Goal: Task Accomplishment & Management: Manage account settings

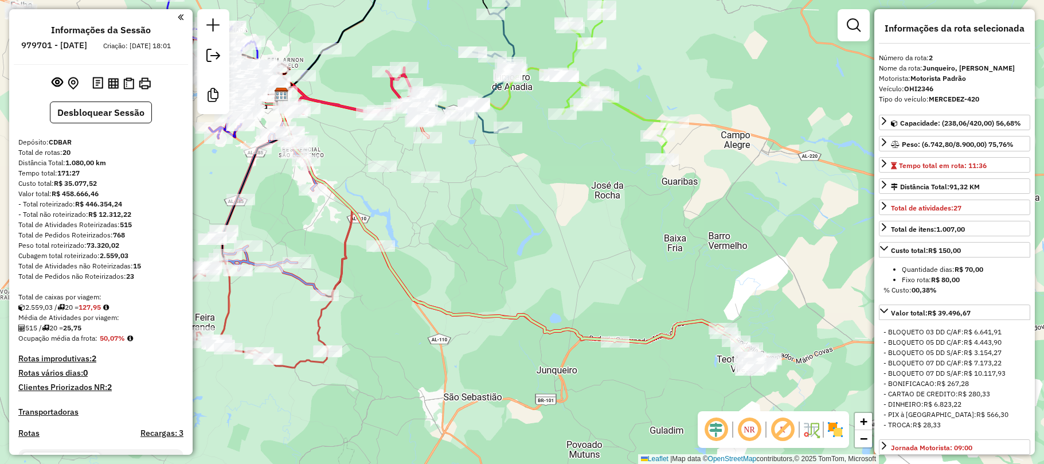
select select "**********"
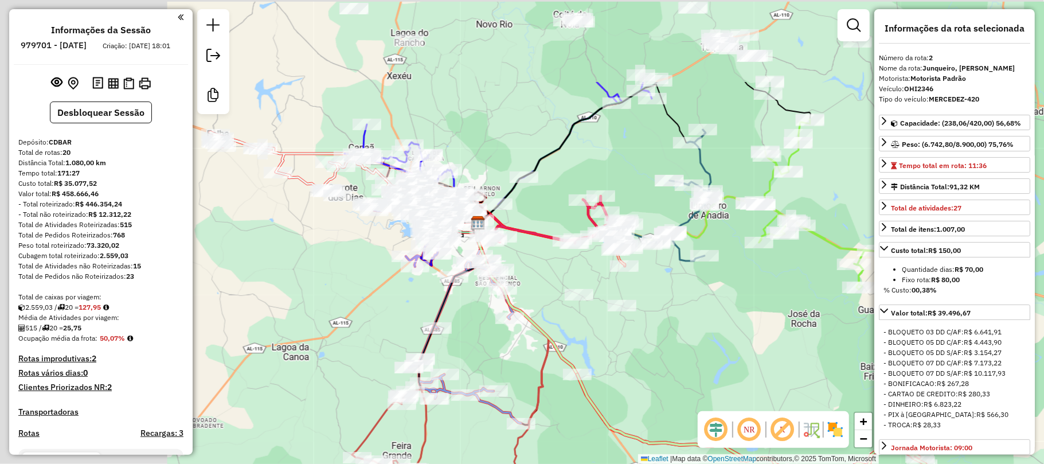
drag, startPoint x: 350, startPoint y: 154, endPoint x: 552, endPoint y: 283, distance: 239.5
click at [552, 283] on div "Janela de atendimento Grade de atendimento Capacidade Transportadoras Veículos …" at bounding box center [522, 232] width 1044 height 464
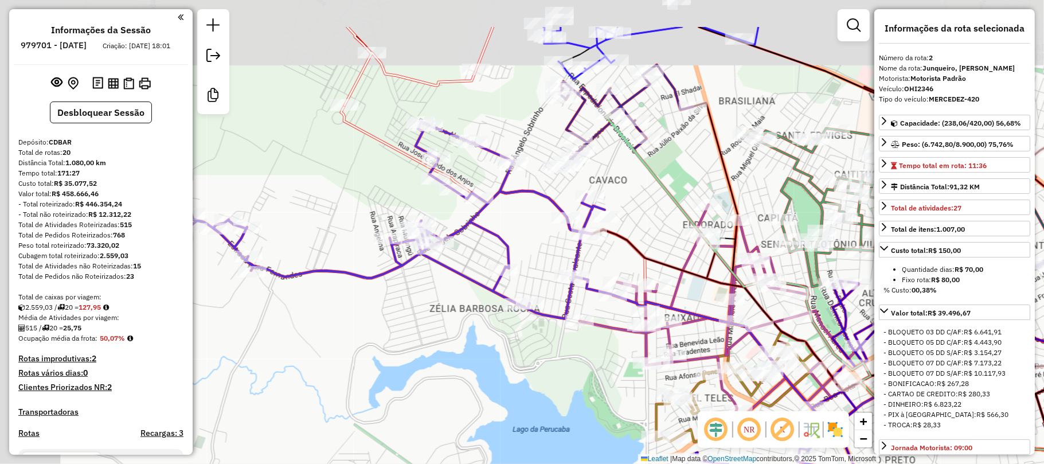
drag, startPoint x: 429, startPoint y: 181, endPoint x: 636, endPoint y: 298, distance: 237.7
click at [638, 290] on div "Janela de atendimento Grade de atendimento Capacidade Transportadoras Veículos …" at bounding box center [522, 232] width 1044 height 464
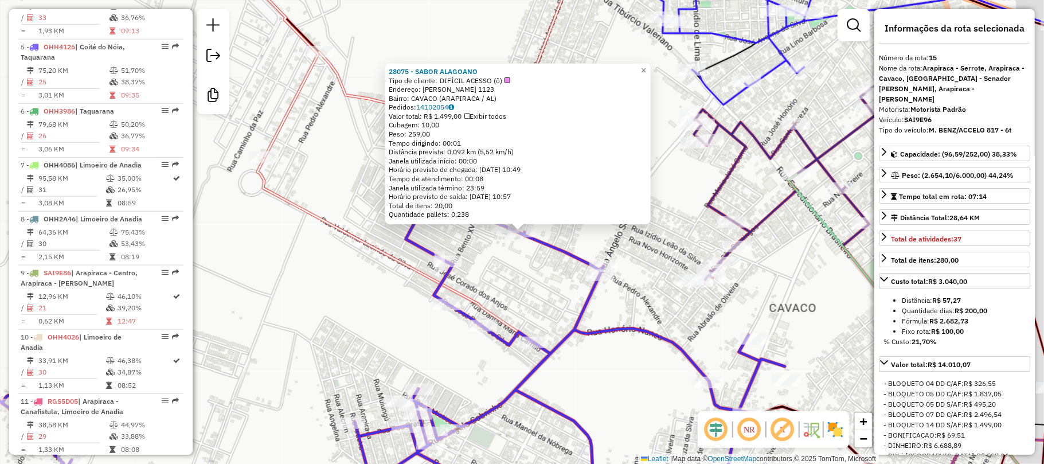
scroll to position [1533, 0]
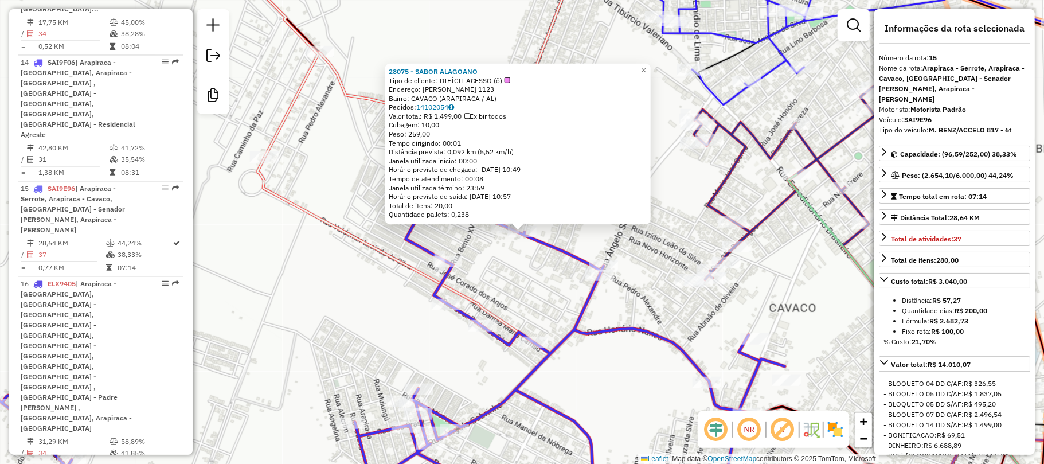
click at [565, 251] on icon at bounding box center [371, 350] width 827 height 321
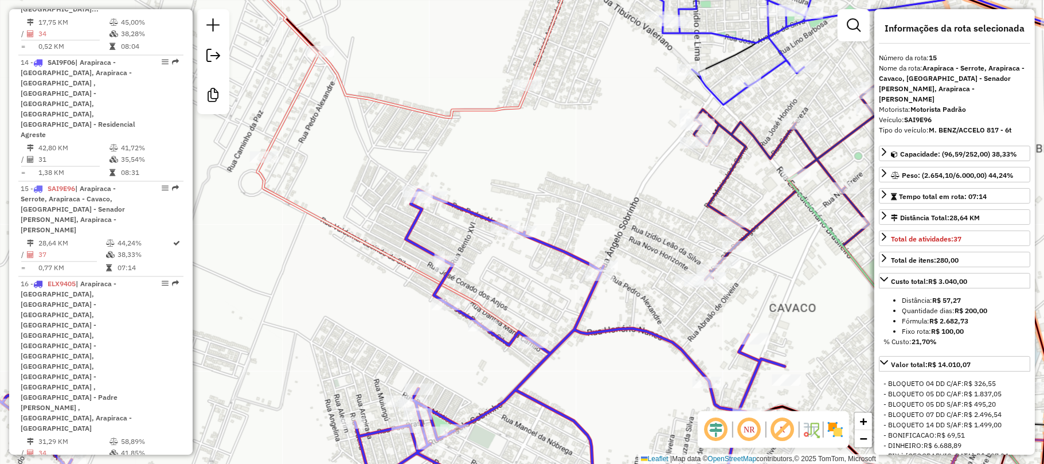
click at [471, 214] on icon at bounding box center [371, 350] width 827 height 321
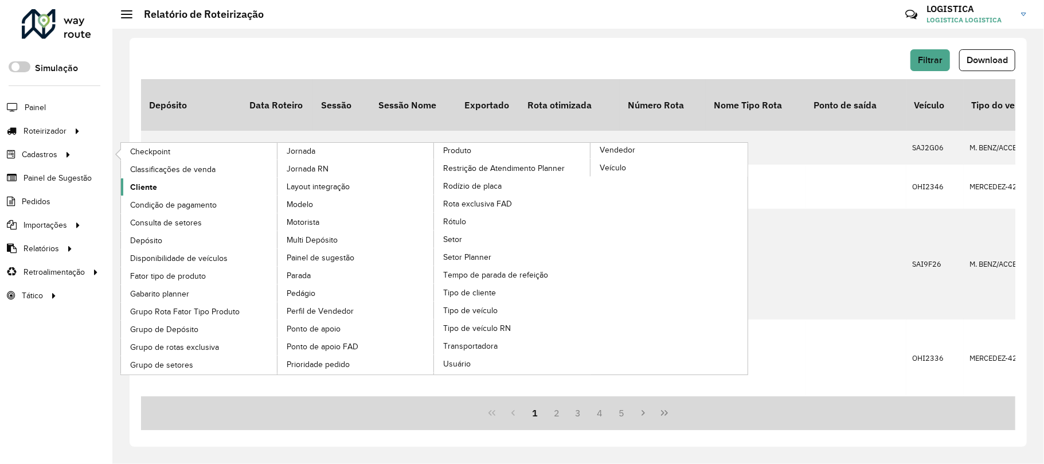
click at [149, 190] on span "Cliente" at bounding box center [143, 187] width 27 height 12
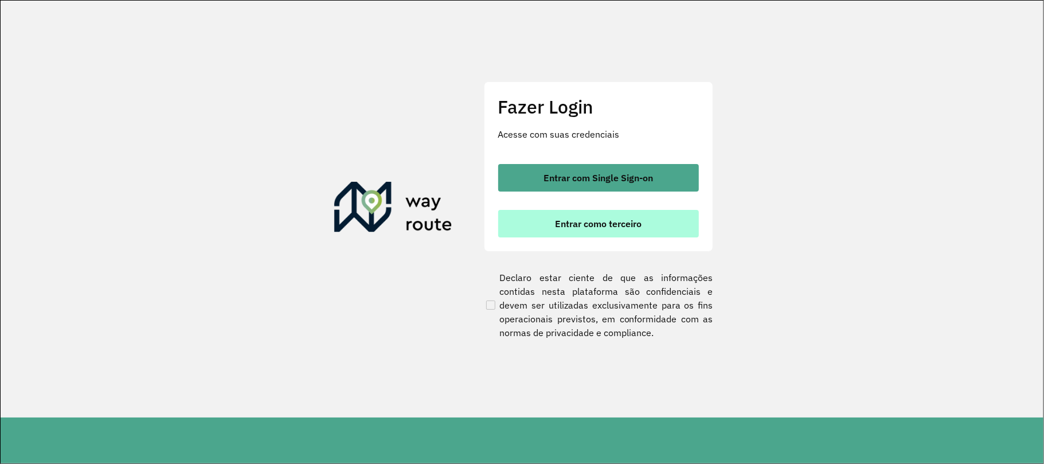
click at [564, 222] on span "Entrar como terceiro" at bounding box center [598, 223] width 87 height 9
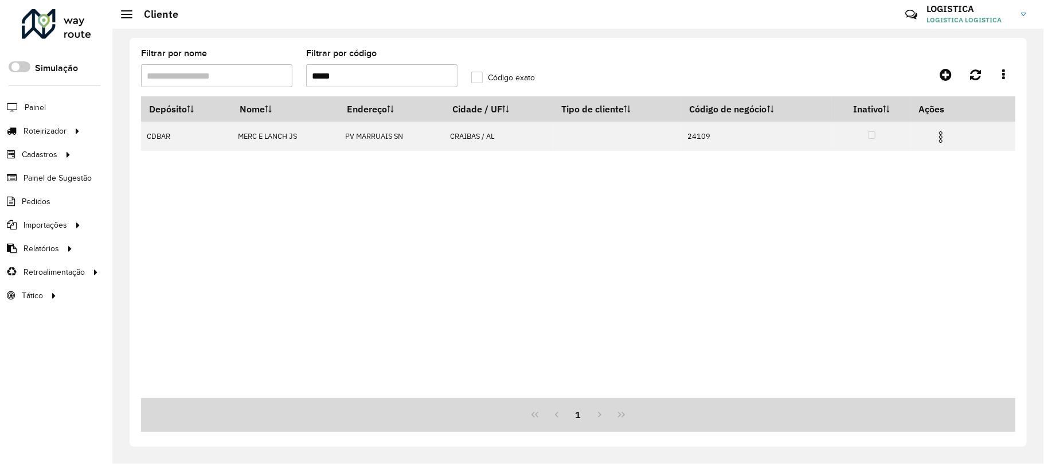
drag, startPoint x: 407, startPoint y: 68, endPoint x: 246, endPoint y: 81, distance: 161.1
click at [240, 86] on formly-group "Filtrar por nome Filtrar por código ***** Código exato" at bounding box center [464, 72] width 661 height 47
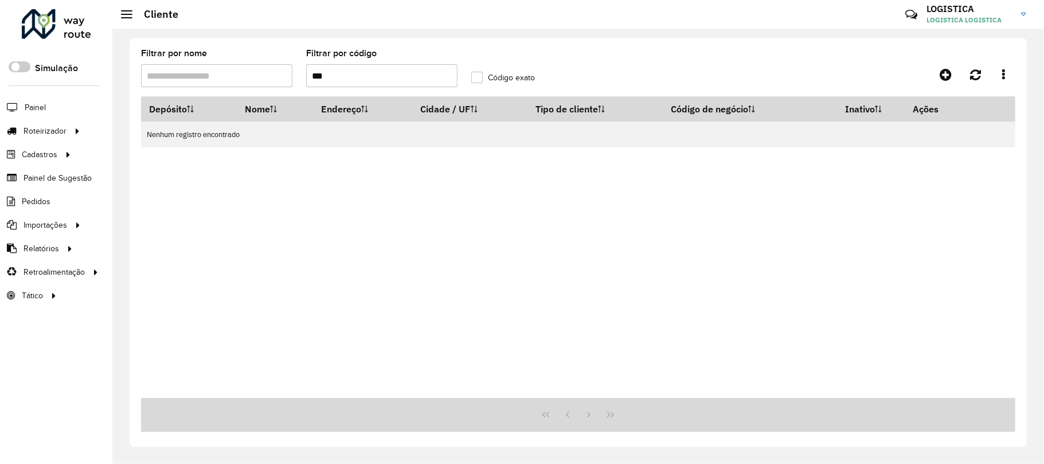
type input "***"
click at [475, 77] on label "Código exato" at bounding box center [503, 78] width 64 height 12
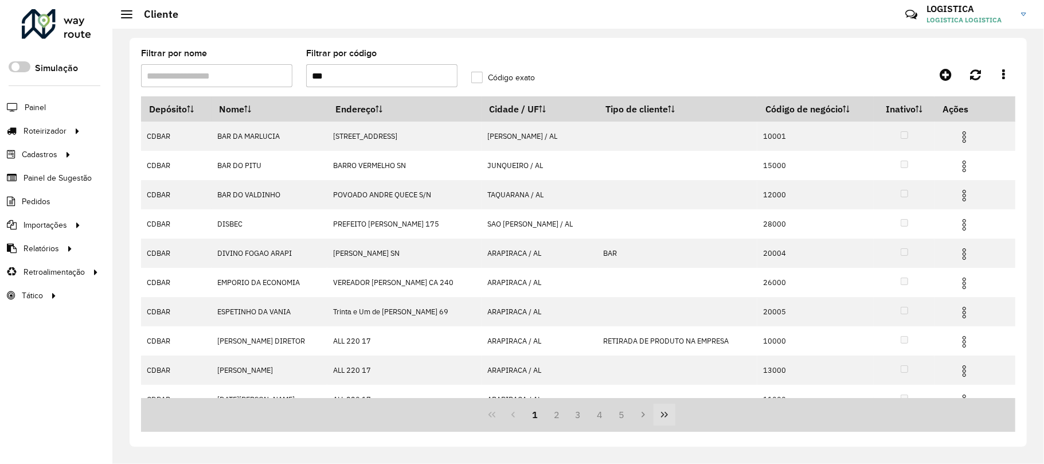
click at [669, 415] on icon "Last Page" at bounding box center [664, 414] width 9 height 9
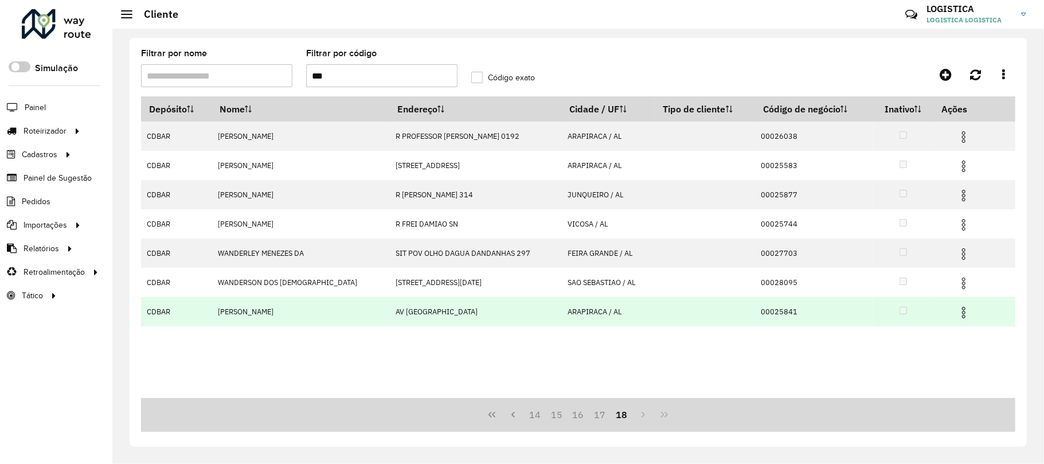
click at [966, 312] on img at bounding box center [964, 313] width 14 height 14
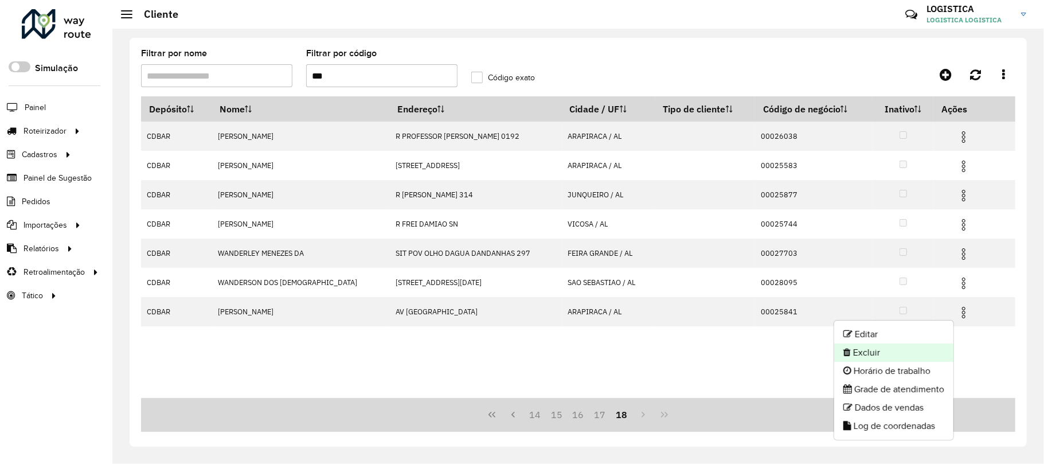
click at [900, 351] on li "Excluir" at bounding box center [893, 352] width 119 height 18
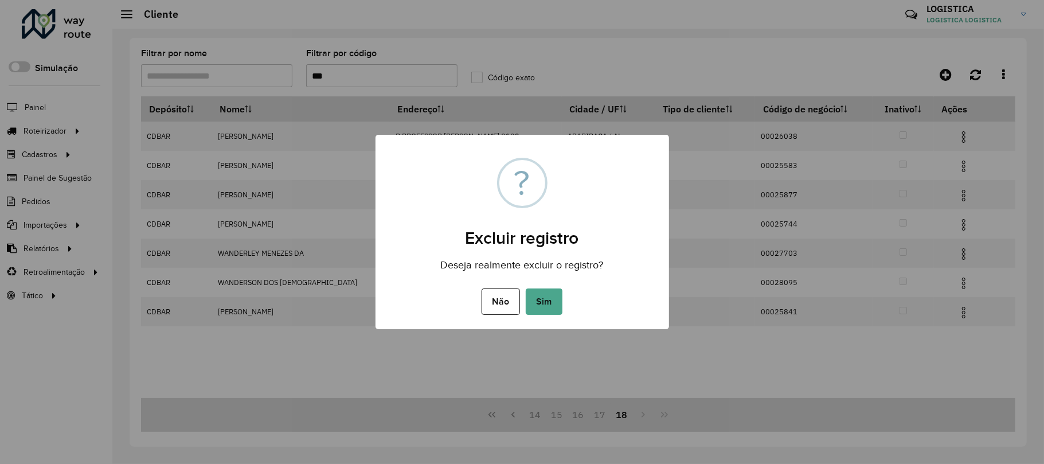
click at [526, 288] on button "Sim" at bounding box center [544, 301] width 37 height 26
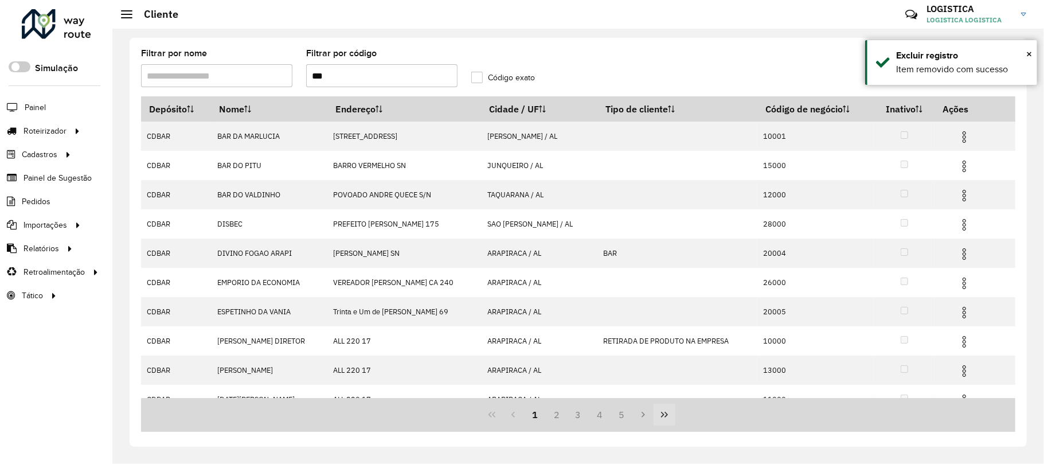
click at [661, 413] on icon "Last Page" at bounding box center [664, 414] width 9 height 9
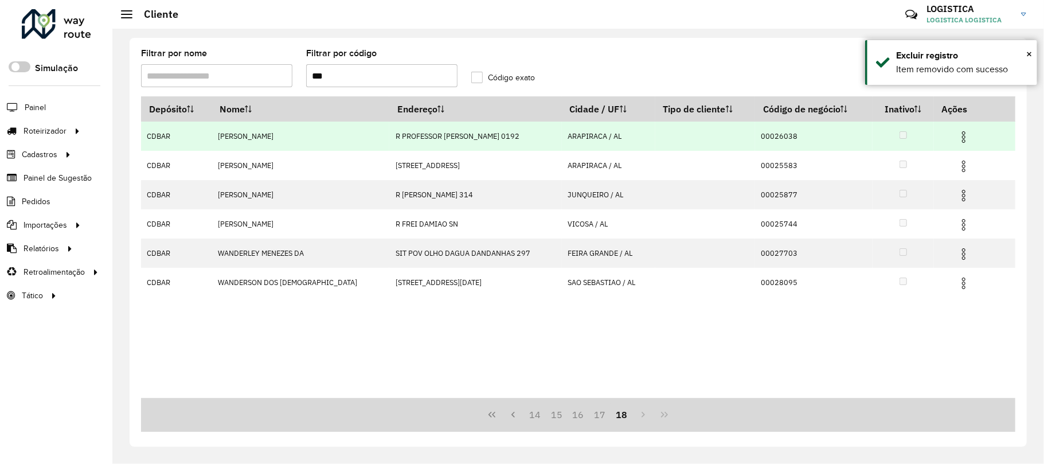
drag, startPoint x: 960, startPoint y: 133, endPoint x: 957, endPoint y: 139, distance: 6.4
click at [959, 134] on img at bounding box center [964, 137] width 14 height 14
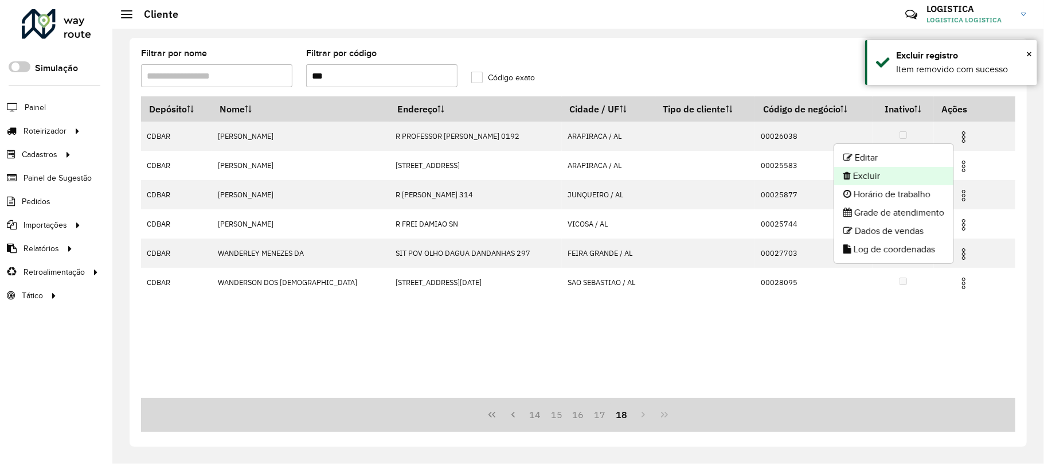
click at [907, 179] on li "Excluir" at bounding box center [893, 176] width 119 height 18
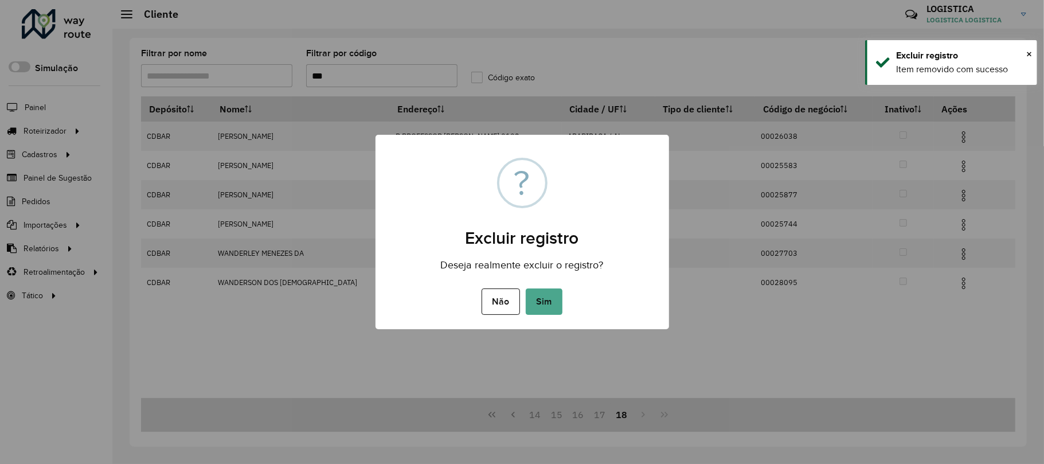
click at [526, 288] on button "Sim" at bounding box center [544, 301] width 37 height 26
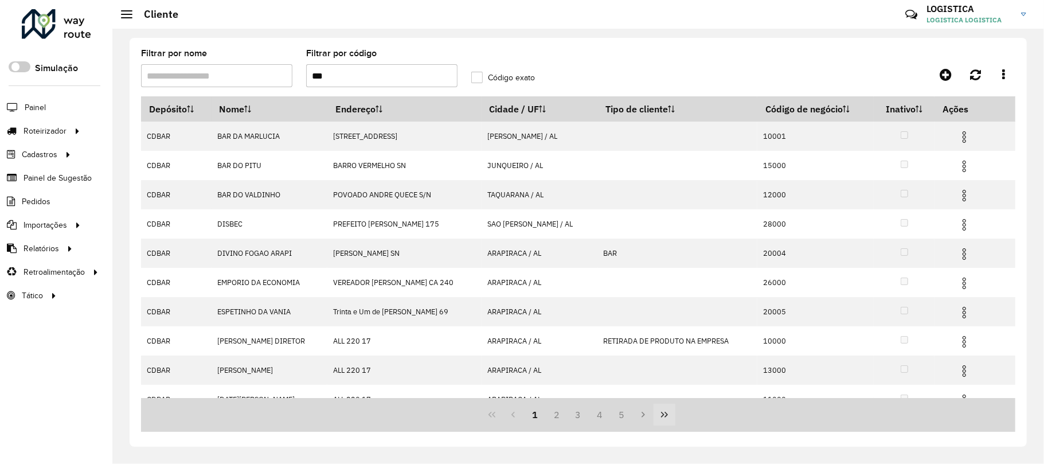
click at [667, 419] on icon "Last Page" at bounding box center [664, 414] width 9 height 9
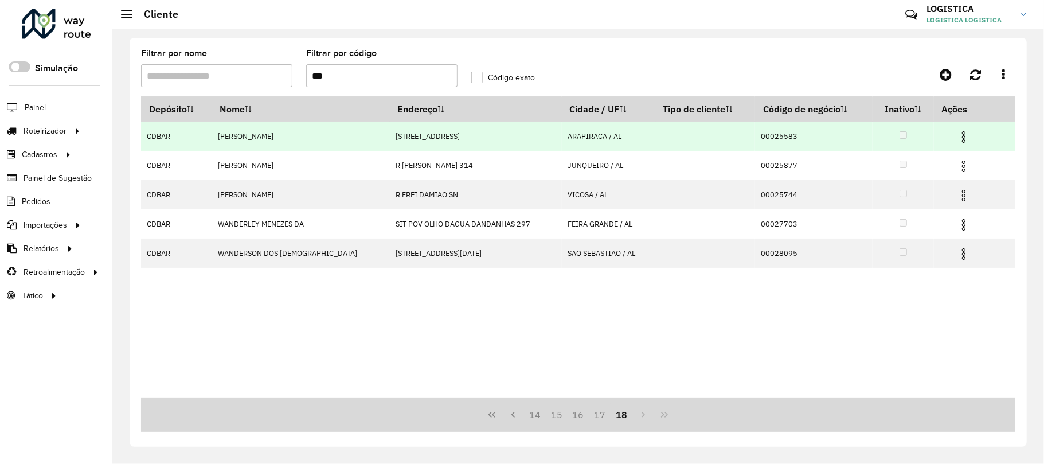
click at [957, 135] on img at bounding box center [964, 137] width 14 height 14
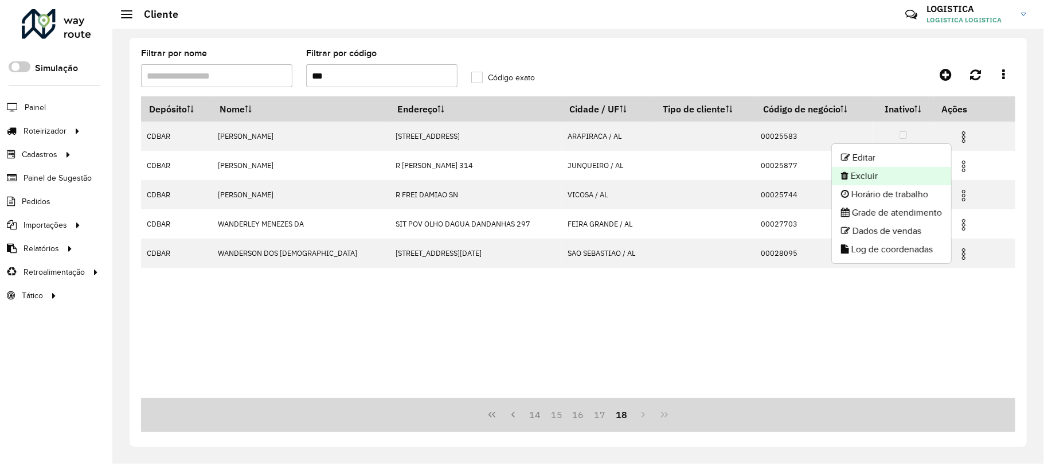
click at [916, 175] on li "Excluir" at bounding box center [891, 176] width 119 height 18
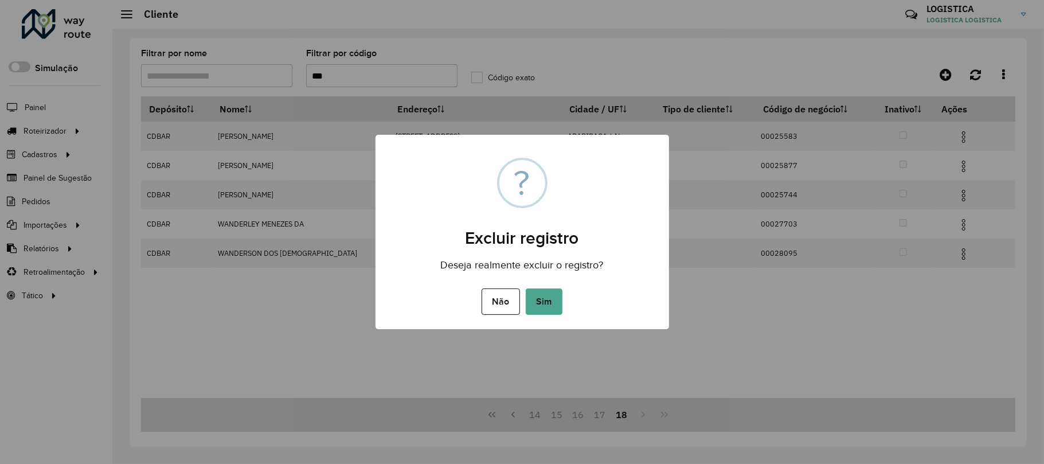
click at [526, 288] on button "Sim" at bounding box center [544, 301] width 37 height 26
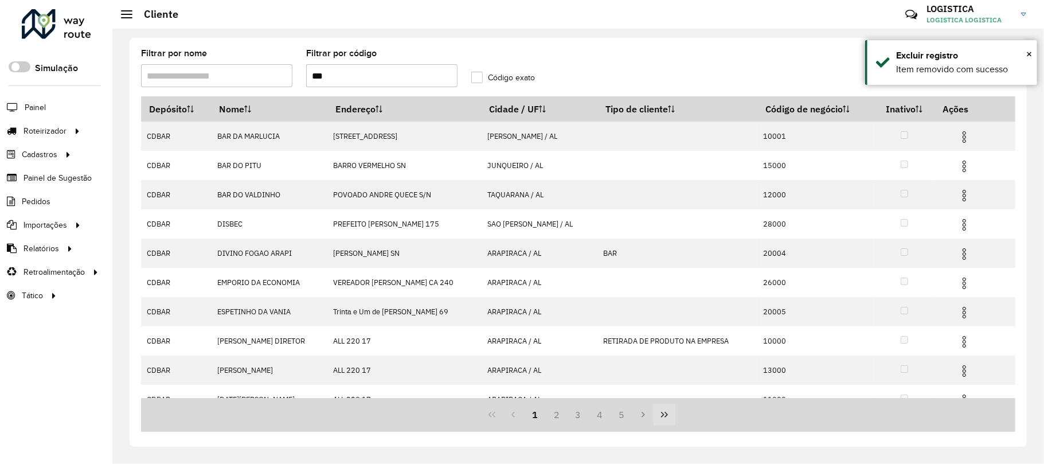
click at [668, 423] on button "Last Page" at bounding box center [665, 415] width 22 height 22
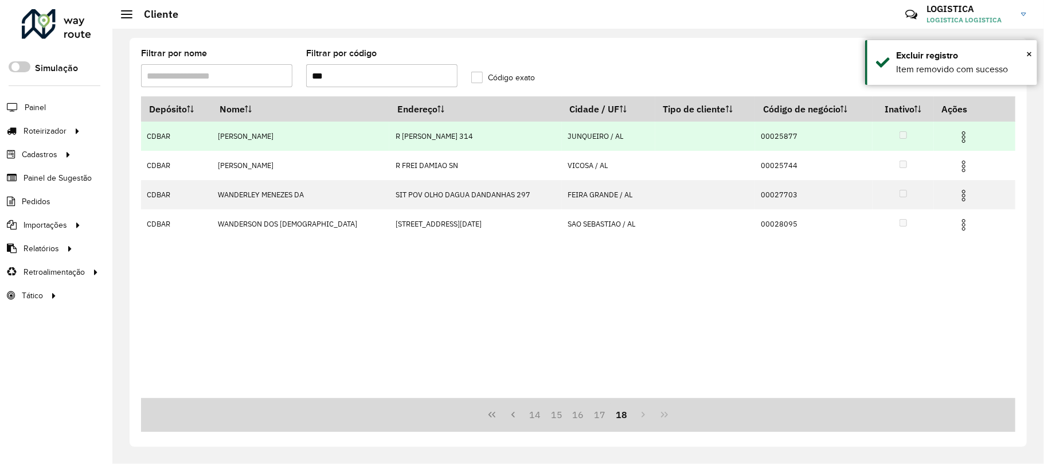
click at [959, 133] on img at bounding box center [964, 137] width 14 height 14
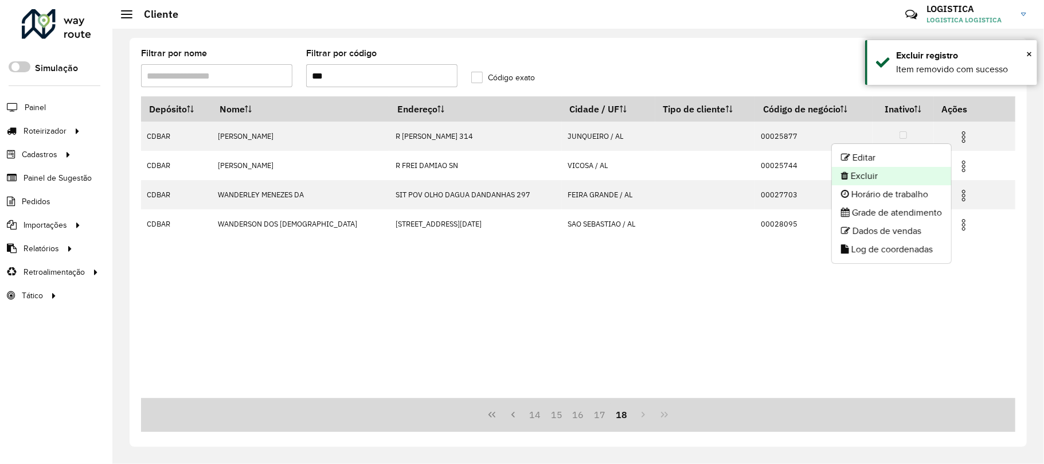
click at [901, 168] on li "Excluir" at bounding box center [891, 176] width 119 height 18
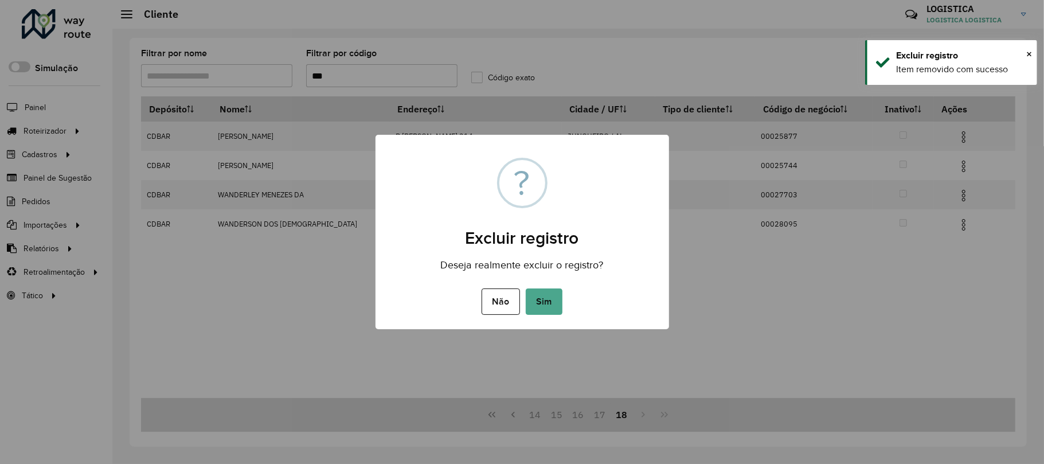
click at [526, 288] on button "Sim" at bounding box center [544, 301] width 37 height 26
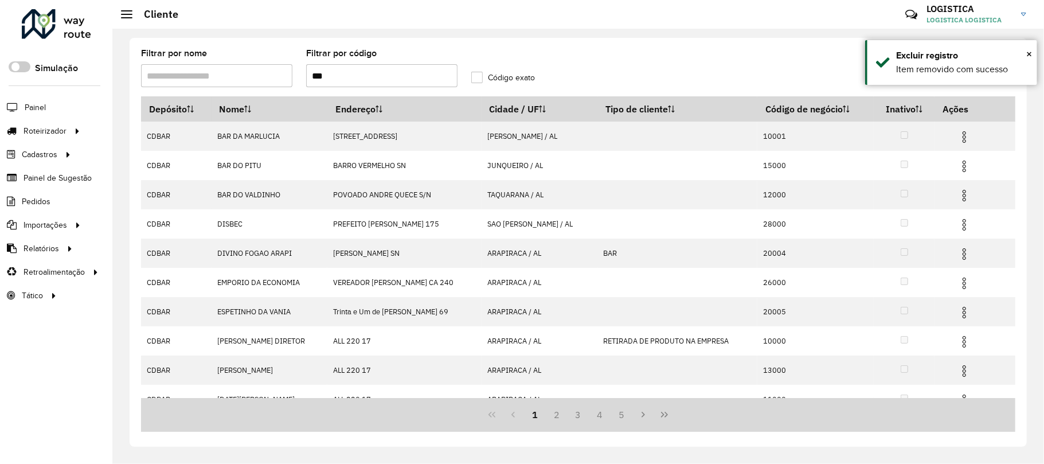
click at [669, 416] on icon "Last Page" at bounding box center [664, 414] width 9 height 9
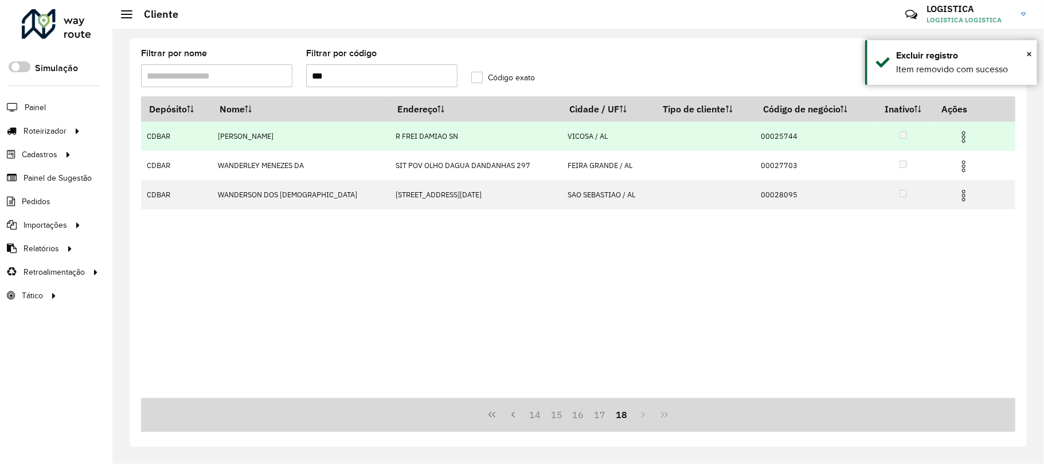
click at [959, 132] on img at bounding box center [964, 137] width 14 height 14
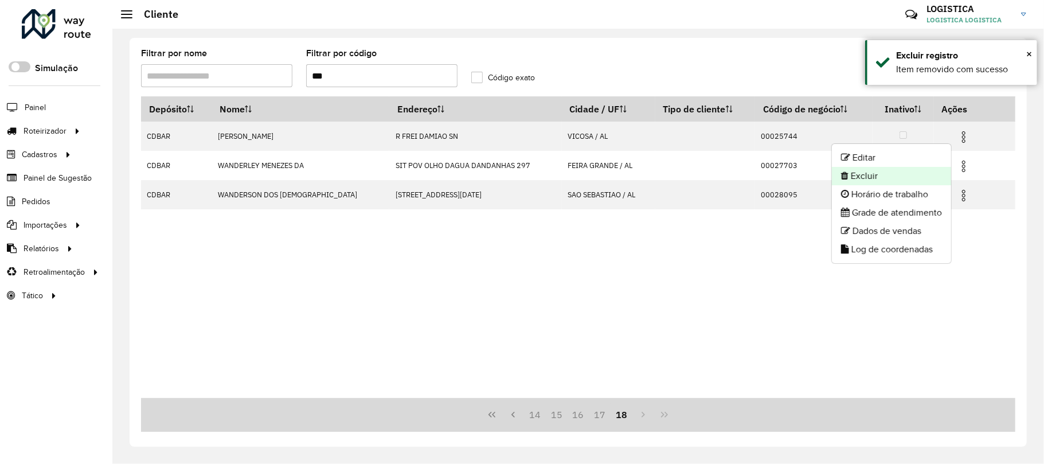
click at [908, 174] on li "Excluir" at bounding box center [891, 176] width 119 height 18
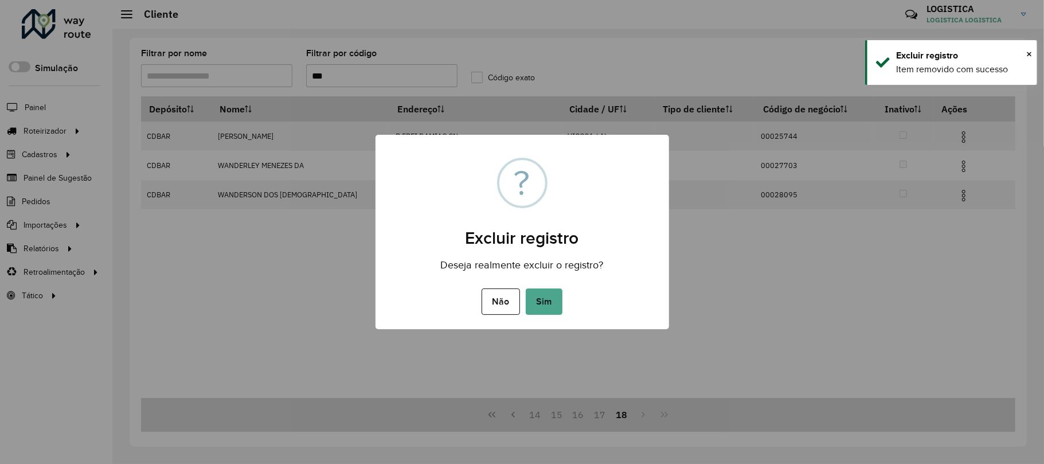
click at [526, 288] on button "Sim" at bounding box center [544, 301] width 37 height 26
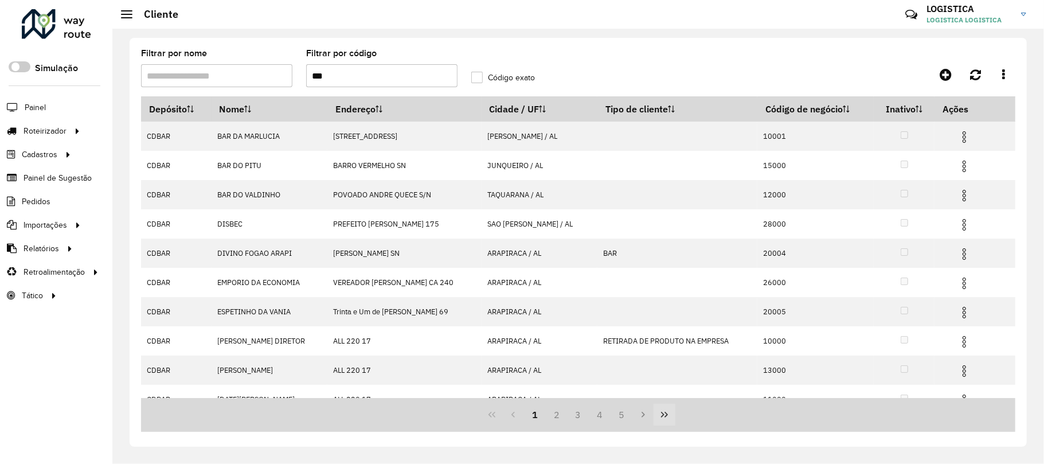
click at [663, 420] on button "Last Page" at bounding box center [665, 415] width 22 height 22
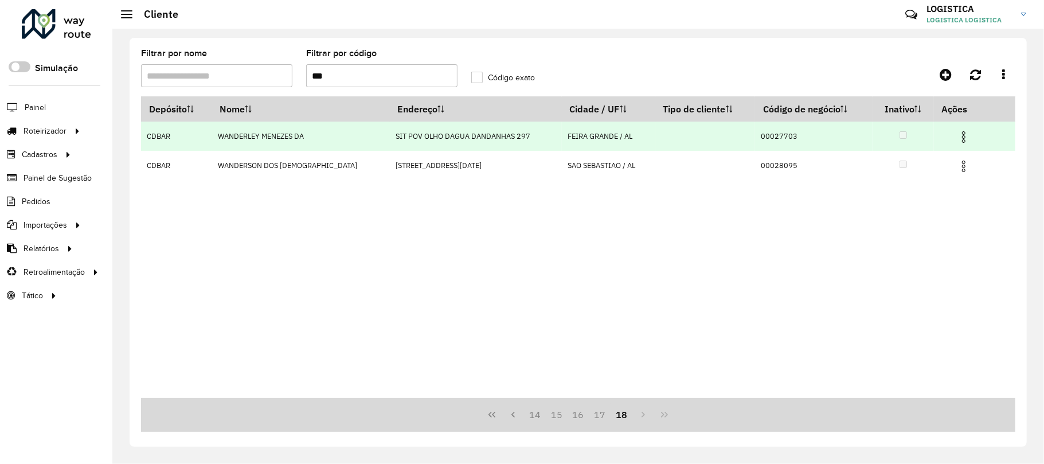
click at [958, 135] on img at bounding box center [964, 137] width 14 height 14
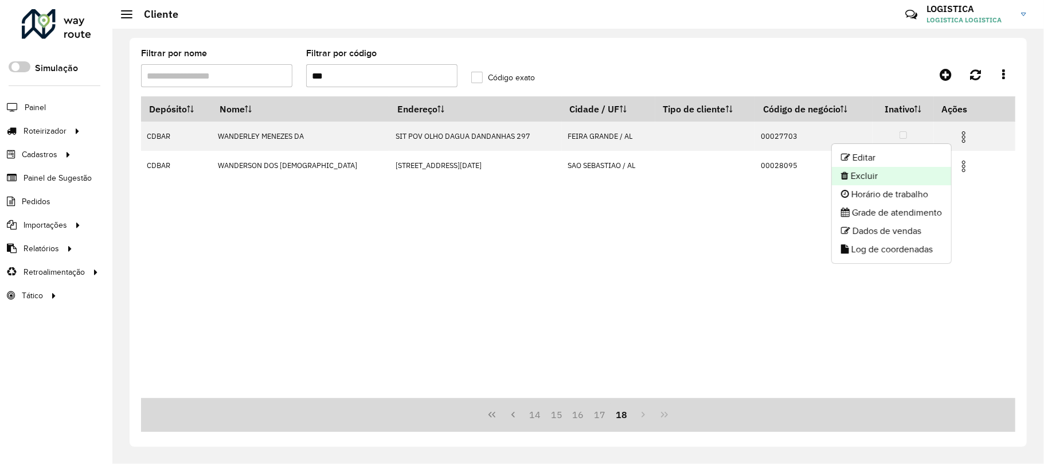
click at [922, 174] on li "Excluir" at bounding box center [891, 176] width 119 height 18
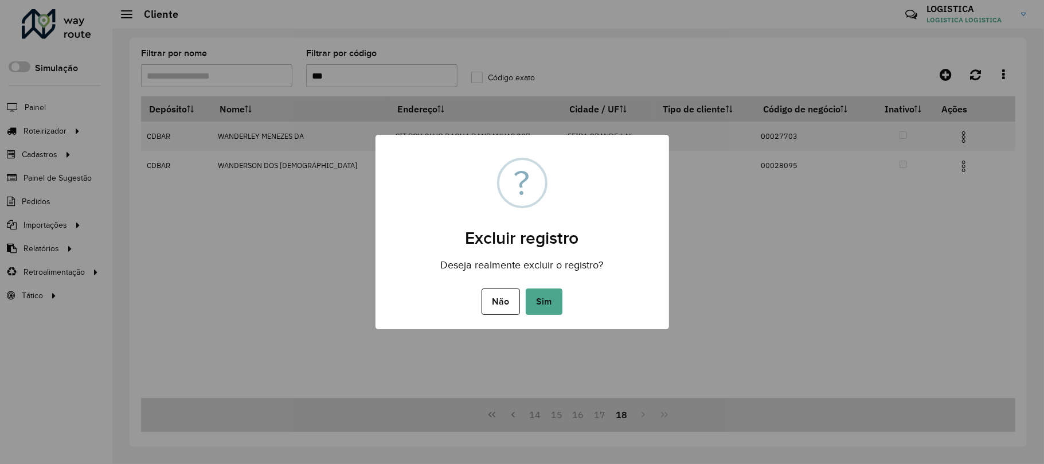
click at [526, 288] on button "Sim" at bounding box center [544, 301] width 37 height 26
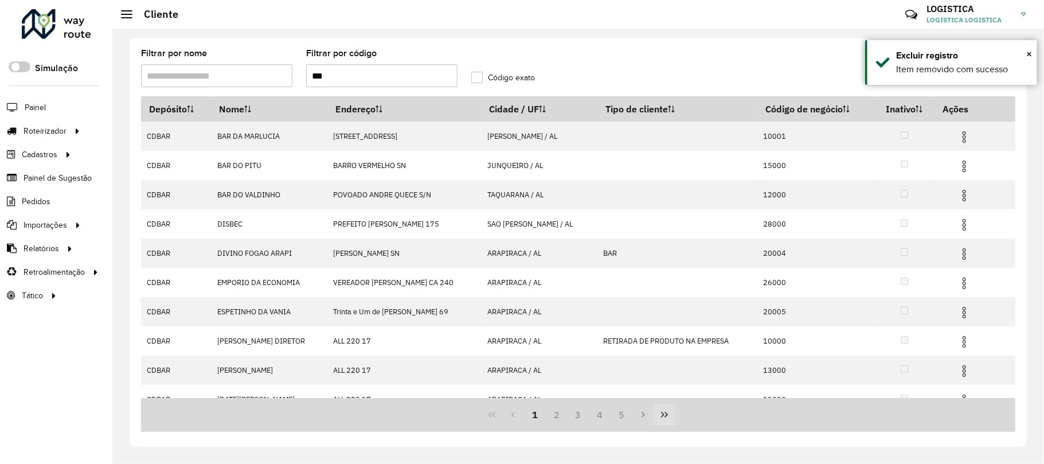
click at [670, 416] on button "Last Page" at bounding box center [665, 415] width 22 height 22
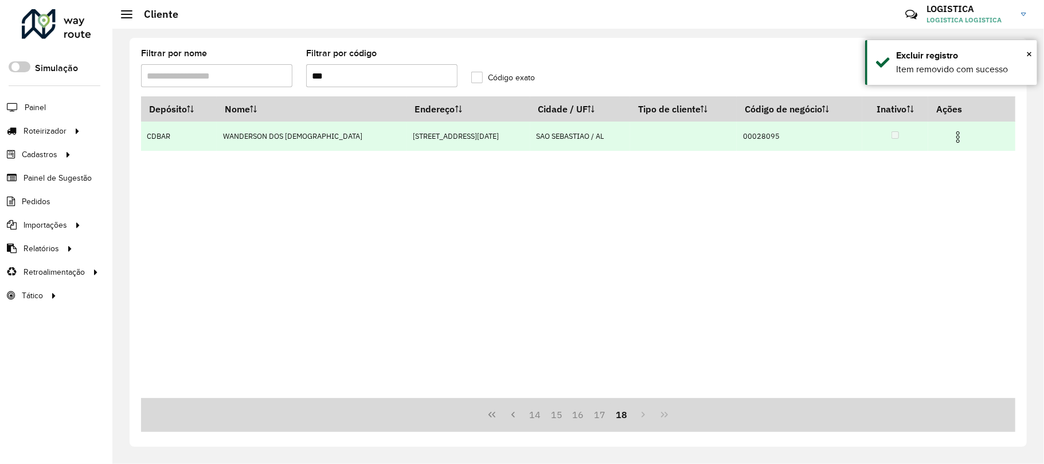
click at [962, 141] on td at bounding box center [963, 136] width 69 height 29
click at [952, 140] on img at bounding box center [958, 137] width 14 height 14
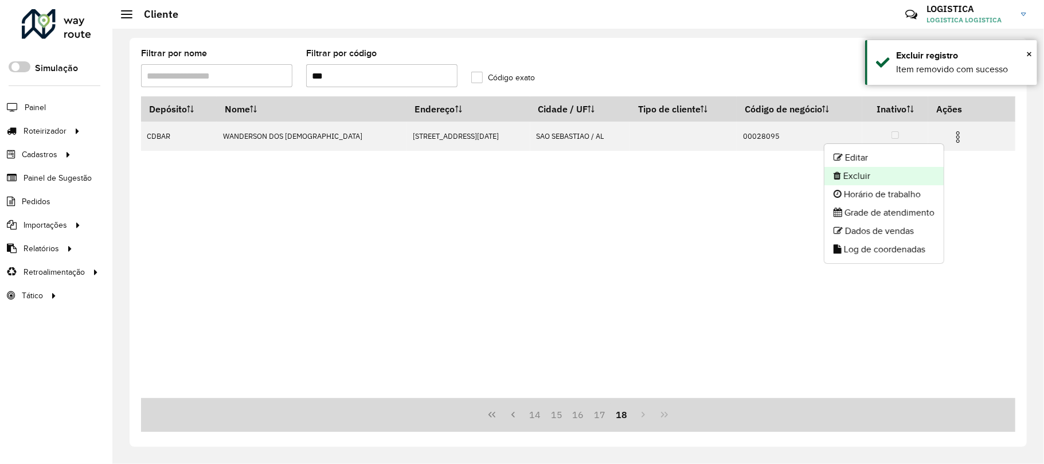
click at [898, 175] on li "Excluir" at bounding box center [883, 176] width 119 height 18
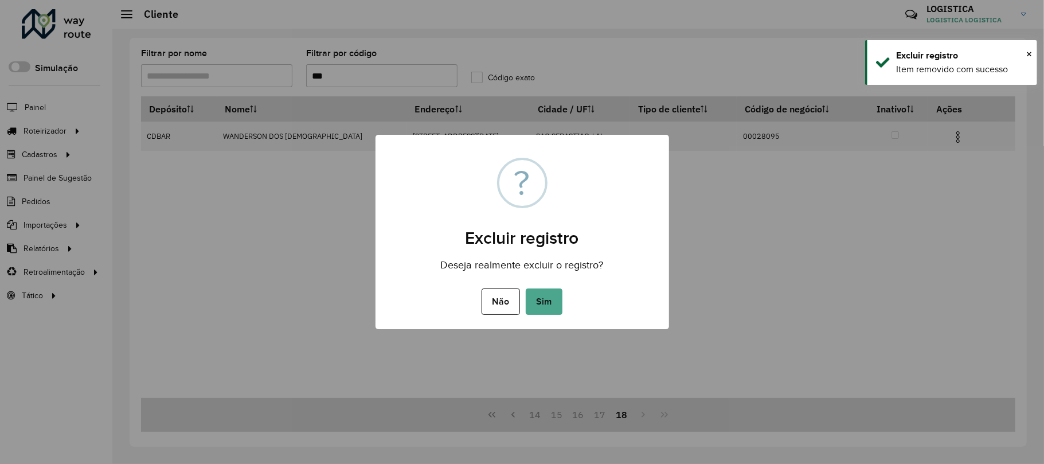
click at [526, 288] on button "Sim" at bounding box center [544, 301] width 37 height 26
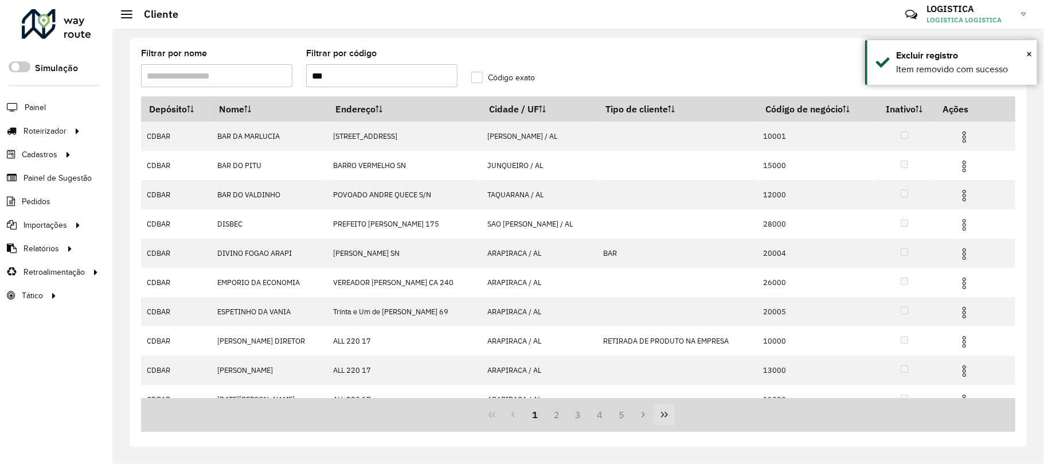
click at [669, 416] on icon "Last Page" at bounding box center [664, 414] width 9 height 9
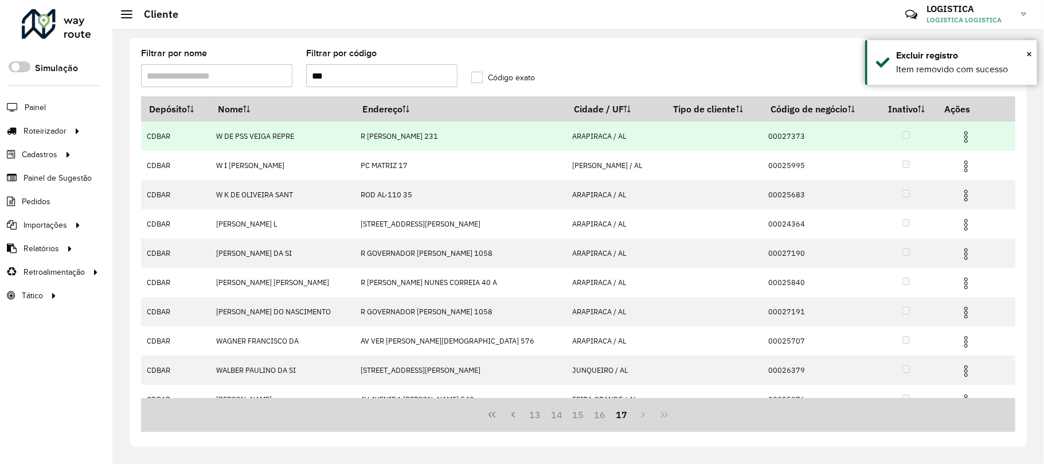
click at [960, 129] on span at bounding box center [966, 135] width 14 height 15
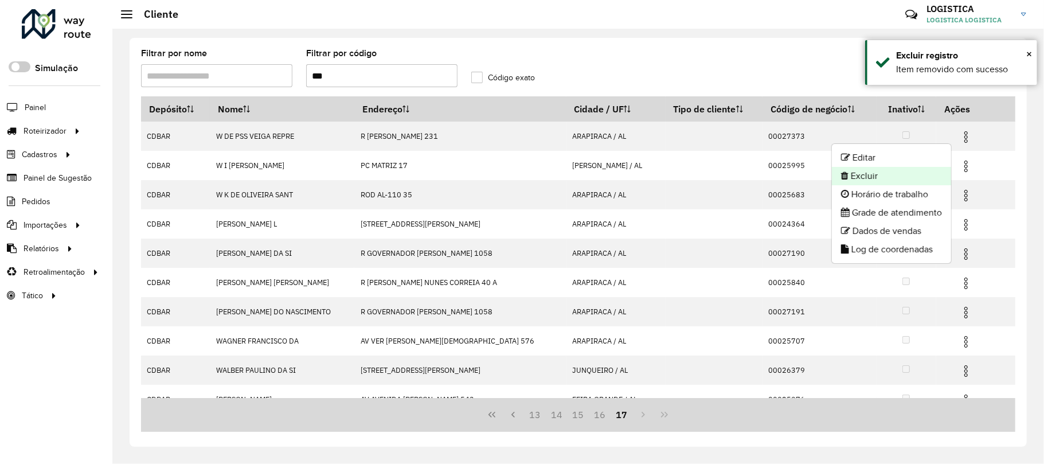
click at [880, 173] on li "Excluir" at bounding box center [891, 176] width 119 height 18
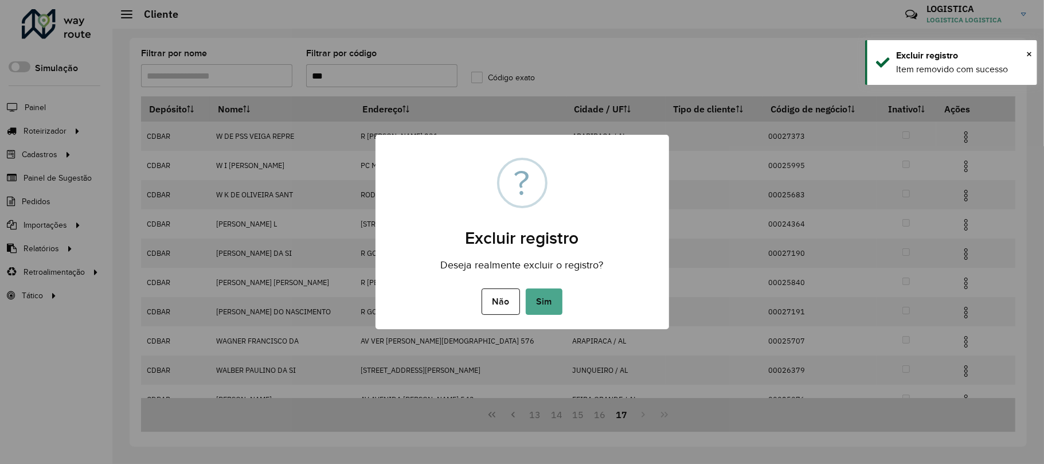
click at [526, 288] on button "Sim" at bounding box center [544, 301] width 37 height 26
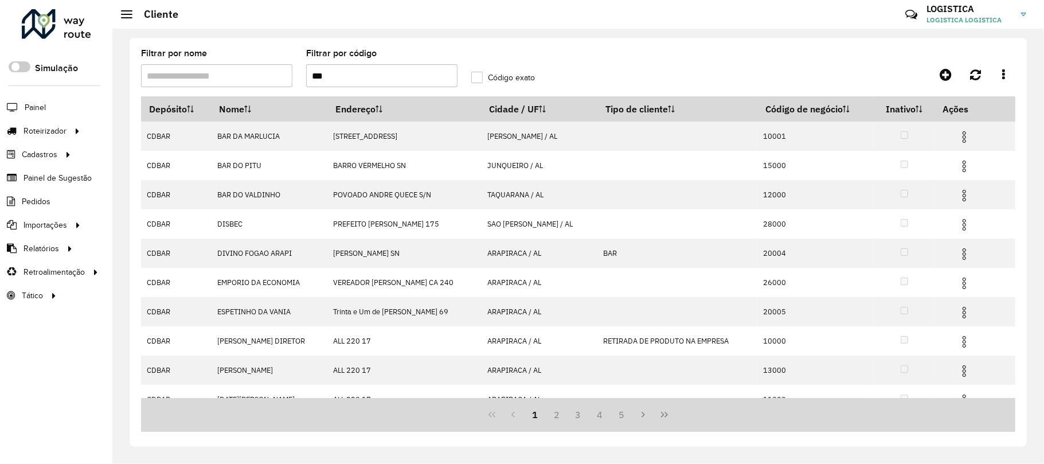
click at [665, 415] on icon "Last Page" at bounding box center [664, 414] width 9 height 9
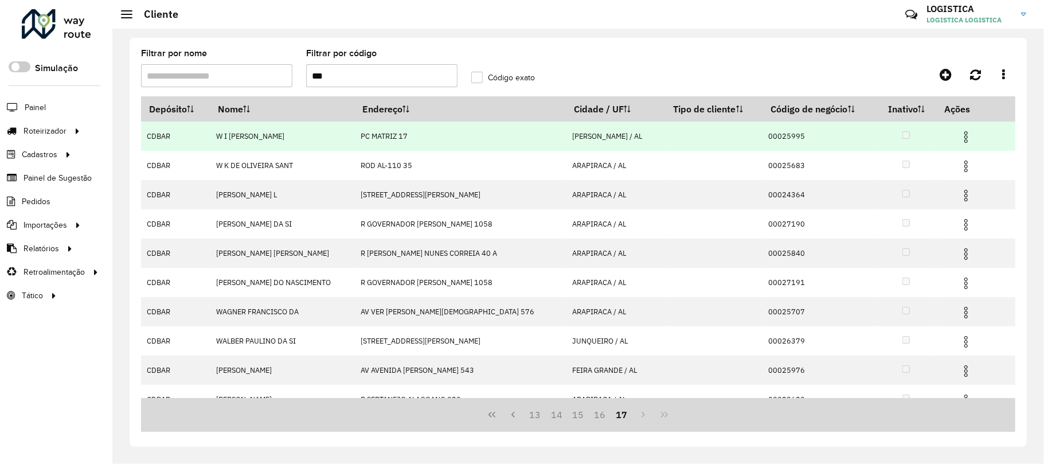
click at [959, 140] on img at bounding box center [966, 137] width 14 height 14
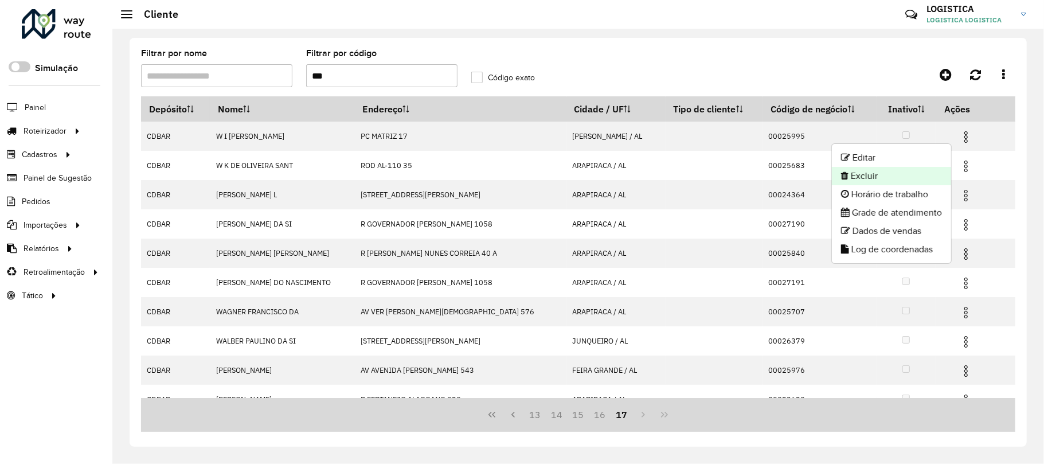
click at [916, 182] on li "Excluir" at bounding box center [891, 176] width 119 height 18
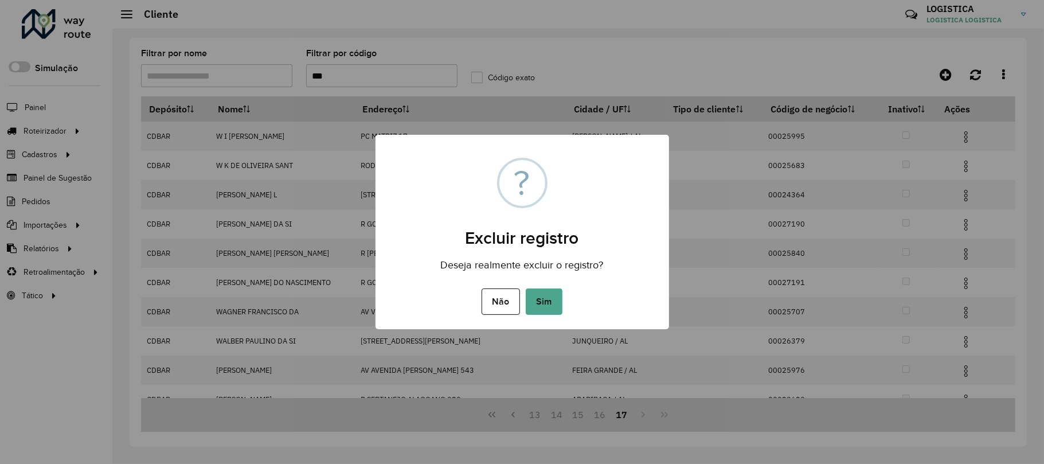
click at [526, 288] on button "Sim" at bounding box center [544, 301] width 37 height 26
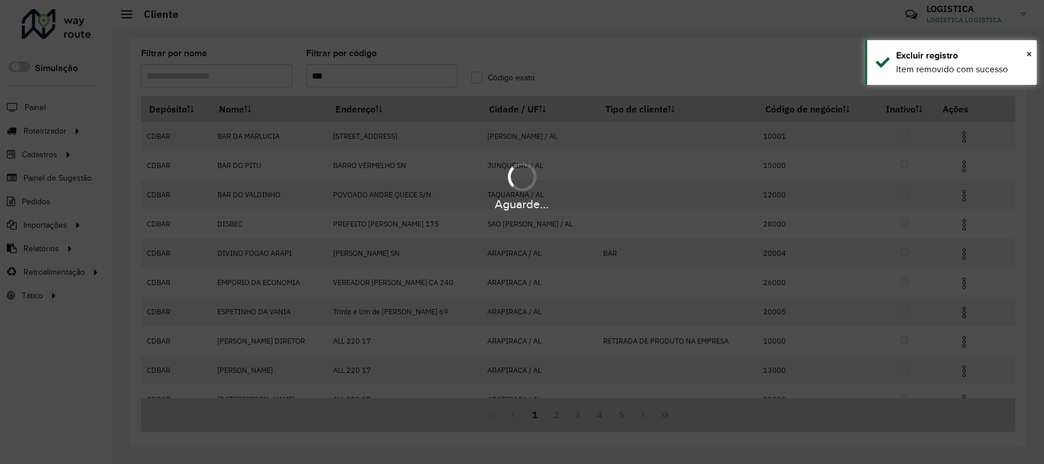
click at [670, 419] on div "Aguarde..." at bounding box center [522, 232] width 1044 height 464
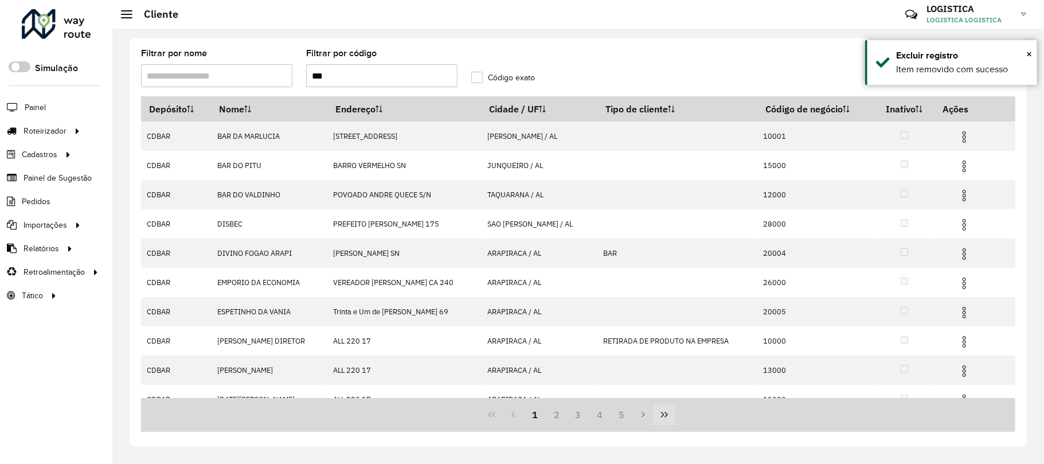
click at [665, 413] on icon "Last Page" at bounding box center [664, 414] width 9 height 9
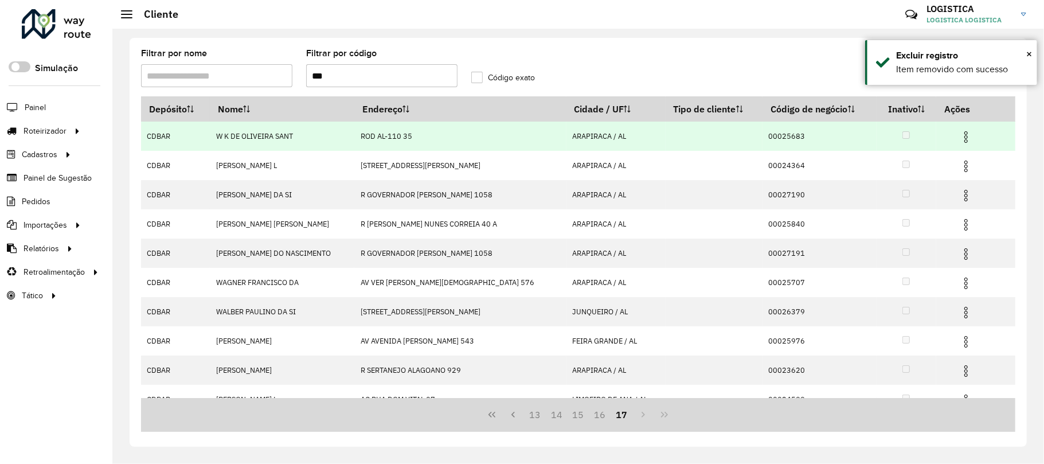
click at [959, 134] on img at bounding box center [966, 137] width 14 height 14
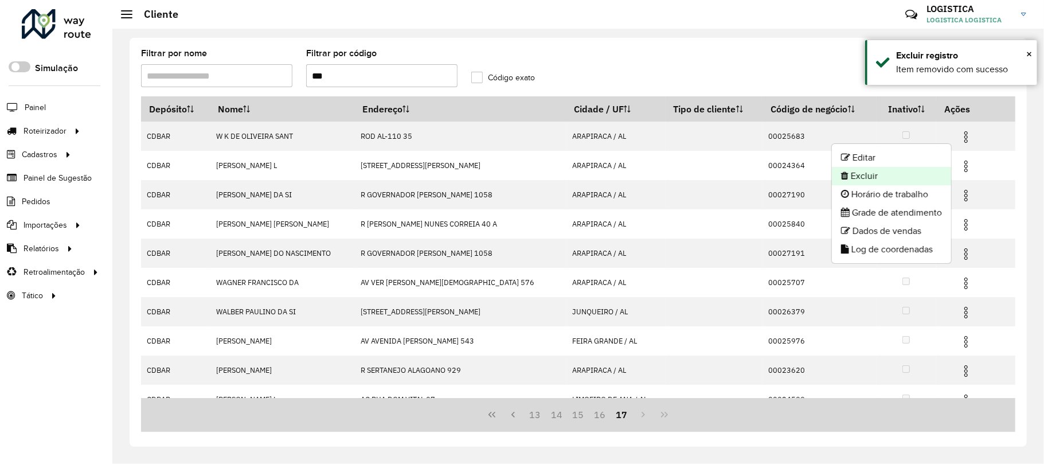
click at [915, 179] on li "Excluir" at bounding box center [891, 176] width 119 height 18
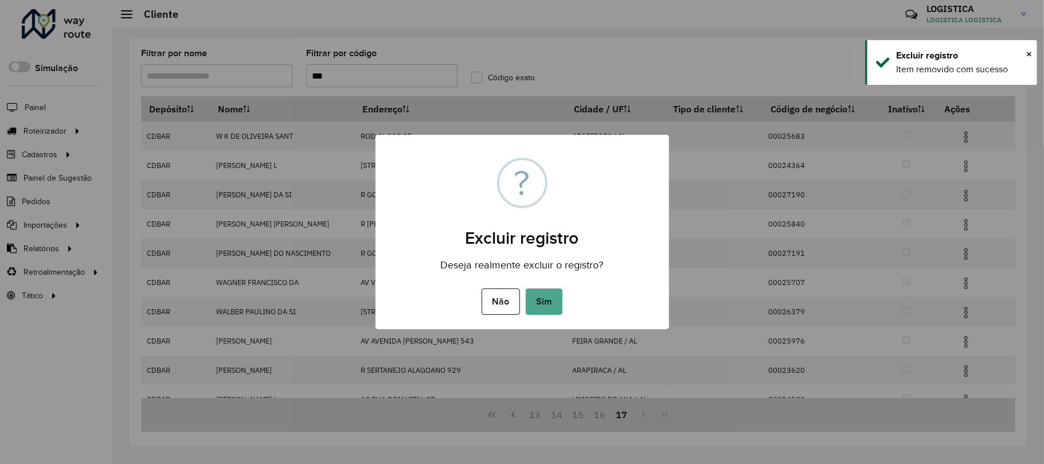
click at [526, 288] on button "Sim" at bounding box center [544, 301] width 37 height 26
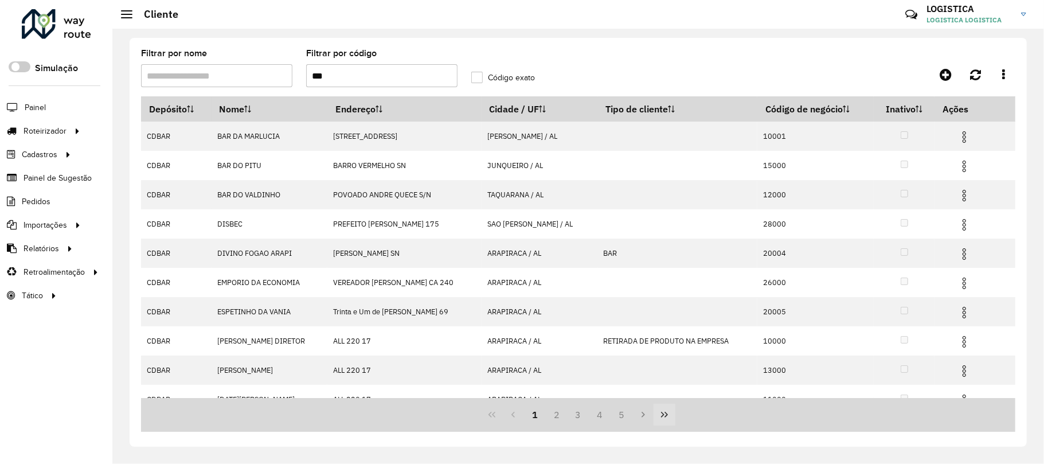
click at [666, 414] on icon "Last Page" at bounding box center [664, 414] width 9 height 9
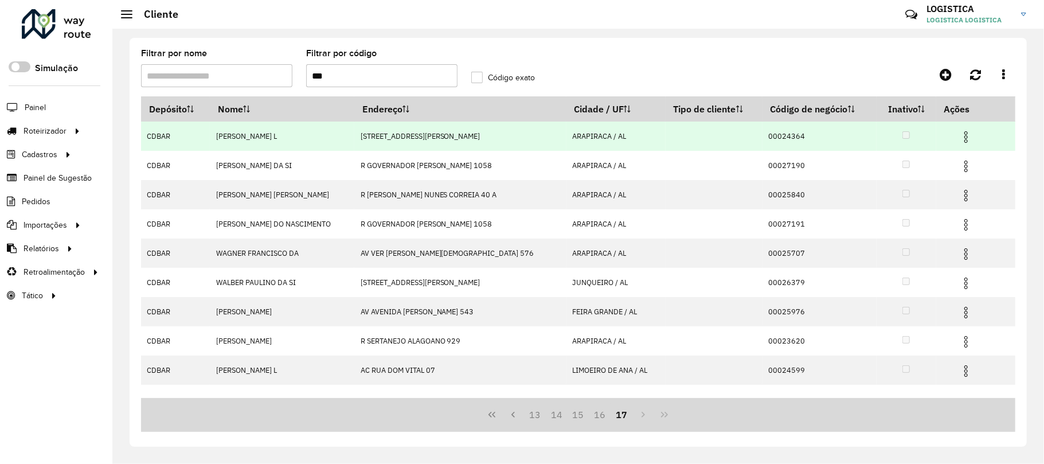
click at [960, 139] on img at bounding box center [966, 137] width 14 height 14
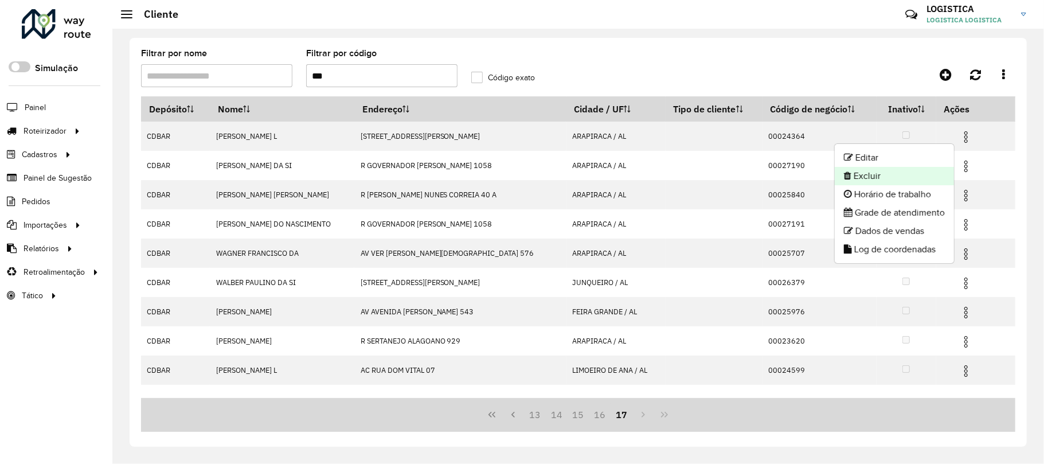
click at [904, 175] on li "Excluir" at bounding box center [894, 176] width 119 height 18
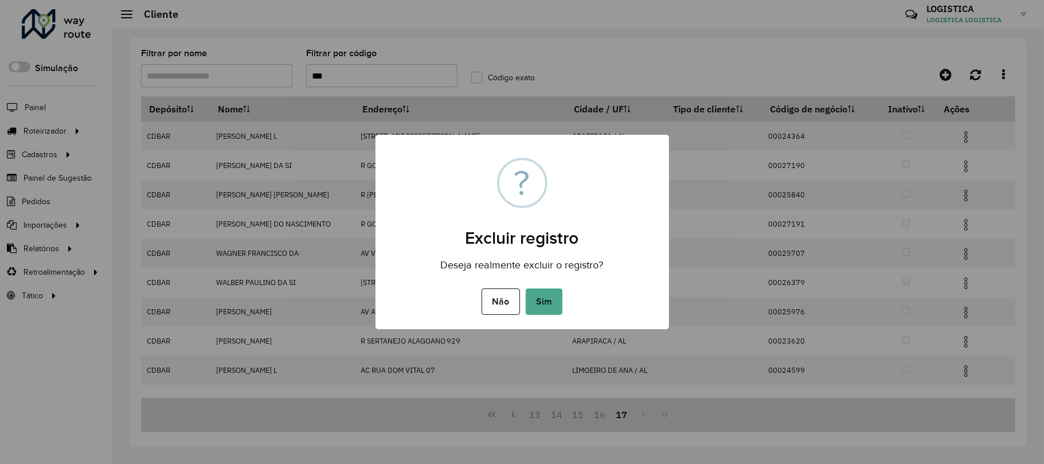
click at [526, 288] on button "Sim" at bounding box center [544, 301] width 37 height 26
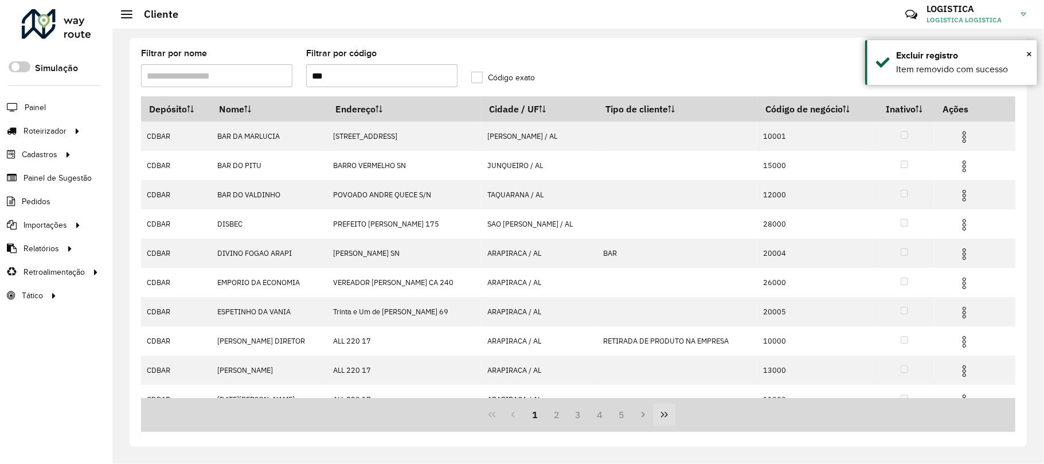
click at [666, 413] on icon "Last Page" at bounding box center [664, 415] width 7 height 6
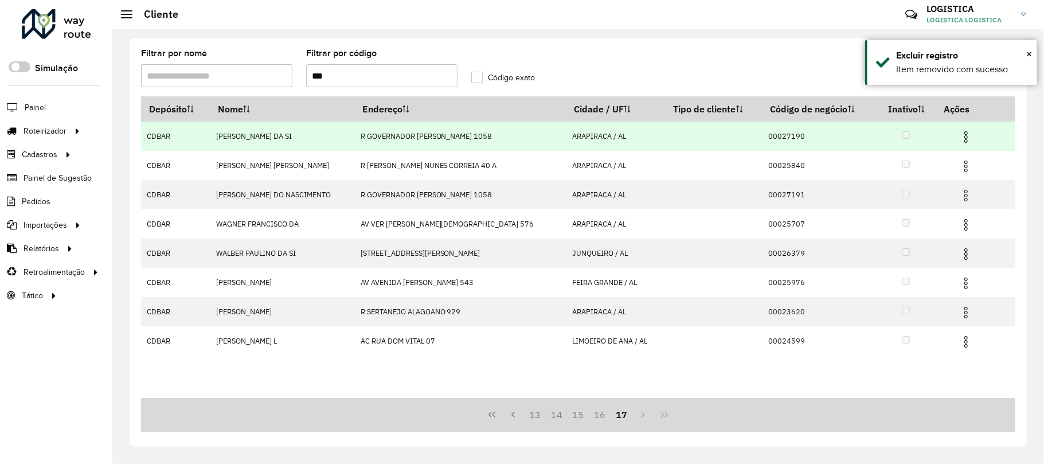
click at [959, 134] on img at bounding box center [966, 137] width 14 height 14
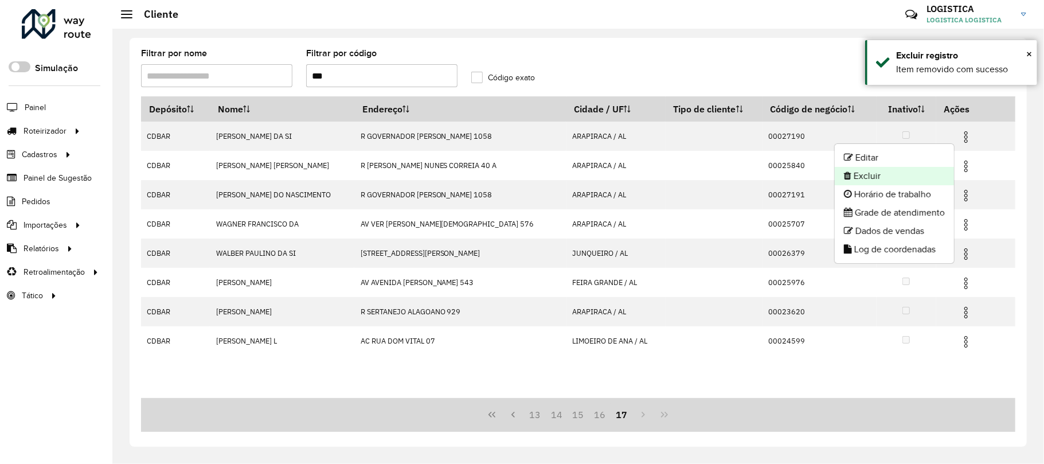
click at [902, 179] on li "Excluir" at bounding box center [894, 176] width 119 height 18
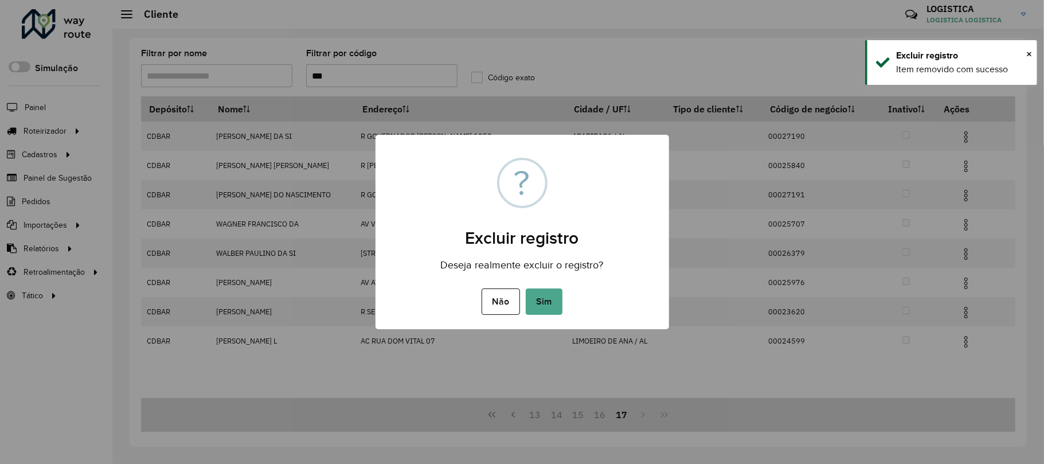
click at [526, 288] on button "Sim" at bounding box center [544, 301] width 37 height 26
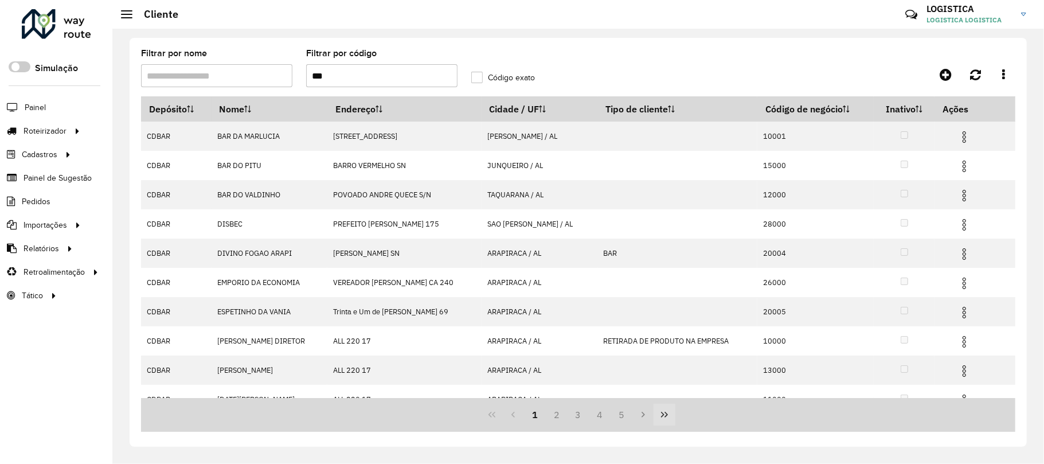
click at [657, 408] on button "Last Page" at bounding box center [665, 415] width 22 height 22
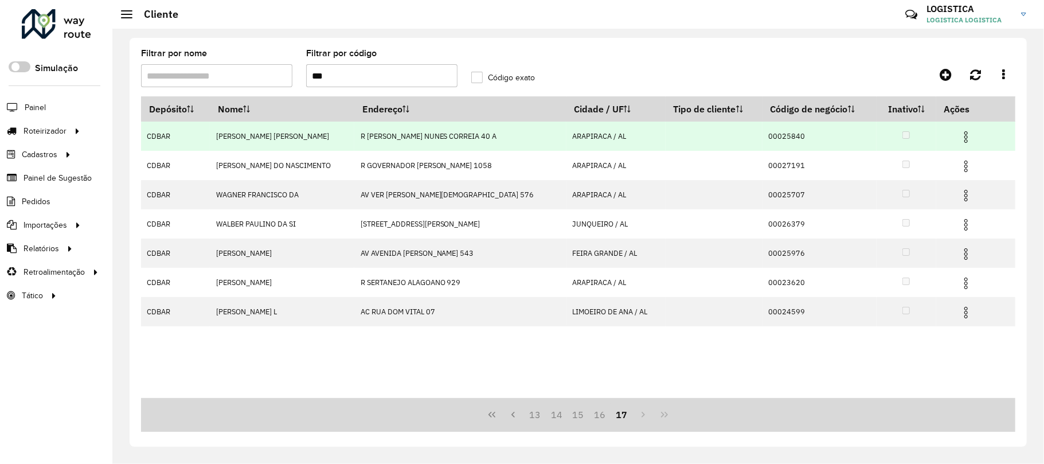
click at [966, 127] on td at bounding box center [971, 136] width 69 height 29
click at [959, 134] on img at bounding box center [966, 137] width 14 height 14
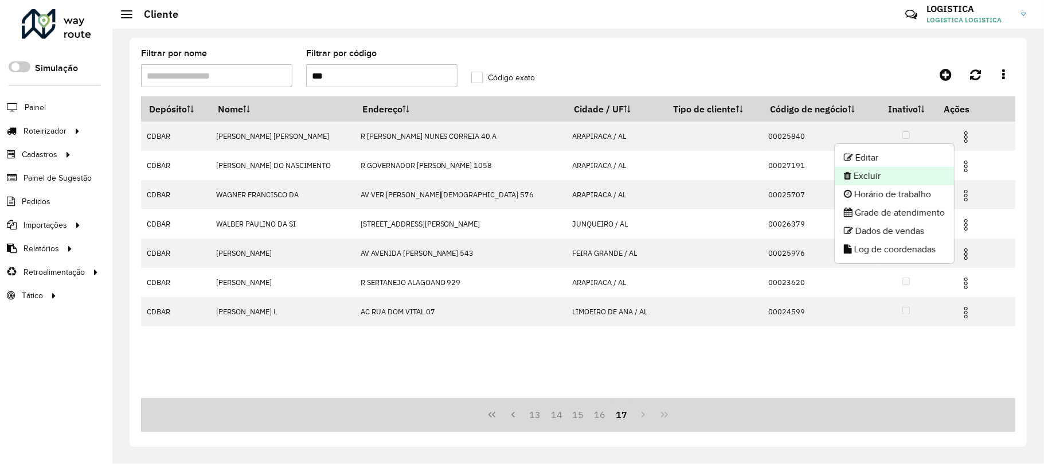
click at [916, 180] on li "Excluir" at bounding box center [894, 176] width 119 height 18
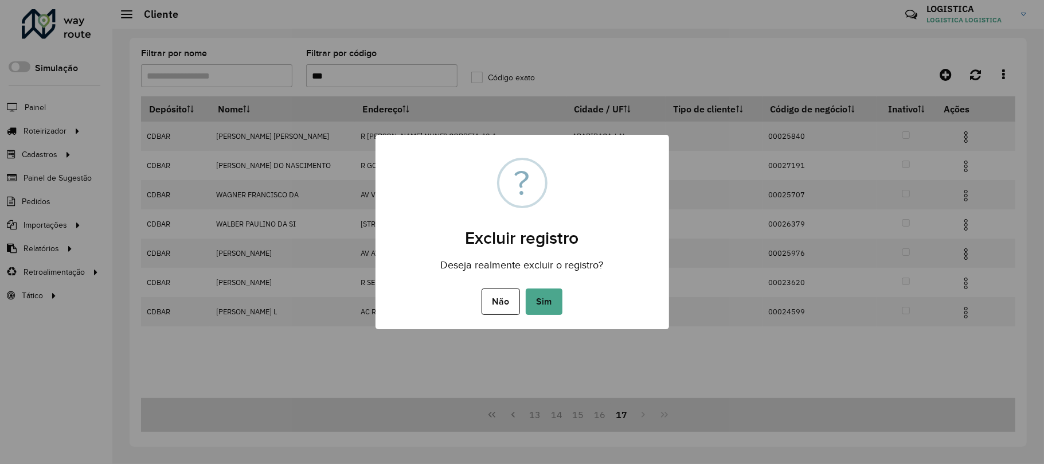
click at [526, 288] on button "Sim" at bounding box center [544, 301] width 37 height 26
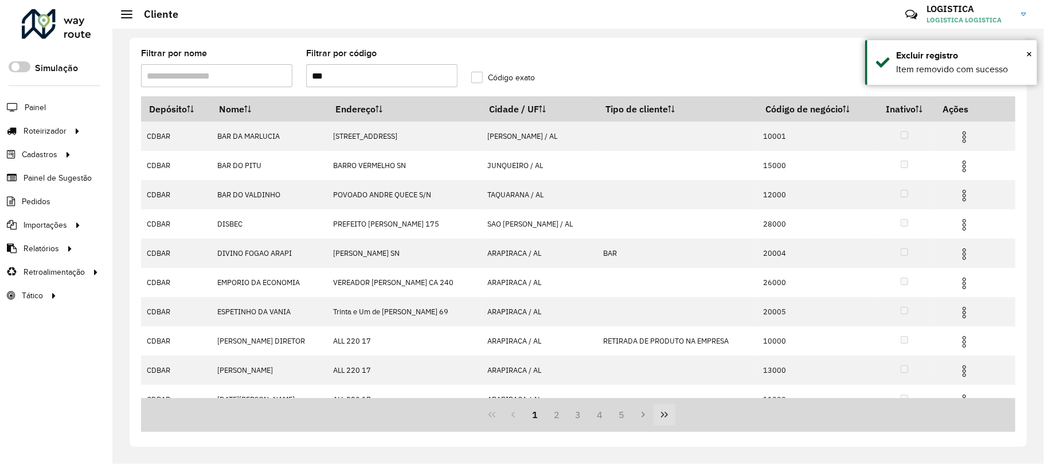
click at [663, 412] on icon "Last Page" at bounding box center [664, 414] width 9 height 9
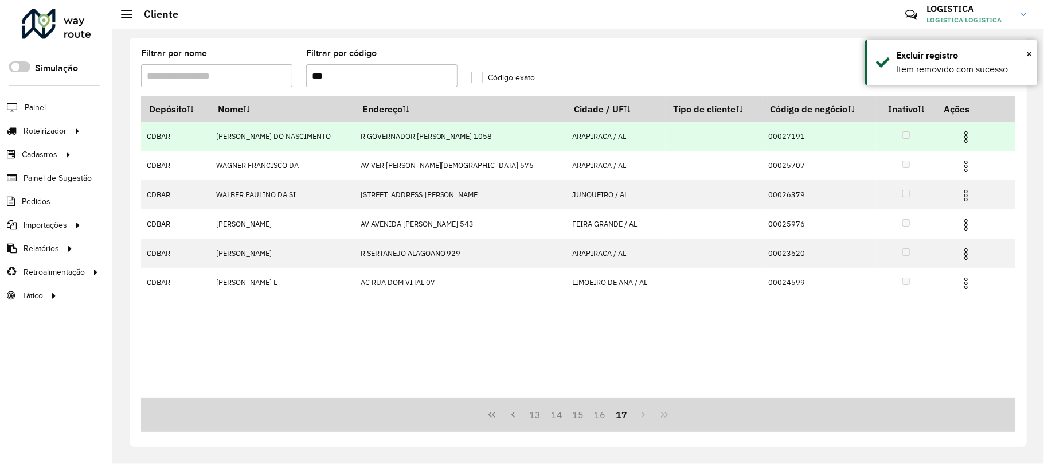
click at [961, 138] on img at bounding box center [966, 137] width 14 height 14
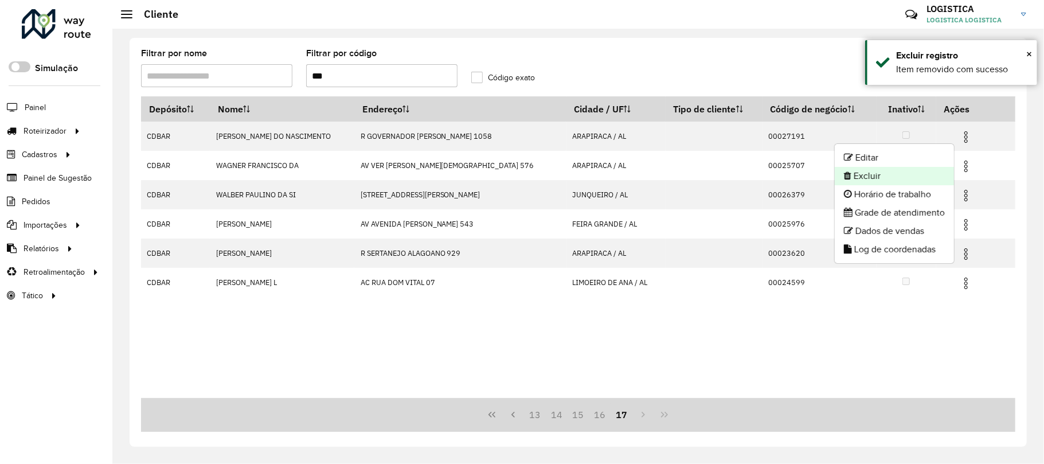
click at [908, 177] on li "Excluir" at bounding box center [894, 176] width 119 height 18
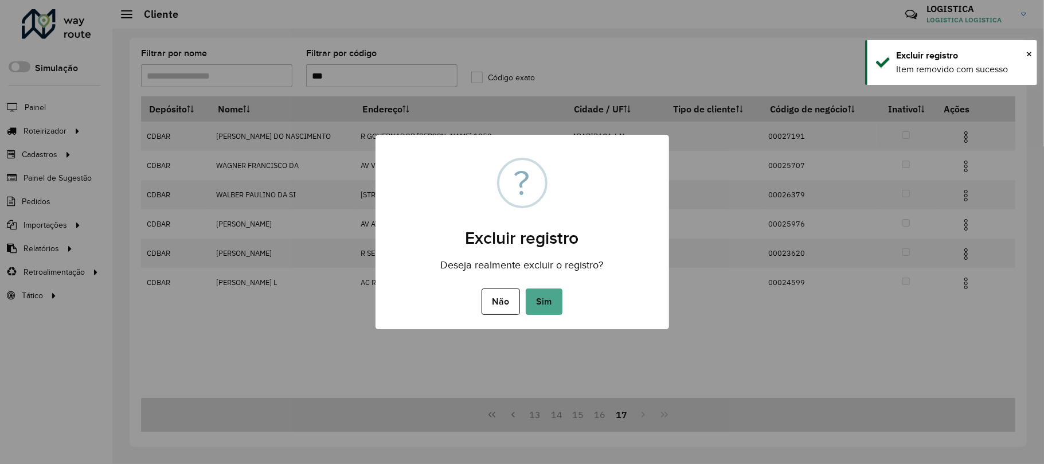
click at [526, 288] on button "Sim" at bounding box center [544, 301] width 37 height 26
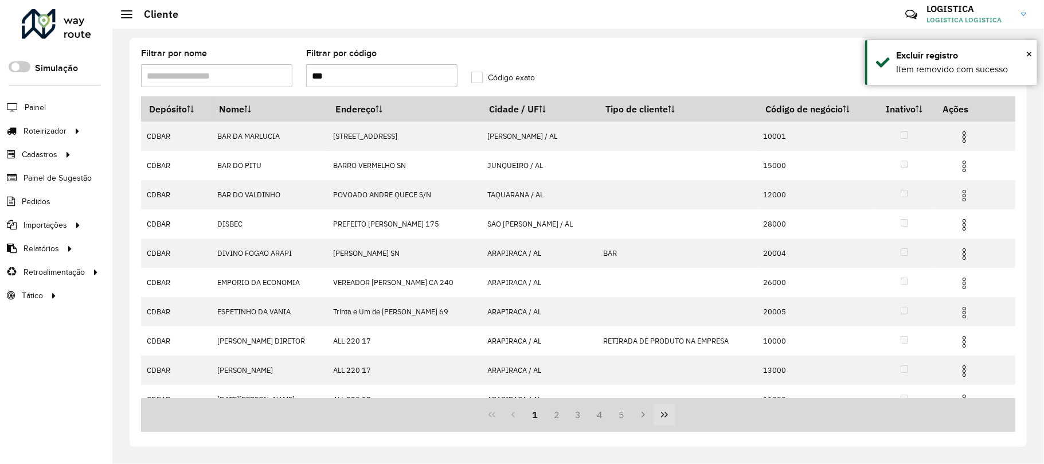
click at [659, 408] on button "Last Page" at bounding box center [665, 415] width 22 height 22
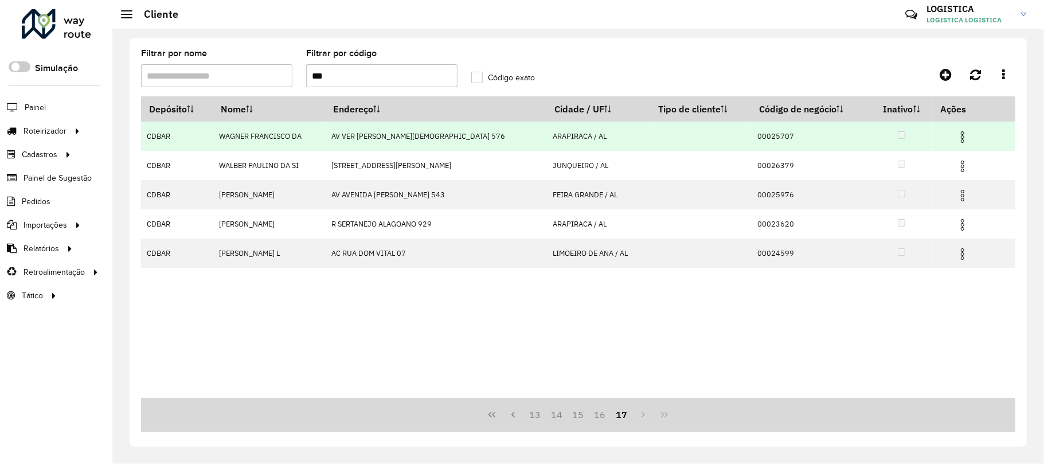
drag, startPoint x: 968, startPoint y: 138, endPoint x: 962, endPoint y: 138, distance: 6.3
click at [968, 138] on td at bounding box center [967, 136] width 69 height 29
click at [956, 138] on img at bounding box center [963, 137] width 14 height 14
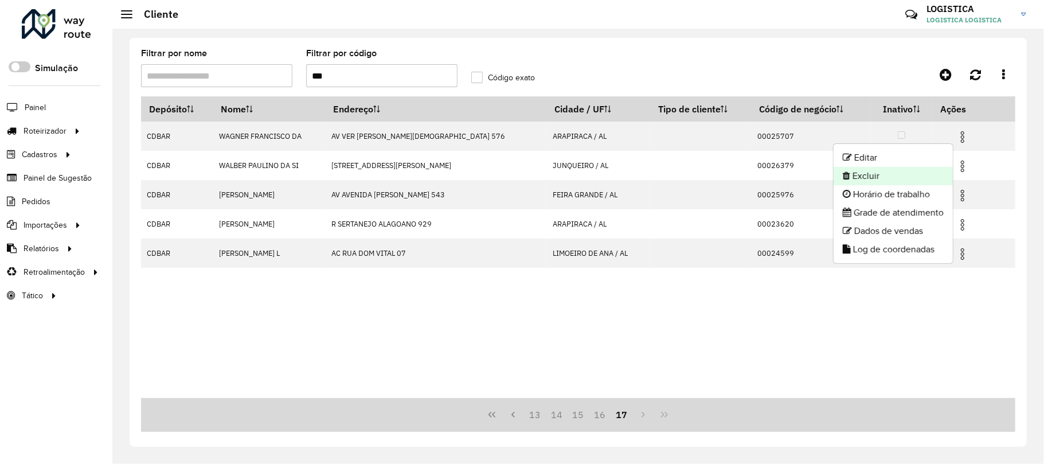
click at [920, 170] on li "Excluir" at bounding box center [893, 176] width 119 height 18
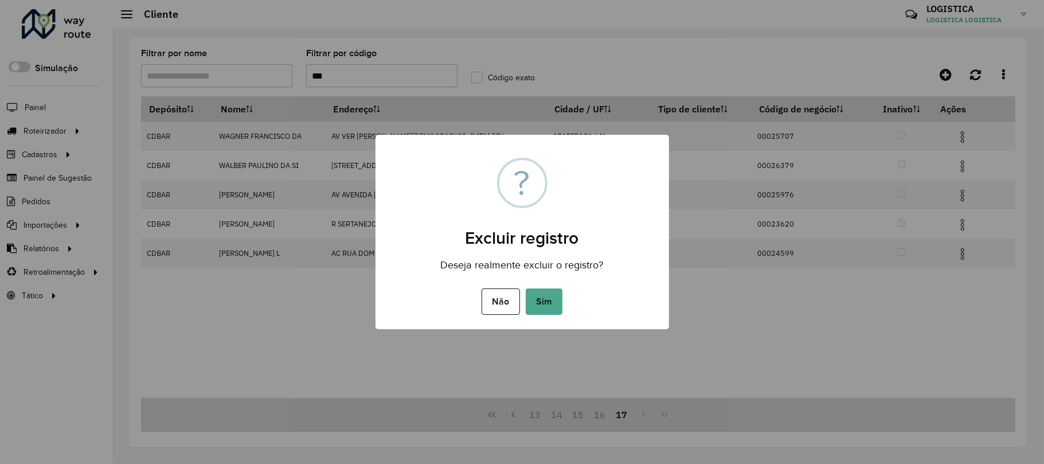
click at [526, 288] on button "Sim" at bounding box center [544, 301] width 37 height 26
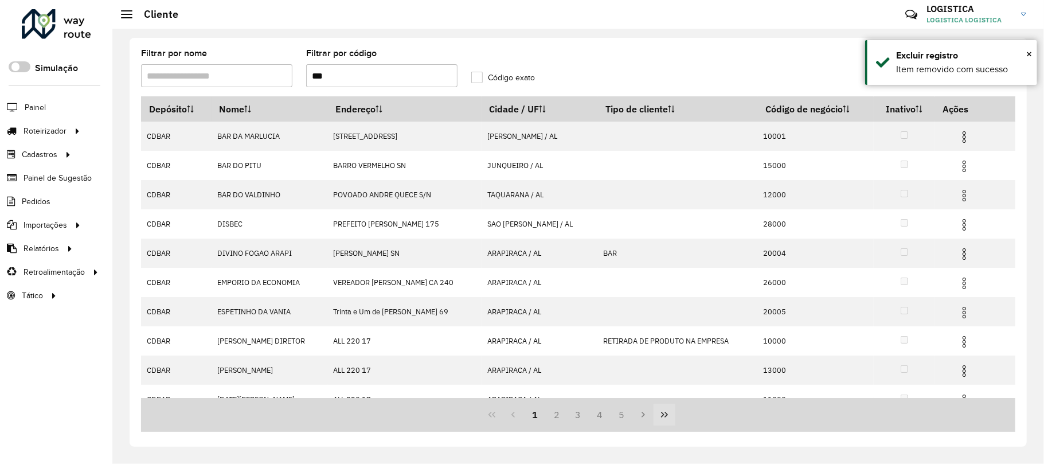
click at [658, 408] on button "Last Page" at bounding box center [665, 415] width 22 height 22
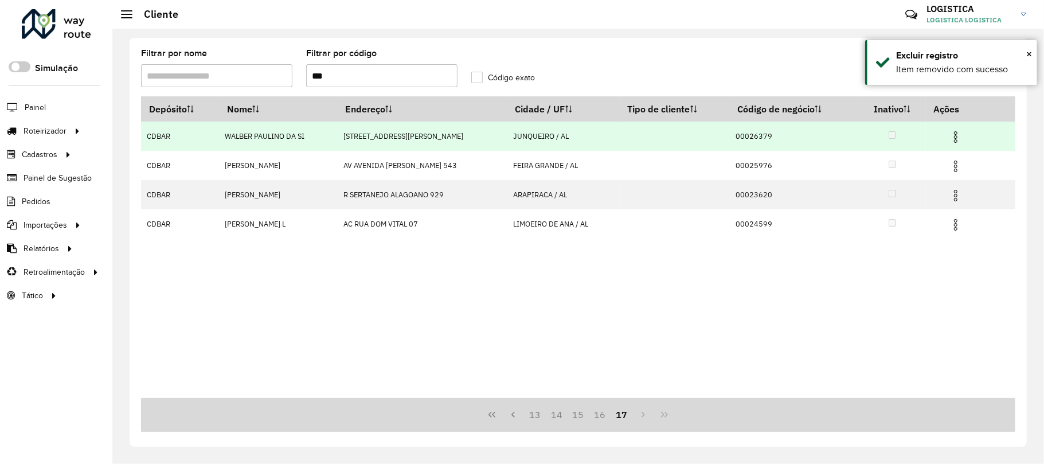
click at [959, 136] on img at bounding box center [956, 137] width 14 height 14
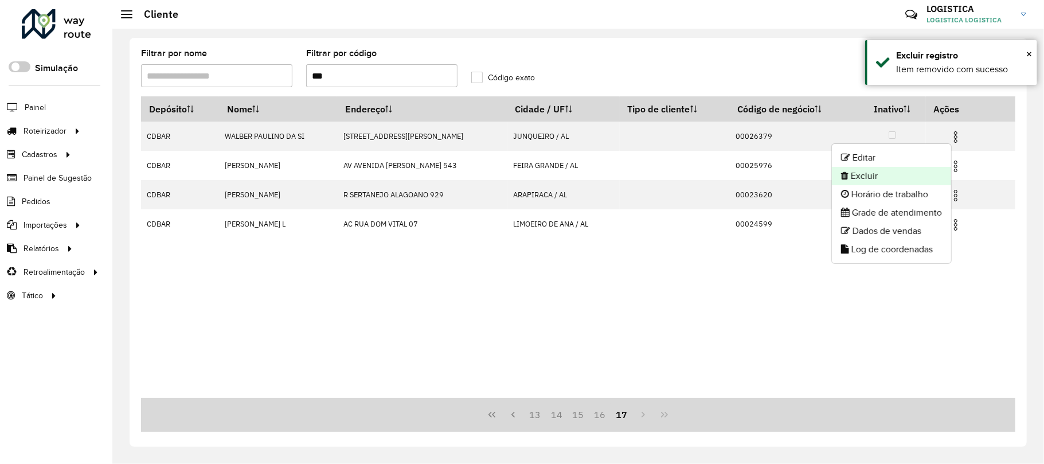
click at [909, 172] on li "Excluir" at bounding box center [891, 176] width 119 height 18
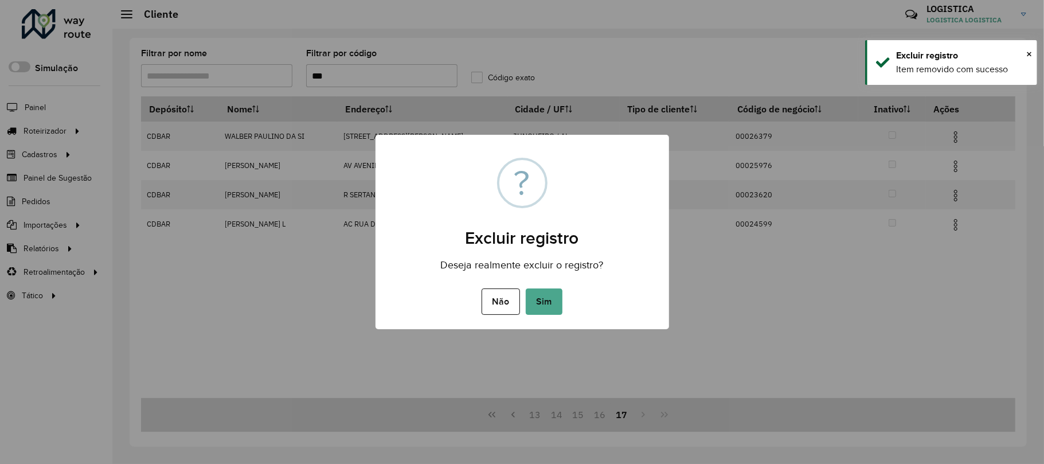
click at [526, 288] on button "Sim" at bounding box center [544, 301] width 37 height 26
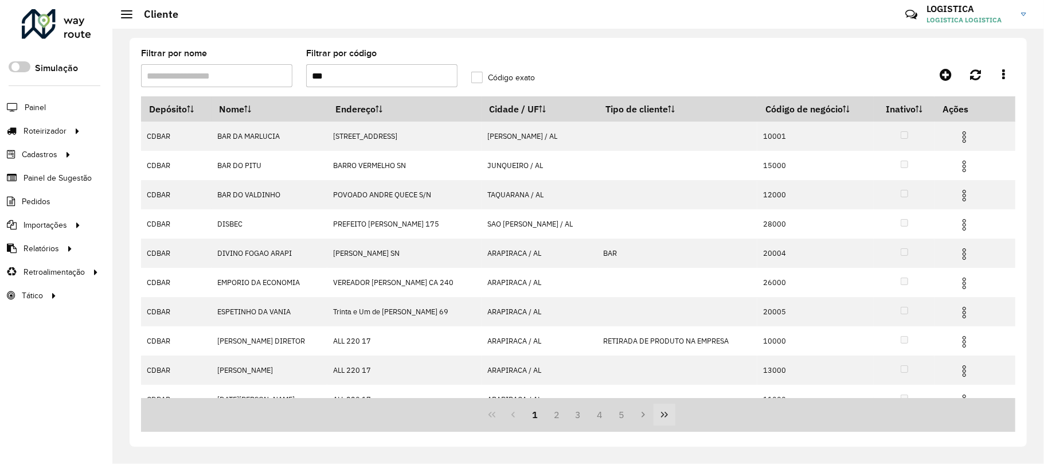
click at [661, 407] on button "Last Page" at bounding box center [665, 415] width 22 height 22
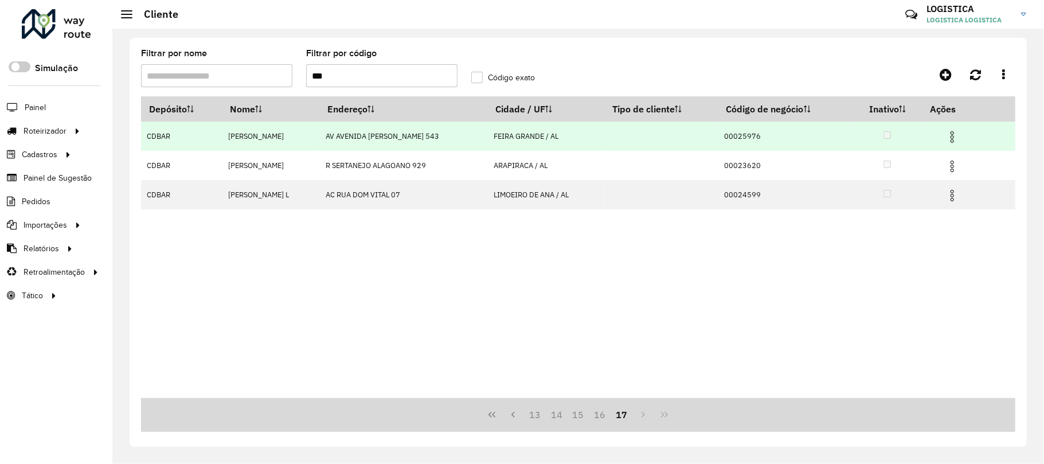
click at [959, 134] on img at bounding box center [952, 137] width 14 height 14
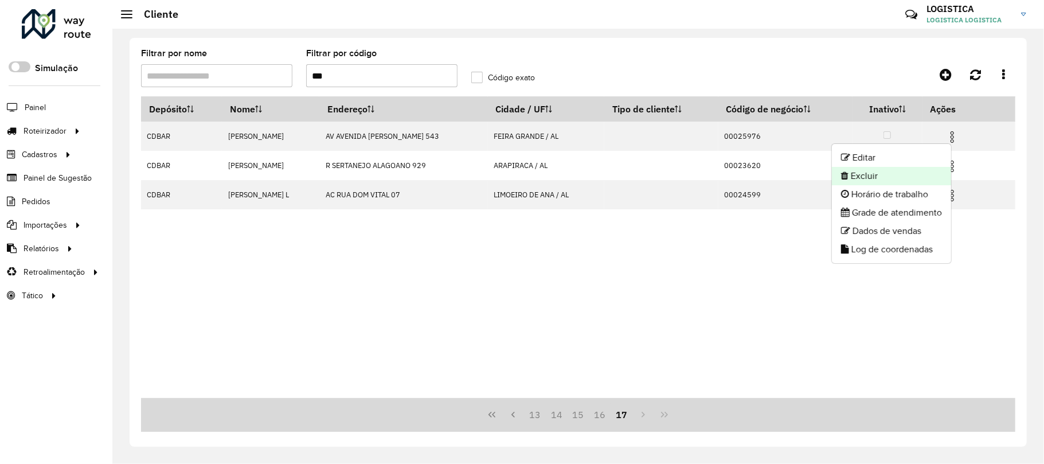
click at [888, 181] on li "Excluir" at bounding box center [891, 176] width 119 height 18
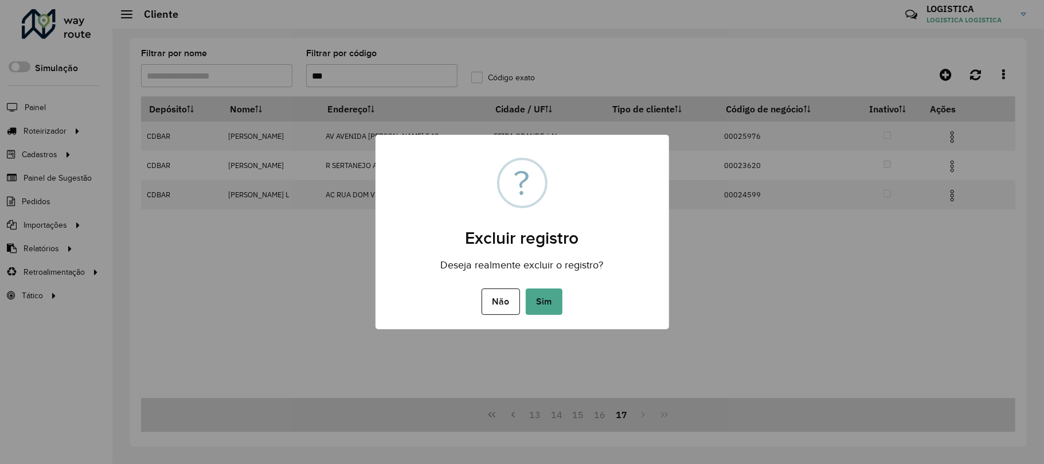
click at [526, 288] on button "Sim" at bounding box center [544, 301] width 37 height 26
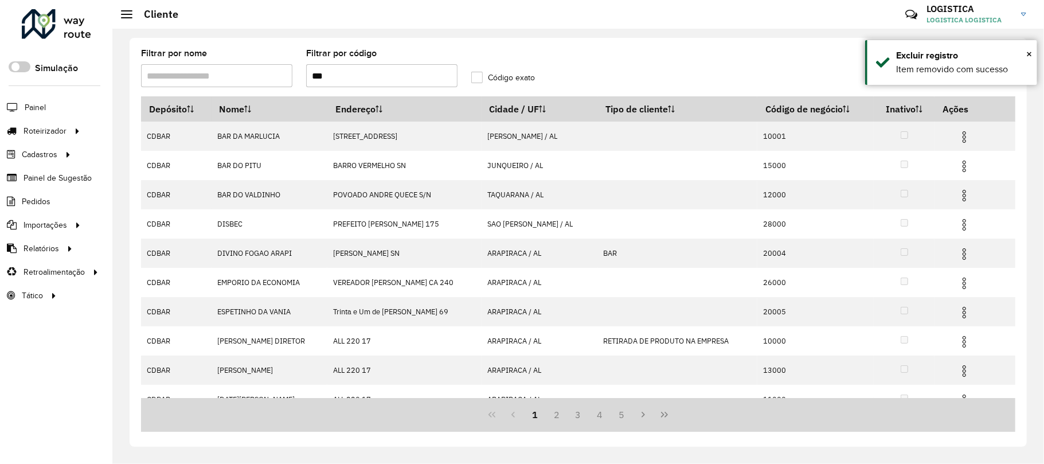
click at [662, 413] on icon "Last Page" at bounding box center [664, 414] width 9 height 9
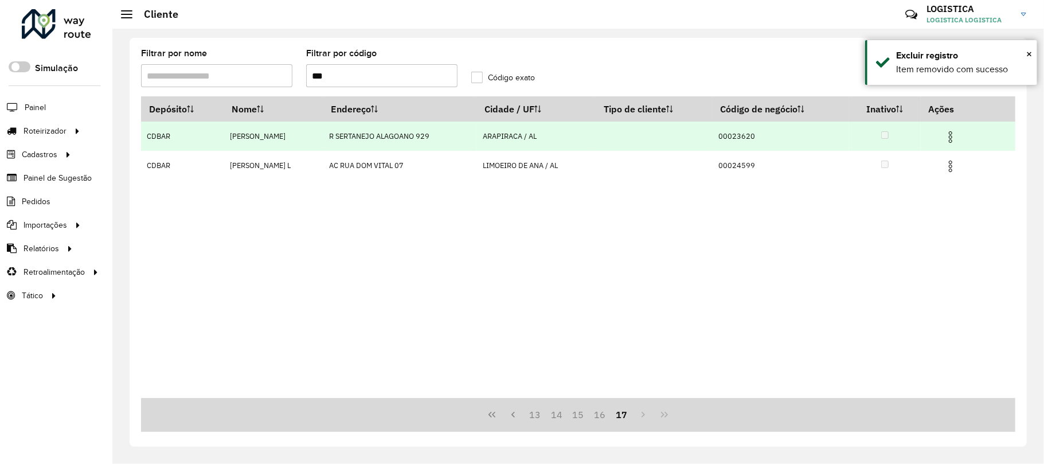
click at [955, 139] on img at bounding box center [951, 137] width 14 height 14
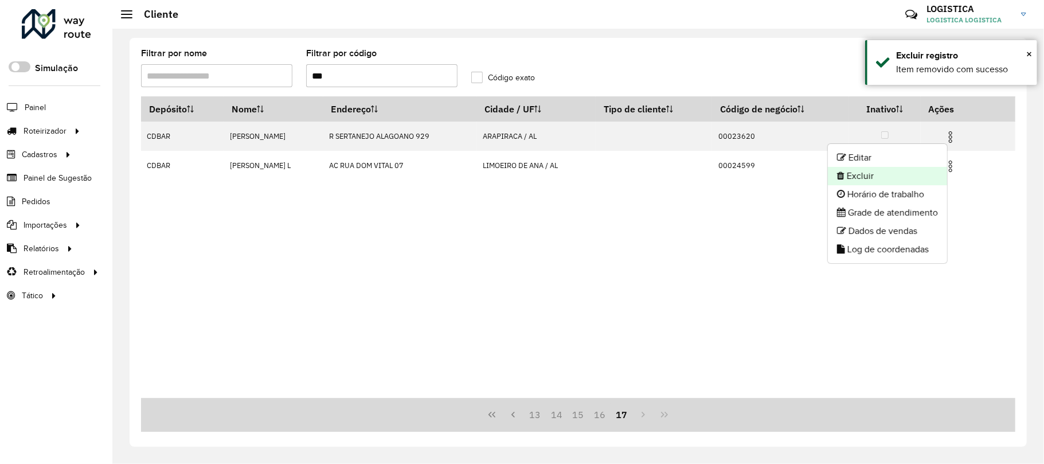
click at [912, 170] on li "Excluir" at bounding box center [887, 176] width 119 height 18
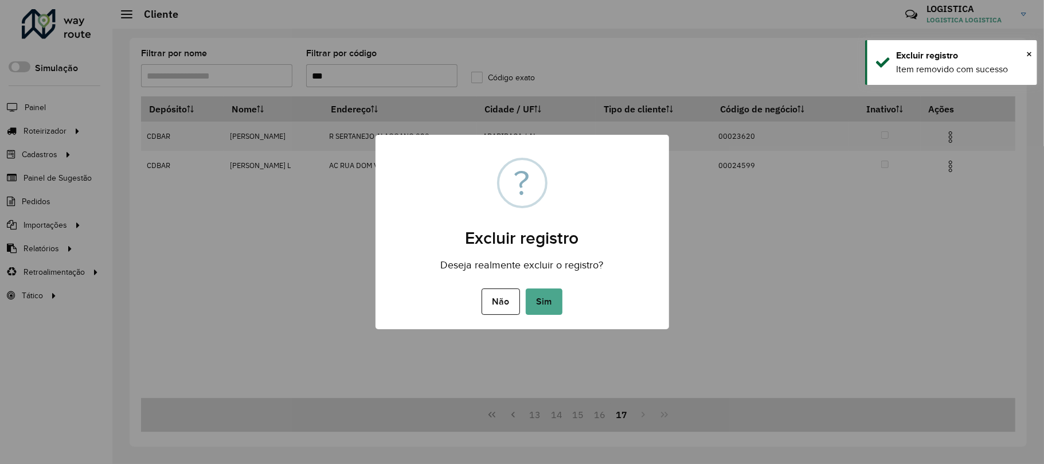
click at [526, 288] on button "Sim" at bounding box center [544, 301] width 37 height 26
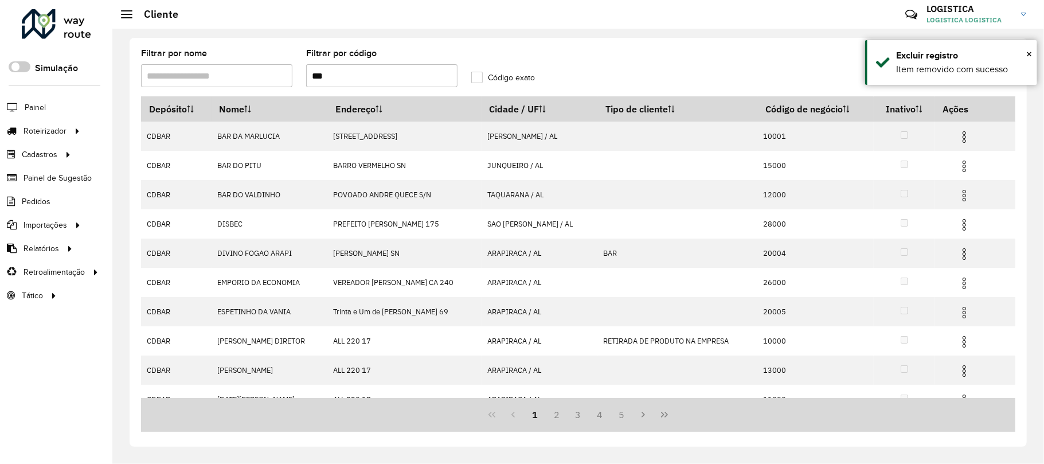
click at [668, 417] on icon "Last Page" at bounding box center [664, 414] width 9 height 9
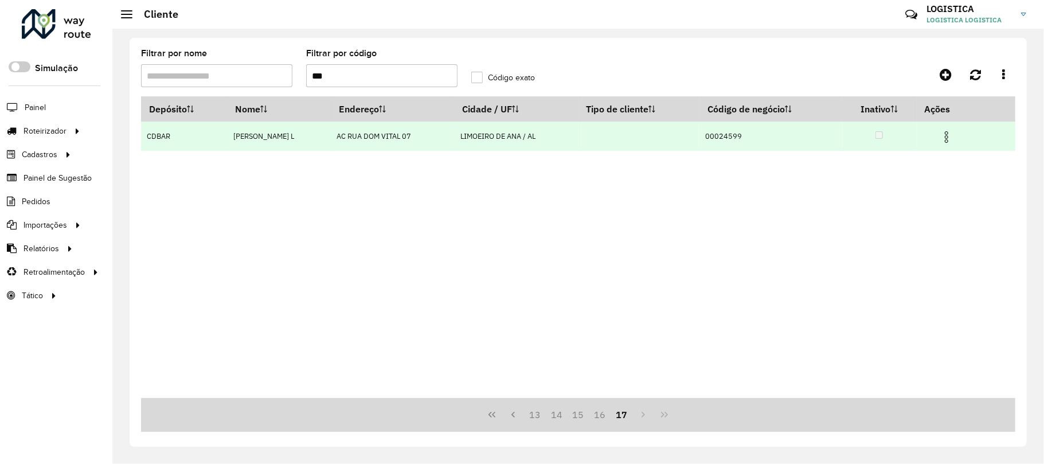
click at [959, 133] on td at bounding box center [951, 136] width 69 height 29
click at [948, 134] on img at bounding box center [947, 137] width 14 height 14
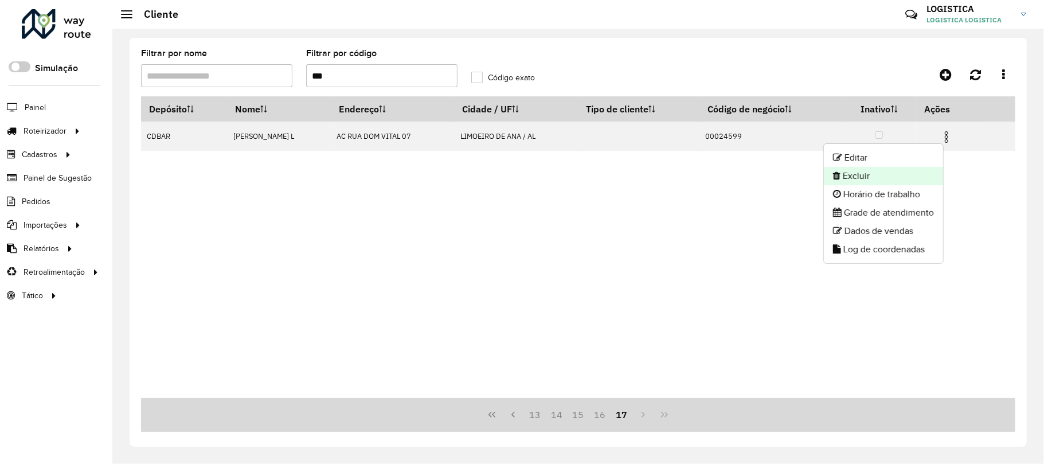
click at [922, 179] on li "Excluir" at bounding box center [883, 176] width 119 height 18
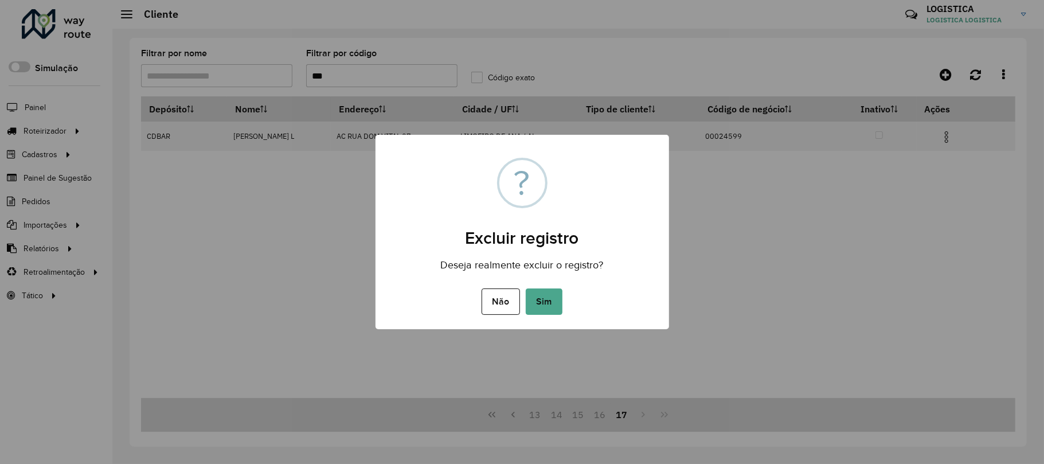
click at [526, 288] on button "Sim" at bounding box center [544, 301] width 37 height 26
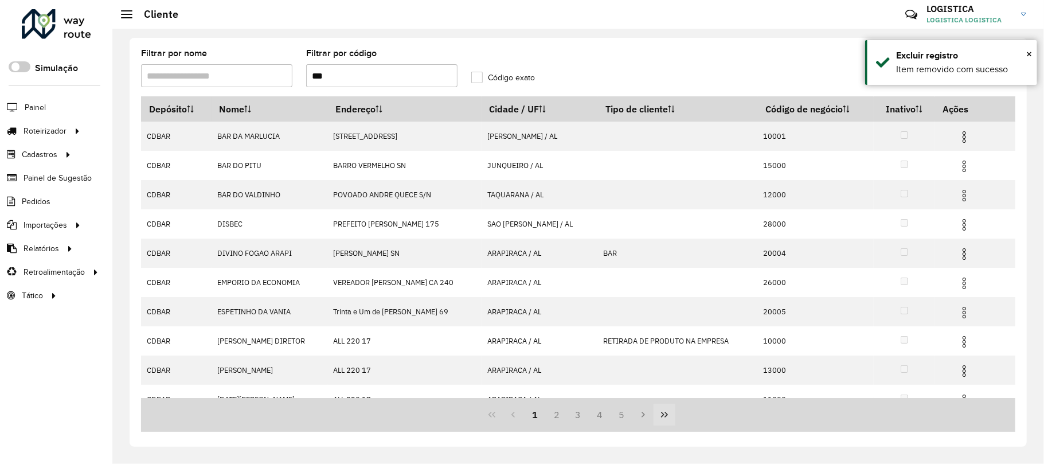
click at [670, 416] on button "Last Page" at bounding box center [665, 415] width 22 height 22
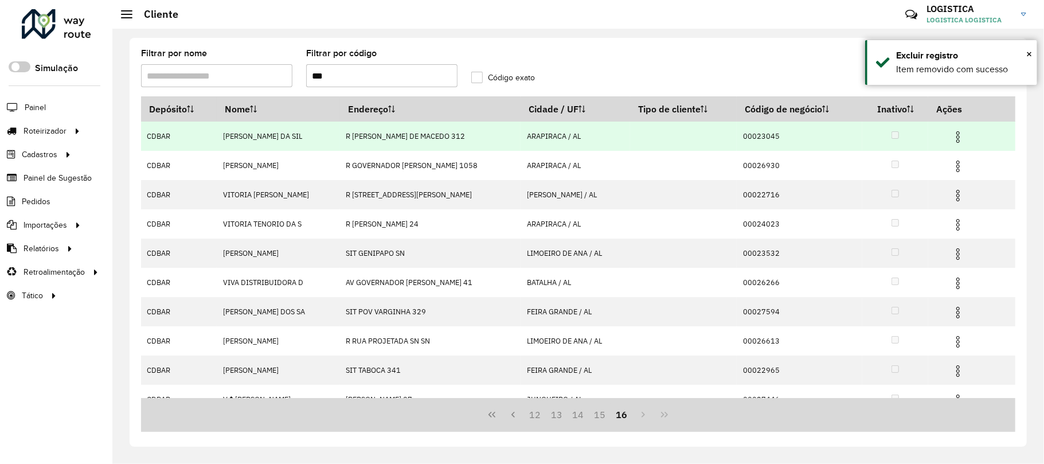
click at [962, 136] on img at bounding box center [958, 137] width 14 height 14
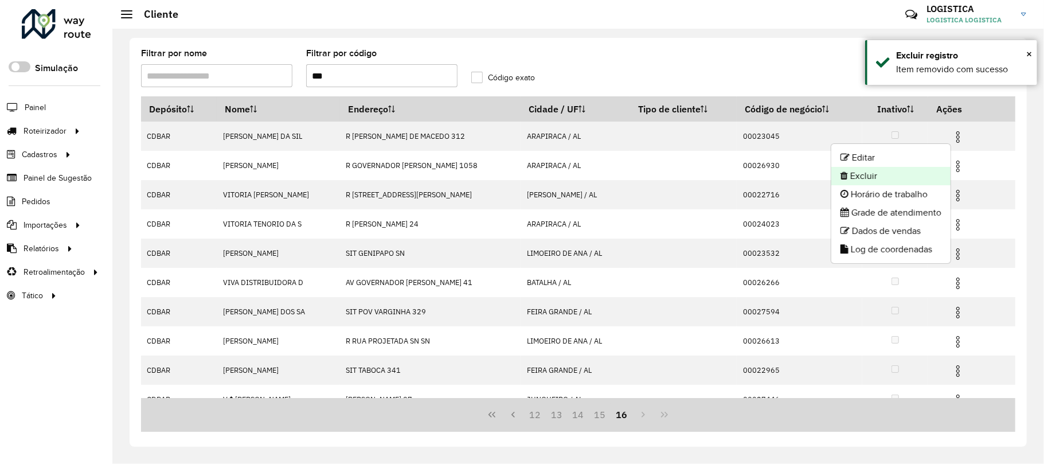
click at [932, 171] on li "Excluir" at bounding box center [890, 176] width 119 height 18
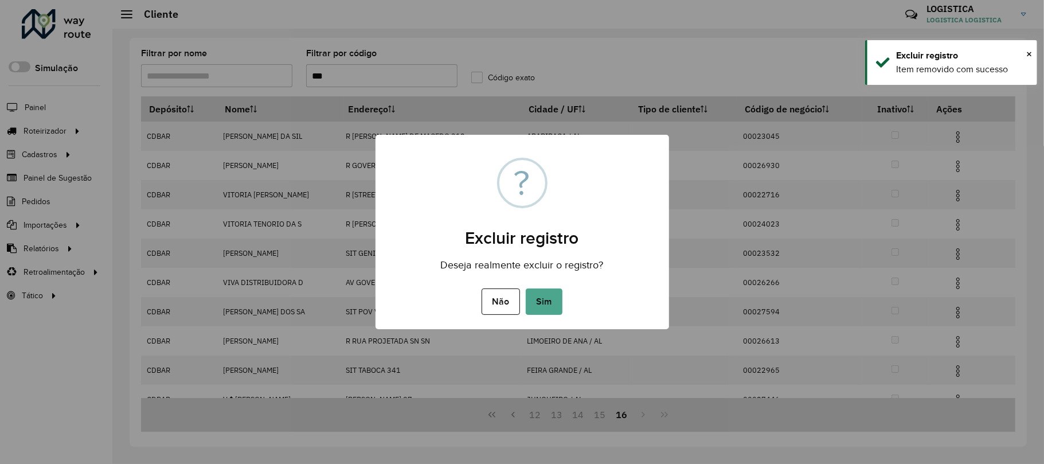
click at [526, 288] on button "Sim" at bounding box center [544, 301] width 37 height 26
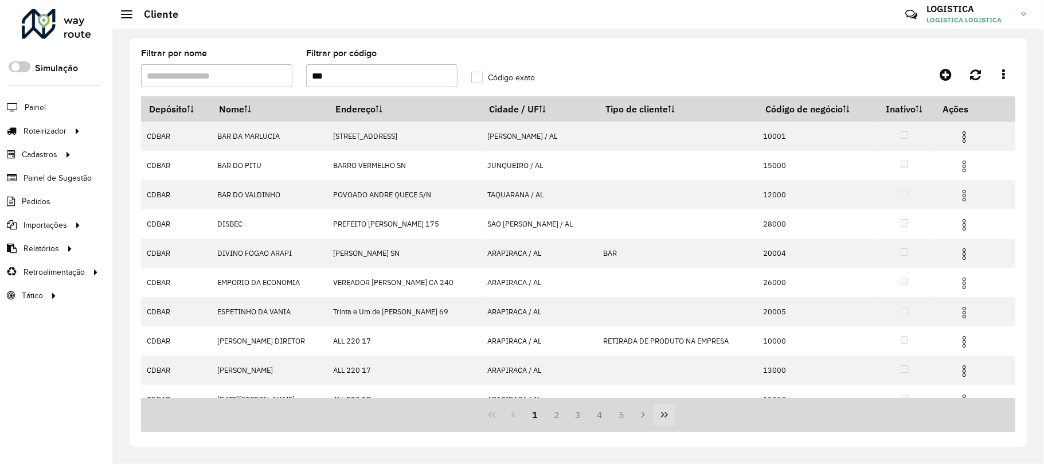
click at [665, 416] on icon "Last Page" at bounding box center [664, 414] width 9 height 9
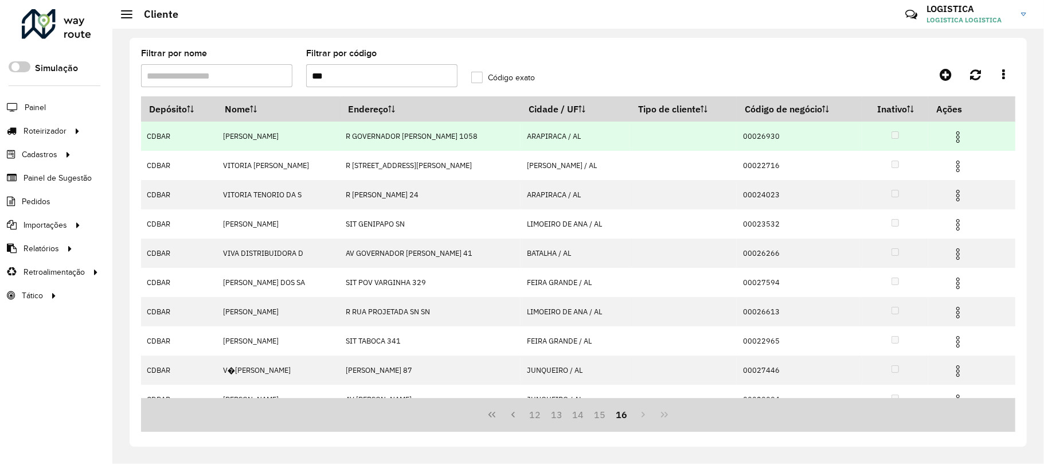
click at [959, 136] on img at bounding box center [958, 137] width 14 height 14
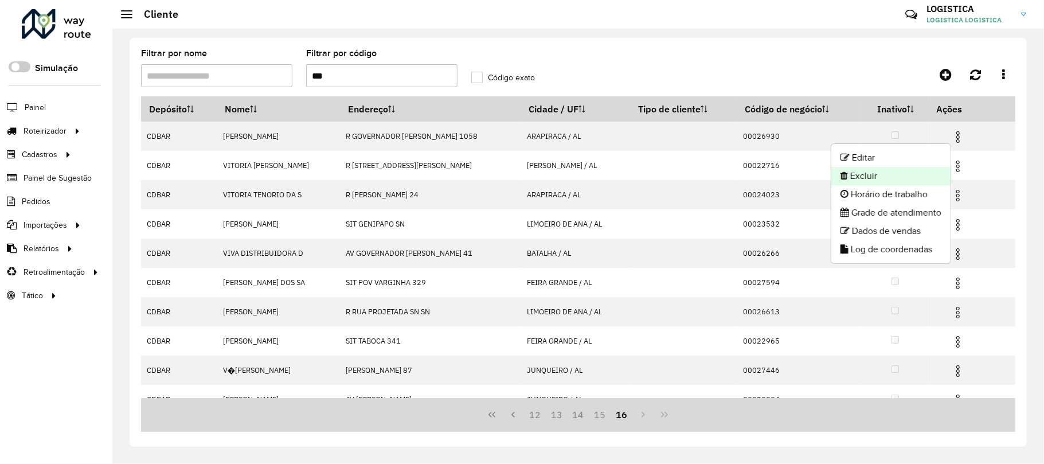
click at [902, 175] on li "Excluir" at bounding box center [890, 176] width 119 height 18
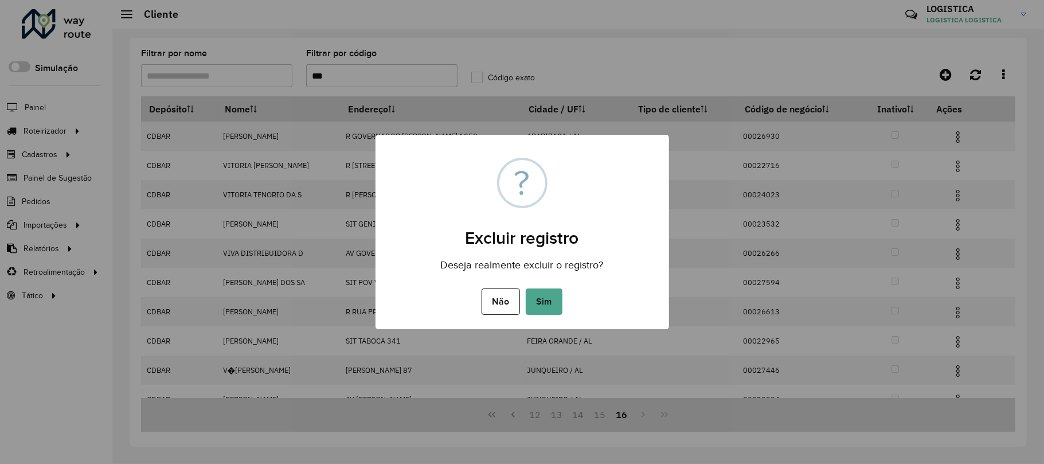
click at [526, 288] on button "Sim" at bounding box center [544, 301] width 37 height 26
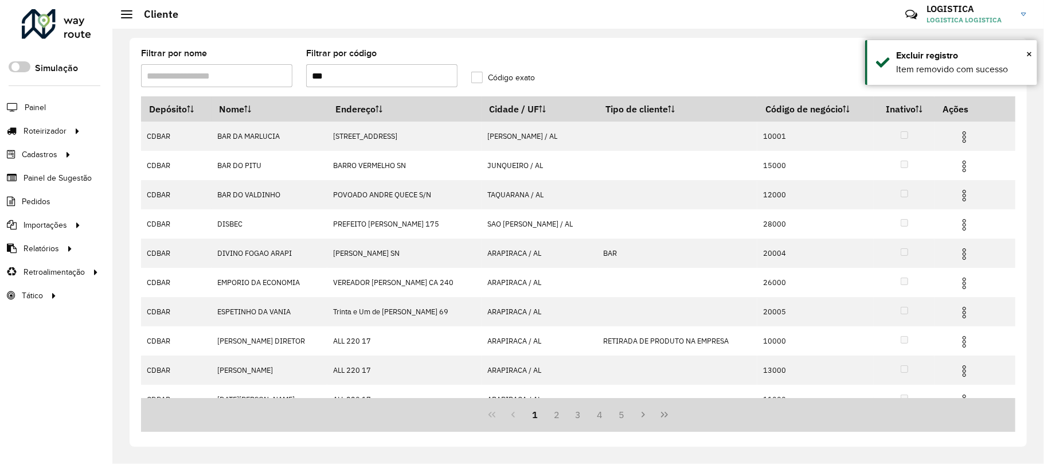
click at [661, 416] on icon "Last Page" at bounding box center [664, 414] width 9 height 9
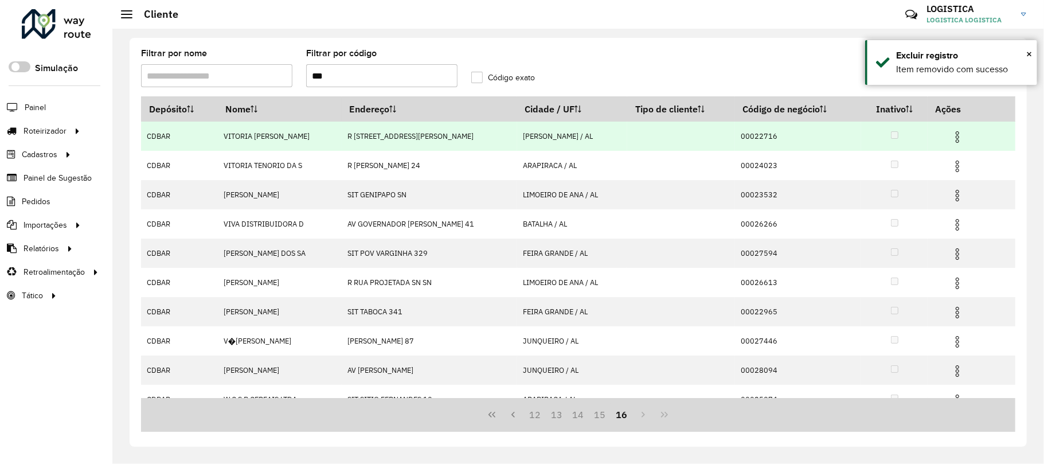
click at [957, 133] on img at bounding box center [958, 137] width 14 height 14
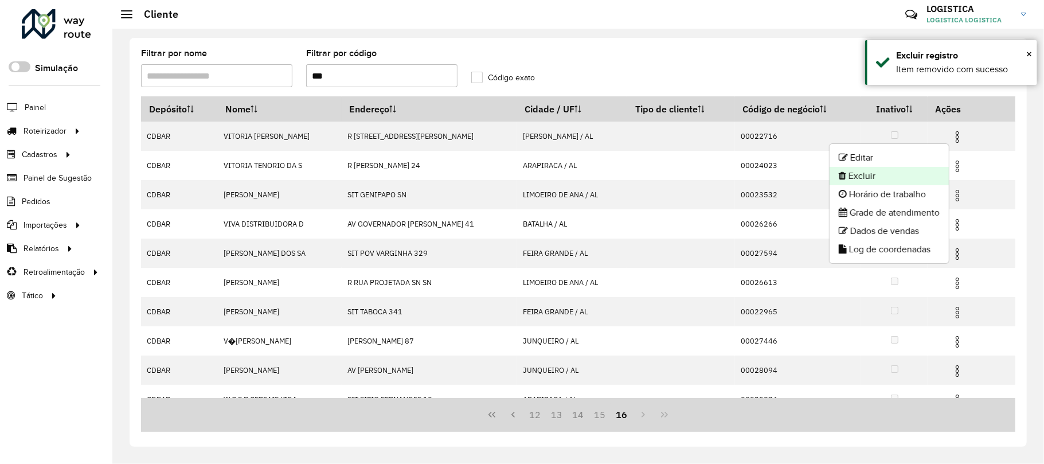
click at [920, 175] on li "Excluir" at bounding box center [889, 176] width 119 height 18
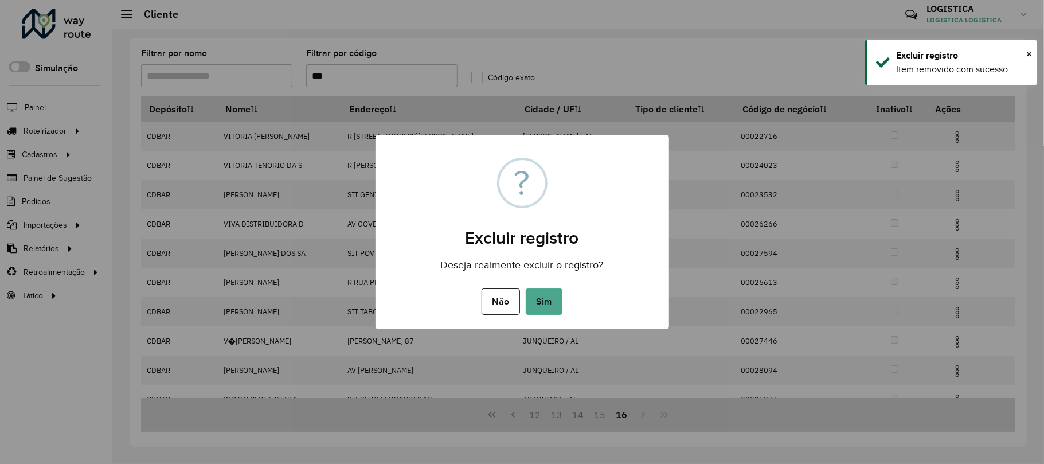
click at [526, 288] on button "Sim" at bounding box center [544, 301] width 37 height 26
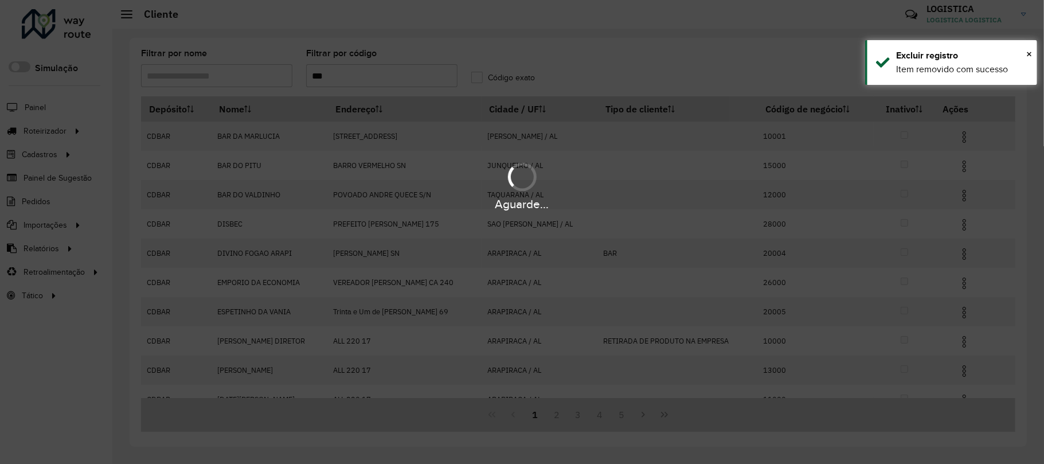
click at [667, 414] on div "Aguarde..." at bounding box center [522, 232] width 1044 height 464
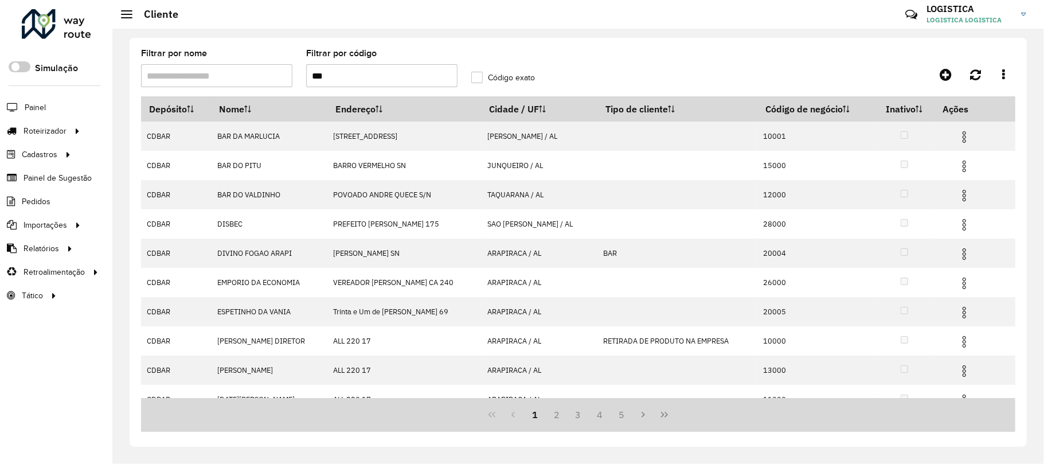
click at [667, 414] on icon "Last Page" at bounding box center [664, 415] width 7 height 6
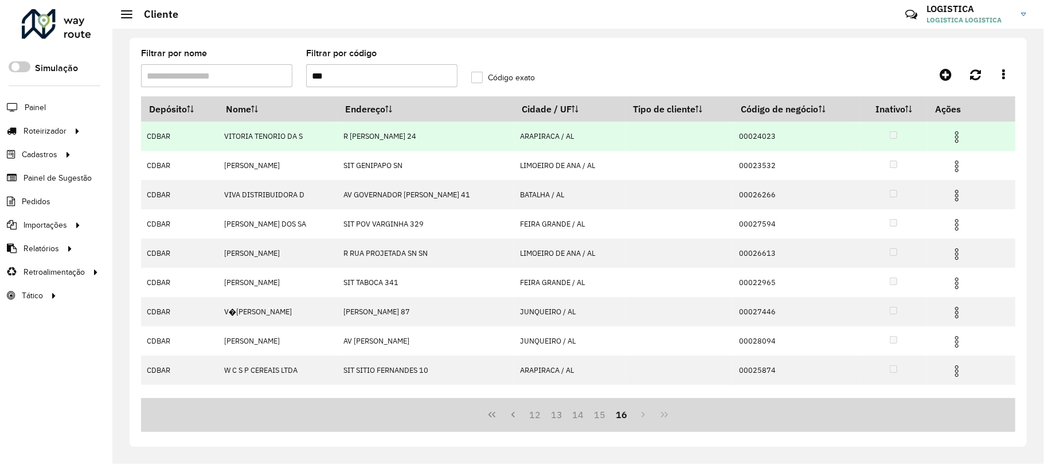
click at [962, 131] on img at bounding box center [957, 137] width 14 height 14
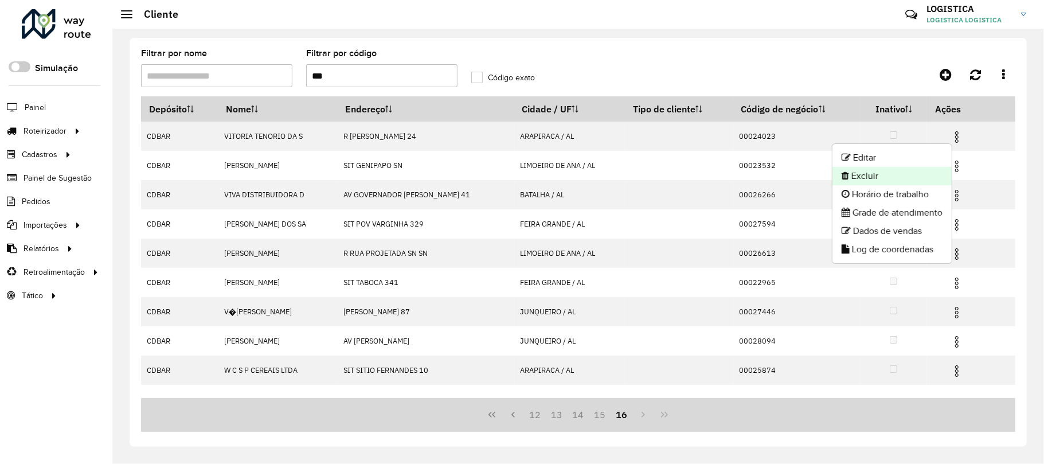
click at [909, 171] on li "Excluir" at bounding box center [892, 176] width 119 height 18
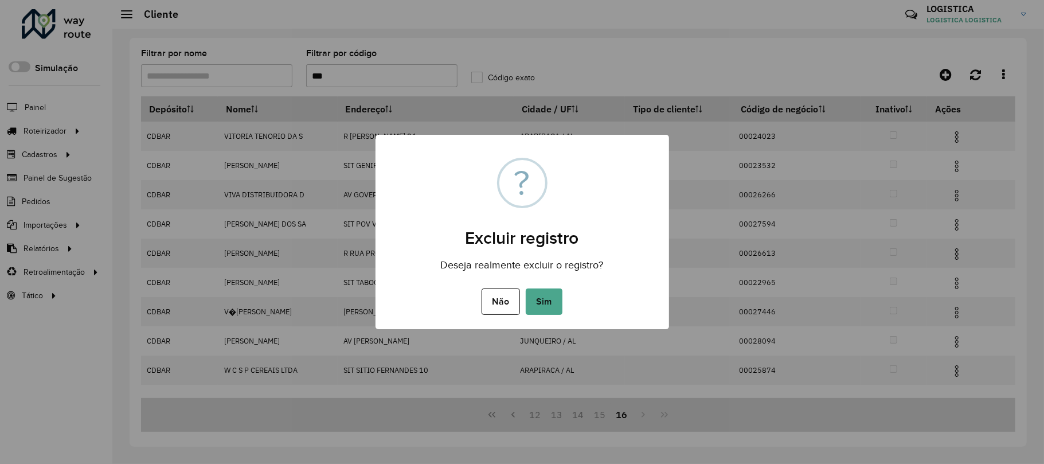
click at [526, 288] on button "Sim" at bounding box center [544, 301] width 37 height 26
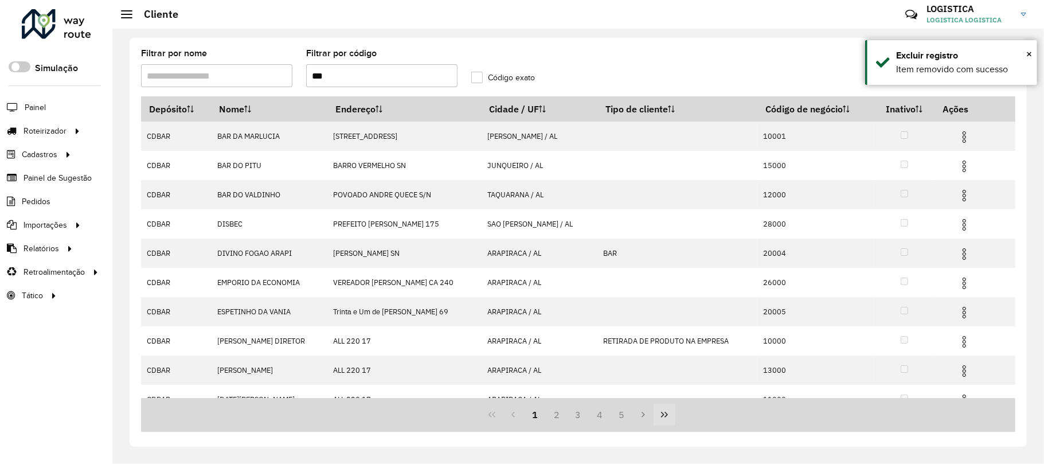
click at [675, 414] on button "Last Page" at bounding box center [665, 415] width 22 height 22
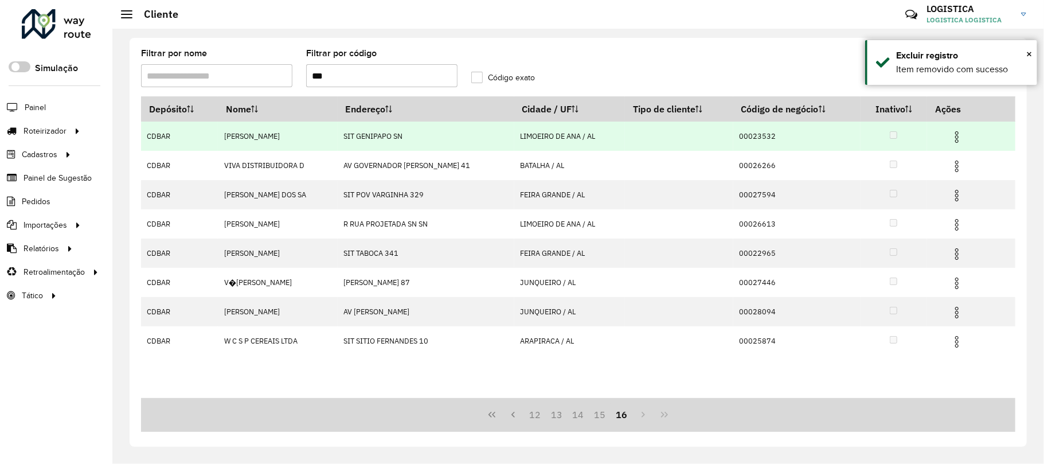
click at [950, 136] on td at bounding box center [962, 136] width 69 height 29
click at [959, 134] on img at bounding box center [957, 137] width 14 height 14
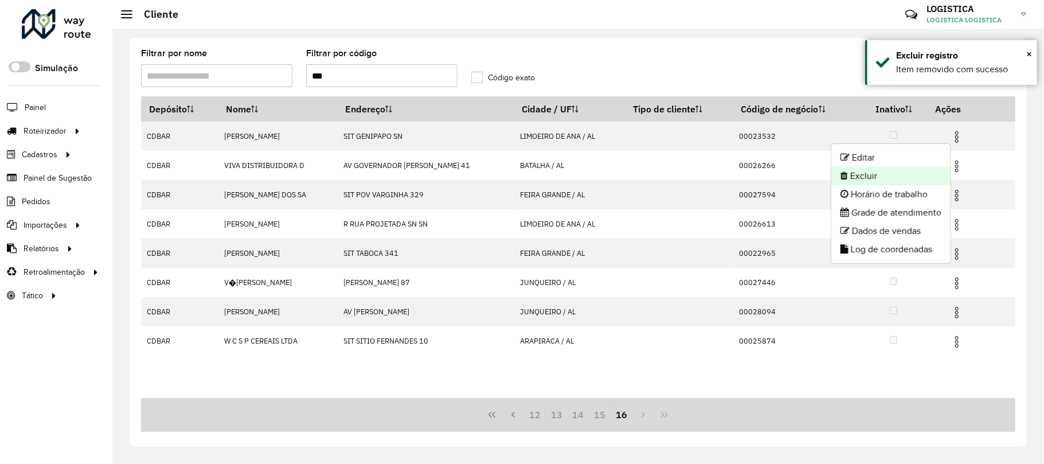
click at [891, 175] on li "Excluir" at bounding box center [890, 176] width 119 height 18
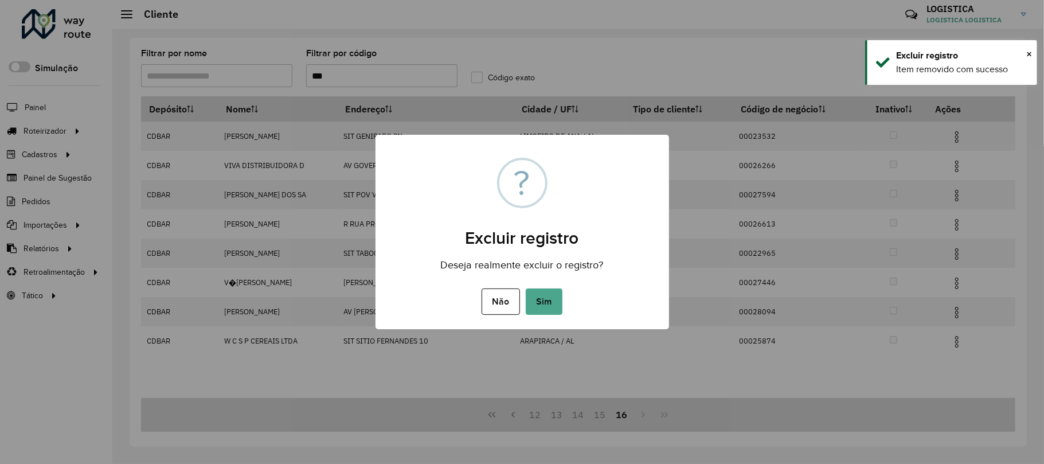
click at [526, 288] on button "Sim" at bounding box center [544, 301] width 37 height 26
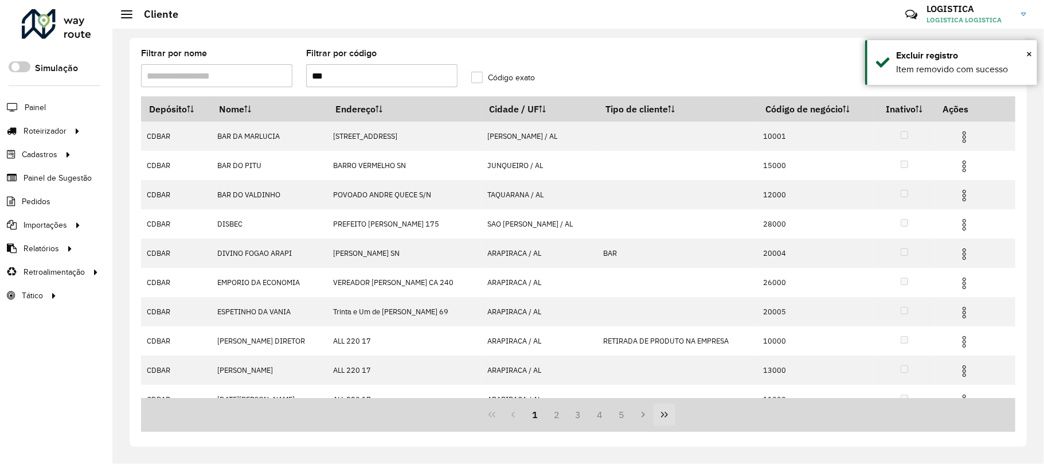
click at [670, 407] on button "Last Page" at bounding box center [665, 415] width 22 height 22
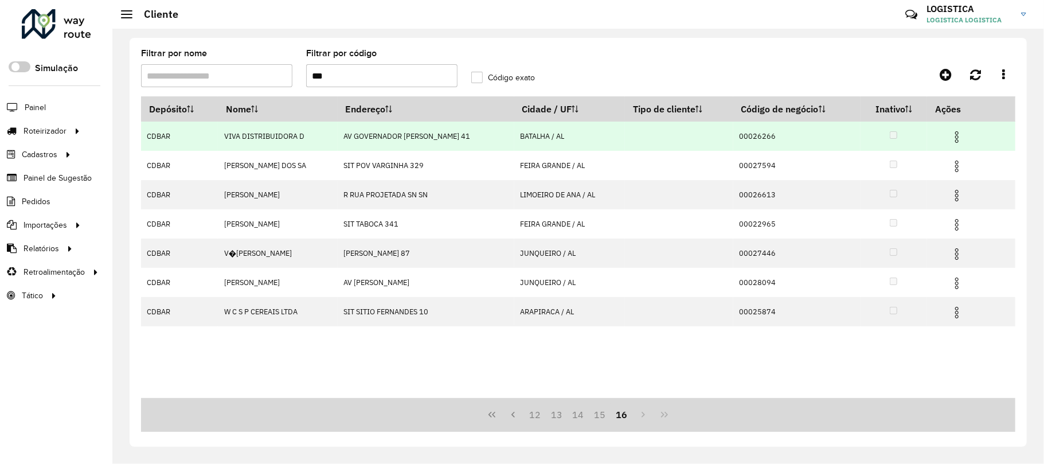
click at [955, 134] on img at bounding box center [957, 137] width 14 height 14
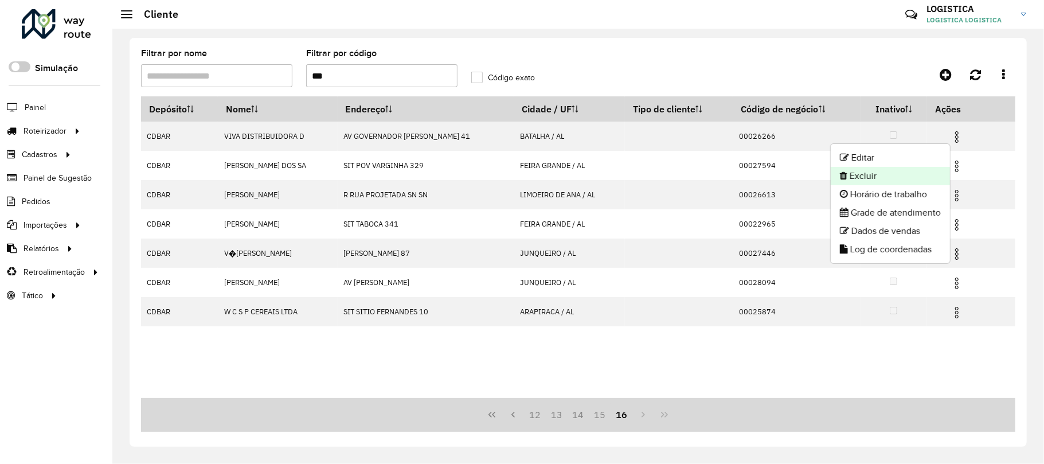
click at [913, 175] on li "Excluir" at bounding box center [890, 176] width 119 height 18
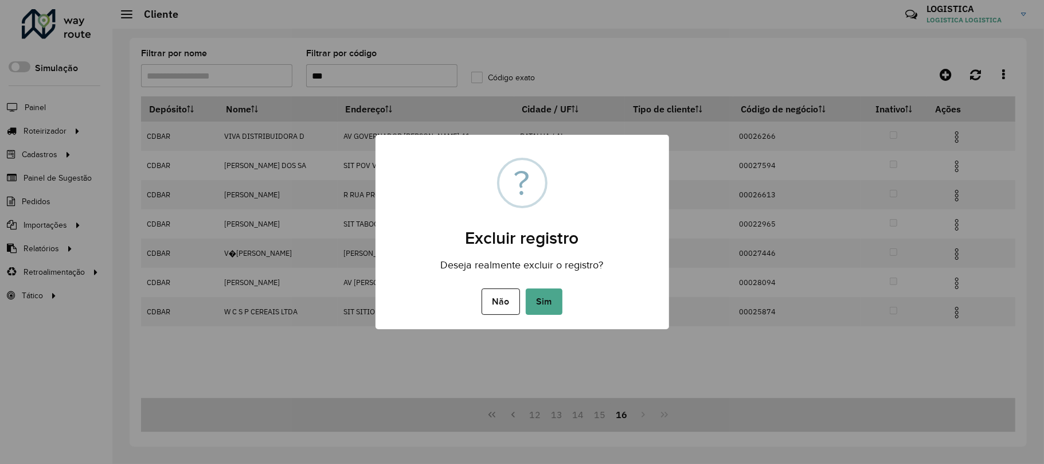
click at [526, 288] on button "Sim" at bounding box center [544, 301] width 37 height 26
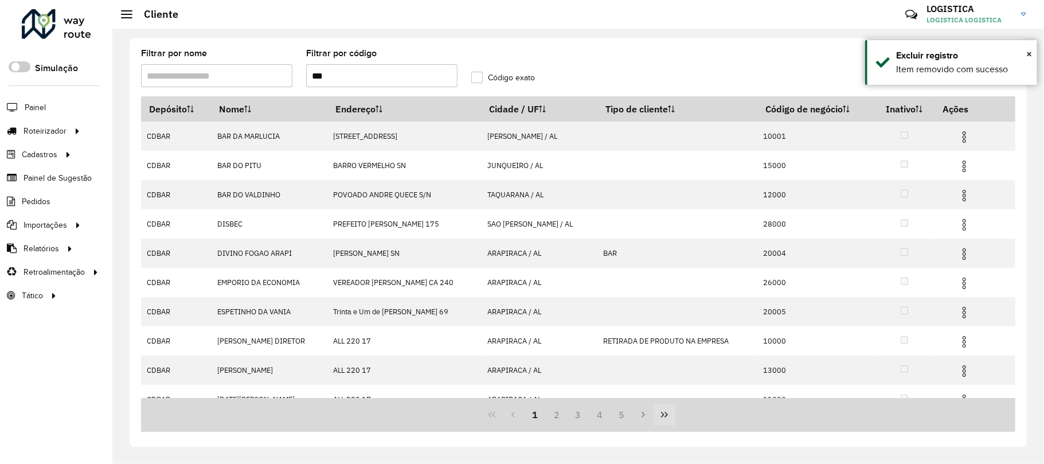
click at [662, 416] on icon "Last Page" at bounding box center [664, 415] width 7 height 6
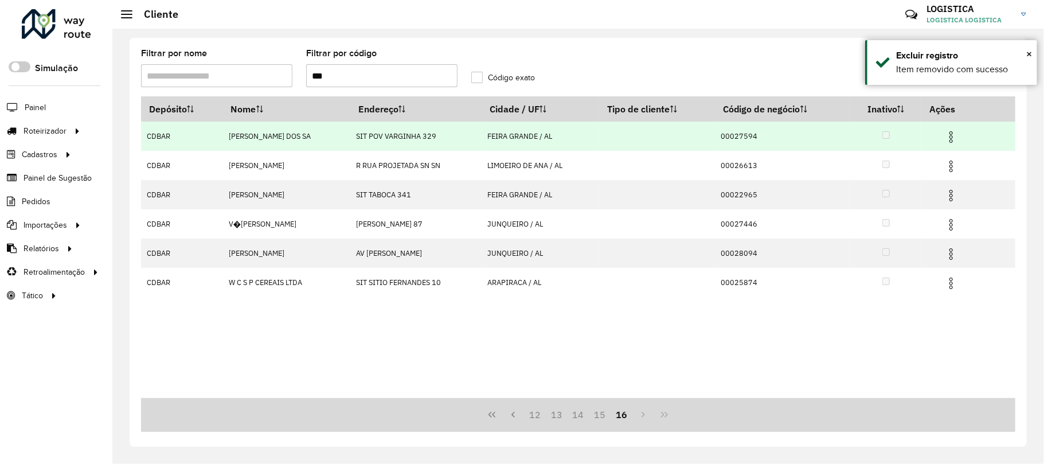
click at [958, 142] on img at bounding box center [951, 137] width 14 height 14
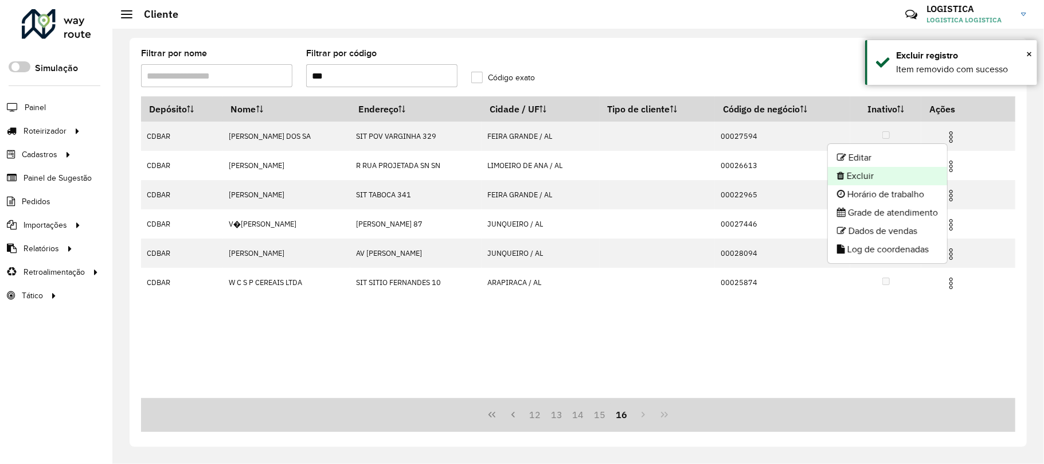
click at [891, 179] on li "Excluir" at bounding box center [887, 176] width 119 height 18
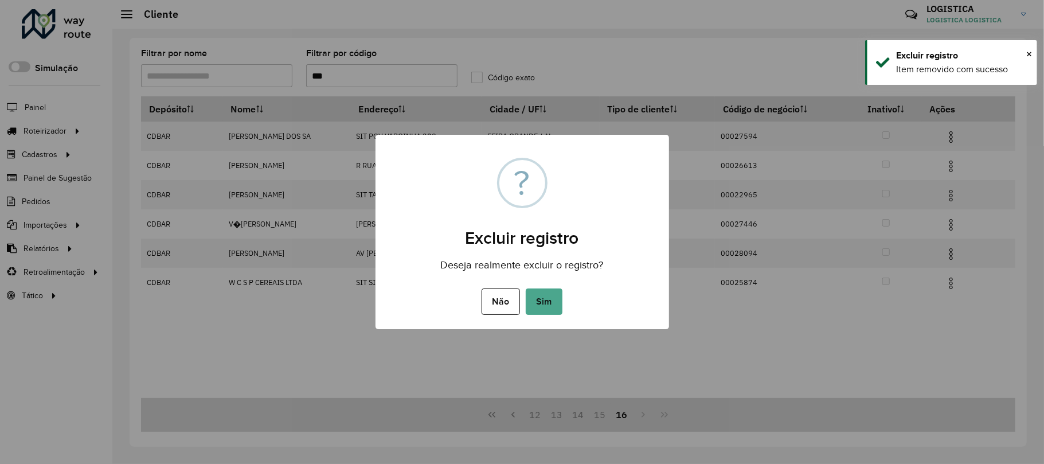
click at [526, 288] on button "Sim" at bounding box center [544, 301] width 37 height 26
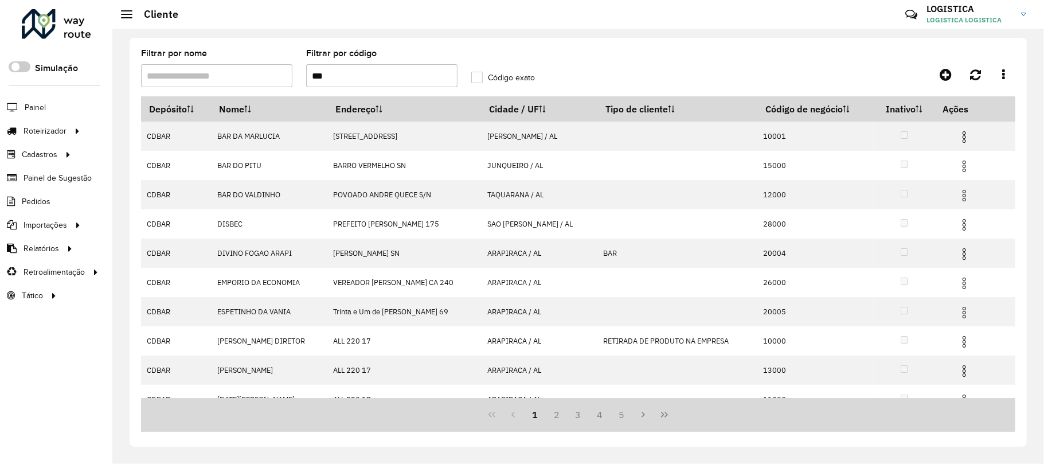
click at [662, 417] on icon "Last Page" at bounding box center [664, 414] width 9 height 9
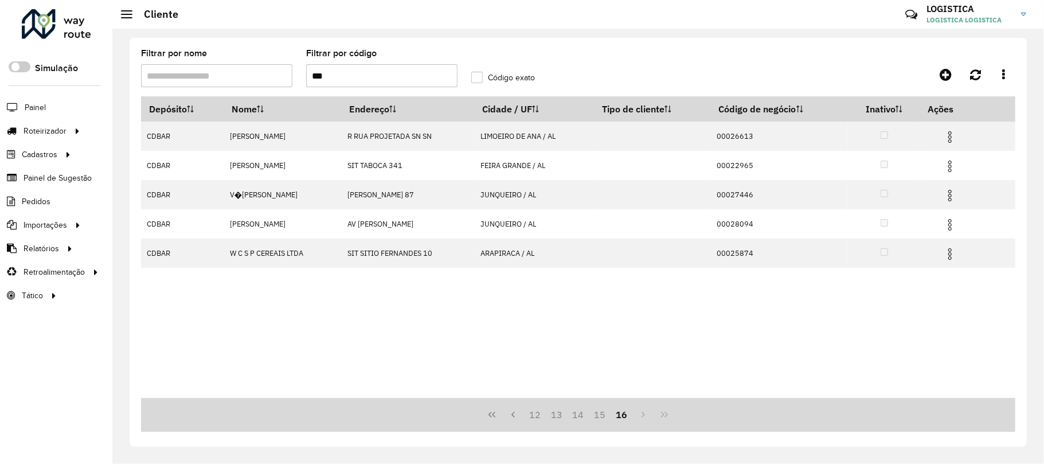
click at [662, 416] on div "12 13 14 15 16" at bounding box center [578, 415] width 874 height 34
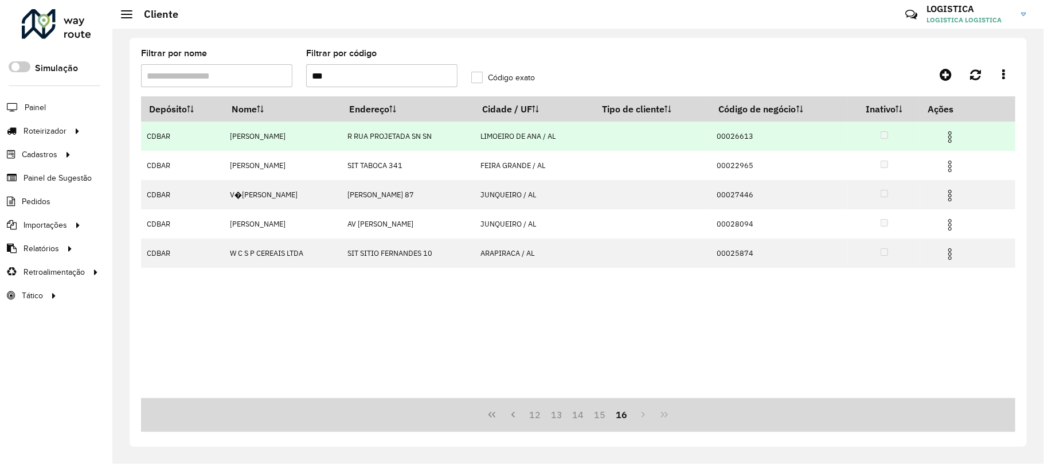
click at [954, 136] on img at bounding box center [950, 137] width 14 height 14
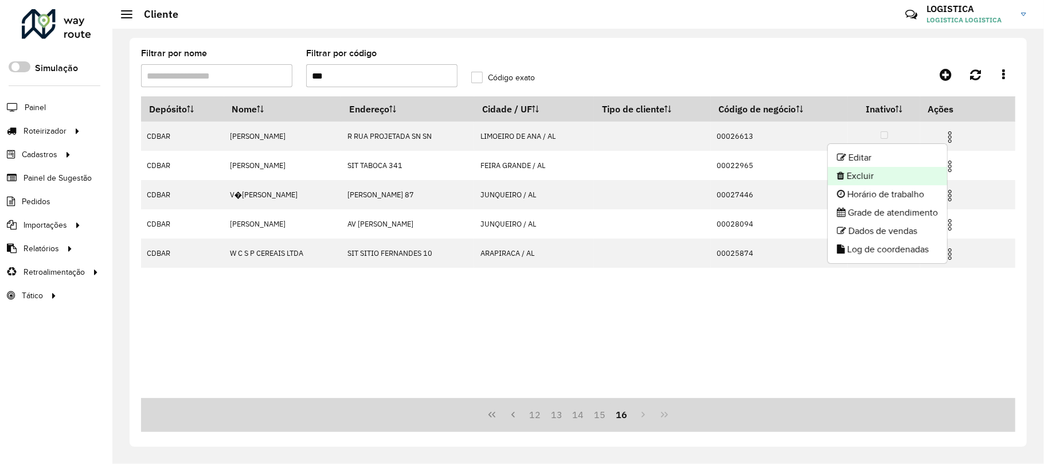
click at [894, 175] on li "Excluir" at bounding box center [887, 176] width 119 height 18
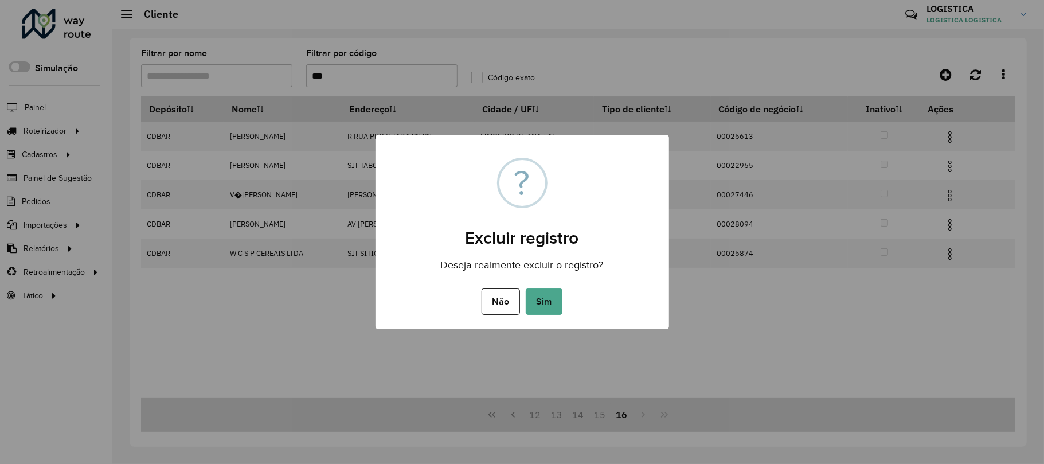
click at [526, 288] on button "Sim" at bounding box center [544, 301] width 37 height 26
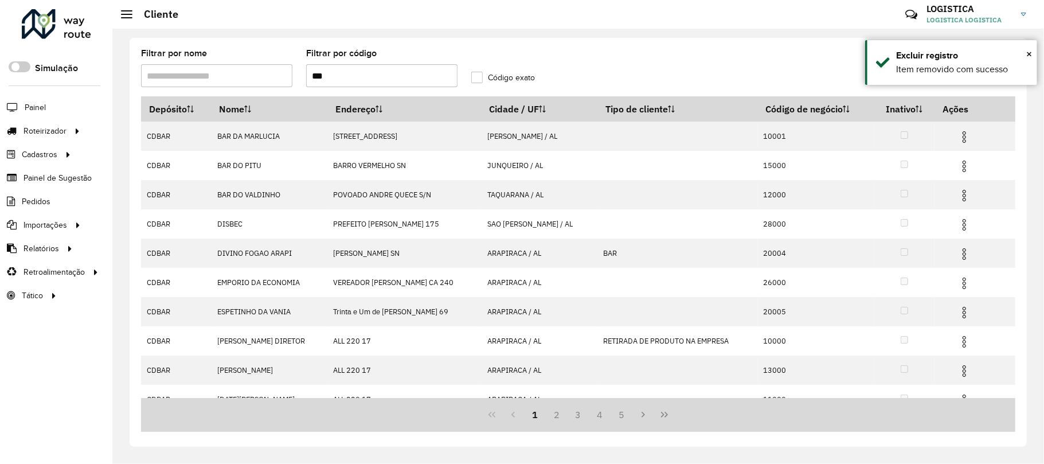
click at [663, 420] on button "Last Page" at bounding box center [665, 415] width 22 height 22
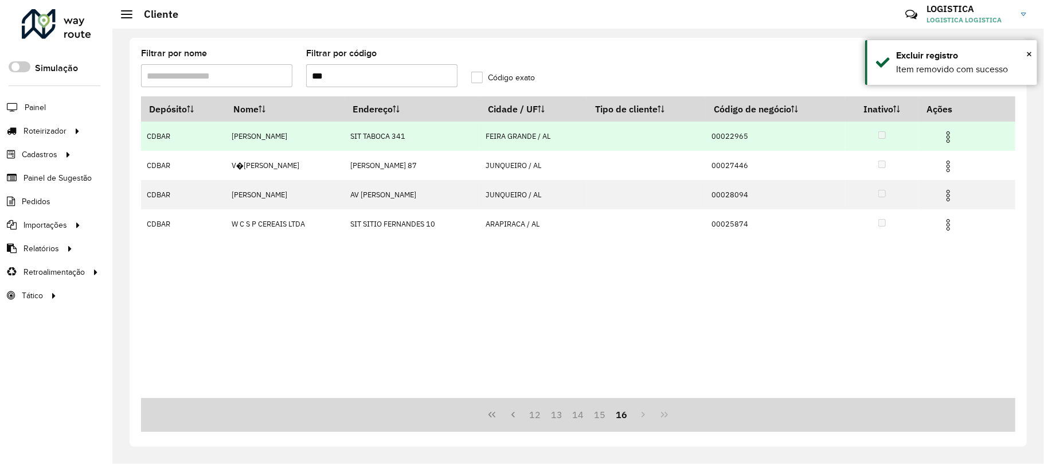
click at [955, 134] on img at bounding box center [948, 137] width 14 height 14
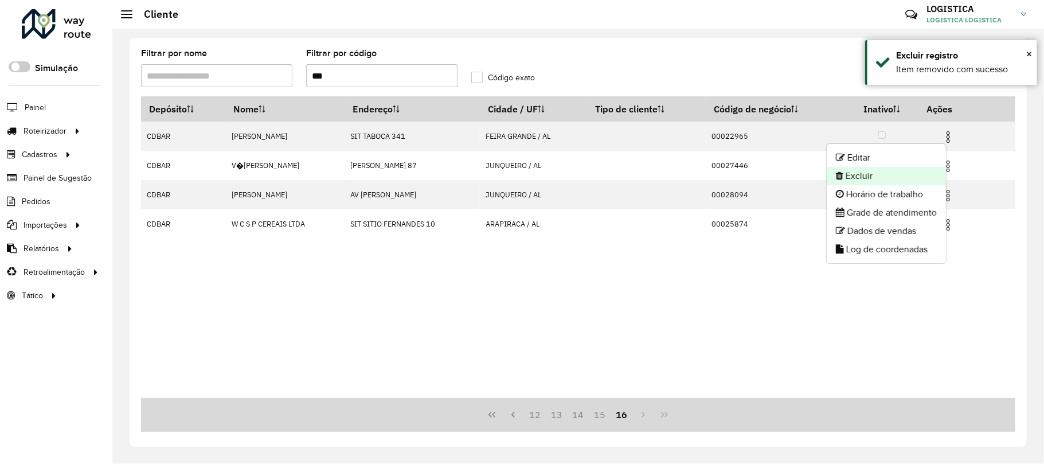
click at [893, 179] on li "Excluir" at bounding box center [886, 176] width 119 height 18
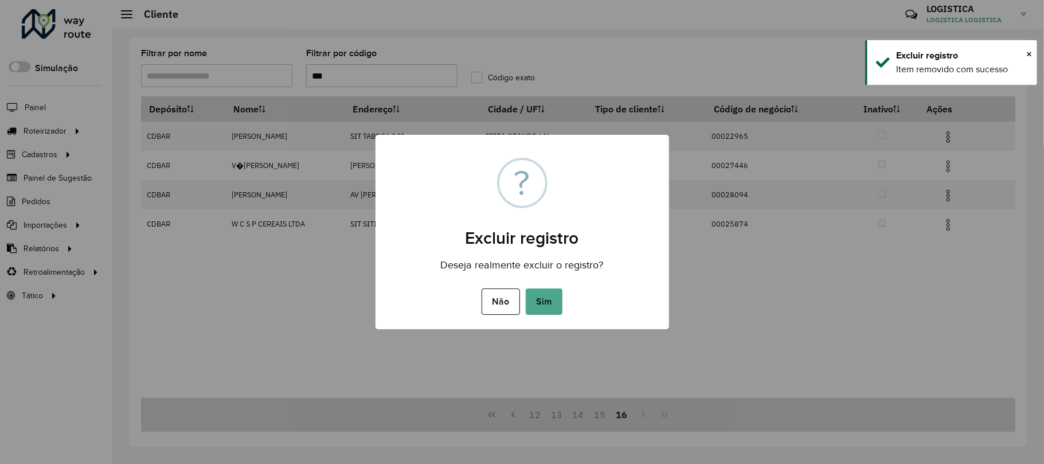
click at [526, 288] on button "Sim" at bounding box center [544, 301] width 37 height 26
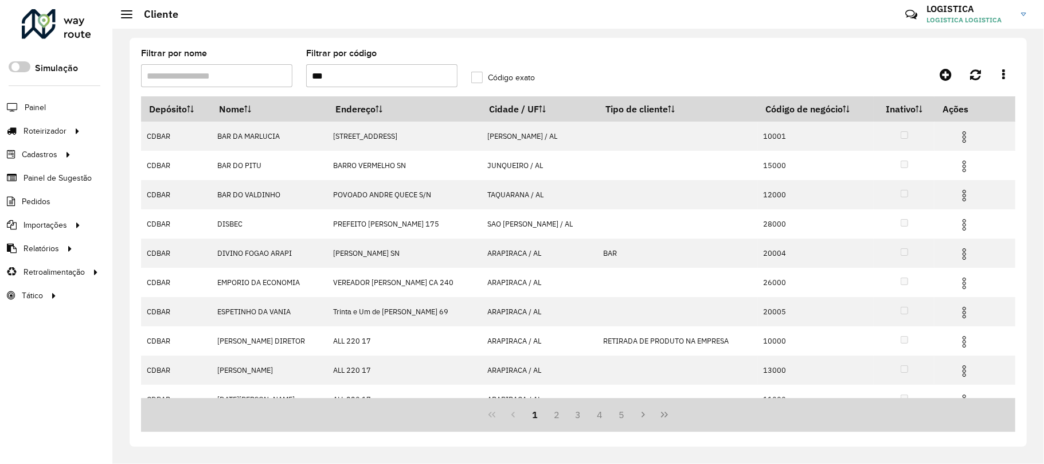
click at [663, 416] on icon "Last Page" at bounding box center [664, 415] width 7 height 6
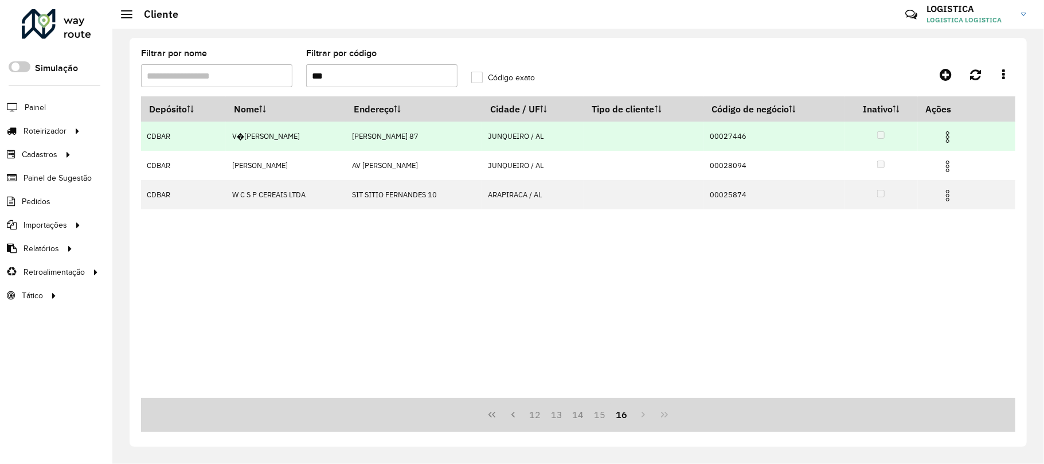
click at [955, 129] on span at bounding box center [948, 135] width 14 height 15
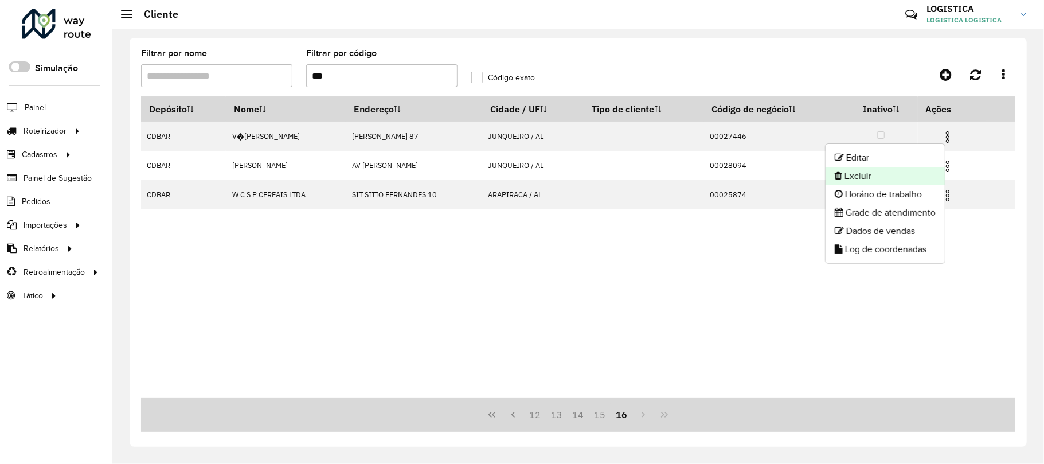
click at [913, 179] on li "Excluir" at bounding box center [885, 176] width 119 height 18
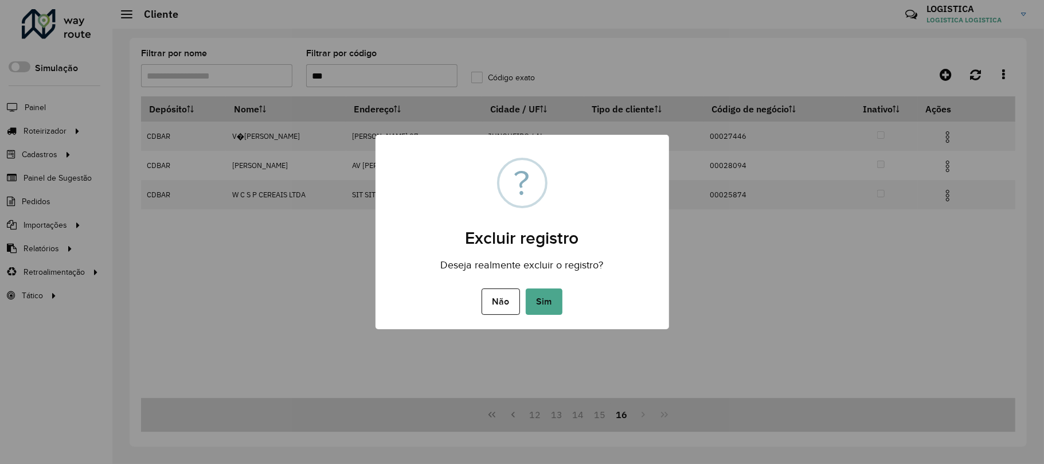
click at [526, 288] on button "Sim" at bounding box center [544, 301] width 37 height 26
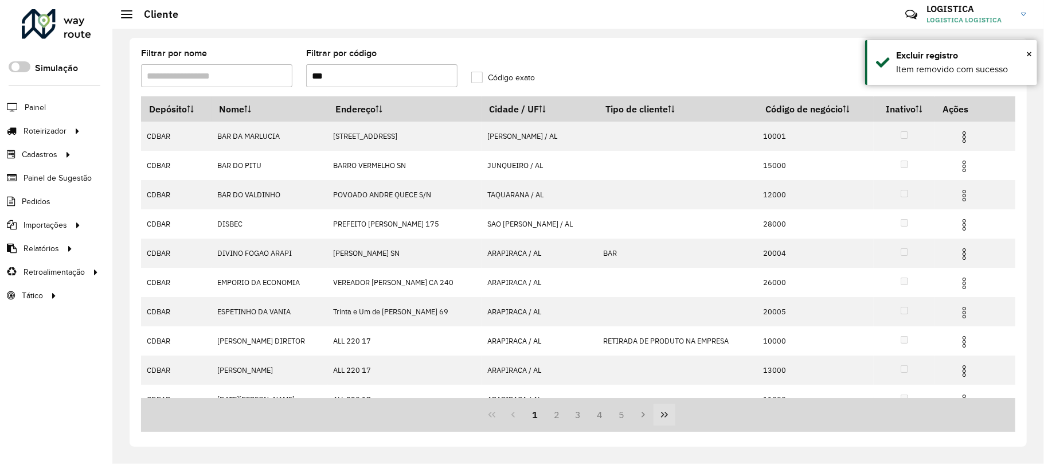
click at [666, 419] on icon "Last Page" at bounding box center [664, 414] width 9 height 9
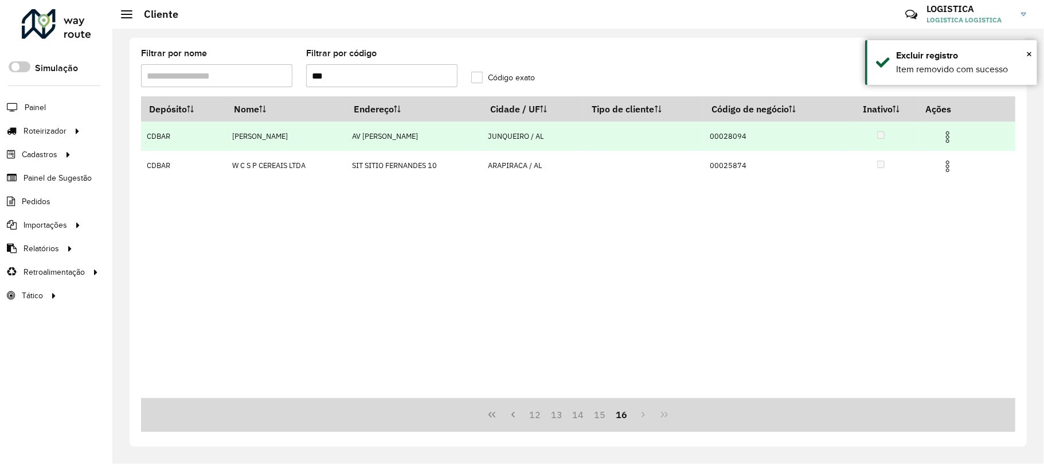
click at [953, 143] on img at bounding box center [948, 137] width 14 height 14
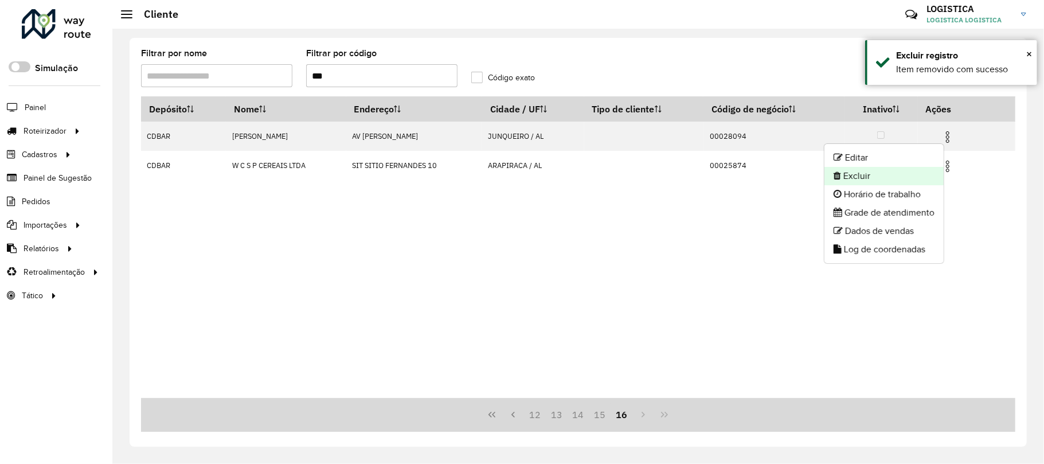
click at [886, 177] on li "Excluir" at bounding box center [883, 176] width 119 height 18
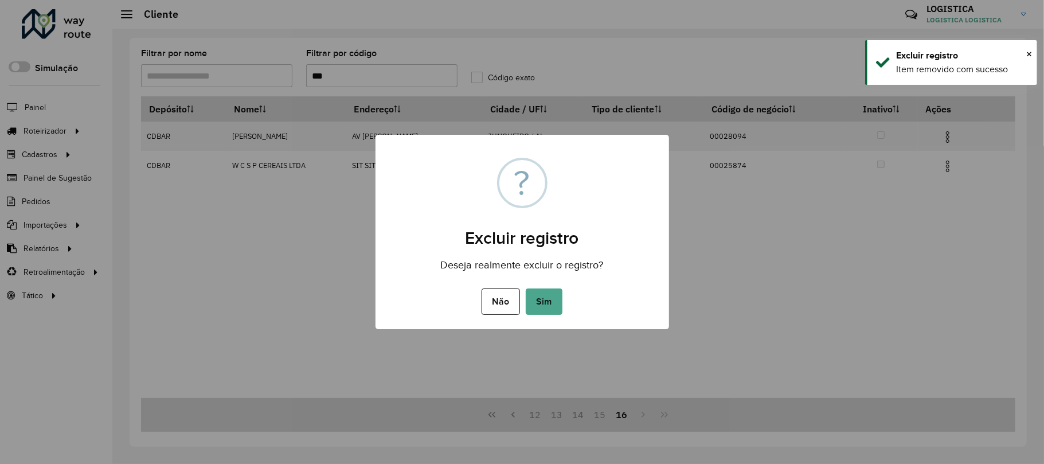
click at [526, 288] on button "Sim" at bounding box center [544, 301] width 37 height 26
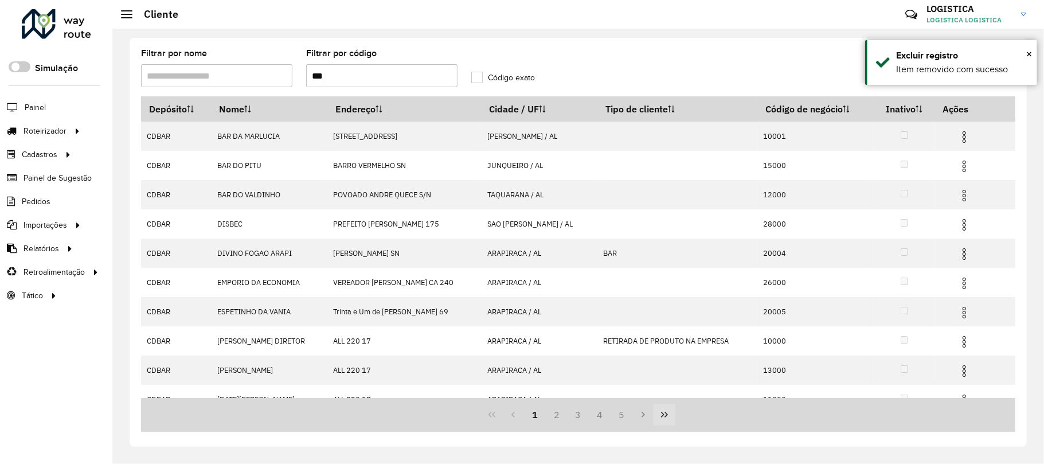
click at [668, 413] on icon "Last Page" at bounding box center [664, 414] width 9 height 9
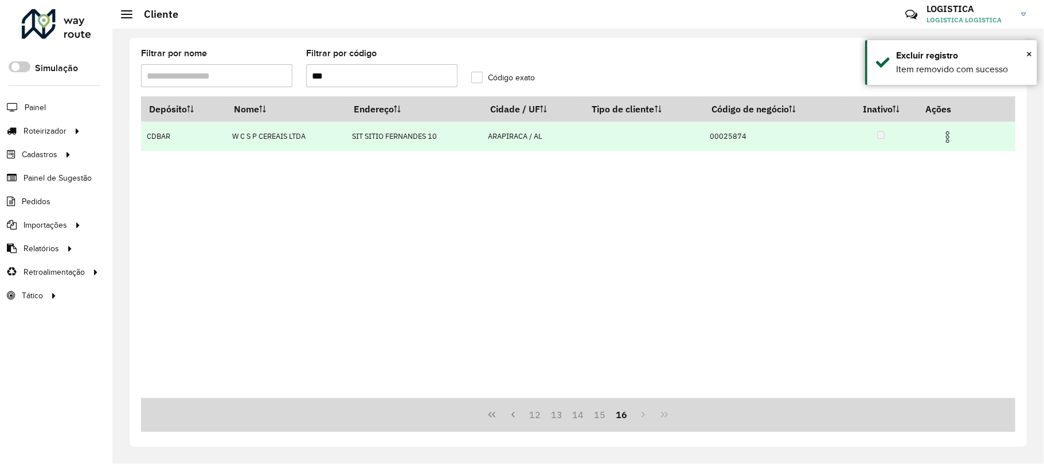
click at [950, 135] on img at bounding box center [948, 137] width 14 height 14
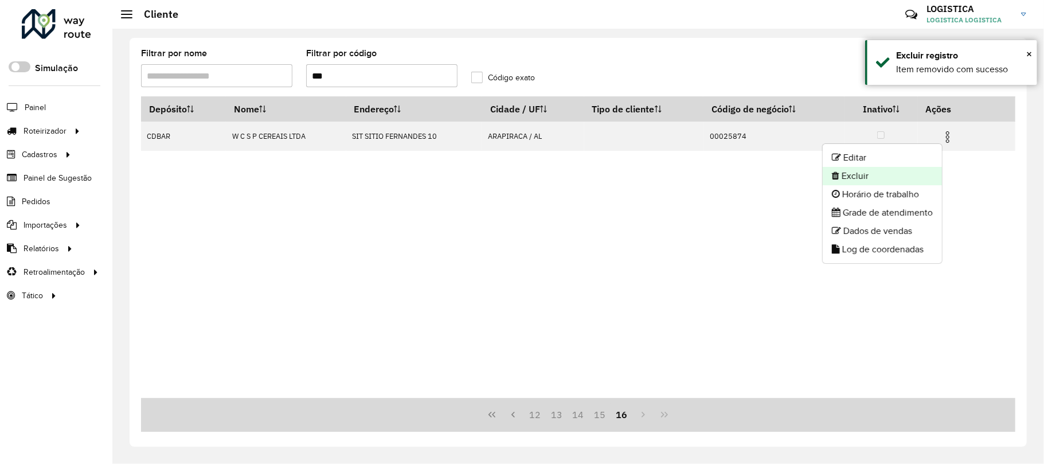
click at [893, 167] on li "Excluir" at bounding box center [882, 176] width 119 height 18
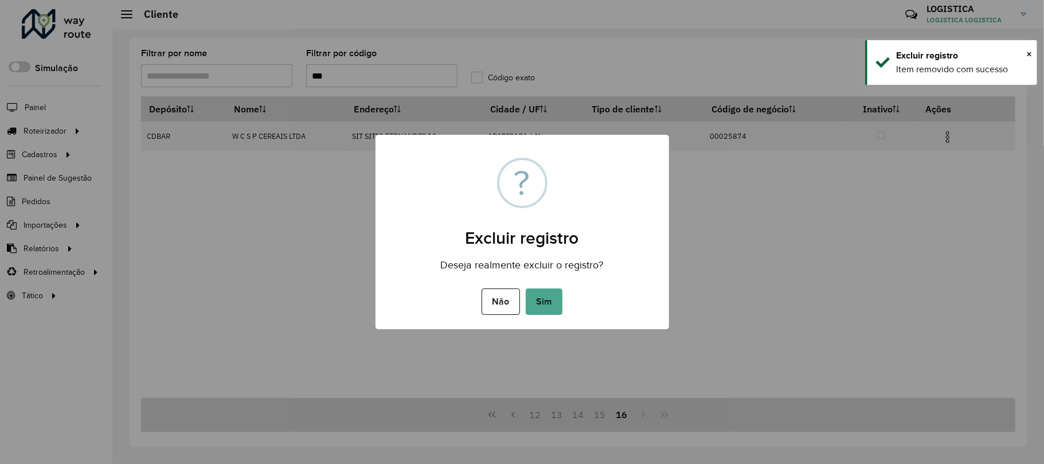
click at [526, 288] on button "Sim" at bounding box center [544, 301] width 37 height 26
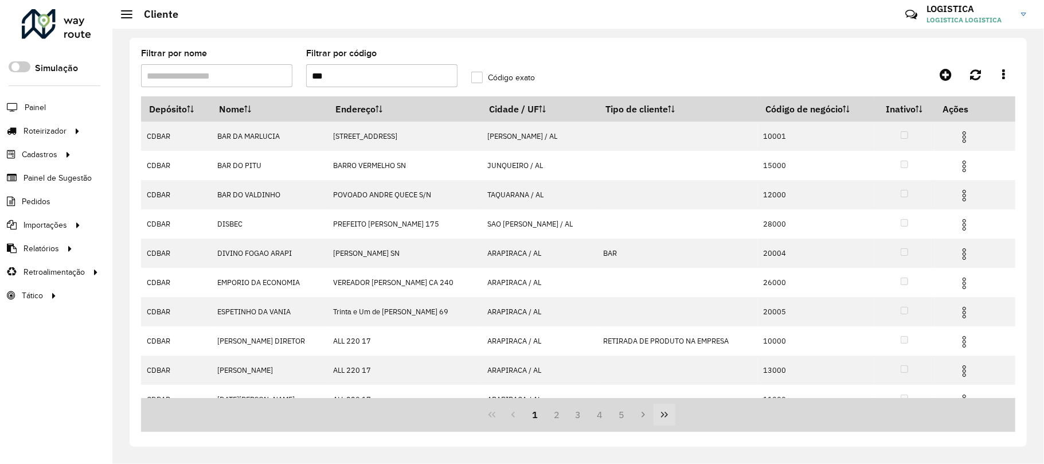
click at [668, 415] on icon "Last Page" at bounding box center [664, 414] width 9 height 9
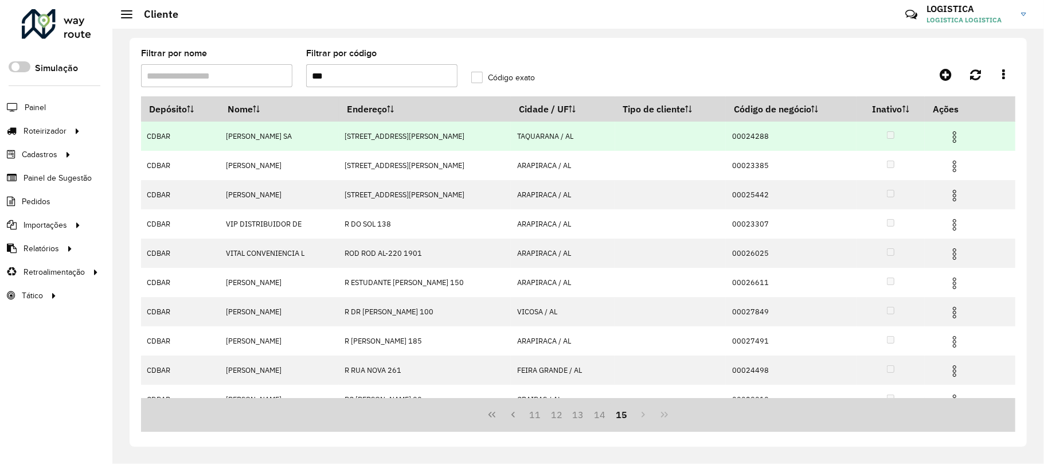
click at [959, 131] on img at bounding box center [955, 137] width 14 height 14
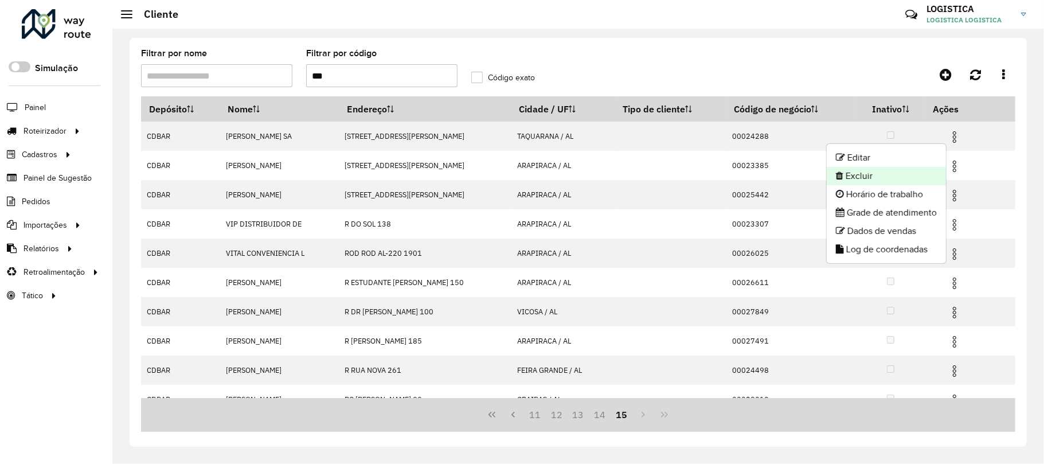
click at [884, 173] on li "Excluir" at bounding box center [886, 176] width 119 height 18
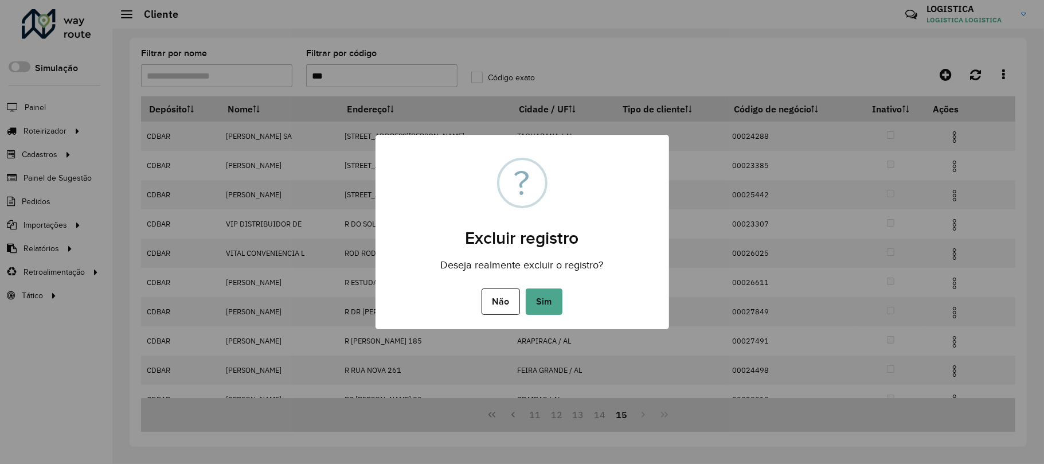
click at [526, 288] on button "Sim" at bounding box center [544, 301] width 37 height 26
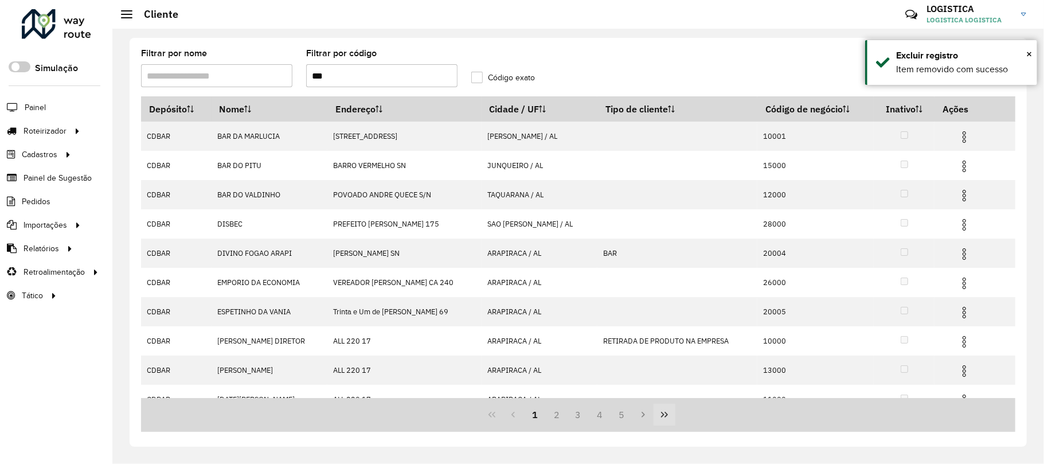
click at [670, 412] on button "Last Page" at bounding box center [665, 415] width 22 height 22
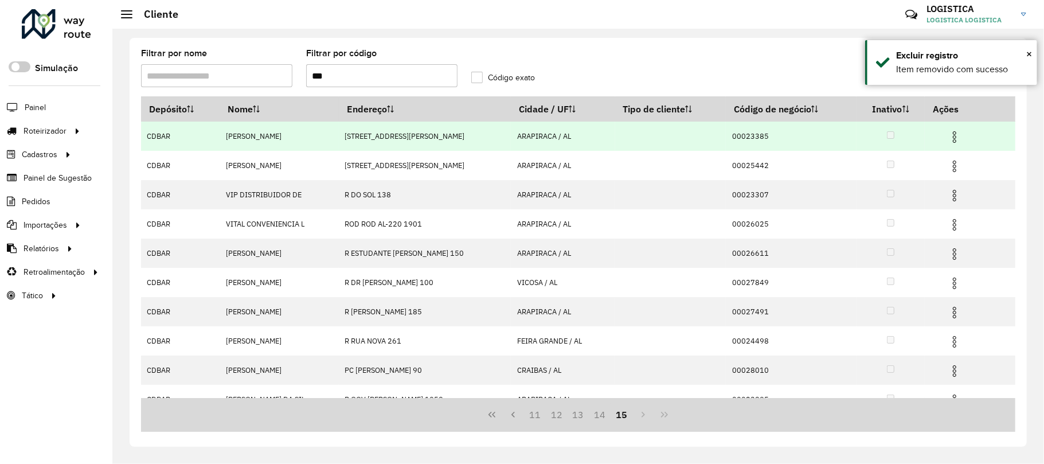
click at [955, 134] on img at bounding box center [955, 137] width 14 height 14
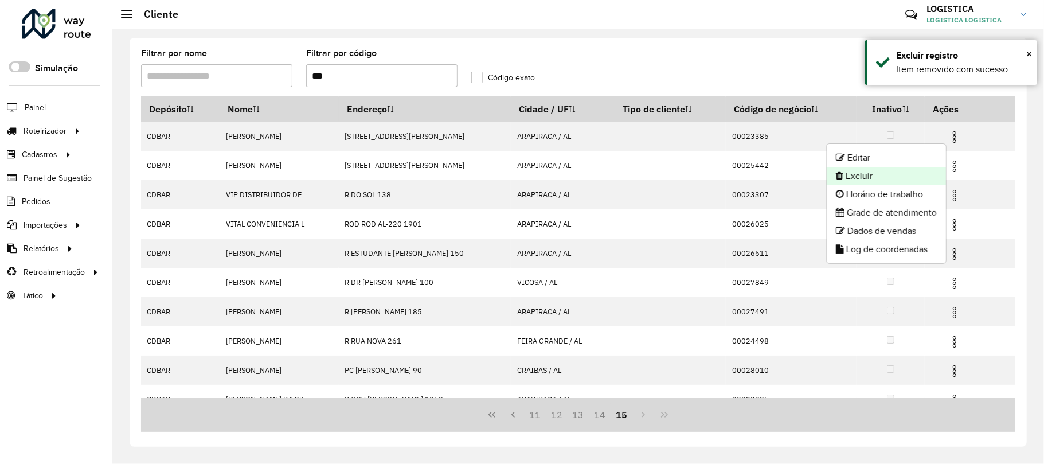
click at [907, 177] on li "Excluir" at bounding box center [886, 176] width 119 height 18
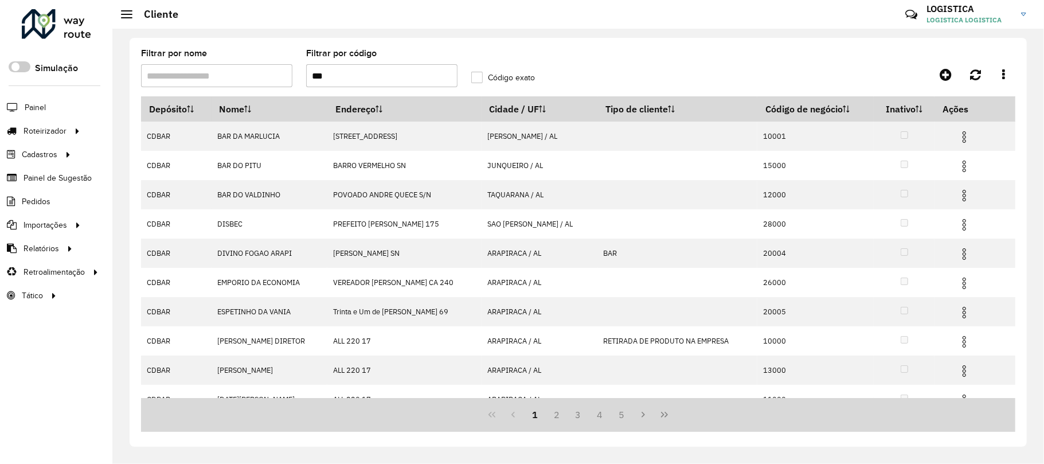
click at [666, 416] on icon "Last Page" at bounding box center [664, 415] width 7 height 6
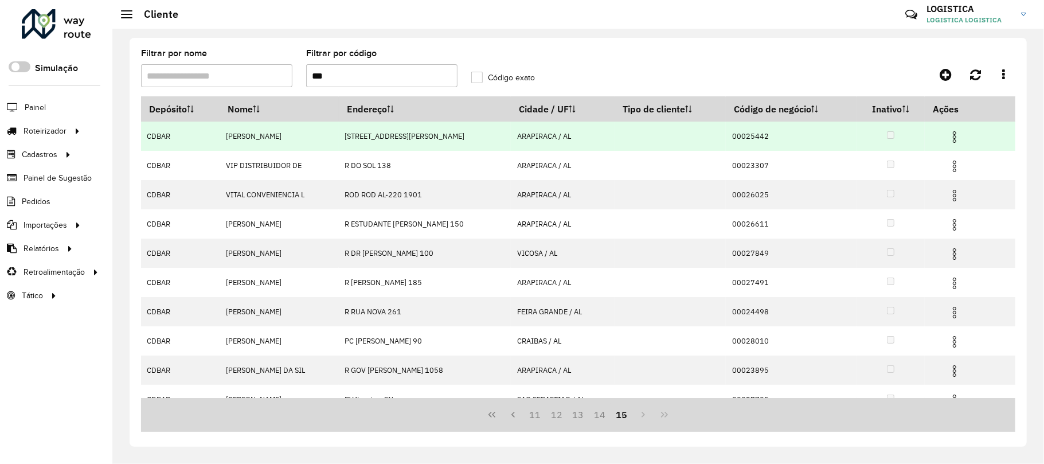
click at [955, 138] on img at bounding box center [955, 137] width 14 height 14
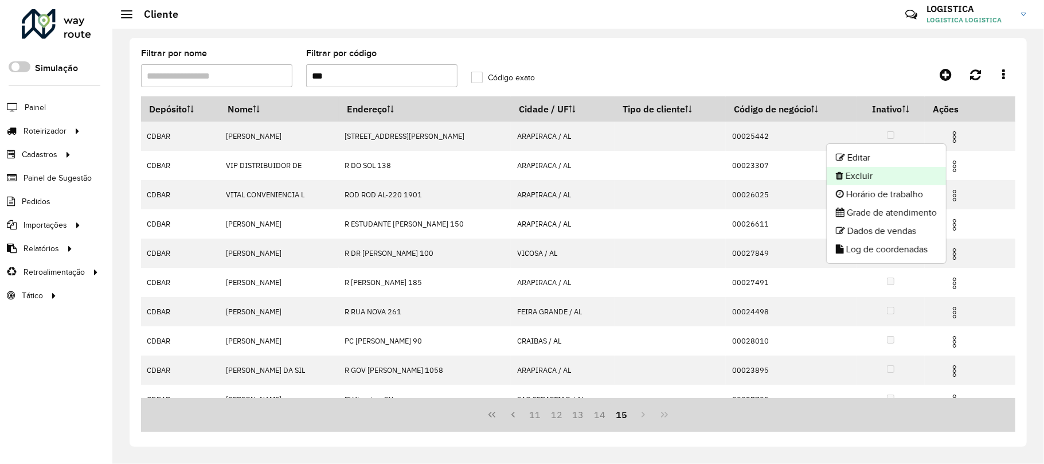
click at [925, 174] on li "Excluir" at bounding box center [886, 176] width 119 height 18
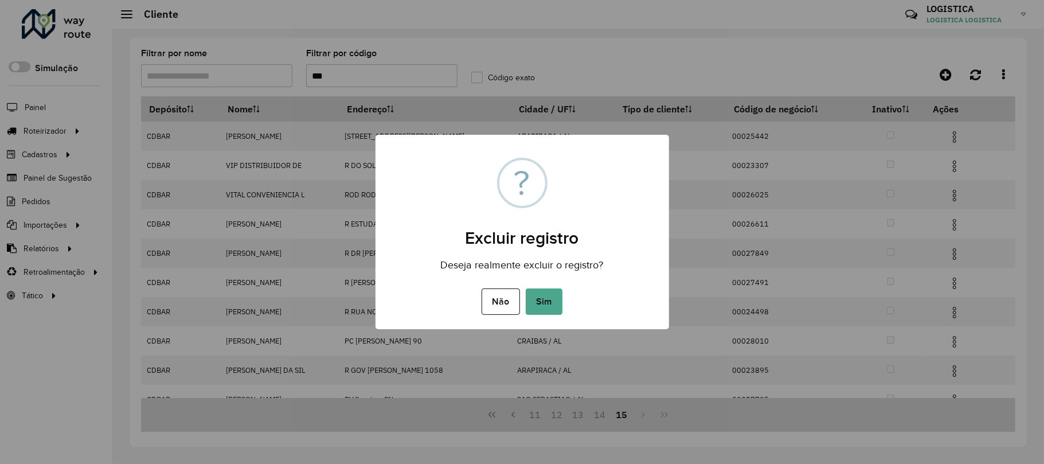
click at [526, 288] on button "Sim" at bounding box center [544, 301] width 37 height 26
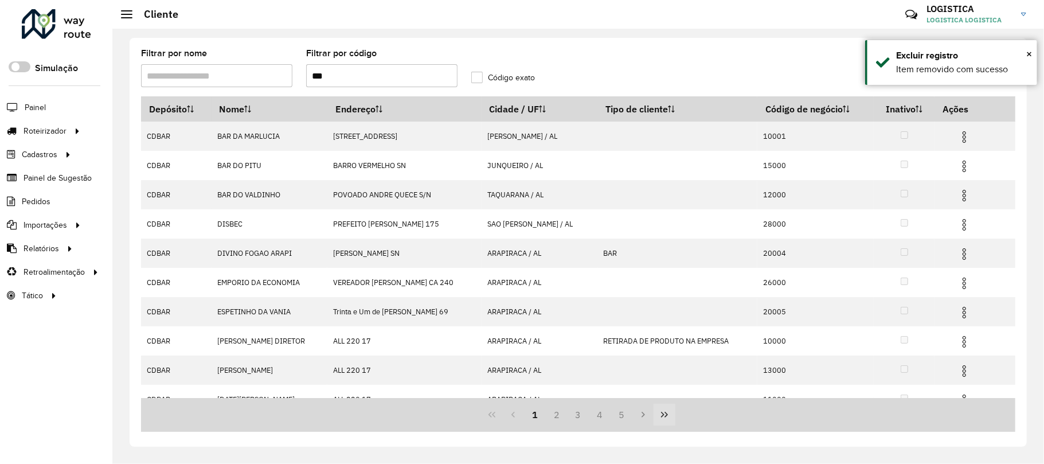
click at [656, 416] on button "Last Page" at bounding box center [665, 415] width 22 height 22
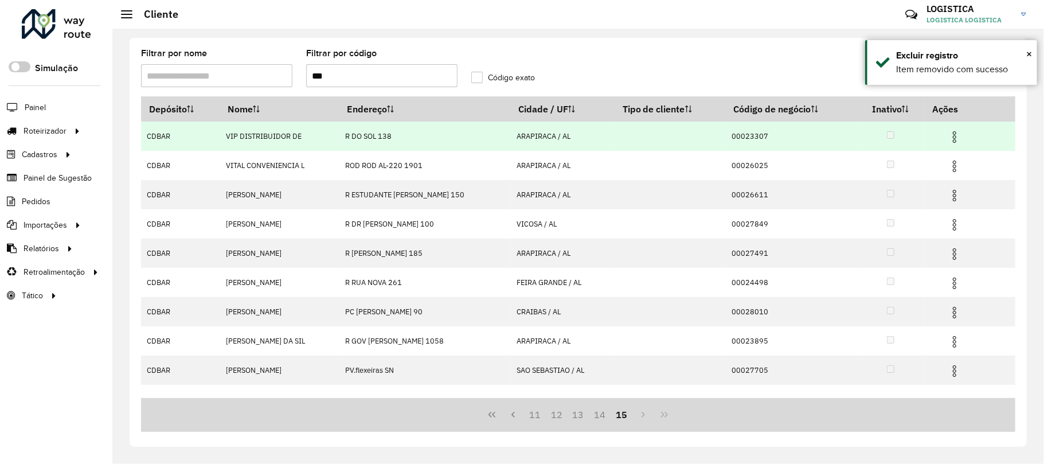
click at [962, 136] on img at bounding box center [955, 137] width 14 height 14
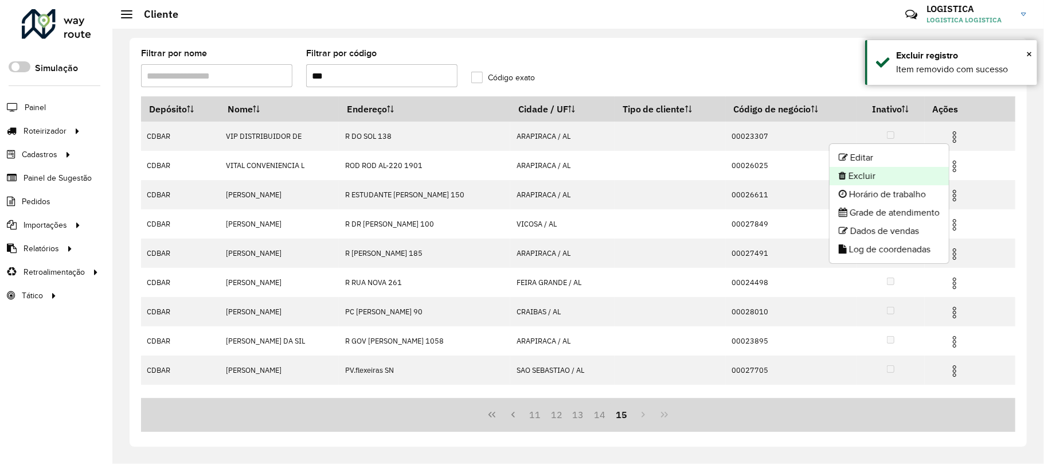
click at [914, 173] on li "Excluir" at bounding box center [889, 176] width 119 height 18
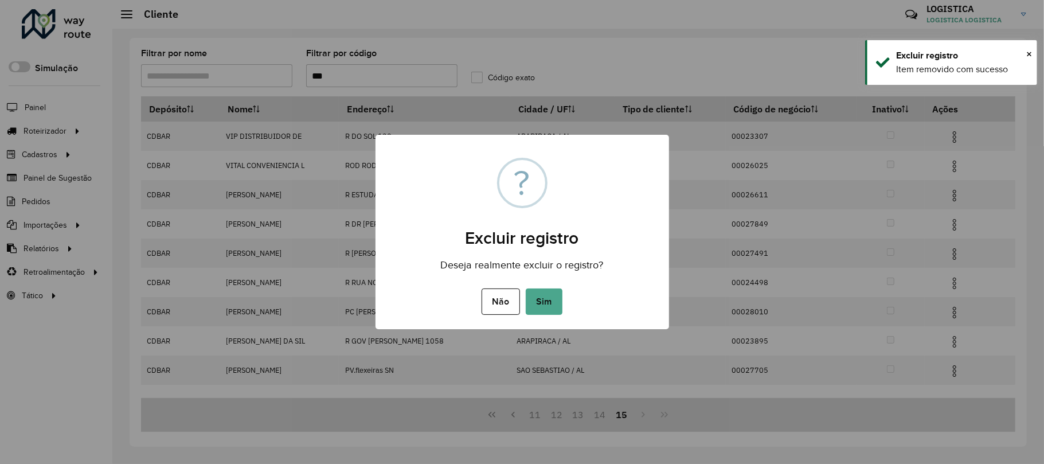
click at [526, 288] on button "Sim" at bounding box center [544, 301] width 37 height 26
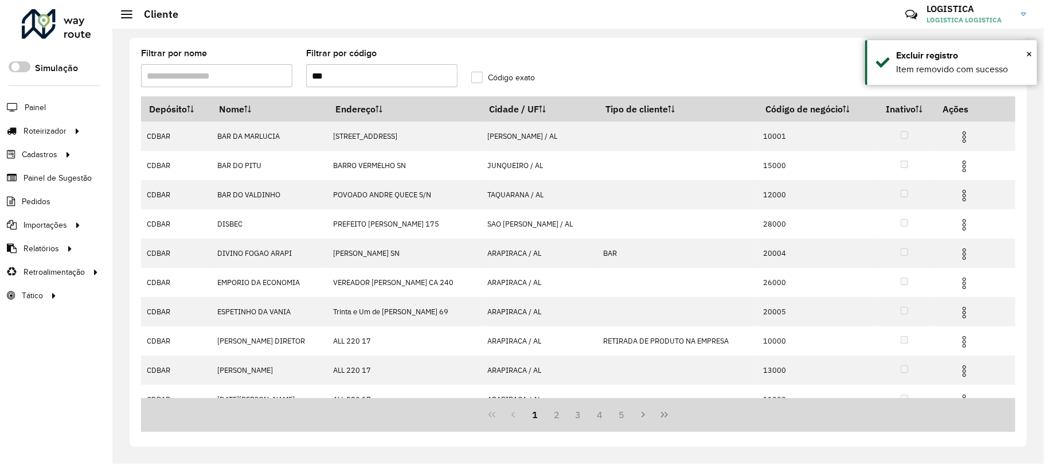
click at [661, 411] on icon "Last Page" at bounding box center [664, 414] width 9 height 9
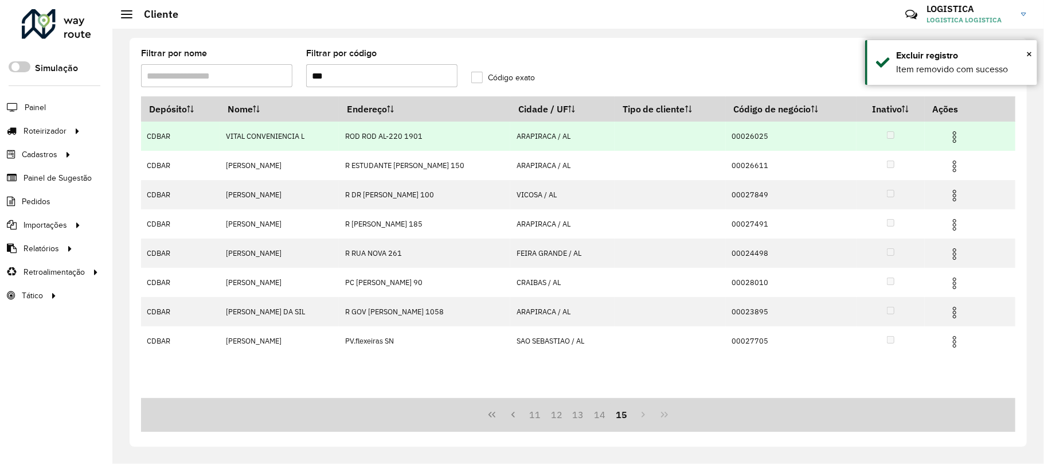
click at [960, 127] on td at bounding box center [959, 136] width 69 height 29
click at [955, 134] on img at bounding box center [955, 137] width 14 height 14
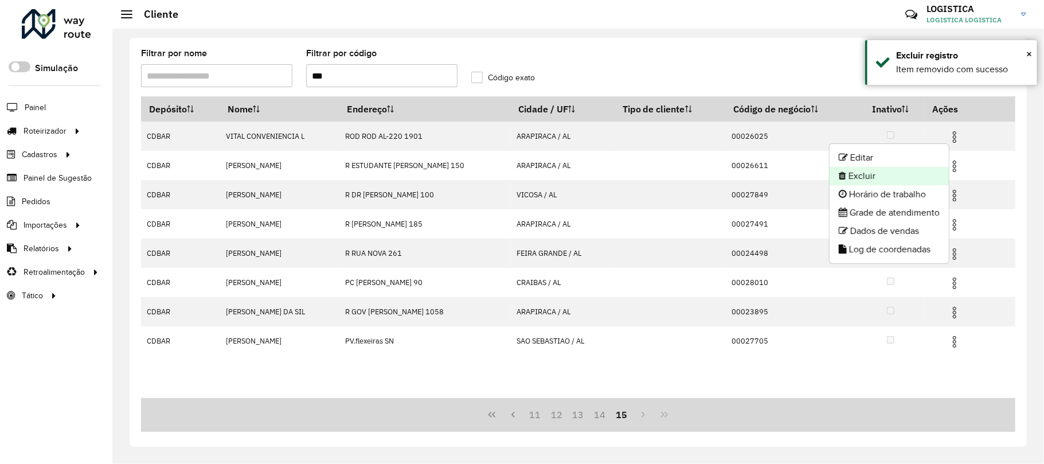
click at [908, 172] on li "Excluir" at bounding box center [889, 176] width 119 height 18
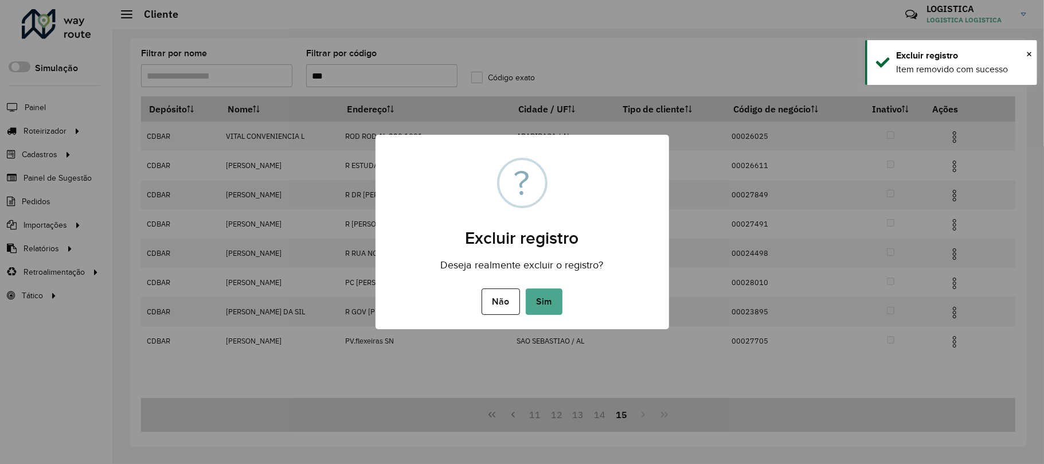
click at [526, 288] on button "Sim" at bounding box center [544, 301] width 37 height 26
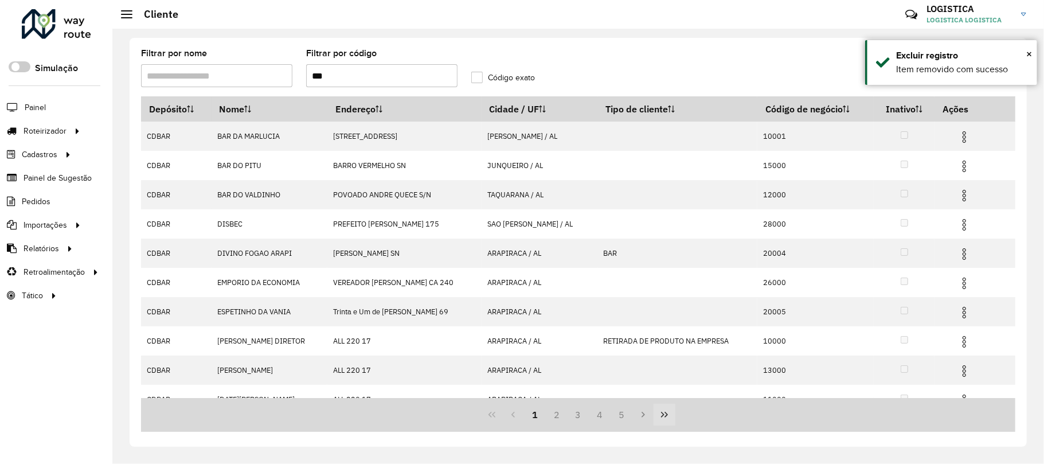
click at [662, 420] on button "Last Page" at bounding box center [665, 415] width 22 height 22
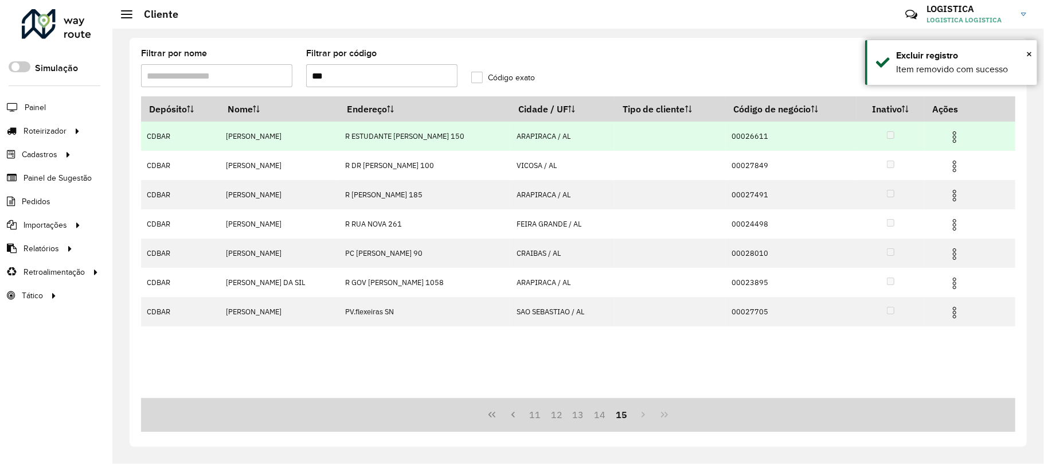
click at [959, 136] on img at bounding box center [955, 137] width 14 height 14
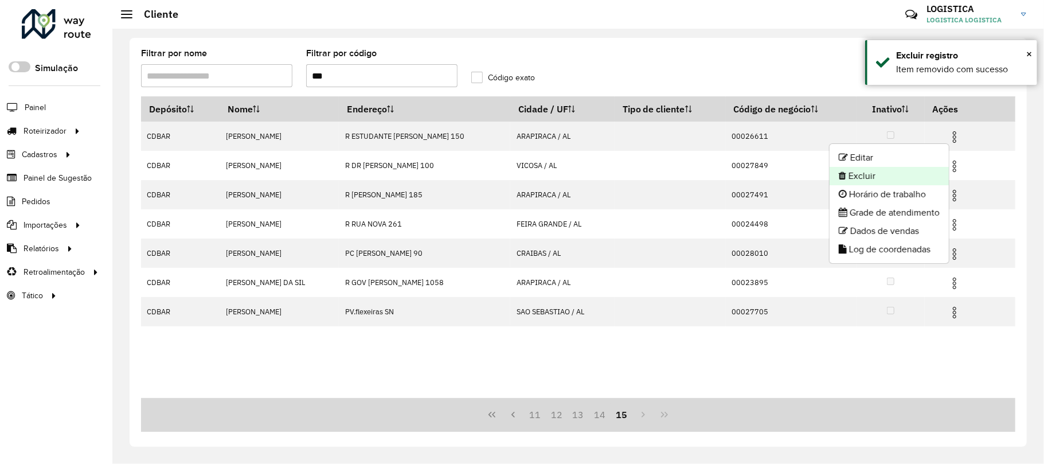
click at [897, 174] on li "Excluir" at bounding box center [889, 176] width 119 height 18
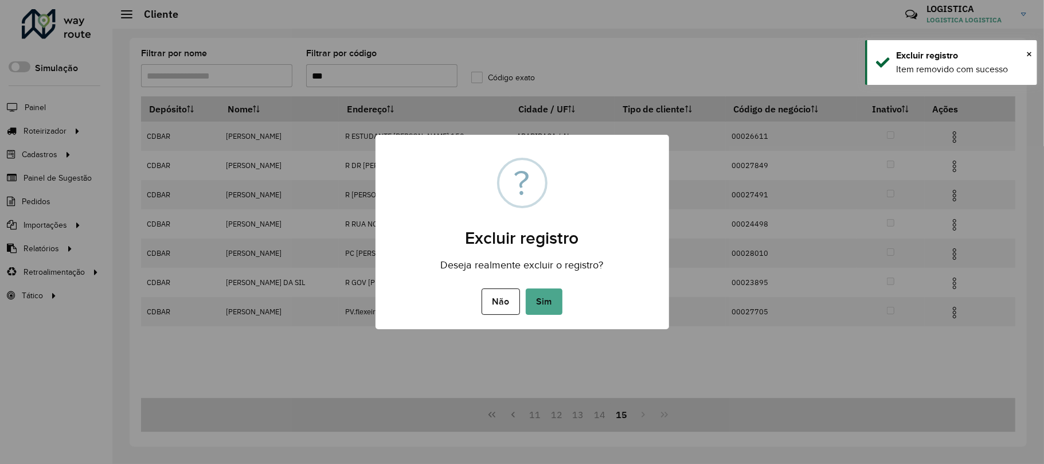
click at [526, 288] on button "Sim" at bounding box center [544, 301] width 37 height 26
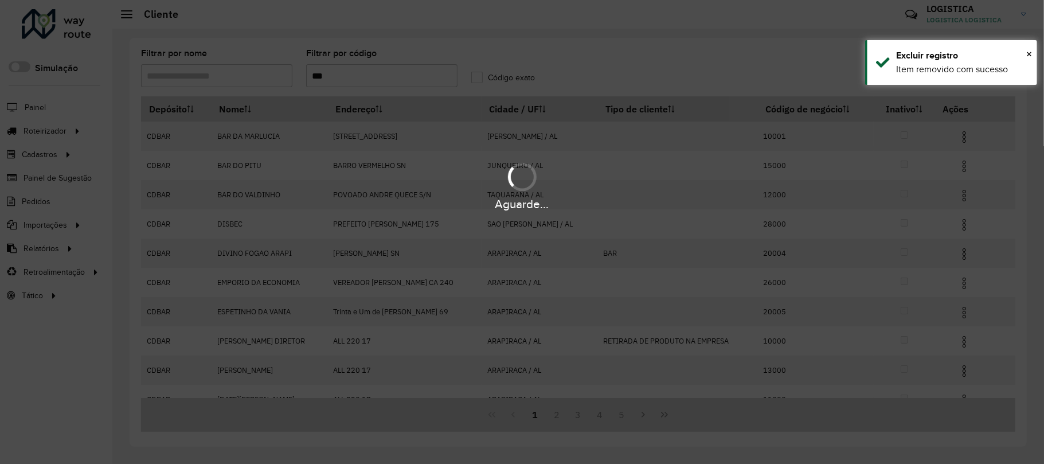
click at [663, 413] on hb-app "Aguarde... Pop-up bloqueado! Seu navegador bloqueou automáticamente a abertura …" at bounding box center [522, 232] width 1044 height 464
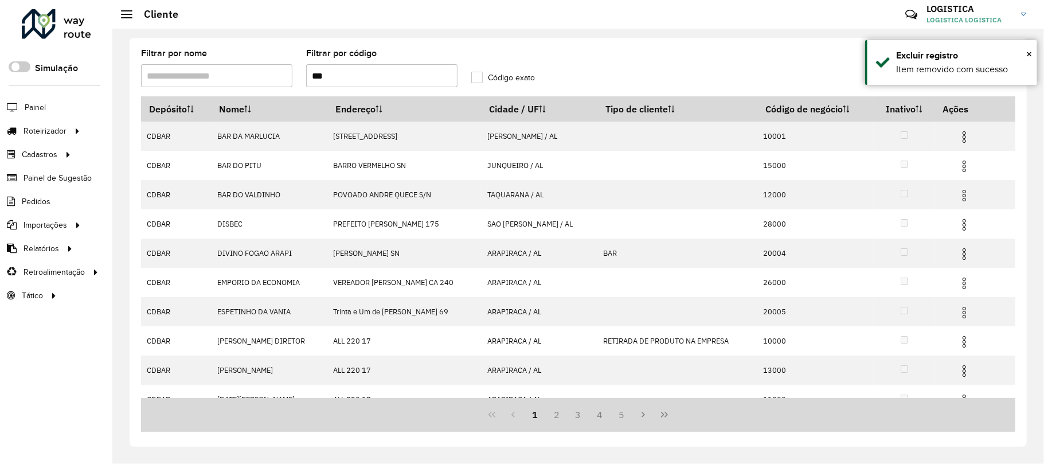
click at [663, 413] on icon "Last Page" at bounding box center [664, 414] width 9 height 9
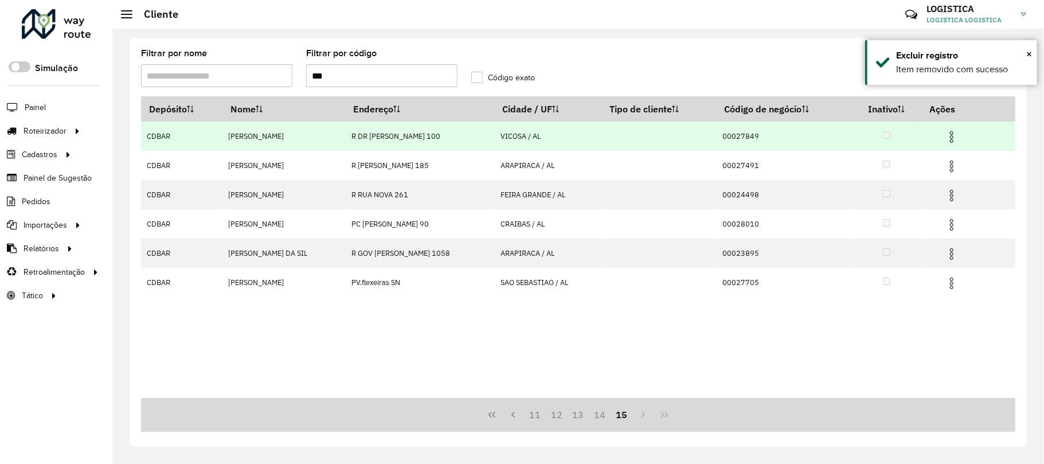
click at [951, 136] on img at bounding box center [952, 137] width 14 height 14
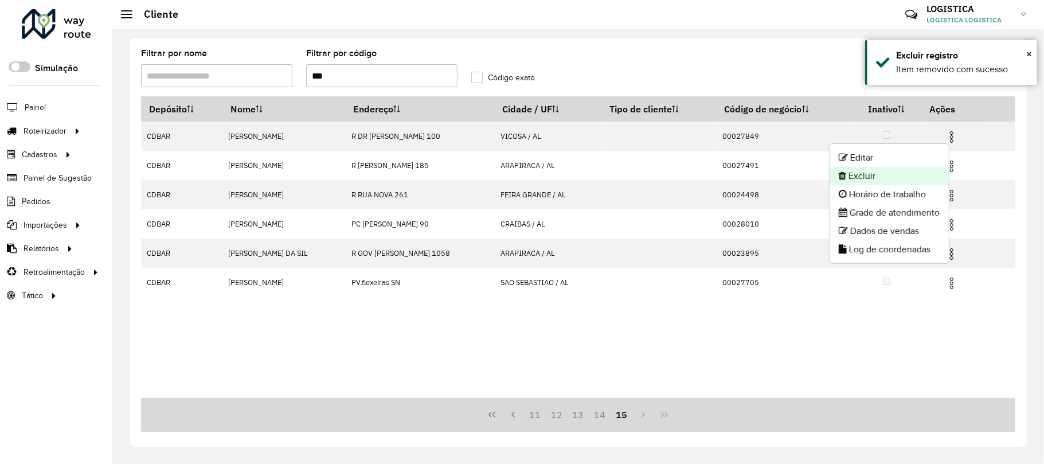
click at [906, 171] on li "Excluir" at bounding box center [889, 176] width 119 height 18
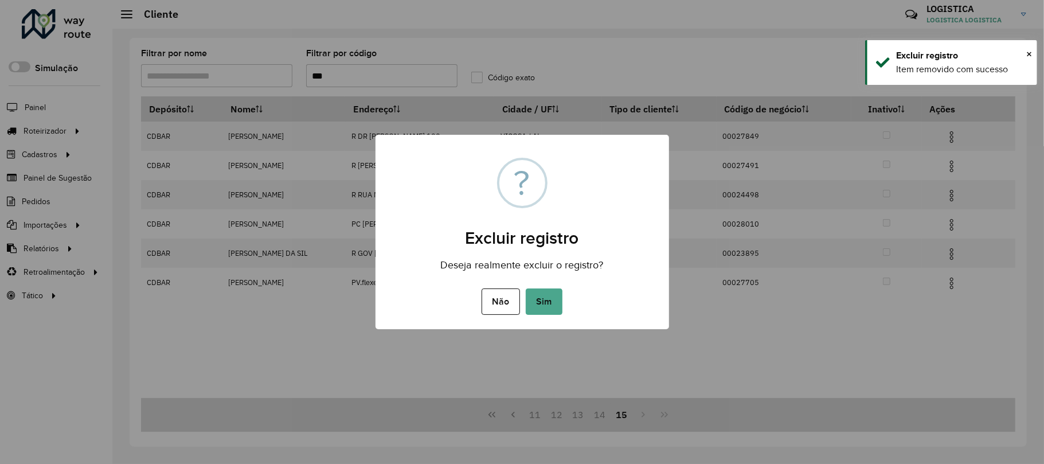
click at [526, 288] on button "Sim" at bounding box center [544, 301] width 37 height 26
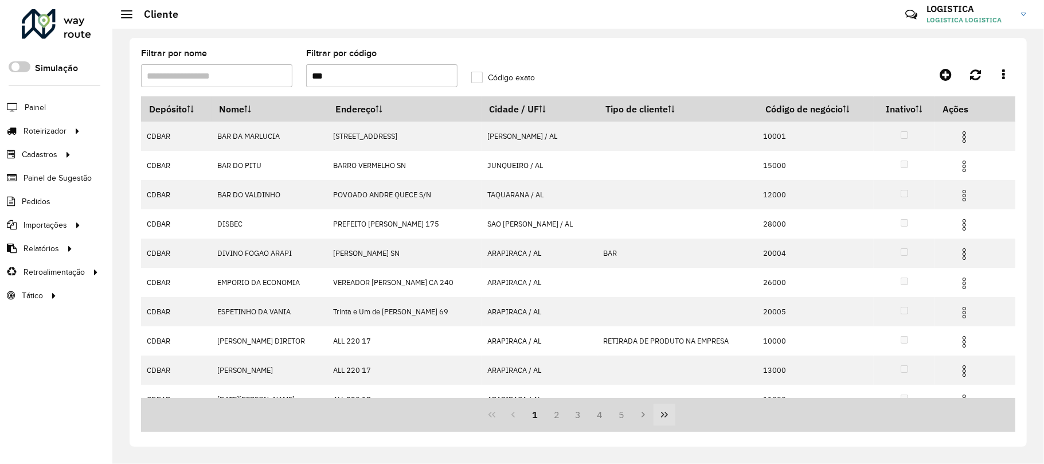
click at [663, 413] on icon "Last Page" at bounding box center [664, 415] width 7 height 6
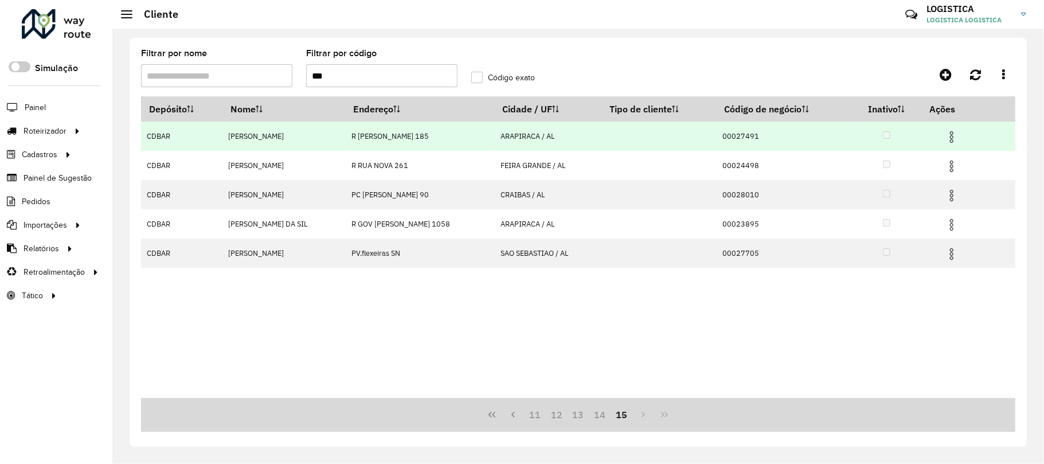
click at [955, 140] on img at bounding box center [952, 137] width 14 height 14
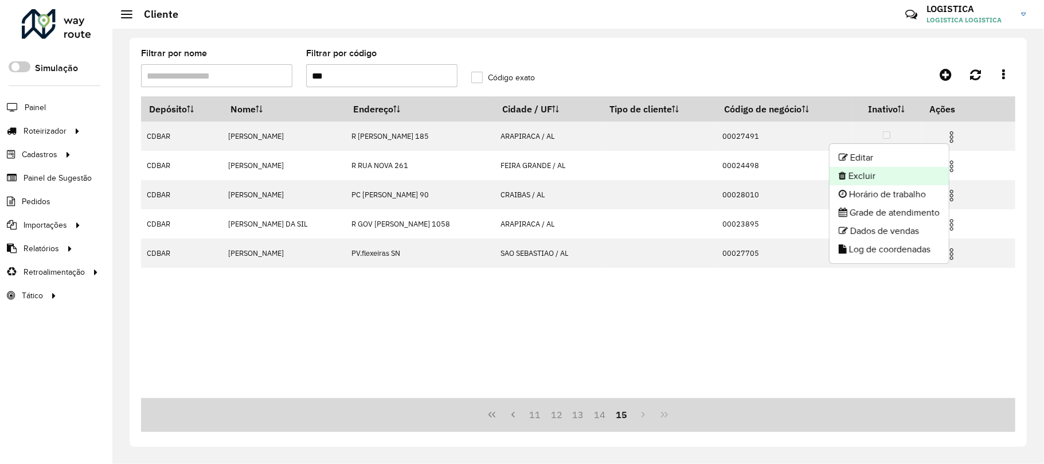
click at [902, 179] on li "Excluir" at bounding box center [889, 176] width 119 height 18
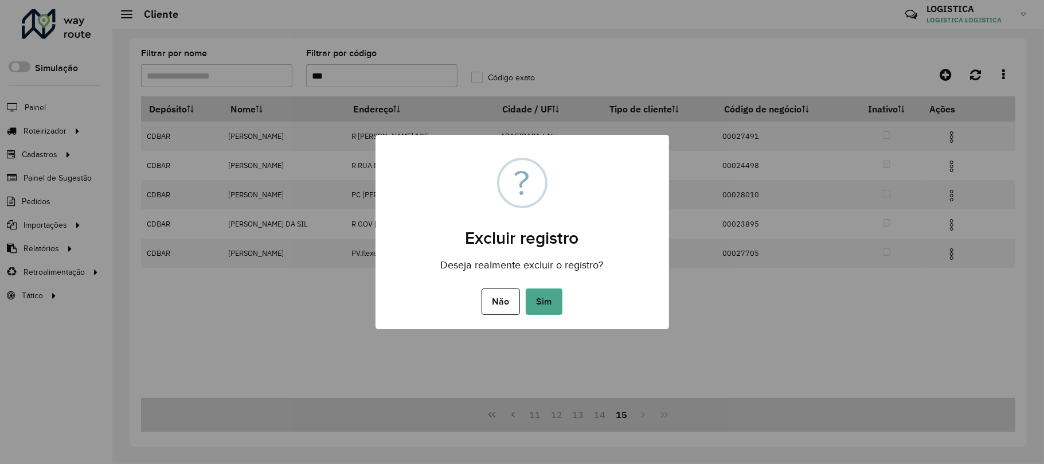
click at [526, 288] on button "Sim" at bounding box center [544, 301] width 37 height 26
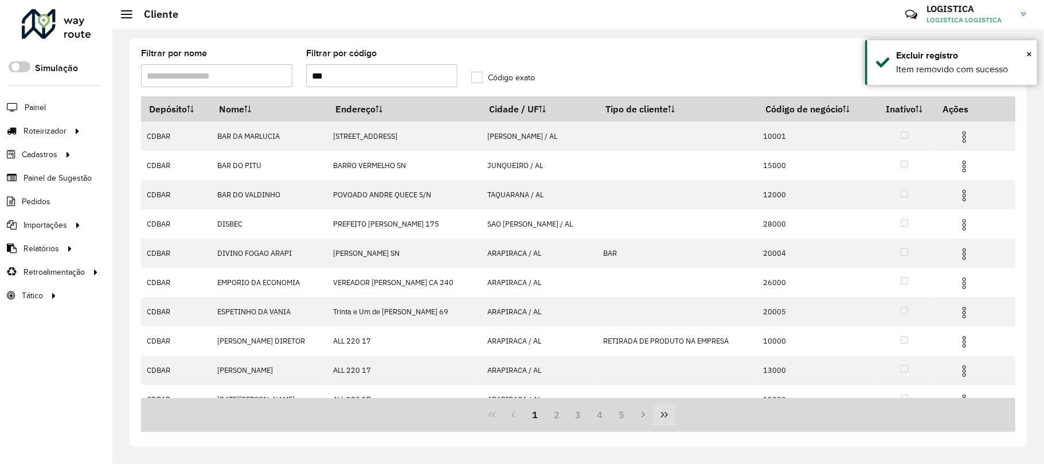
click at [668, 413] on icon "Last Page" at bounding box center [664, 414] width 9 height 9
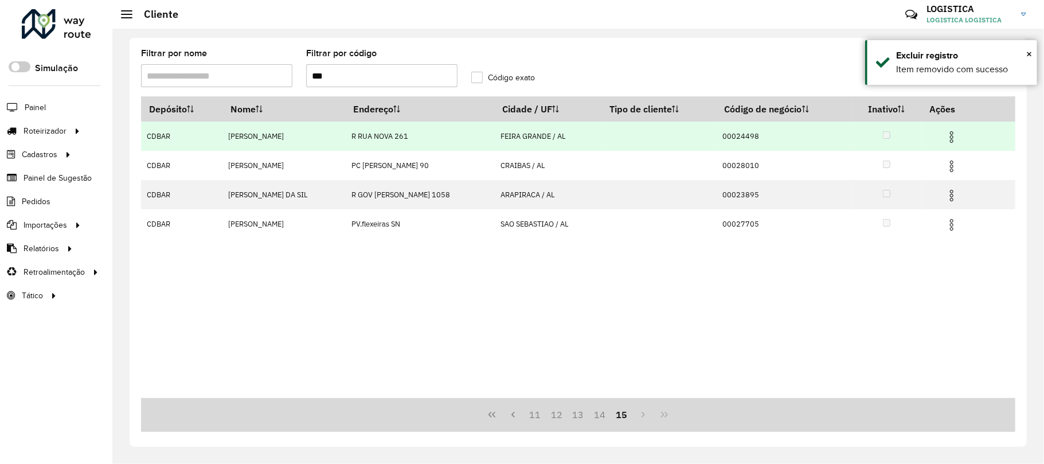
click at [959, 131] on img at bounding box center [952, 137] width 14 height 14
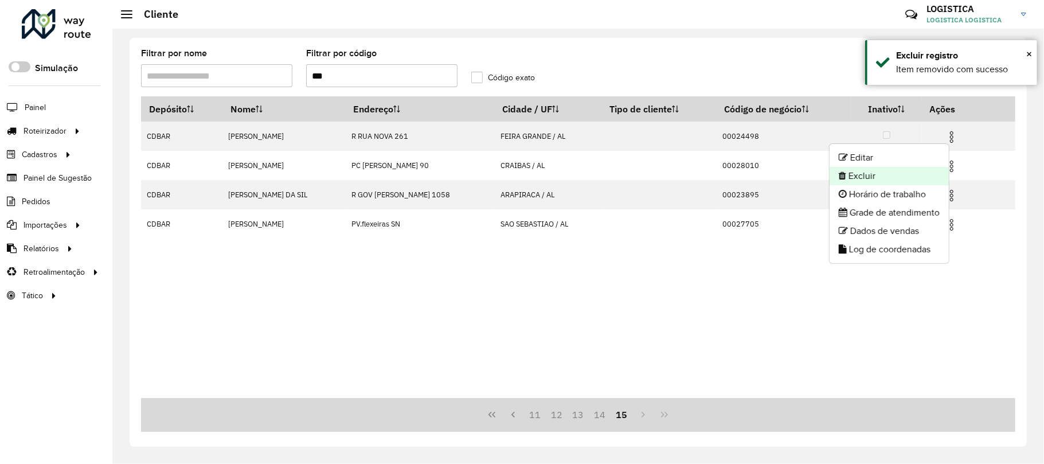
click at [886, 177] on li "Excluir" at bounding box center [889, 176] width 119 height 18
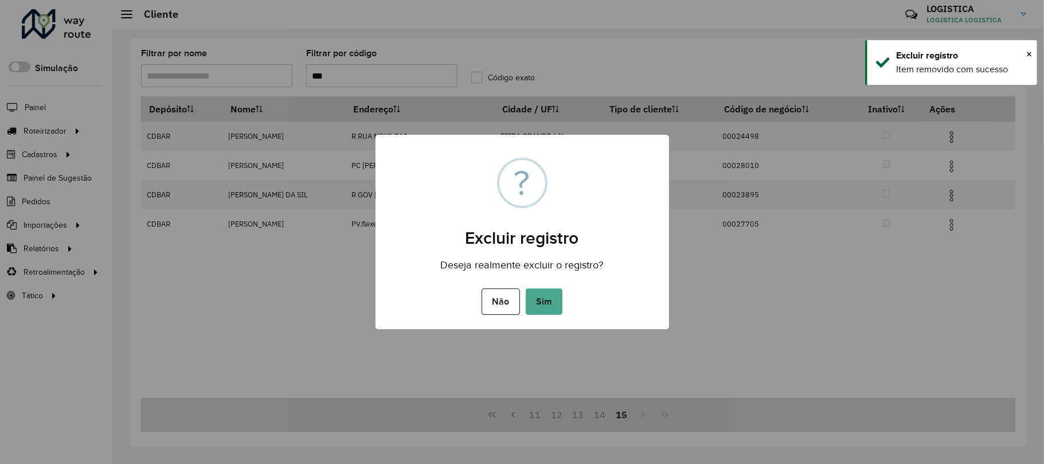
click at [526, 288] on button "Sim" at bounding box center [544, 301] width 37 height 26
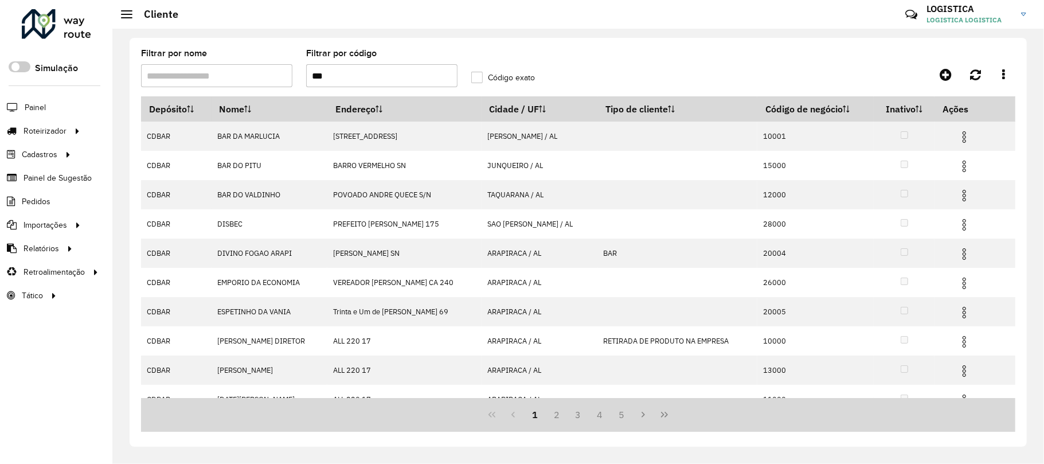
click at [670, 416] on button "Last Page" at bounding box center [665, 415] width 22 height 22
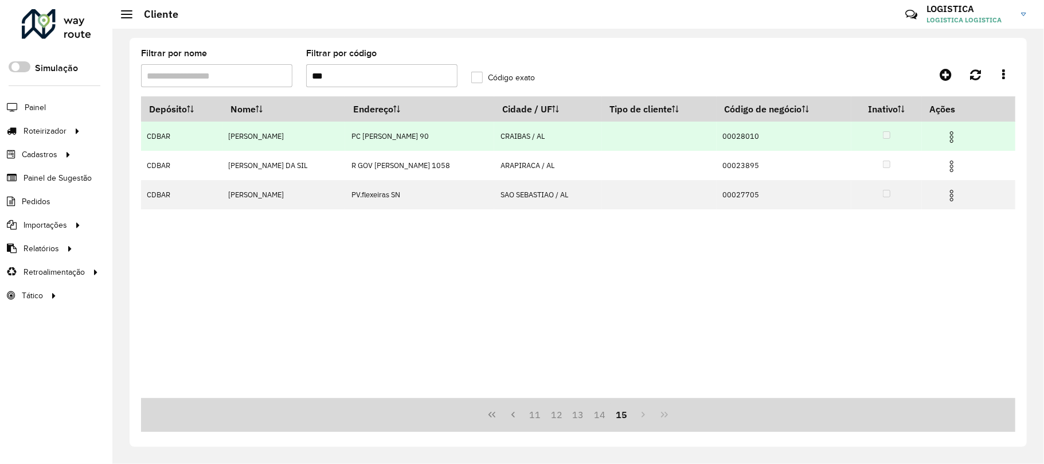
click at [953, 136] on img at bounding box center [952, 137] width 14 height 14
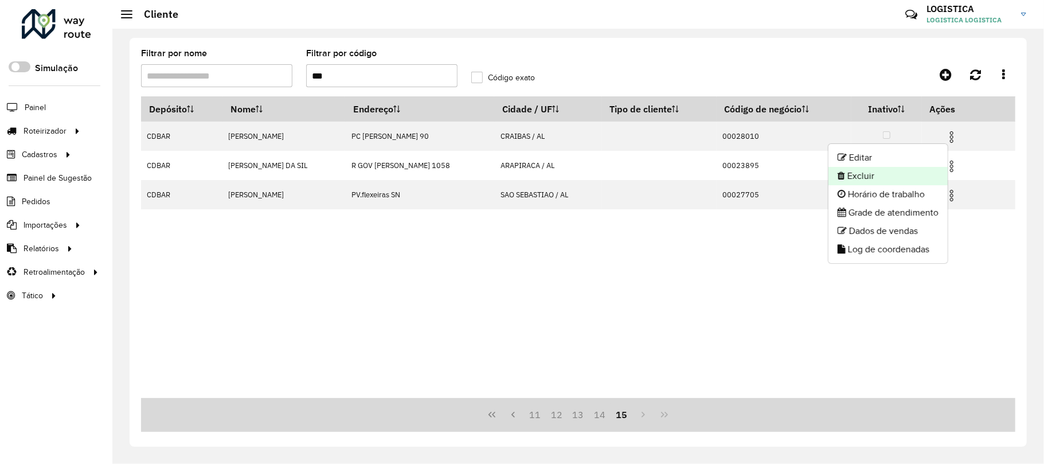
click at [907, 179] on li "Excluir" at bounding box center [888, 176] width 119 height 18
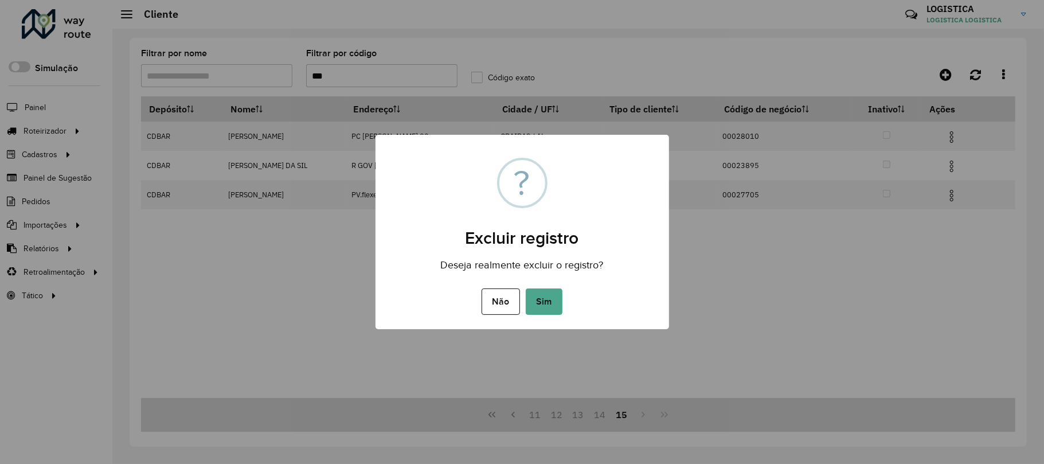
click at [526, 288] on button "Sim" at bounding box center [544, 301] width 37 height 26
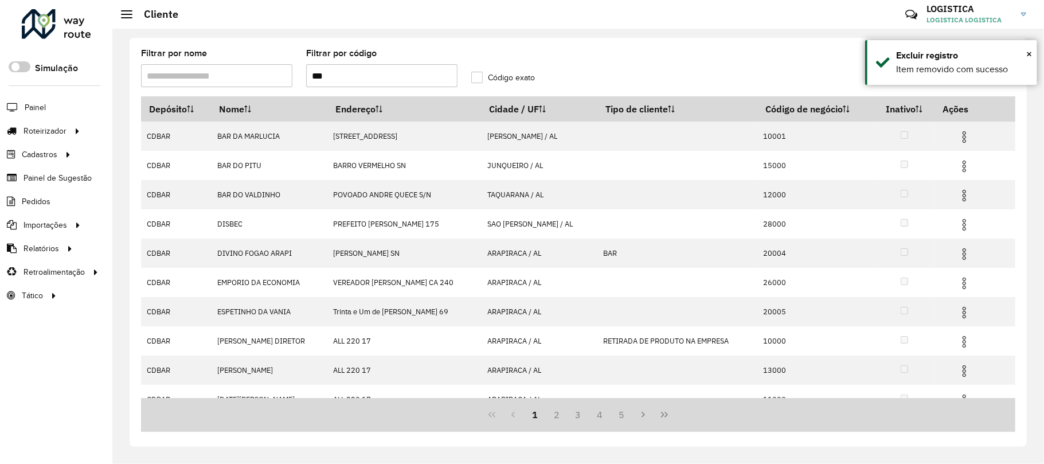
click at [665, 418] on icon "Last Page" at bounding box center [664, 414] width 9 height 9
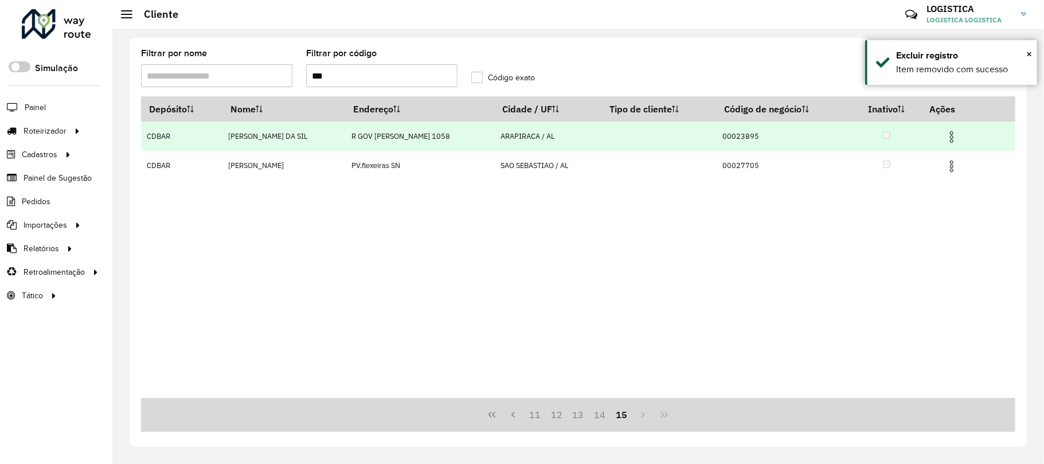
drag, startPoint x: 952, startPoint y: 130, endPoint x: 952, endPoint y: 138, distance: 8.0
click at [952, 132] on img at bounding box center [952, 137] width 14 height 14
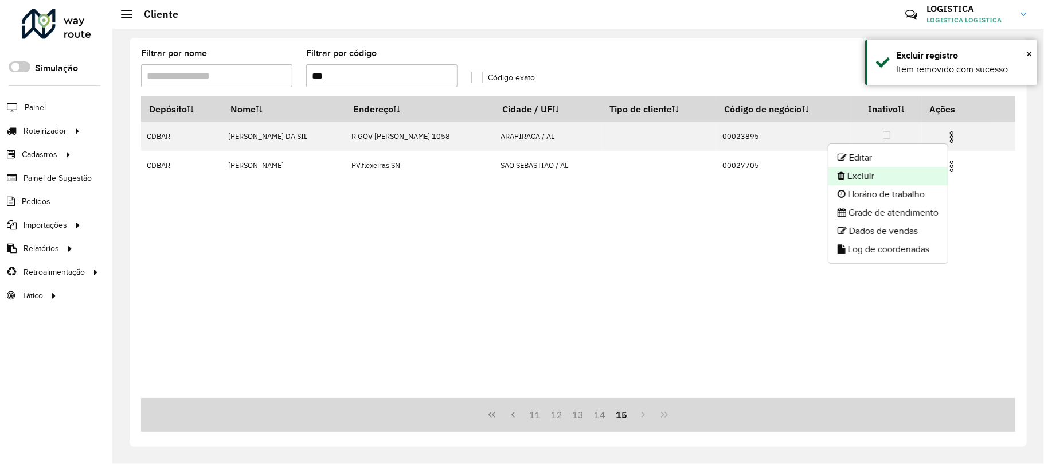
click at [925, 180] on li "Excluir" at bounding box center [888, 176] width 119 height 18
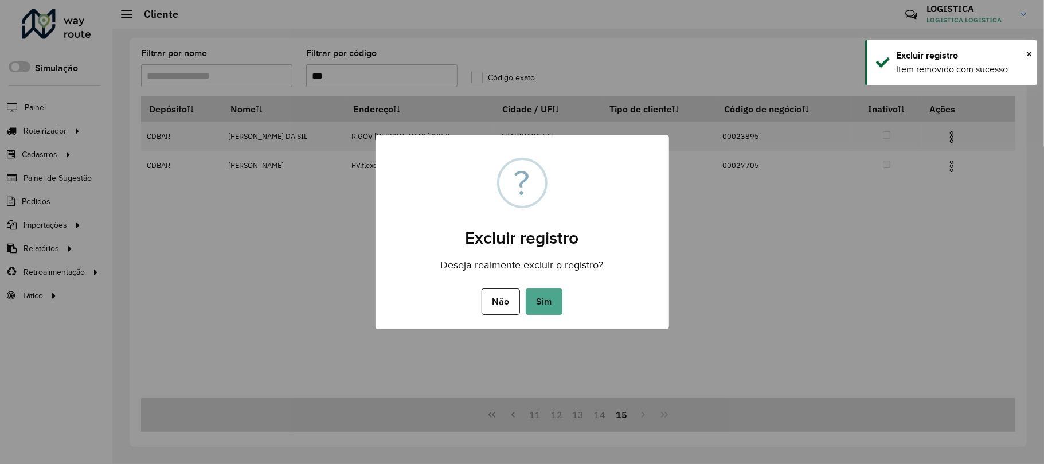
click at [526, 288] on button "Sim" at bounding box center [544, 301] width 37 height 26
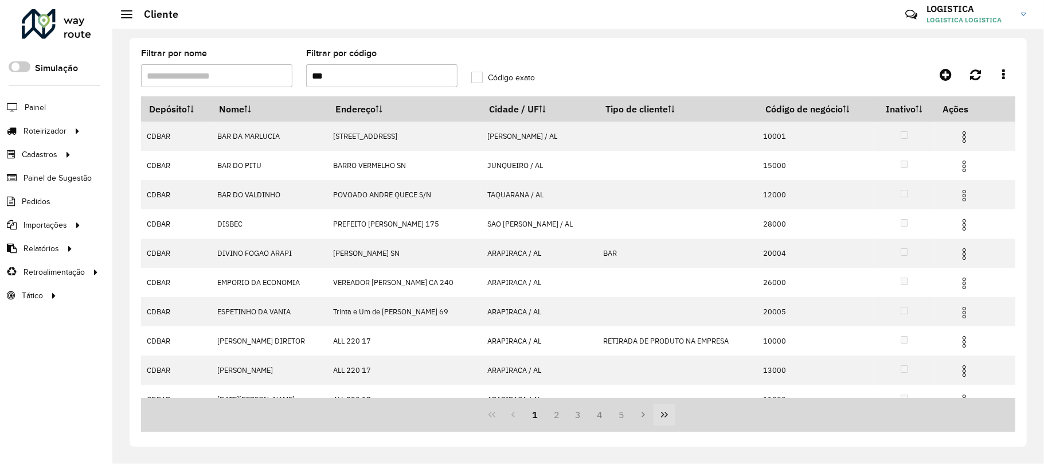
click at [658, 411] on button "Last Page" at bounding box center [665, 415] width 22 height 22
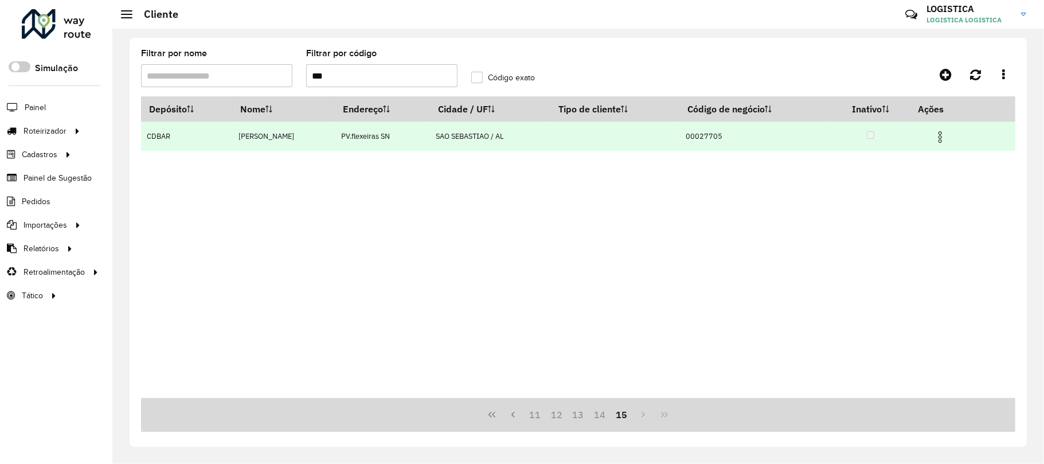
click at [947, 126] on td at bounding box center [944, 136] width 69 height 29
click at [941, 128] on span at bounding box center [940, 135] width 14 height 15
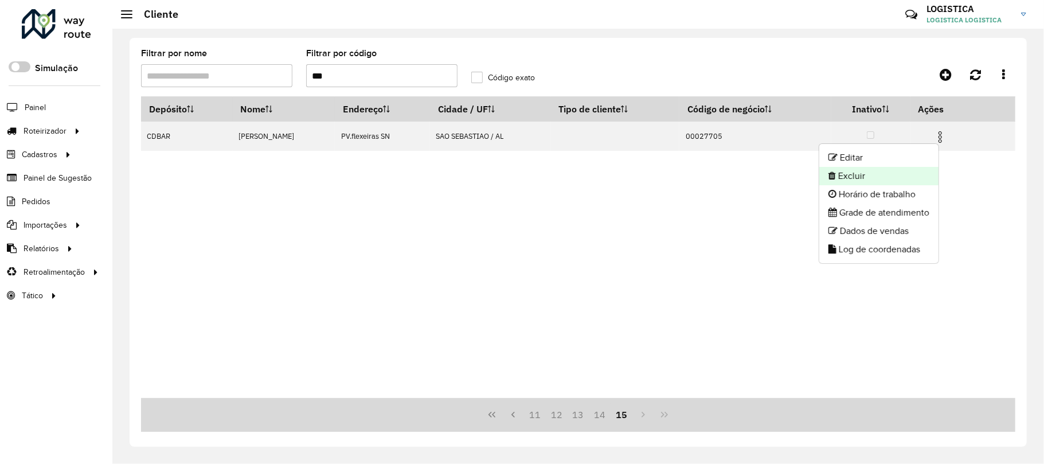
click at [920, 181] on li "Excluir" at bounding box center [878, 176] width 119 height 18
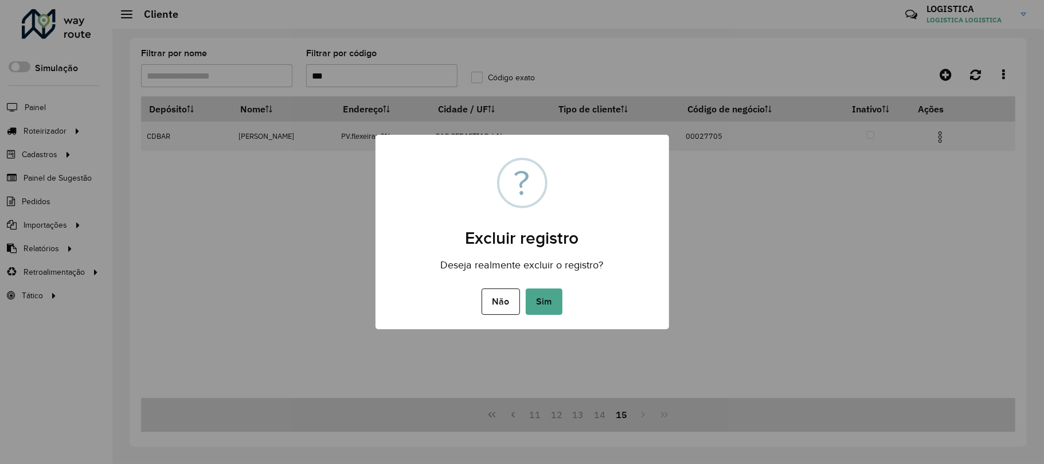
click at [526, 288] on button "Sim" at bounding box center [544, 301] width 37 height 26
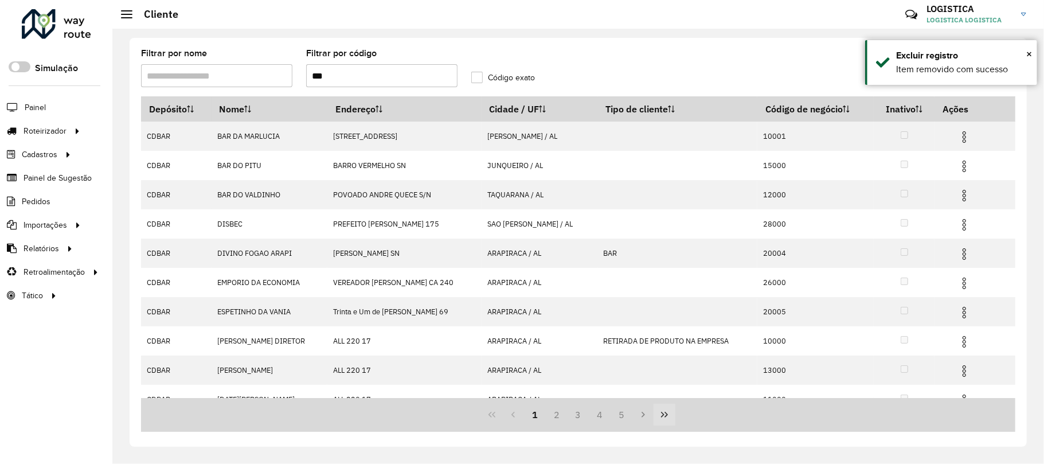
click at [666, 409] on button "Last Page" at bounding box center [665, 415] width 22 height 22
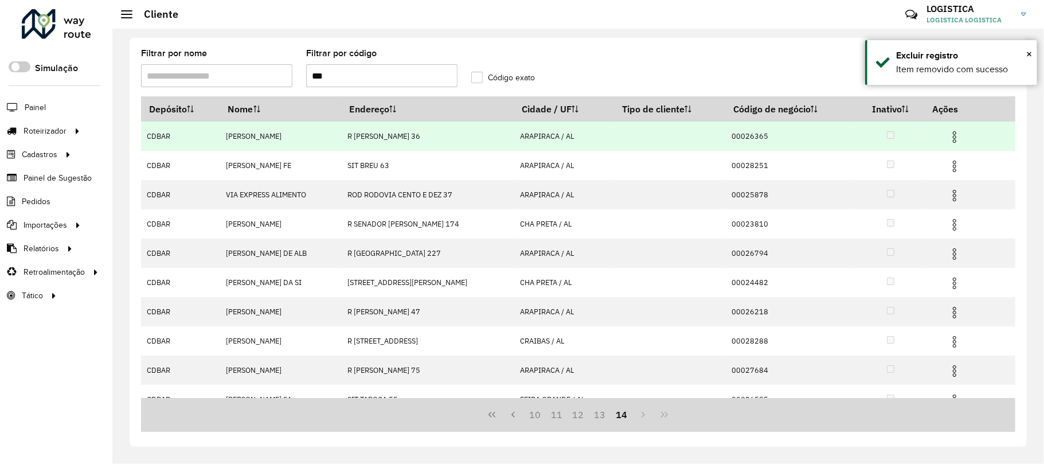
click at [950, 128] on span at bounding box center [955, 135] width 14 height 15
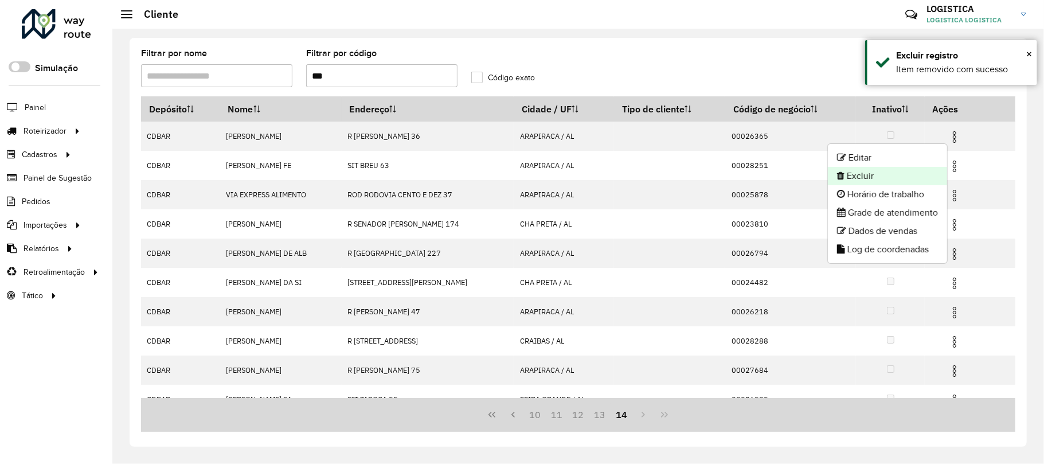
click at [900, 180] on li "Excluir" at bounding box center [887, 176] width 119 height 18
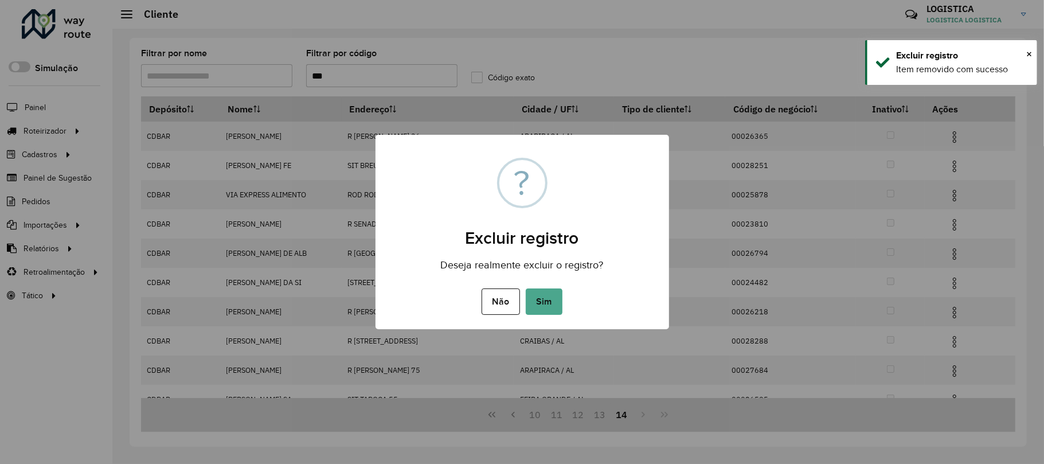
click at [526, 288] on button "Sim" at bounding box center [544, 301] width 37 height 26
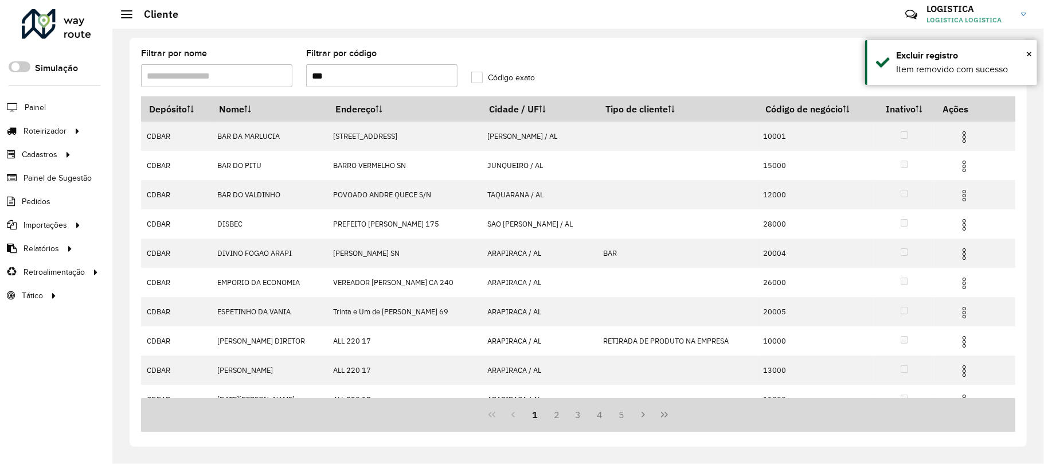
click at [667, 419] on icon "Last Page" at bounding box center [664, 414] width 9 height 9
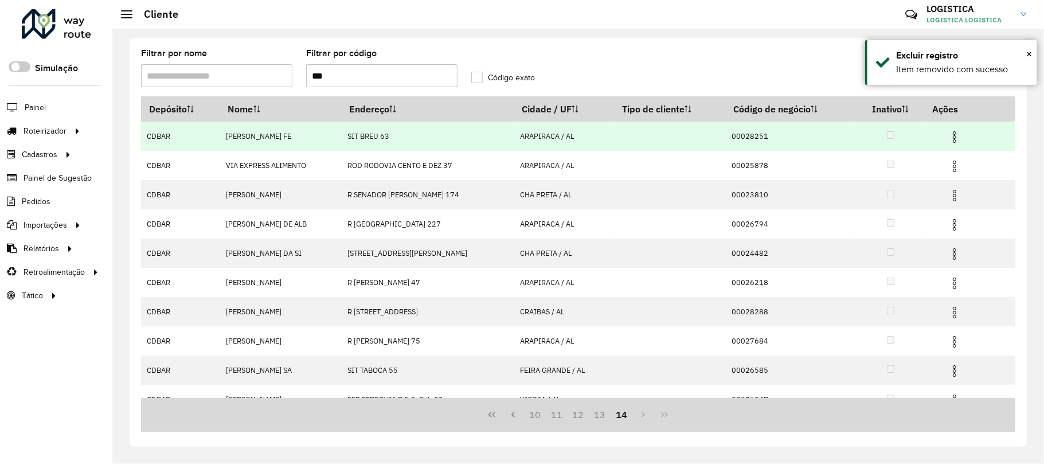
click at [955, 136] on img at bounding box center [955, 137] width 14 height 14
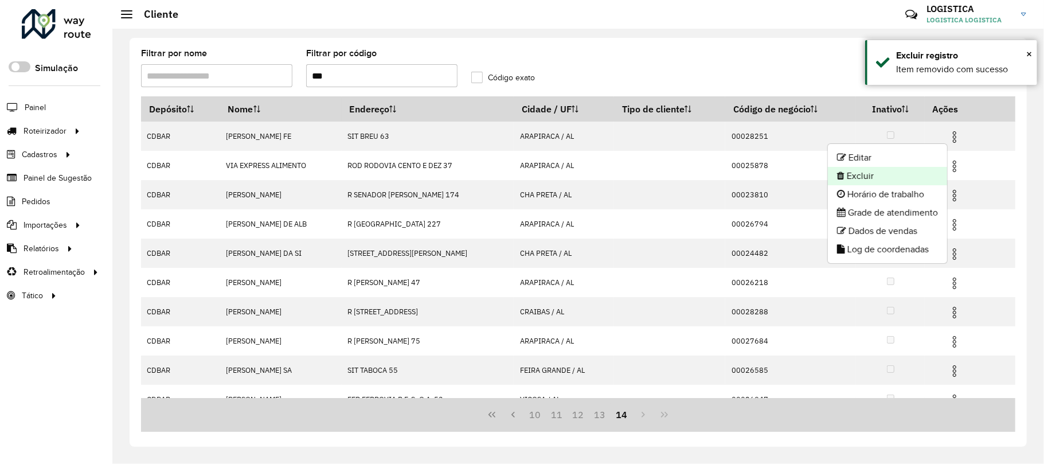
click at [930, 172] on li "Excluir" at bounding box center [887, 176] width 119 height 18
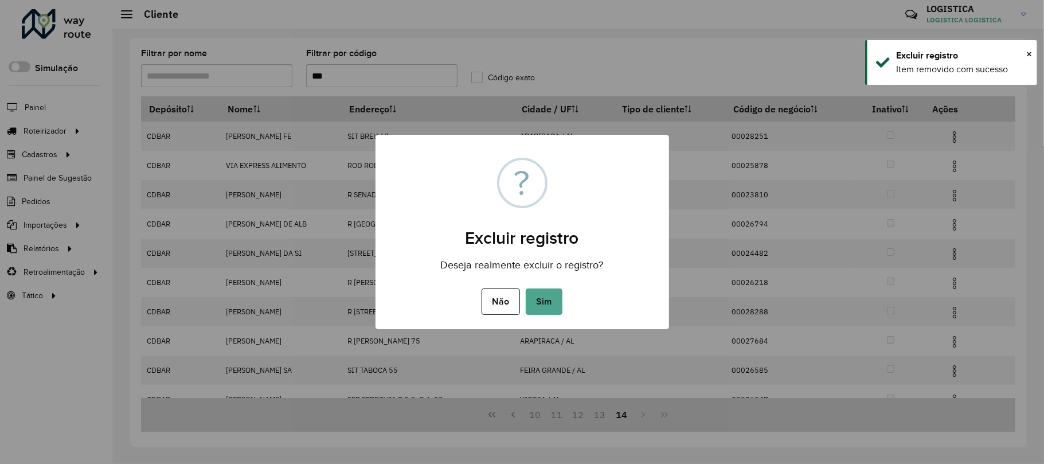
click at [526, 288] on button "Sim" at bounding box center [544, 301] width 37 height 26
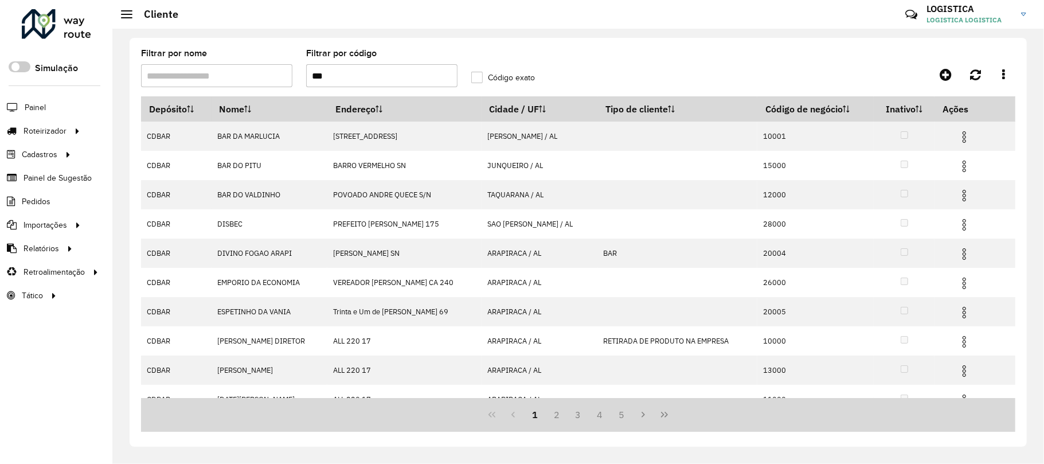
click at [663, 414] on icon "Last Page" at bounding box center [664, 414] width 9 height 9
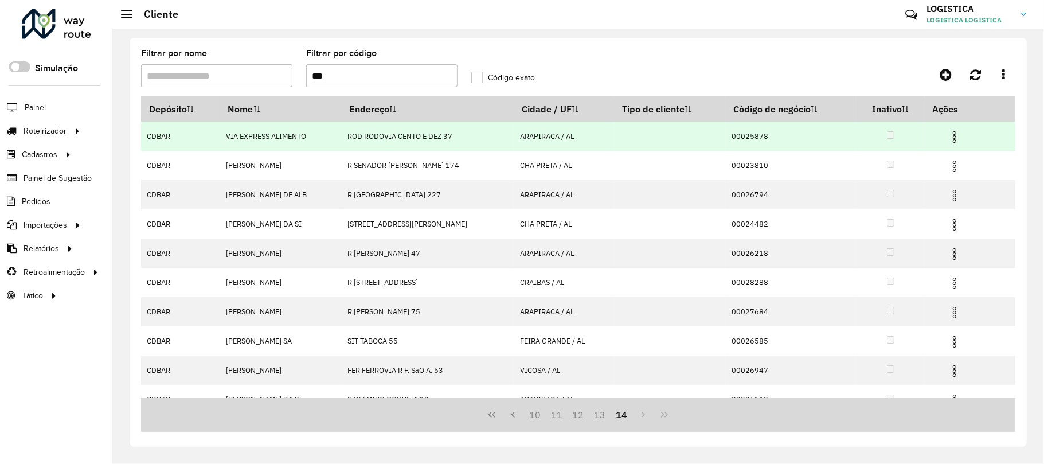
click at [956, 131] on img at bounding box center [955, 137] width 14 height 14
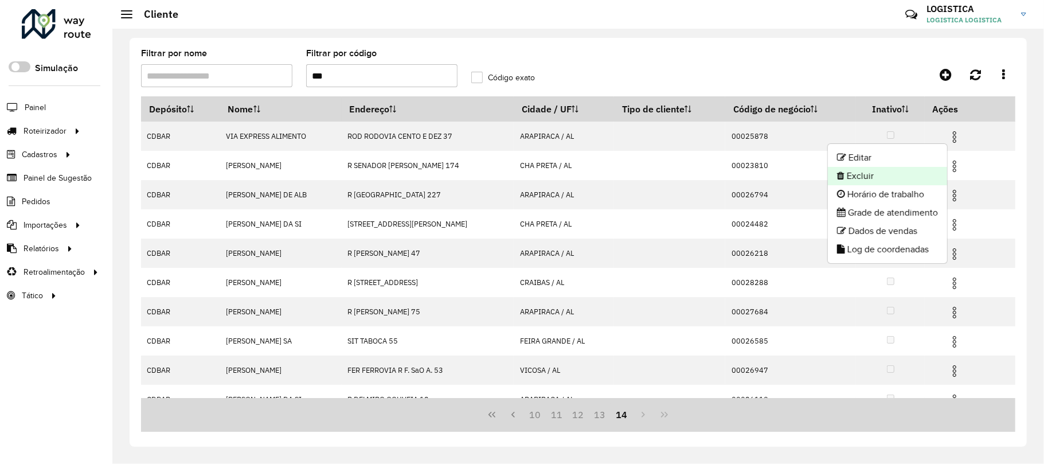
click at [933, 168] on li "Excluir" at bounding box center [887, 176] width 119 height 18
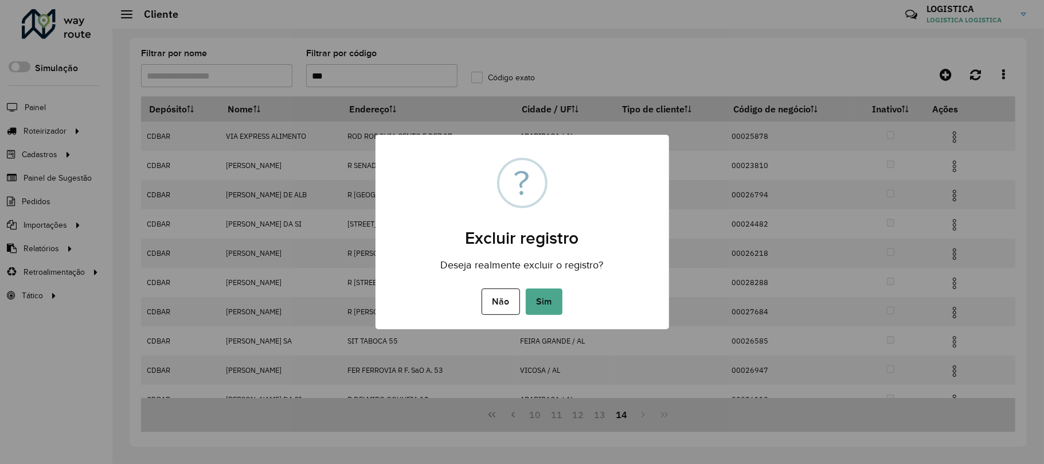
click at [526, 288] on button "Sim" at bounding box center [544, 301] width 37 height 26
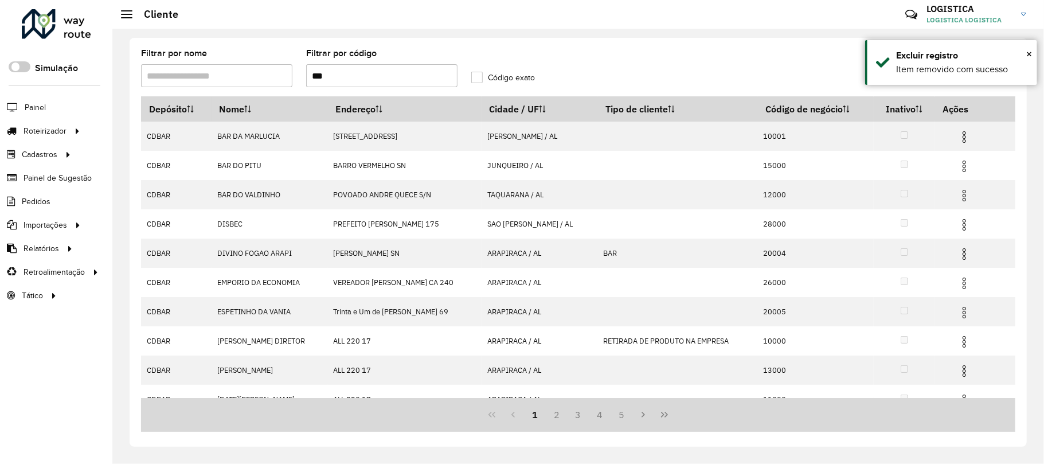
click at [669, 413] on icon "Last Page" at bounding box center [664, 414] width 9 height 9
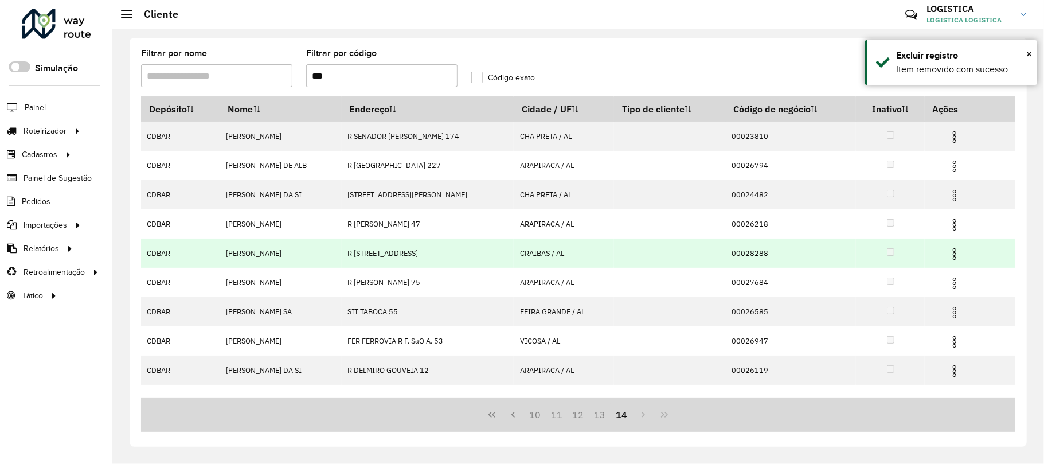
click at [957, 255] on img at bounding box center [955, 254] width 14 height 14
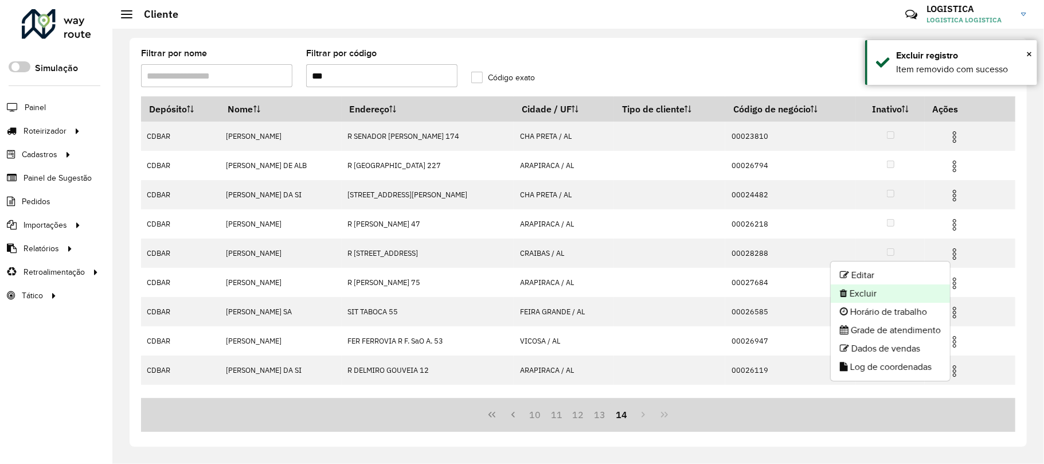
click at [904, 295] on li "Excluir" at bounding box center [890, 293] width 119 height 18
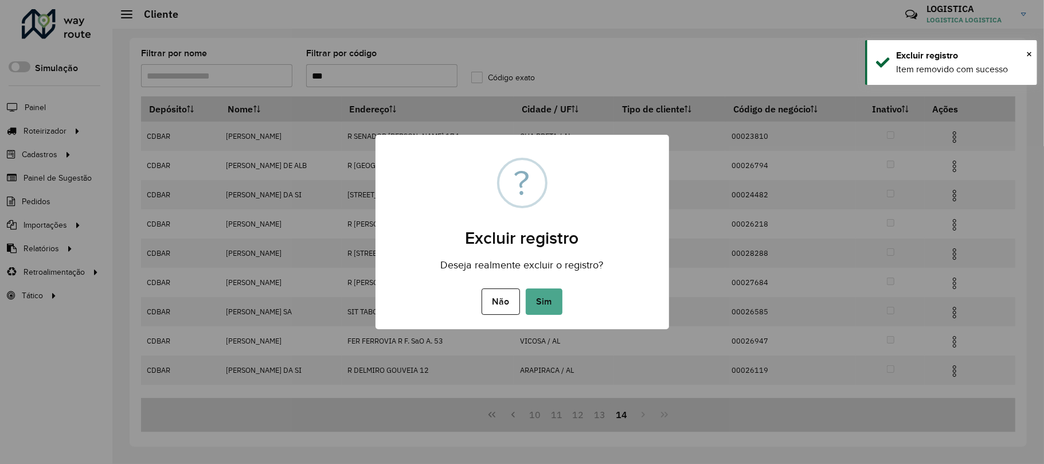
click at [526, 288] on button "Sim" at bounding box center [544, 301] width 37 height 26
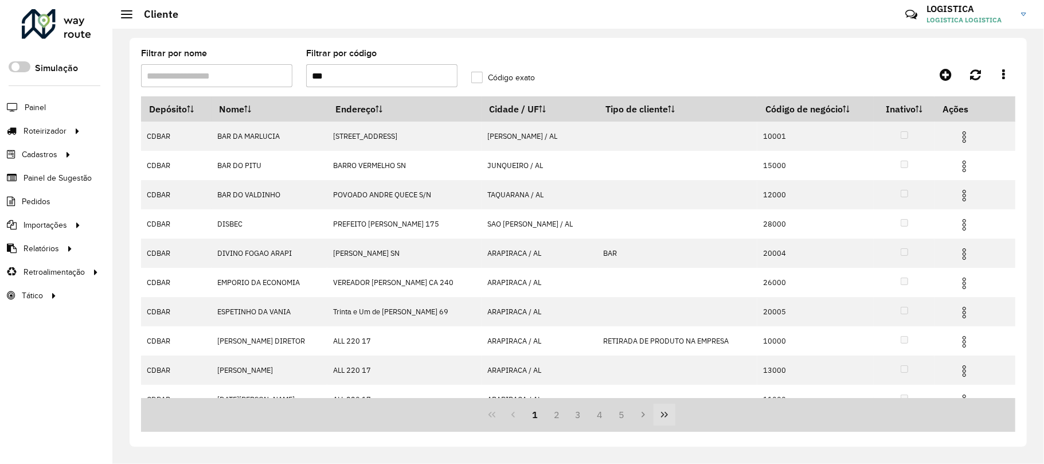
click at [665, 412] on icon "Last Page" at bounding box center [664, 415] width 7 height 6
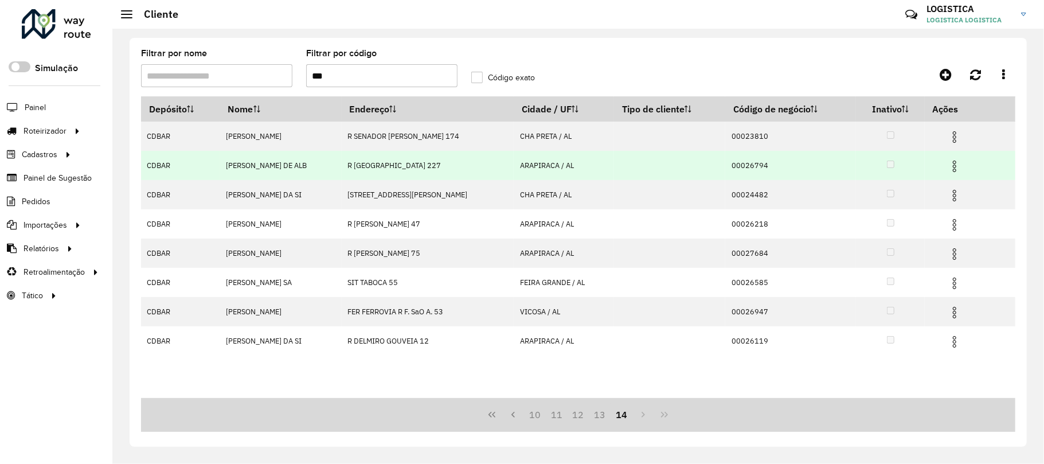
click at [962, 163] on img at bounding box center [955, 166] width 14 height 14
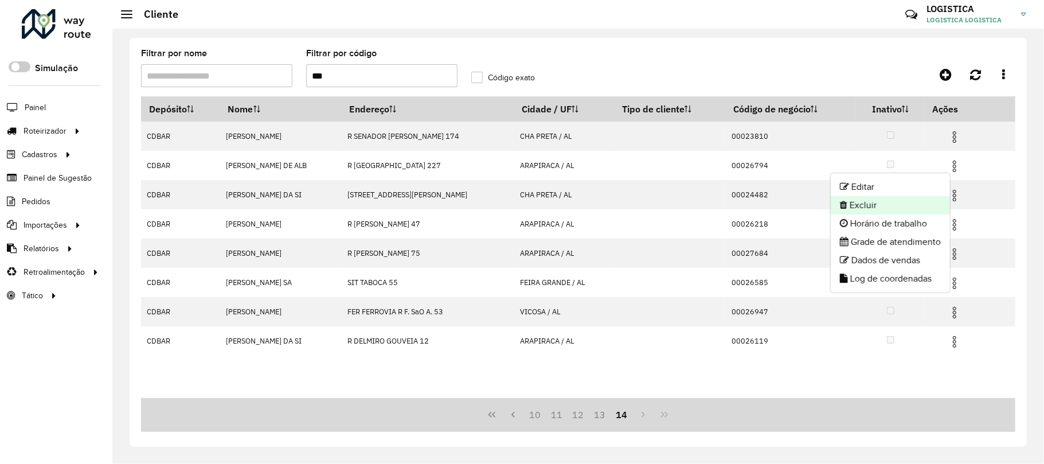
click at [935, 203] on li "Excluir" at bounding box center [890, 205] width 119 height 18
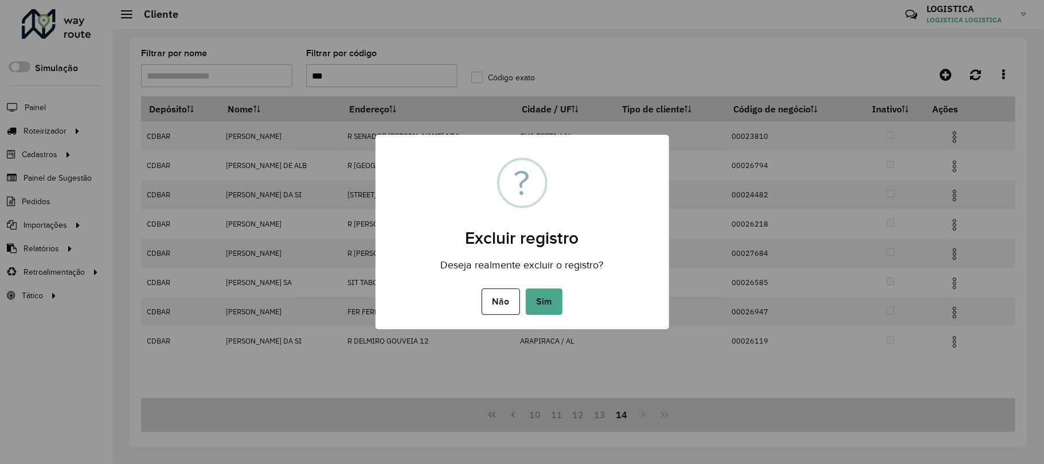
click at [526, 288] on button "Sim" at bounding box center [544, 301] width 37 height 26
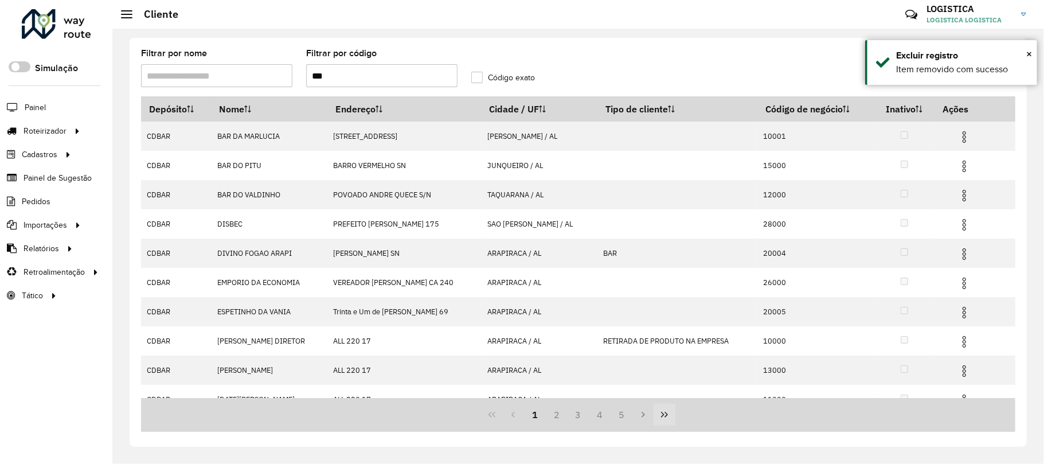
click at [665, 412] on icon "Last Page" at bounding box center [664, 415] width 7 height 6
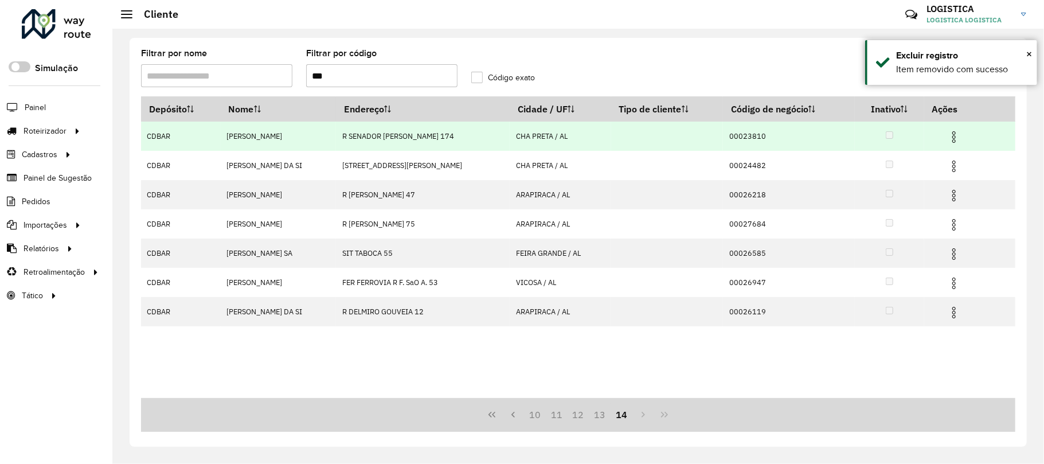
click at [961, 136] on img at bounding box center [954, 137] width 14 height 14
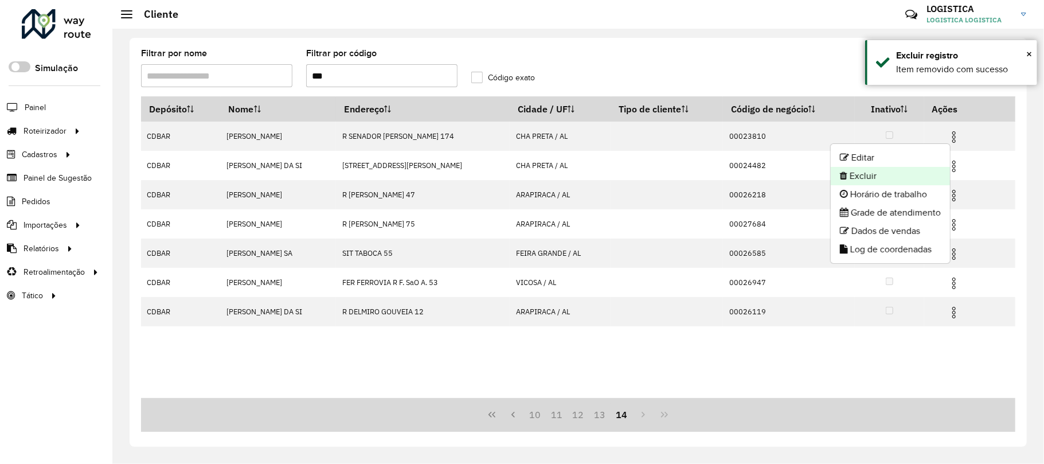
click at [907, 177] on li "Excluir" at bounding box center [890, 176] width 119 height 18
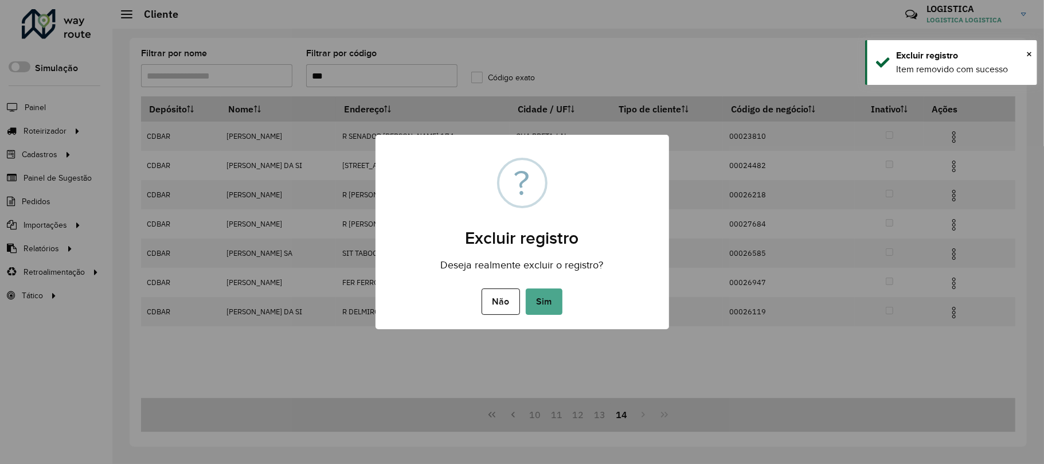
click at [526, 288] on button "Sim" at bounding box center [544, 301] width 37 height 26
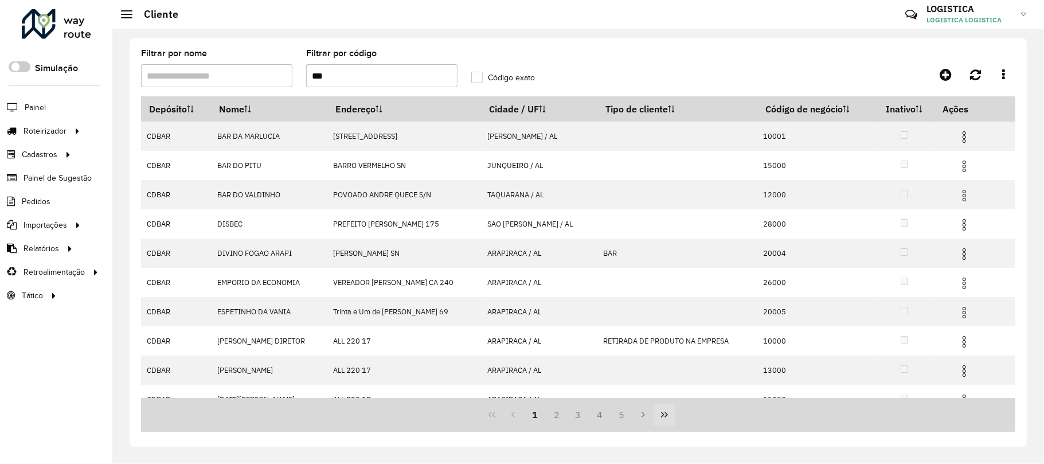
click at [661, 414] on icon "Last Page" at bounding box center [664, 414] width 9 height 9
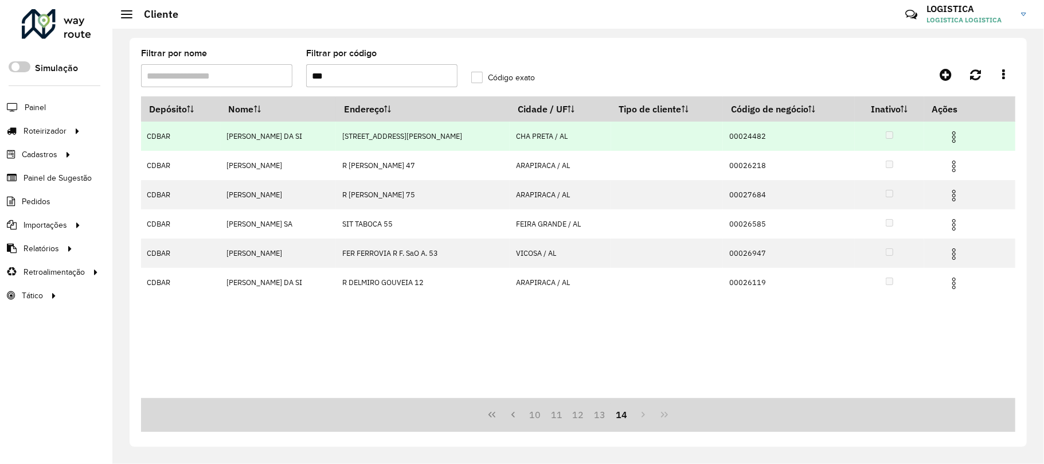
click at [956, 138] on img at bounding box center [954, 137] width 14 height 14
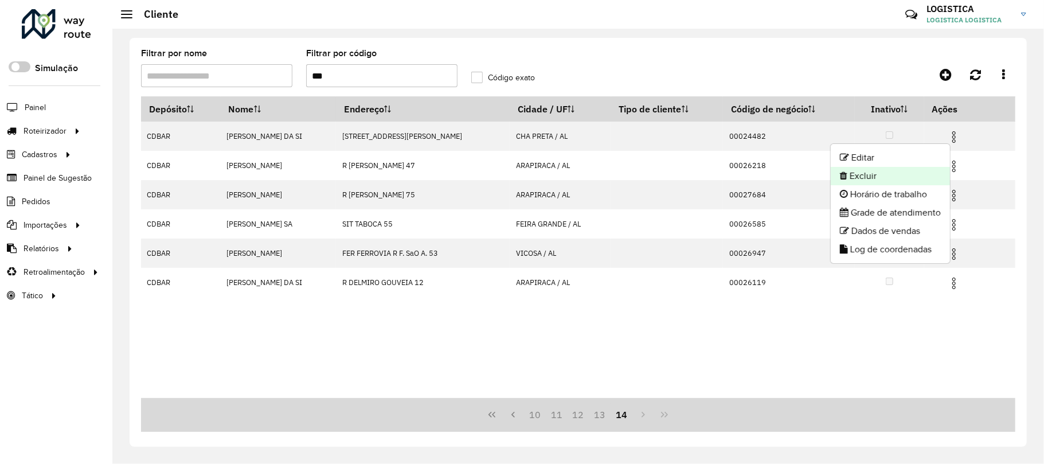
click at [936, 175] on li "Excluir" at bounding box center [890, 176] width 119 height 18
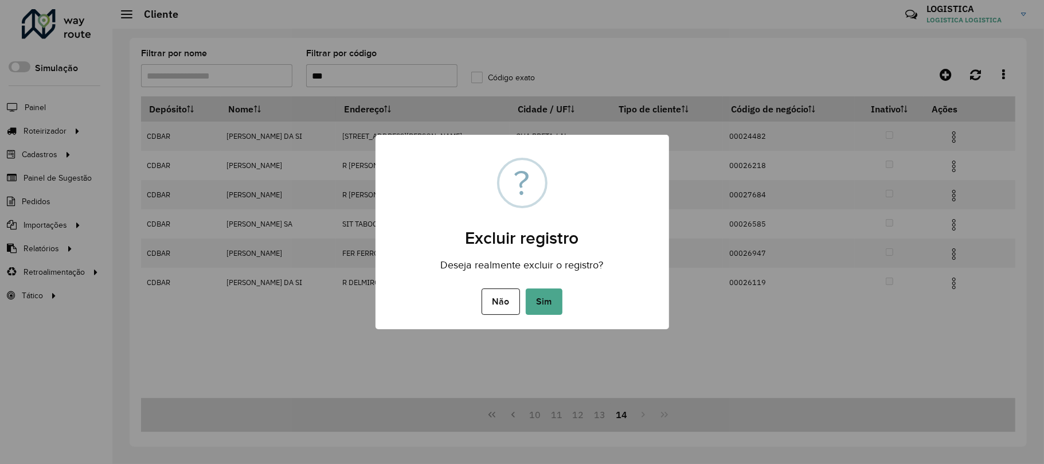
click at [526, 288] on button "Sim" at bounding box center [544, 301] width 37 height 26
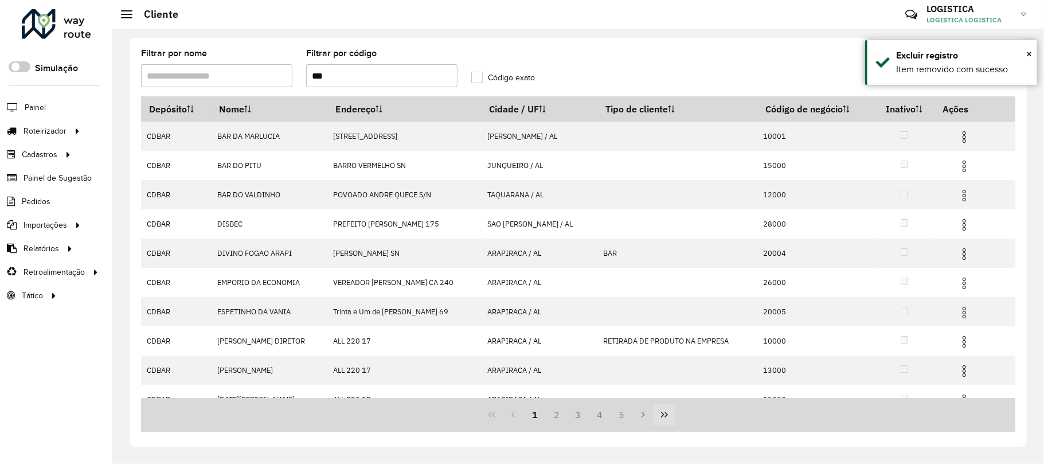
click at [663, 415] on icon "Last Page" at bounding box center [664, 415] width 7 height 6
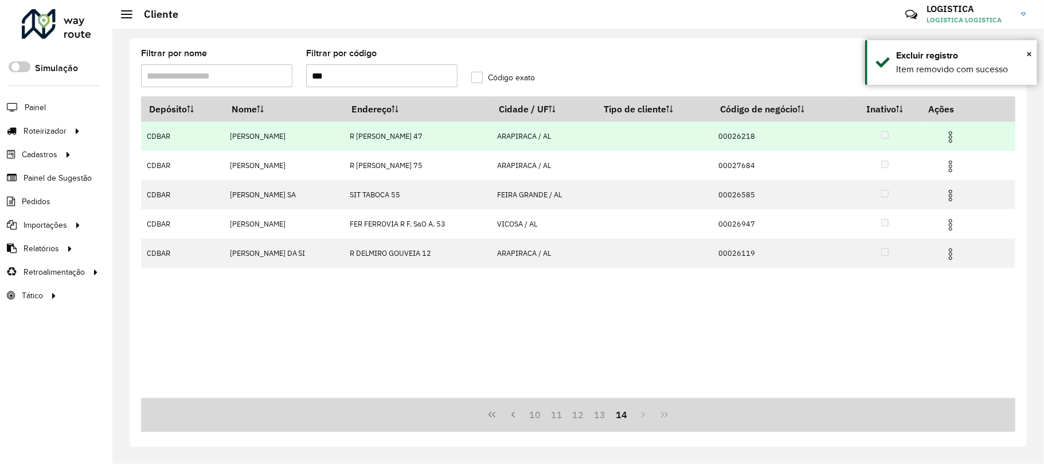
click at [958, 139] on img at bounding box center [951, 137] width 14 height 14
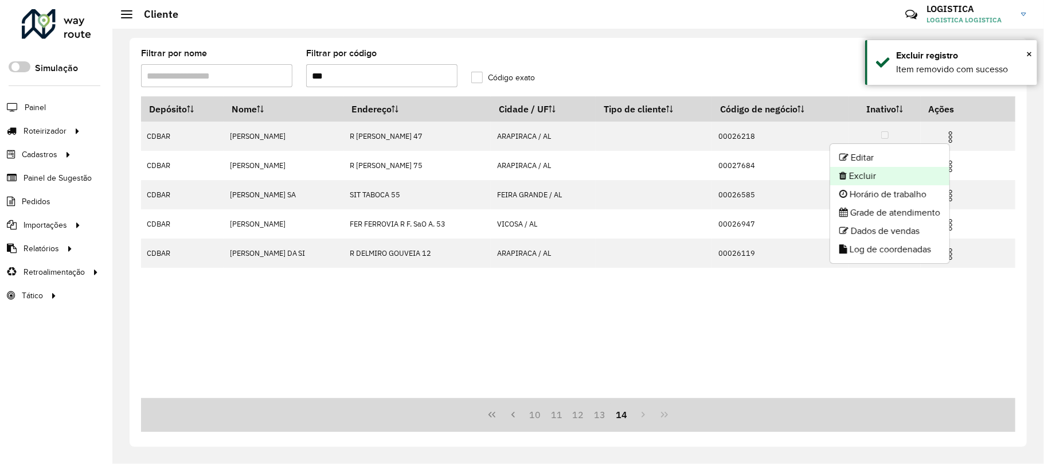
click at [936, 171] on li "Excluir" at bounding box center [889, 176] width 119 height 18
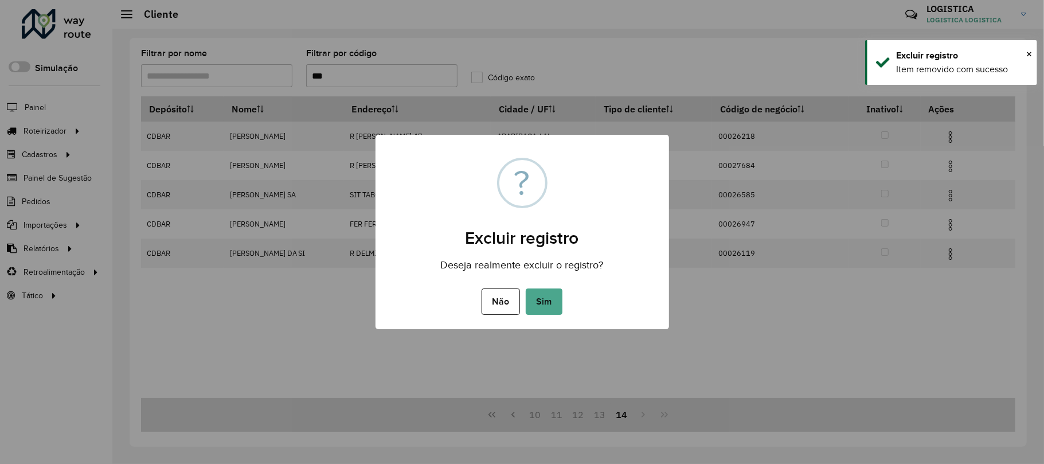
click at [526, 288] on button "Sim" at bounding box center [544, 301] width 37 height 26
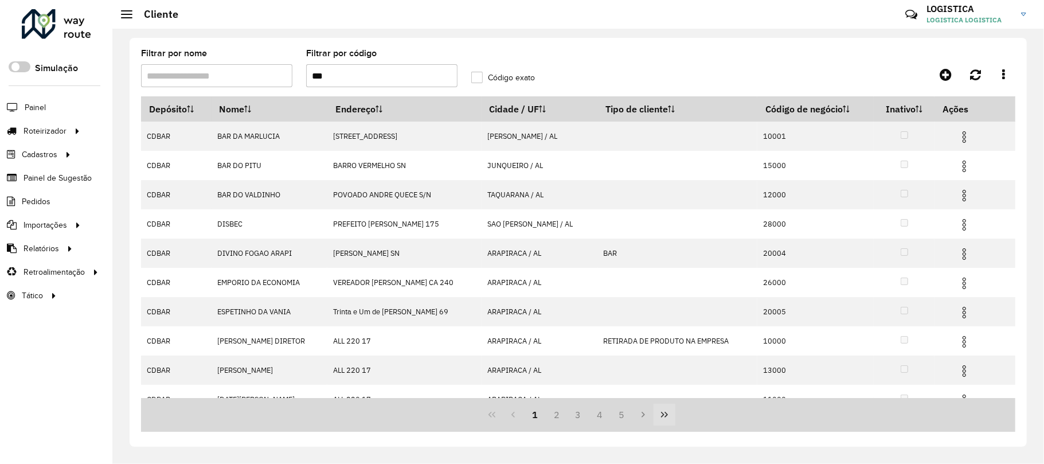
click at [660, 413] on icon "Last Page" at bounding box center [664, 414] width 9 height 9
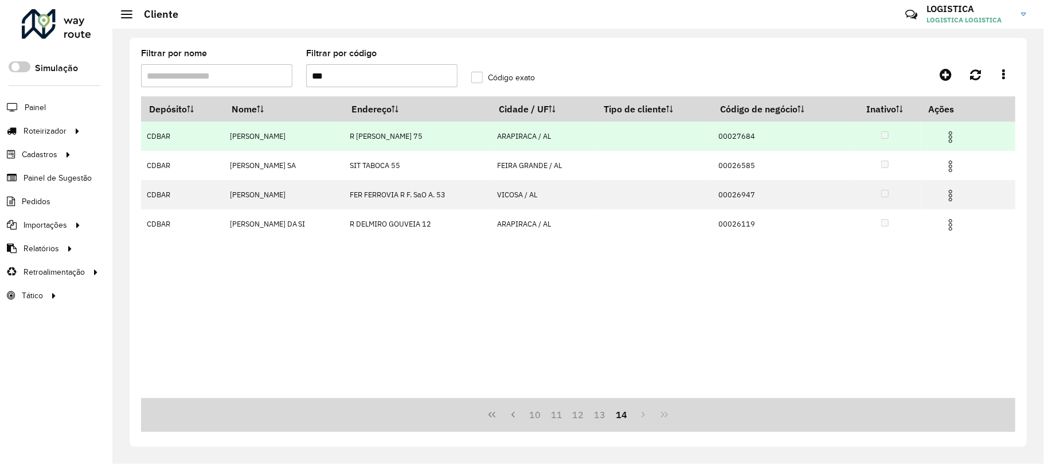
click at [955, 140] on img at bounding box center [951, 137] width 14 height 14
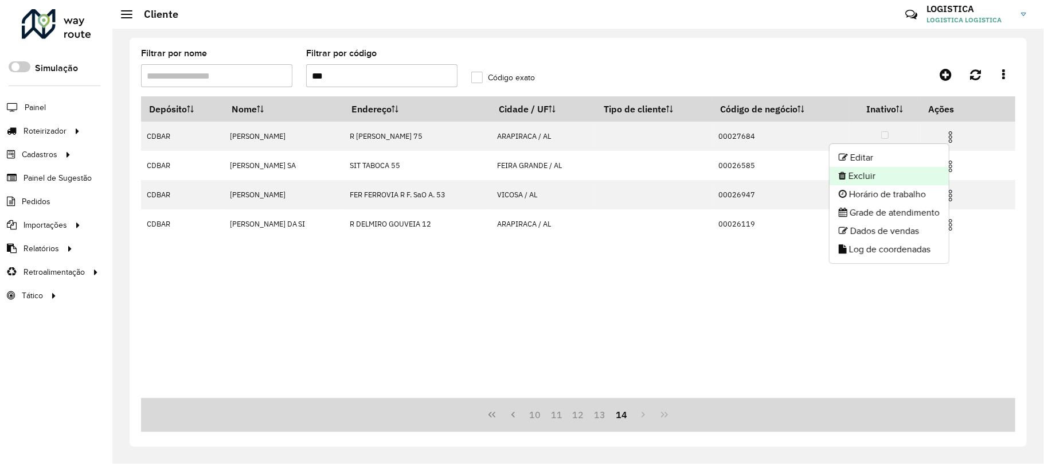
click at [893, 178] on li "Excluir" at bounding box center [889, 176] width 119 height 18
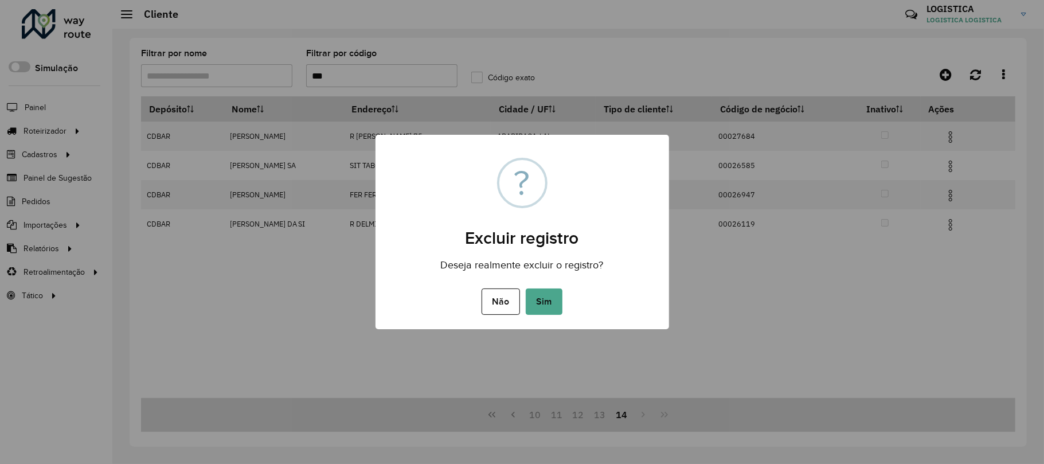
click at [526, 288] on button "Sim" at bounding box center [544, 301] width 37 height 26
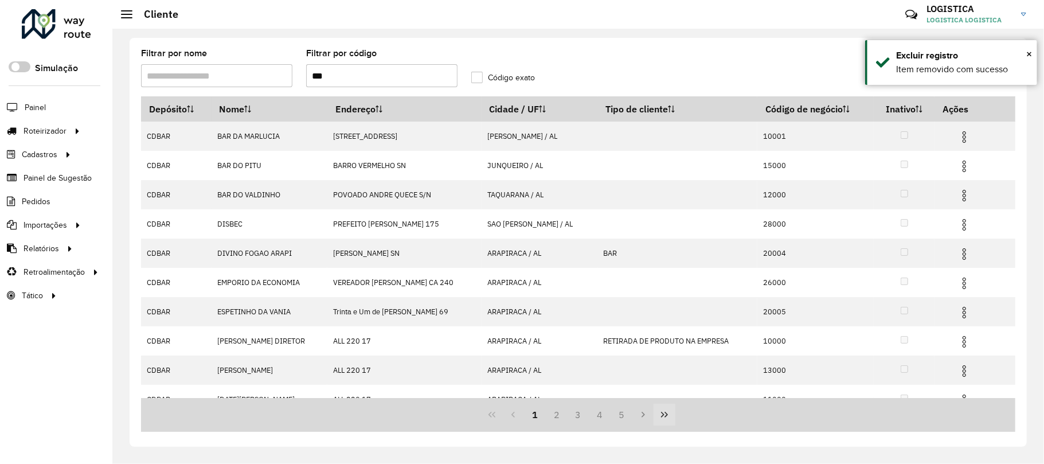
click at [663, 418] on icon "Last Page" at bounding box center [664, 414] width 9 height 9
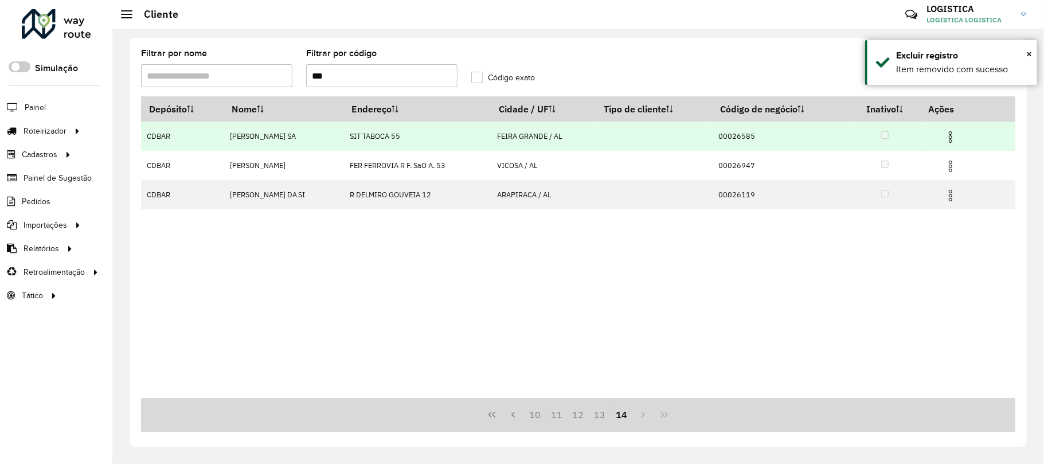
click at [957, 136] on img at bounding box center [951, 137] width 14 height 14
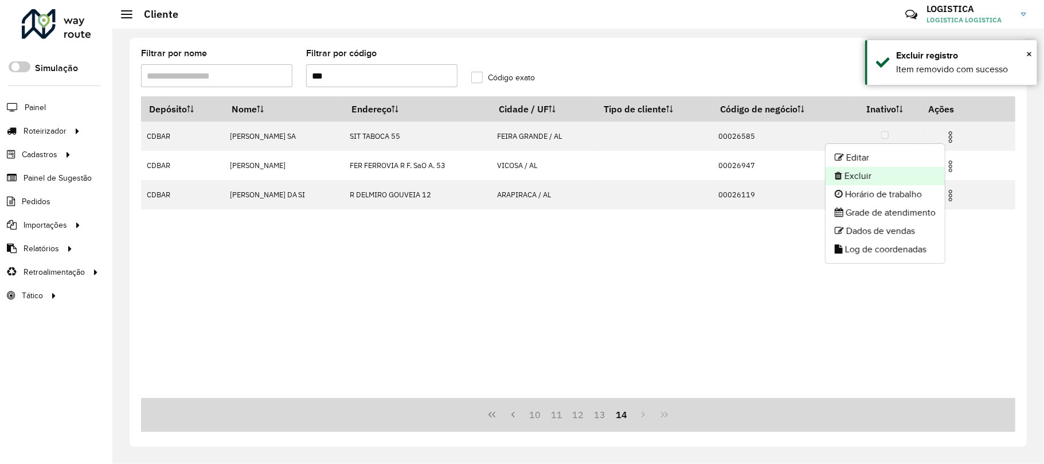
click at [906, 179] on li "Excluir" at bounding box center [885, 176] width 119 height 18
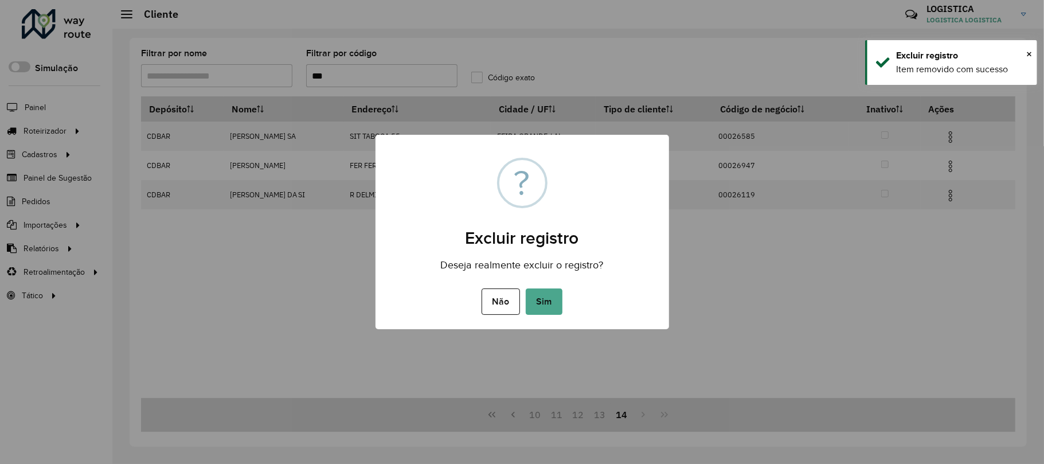
click at [526, 288] on button "Sim" at bounding box center [544, 301] width 37 height 26
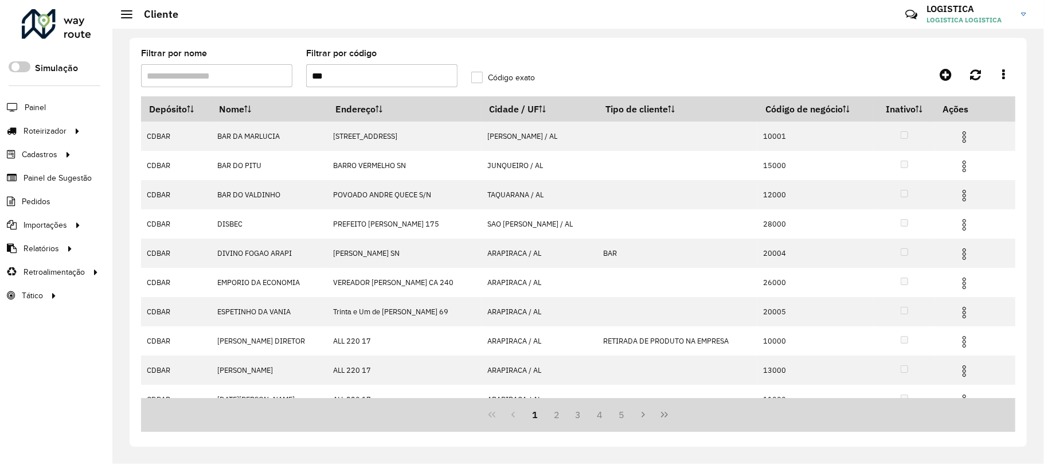
click at [661, 417] on icon "Last Page" at bounding box center [664, 414] width 9 height 9
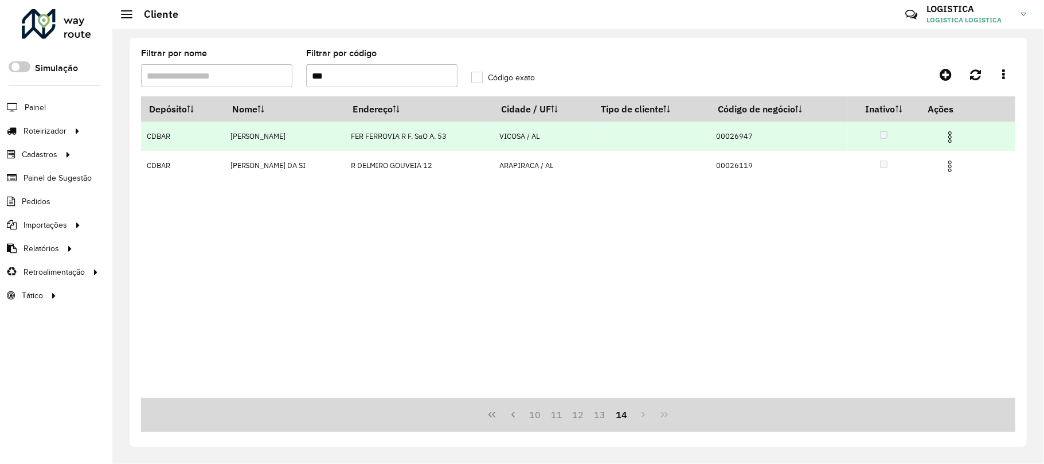
click at [957, 132] on img at bounding box center [950, 137] width 14 height 14
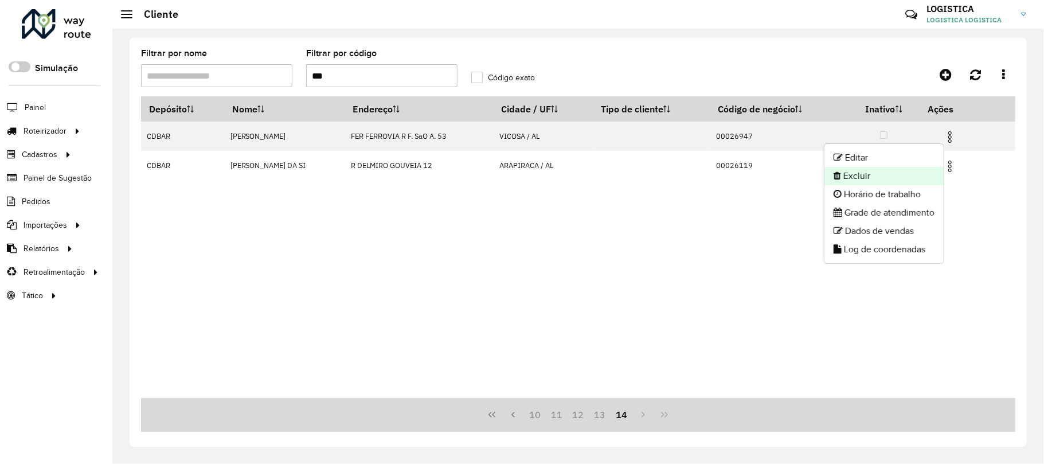
click at [882, 173] on li "Excluir" at bounding box center [883, 176] width 119 height 18
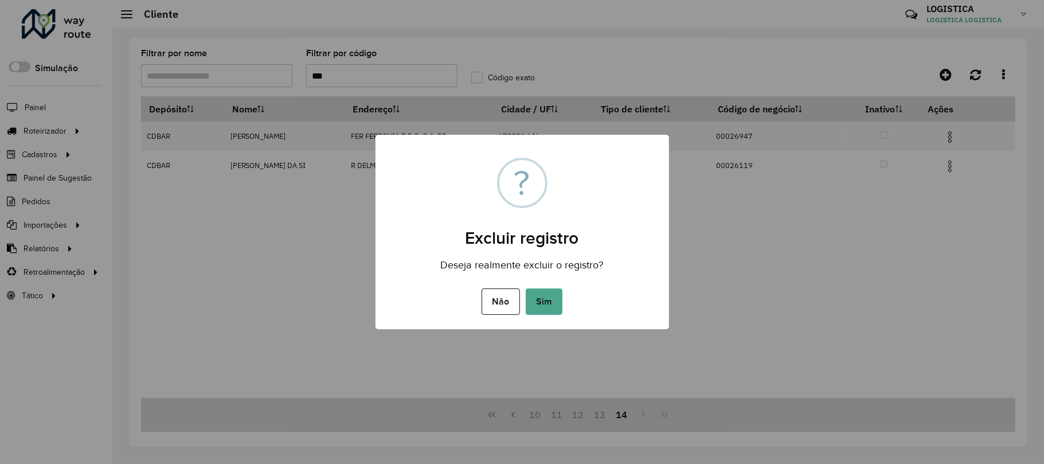
click at [526, 288] on button "Sim" at bounding box center [544, 301] width 37 height 26
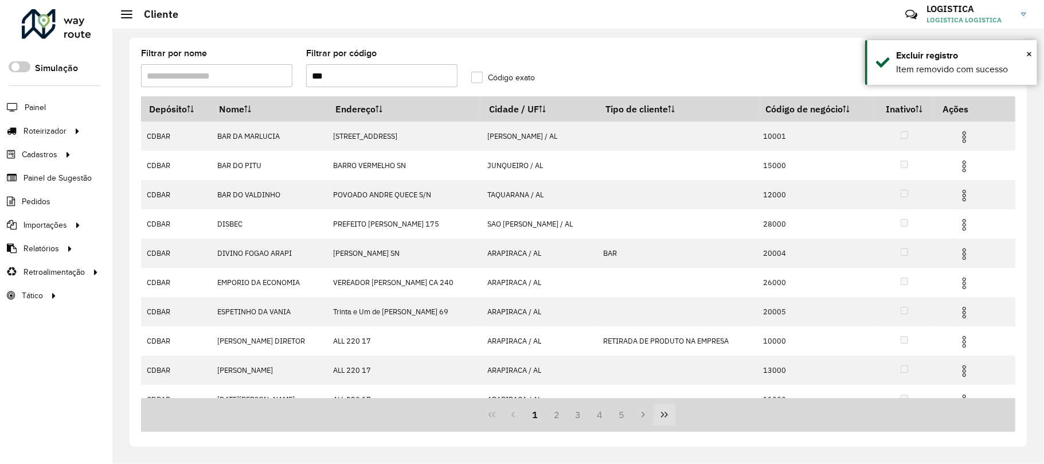
click at [666, 412] on icon "Last Page" at bounding box center [664, 415] width 7 height 6
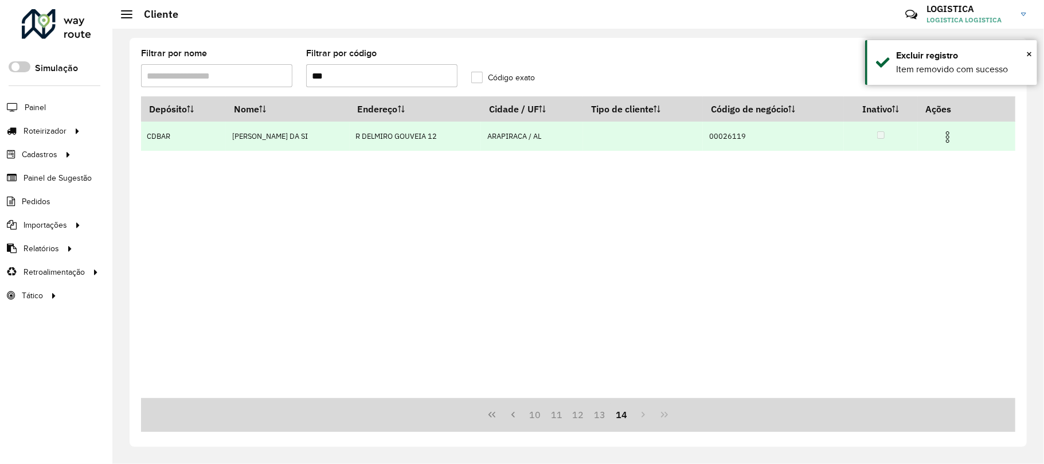
click at [948, 136] on img at bounding box center [948, 137] width 14 height 14
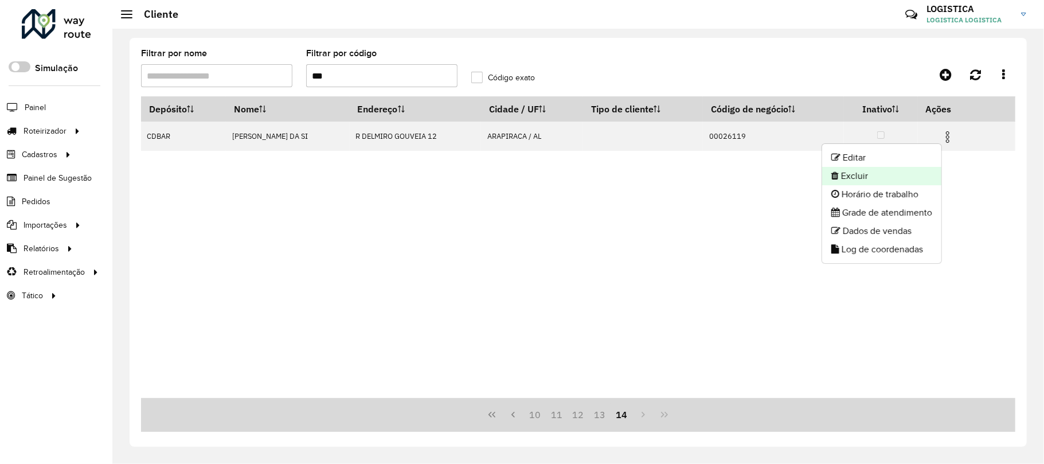
click at [900, 171] on li "Excluir" at bounding box center [881, 176] width 119 height 18
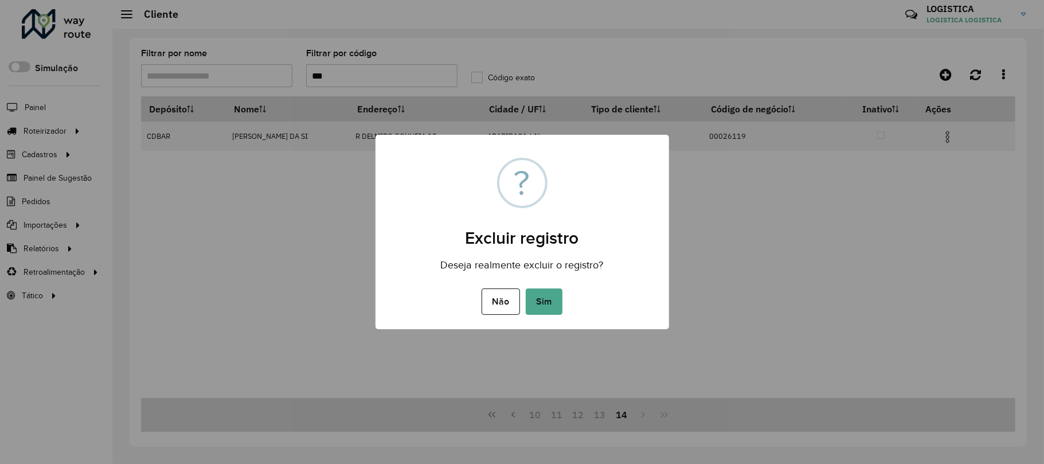
click at [526, 288] on button "Sim" at bounding box center [544, 301] width 37 height 26
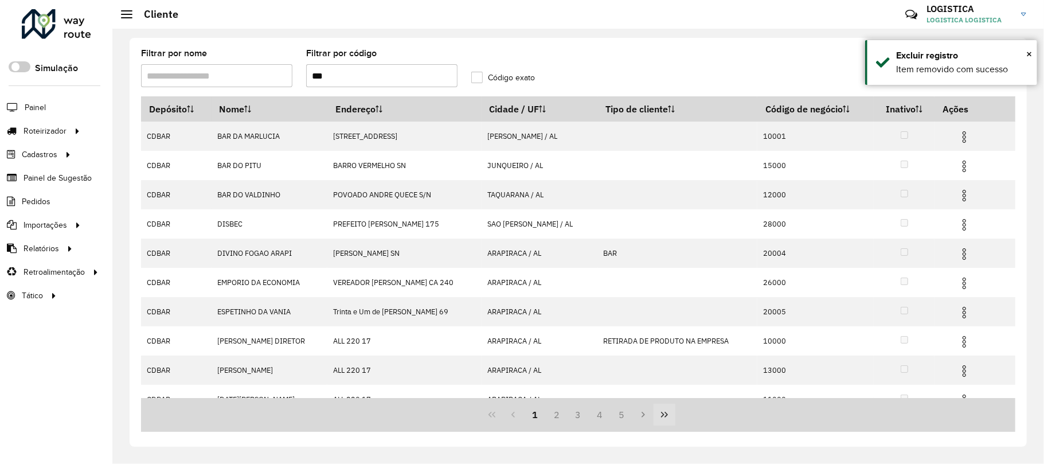
click at [674, 412] on button "Last Page" at bounding box center [665, 415] width 22 height 22
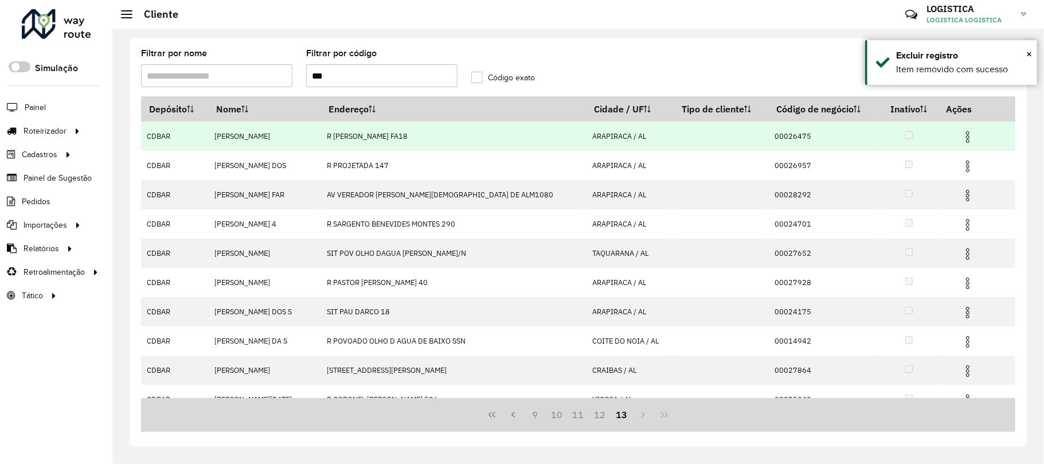
click at [961, 133] on img at bounding box center [968, 137] width 14 height 14
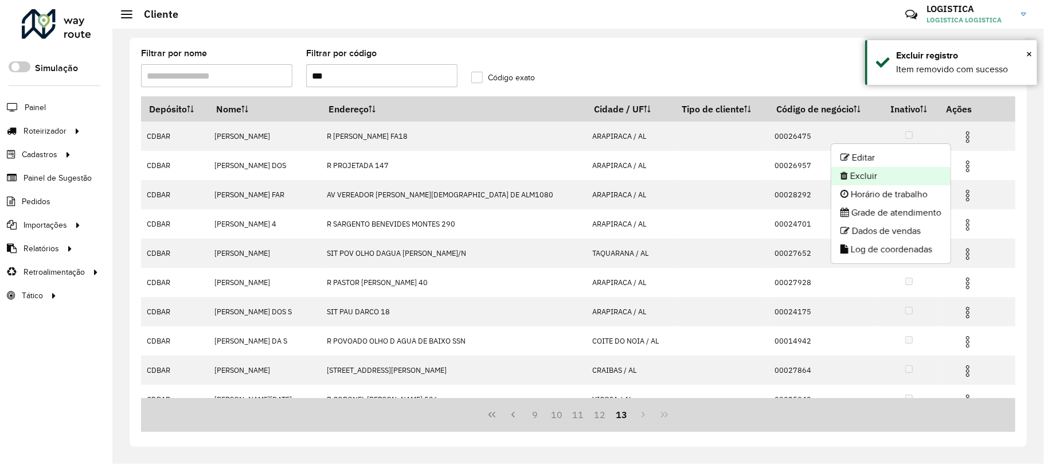
click at [891, 178] on li "Excluir" at bounding box center [890, 176] width 119 height 18
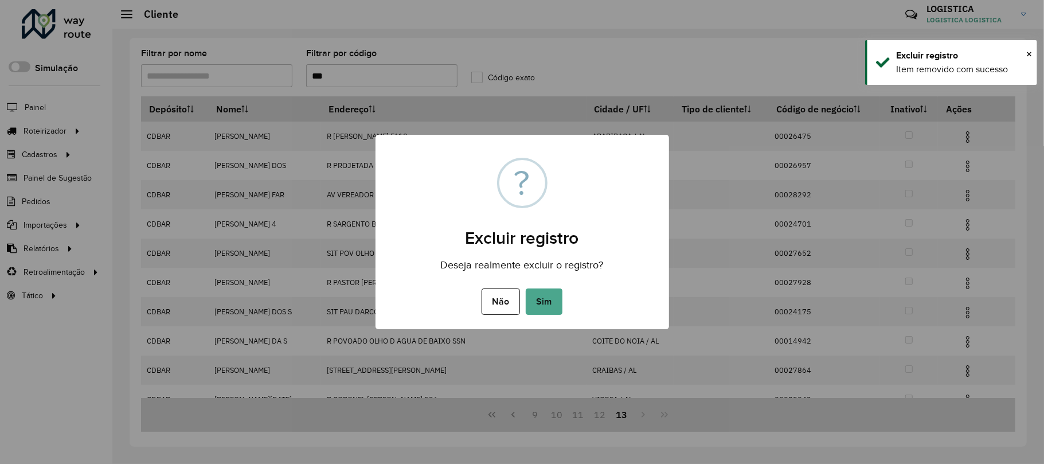
click at [526, 288] on button "Sim" at bounding box center [544, 301] width 37 height 26
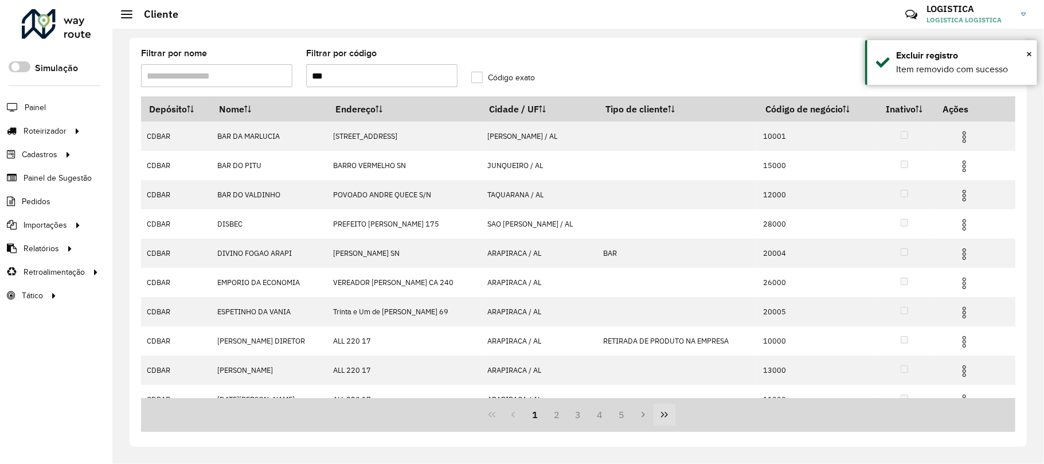
click at [663, 419] on icon "Last Page" at bounding box center [664, 414] width 9 height 9
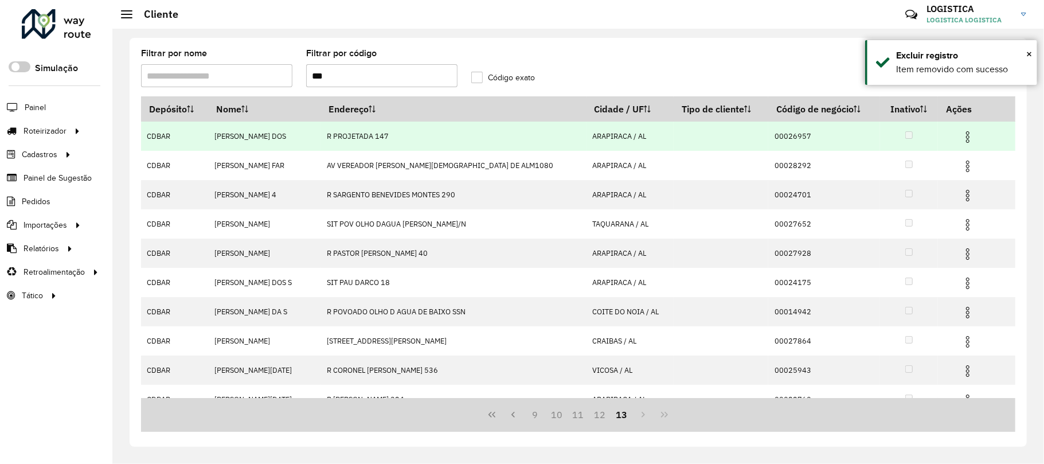
click at [961, 138] on img at bounding box center [968, 137] width 14 height 14
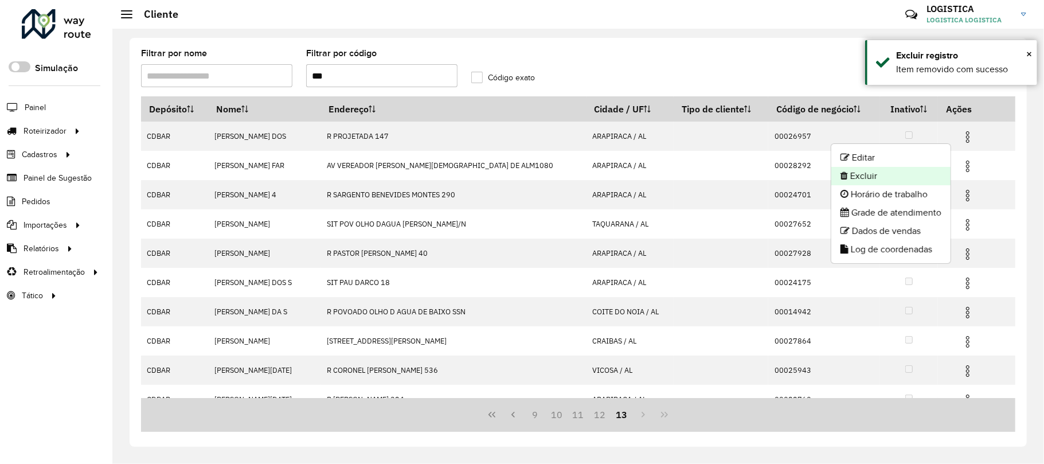
click at [897, 182] on li "Excluir" at bounding box center [890, 176] width 119 height 18
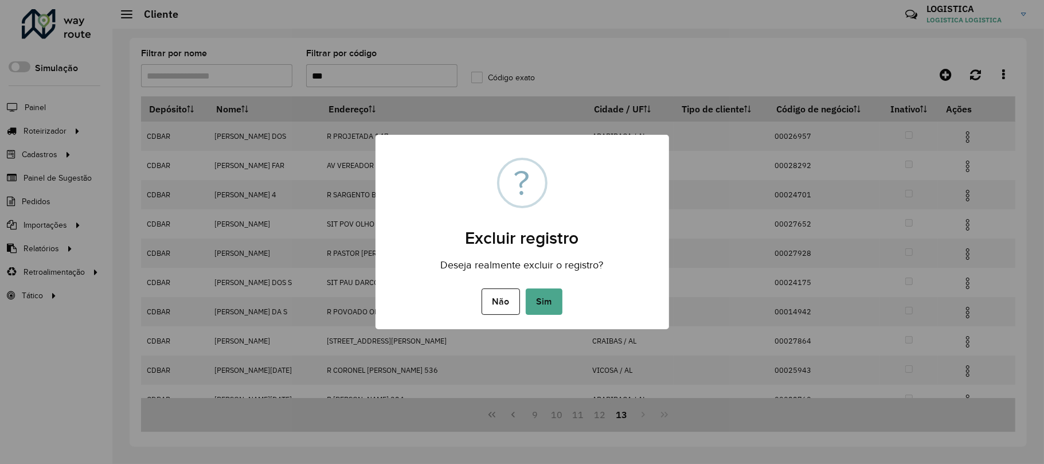
click at [526, 288] on button "Sim" at bounding box center [544, 301] width 37 height 26
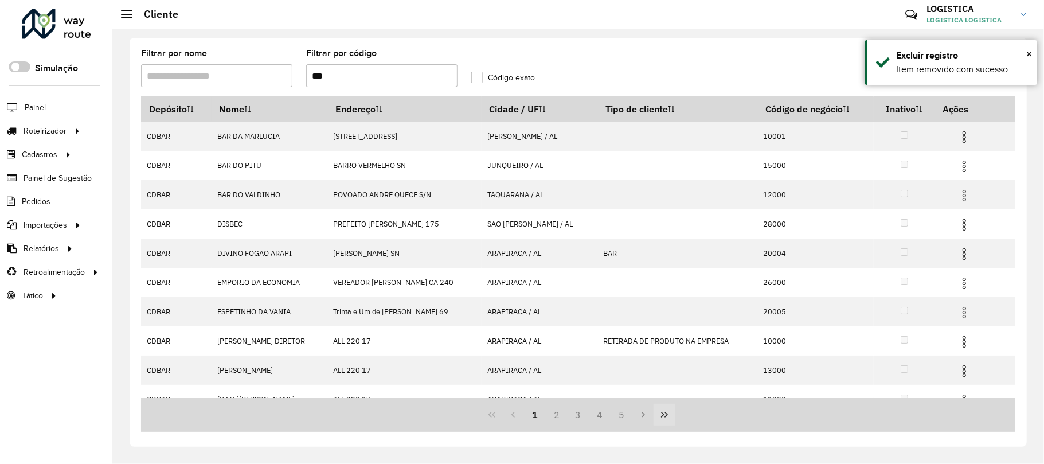
click at [666, 408] on button "Last Page" at bounding box center [665, 415] width 22 height 22
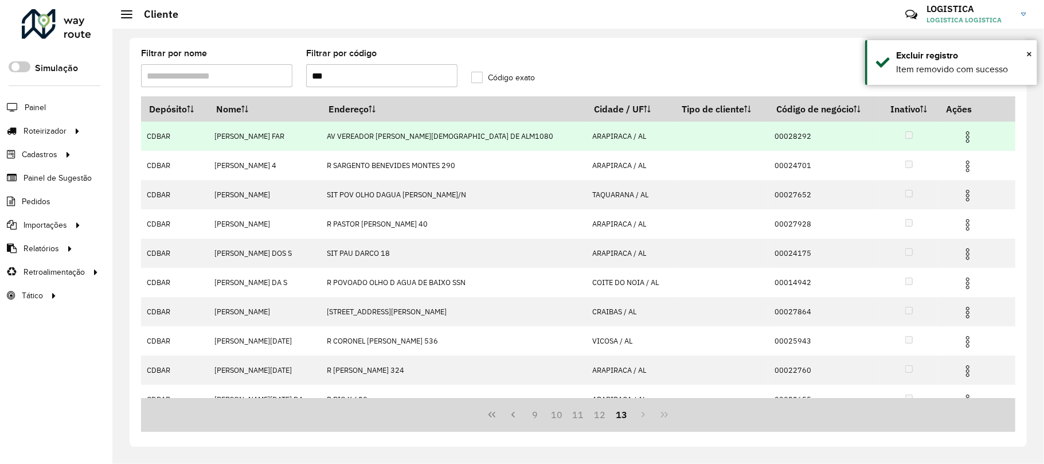
click at [961, 136] on img at bounding box center [968, 137] width 14 height 14
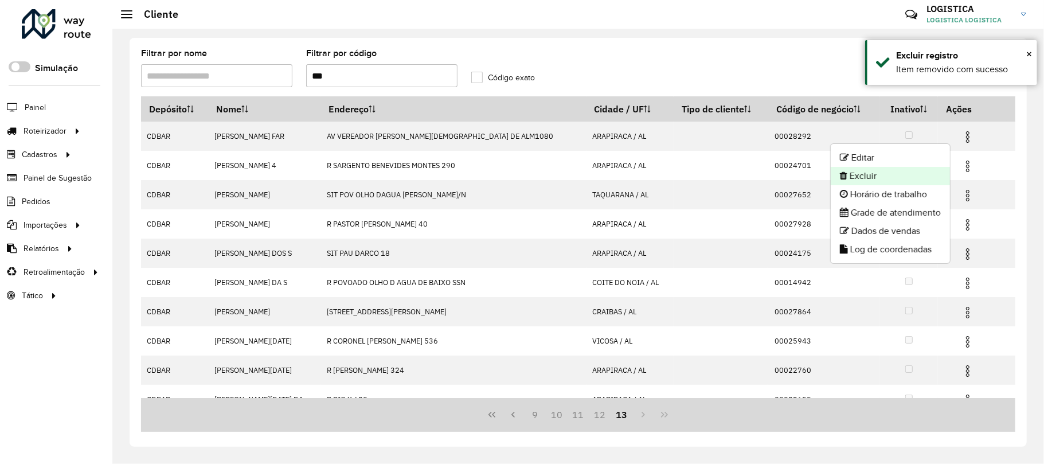
click at [886, 172] on li "Excluir" at bounding box center [890, 176] width 119 height 18
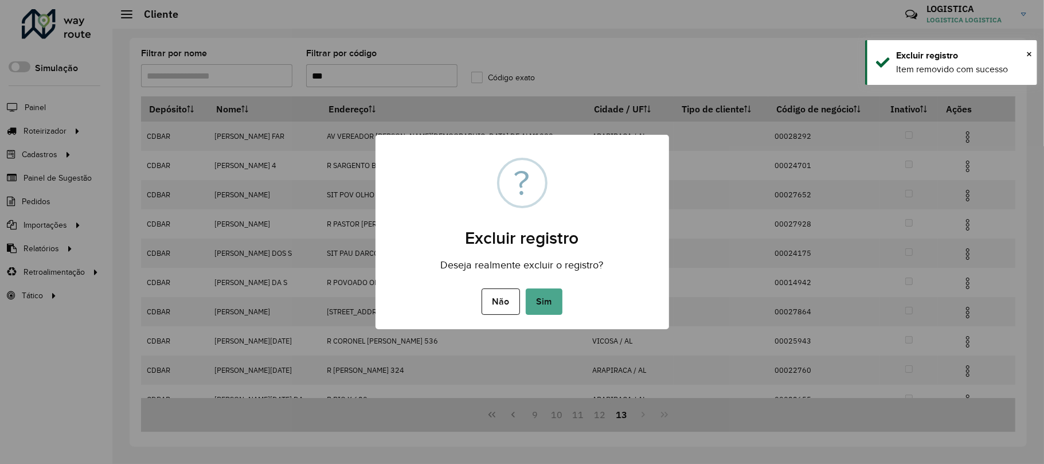
click at [526, 288] on button "Sim" at bounding box center [544, 301] width 37 height 26
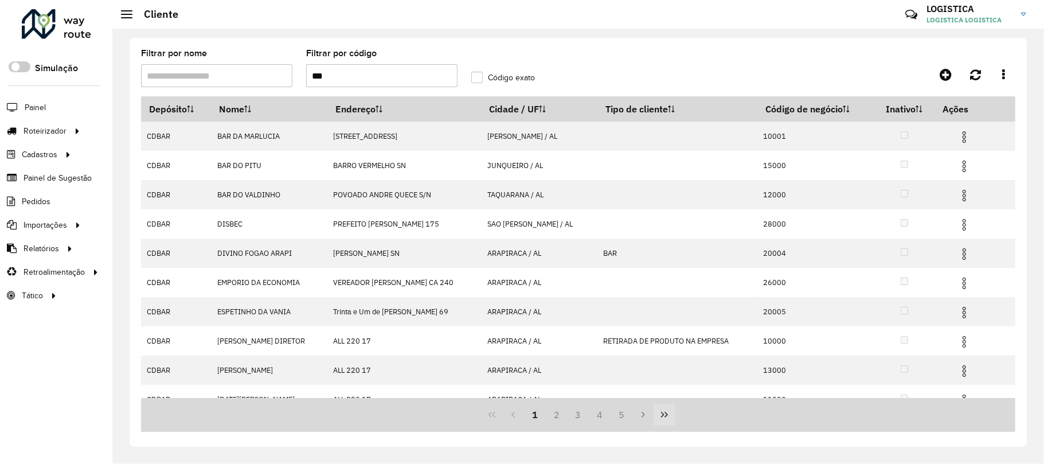
click at [670, 419] on button "Last Page" at bounding box center [665, 415] width 22 height 22
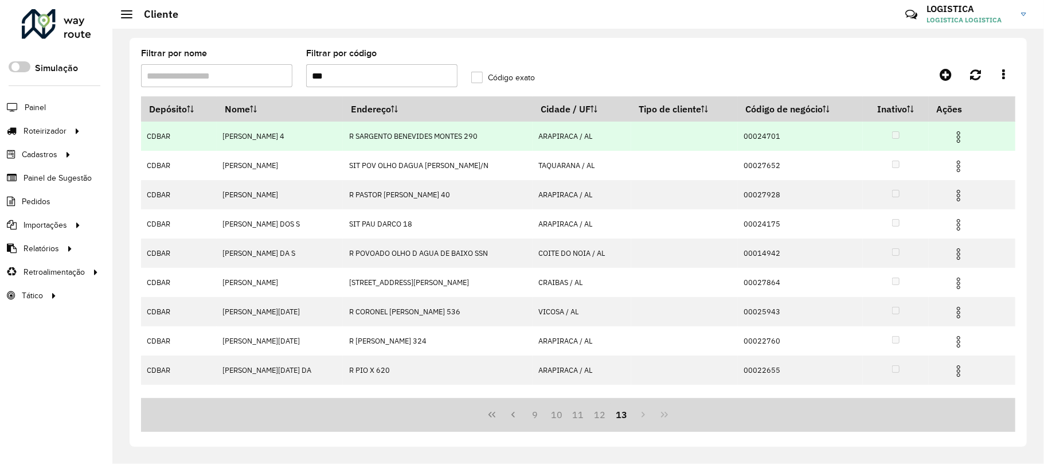
click at [963, 134] on img at bounding box center [959, 137] width 14 height 14
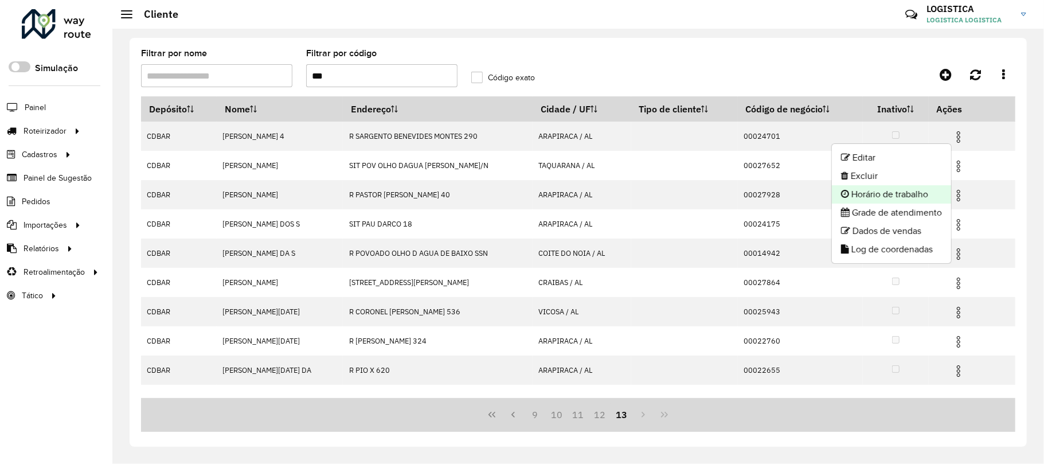
click at [906, 186] on li "Horário de trabalho" at bounding box center [891, 194] width 119 height 18
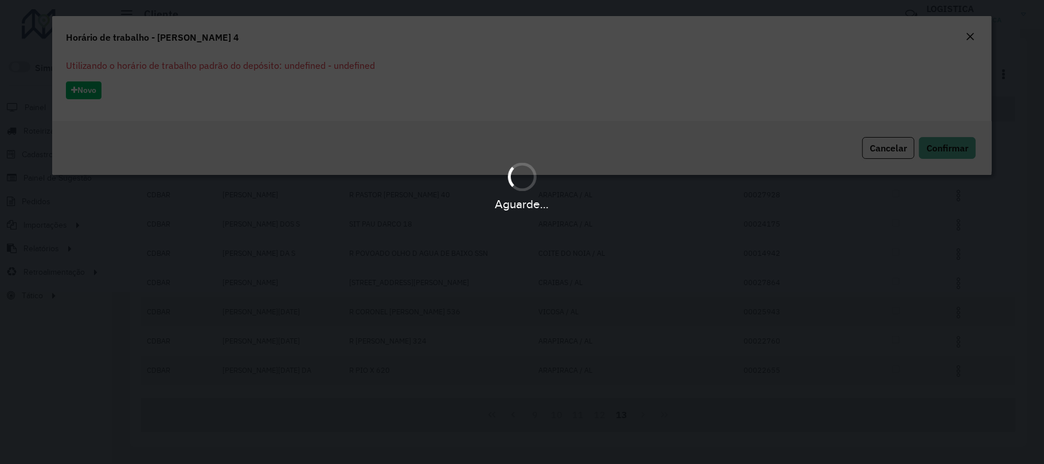
click at [879, 154] on div "Aguarde..." at bounding box center [522, 232] width 1044 height 464
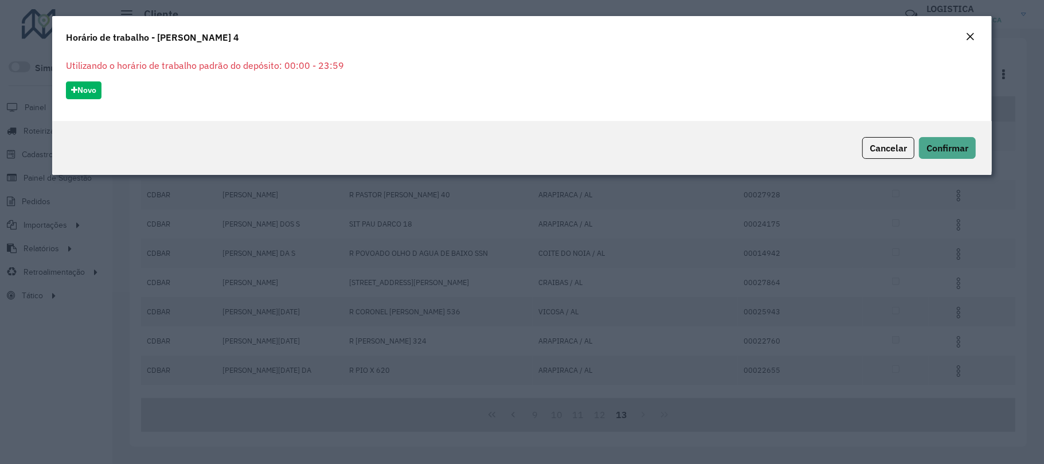
click at [884, 146] on span "Cancelar" at bounding box center [888, 147] width 37 height 11
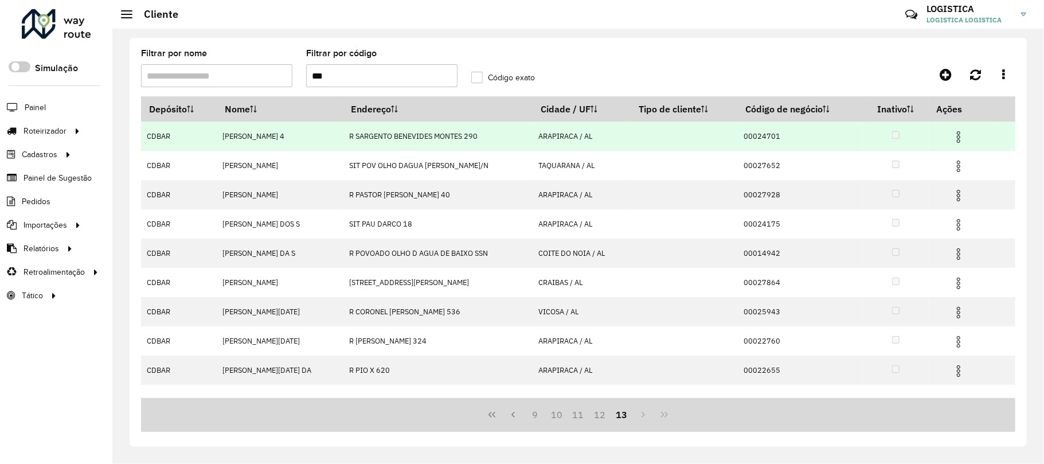
click at [956, 134] on img at bounding box center [959, 137] width 14 height 14
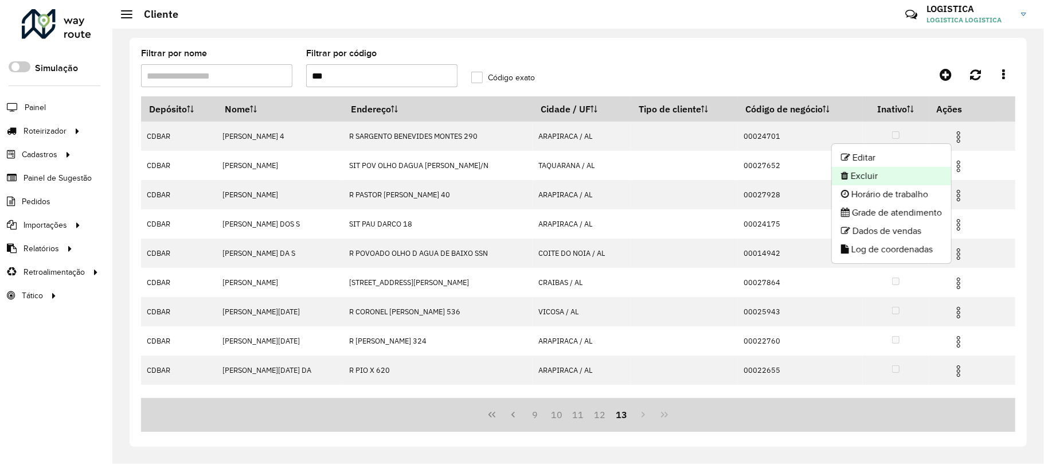
click at [885, 173] on li "Excluir" at bounding box center [891, 176] width 119 height 18
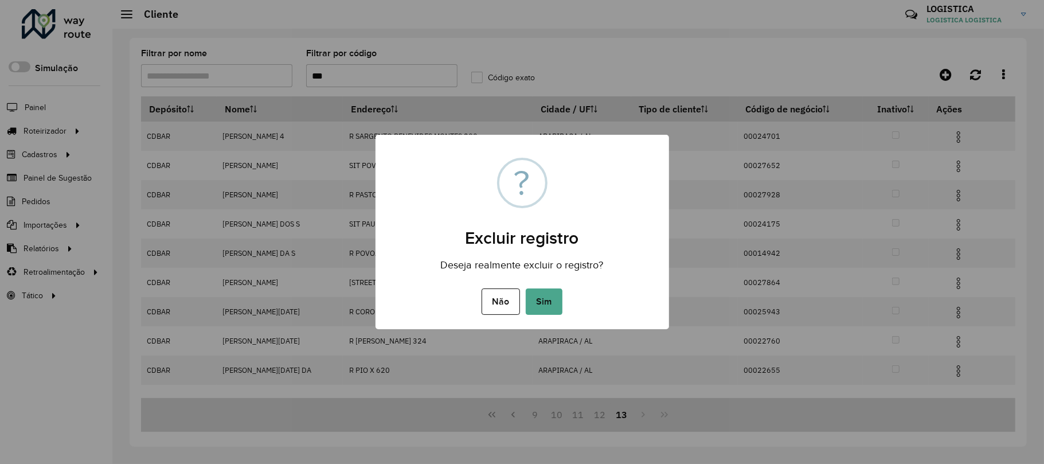
click at [526, 288] on button "Sim" at bounding box center [544, 301] width 37 height 26
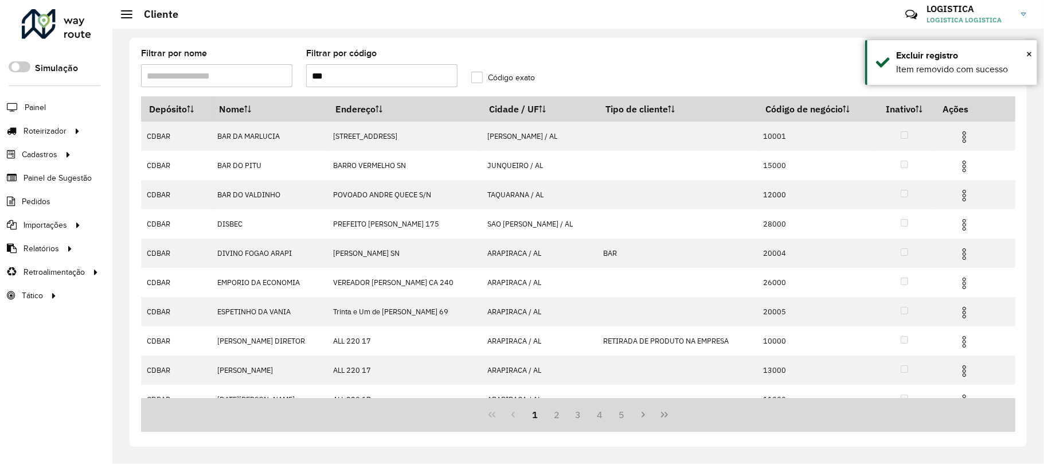
click at [662, 413] on icon "Last Page" at bounding box center [664, 415] width 7 height 6
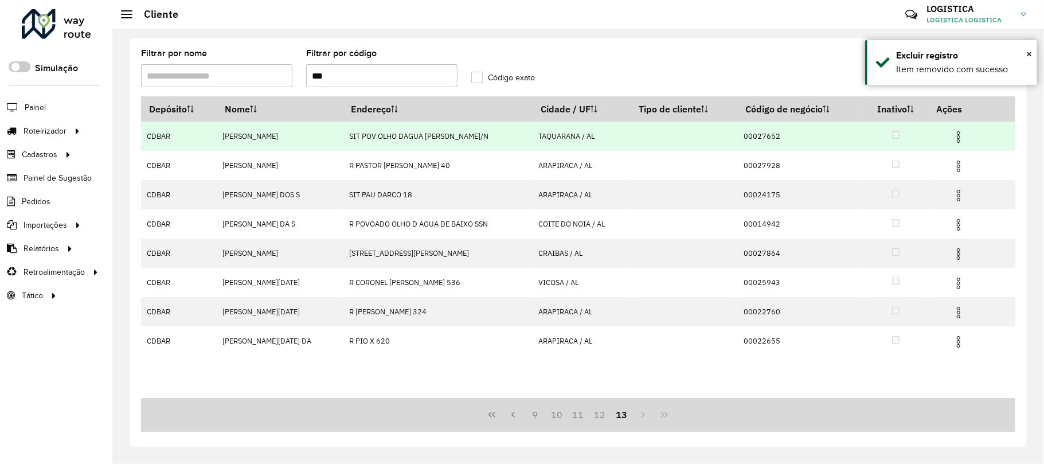
click at [953, 141] on img at bounding box center [959, 137] width 14 height 14
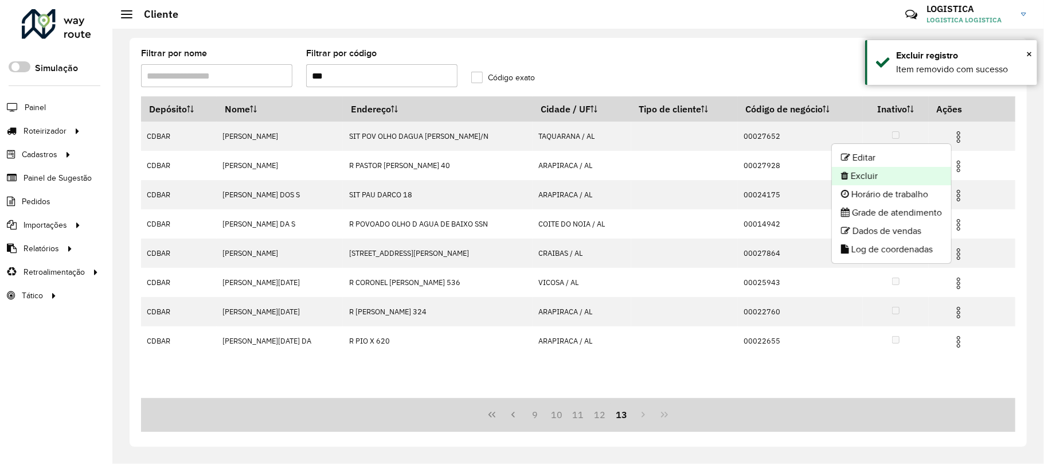
click at [906, 177] on li "Excluir" at bounding box center [891, 176] width 119 height 18
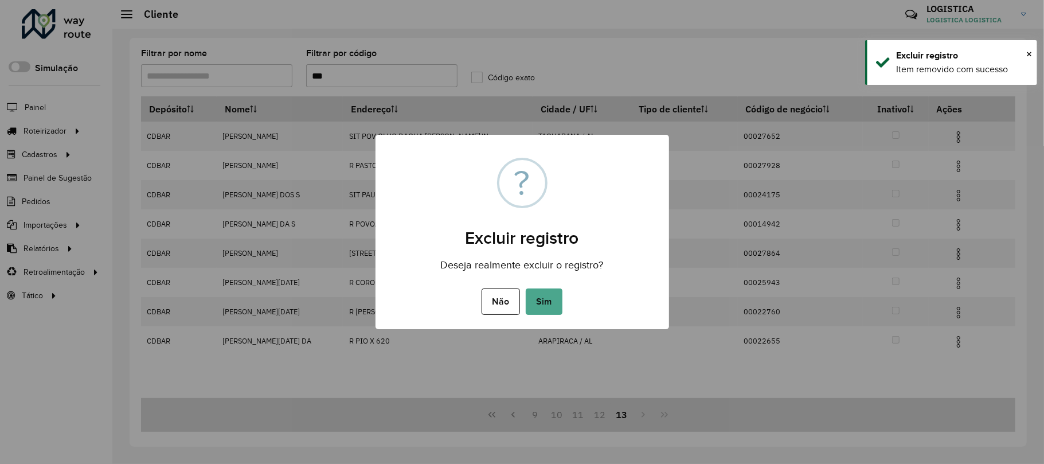
click at [526, 288] on button "Sim" at bounding box center [544, 301] width 37 height 26
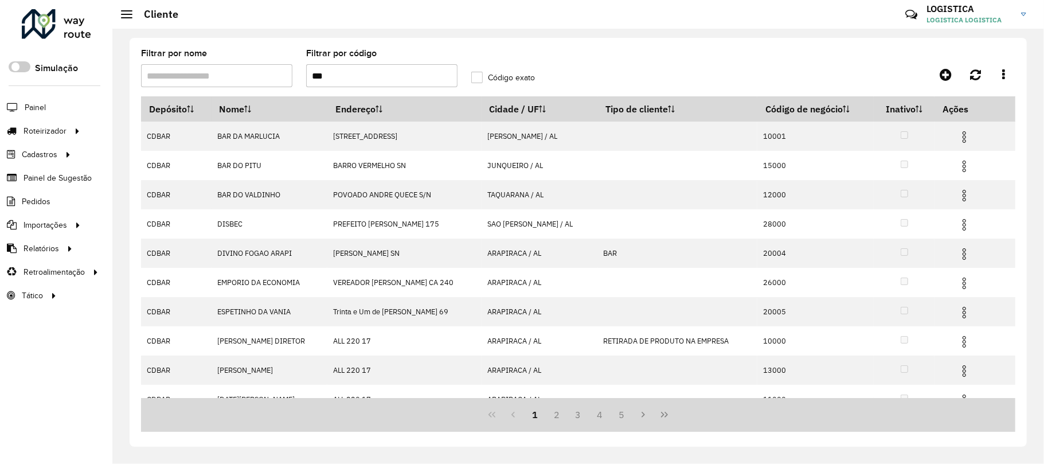
click at [663, 410] on icon "Last Page" at bounding box center [664, 414] width 9 height 9
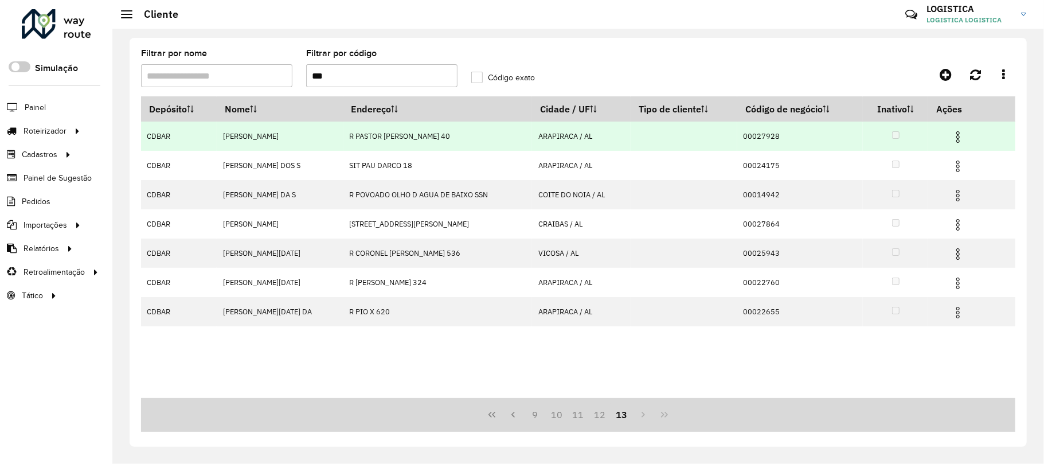
click at [958, 134] on img at bounding box center [958, 137] width 14 height 14
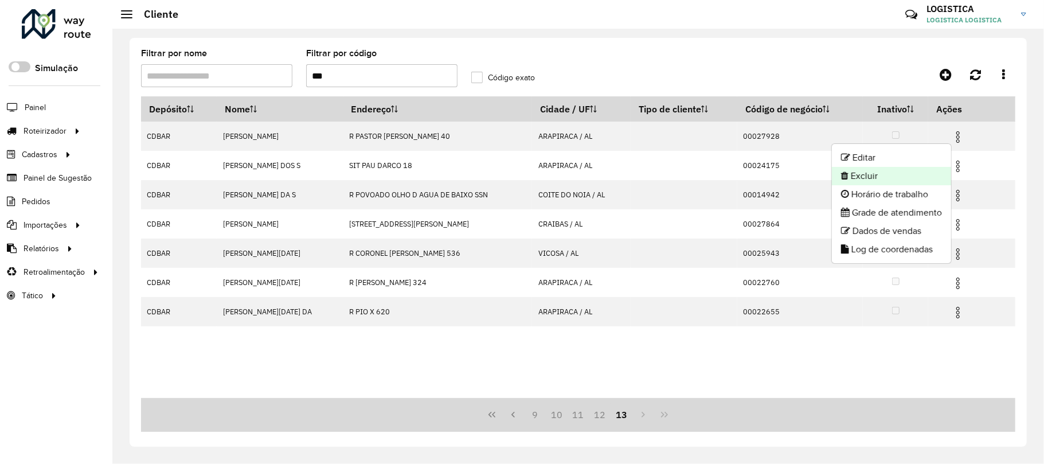
click at [892, 168] on li "Excluir" at bounding box center [891, 176] width 119 height 18
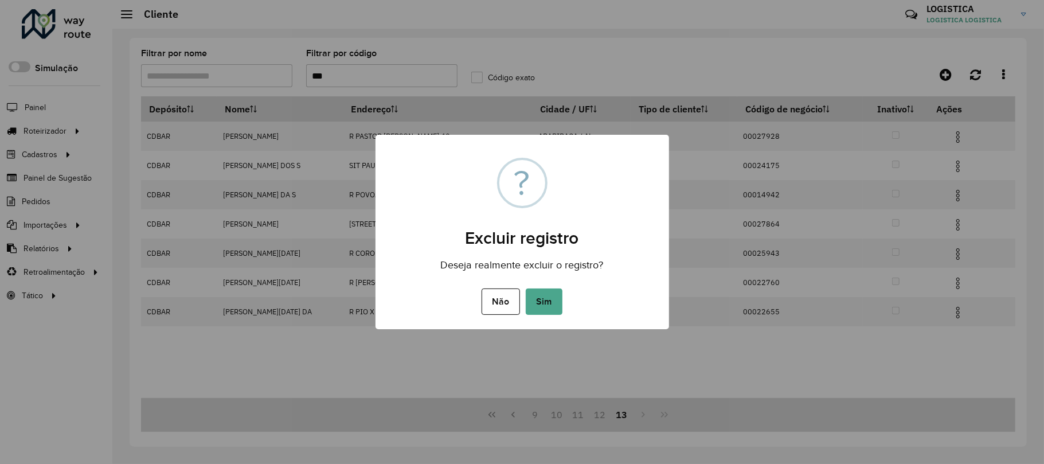
click at [526, 288] on button "Sim" at bounding box center [544, 301] width 37 height 26
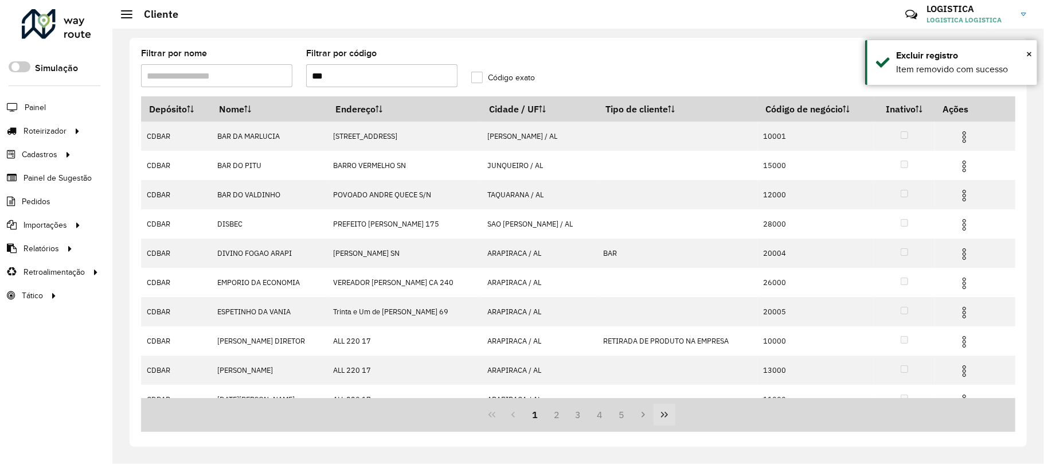
click at [667, 407] on button "Last Page" at bounding box center [665, 415] width 22 height 22
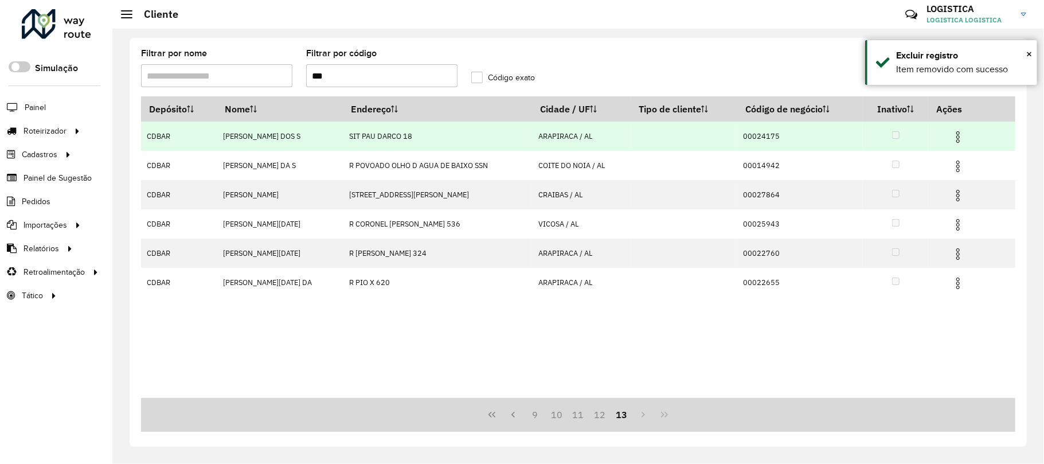
click at [956, 138] on img at bounding box center [958, 137] width 14 height 14
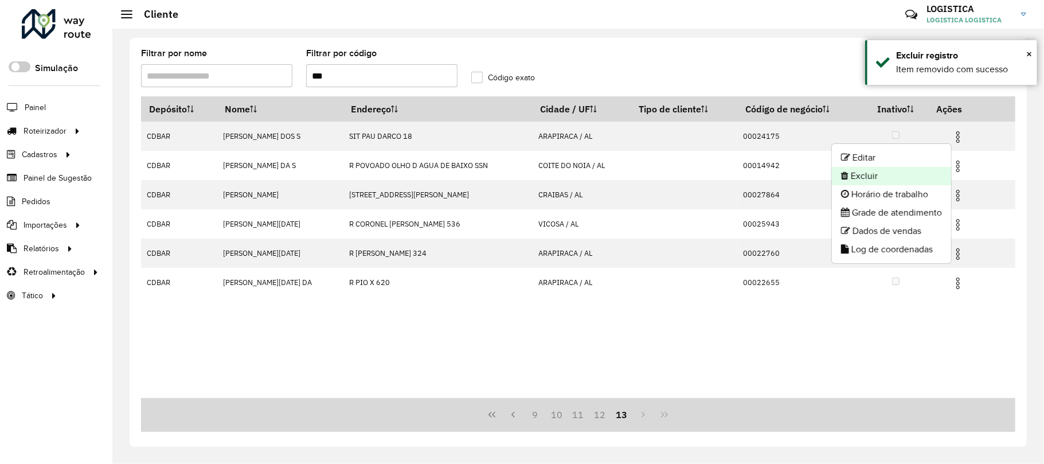
click at [872, 167] on li "Excluir" at bounding box center [891, 176] width 119 height 18
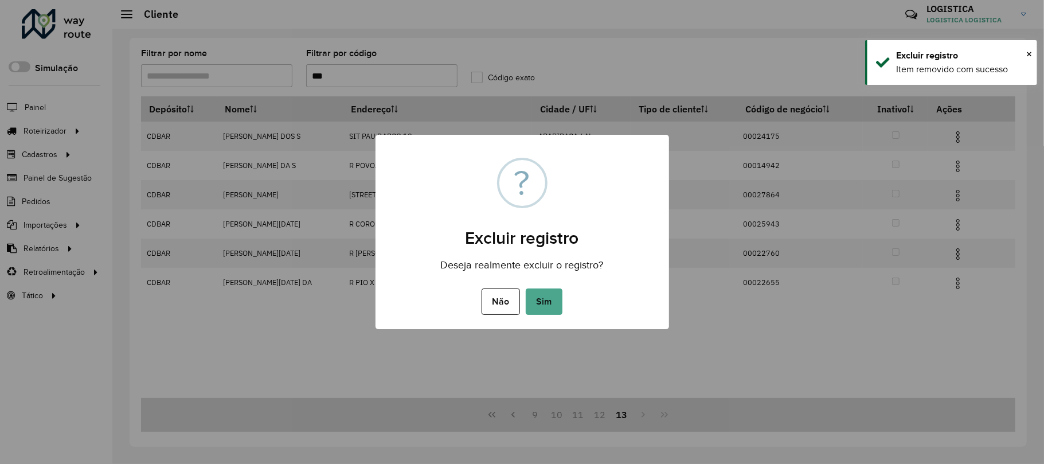
click at [526, 288] on button "Sim" at bounding box center [544, 301] width 37 height 26
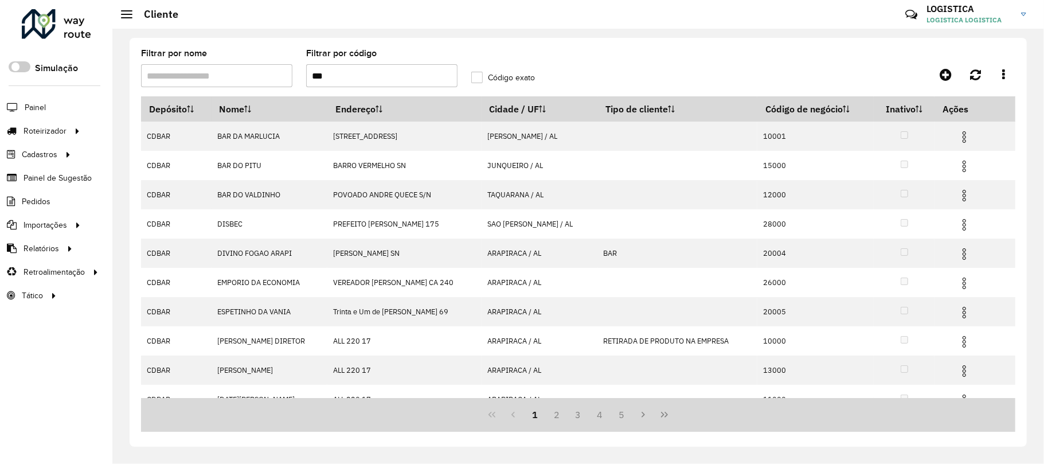
click at [667, 417] on icon "Last Page" at bounding box center [664, 414] width 9 height 9
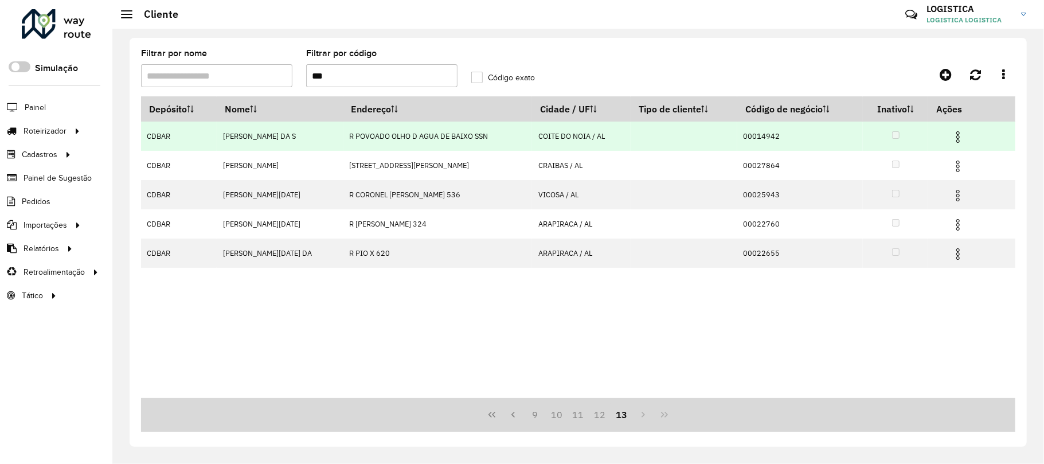
click at [966, 127] on td at bounding box center [963, 136] width 69 height 29
click at [956, 139] on img at bounding box center [958, 137] width 14 height 14
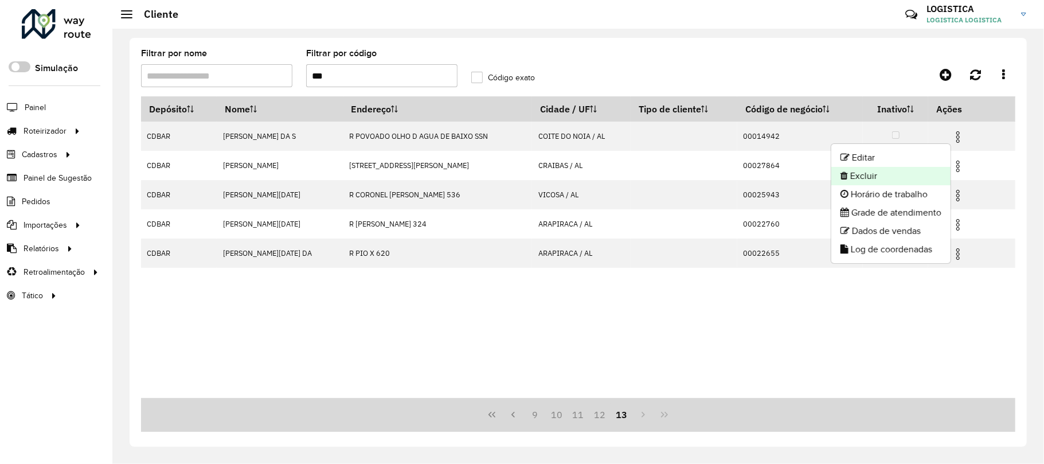
click at [921, 171] on li "Excluir" at bounding box center [890, 176] width 119 height 18
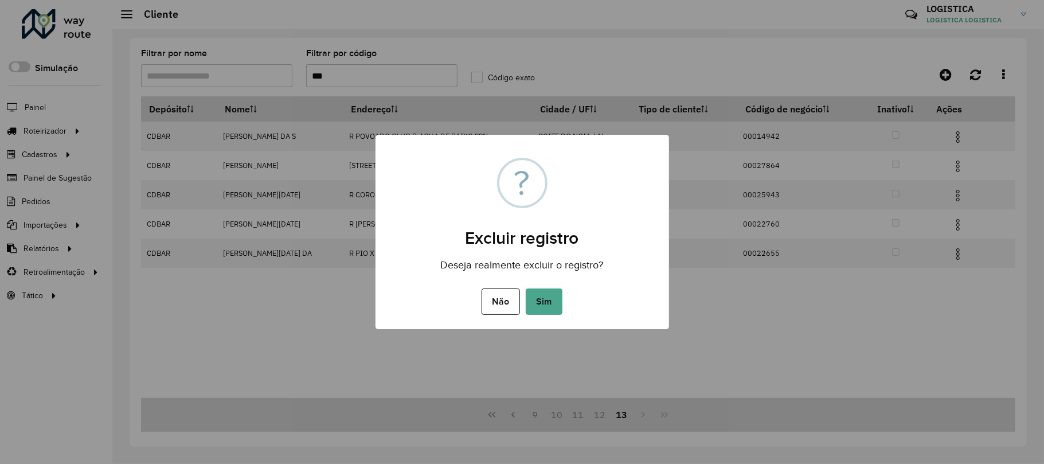
click at [526, 288] on button "Sim" at bounding box center [544, 301] width 37 height 26
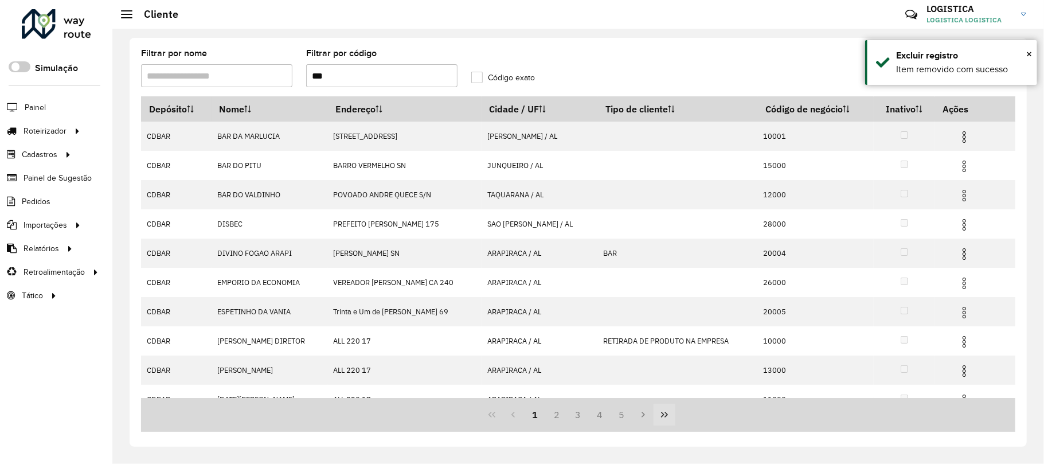
click at [662, 416] on icon "Last Page" at bounding box center [664, 415] width 7 height 6
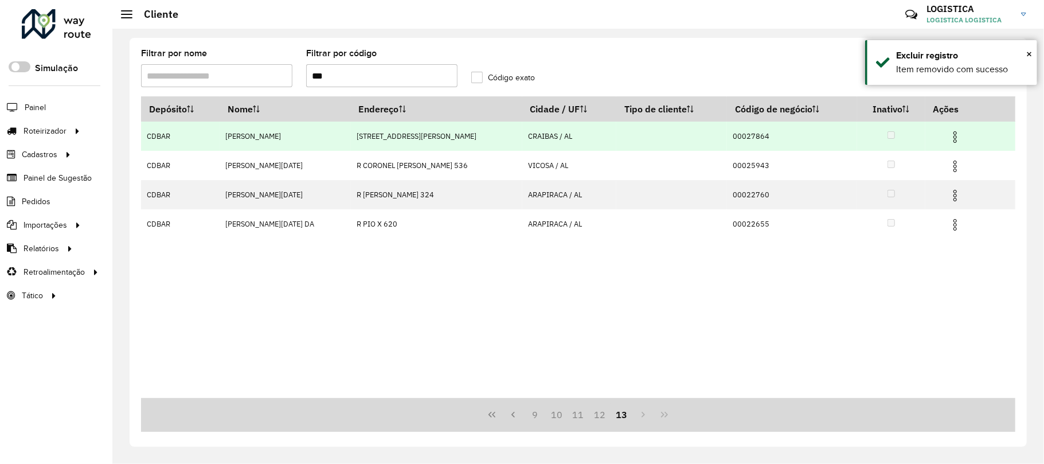
click at [953, 133] on img at bounding box center [955, 137] width 14 height 14
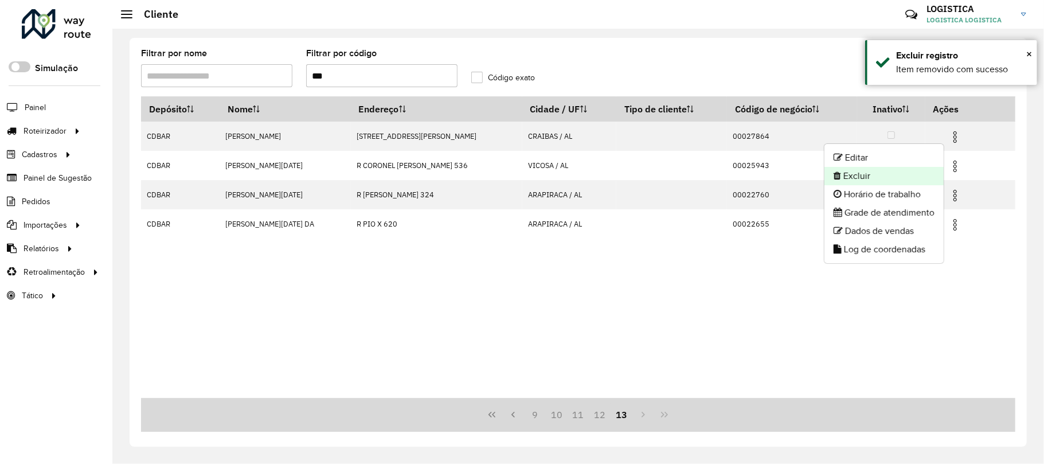
click at [905, 175] on li "Excluir" at bounding box center [883, 176] width 119 height 18
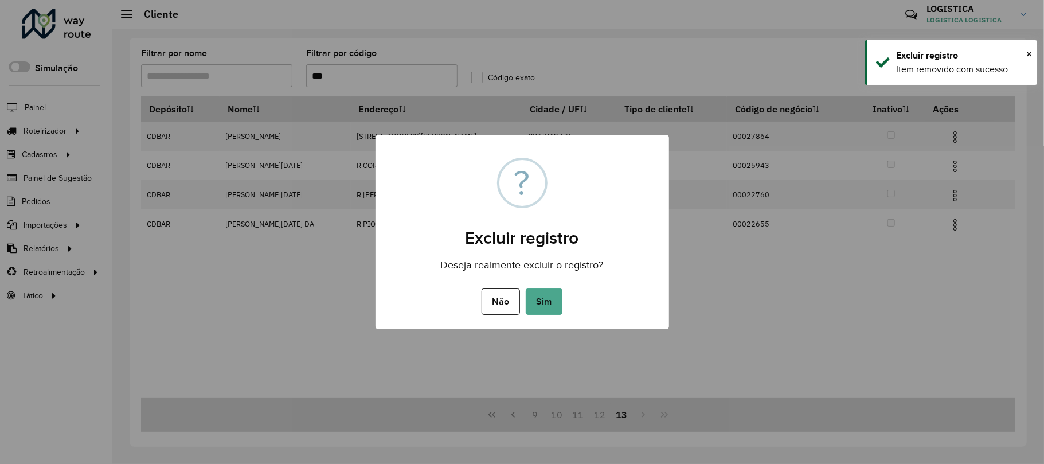
click at [526, 288] on button "Sim" at bounding box center [544, 301] width 37 height 26
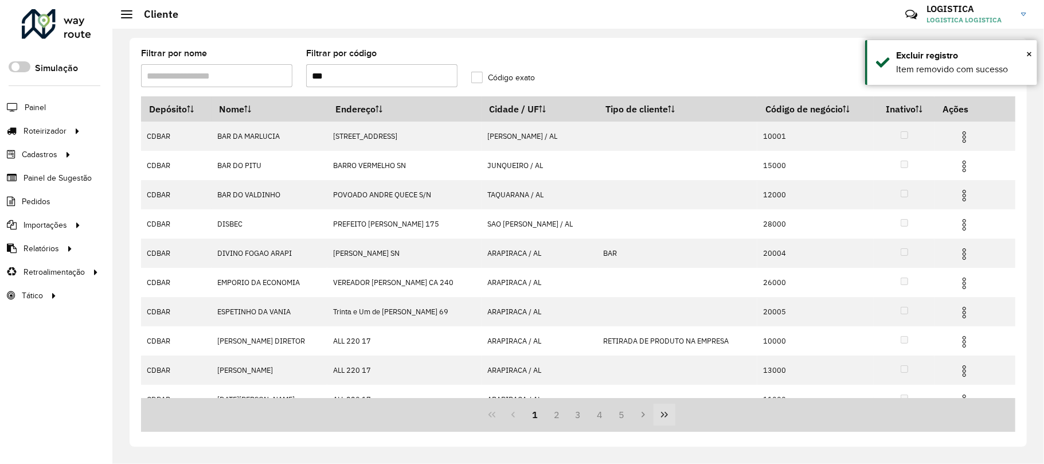
click at [656, 420] on button "Last Page" at bounding box center [665, 415] width 22 height 22
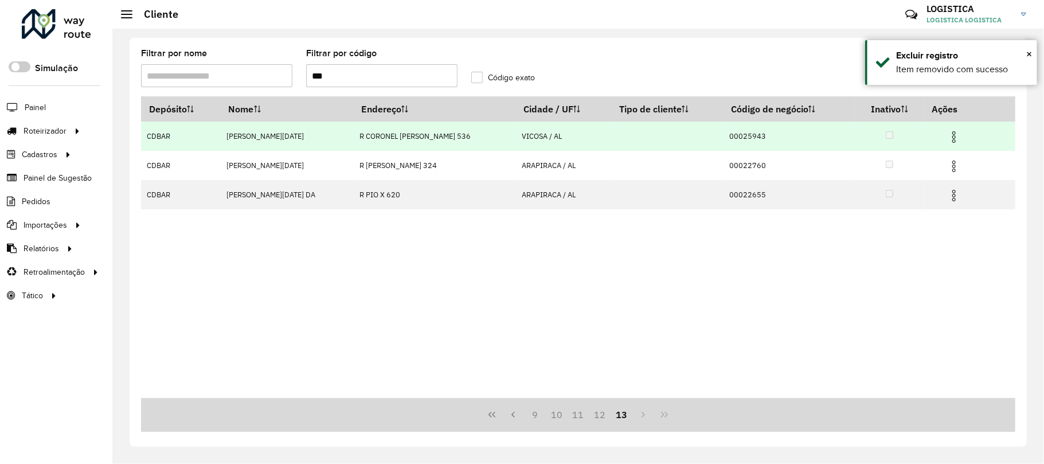
click at [948, 134] on img at bounding box center [954, 137] width 14 height 14
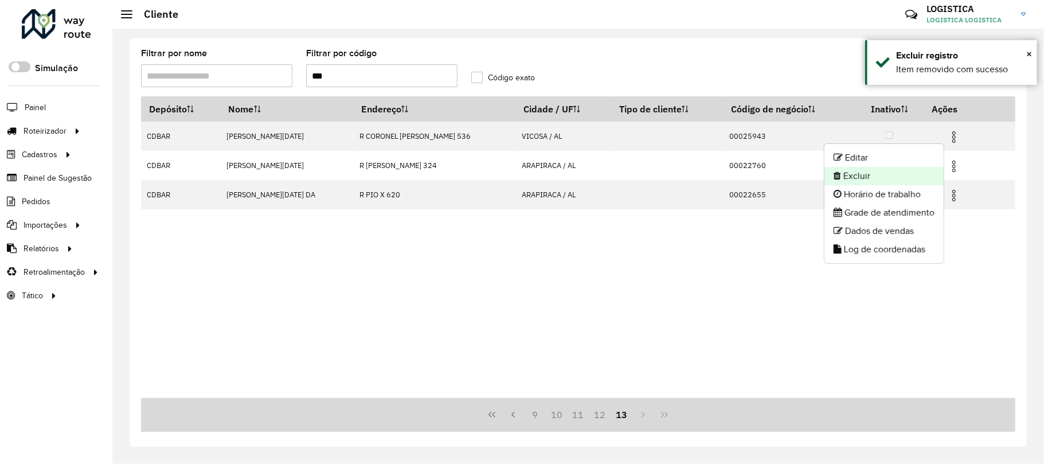
click at [898, 170] on li "Excluir" at bounding box center [883, 176] width 119 height 18
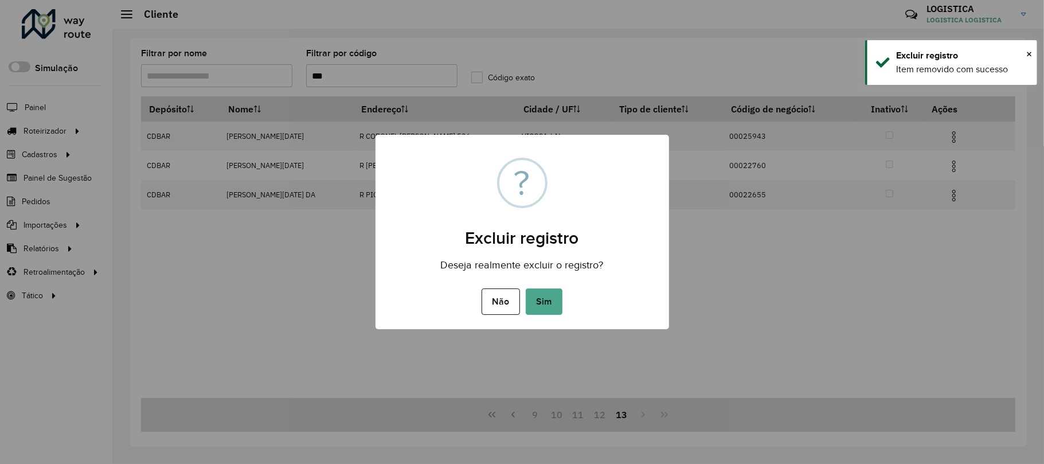
click at [526, 288] on button "Sim" at bounding box center [544, 301] width 37 height 26
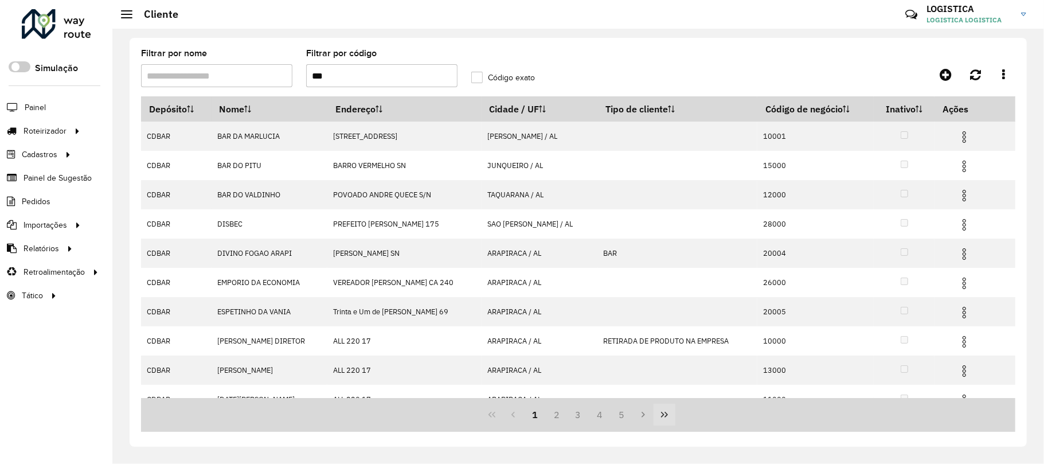
click at [666, 415] on icon "Last Page" at bounding box center [664, 414] width 9 height 9
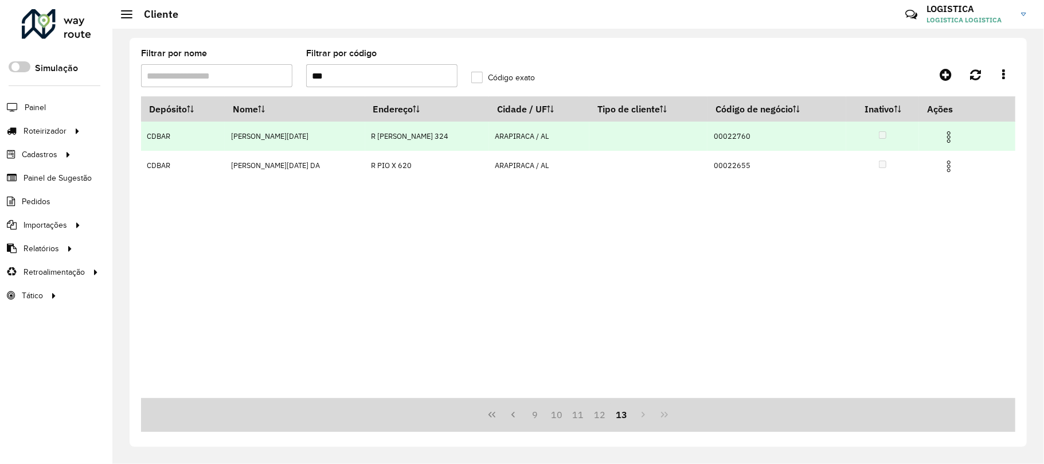
click at [953, 136] on img at bounding box center [949, 137] width 14 height 14
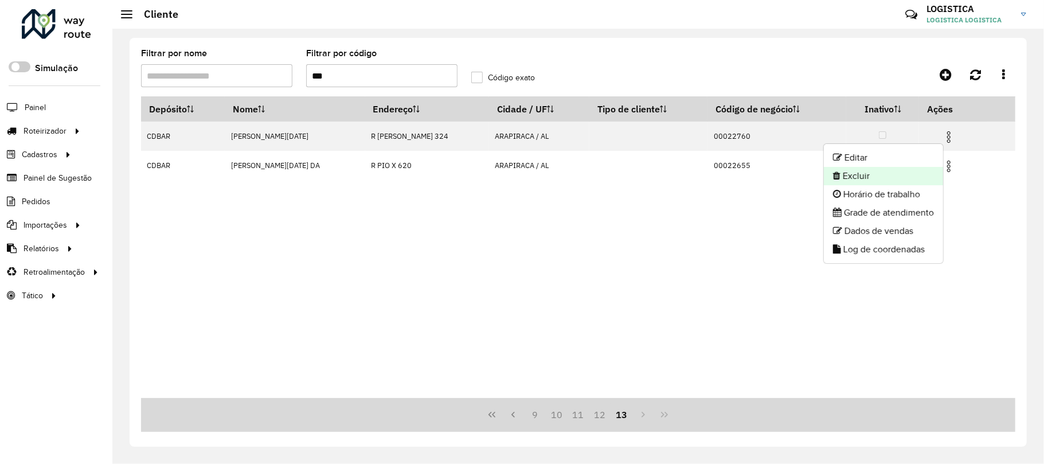
click at [897, 171] on li "Excluir" at bounding box center [883, 176] width 119 height 18
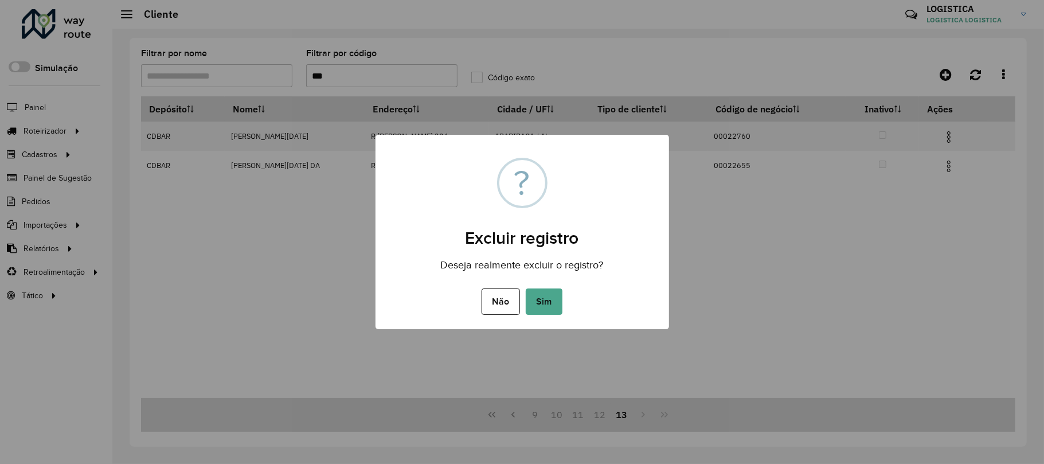
click at [526, 288] on button "Sim" at bounding box center [544, 301] width 37 height 26
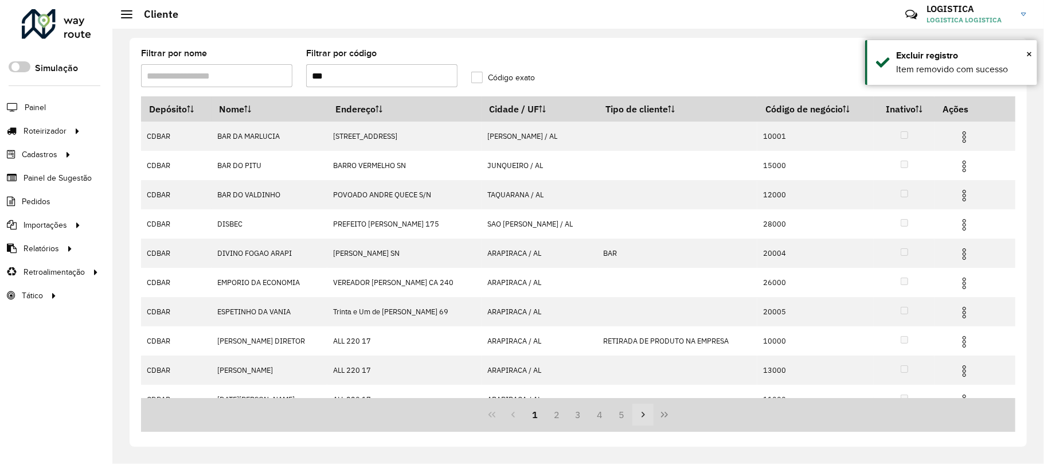
click at [652, 407] on button "Next Page" at bounding box center [643, 415] width 22 height 22
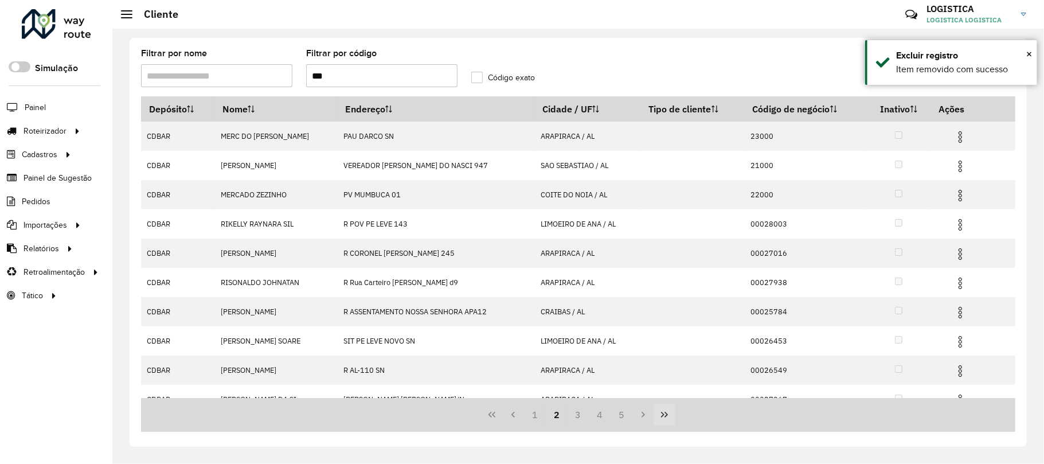
click at [656, 413] on button "Last Page" at bounding box center [665, 415] width 22 height 22
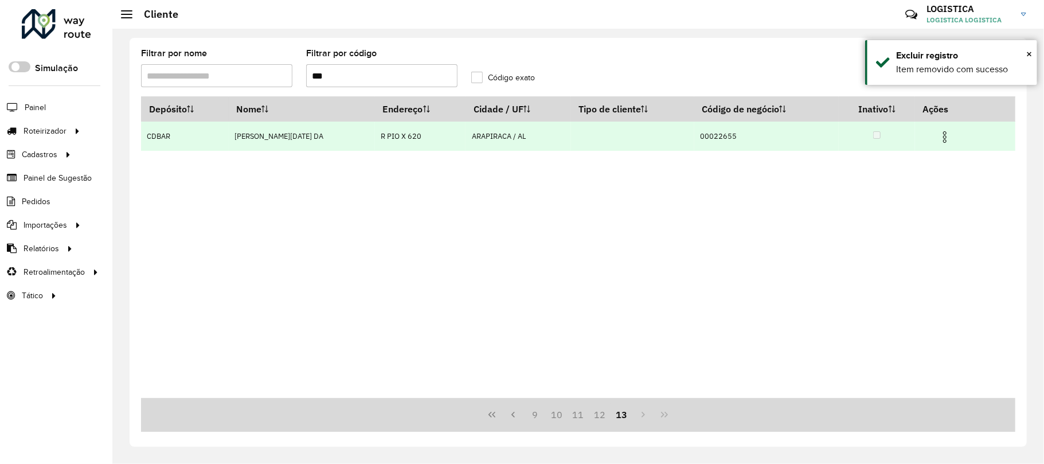
click at [943, 127] on td at bounding box center [949, 136] width 69 height 29
click at [939, 131] on img at bounding box center [945, 137] width 14 height 14
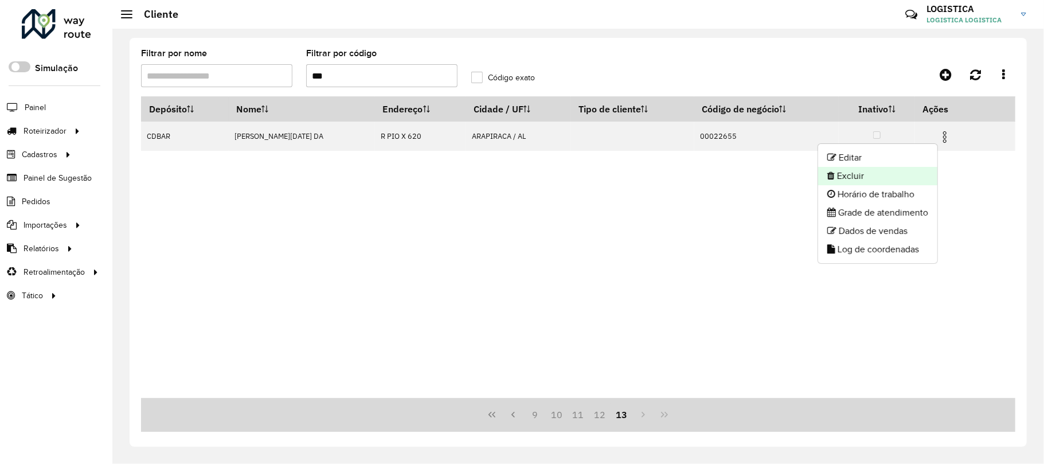
click at [886, 173] on li "Excluir" at bounding box center [877, 176] width 119 height 18
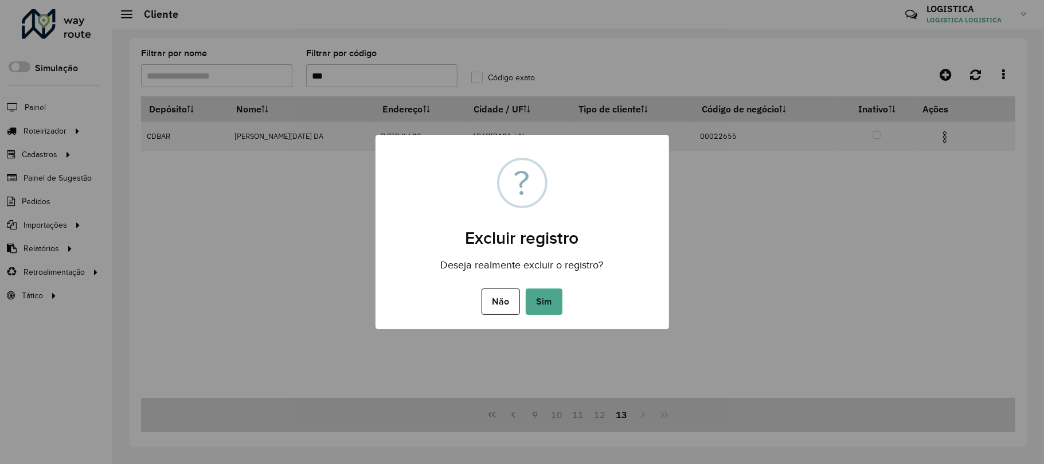
click at [526, 288] on button "Sim" at bounding box center [544, 301] width 37 height 26
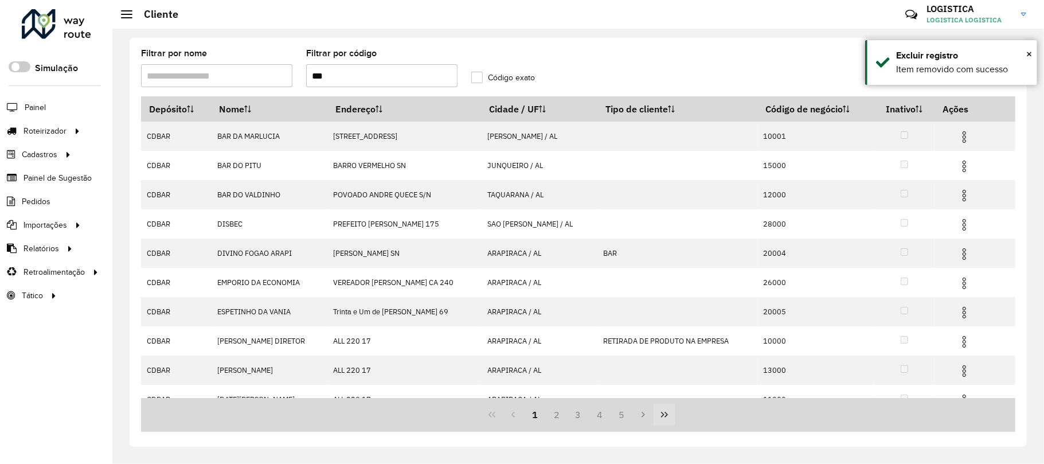
click at [663, 413] on icon "Last Page" at bounding box center [664, 415] width 7 height 6
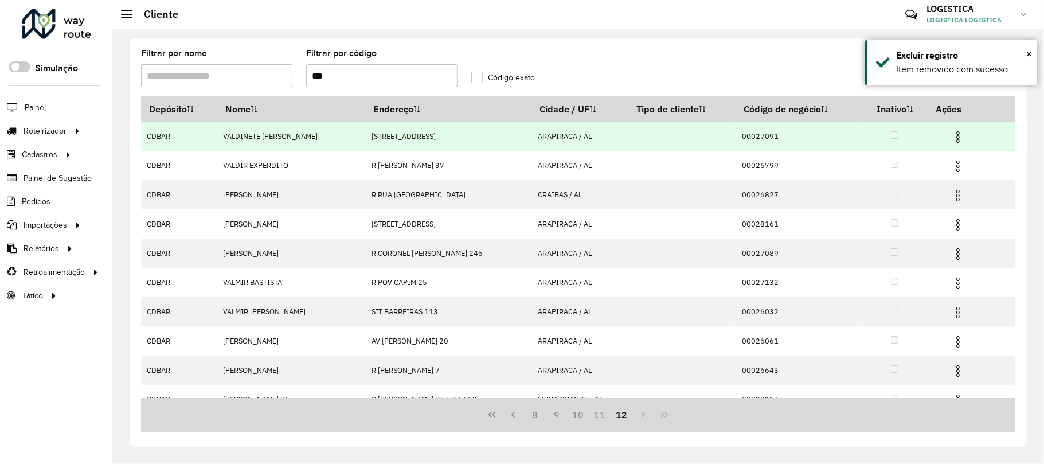
click at [952, 131] on img at bounding box center [958, 137] width 14 height 14
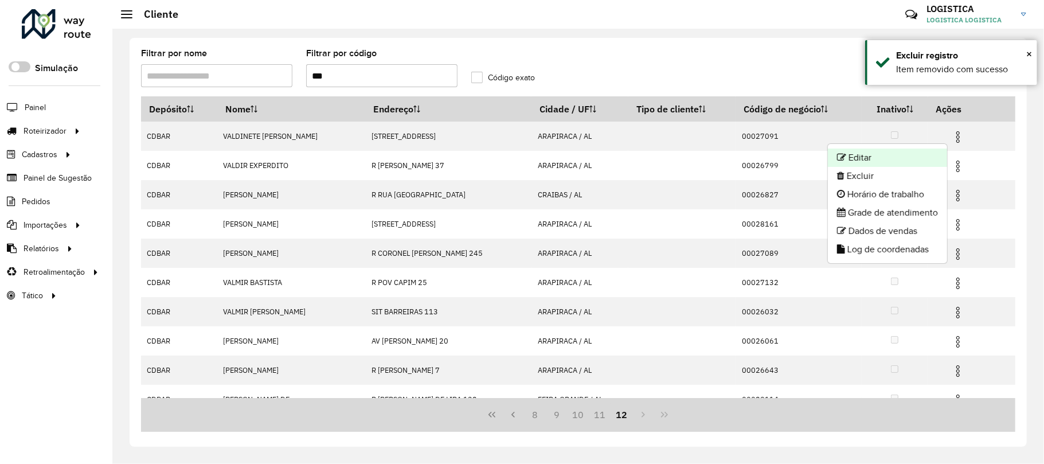
click at [919, 165] on li "Editar" at bounding box center [887, 157] width 119 height 18
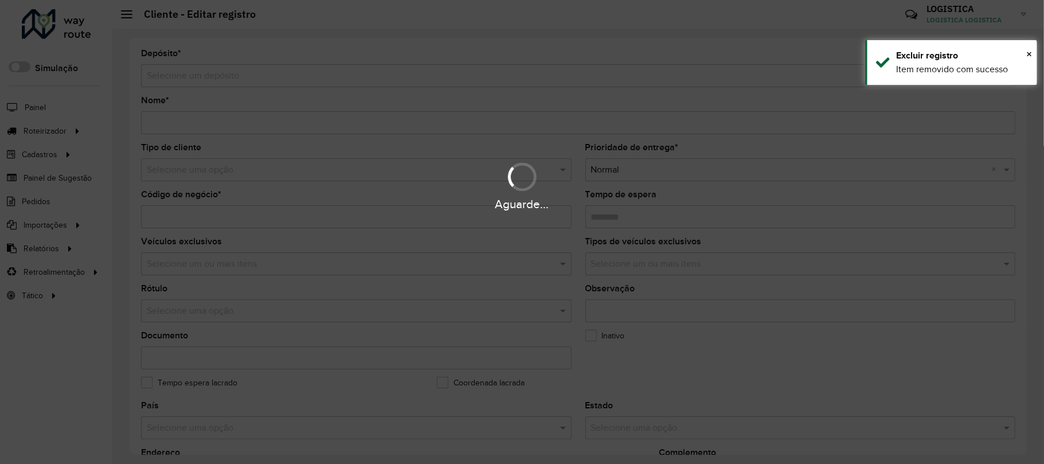
type input "**********"
type input "********"
type input "**********"
type input "*********"
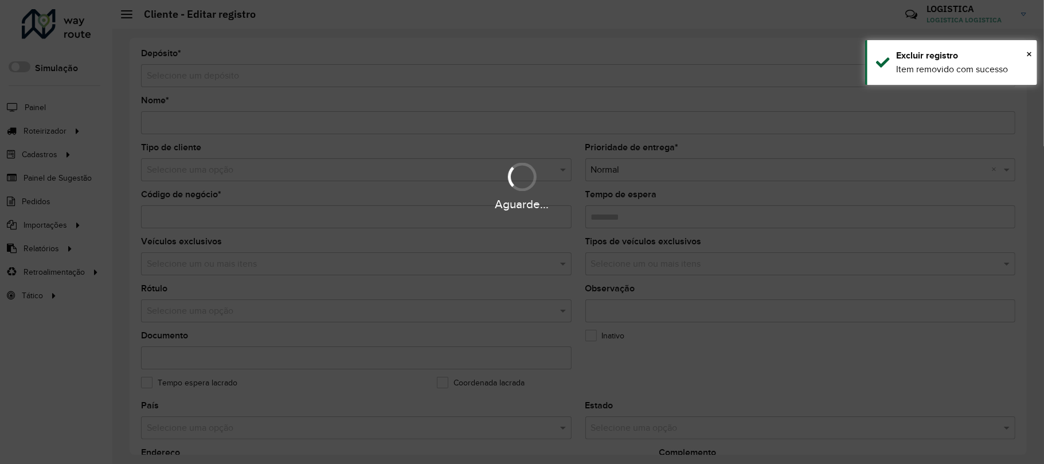
type input "********"
type input "**********"
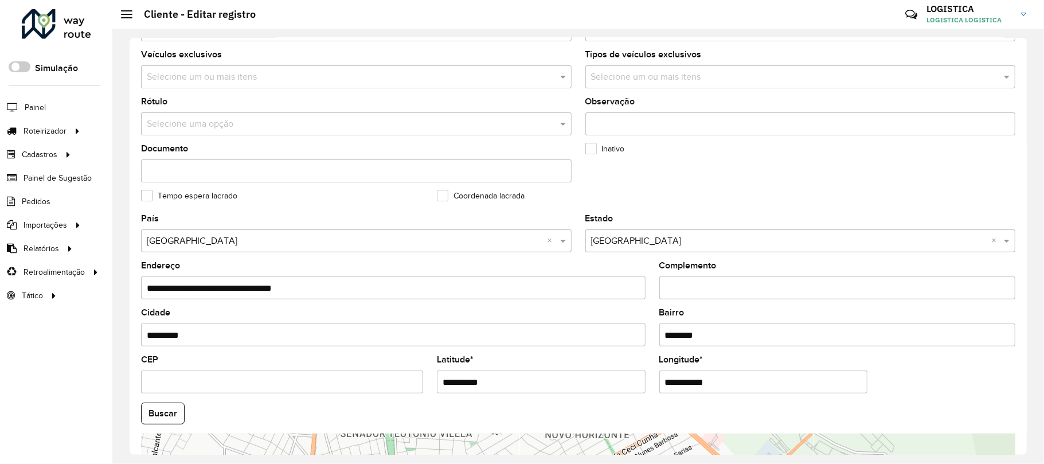
scroll to position [388, 0]
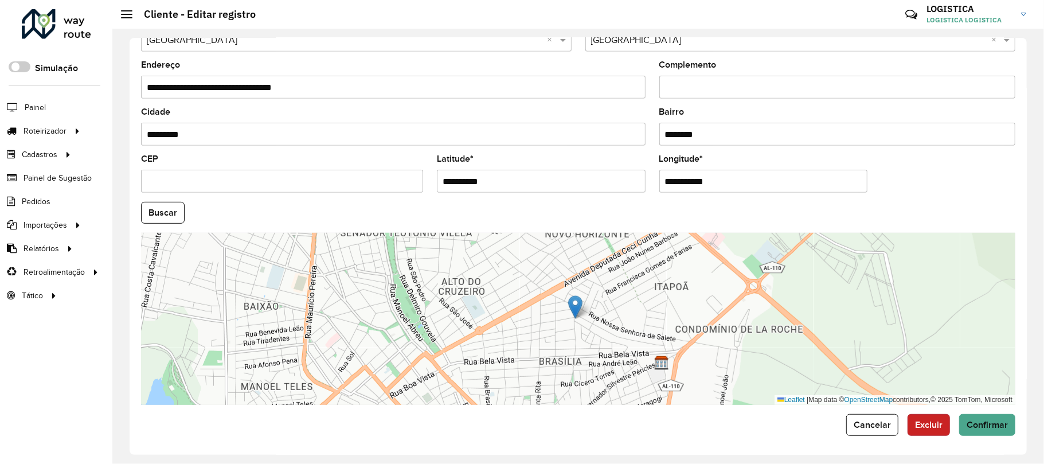
click at [936, 423] on span "Excluir" at bounding box center [929, 425] width 28 height 10
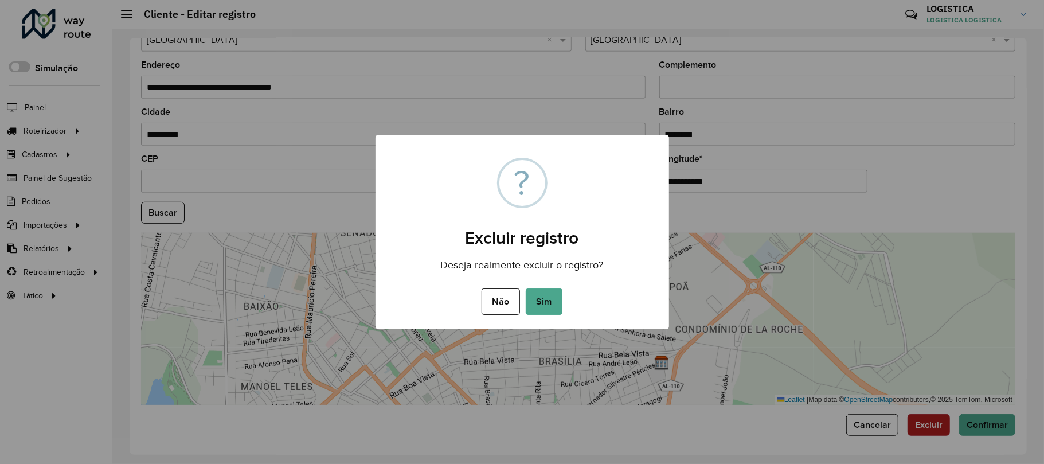
click at [526, 288] on button "Sim" at bounding box center [544, 301] width 37 height 26
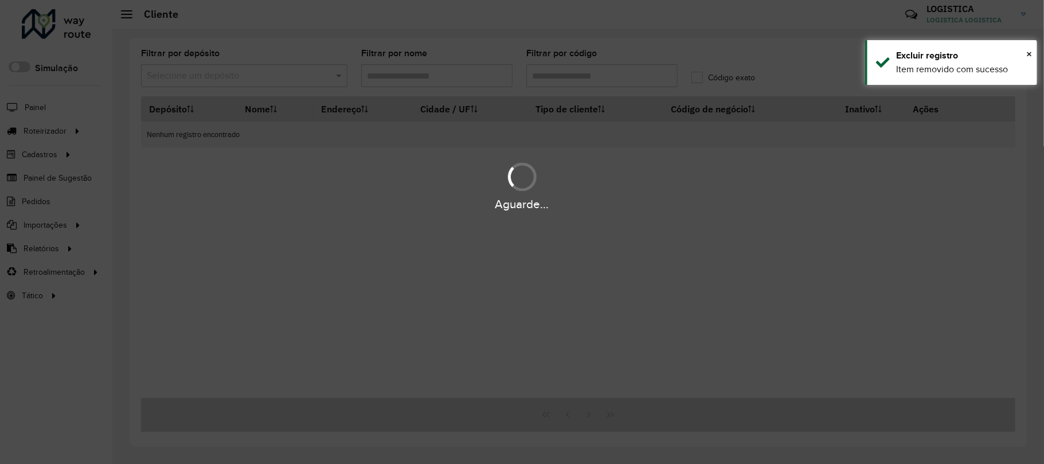
type input "***"
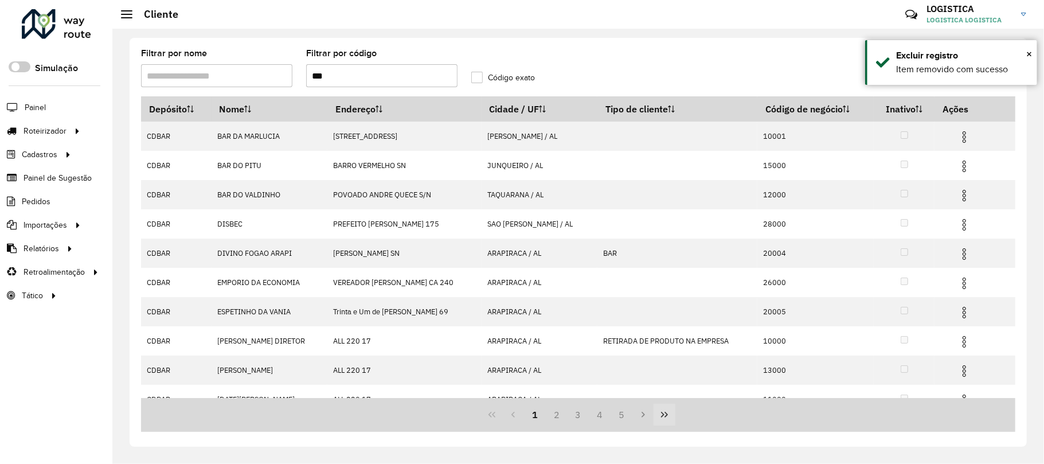
click at [658, 411] on button "Last Page" at bounding box center [665, 415] width 22 height 22
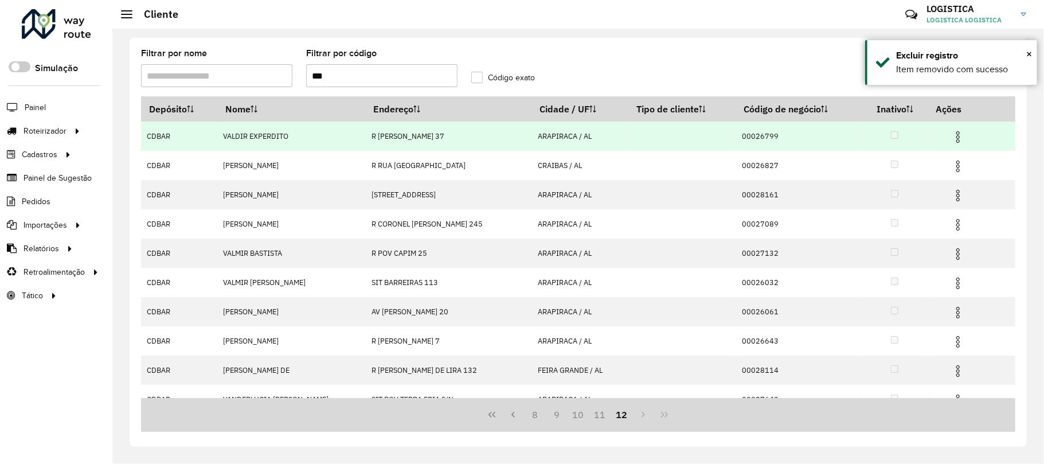
click at [951, 131] on img at bounding box center [958, 137] width 14 height 14
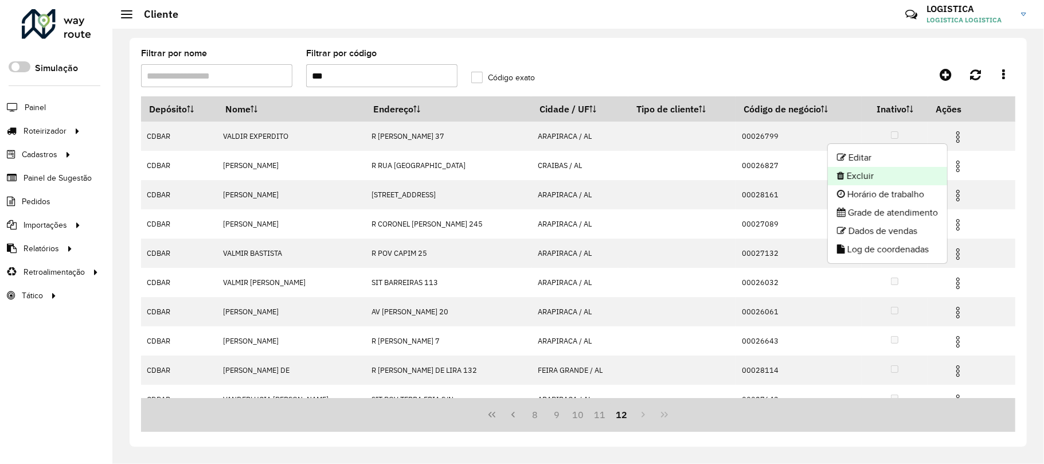
click at [897, 177] on li "Excluir" at bounding box center [887, 176] width 119 height 18
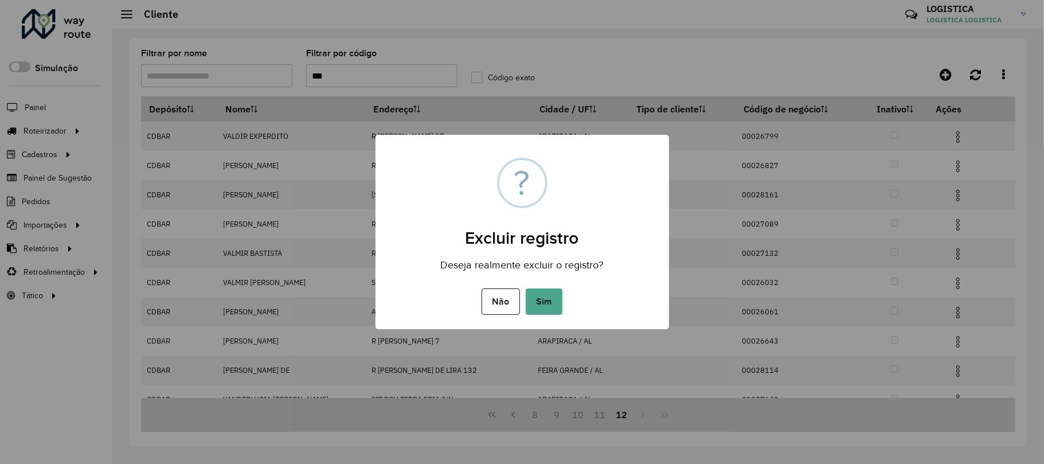
click at [526, 288] on button "Sim" at bounding box center [544, 301] width 37 height 26
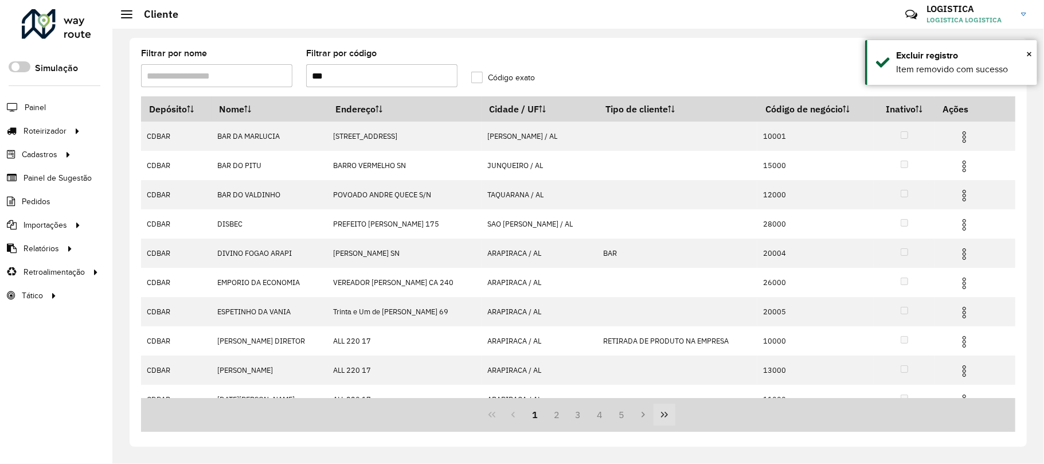
click at [662, 416] on icon "Last Page" at bounding box center [664, 415] width 7 height 6
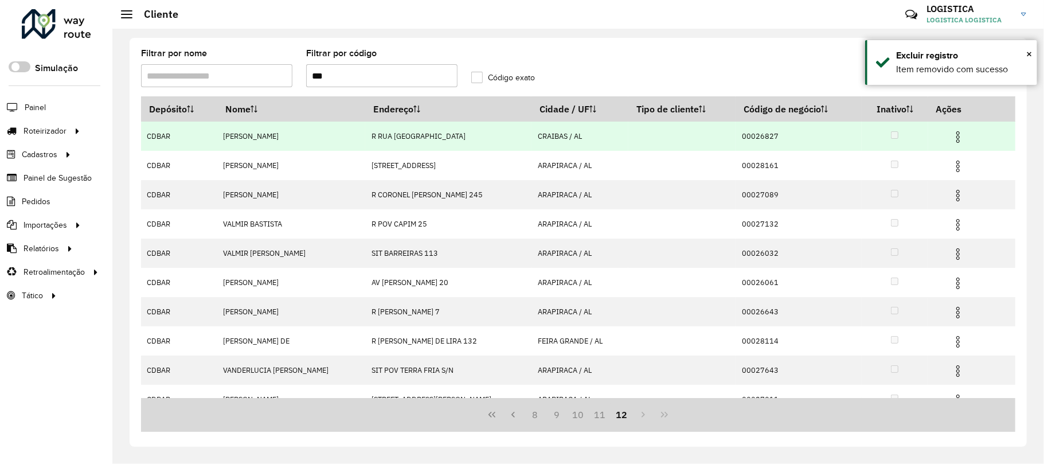
click at [959, 134] on img at bounding box center [958, 137] width 14 height 14
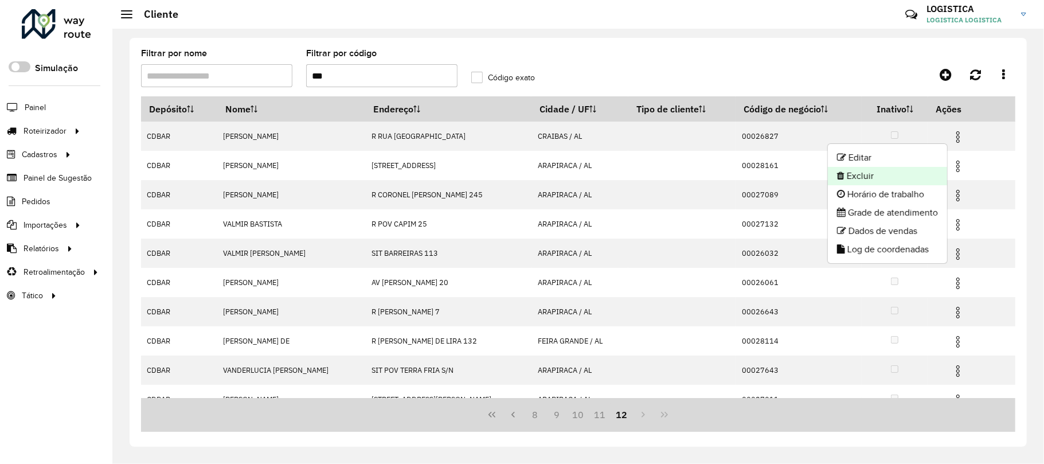
click at [902, 175] on li "Excluir" at bounding box center [887, 176] width 119 height 18
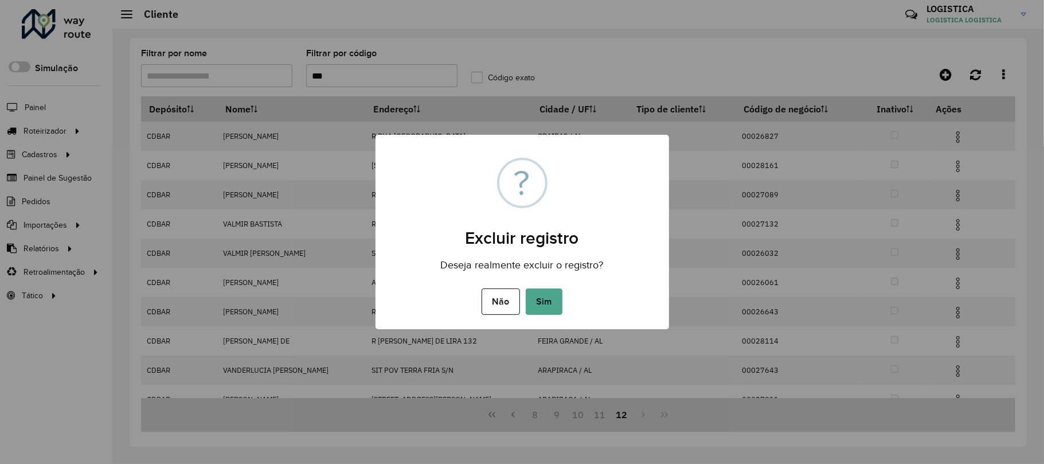
click at [526, 288] on button "Sim" at bounding box center [544, 301] width 37 height 26
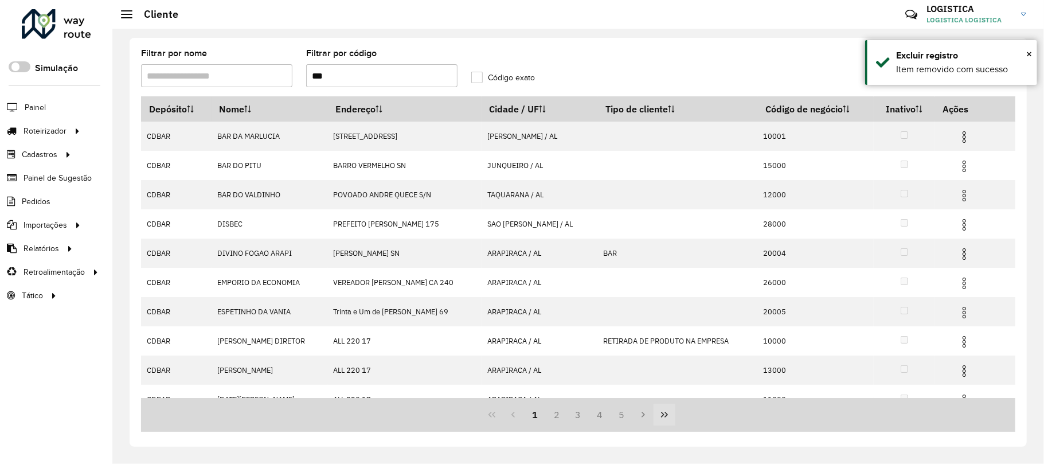
click at [663, 412] on icon "Last Page" at bounding box center [664, 414] width 9 height 9
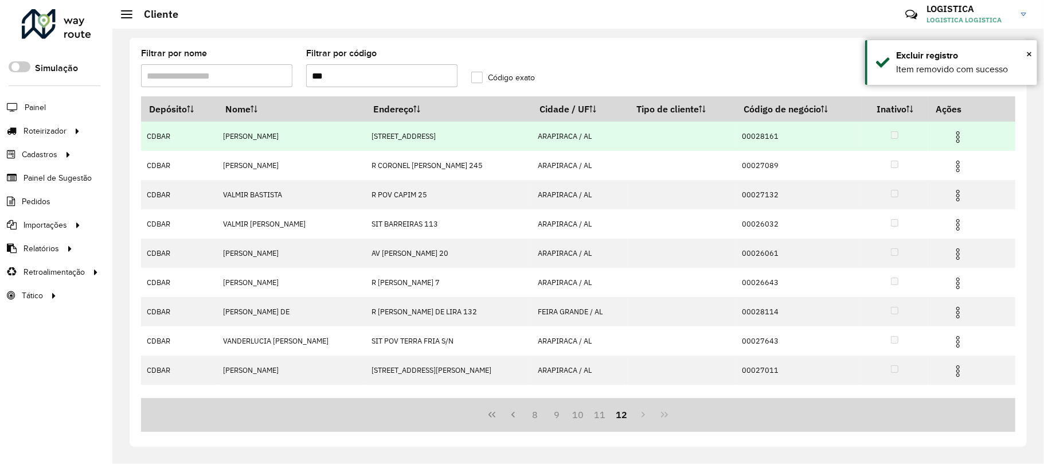
click at [955, 138] on img at bounding box center [958, 137] width 14 height 14
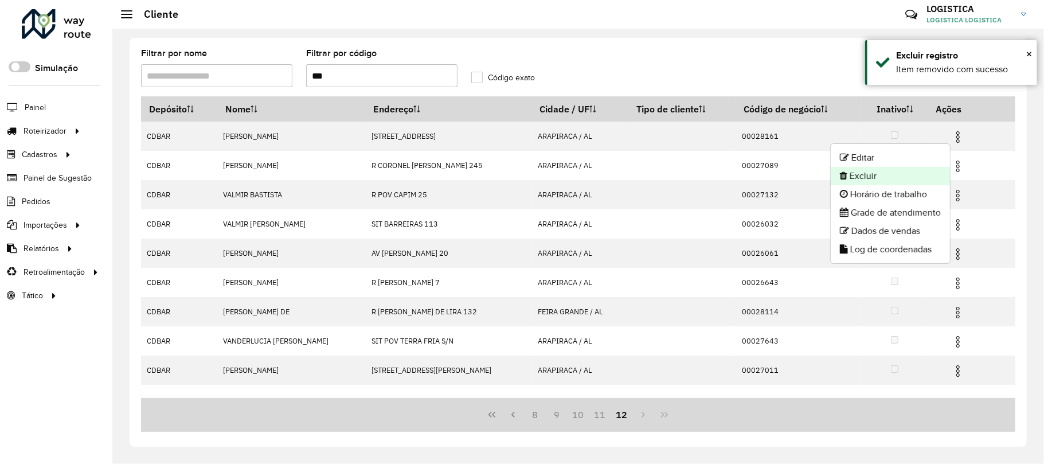
click at [876, 179] on li "Excluir" at bounding box center [890, 176] width 119 height 18
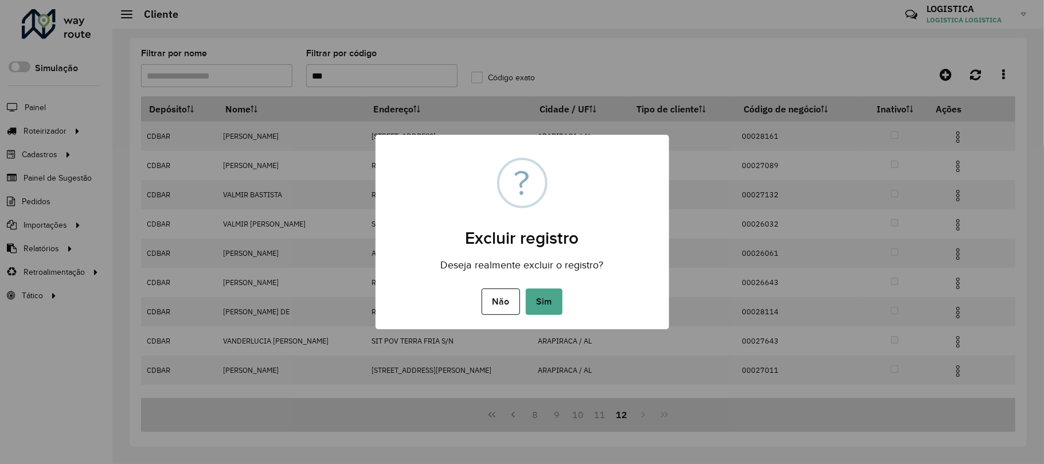
click at [526, 288] on button "Sim" at bounding box center [544, 301] width 37 height 26
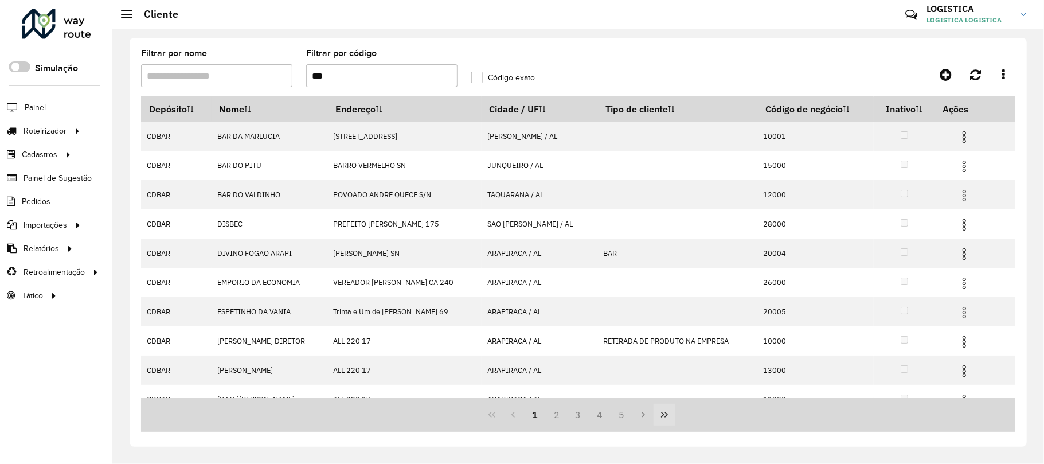
click at [662, 413] on icon "Last Page" at bounding box center [664, 415] width 7 height 6
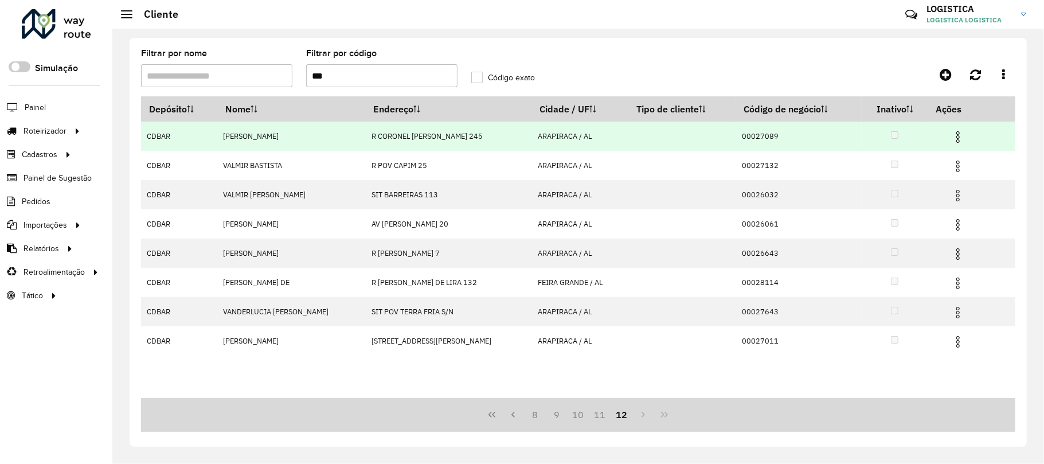
click at [962, 136] on img at bounding box center [958, 137] width 14 height 14
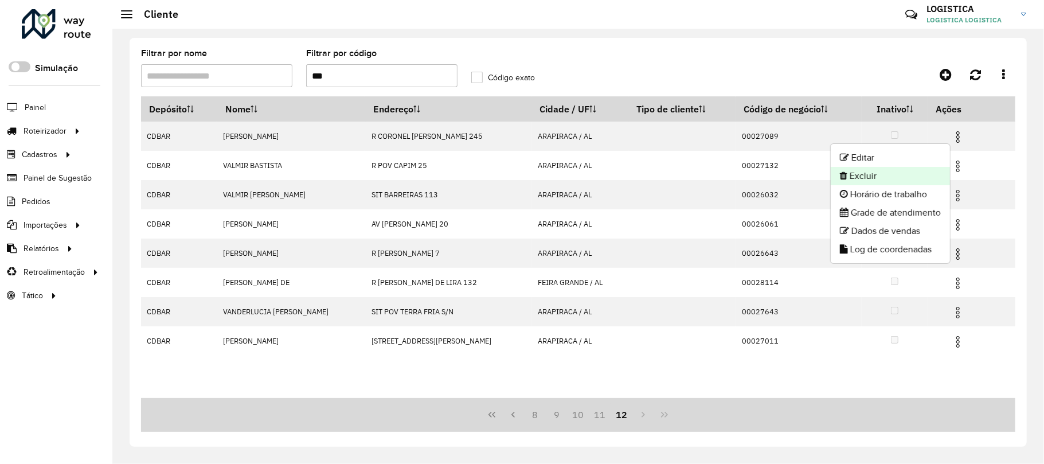
click at [890, 174] on li "Excluir" at bounding box center [890, 176] width 119 height 18
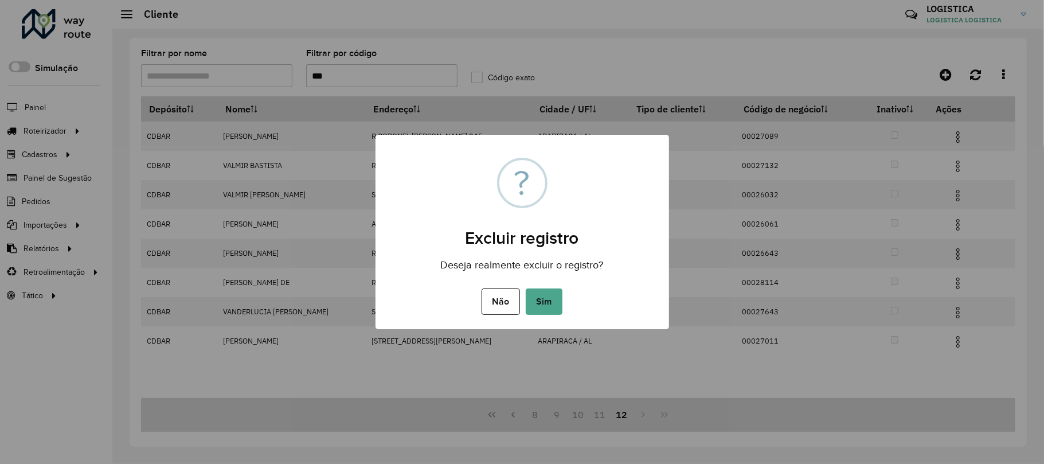
click at [526, 288] on button "Sim" at bounding box center [544, 301] width 37 height 26
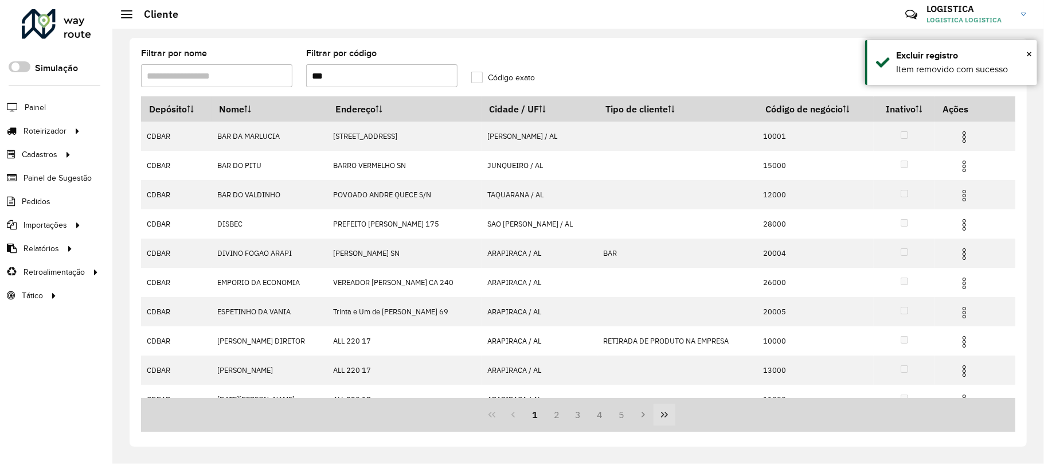
click at [666, 418] on icon "Last Page" at bounding box center [664, 414] width 9 height 9
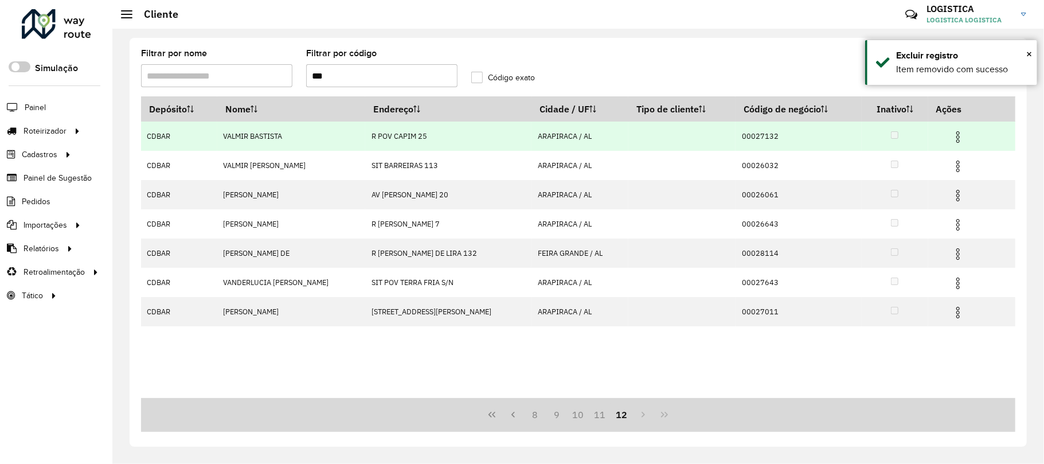
click at [954, 135] on img at bounding box center [958, 137] width 14 height 14
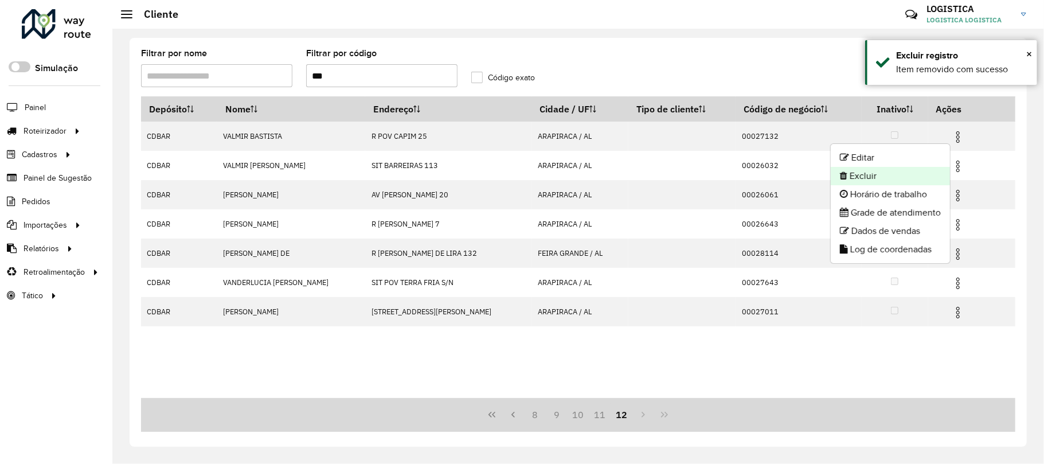
click at [898, 173] on li "Excluir" at bounding box center [890, 176] width 119 height 18
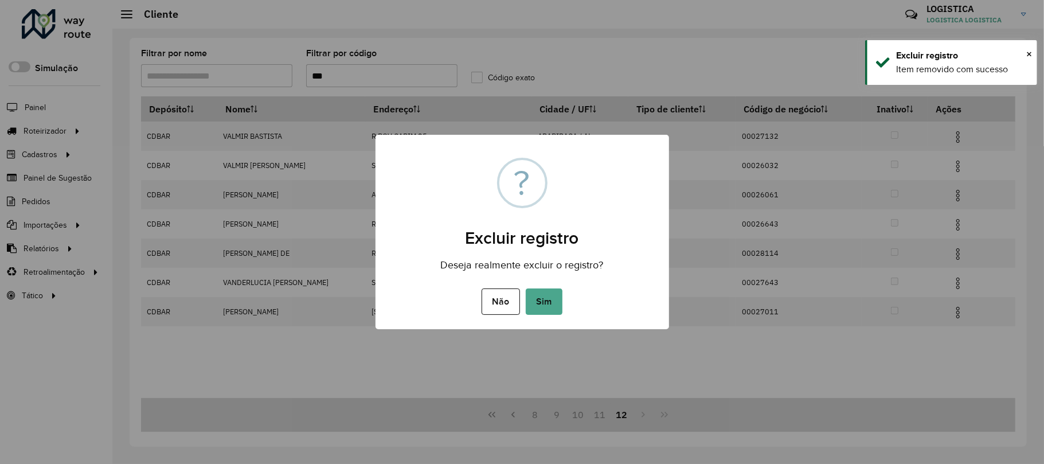
click at [526, 288] on button "Sim" at bounding box center [544, 301] width 37 height 26
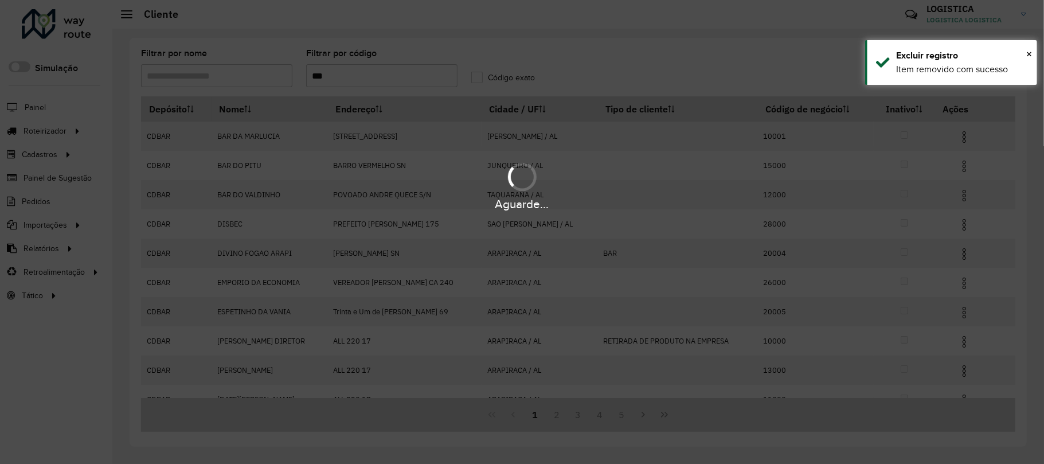
click at [663, 416] on icon "Last Page" at bounding box center [664, 415] width 7 height 6
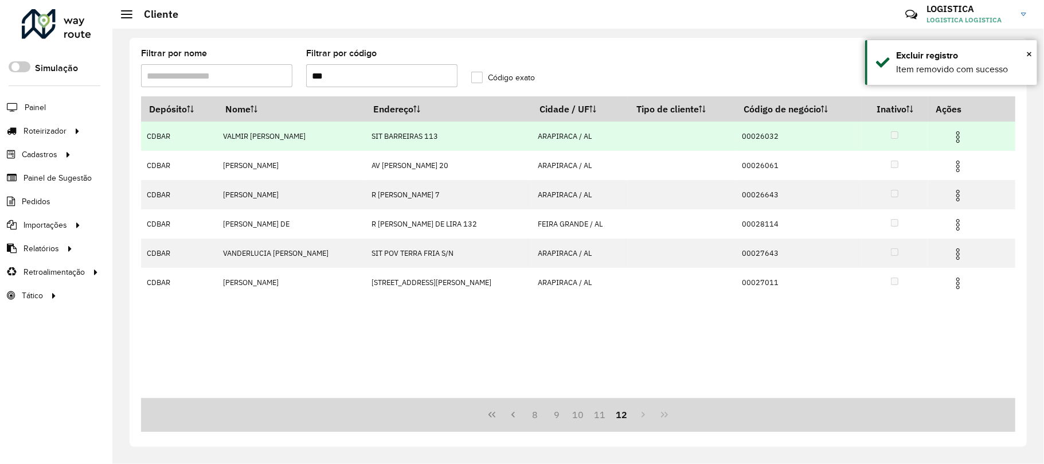
click at [956, 135] on img at bounding box center [958, 137] width 14 height 14
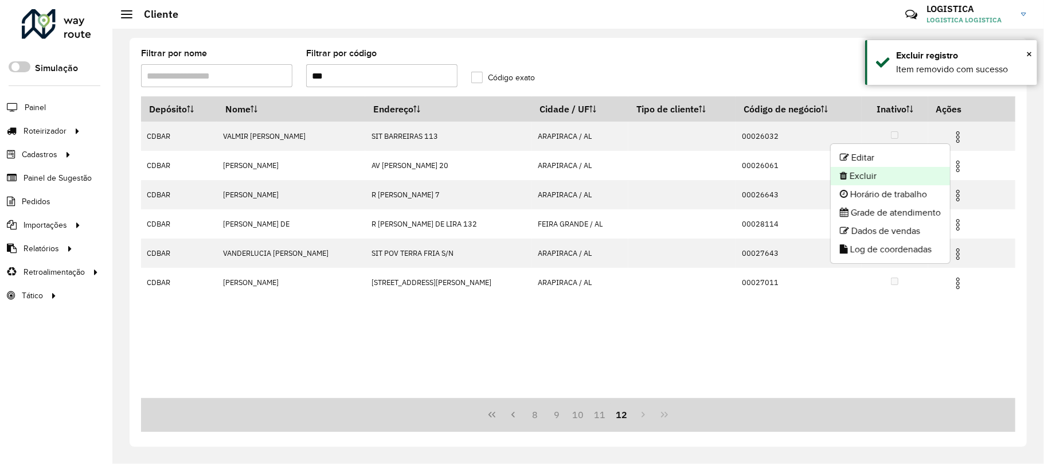
click at [922, 177] on li "Excluir" at bounding box center [890, 176] width 119 height 18
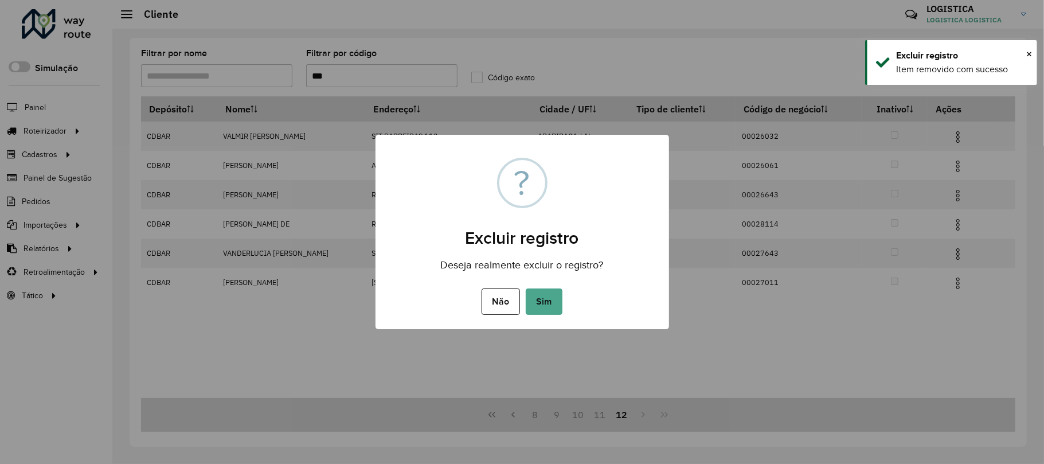
click at [526, 288] on button "Sim" at bounding box center [544, 301] width 37 height 26
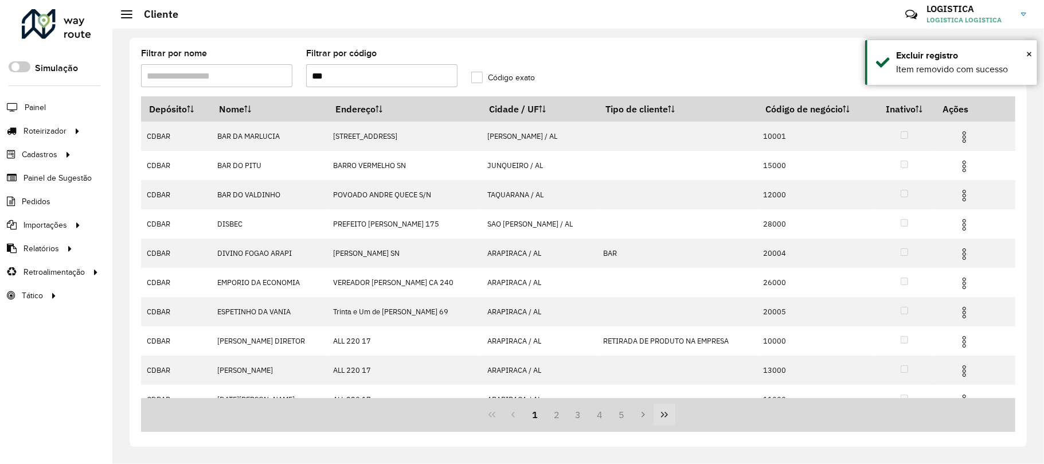
click at [661, 415] on icon "Last Page" at bounding box center [664, 414] width 9 height 9
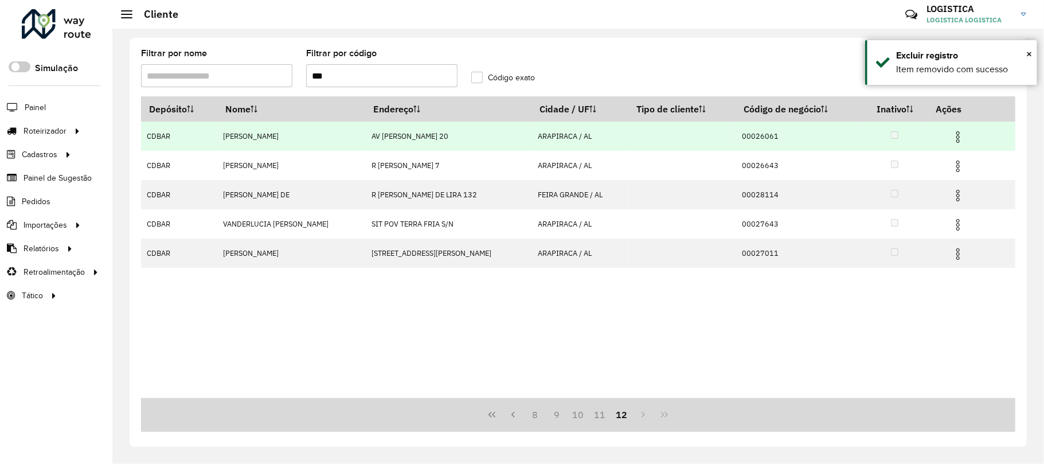
click at [959, 136] on img at bounding box center [958, 137] width 14 height 14
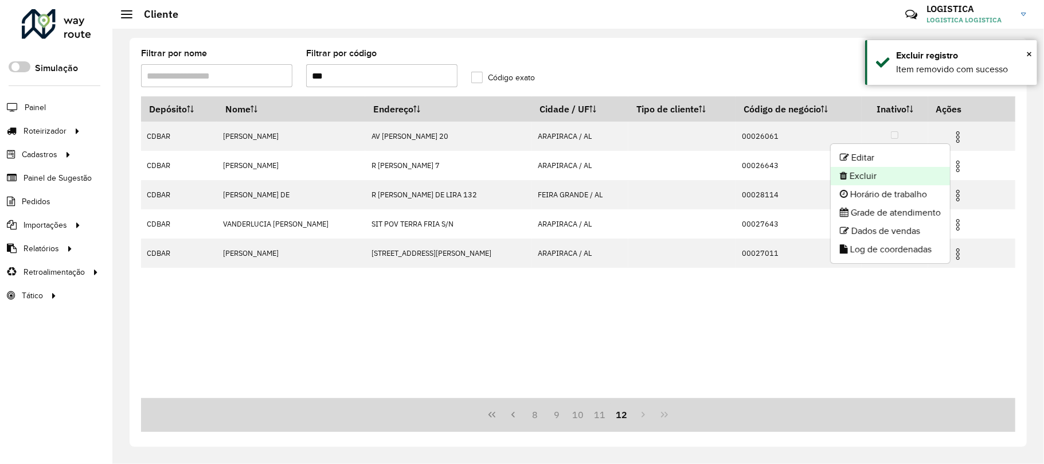
click at [919, 177] on li "Excluir" at bounding box center [890, 176] width 119 height 18
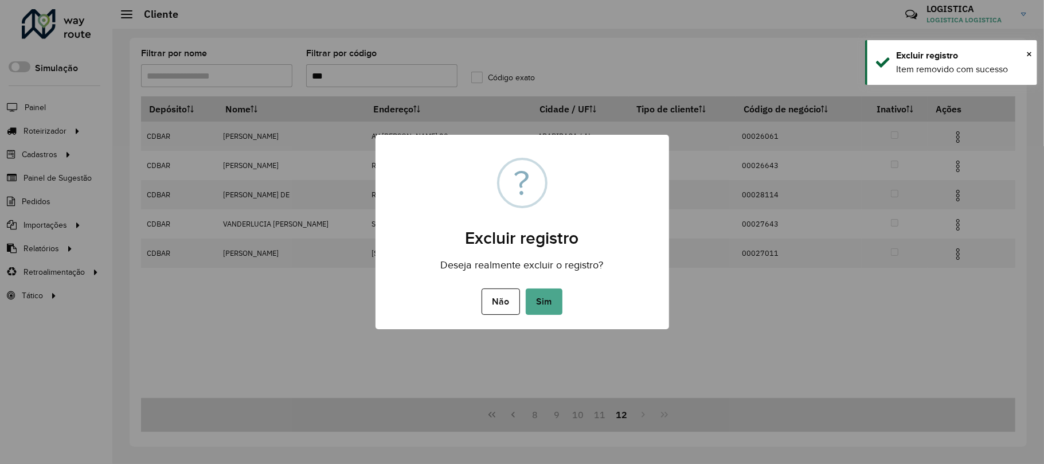
click at [526, 288] on button "Sim" at bounding box center [544, 301] width 37 height 26
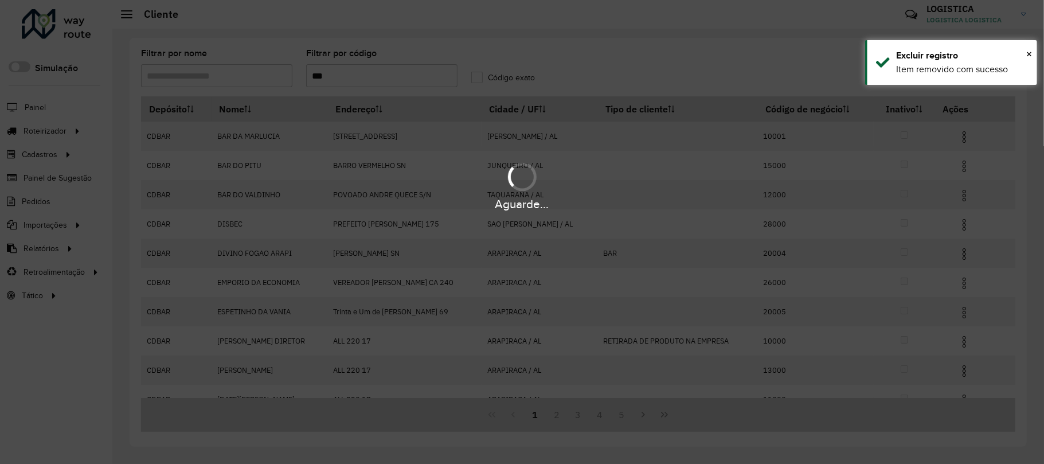
click at [663, 416] on div "Aguarde..." at bounding box center [522, 232] width 1044 height 464
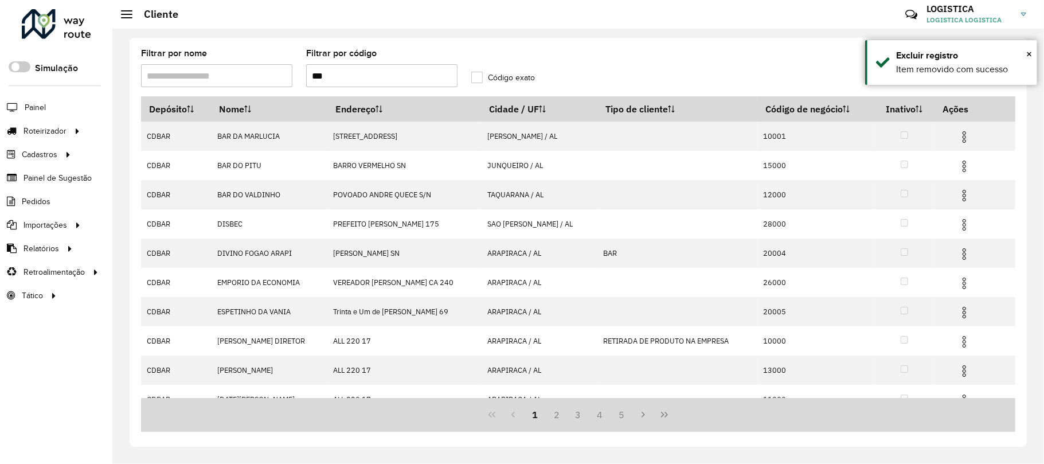
click at [663, 416] on icon "Last Page" at bounding box center [664, 414] width 9 height 9
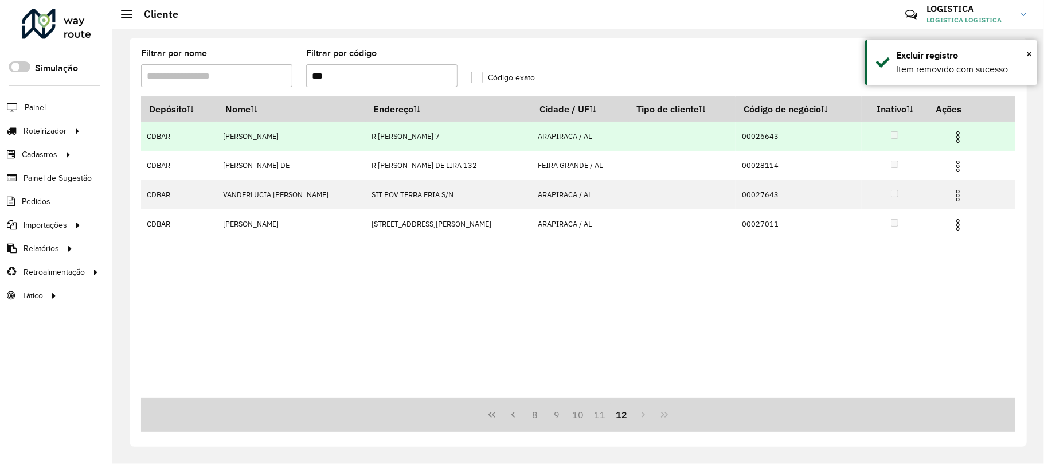
click at [955, 129] on span at bounding box center [958, 135] width 14 height 15
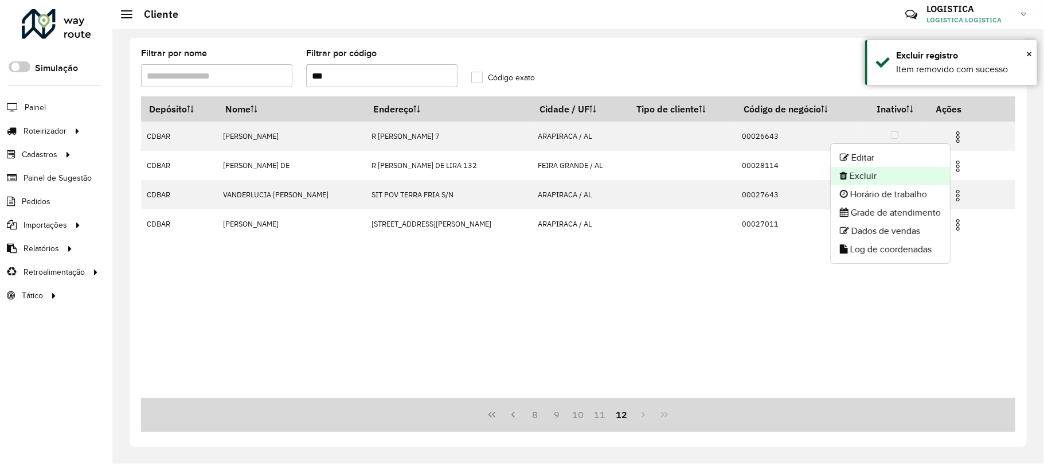
click at [924, 182] on li "Excluir" at bounding box center [890, 176] width 119 height 18
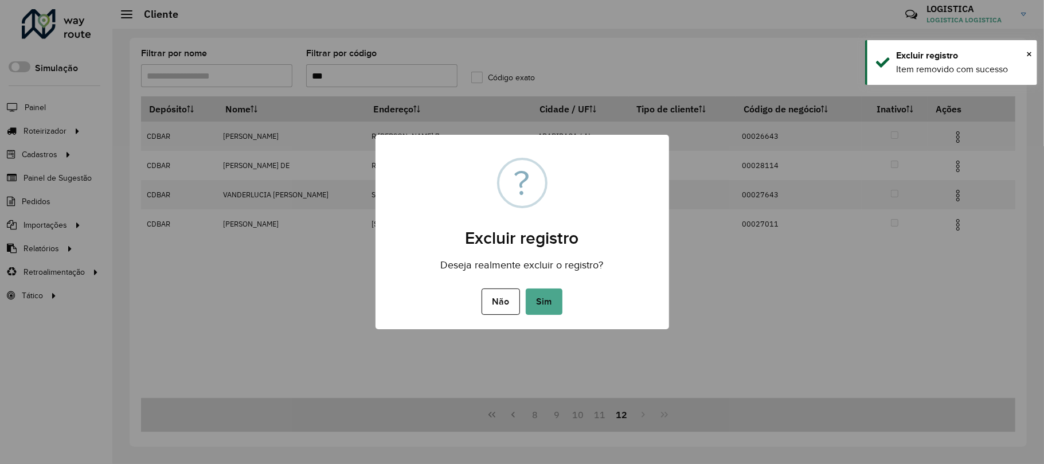
click at [526, 288] on button "Sim" at bounding box center [544, 301] width 37 height 26
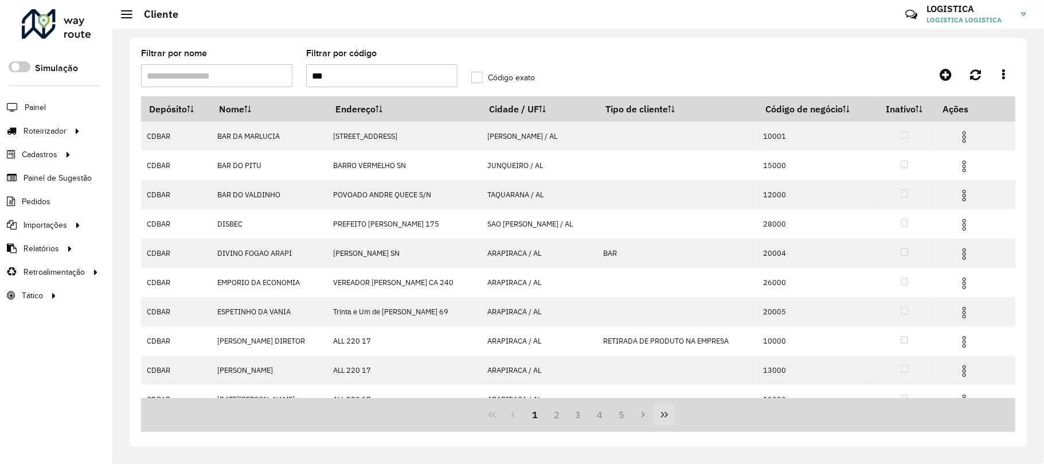
click at [664, 416] on icon "Last Page" at bounding box center [664, 414] width 9 height 9
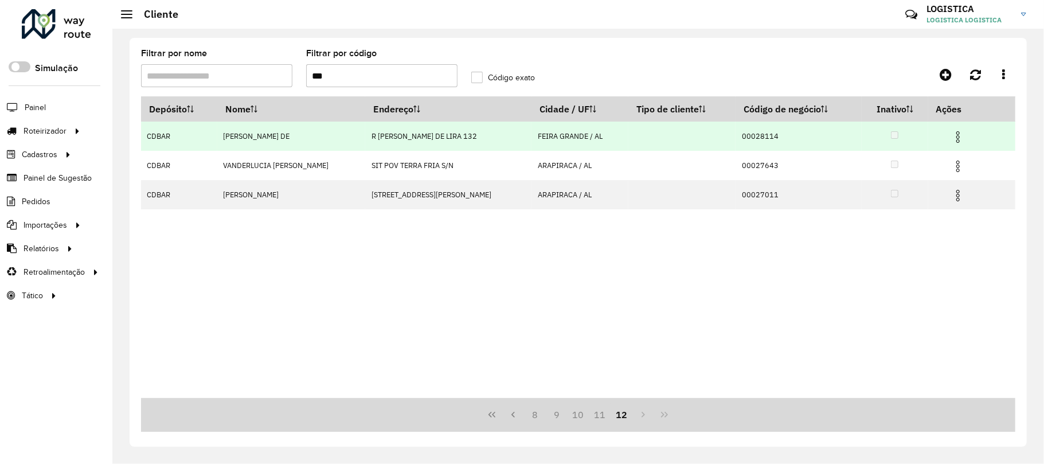
click at [955, 130] on img at bounding box center [958, 137] width 14 height 14
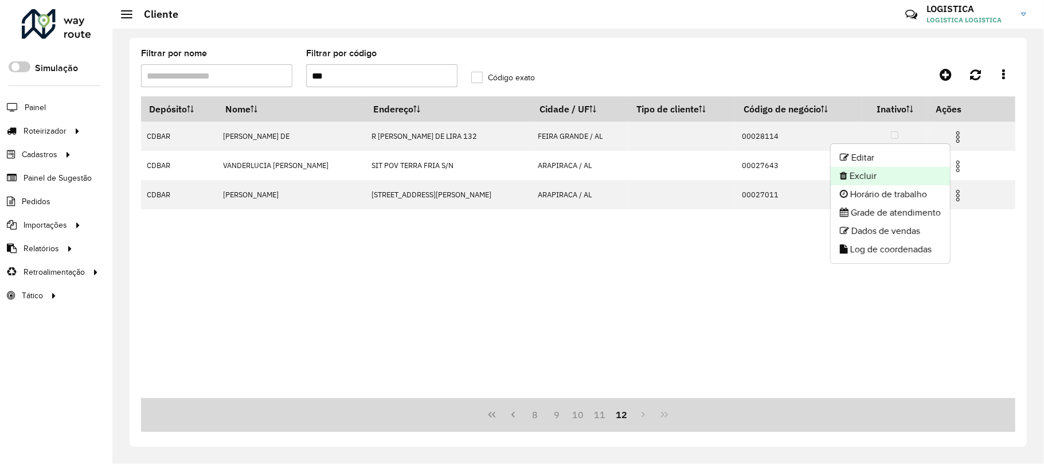
click at [891, 180] on li "Excluir" at bounding box center [890, 176] width 119 height 18
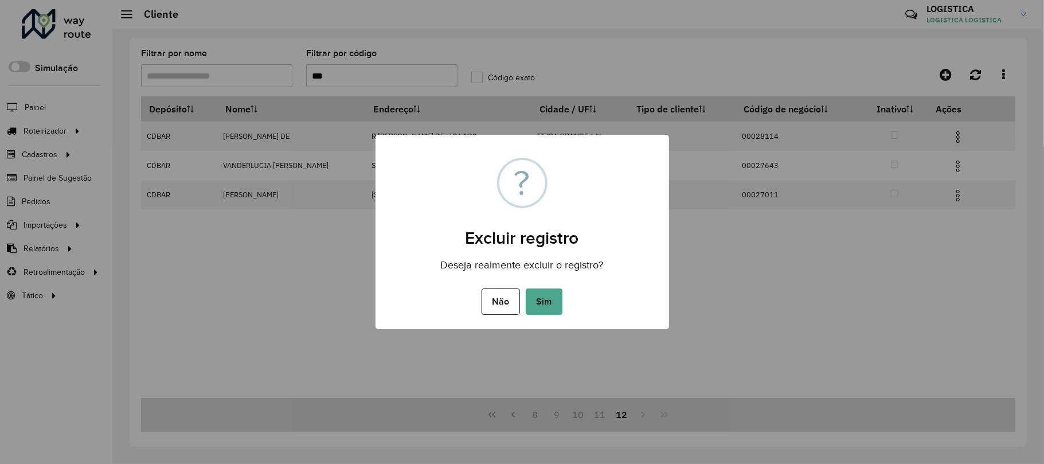
click at [526, 288] on button "Sim" at bounding box center [544, 301] width 37 height 26
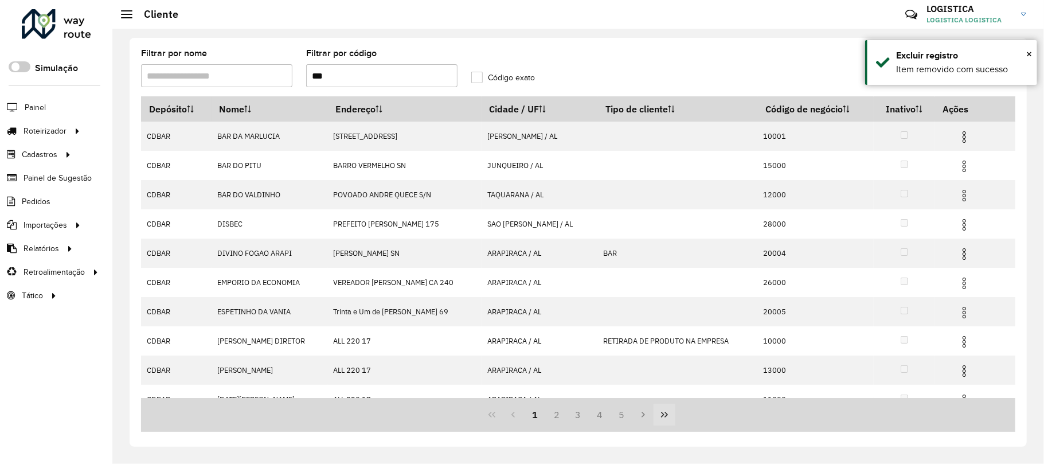
click at [655, 413] on button "Last Page" at bounding box center [665, 415] width 22 height 22
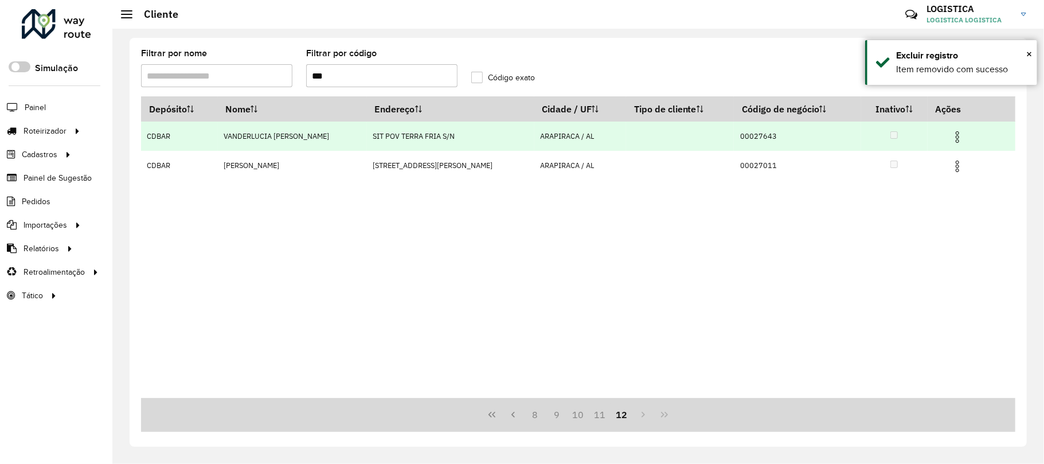
click at [955, 133] on img at bounding box center [958, 137] width 14 height 14
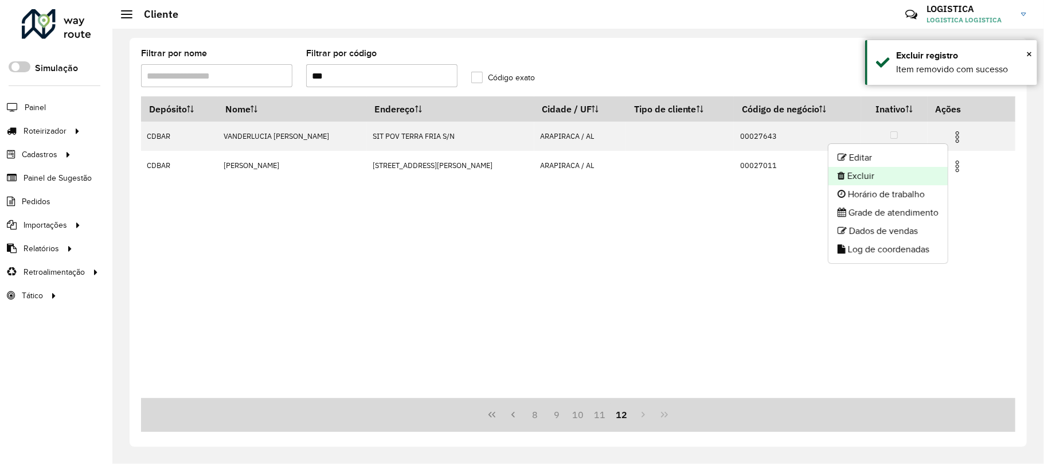
click at [885, 175] on li "Excluir" at bounding box center [888, 176] width 119 height 18
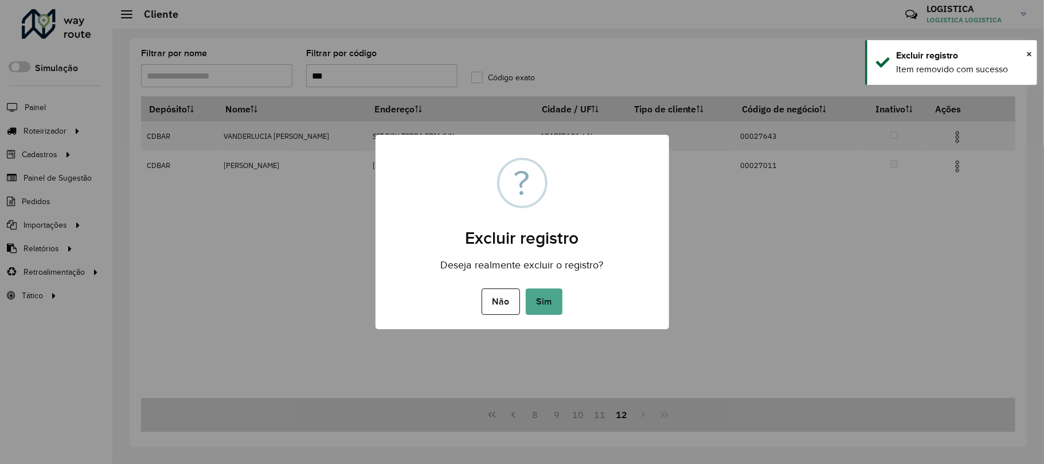
click at [526, 288] on button "Sim" at bounding box center [544, 301] width 37 height 26
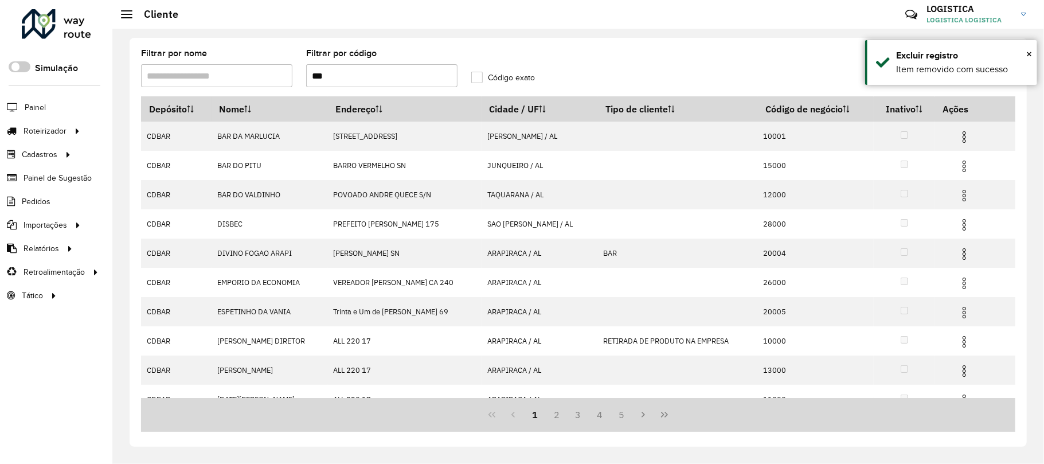
click at [664, 416] on icon "Last Page" at bounding box center [664, 414] width 9 height 9
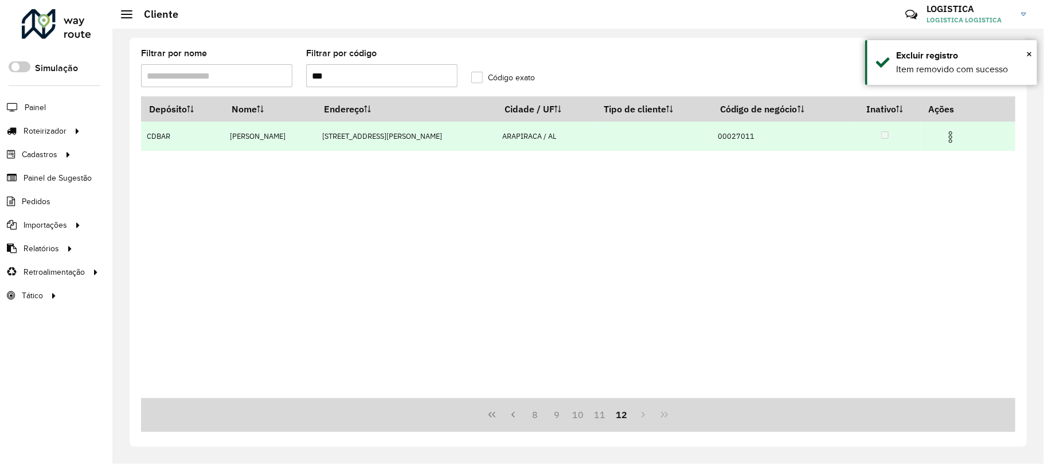
click at [945, 130] on img at bounding box center [951, 137] width 14 height 14
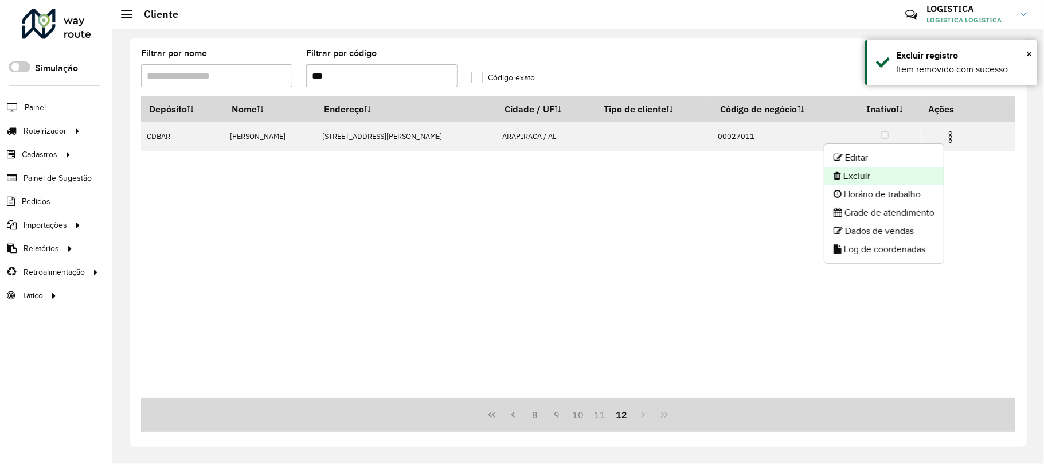
click at [899, 173] on li "Excluir" at bounding box center [883, 176] width 119 height 18
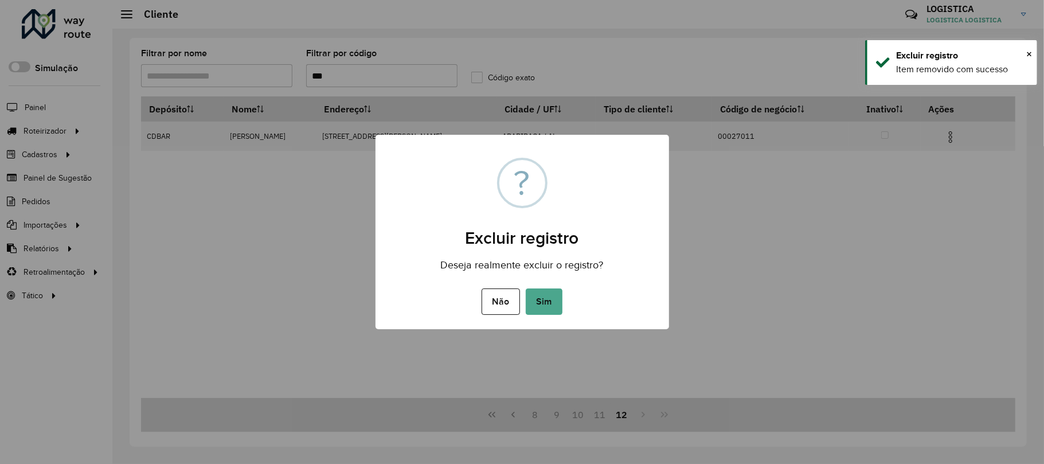
click at [526, 288] on button "Sim" at bounding box center [544, 301] width 37 height 26
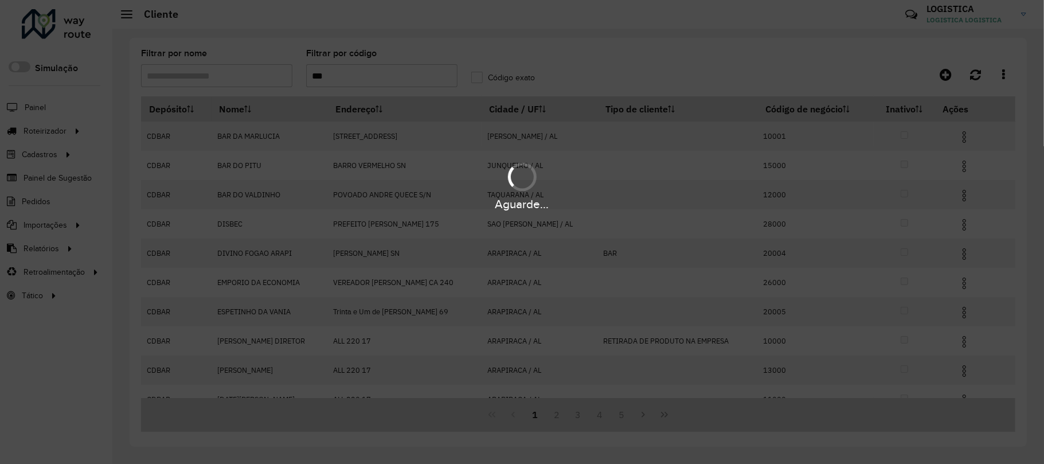
click at [665, 413] on icon "Last Page" at bounding box center [664, 414] width 9 height 9
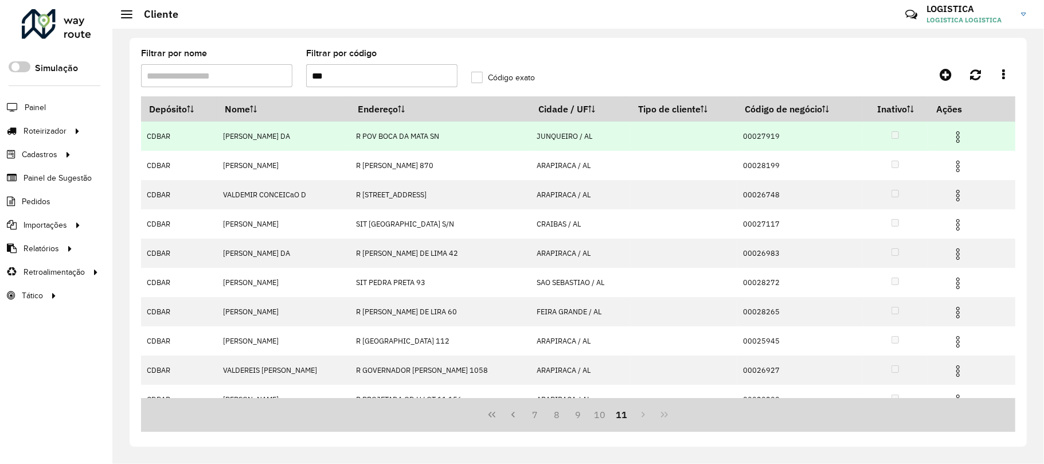
click at [962, 131] on img at bounding box center [958, 137] width 14 height 14
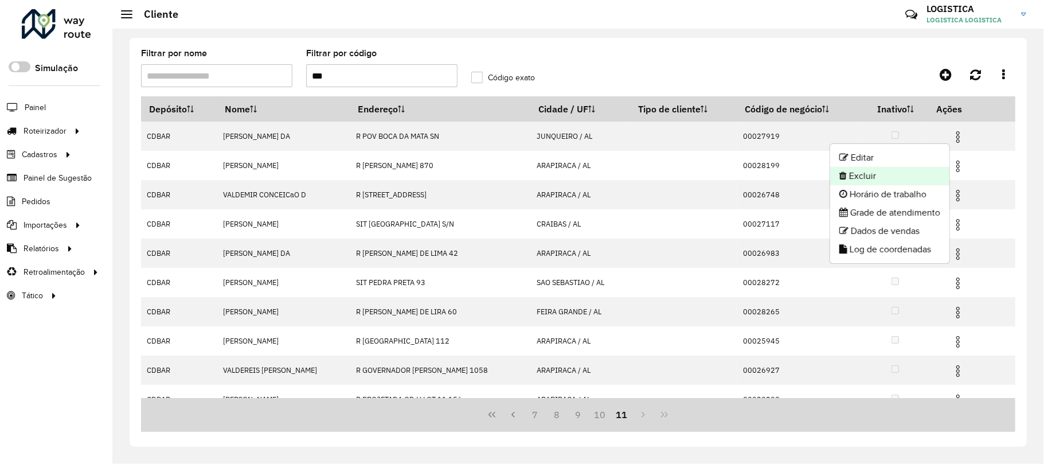
click at [881, 177] on li "Excluir" at bounding box center [889, 176] width 119 height 18
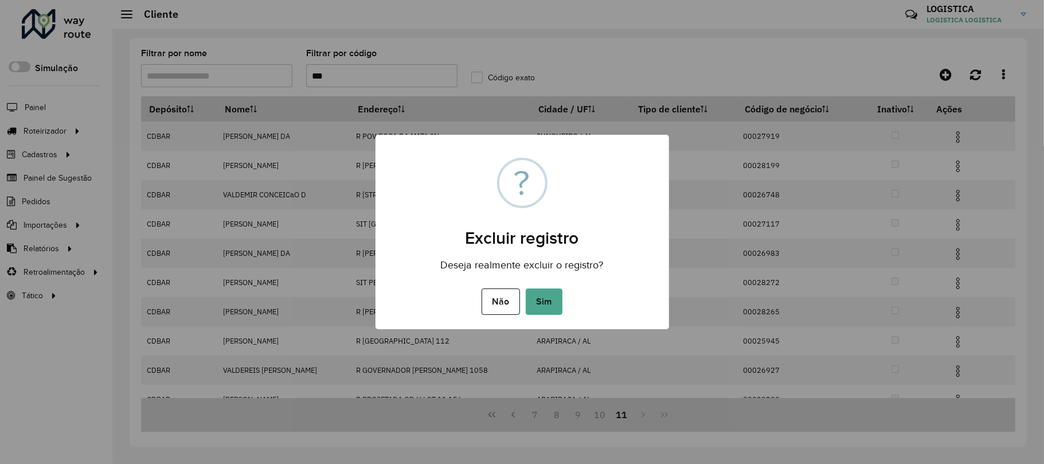
click at [526, 288] on button "Sim" at bounding box center [544, 301] width 37 height 26
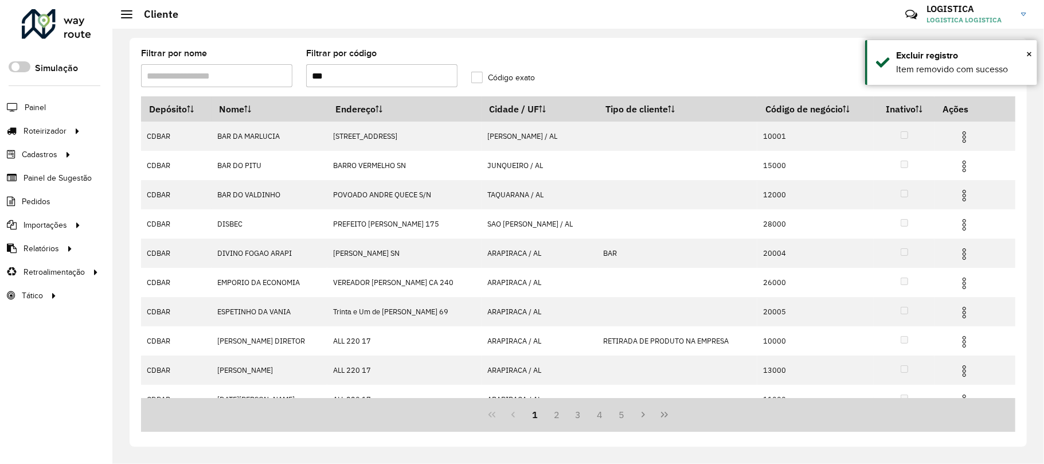
click at [660, 417] on icon "Last Page" at bounding box center [664, 414] width 9 height 9
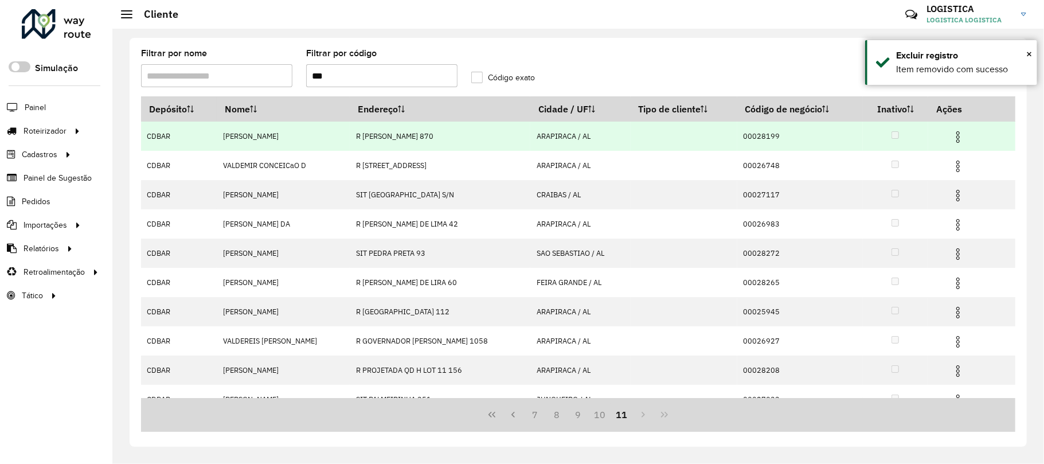
click at [963, 138] on img at bounding box center [958, 137] width 14 height 14
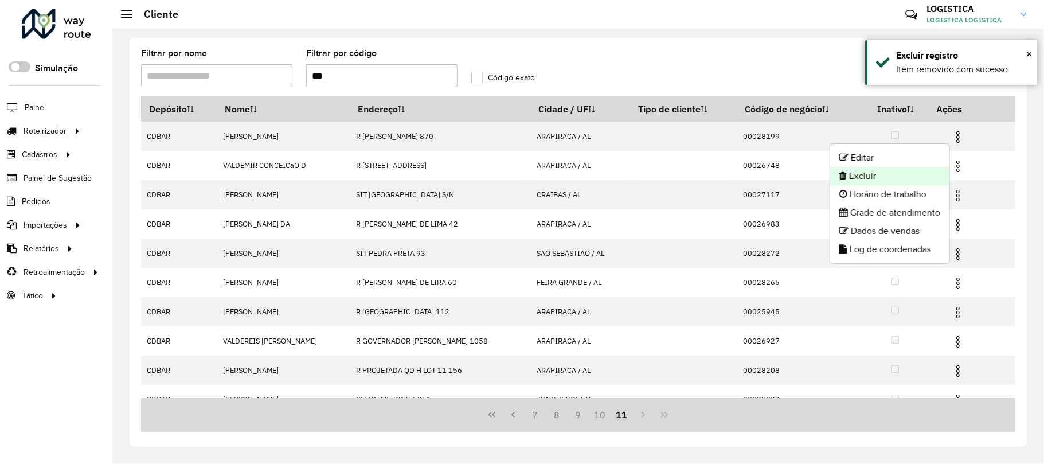
click at [900, 179] on li "Excluir" at bounding box center [889, 176] width 119 height 18
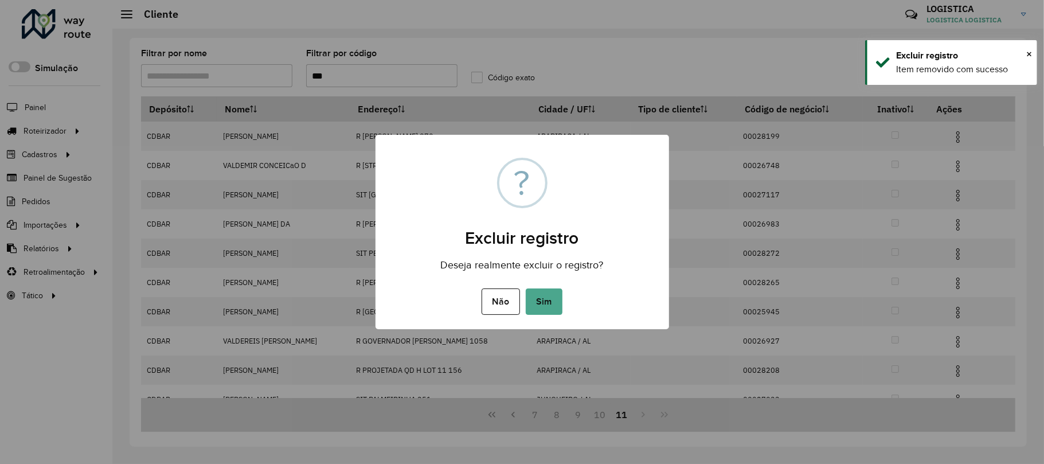
click at [526, 288] on button "Sim" at bounding box center [544, 301] width 37 height 26
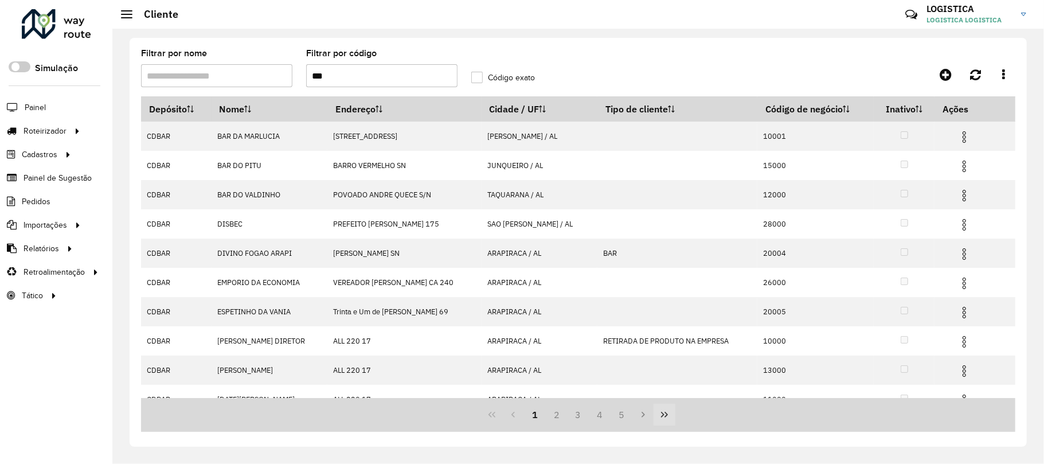
click at [668, 419] on icon "Last Page" at bounding box center [664, 414] width 9 height 9
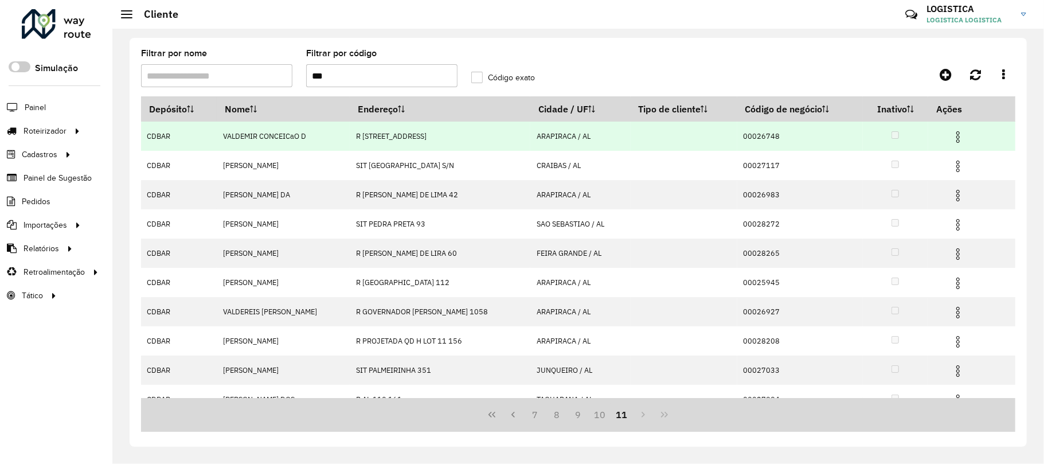
drag, startPoint x: 959, startPoint y: 138, endPoint x: 949, endPoint y: 141, distance: 9.8
click at [957, 138] on img at bounding box center [958, 137] width 14 height 14
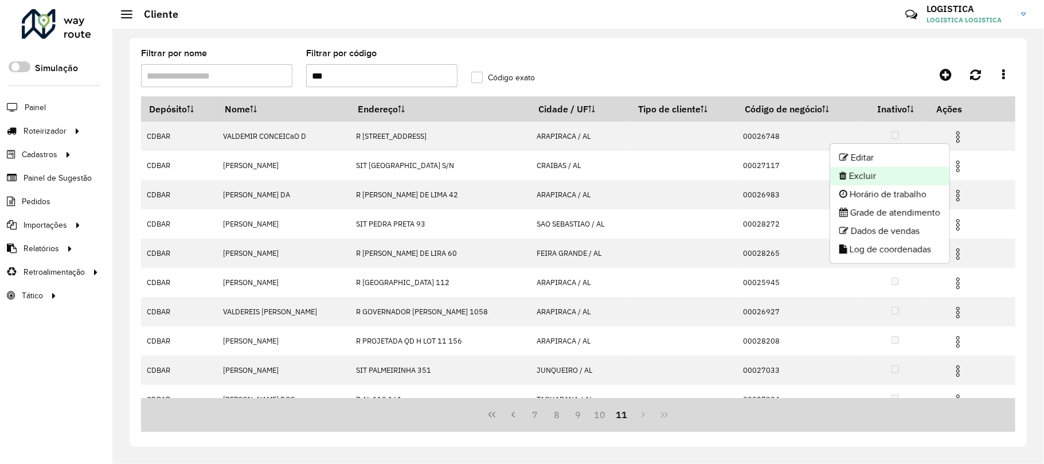
click at [904, 173] on li "Excluir" at bounding box center [889, 176] width 119 height 18
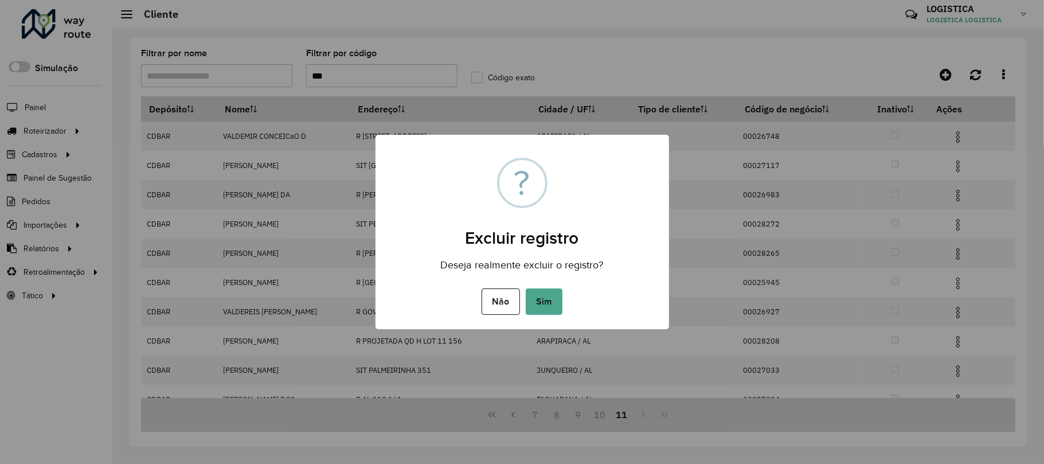
click at [526, 288] on button "Sim" at bounding box center [544, 301] width 37 height 26
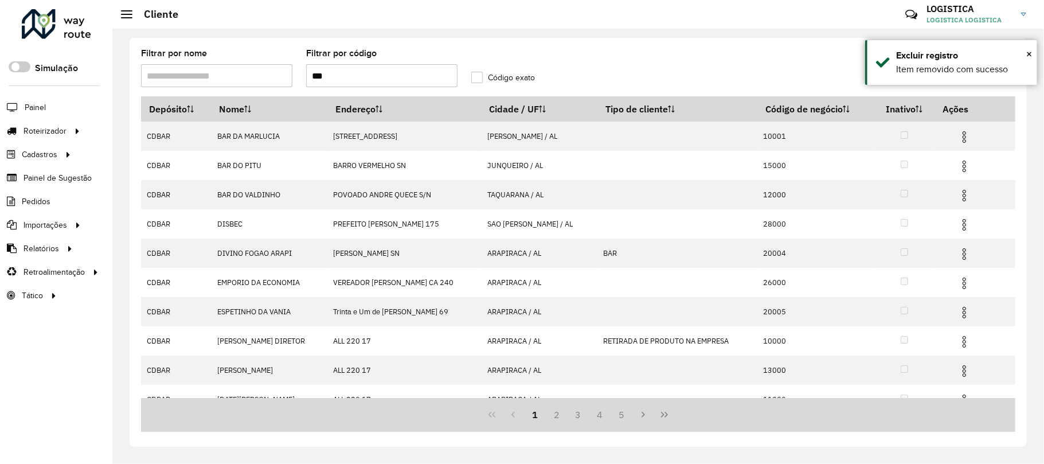
click at [662, 411] on icon "Last Page" at bounding box center [664, 414] width 9 height 9
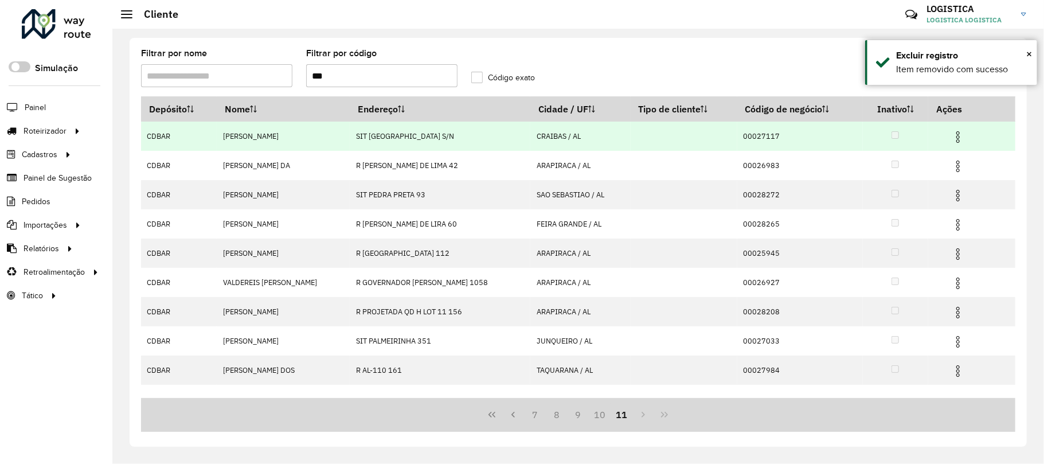
click at [960, 140] on img at bounding box center [958, 137] width 14 height 14
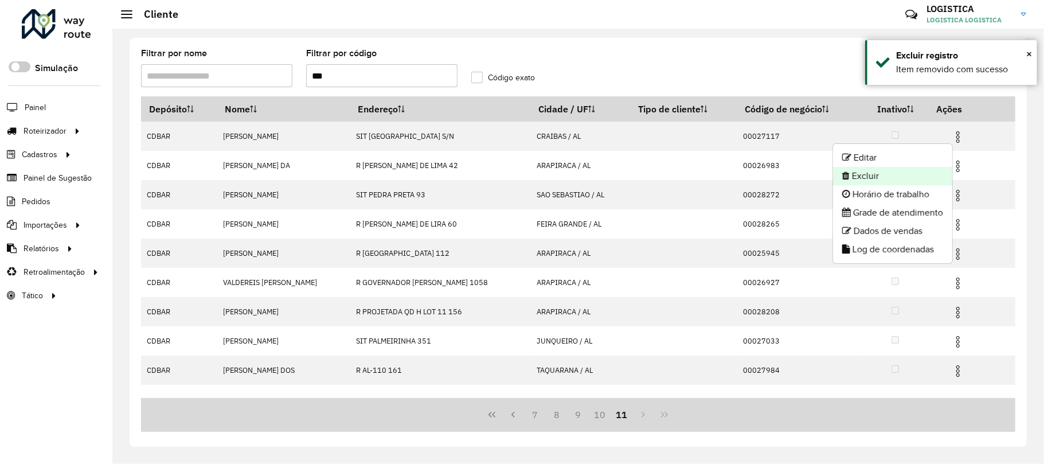
click at [904, 172] on li "Excluir" at bounding box center [892, 176] width 119 height 18
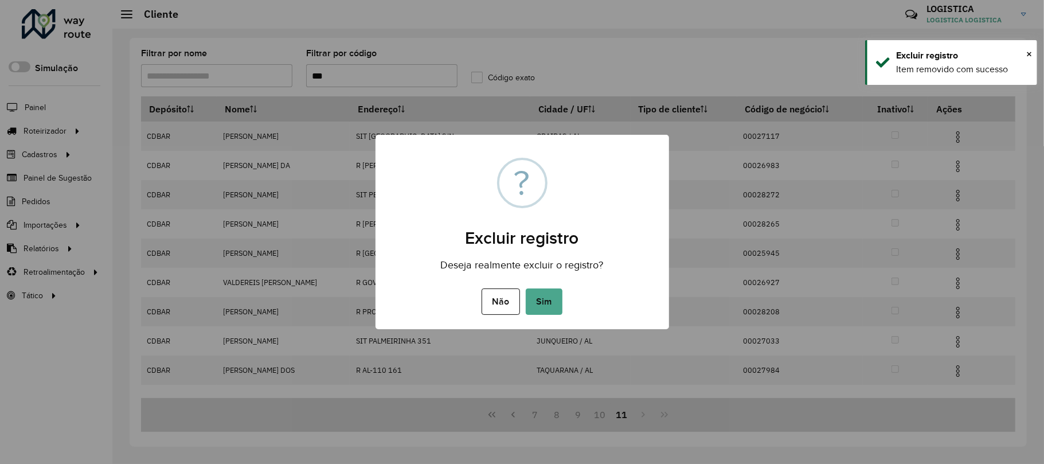
click at [526, 288] on button "Sim" at bounding box center [544, 301] width 37 height 26
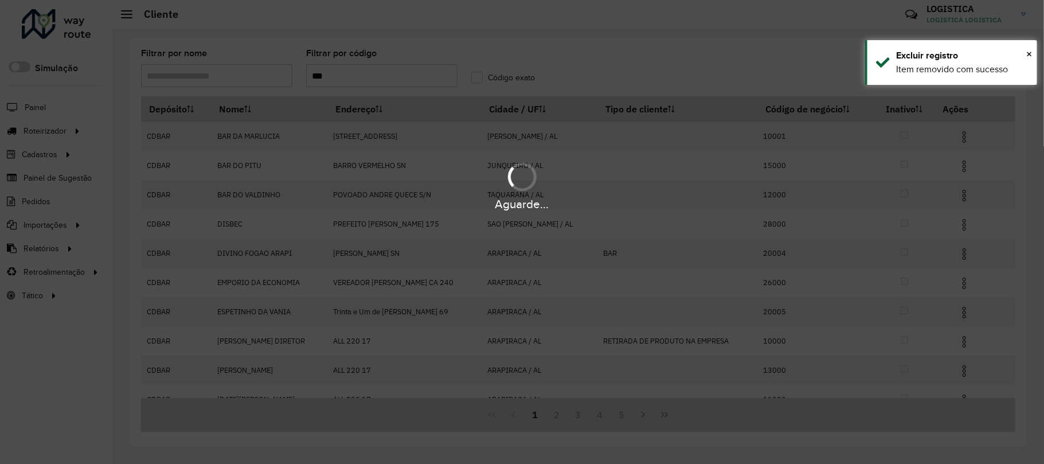
click at [667, 416] on hb-app "Aguarde... Pop-up bloqueado! Seu navegador bloqueou automáticamente a abertura …" at bounding box center [522, 232] width 1044 height 464
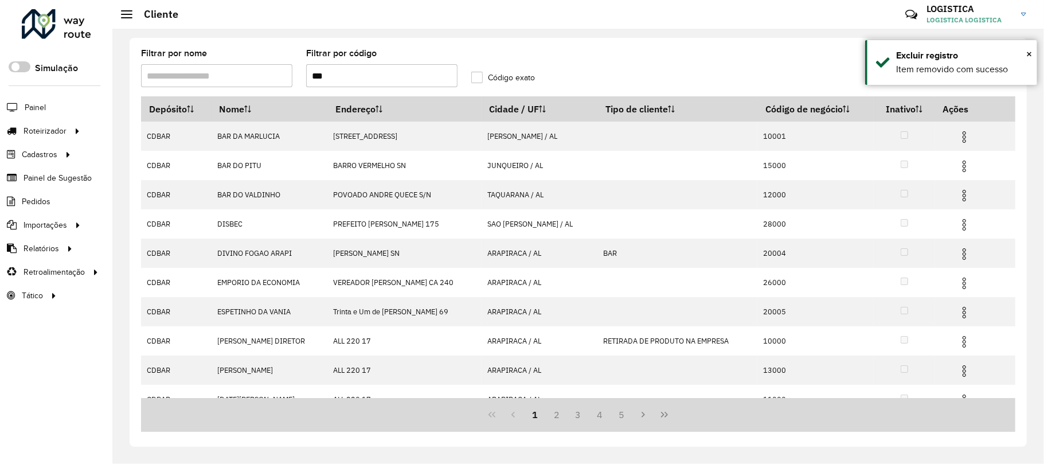
click at [667, 416] on icon "Last Page" at bounding box center [664, 414] width 9 height 9
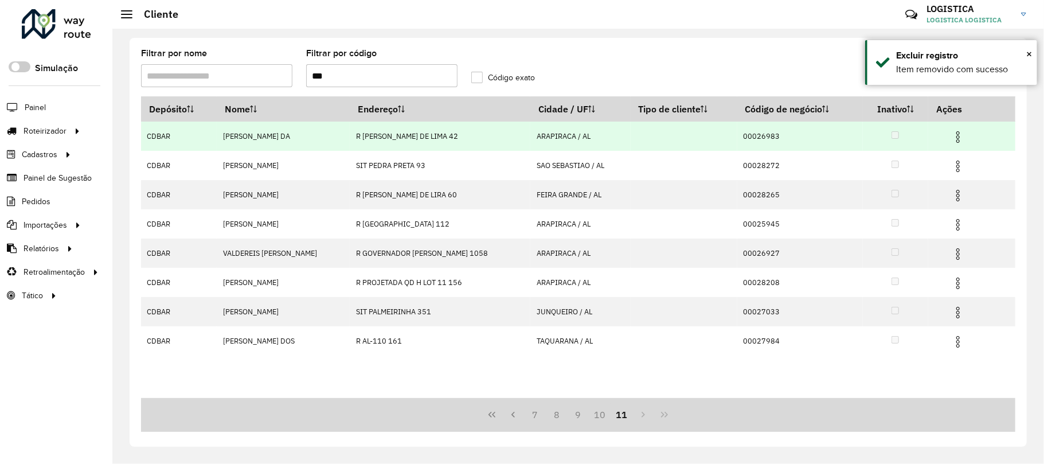
click at [952, 136] on img at bounding box center [958, 137] width 14 height 14
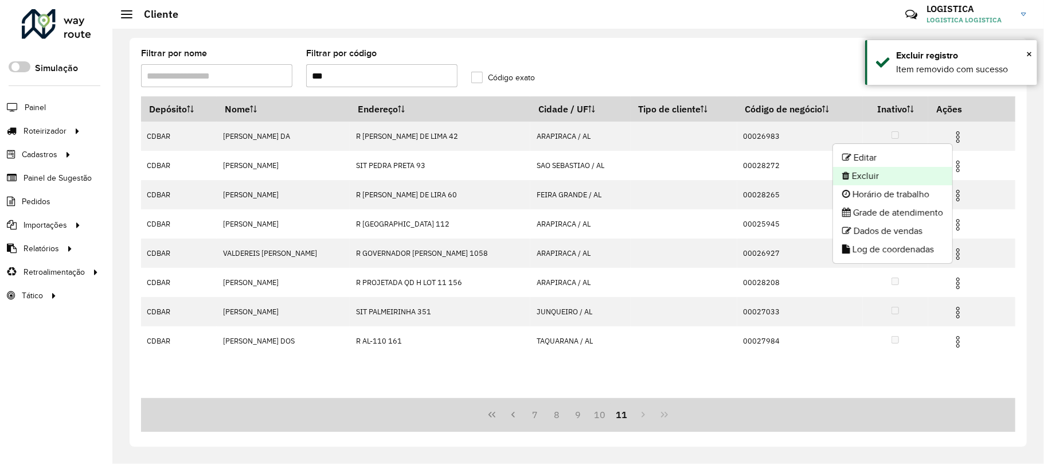
click at [877, 179] on li "Excluir" at bounding box center [892, 176] width 119 height 18
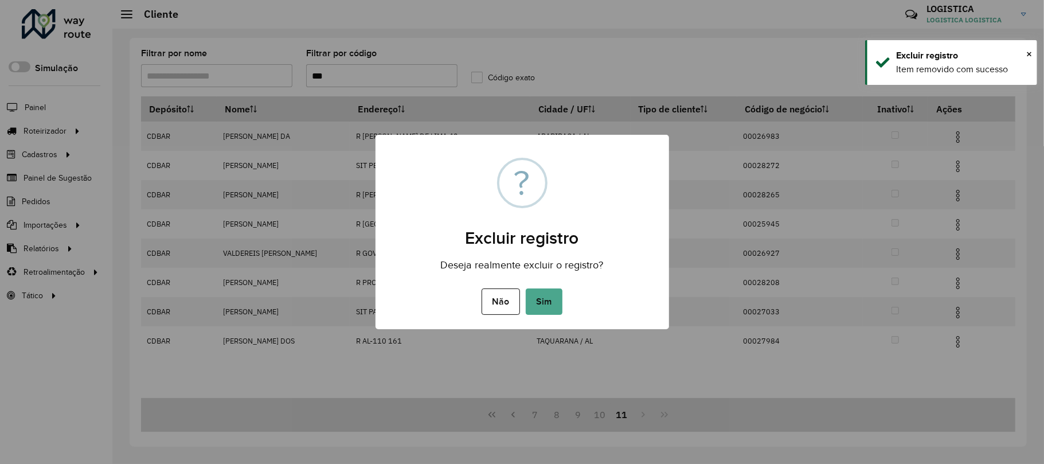
click at [526, 288] on button "Sim" at bounding box center [544, 301] width 37 height 26
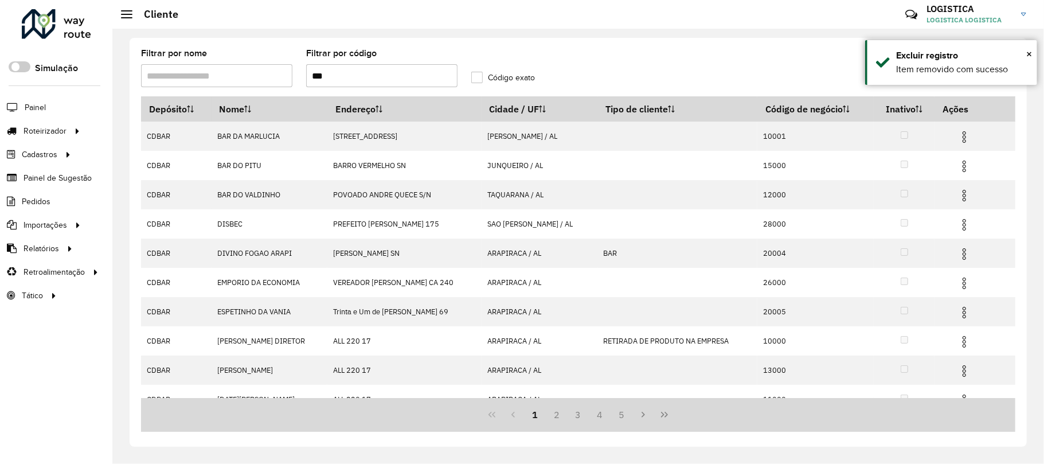
click at [664, 415] on icon "Last Page" at bounding box center [664, 414] width 9 height 9
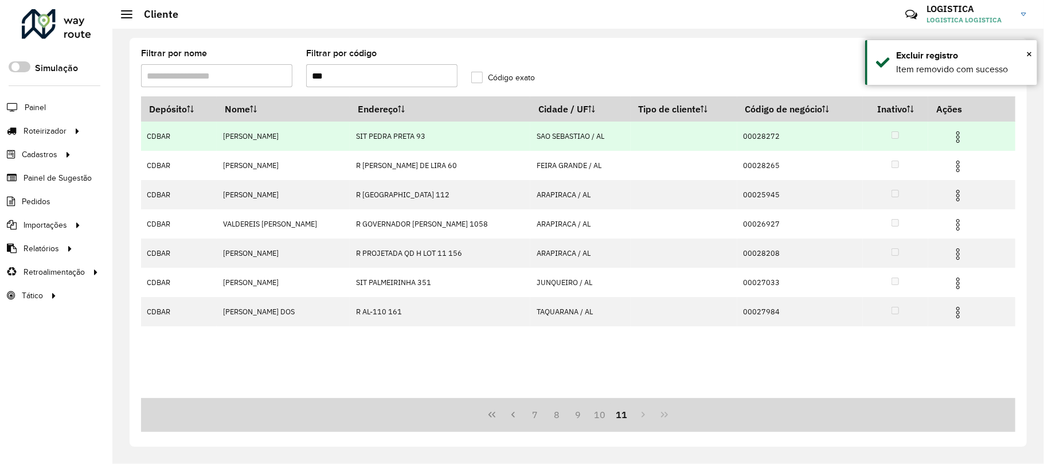
click at [960, 141] on img at bounding box center [958, 137] width 14 height 14
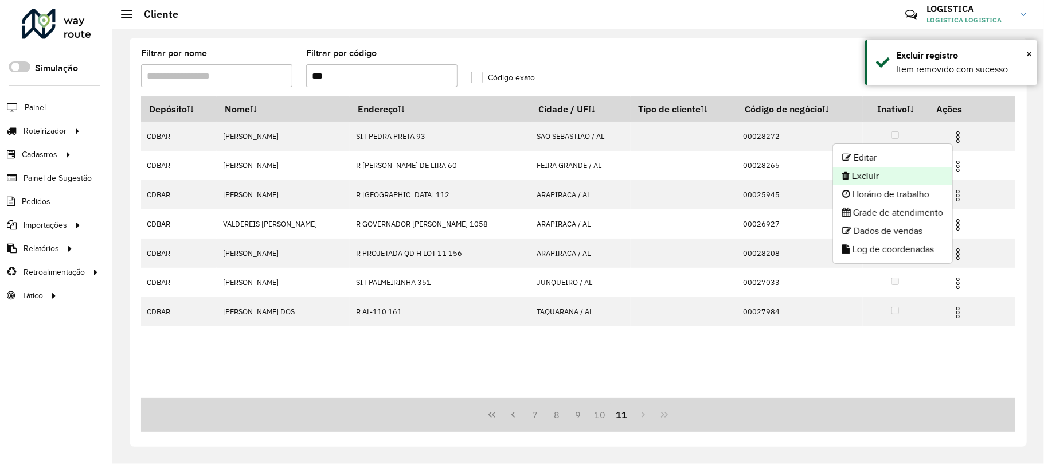
click at [909, 169] on li "Excluir" at bounding box center [892, 176] width 119 height 18
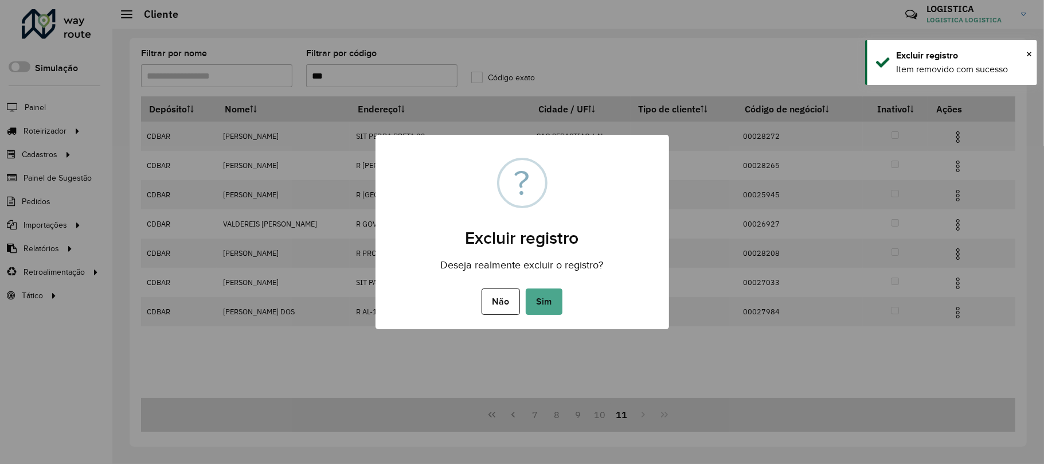
click at [526, 288] on button "Sim" at bounding box center [544, 301] width 37 height 26
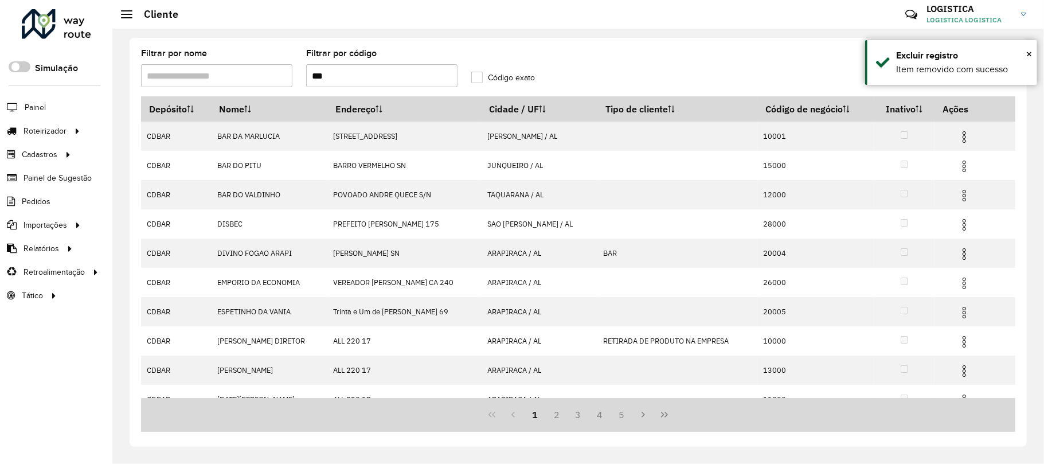
click at [662, 416] on icon "Last Page" at bounding box center [664, 415] width 7 height 6
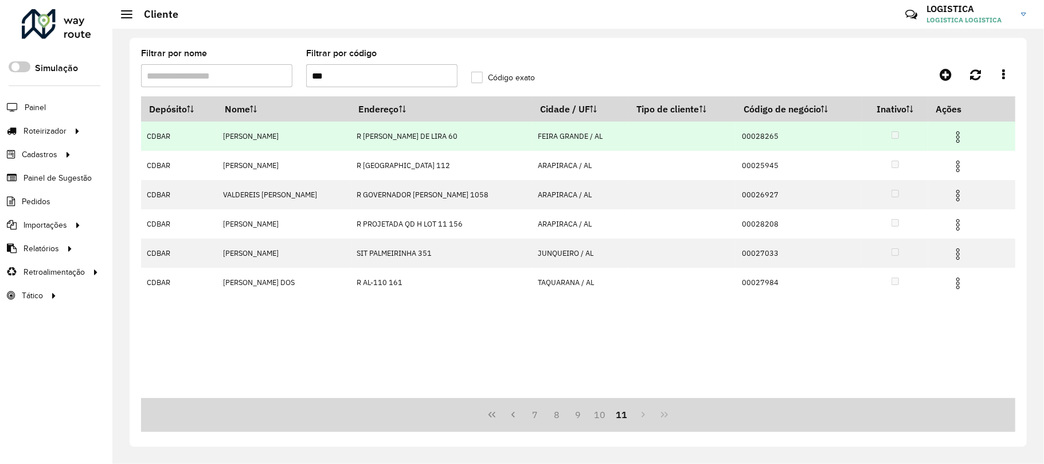
click at [957, 134] on img at bounding box center [958, 137] width 14 height 14
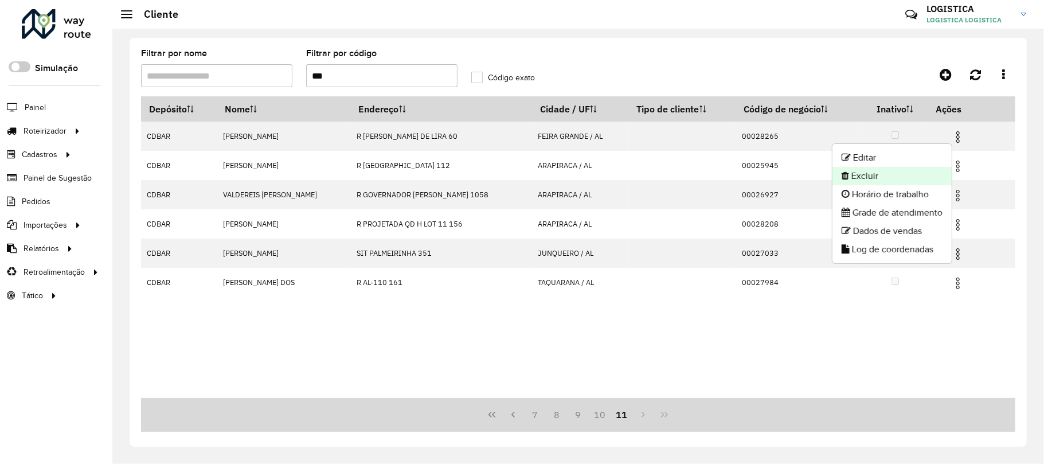
click at [874, 175] on li "Excluir" at bounding box center [892, 176] width 119 height 18
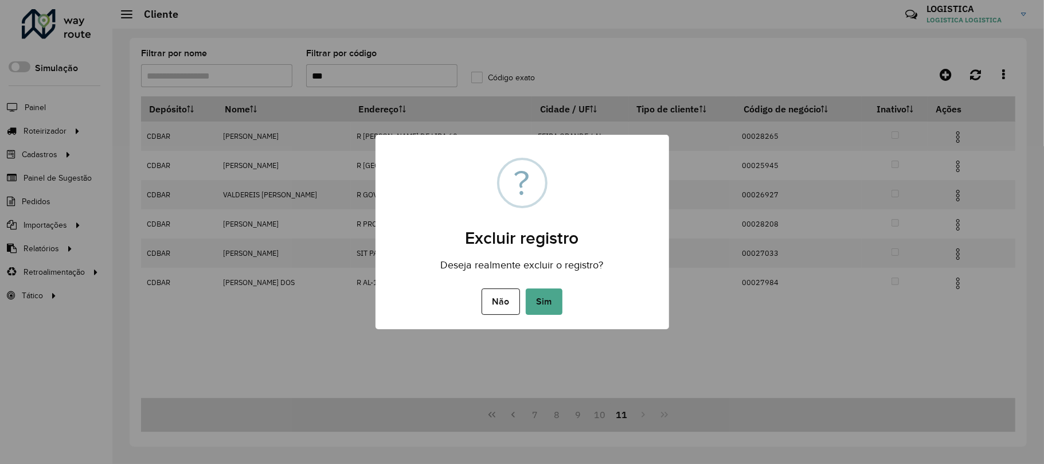
click at [526, 288] on button "Sim" at bounding box center [544, 301] width 37 height 26
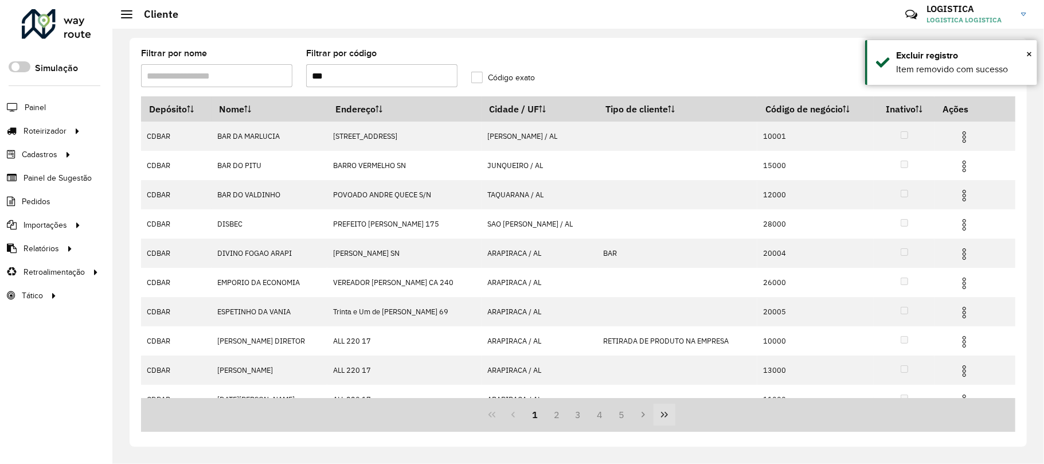
click at [658, 417] on button "Last Page" at bounding box center [665, 415] width 22 height 22
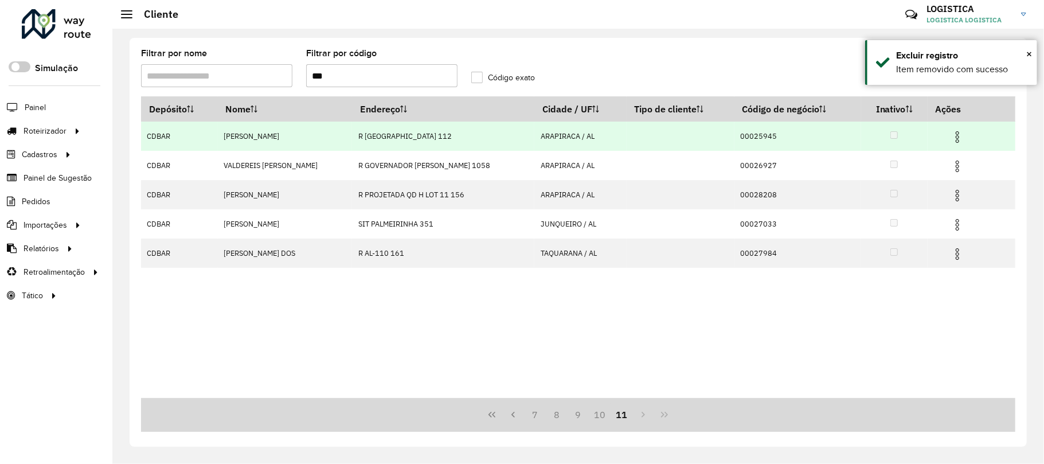
click at [960, 134] on img at bounding box center [958, 137] width 14 height 14
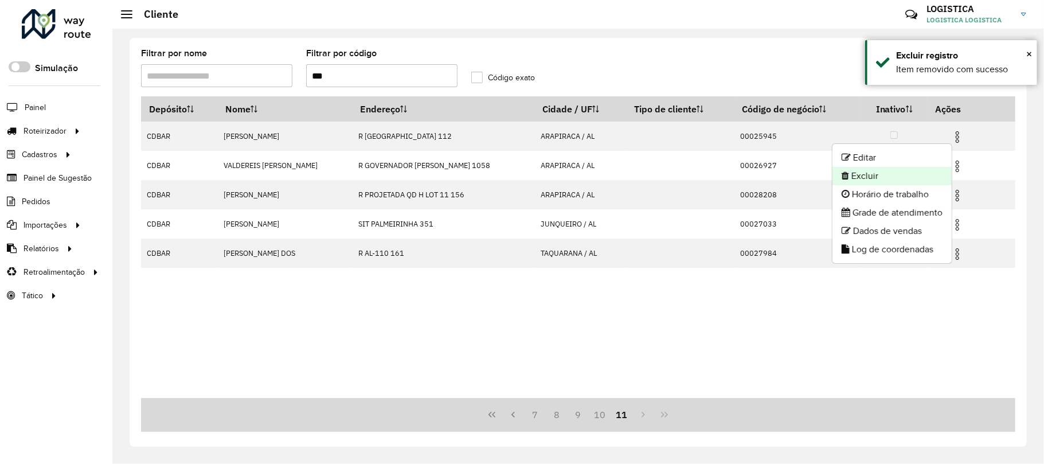
click at [896, 173] on li "Excluir" at bounding box center [892, 176] width 119 height 18
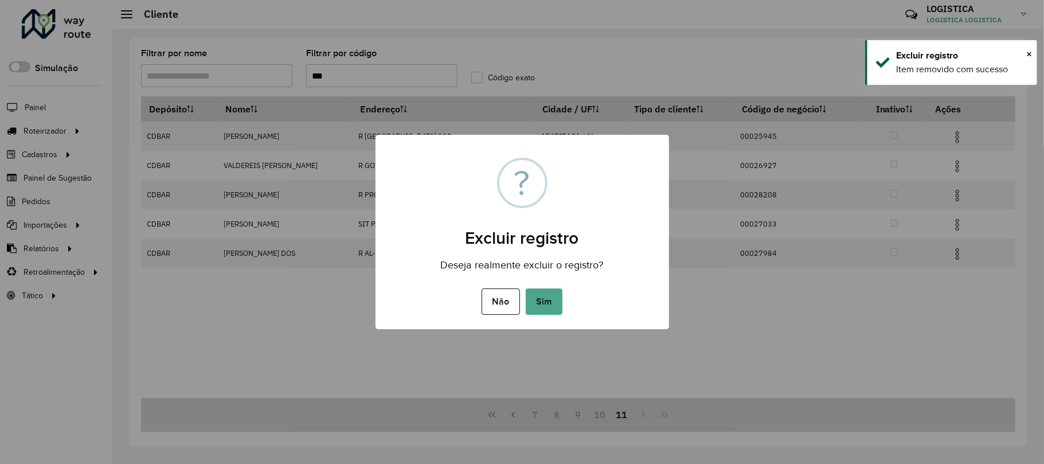
click at [526, 288] on button "Sim" at bounding box center [544, 301] width 37 height 26
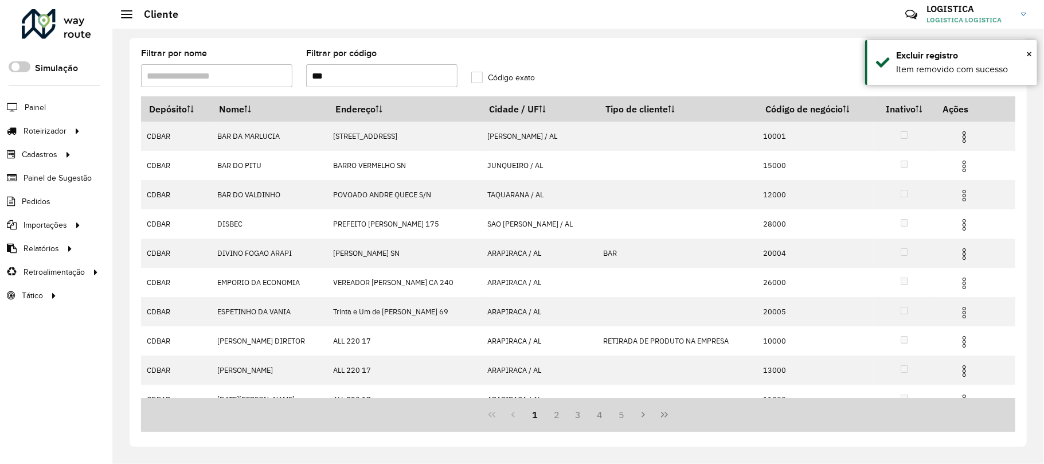
click at [663, 413] on icon "Last Page" at bounding box center [664, 415] width 7 height 6
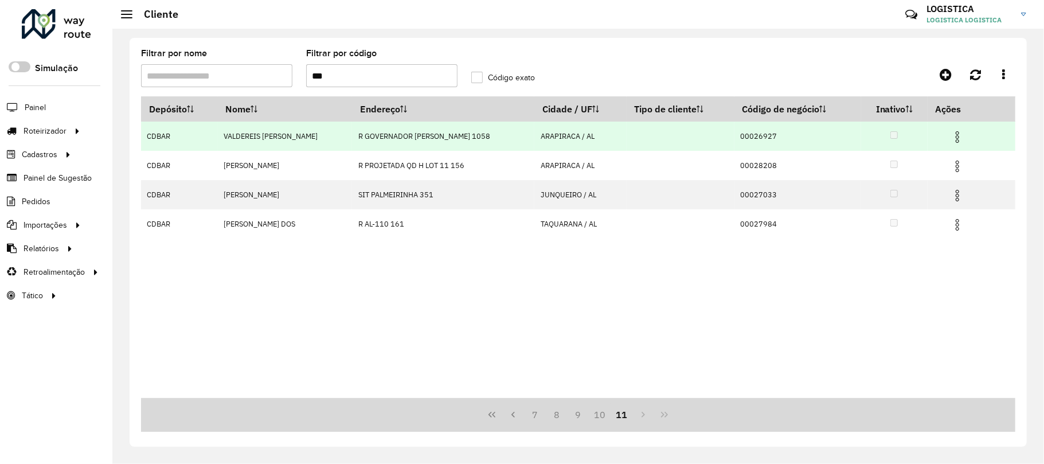
click at [961, 136] on img at bounding box center [958, 137] width 14 height 14
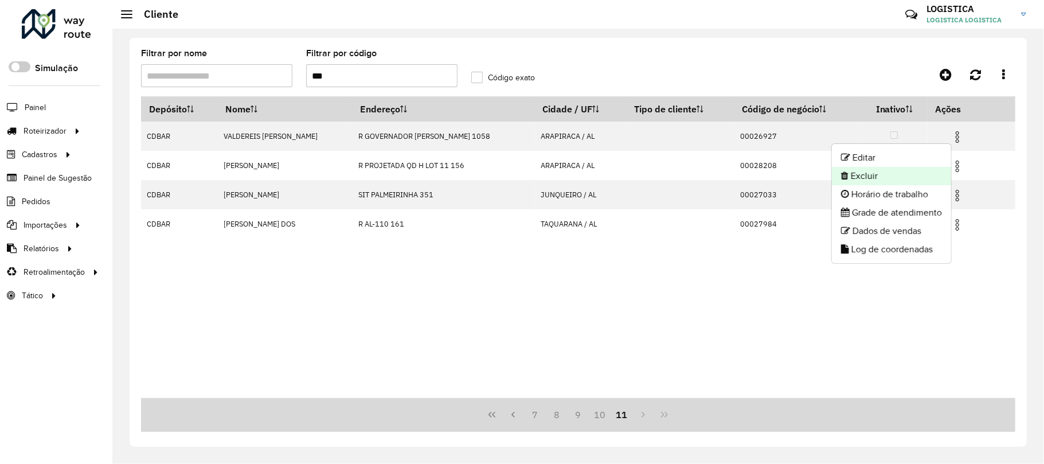
click at [872, 178] on li "Excluir" at bounding box center [891, 176] width 119 height 18
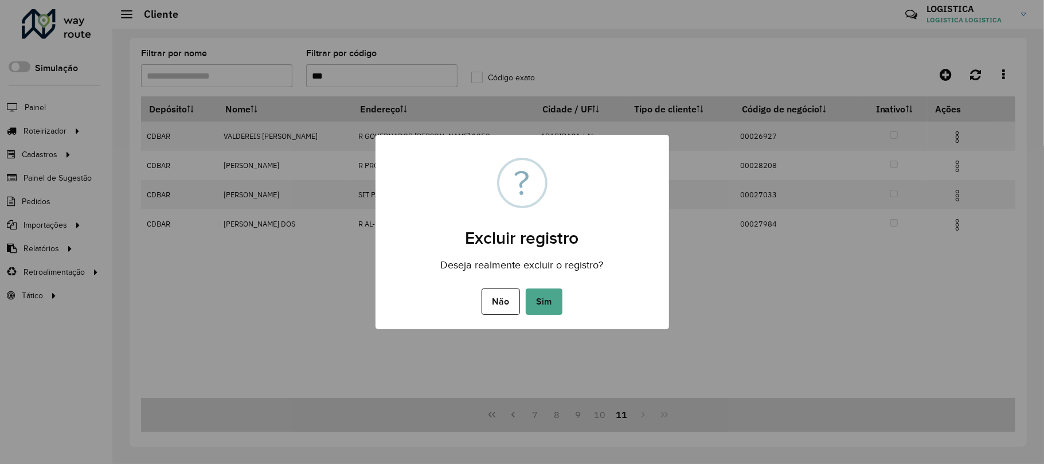
click at [526, 288] on button "Sim" at bounding box center [544, 301] width 37 height 26
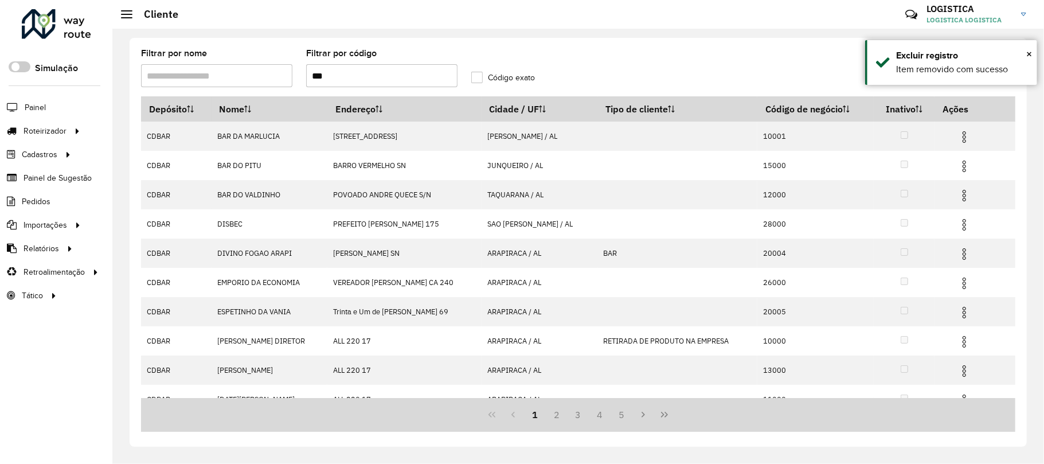
click at [657, 409] on button "Last Page" at bounding box center [665, 415] width 22 height 22
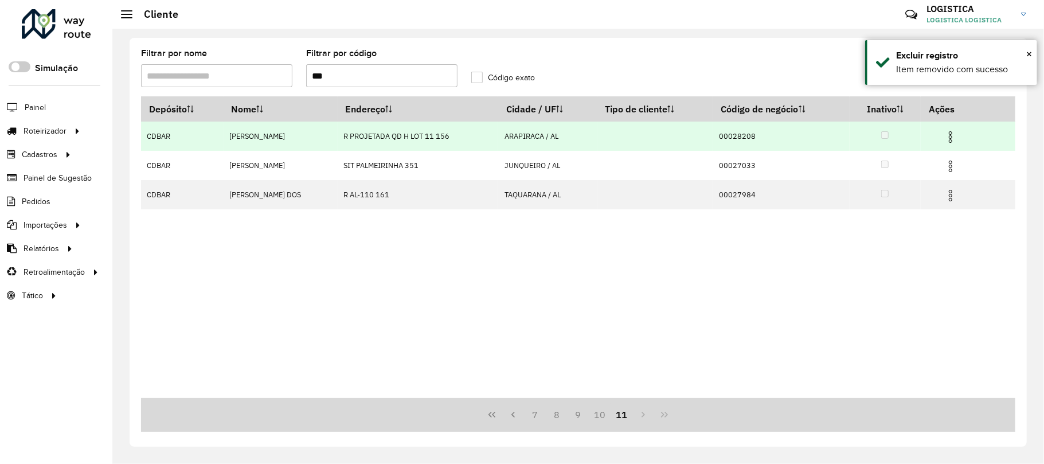
click at [948, 136] on img at bounding box center [951, 137] width 14 height 14
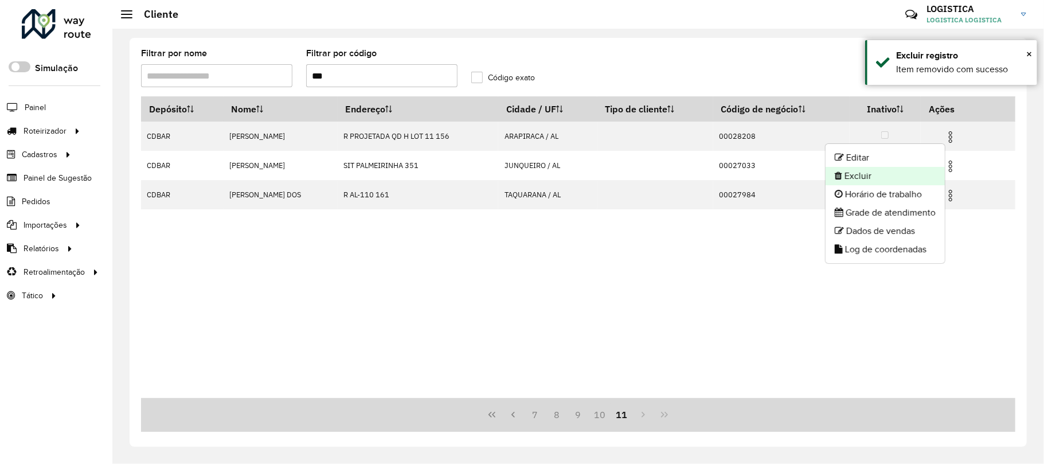
click at [908, 171] on li "Excluir" at bounding box center [885, 176] width 119 height 18
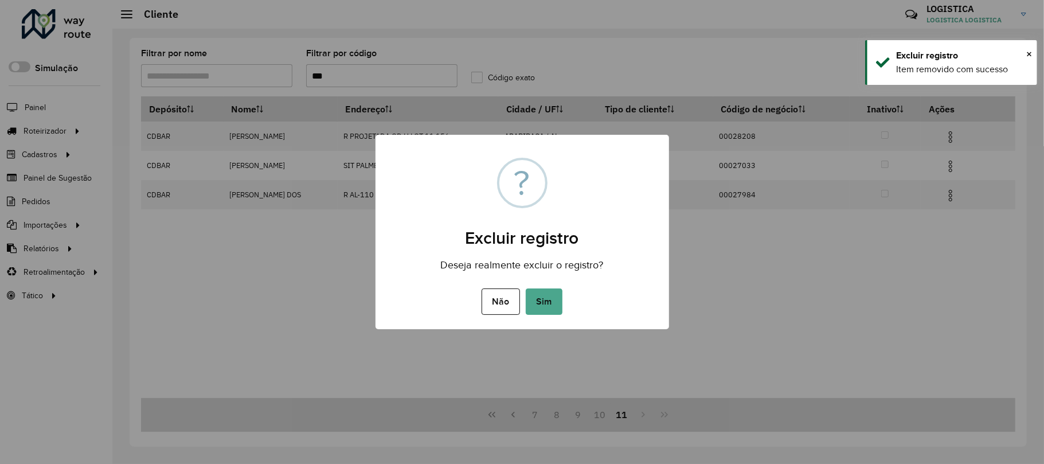
click at [526, 288] on button "Sim" at bounding box center [544, 301] width 37 height 26
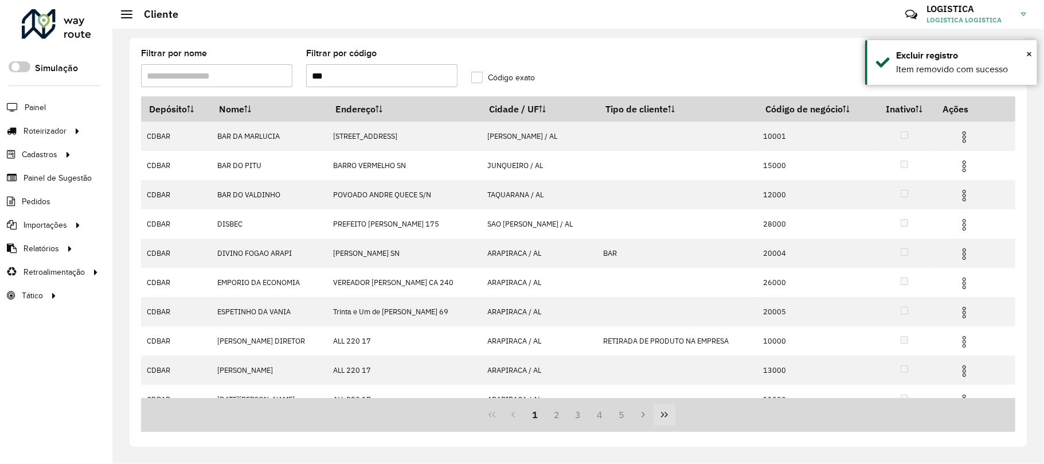
click at [673, 414] on button "Last Page" at bounding box center [665, 415] width 22 height 22
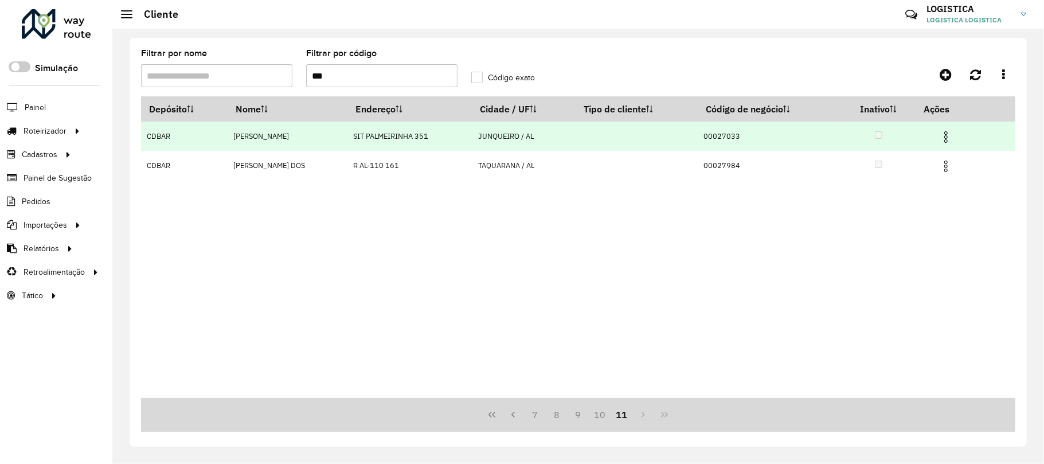
click at [951, 142] on img at bounding box center [946, 137] width 14 height 14
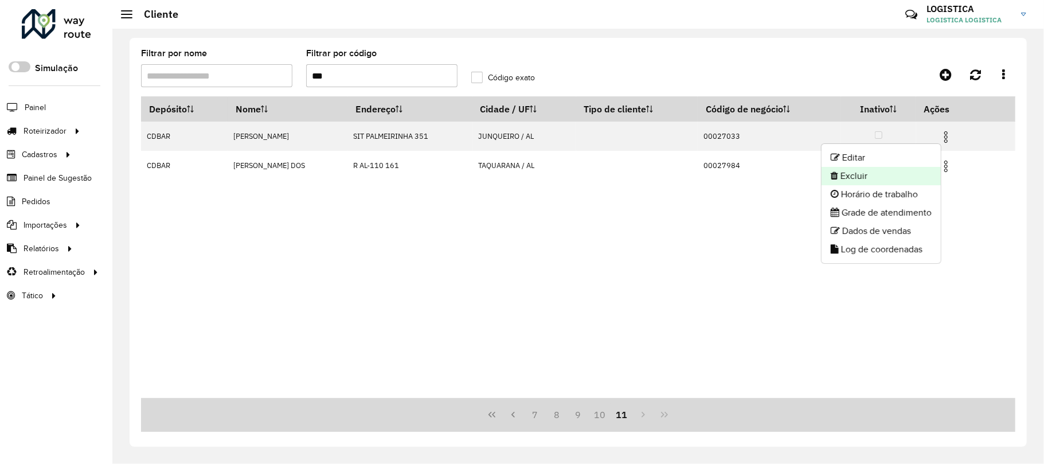
click at [906, 180] on li "Excluir" at bounding box center [881, 176] width 119 height 18
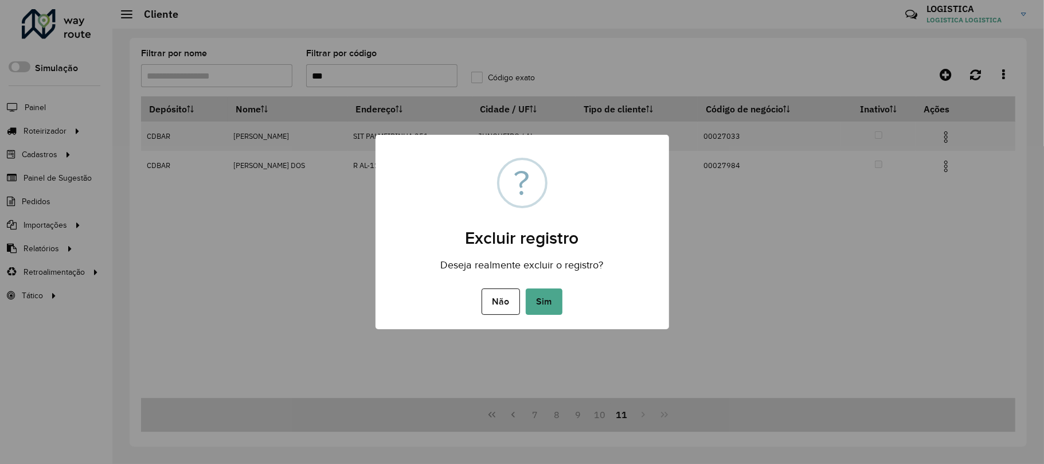
click at [526, 288] on button "Sim" at bounding box center [544, 301] width 37 height 26
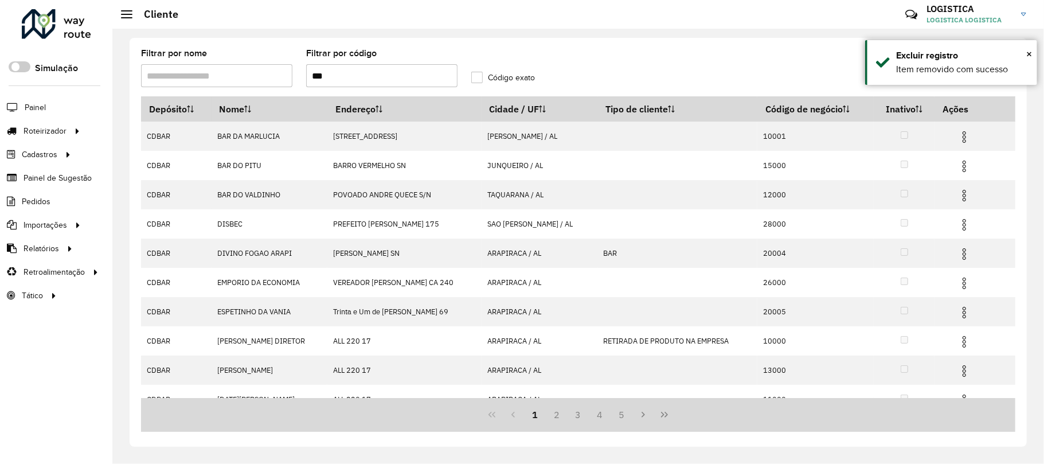
click at [660, 416] on icon "Last Page" at bounding box center [664, 414] width 9 height 9
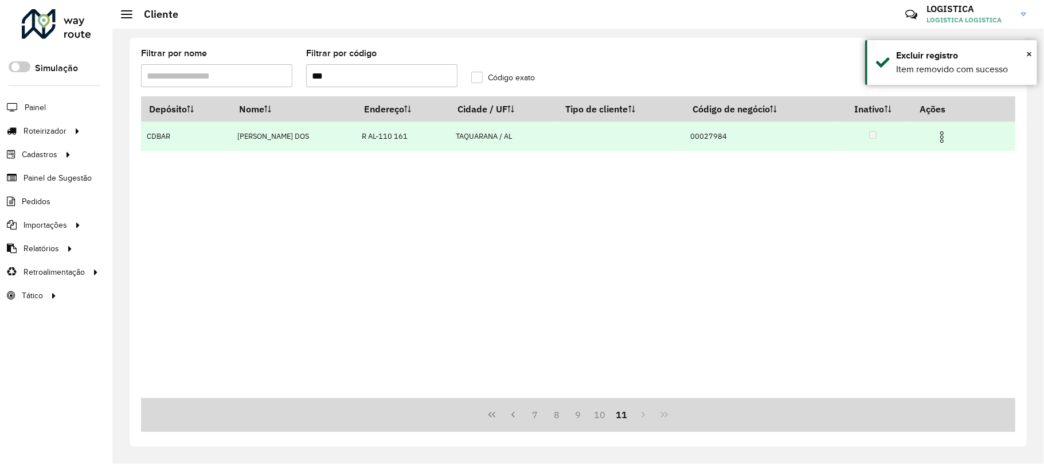
click at [949, 136] on img at bounding box center [942, 137] width 14 height 14
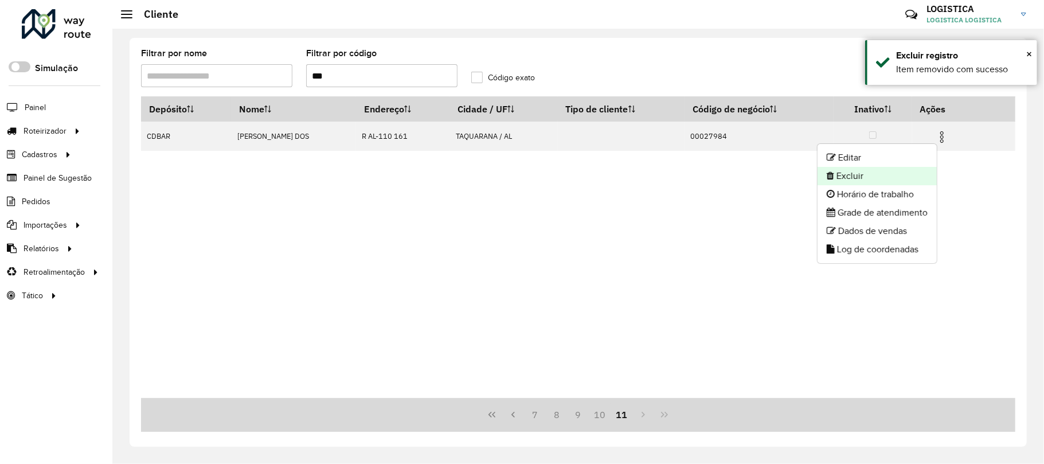
click at [925, 172] on li "Excluir" at bounding box center [877, 176] width 119 height 18
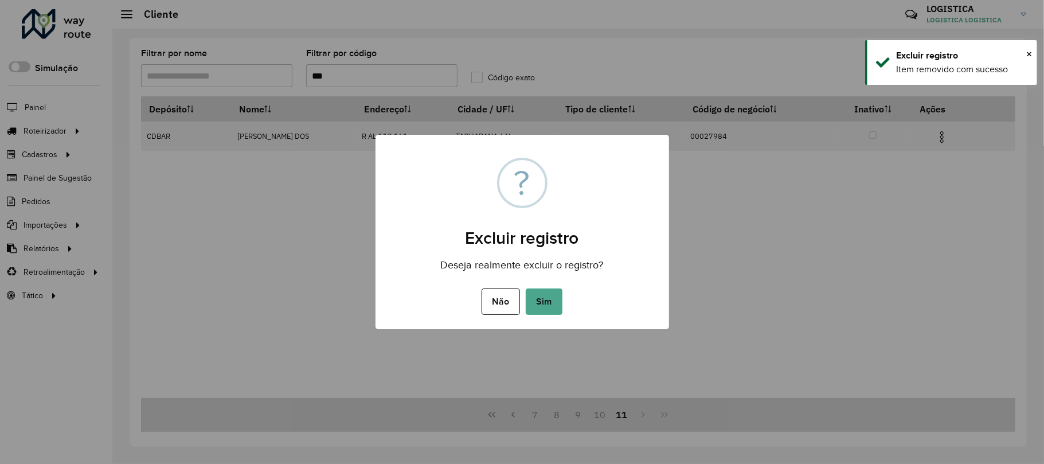
click at [526, 288] on button "Sim" at bounding box center [544, 301] width 37 height 26
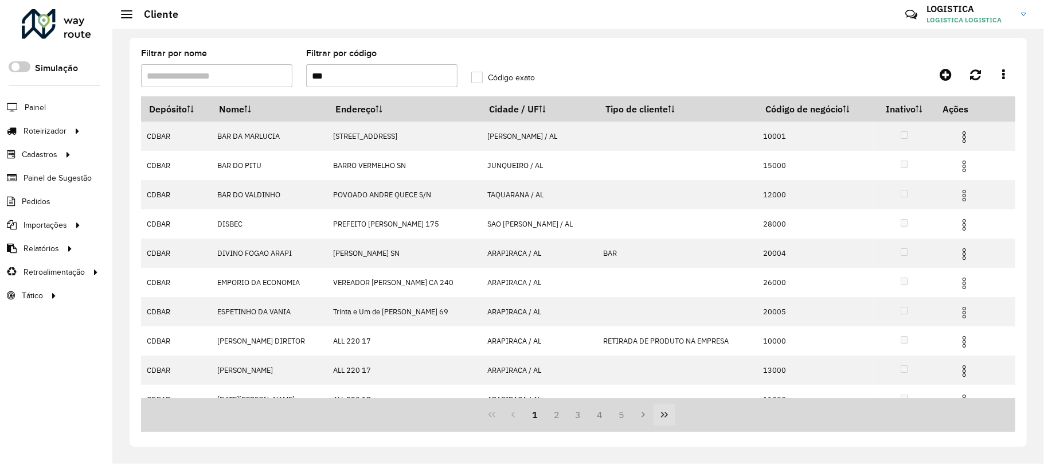
click at [661, 411] on icon "Last Page" at bounding box center [664, 414] width 9 height 9
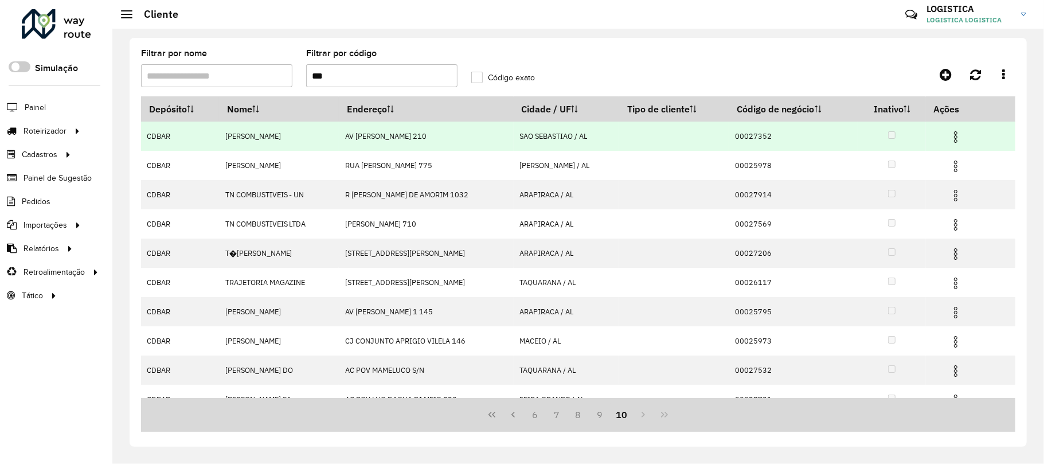
click at [954, 138] on img at bounding box center [956, 137] width 14 height 14
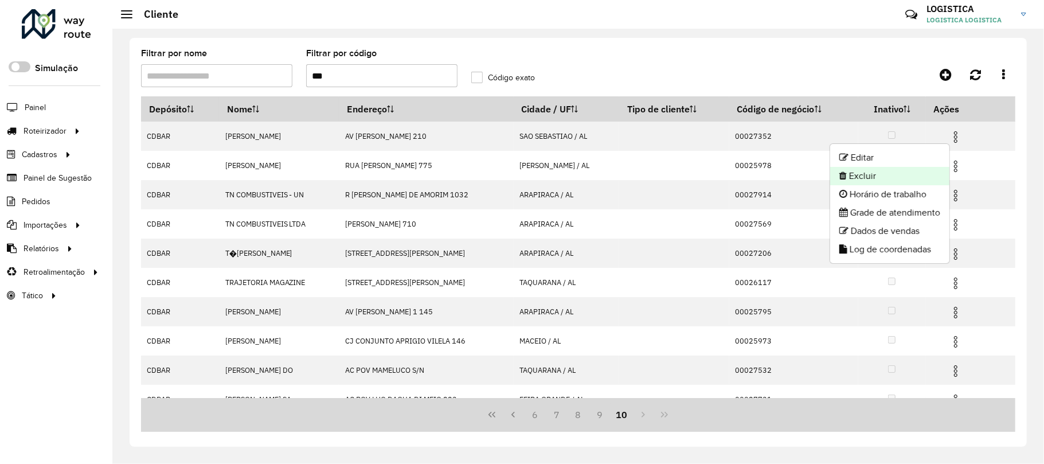
click at [898, 177] on li "Excluir" at bounding box center [889, 176] width 119 height 18
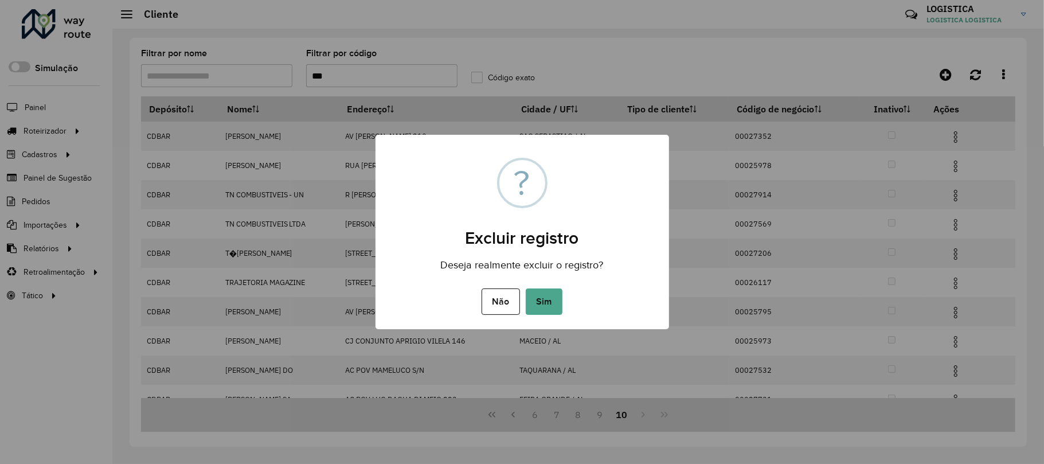
click at [526, 288] on button "Sim" at bounding box center [544, 301] width 37 height 26
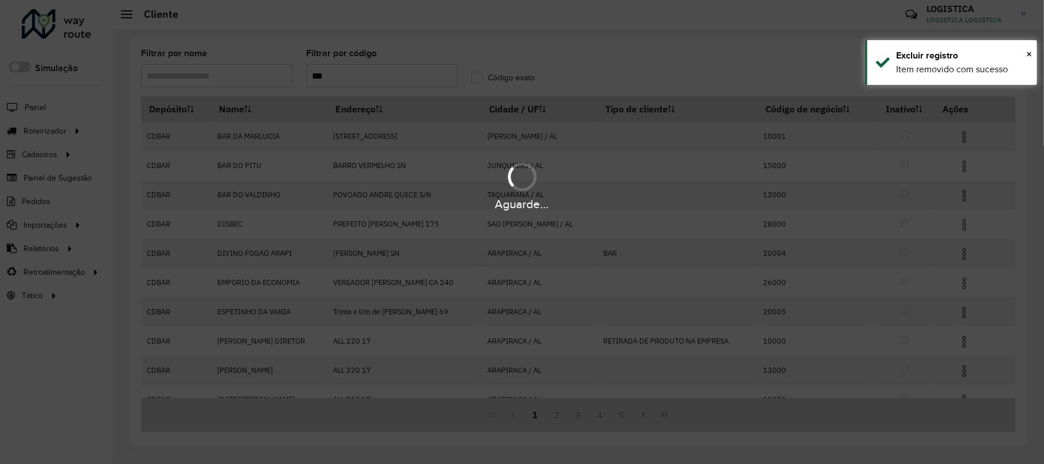
click at [661, 414] on icon "Last Page" at bounding box center [664, 414] width 9 height 9
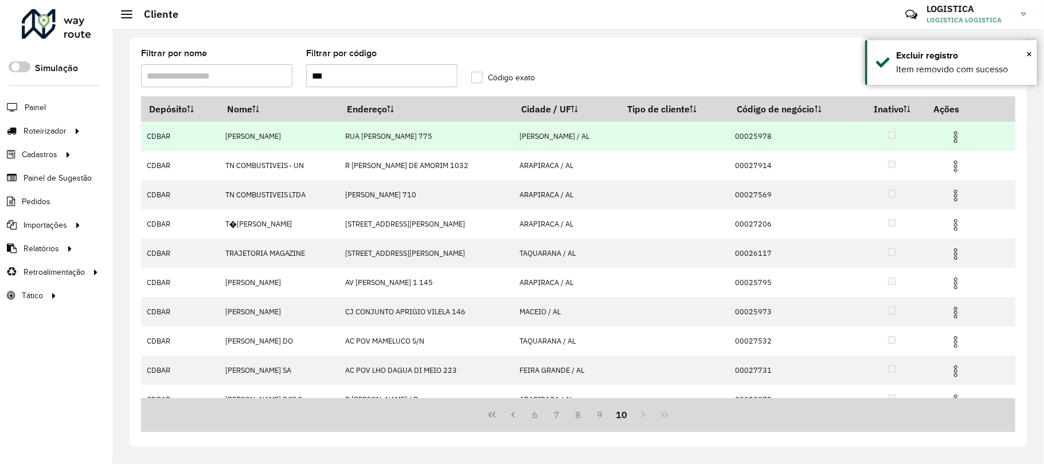
click at [960, 138] on img at bounding box center [956, 137] width 14 height 14
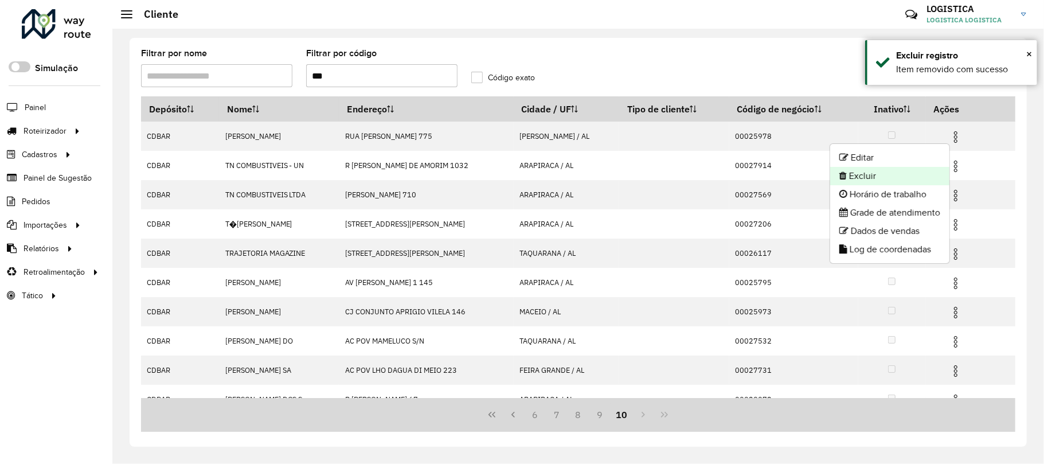
click at [921, 171] on li "Excluir" at bounding box center [889, 176] width 119 height 18
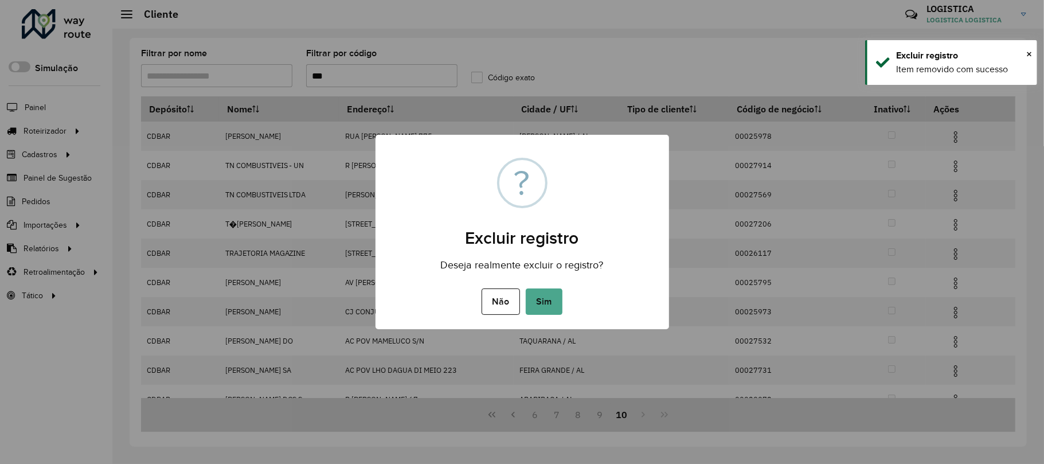
click at [526, 288] on button "Sim" at bounding box center [544, 301] width 37 height 26
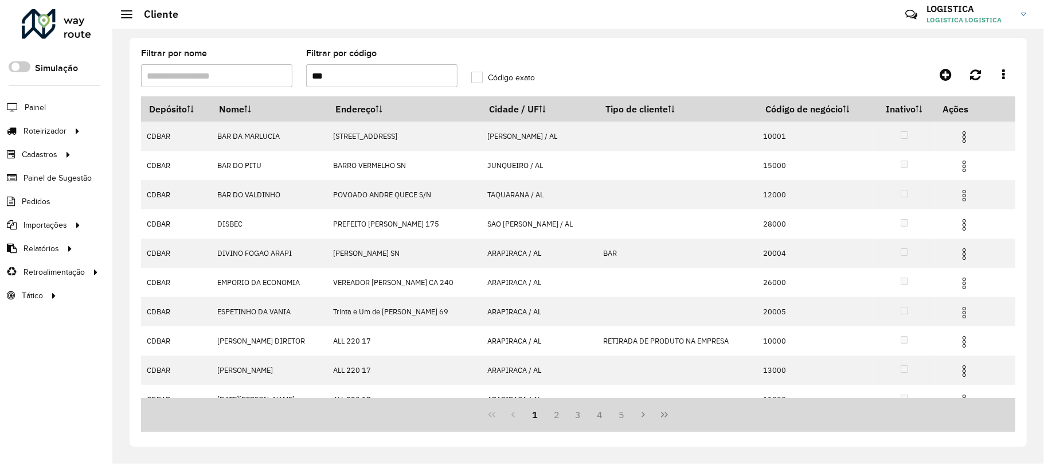
click at [669, 416] on icon "Last Page" at bounding box center [664, 414] width 9 height 9
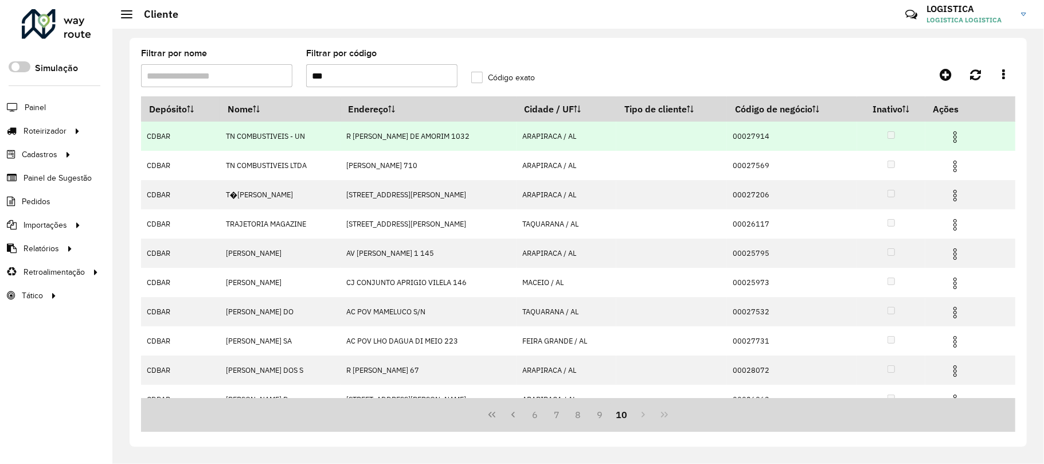
drag, startPoint x: 959, startPoint y: 131, endPoint x: 949, endPoint y: 142, distance: 14.6
click at [959, 131] on img at bounding box center [955, 137] width 14 height 14
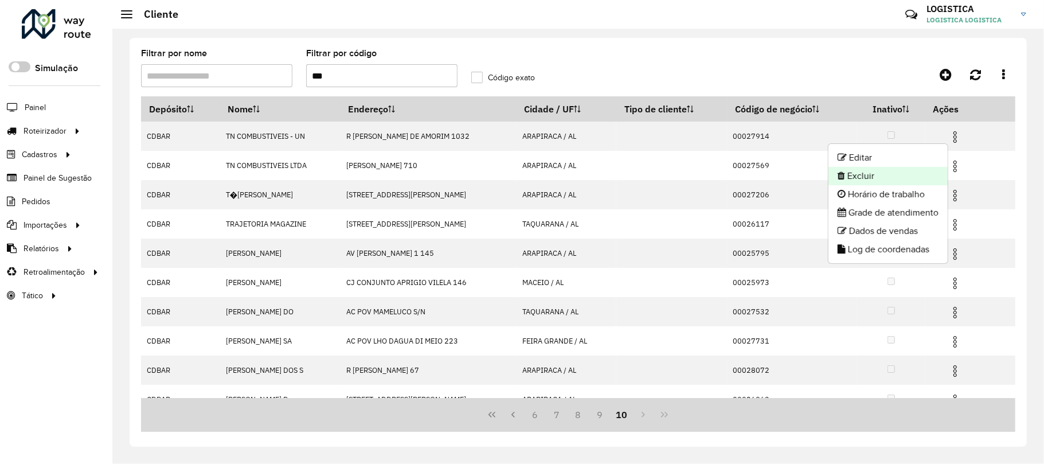
click at [906, 173] on li "Excluir" at bounding box center [888, 176] width 119 height 18
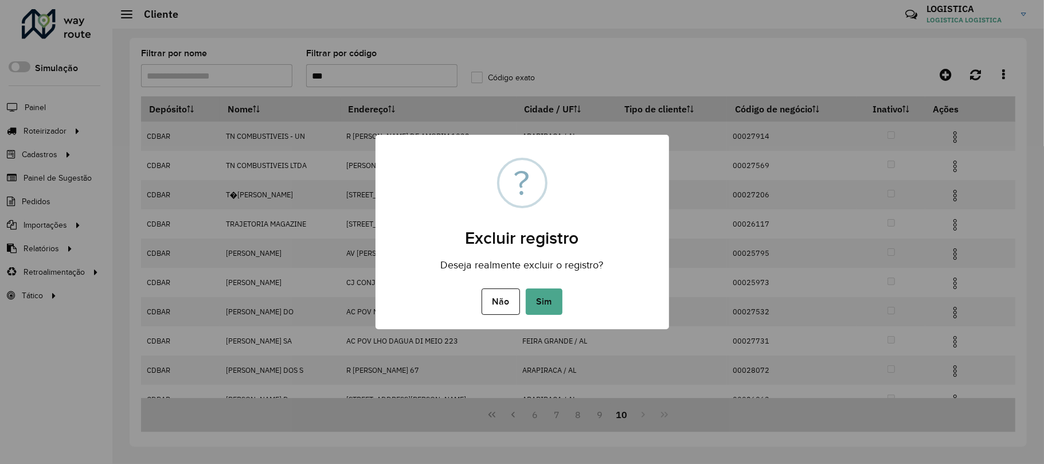
click at [526, 288] on button "Sim" at bounding box center [544, 301] width 37 height 26
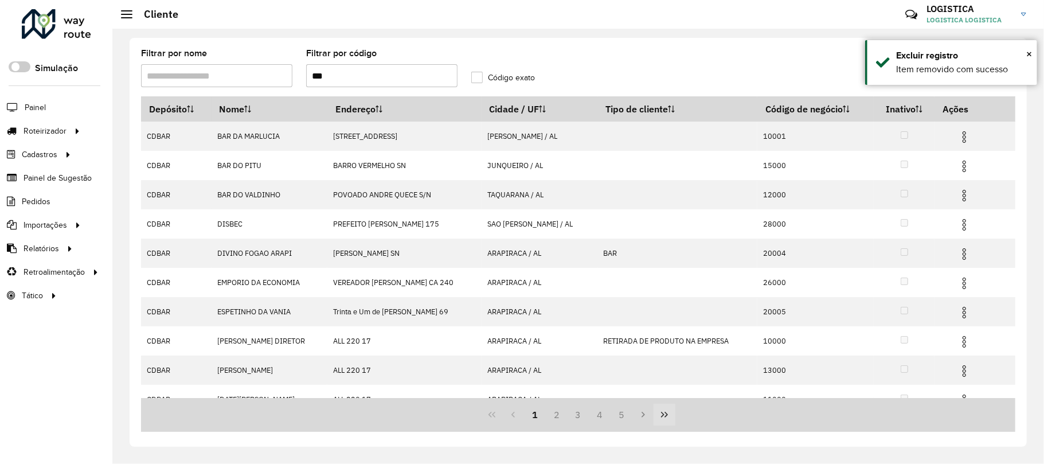
click at [658, 411] on button "Last Page" at bounding box center [665, 415] width 22 height 22
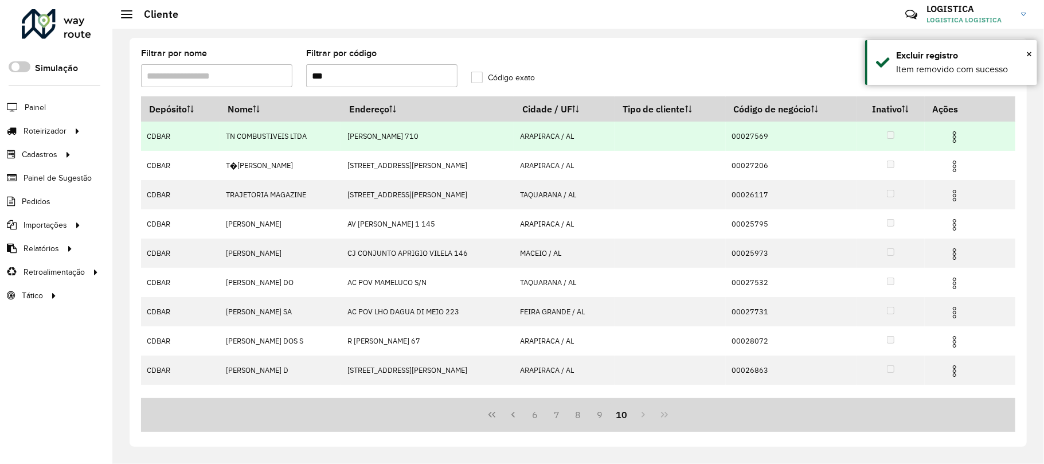
click at [959, 146] on td at bounding box center [959, 136] width 69 height 29
click at [962, 134] on img at bounding box center [955, 137] width 14 height 14
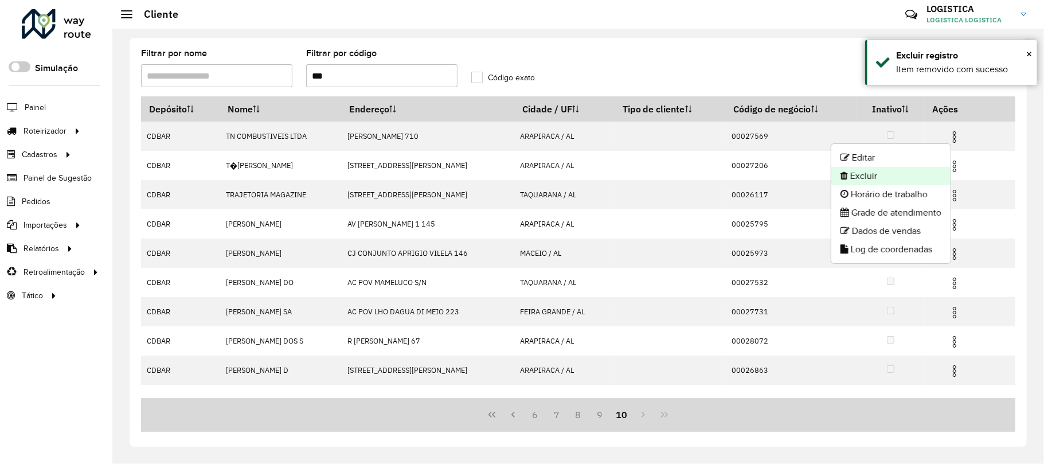
click at [906, 177] on li "Excluir" at bounding box center [890, 176] width 119 height 18
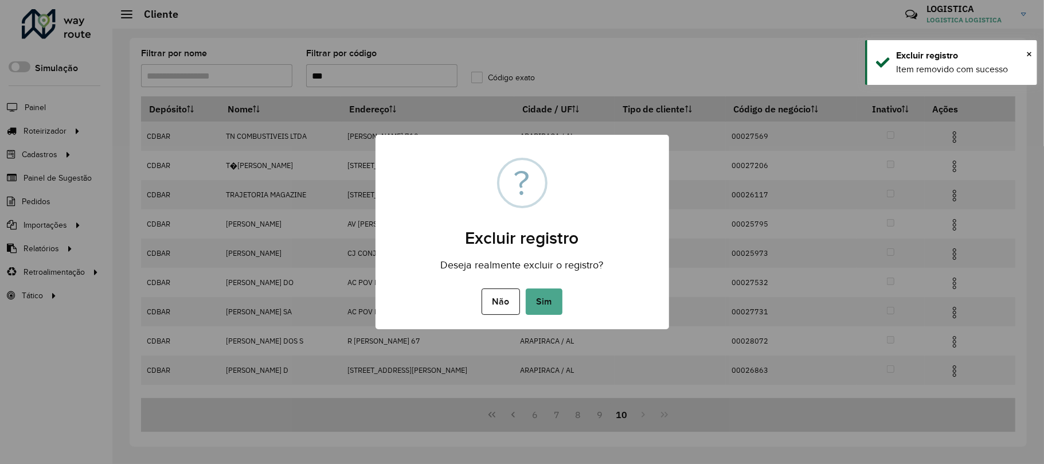
click at [526, 288] on button "Sim" at bounding box center [544, 301] width 37 height 26
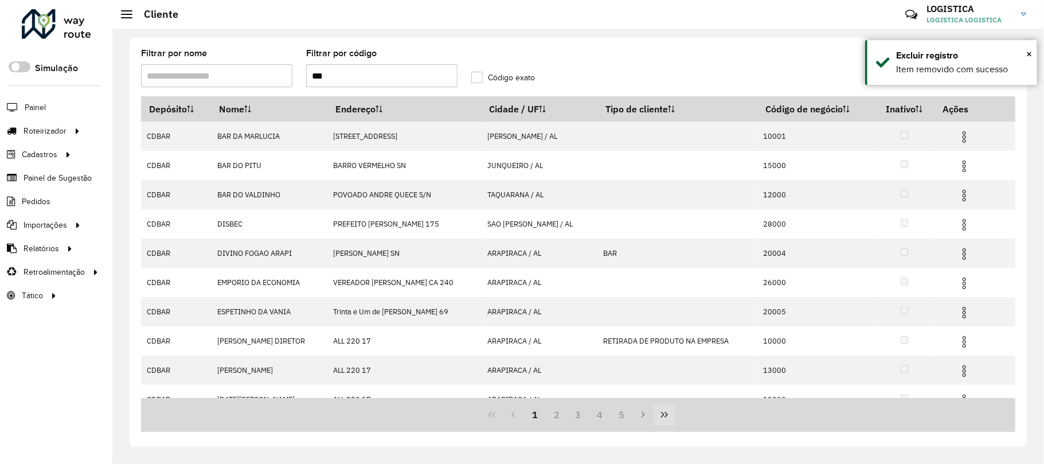
click at [665, 416] on icon "Last Page" at bounding box center [664, 414] width 9 height 9
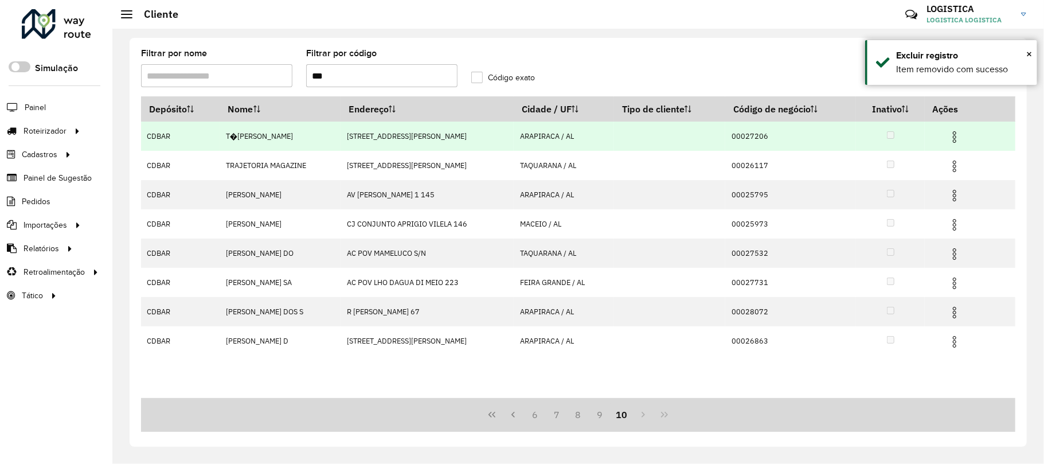
click at [956, 136] on img at bounding box center [955, 137] width 14 height 14
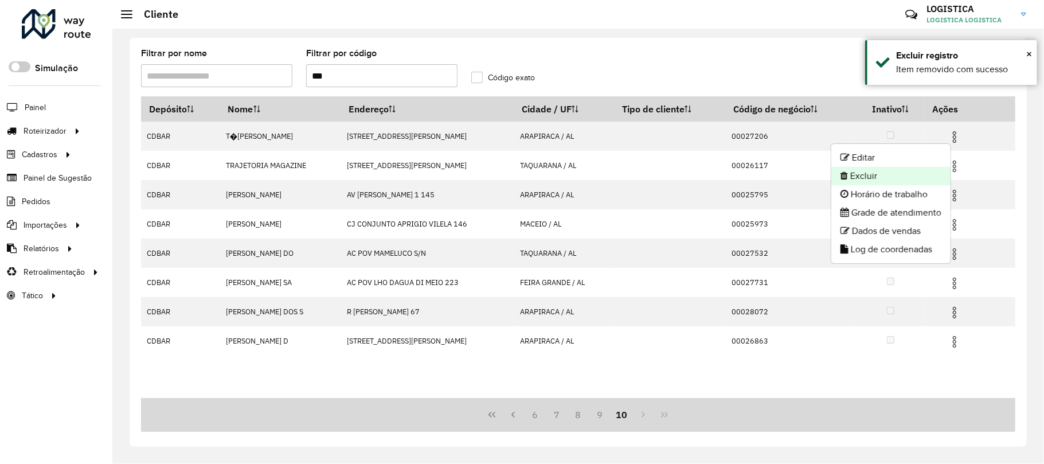
click at [909, 180] on li "Excluir" at bounding box center [890, 176] width 119 height 18
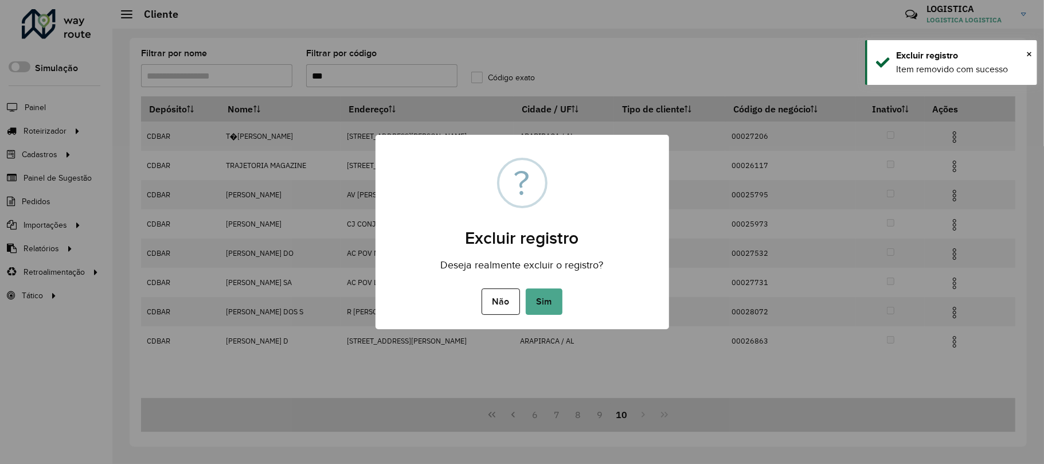
click at [526, 288] on button "Sim" at bounding box center [544, 301] width 37 height 26
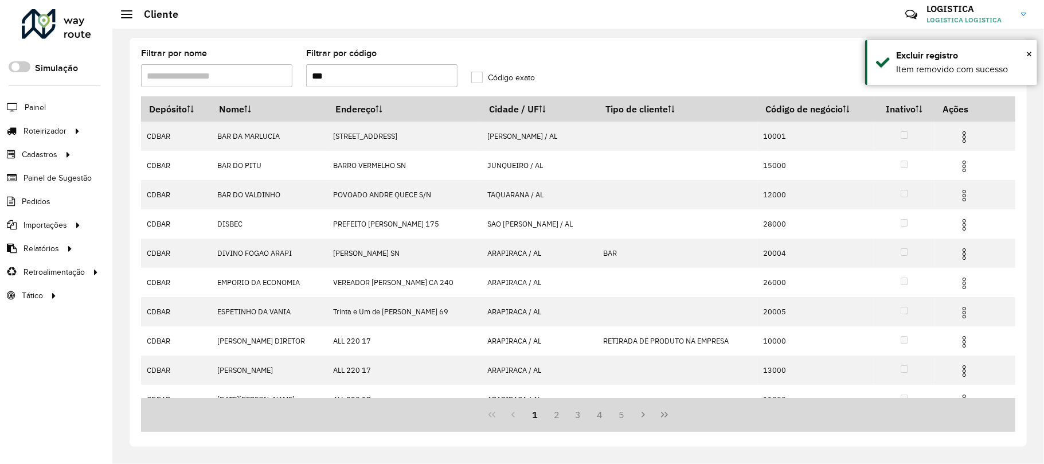
click at [664, 413] on icon "Last Page" at bounding box center [664, 414] width 9 height 9
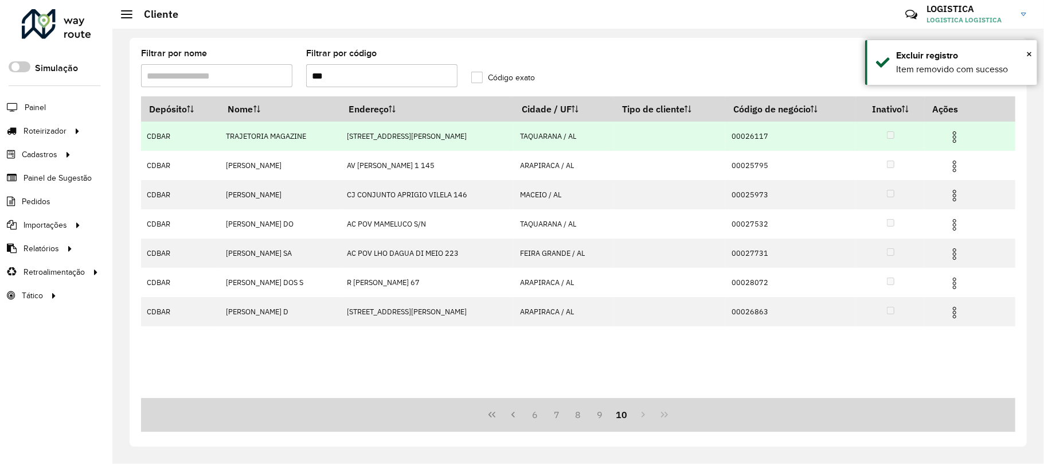
drag, startPoint x: 959, startPoint y: 134, endPoint x: 949, endPoint y: 141, distance: 12.3
click at [959, 134] on img at bounding box center [955, 137] width 14 height 14
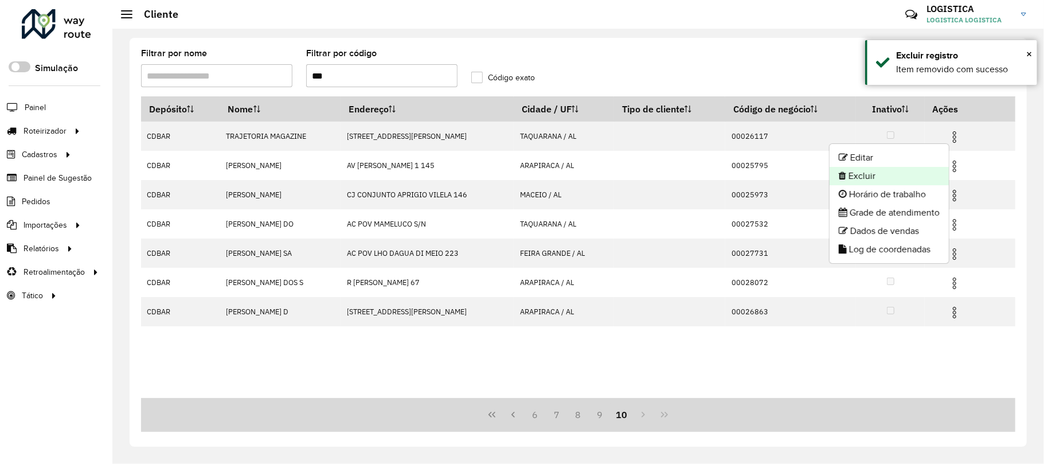
click at [914, 171] on li "Excluir" at bounding box center [889, 176] width 119 height 18
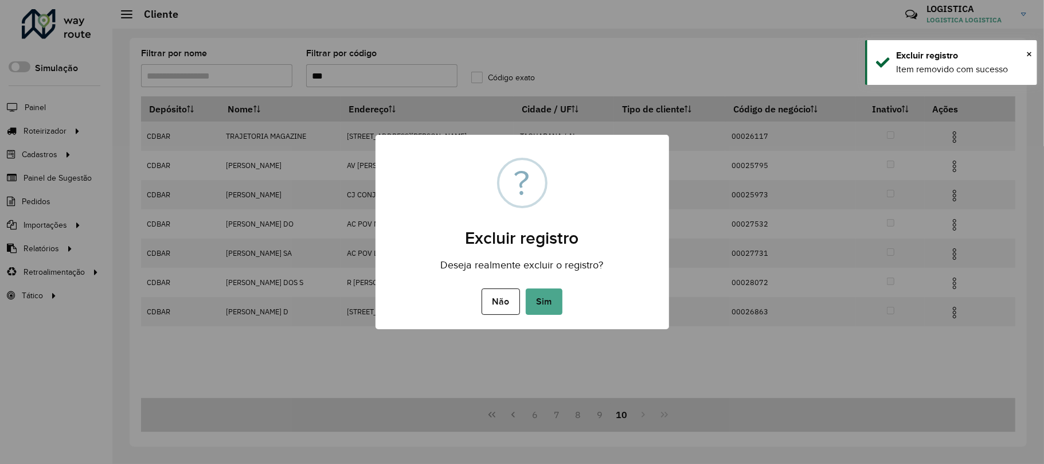
click at [526, 288] on button "Sim" at bounding box center [544, 301] width 37 height 26
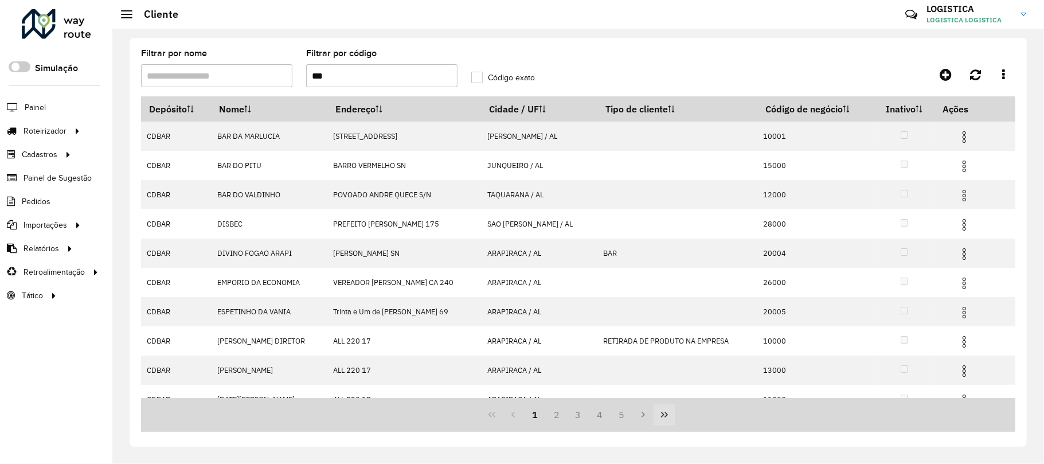
click at [666, 414] on icon "Last Page" at bounding box center [664, 414] width 9 height 9
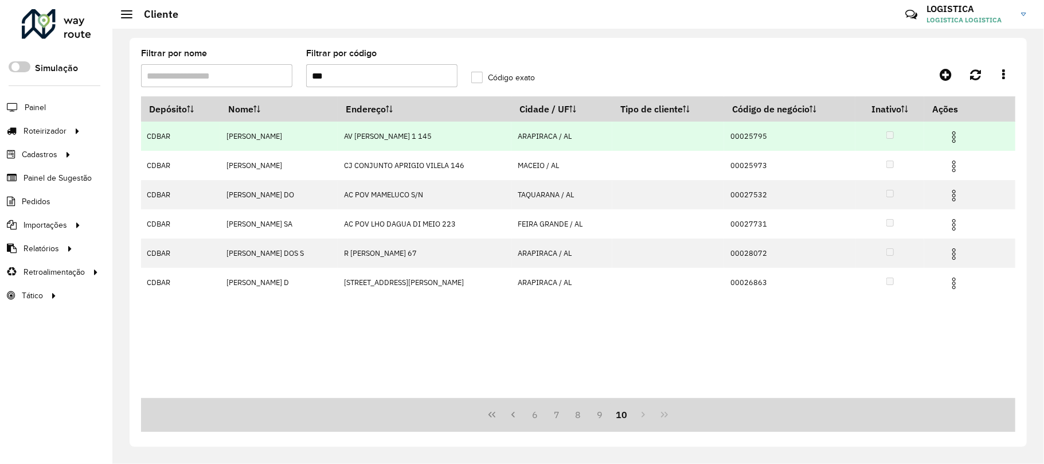
click at [961, 129] on span at bounding box center [954, 135] width 14 height 15
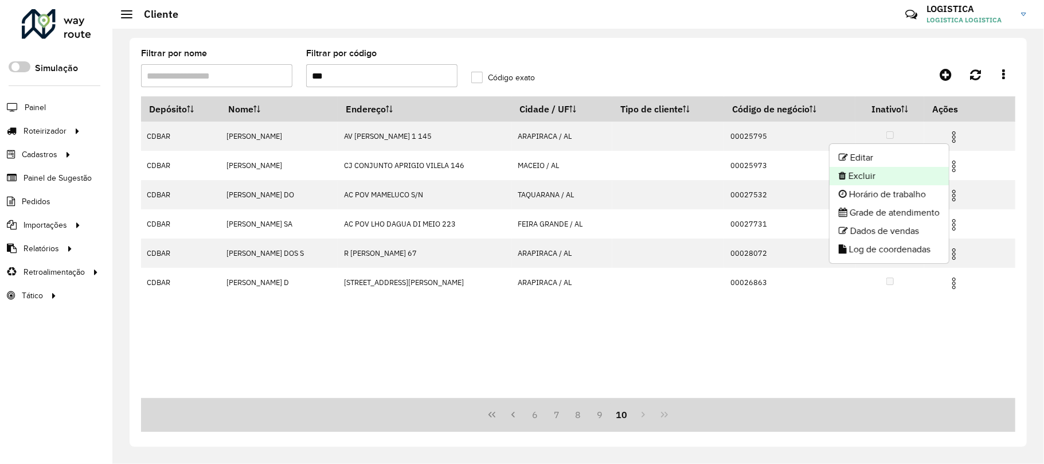
click at [891, 175] on li "Excluir" at bounding box center [889, 176] width 119 height 18
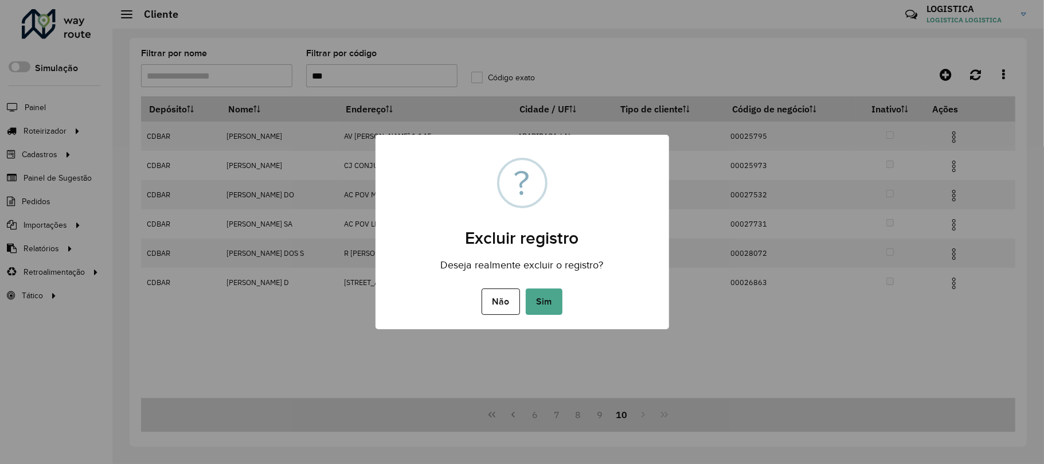
click at [526, 288] on button "Sim" at bounding box center [544, 301] width 37 height 26
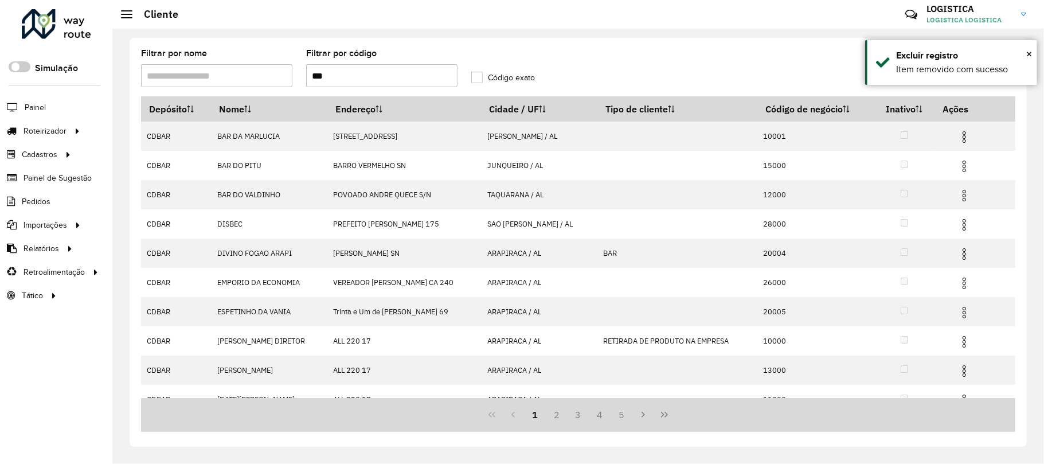
click at [662, 411] on icon "Last Page" at bounding box center [664, 414] width 9 height 9
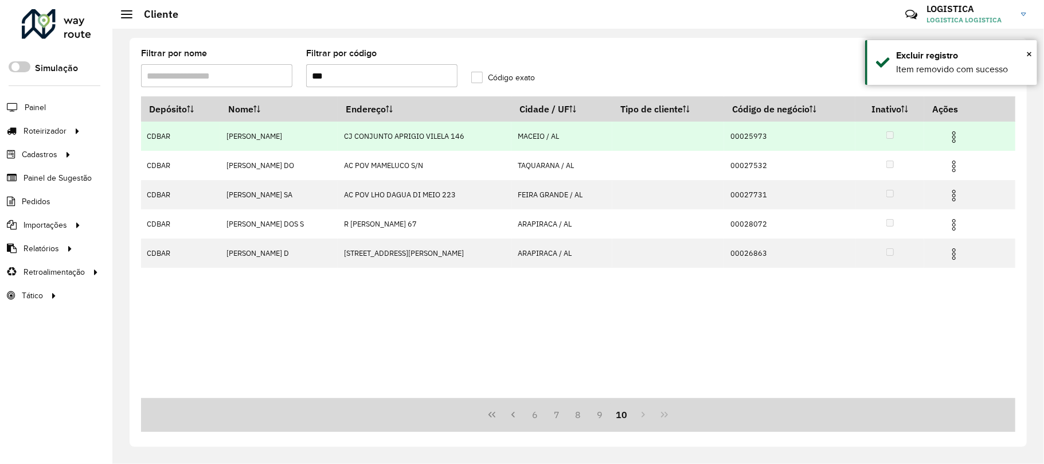
click at [949, 142] on img at bounding box center [954, 137] width 14 height 14
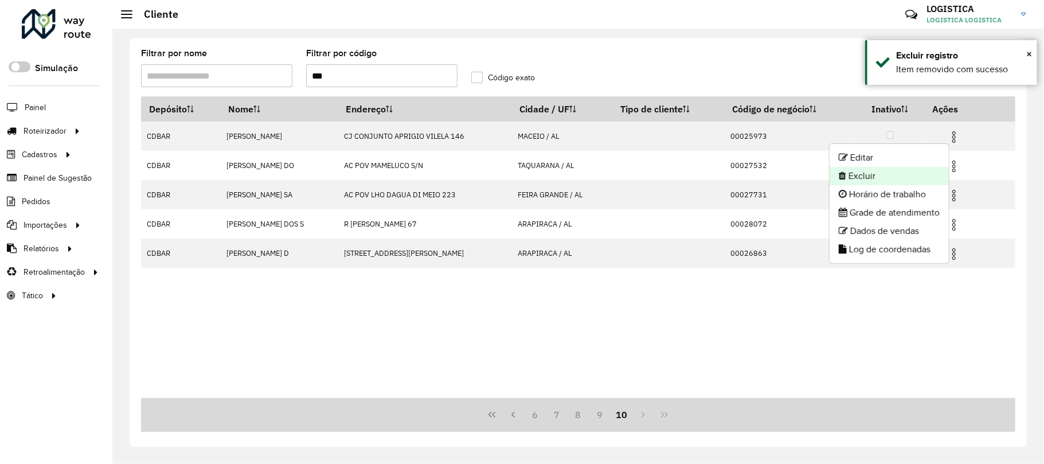
click at [922, 172] on li "Excluir" at bounding box center [889, 176] width 119 height 18
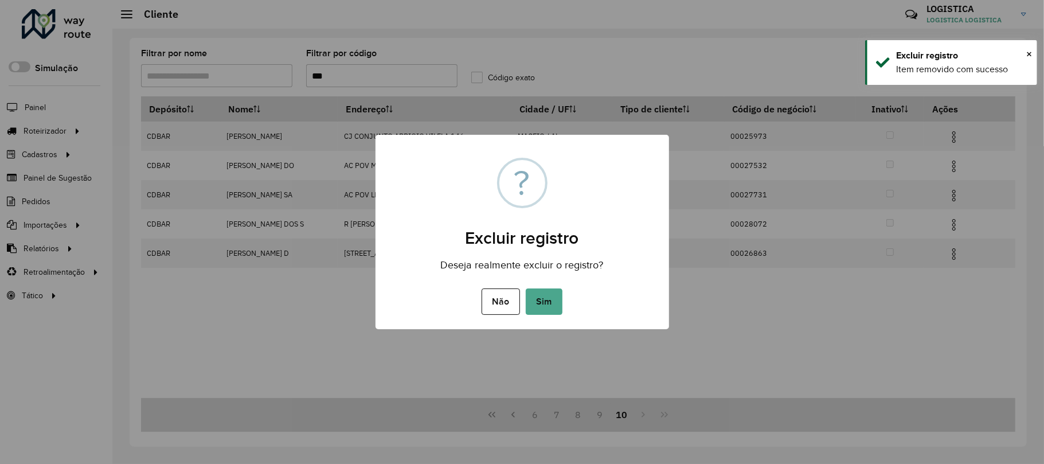
click at [526, 288] on button "Sim" at bounding box center [544, 301] width 37 height 26
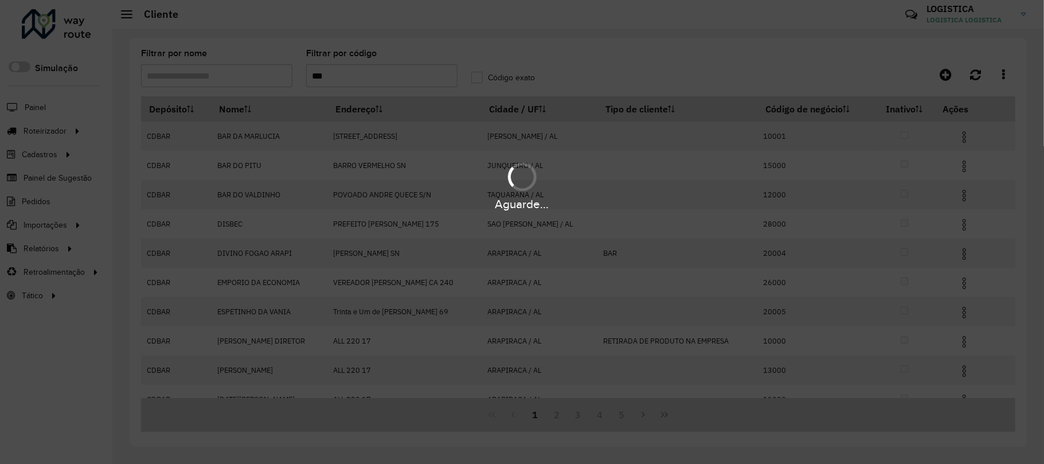
click at [663, 416] on hb-app "Aguarde... Pop-up bloqueado! Seu navegador bloqueou automáticamente a abertura …" at bounding box center [522, 232] width 1044 height 464
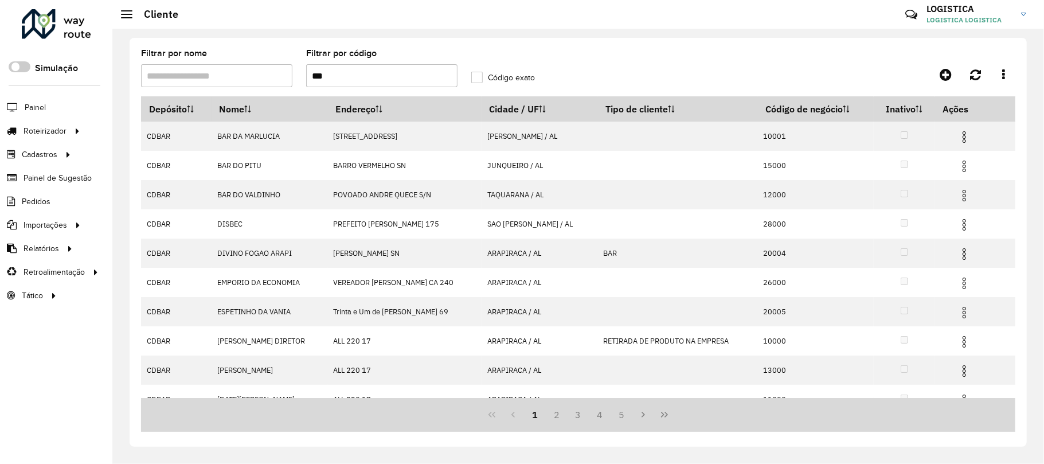
click at [663, 416] on icon "Last Page" at bounding box center [664, 414] width 9 height 9
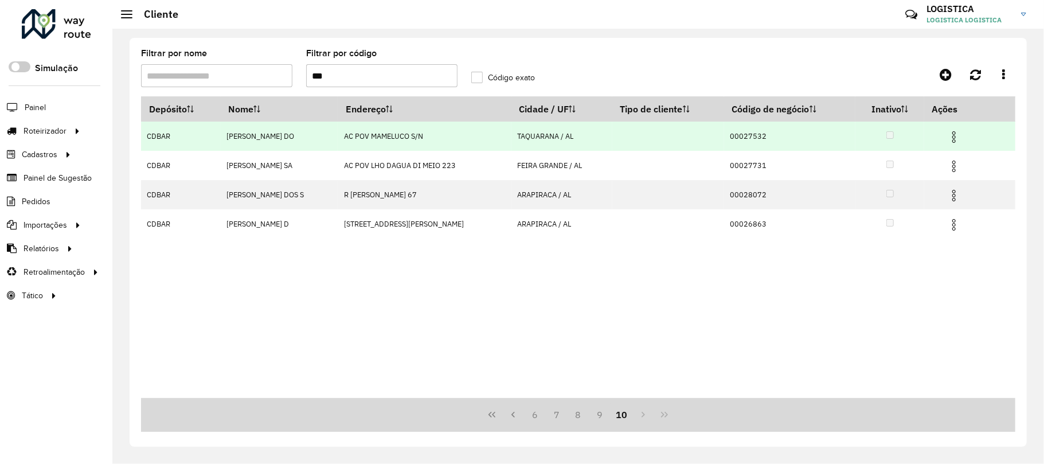
click at [955, 140] on img at bounding box center [954, 137] width 14 height 14
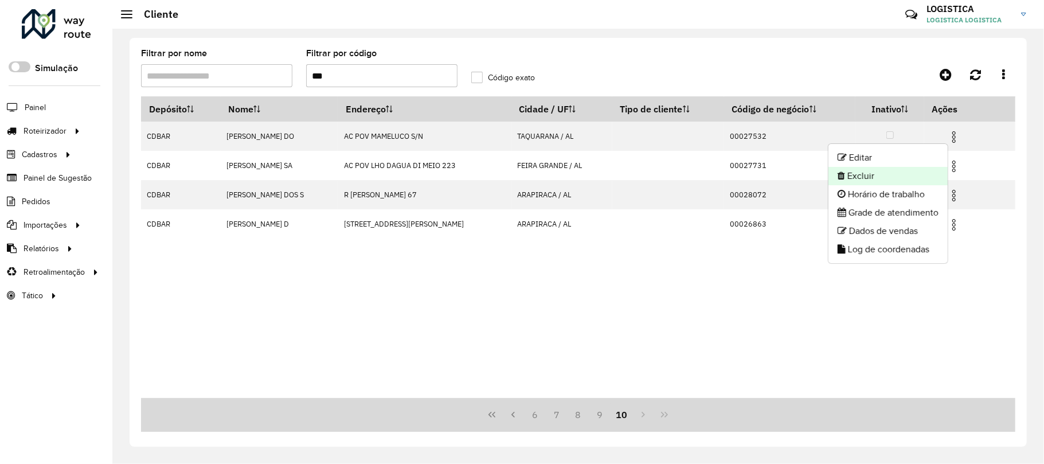
click at [896, 173] on li "Excluir" at bounding box center [888, 176] width 119 height 18
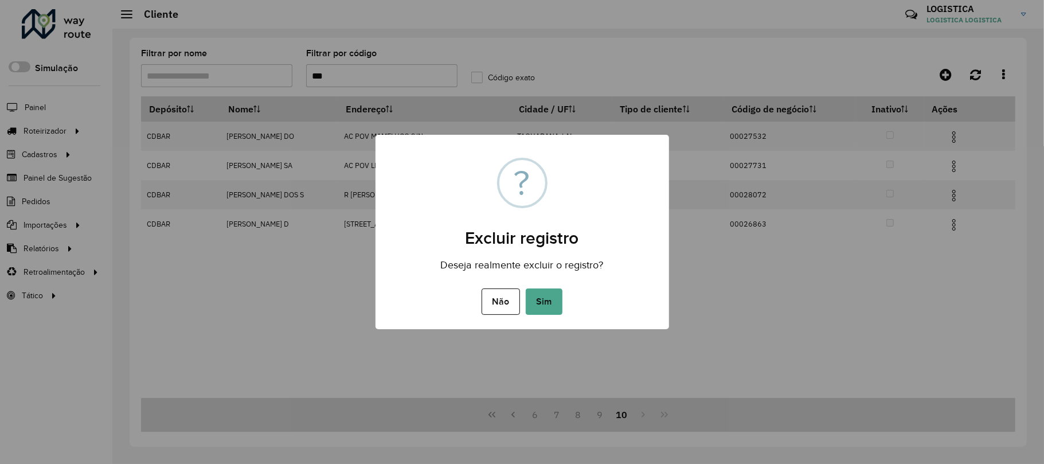
click at [526, 288] on button "Sim" at bounding box center [544, 301] width 37 height 26
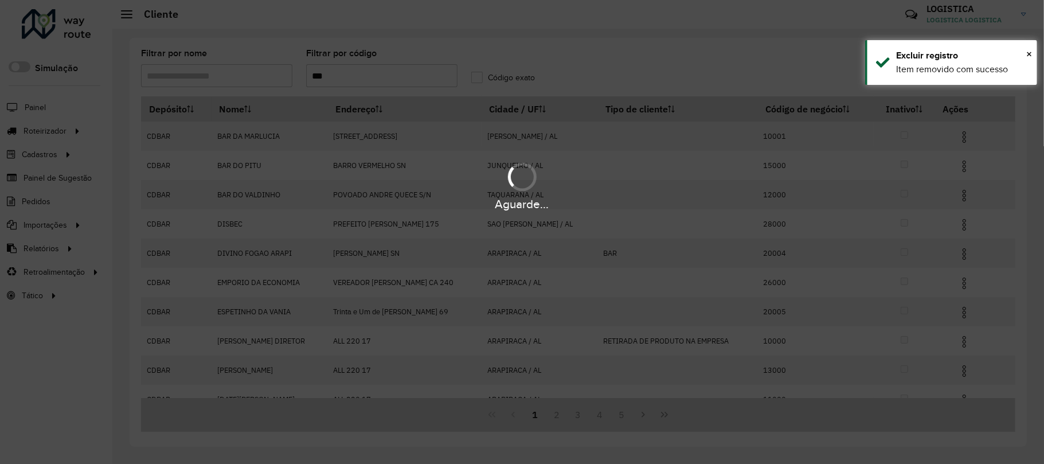
click at [656, 413] on button "Last Page" at bounding box center [665, 415] width 22 height 22
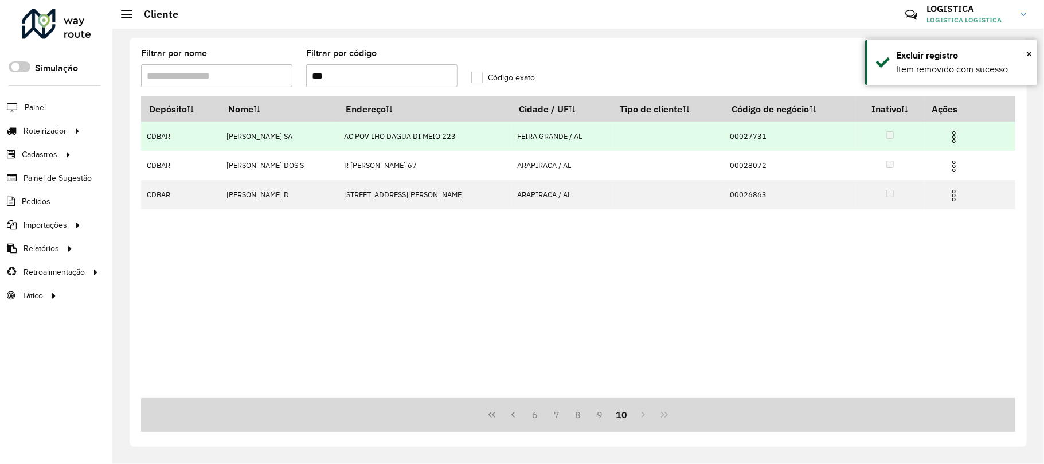
click at [957, 131] on img at bounding box center [954, 137] width 14 height 14
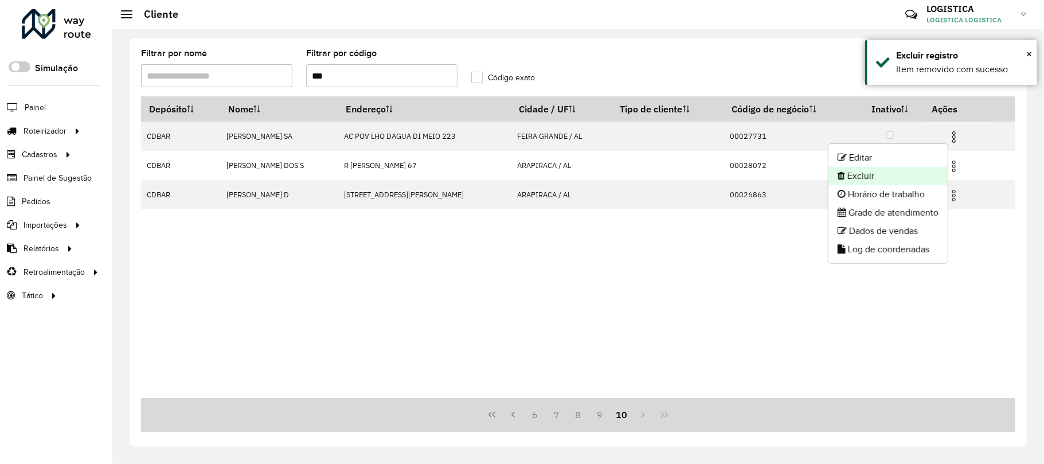
click at [904, 167] on li "Excluir" at bounding box center [888, 176] width 119 height 18
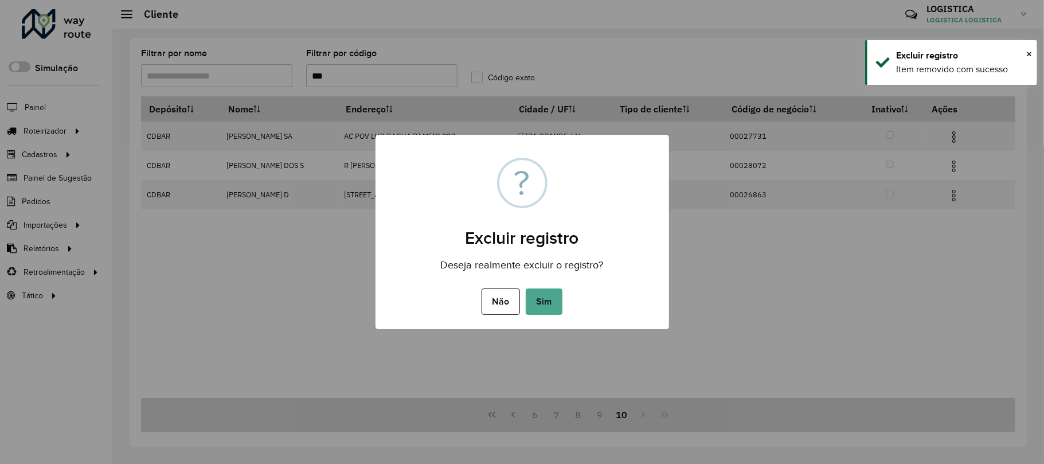
click at [526, 288] on button "Sim" at bounding box center [544, 301] width 37 height 26
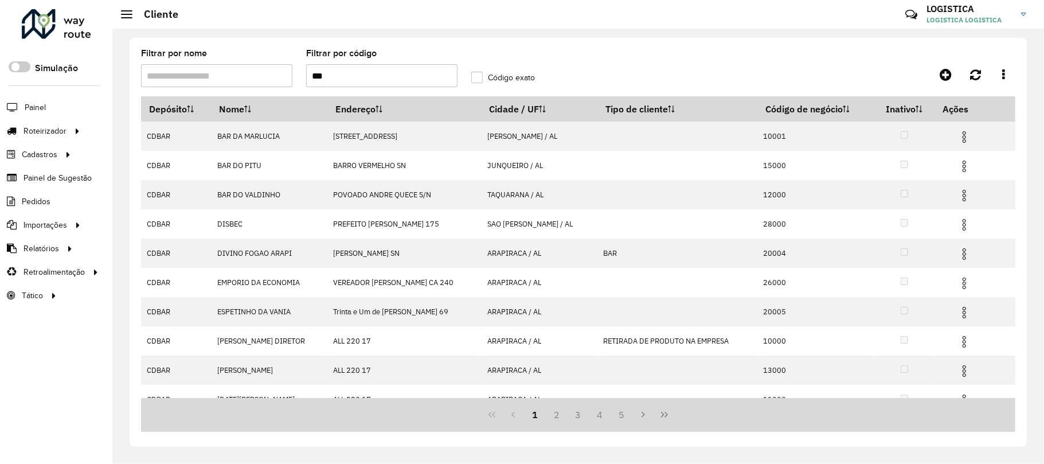
click at [666, 416] on icon "Last Page" at bounding box center [664, 415] width 7 height 6
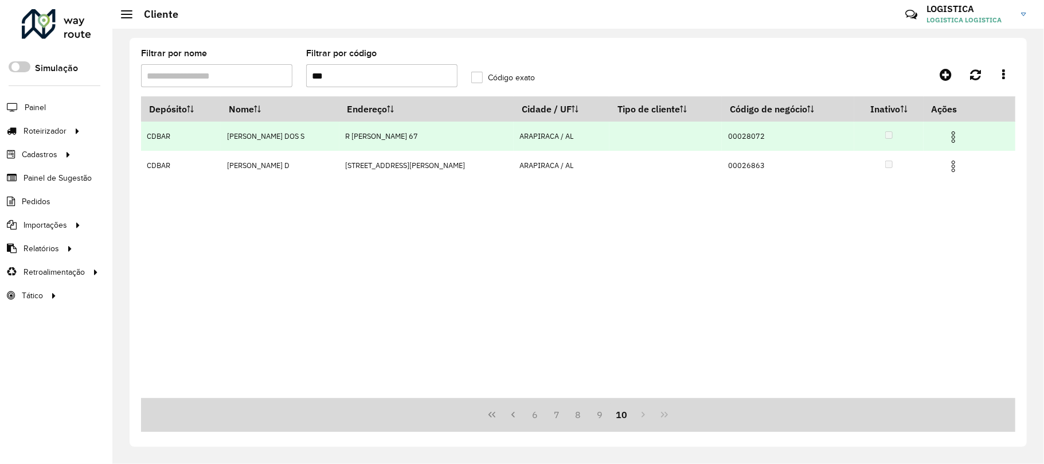
click at [952, 140] on img at bounding box center [954, 137] width 14 height 14
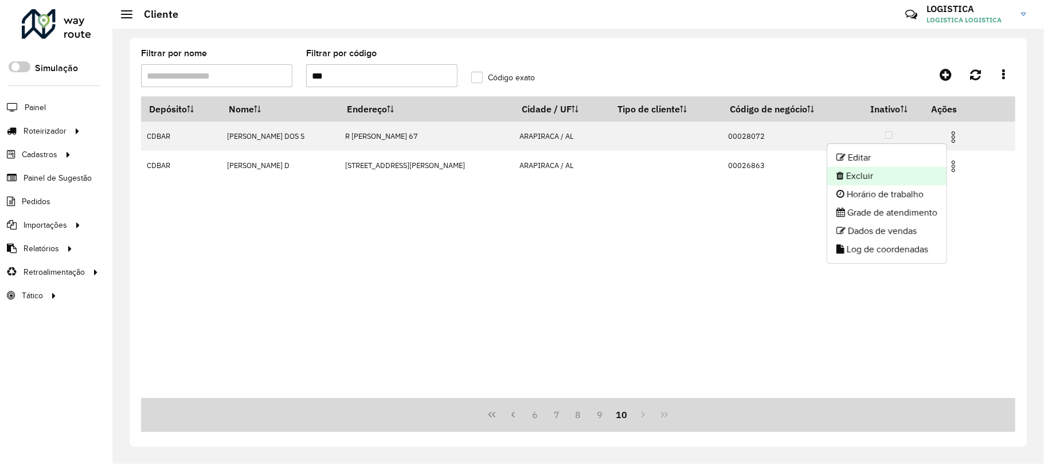
click at [904, 173] on li "Excluir" at bounding box center [886, 176] width 119 height 18
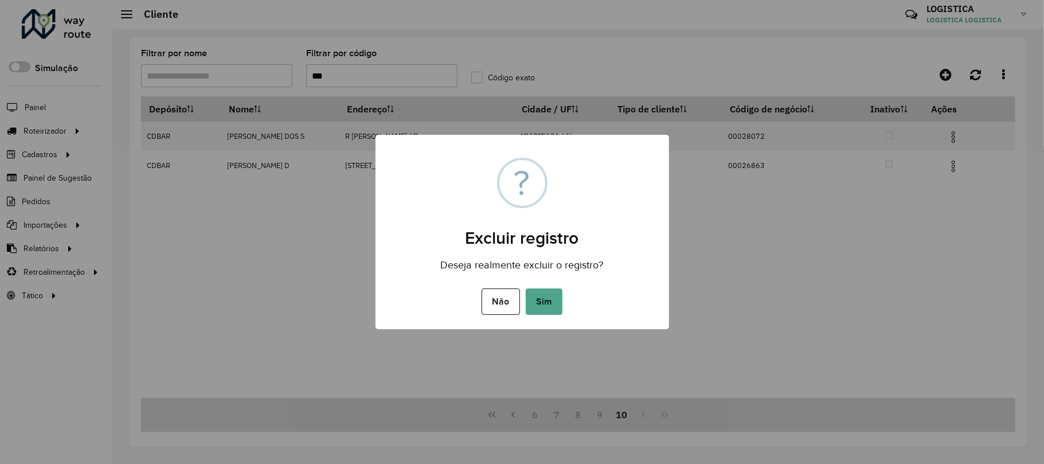
click at [526, 288] on button "Sim" at bounding box center [544, 301] width 37 height 26
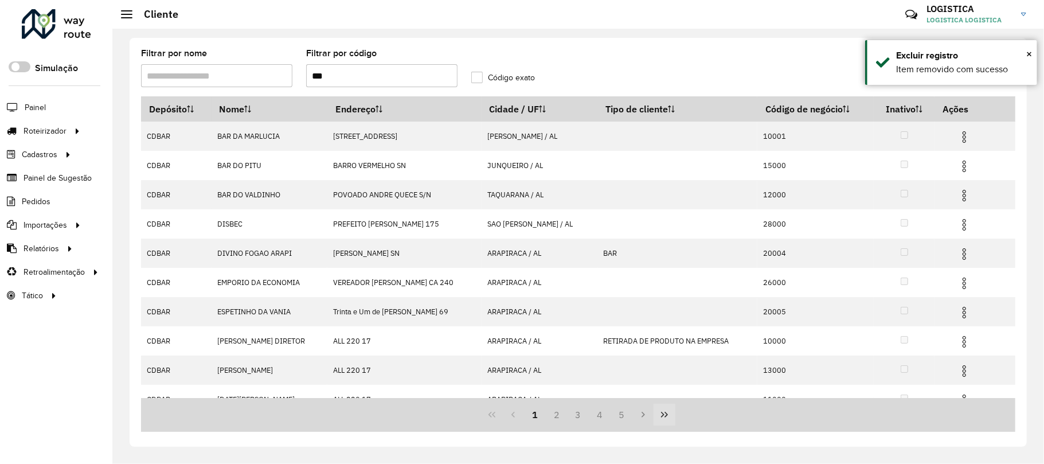
click at [662, 413] on icon "Last Page" at bounding box center [664, 414] width 9 height 9
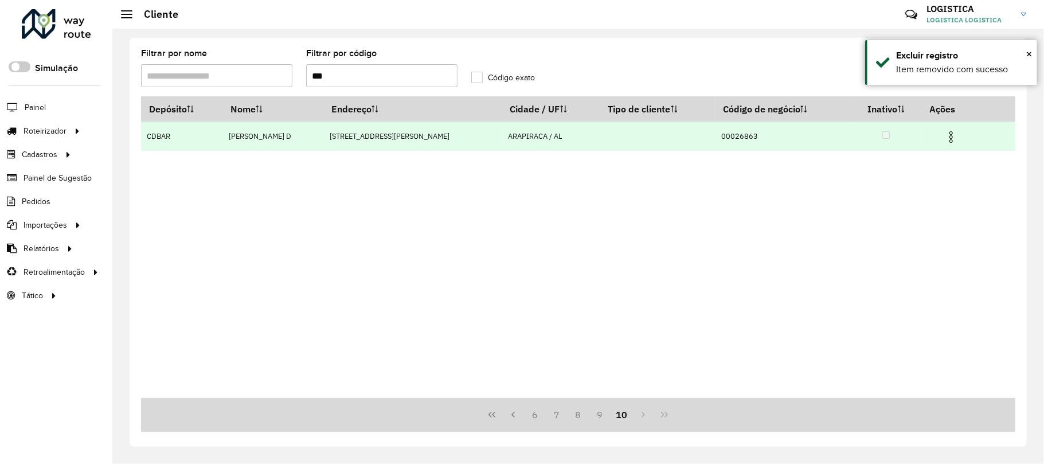
click at [948, 138] on img at bounding box center [951, 137] width 14 height 14
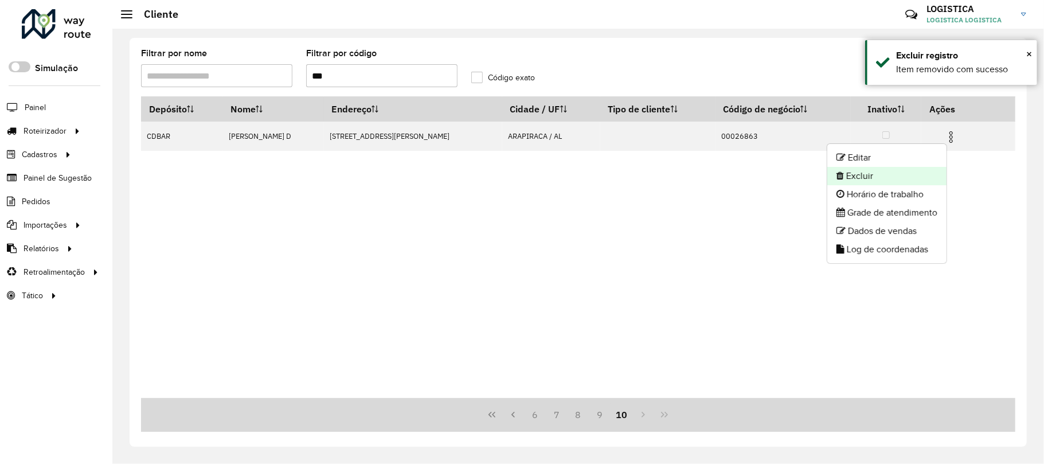
click at [870, 175] on li "Excluir" at bounding box center [886, 176] width 119 height 18
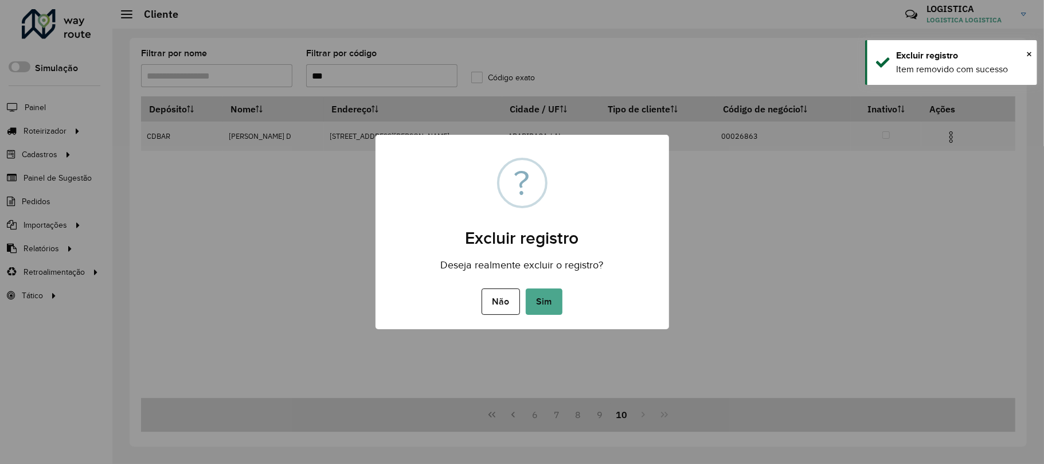
click at [526, 288] on button "Sim" at bounding box center [544, 301] width 37 height 26
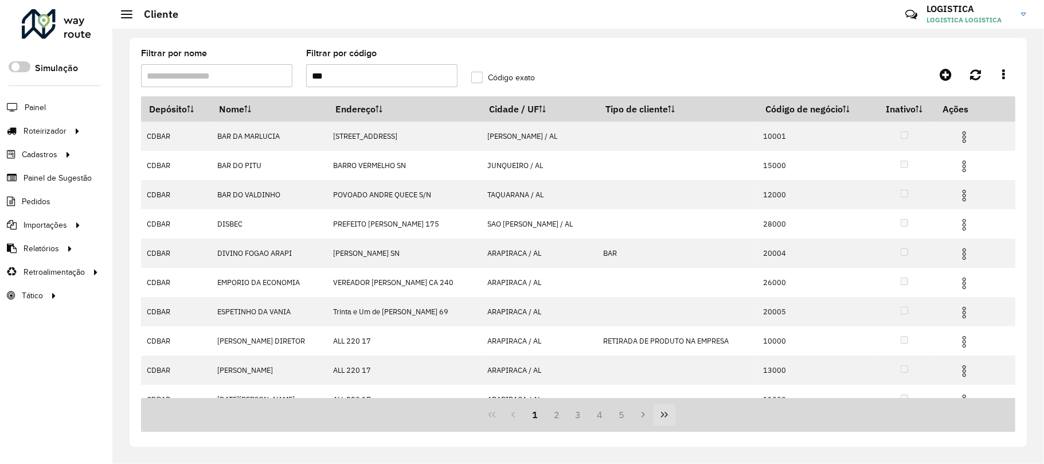
click at [670, 415] on button "Last Page" at bounding box center [665, 415] width 22 height 22
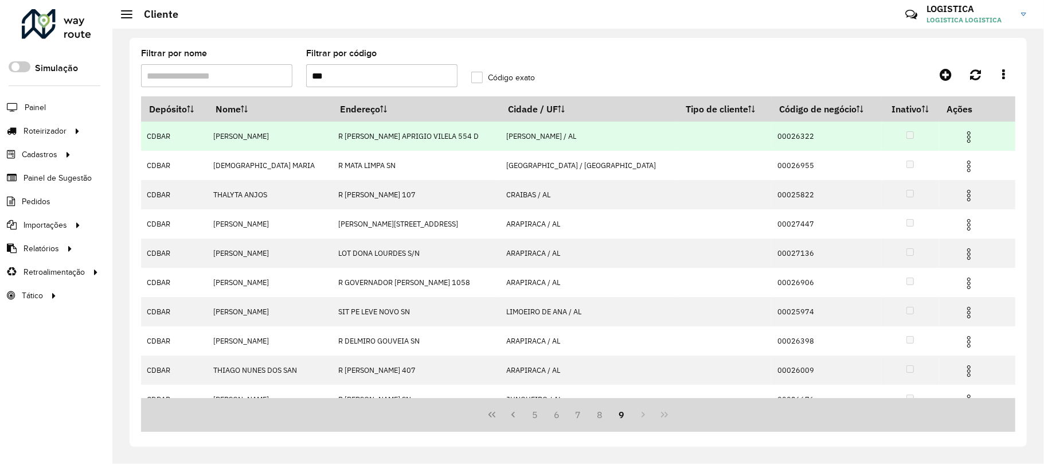
click at [962, 133] on img at bounding box center [969, 137] width 14 height 14
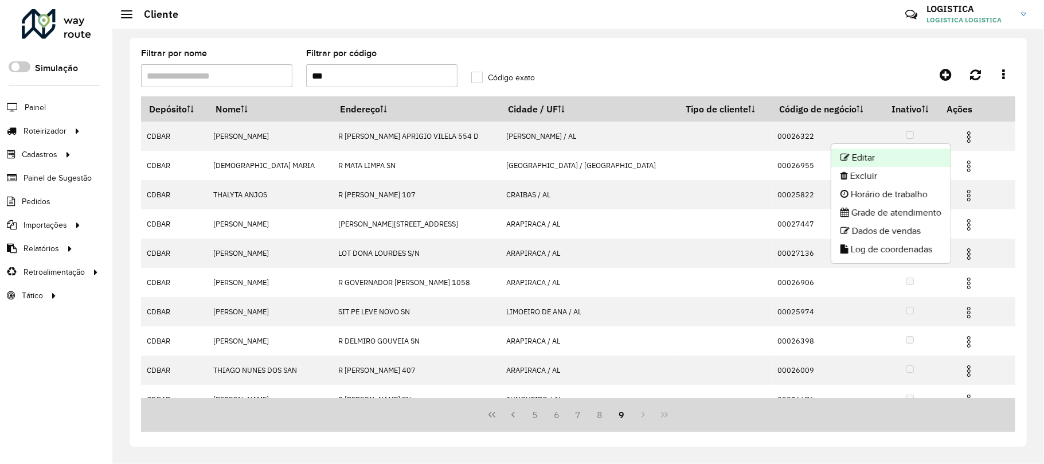
click at [911, 165] on li "Editar" at bounding box center [890, 157] width 119 height 18
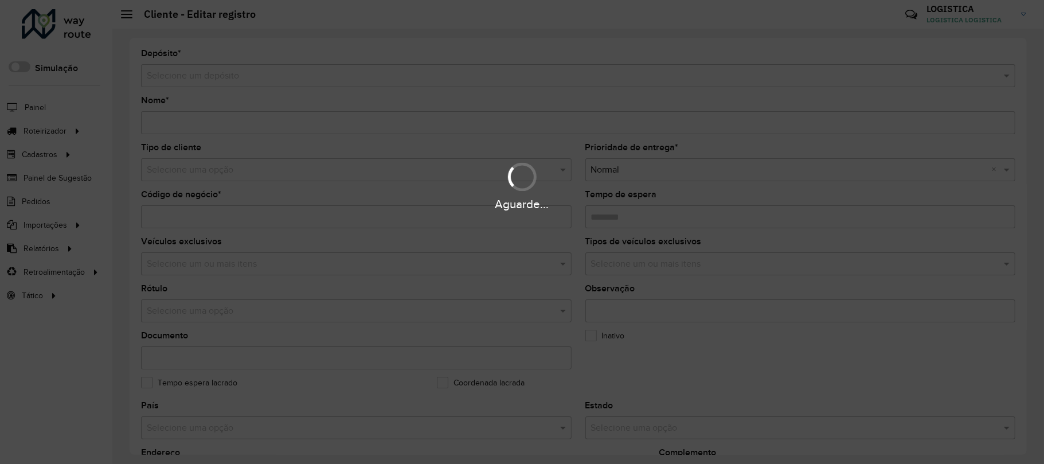
type input "**********"
type input "********"
type input "**********"
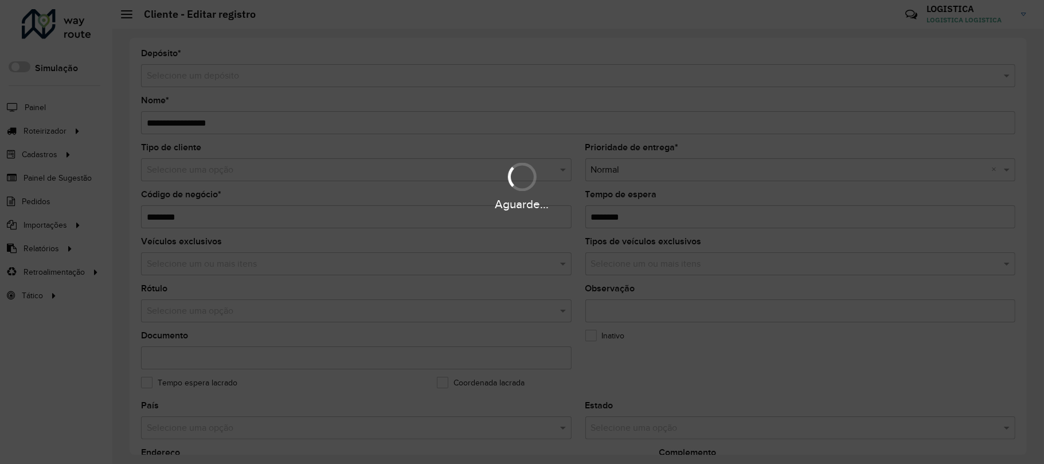
type input "******"
type input "**********"
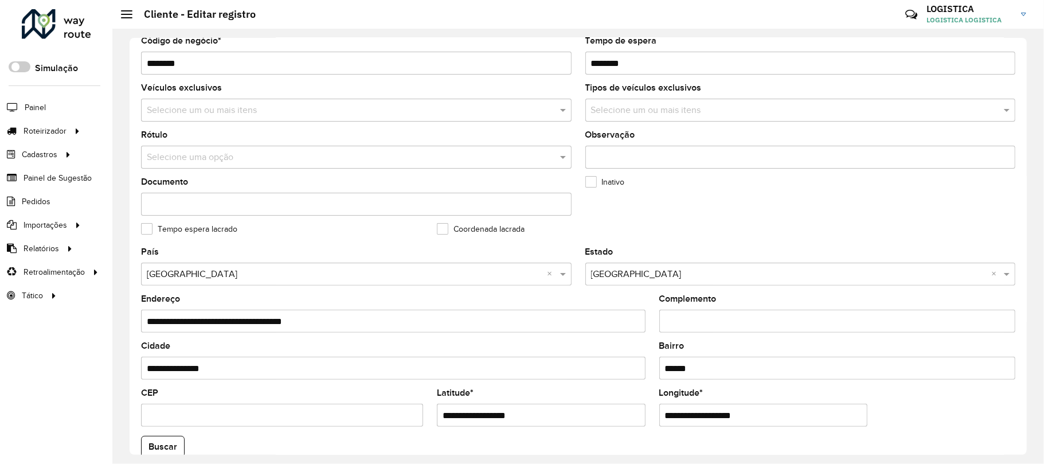
scroll to position [388, 0]
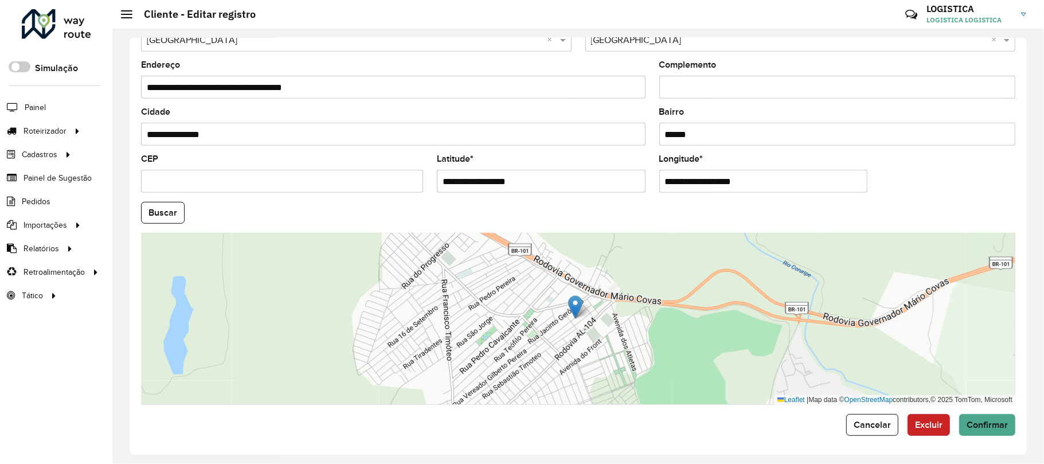
click at [924, 420] on span "Excluir" at bounding box center [929, 425] width 28 height 10
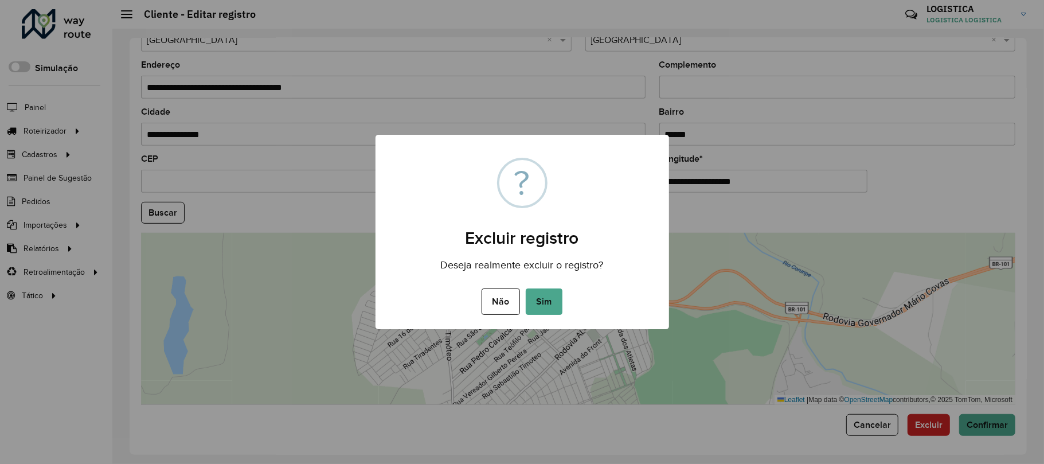
click at [526, 288] on button "Sim" at bounding box center [544, 301] width 37 height 26
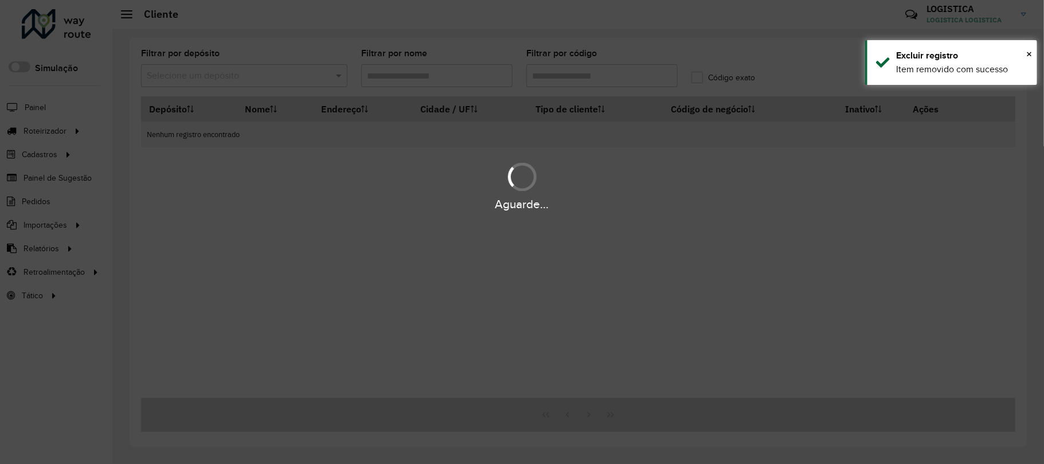
type input "***"
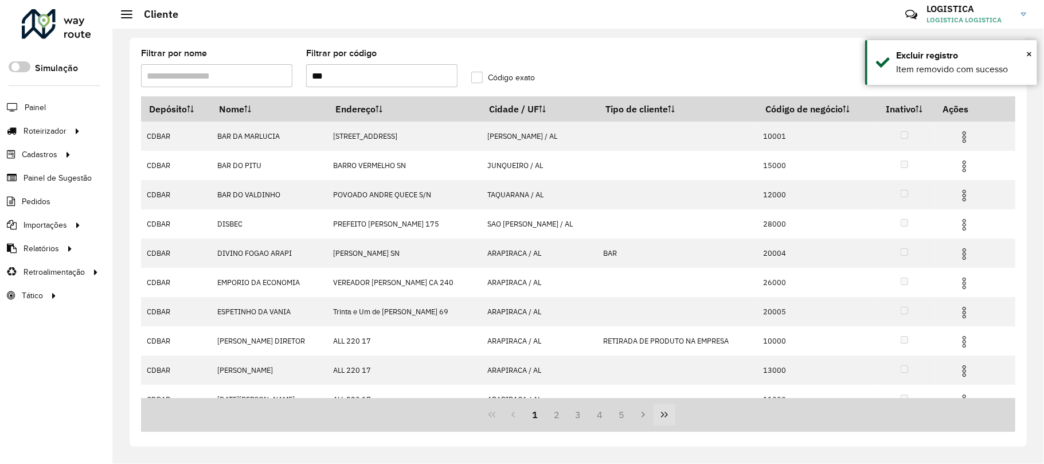
click at [673, 420] on button "Last Page" at bounding box center [665, 415] width 22 height 22
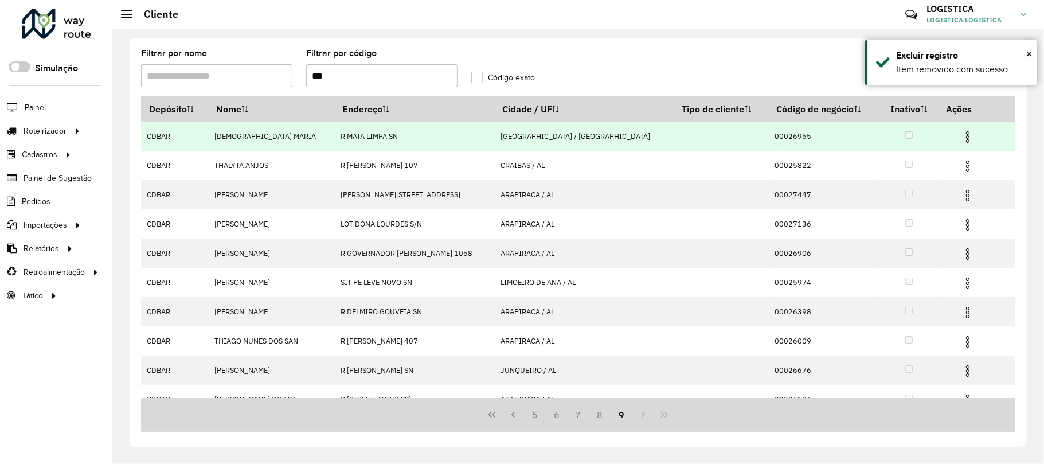
click at [959, 127] on td at bounding box center [973, 136] width 69 height 29
click at [961, 132] on img at bounding box center [968, 137] width 14 height 14
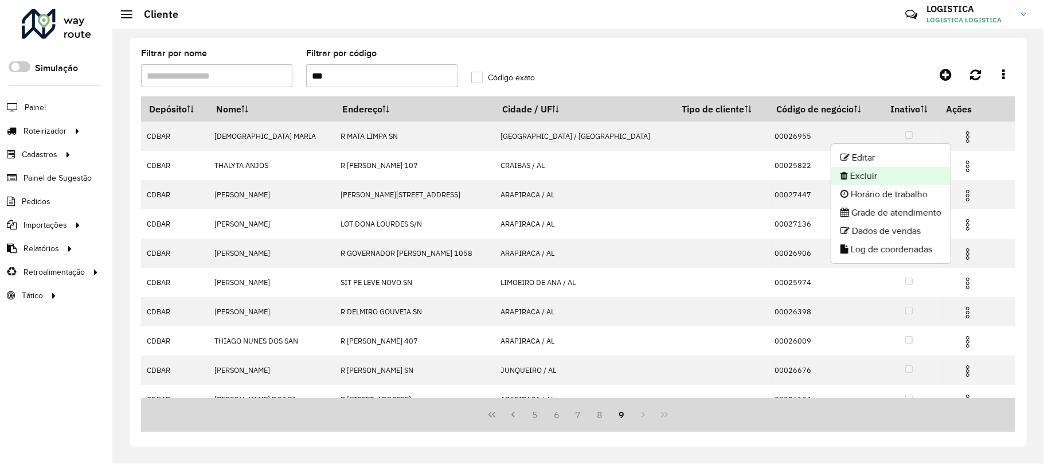
click at [922, 171] on li "Excluir" at bounding box center [890, 176] width 119 height 18
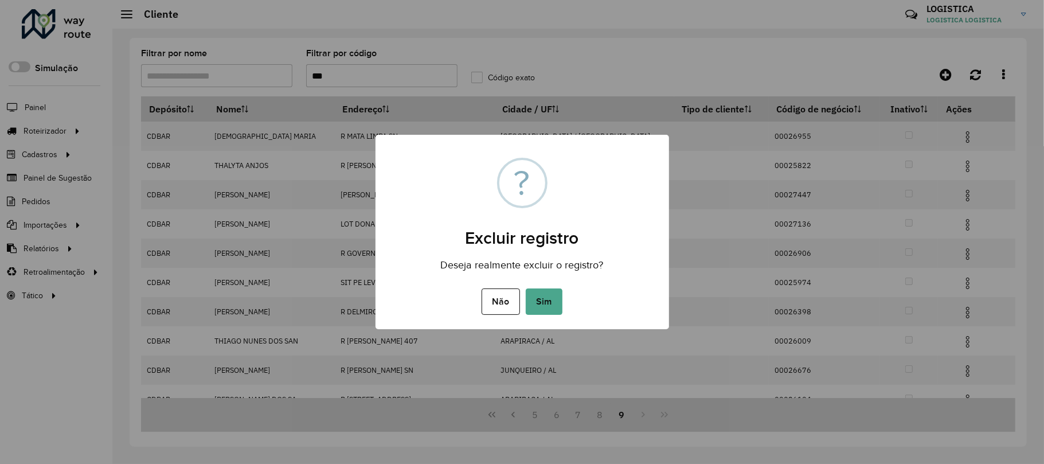
click at [526, 288] on button "Sim" at bounding box center [544, 301] width 37 height 26
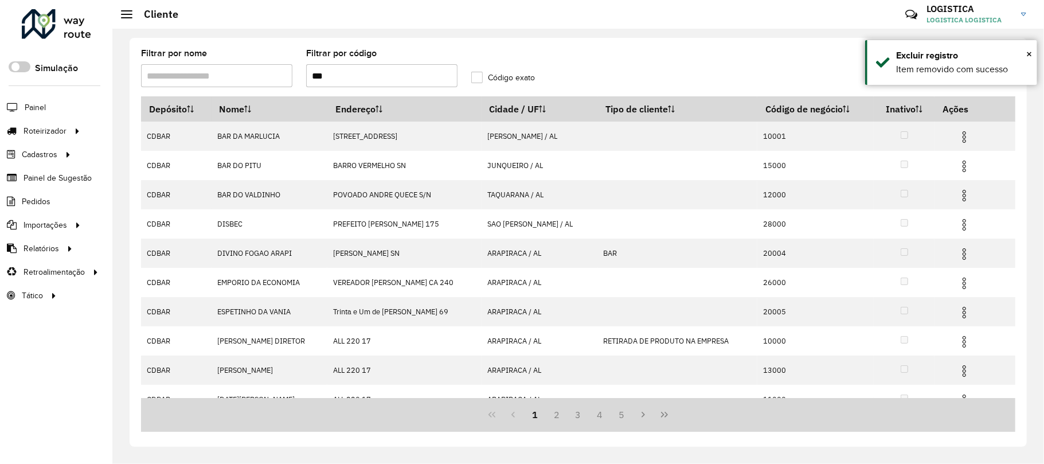
click at [669, 416] on icon "Last Page" at bounding box center [664, 414] width 9 height 9
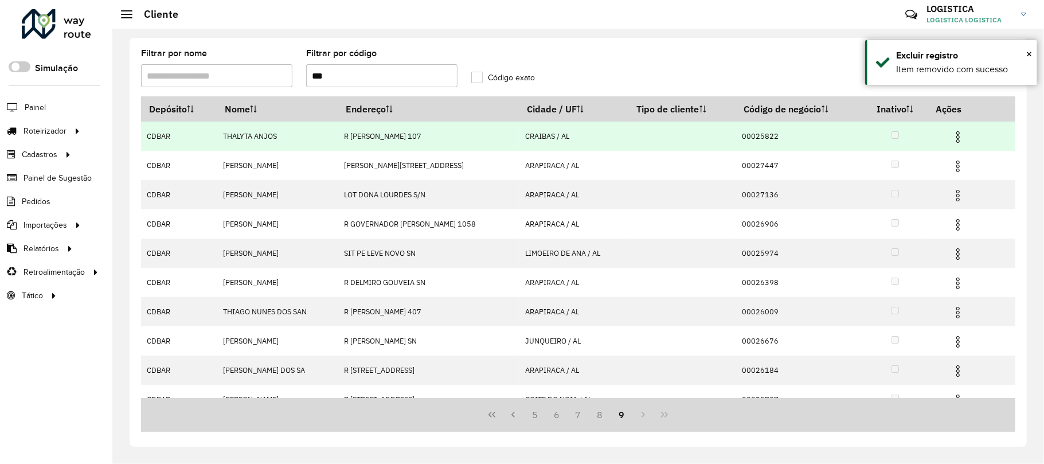
click at [955, 138] on img at bounding box center [958, 137] width 14 height 14
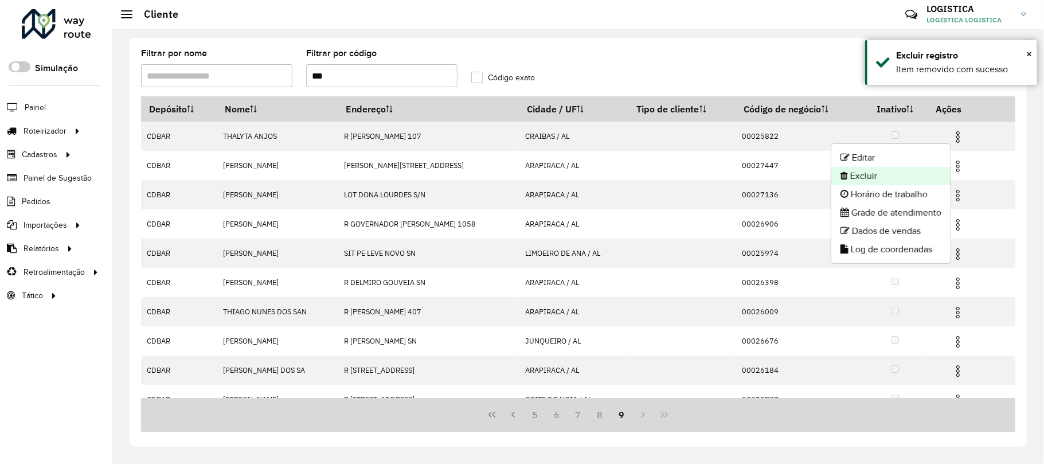
click at [901, 174] on li "Excluir" at bounding box center [890, 176] width 119 height 18
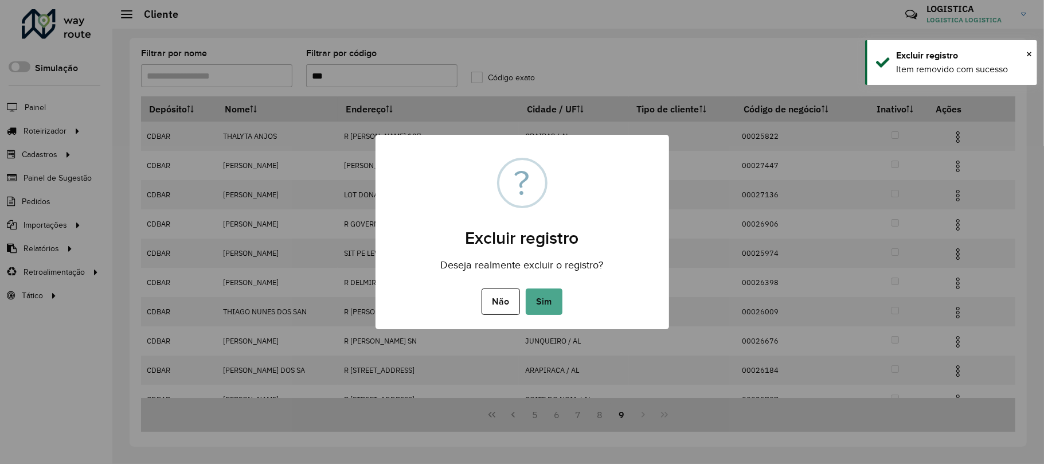
click at [526, 288] on button "Sim" at bounding box center [544, 301] width 37 height 26
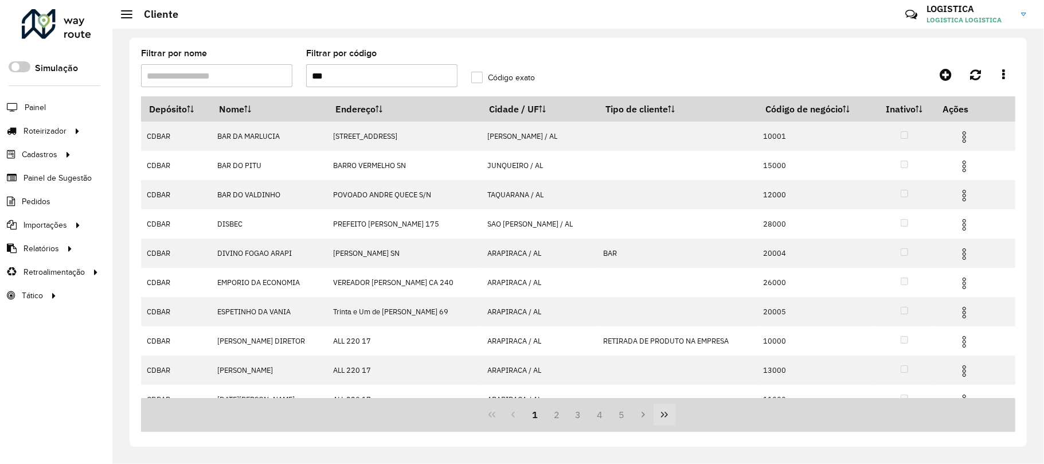
click at [667, 414] on icon "Last Page" at bounding box center [664, 415] width 7 height 6
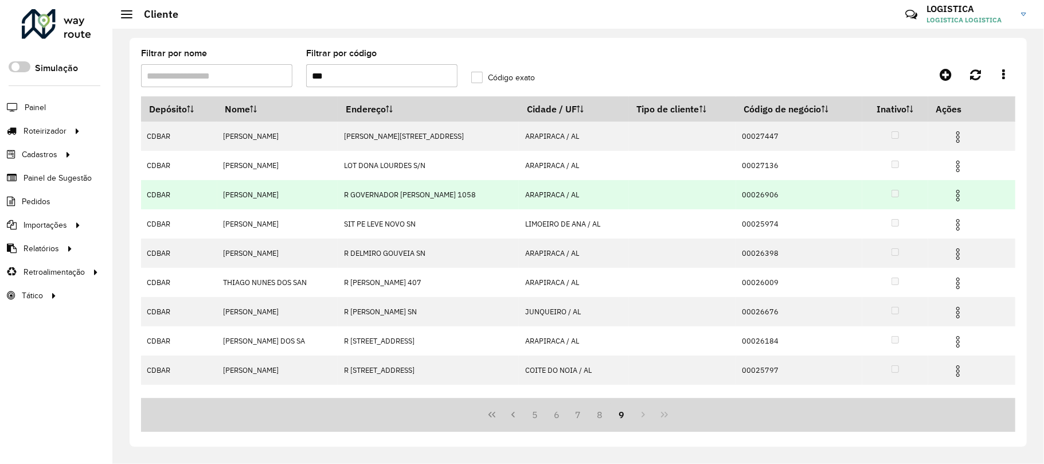
click at [963, 198] on img at bounding box center [958, 196] width 14 height 14
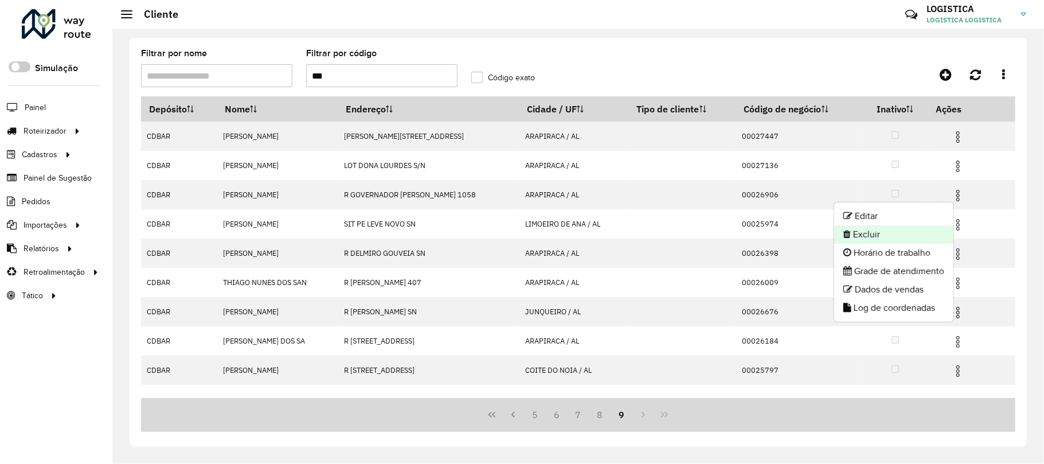
click at [939, 240] on li "Excluir" at bounding box center [893, 234] width 119 height 18
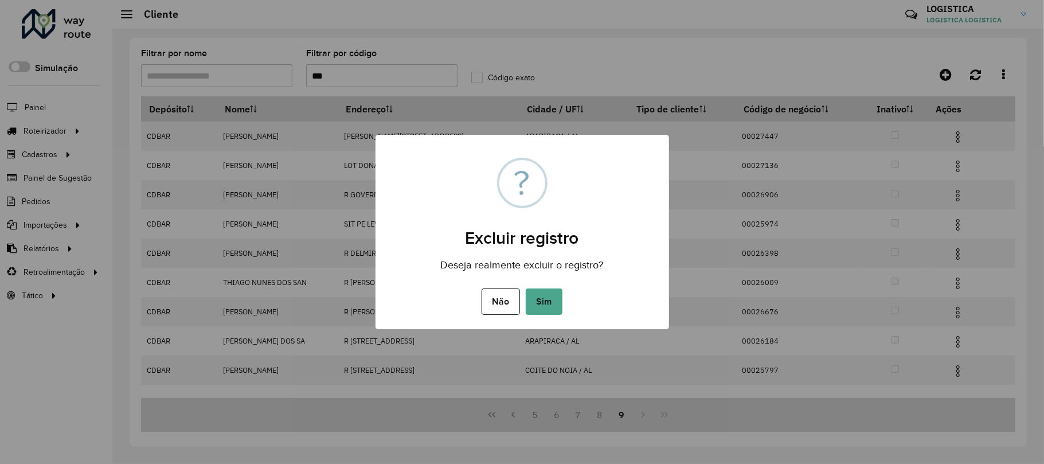
click at [526, 288] on button "Sim" at bounding box center [544, 301] width 37 height 26
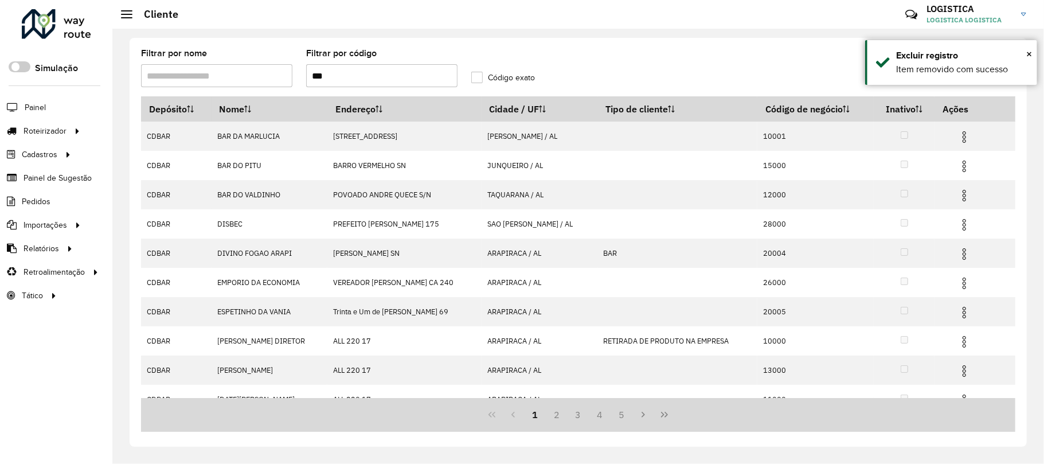
click at [669, 413] on icon "Last Page" at bounding box center [664, 414] width 9 height 9
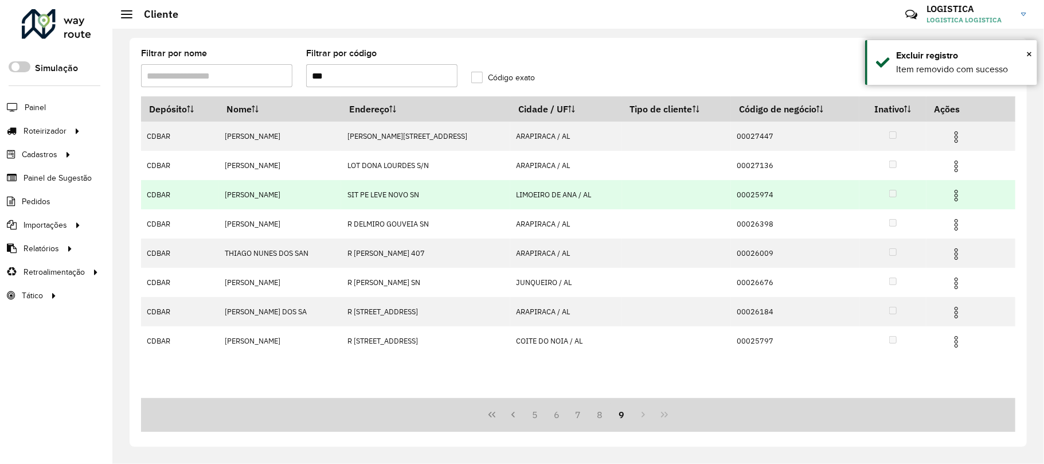
click at [959, 193] on img at bounding box center [956, 196] width 14 height 14
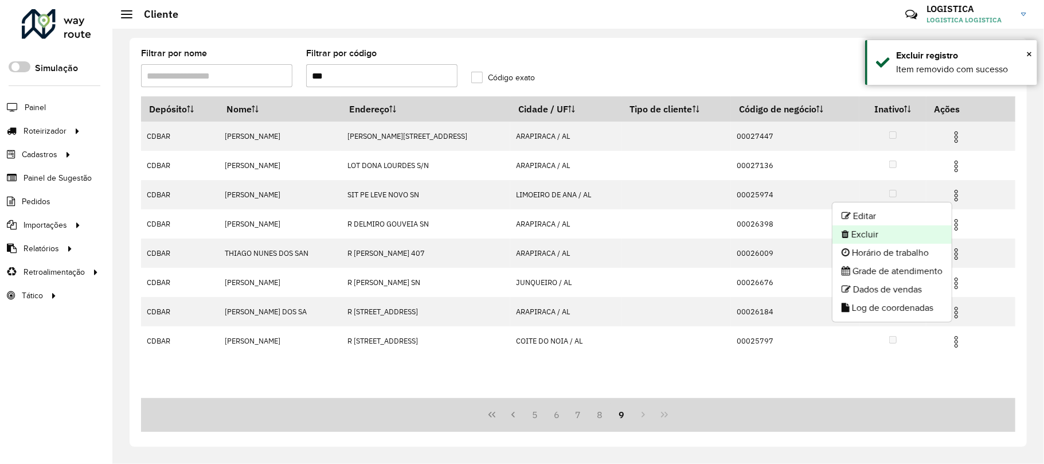
click at [925, 232] on li "Excluir" at bounding box center [892, 234] width 119 height 18
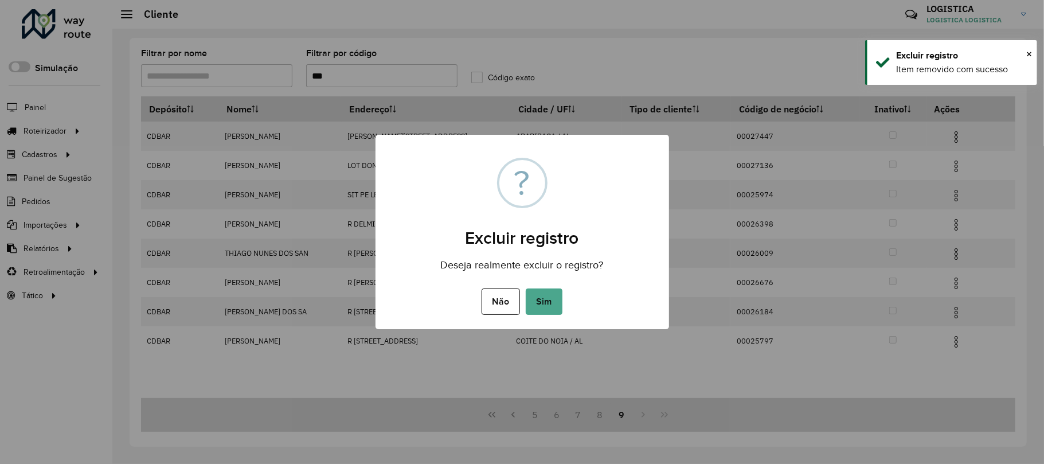
click at [526, 288] on button "Sim" at bounding box center [544, 301] width 37 height 26
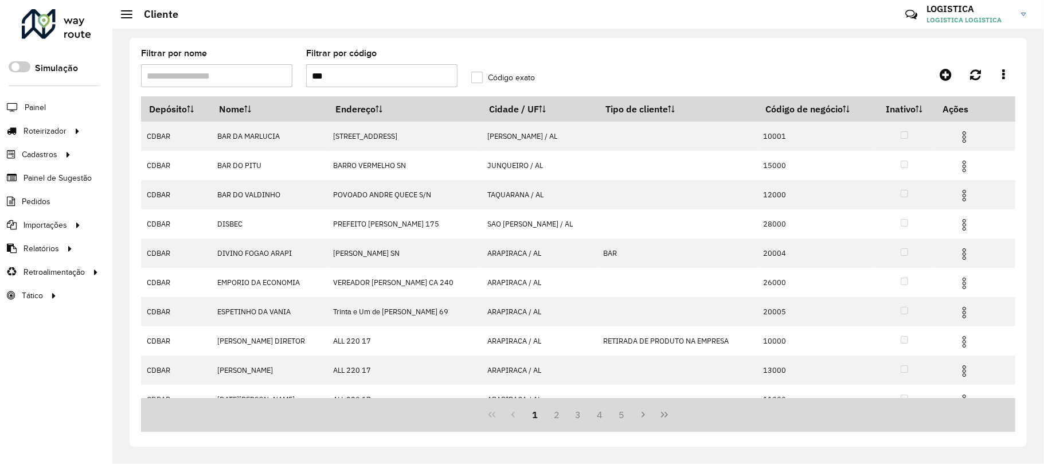
click at [662, 416] on icon "Last Page" at bounding box center [664, 415] width 7 height 6
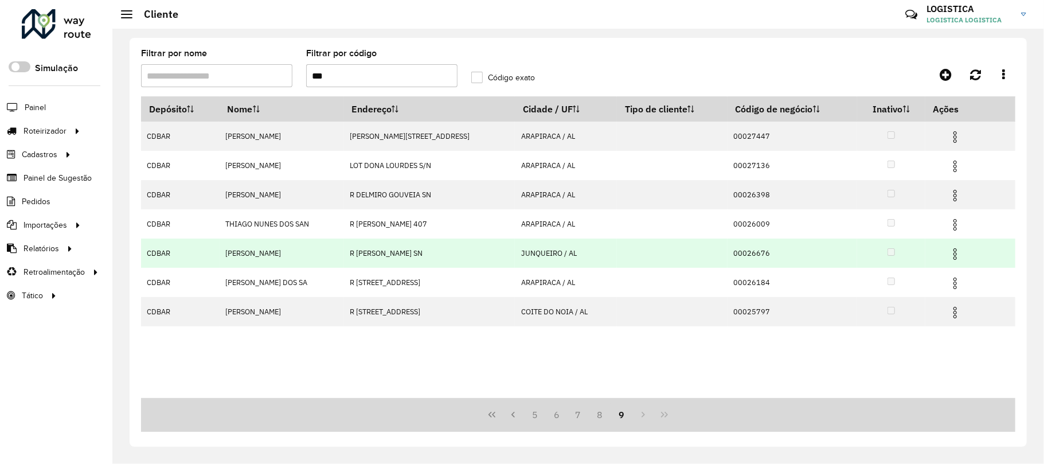
click at [959, 255] on img at bounding box center [955, 254] width 14 height 14
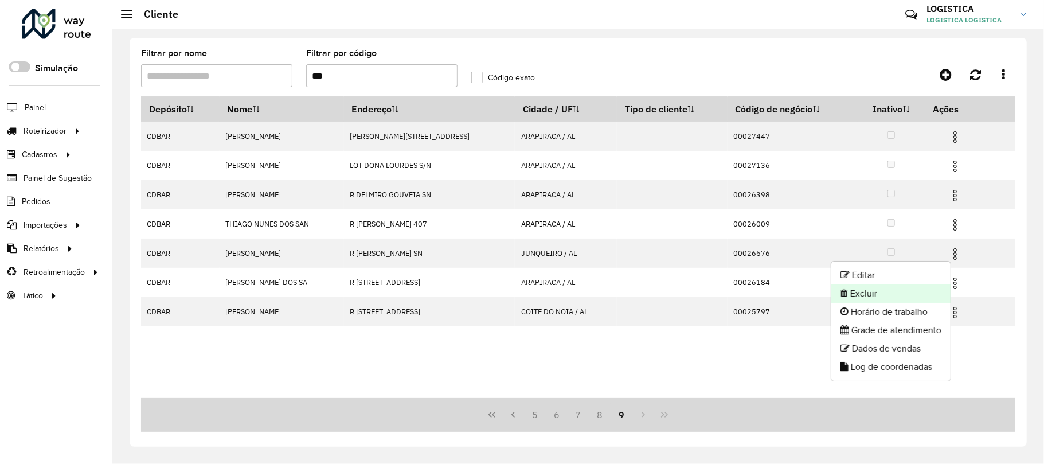
click at [920, 292] on li "Excluir" at bounding box center [890, 293] width 119 height 18
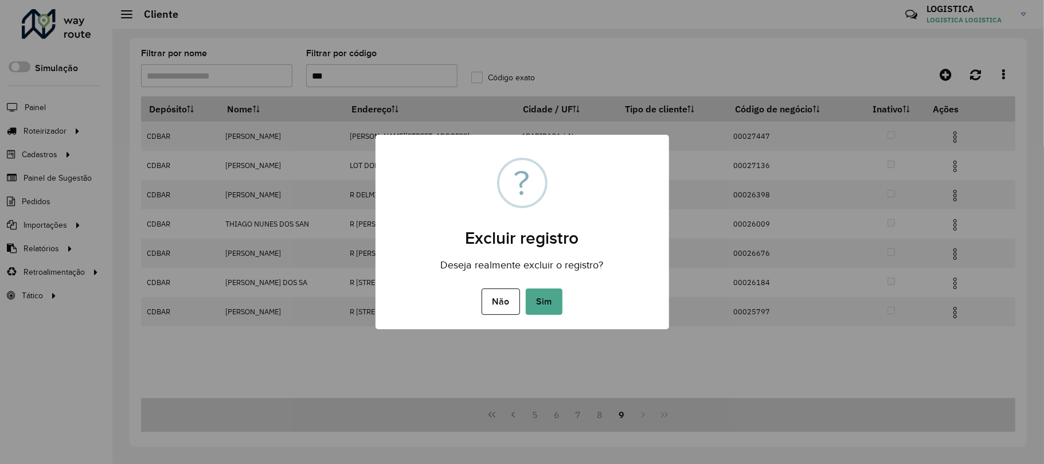
click at [526, 288] on button "Sim" at bounding box center [544, 301] width 37 height 26
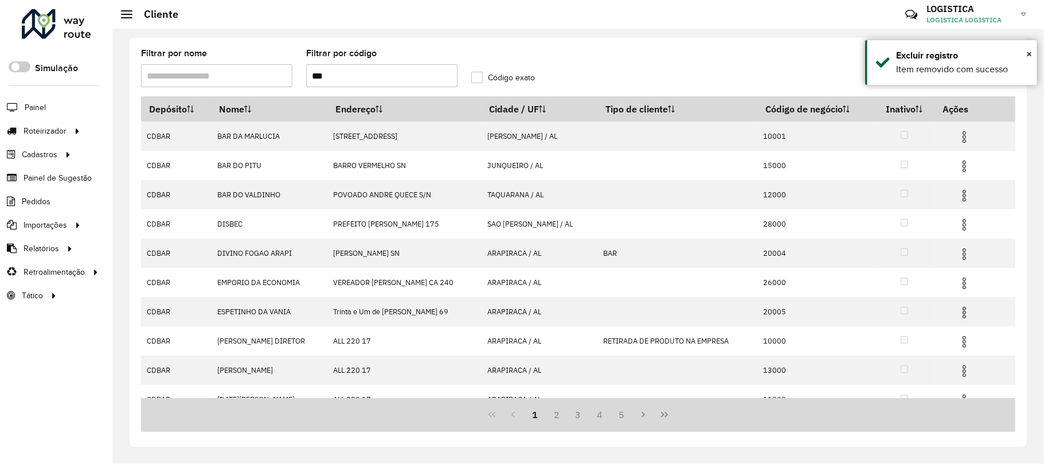
click at [665, 418] on icon "Last Page" at bounding box center [664, 414] width 9 height 9
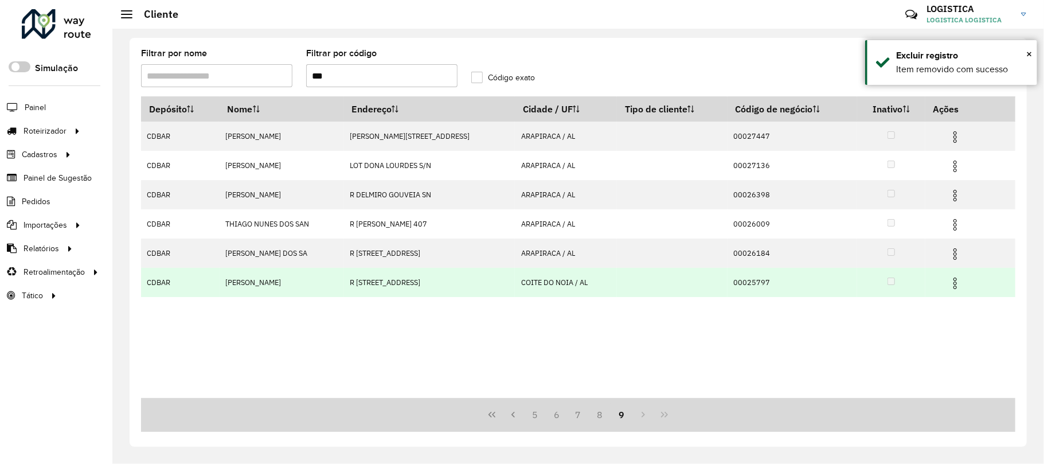
click at [954, 278] on img at bounding box center [955, 283] width 14 height 14
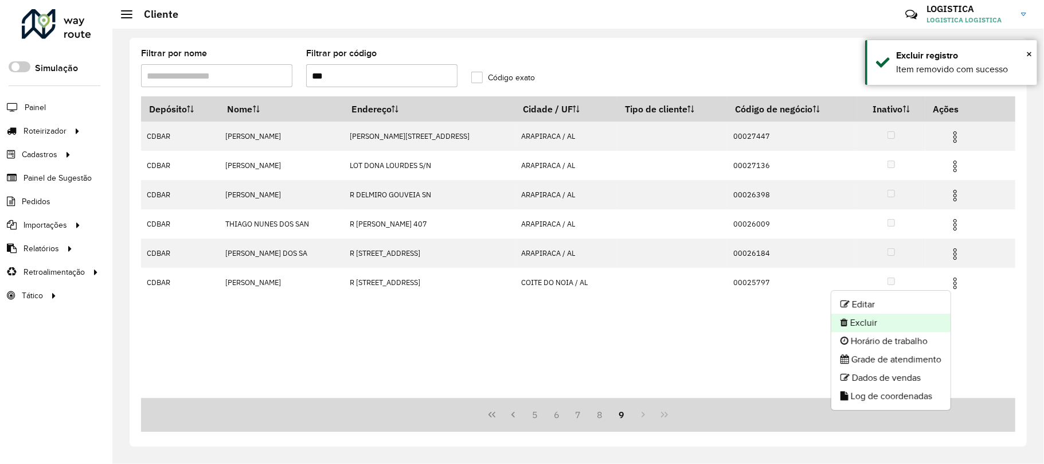
click at [902, 319] on li "Excluir" at bounding box center [890, 323] width 119 height 18
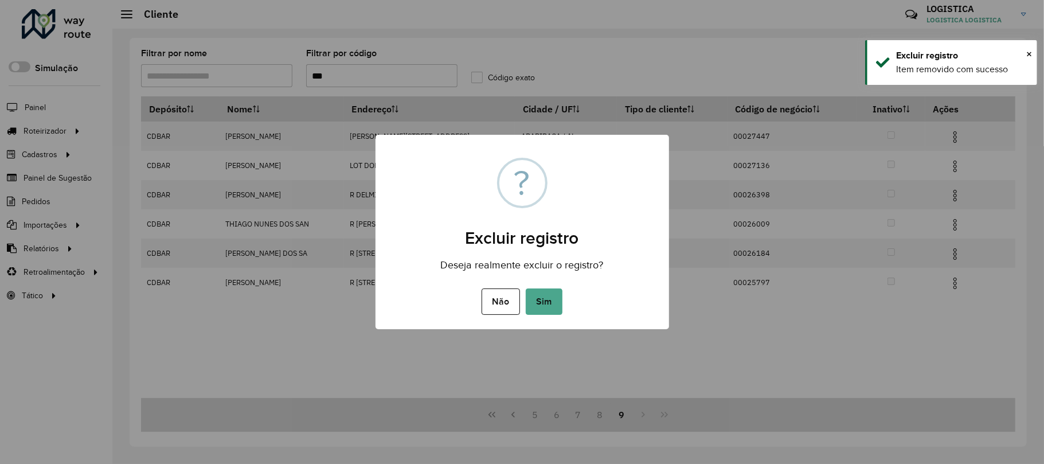
click at [526, 288] on button "Sim" at bounding box center [544, 301] width 37 height 26
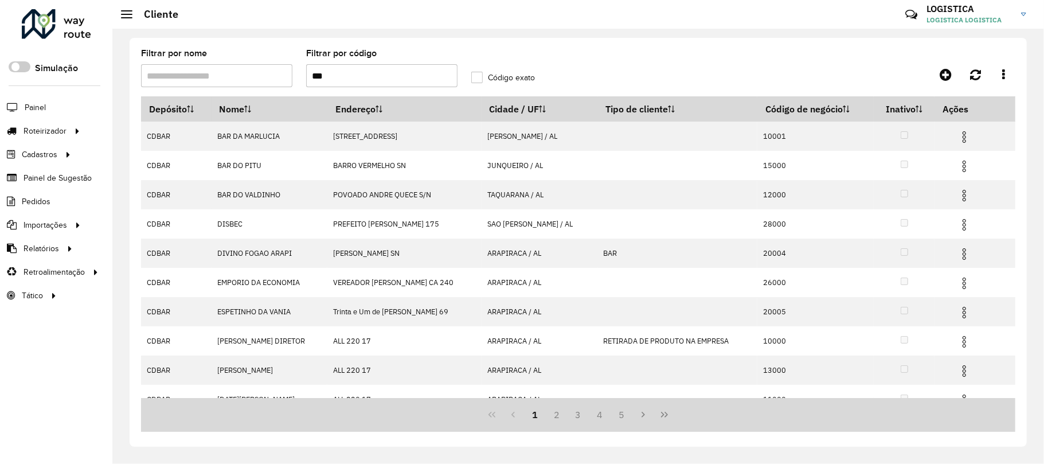
click at [660, 415] on icon "Last Page" at bounding box center [664, 414] width 9 height 9
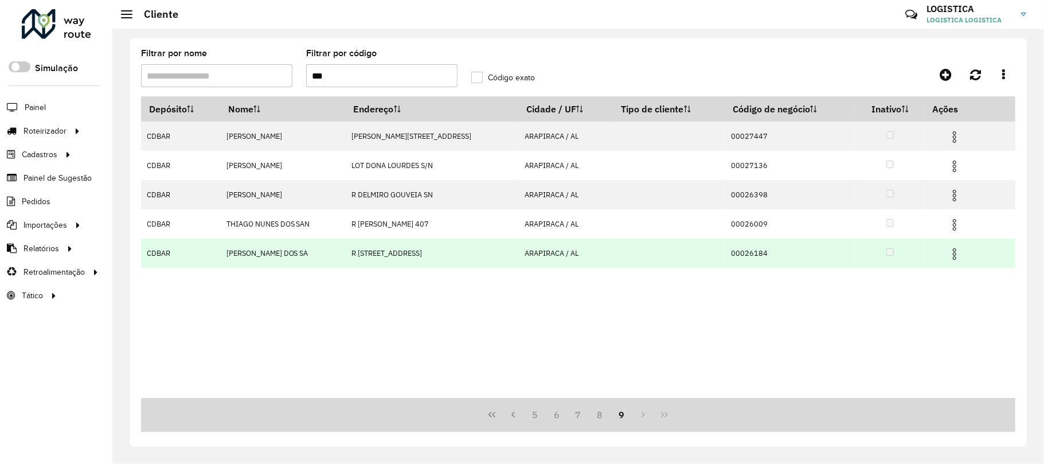
click at [955, 252] on img at bounding box center [955, 254] width 14 height 14
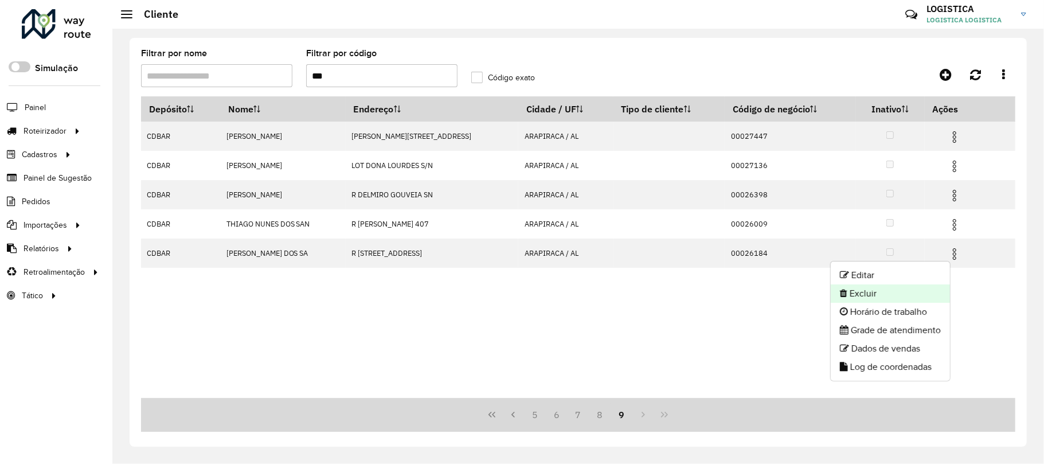
click at [904, 287] on li "Excluir" at bounding box center [890, 293] width 119 height 18
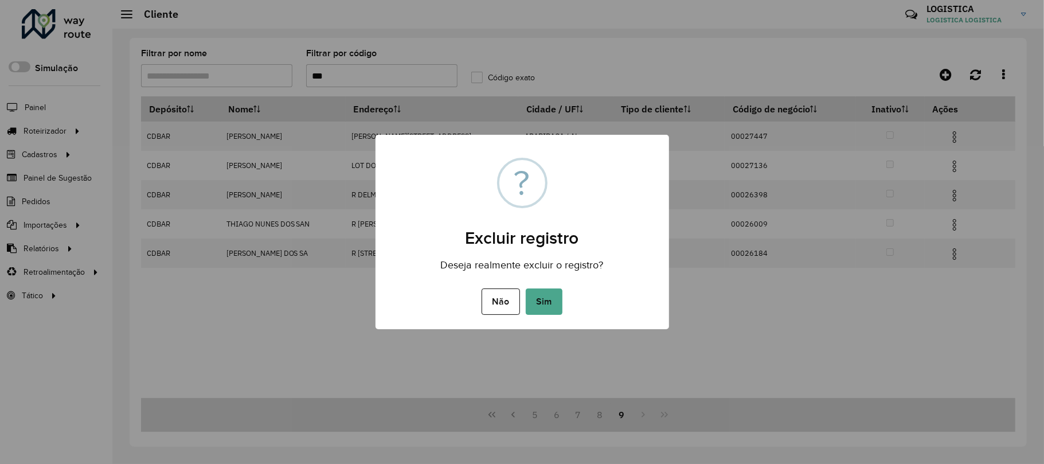
click at [526, 288] on button "Sim" at bounding box center [544, 301] width 37 height 26
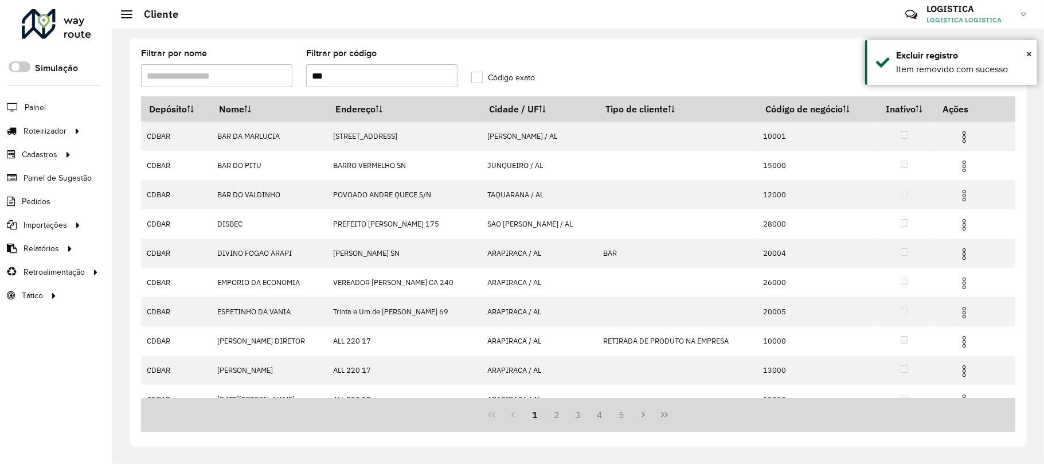
click at [663, 415] on icon "Last Page" at bounding box center [664, 415] width 7 height 6
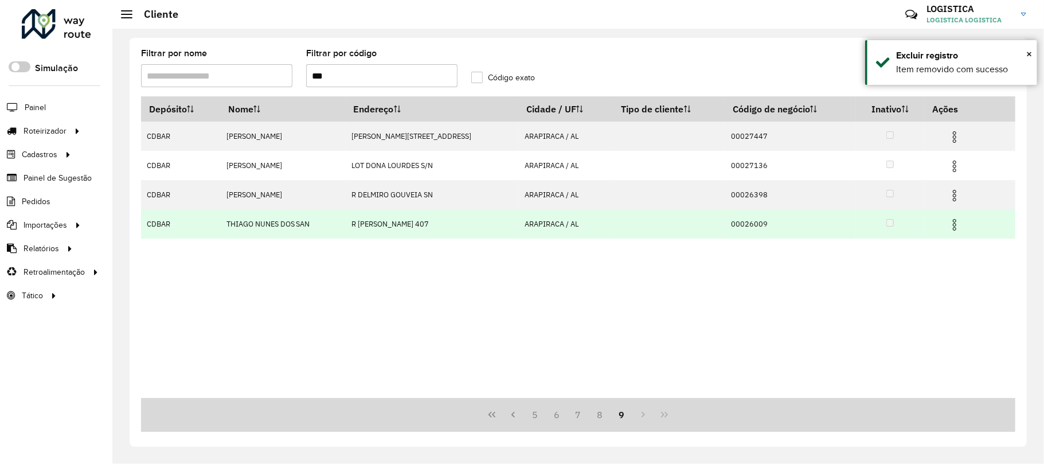
click at [955, 221] on img at bounding box center [955, 225] width 14 height 14
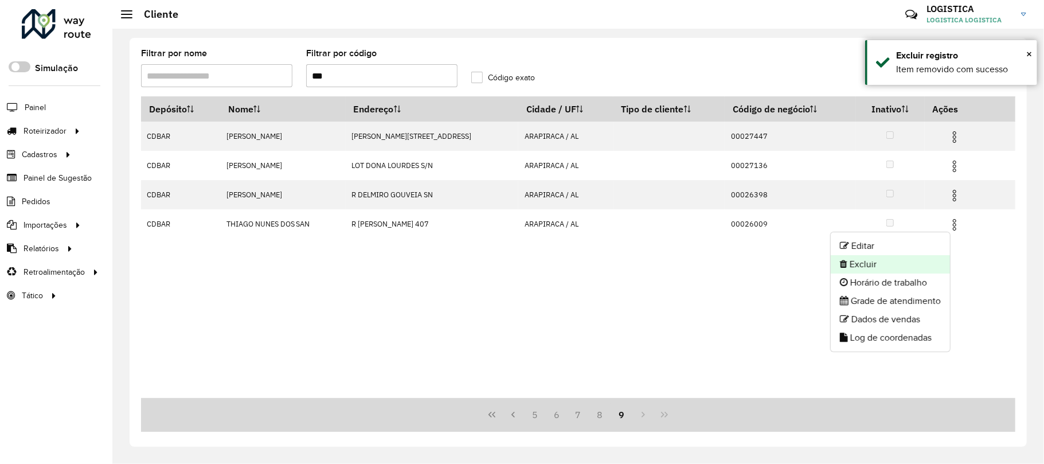
click at [902, 258] on li "Excluir" at bounding box center [890, 264] width 119 height 18
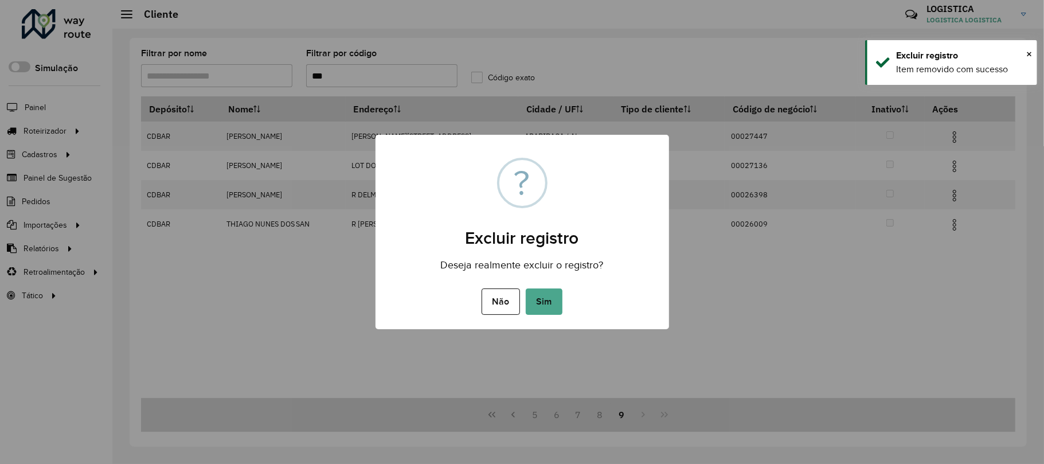
click at [526, 288] on button "Sim" at bounding box center [544, 301] width 37 height 26
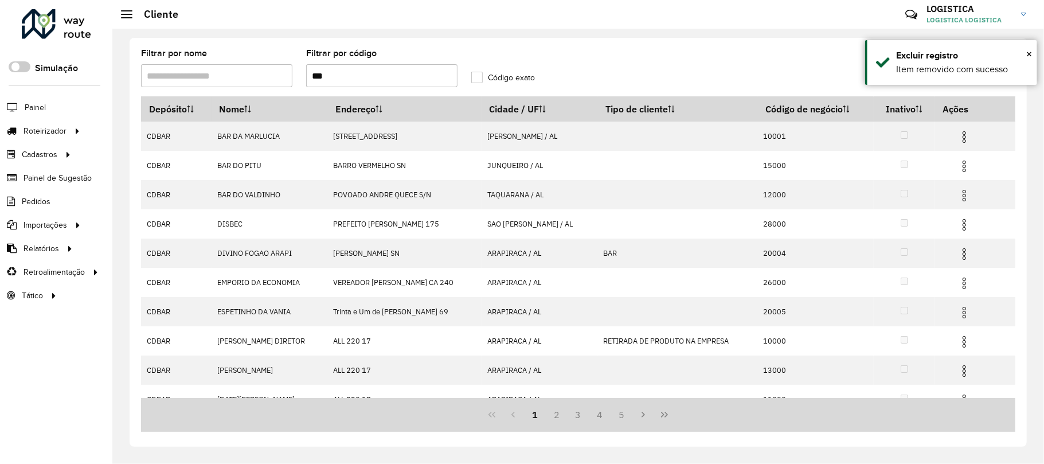
click at [669, 416] on icon "Last Page" at bounding box center [664, 414] width 9 height 9
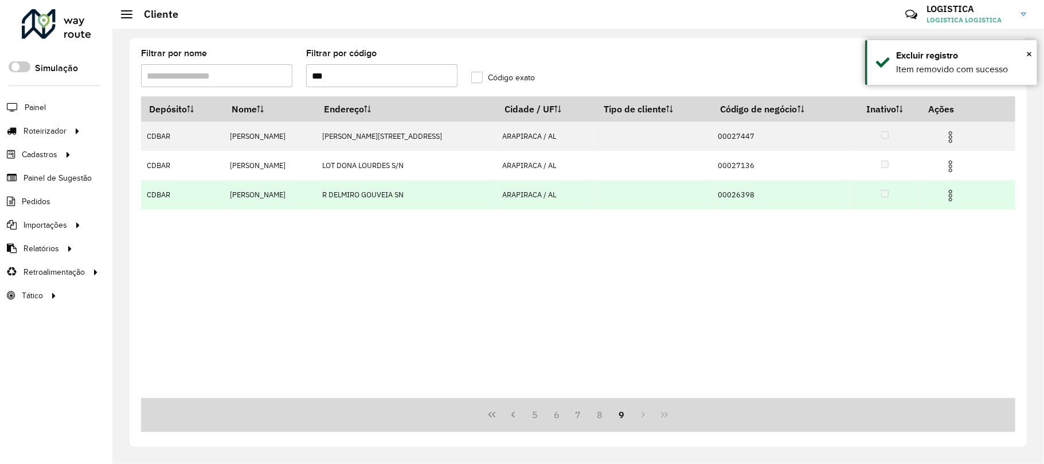
click at [955, 195] on img at bounding box center [951, 196] width 14 height 14
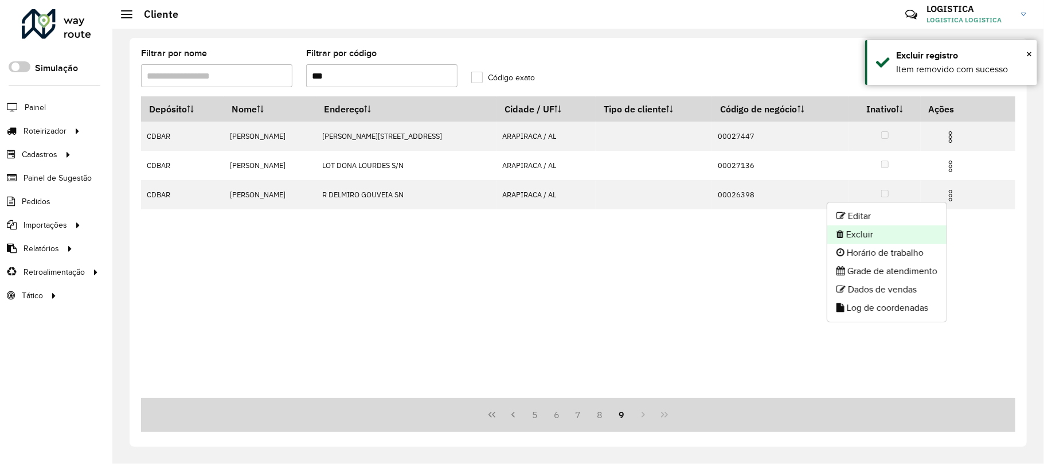
click at [897, 232] on li "Excluir" at bounding box center [886, 234] width 119 height 18
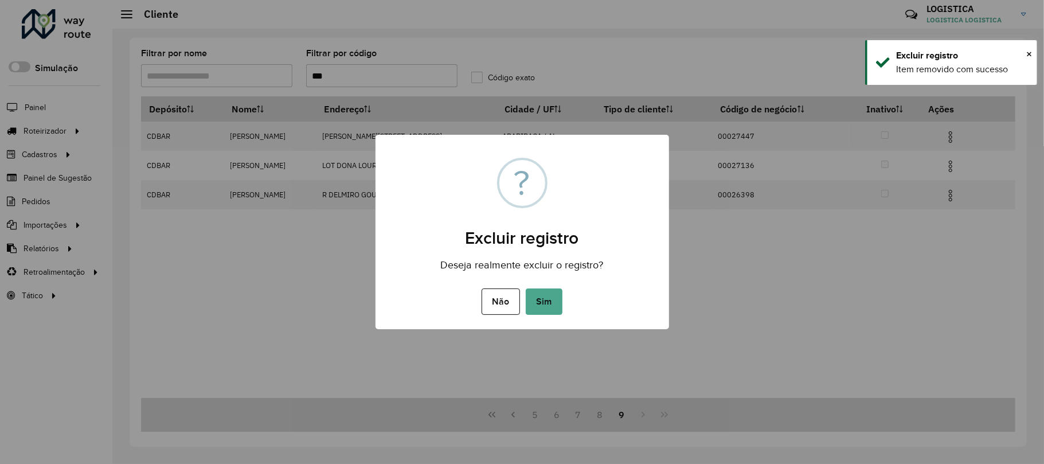
click at [526, 288] on button "Sim" at bounding box center [544, 301] width 37 height 26
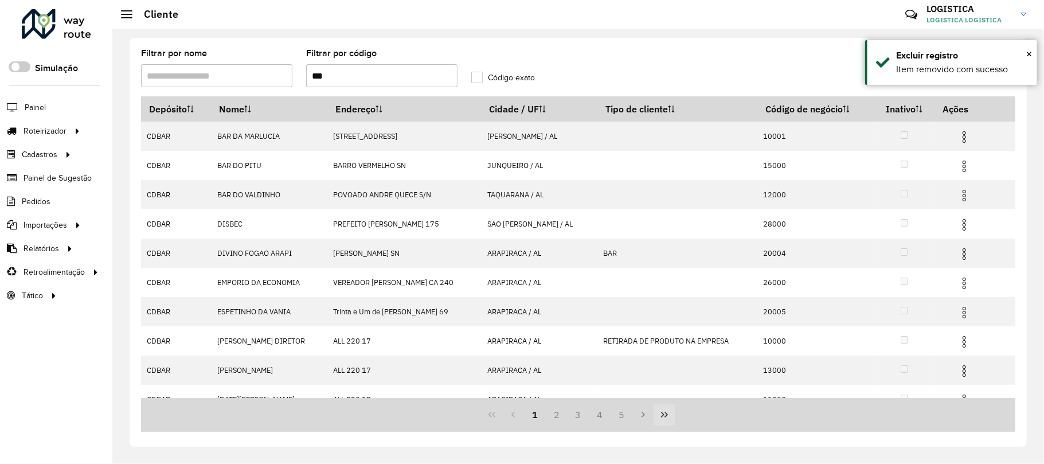
click at [668, 413] on icon "Last Page" at bounding box center [664, 414] width 9 height 9
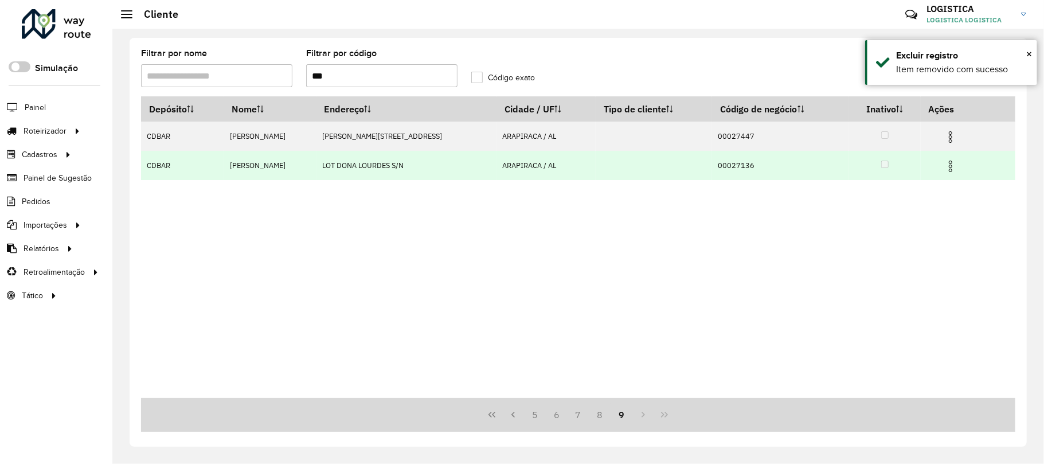
click at [952, 162] on img at bounding box center [951, 166] width 14 height 14
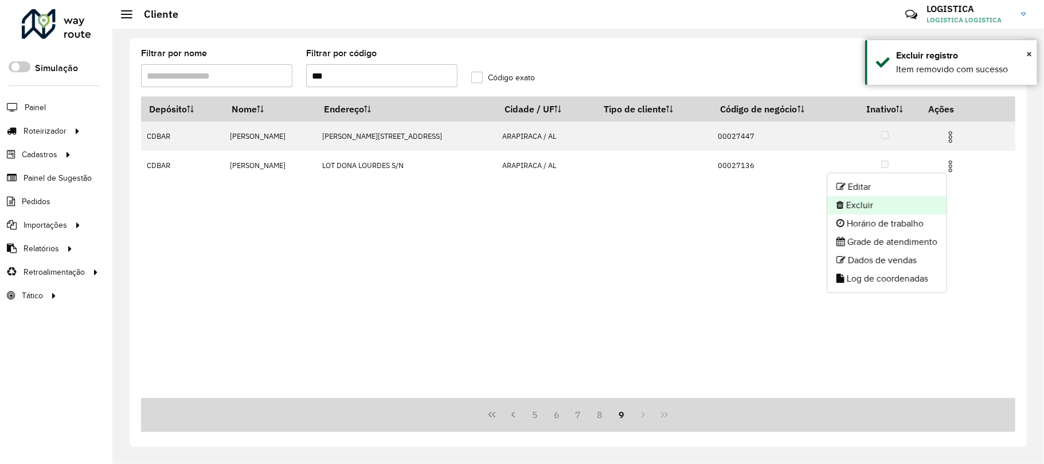
click at [902, 209] on li "Excluir" at bounding box center [886, 205] width 119 height 18
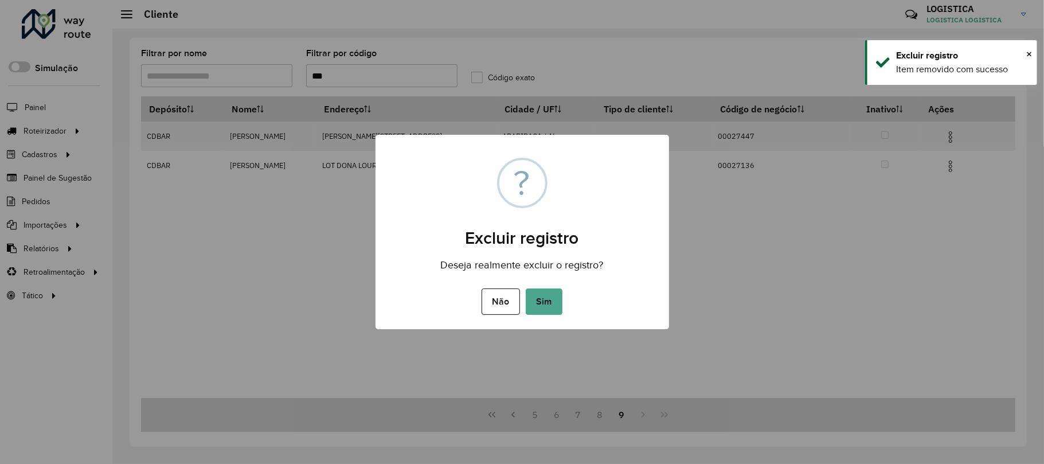
click at [526, 288] on button "Sim" at bounding box center [544, 301] width 37 height 26
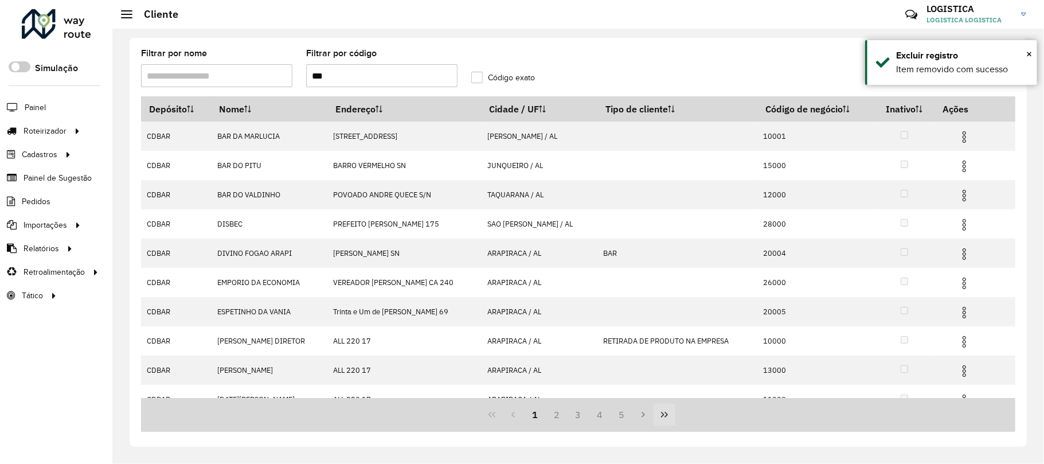
click at [659, 411] on button "Last Page" at bounding box center [665, 415] width 22 height 22
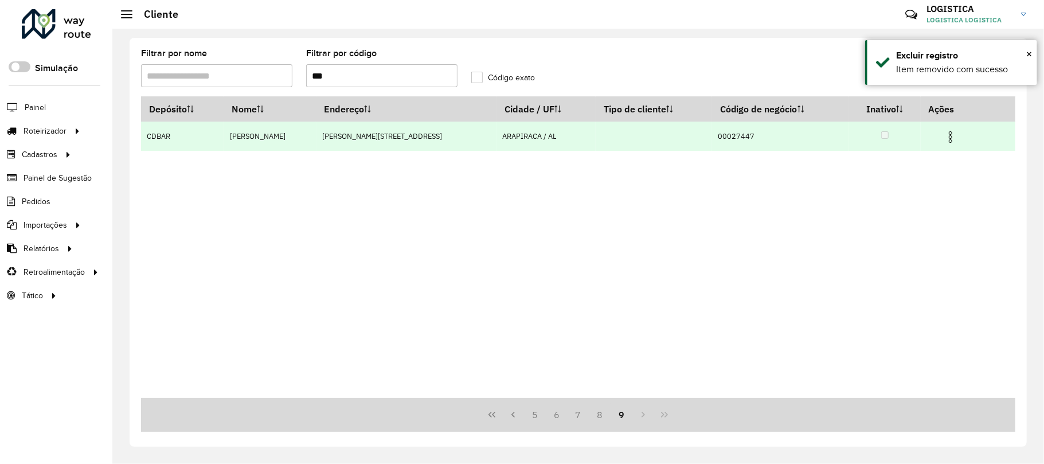
click at [955, 140] on img at bounding box center [951, 137] width 14 height 14
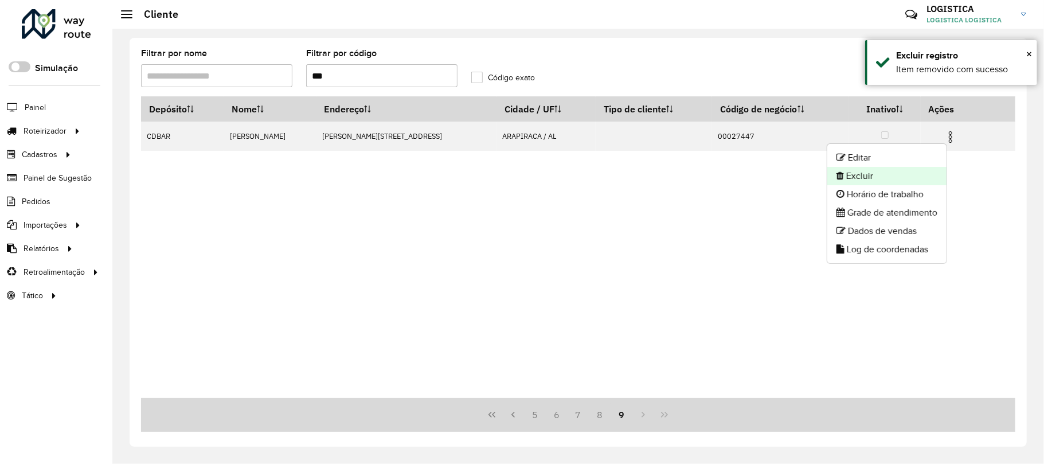
click at [905, 182] on li "Excluir" at bounding box center [886, 176] width 119 height 18
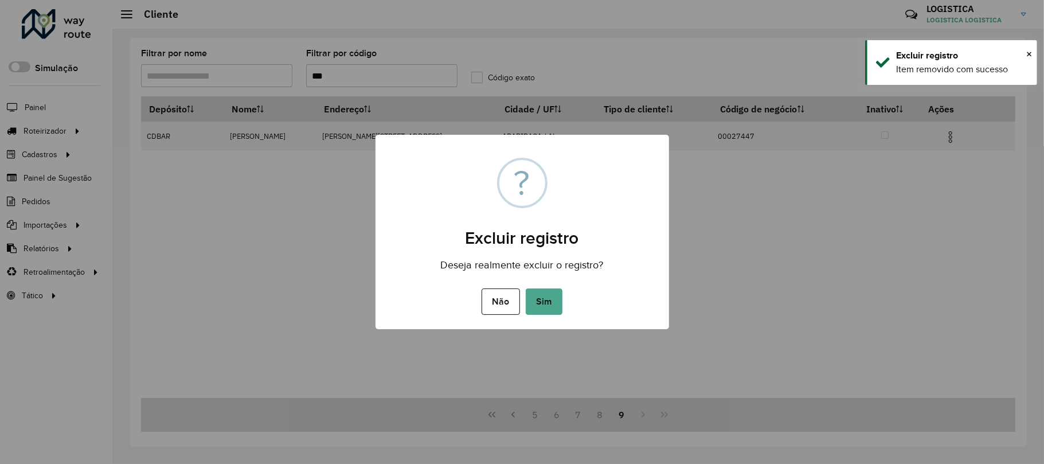
click at [526, 288] on button "Sim" at bounding box center [544, 301] width 37 height 26
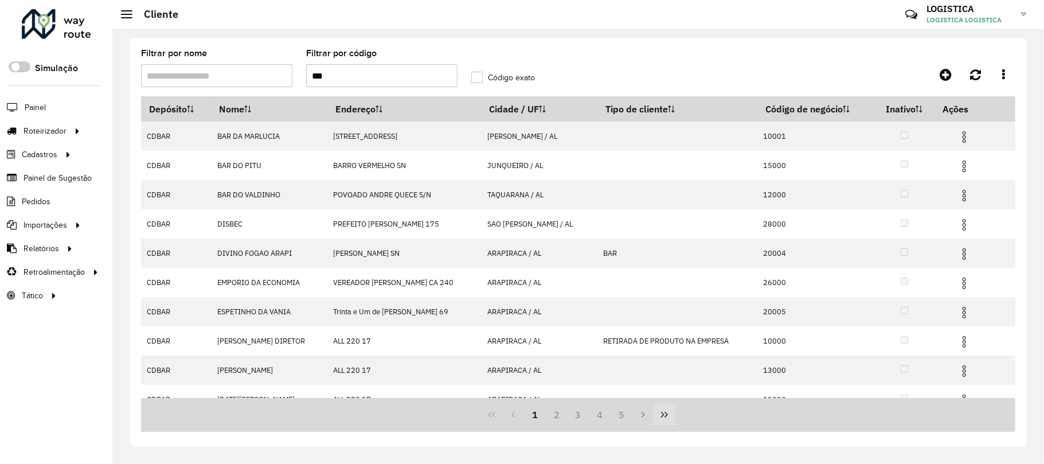
click at [669, 418] on icon "Last Page" at bounding box center [664, 414] width 9 height 9
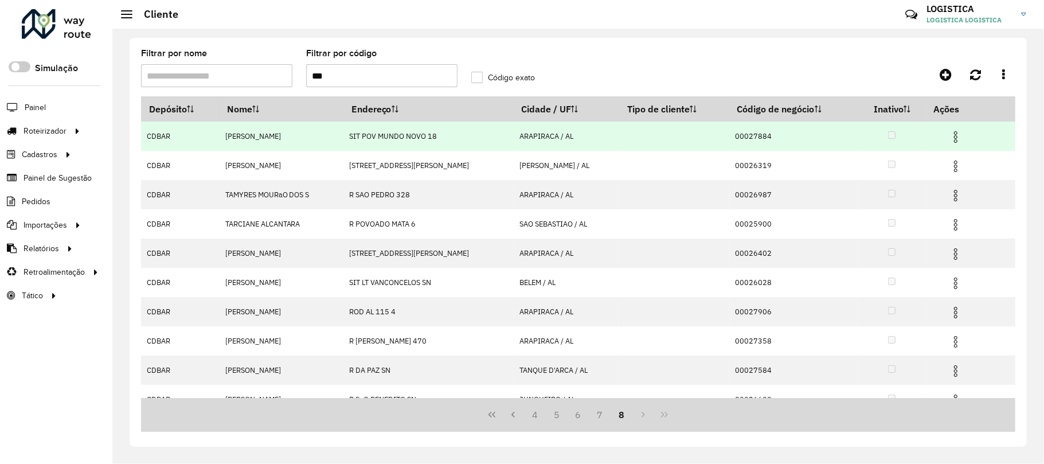
click at [961, 138] on img at bounding box center [956, 137] width 14 height 14
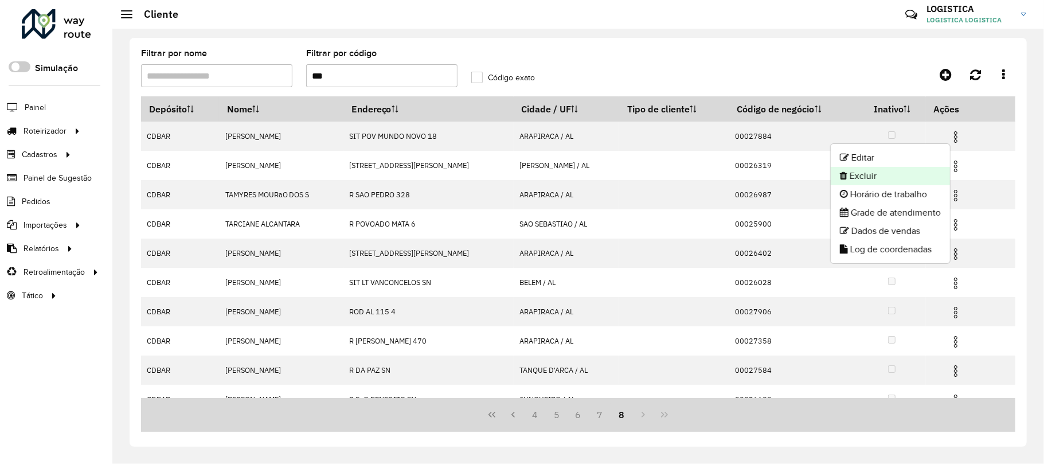
click at [902, 180] on li "Excluir" at bounding box center [890, 176] width 119 height 18
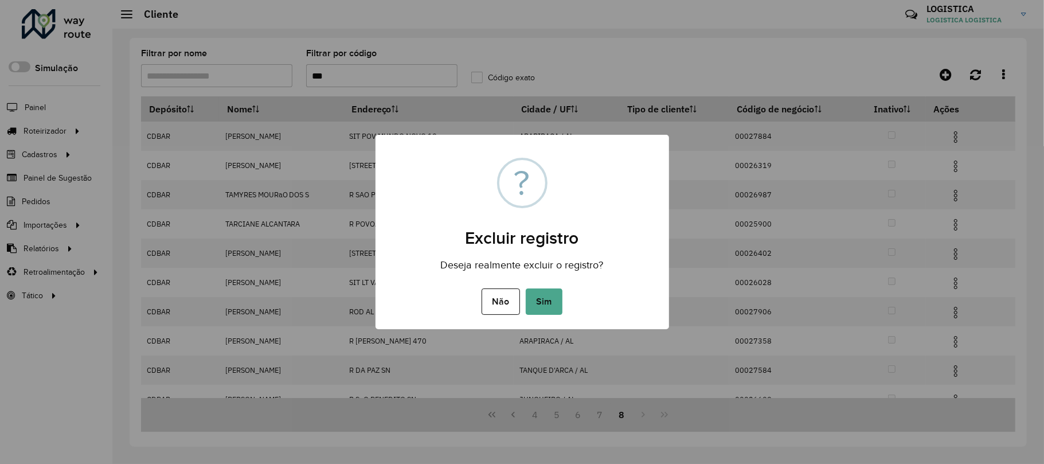
click at [526, 288] on button "Sim" at bounding box center [544, 301] width 37 height 26
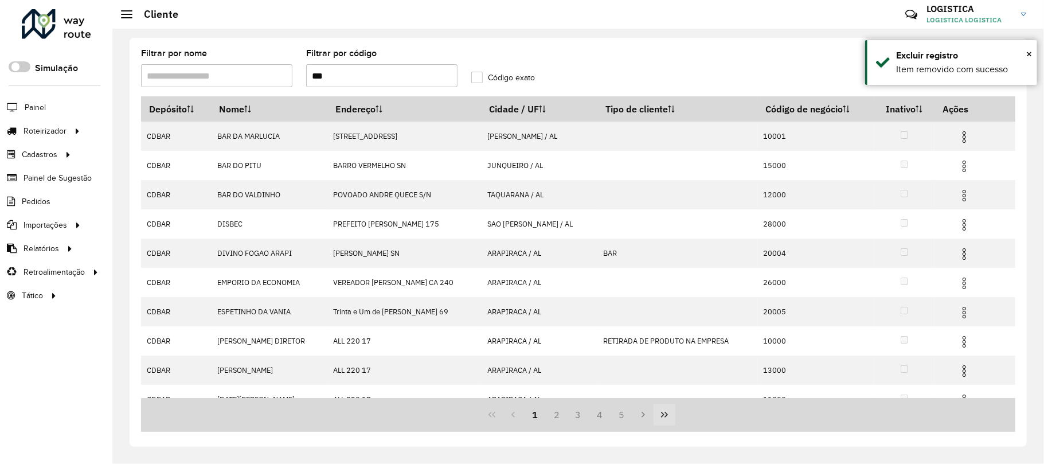
click at [669, 416] on icon "Last Page" at bounding box center [664, 414] width 9 height 9
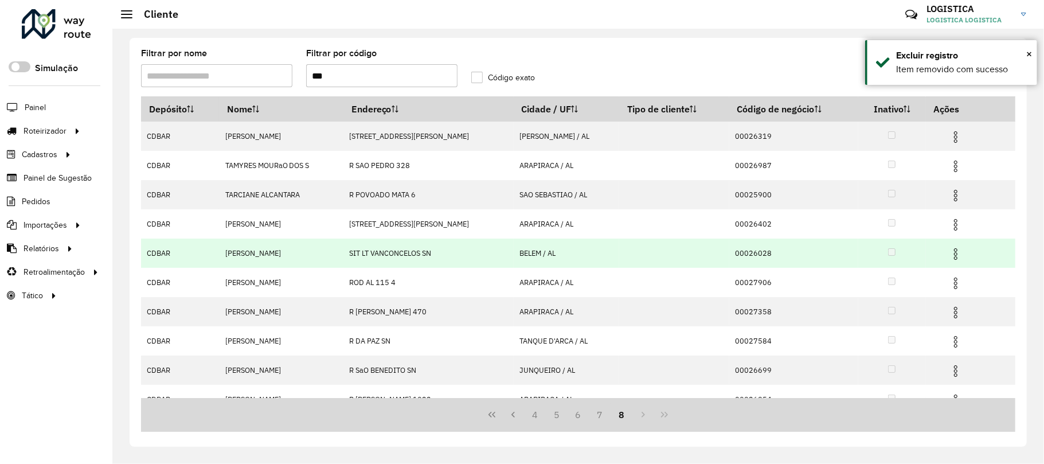
click at [962, 251] on img at bounding box center [956, 254] width 14 height 14
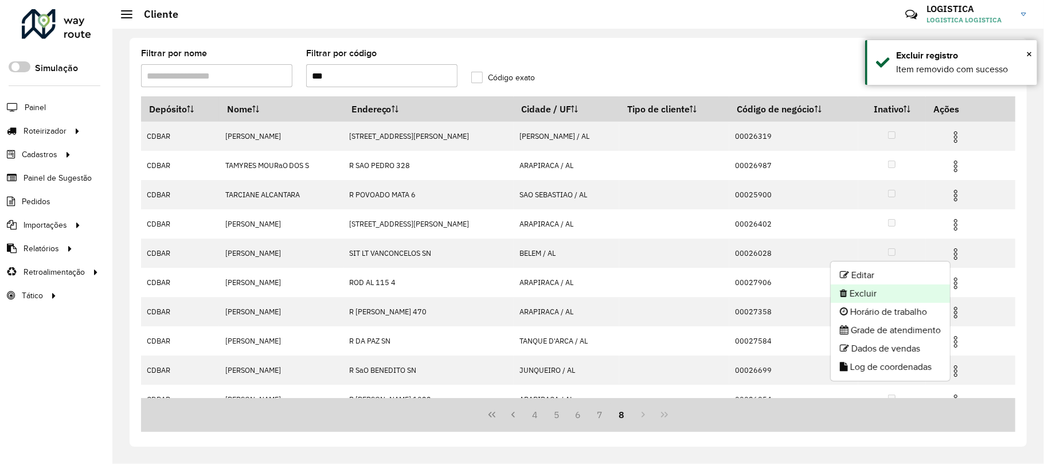
click at [855, 294] on li "Excluir" at bounding box center [890, 293] width 119 height 18
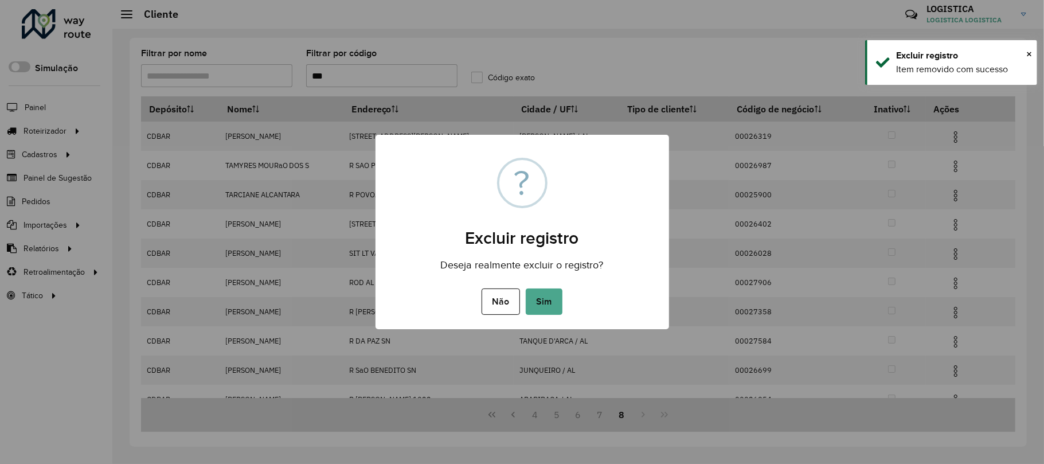
click at [526, 288] on button "Sim" at bounding box center [544, 301] width 37 height 26
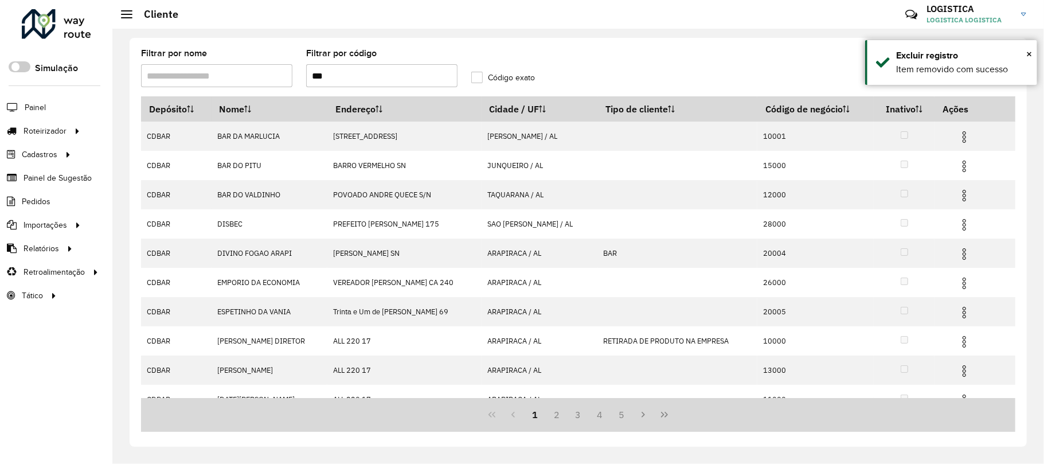
click at [668, 418] on icon "Last Page" at bounding box center [664, 414] width 9 height 9
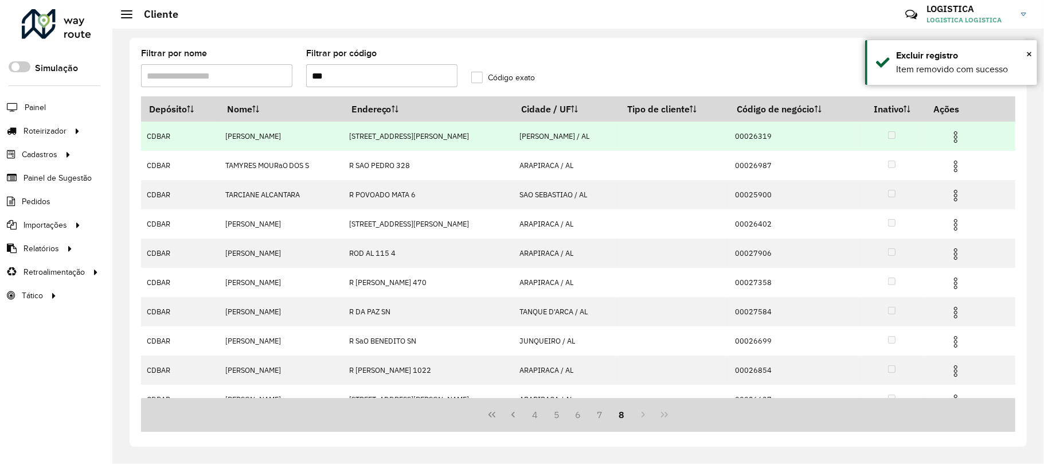
click at [959, 135] on img at bounding box center [956, 137] width 14 height 14
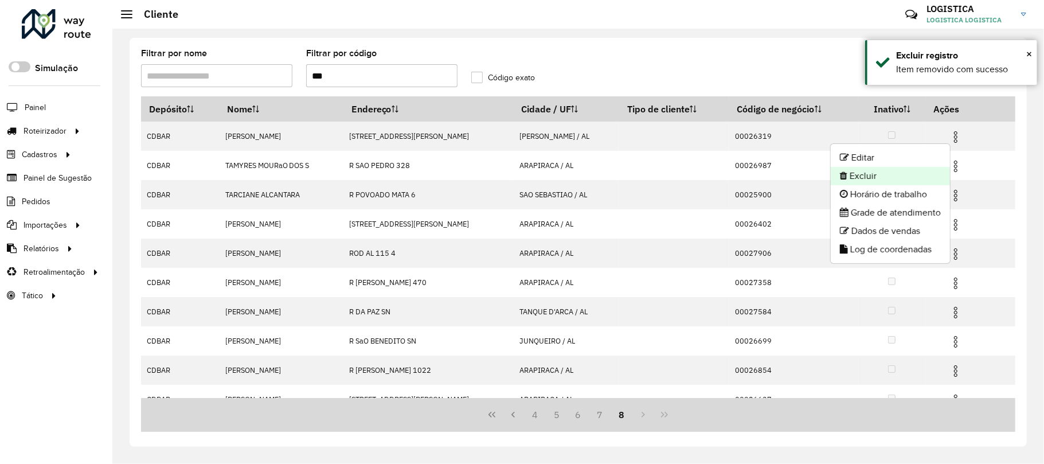
click at [921, 167] on li "Excluir" at bounding box center [890, 176] width 119 height 18
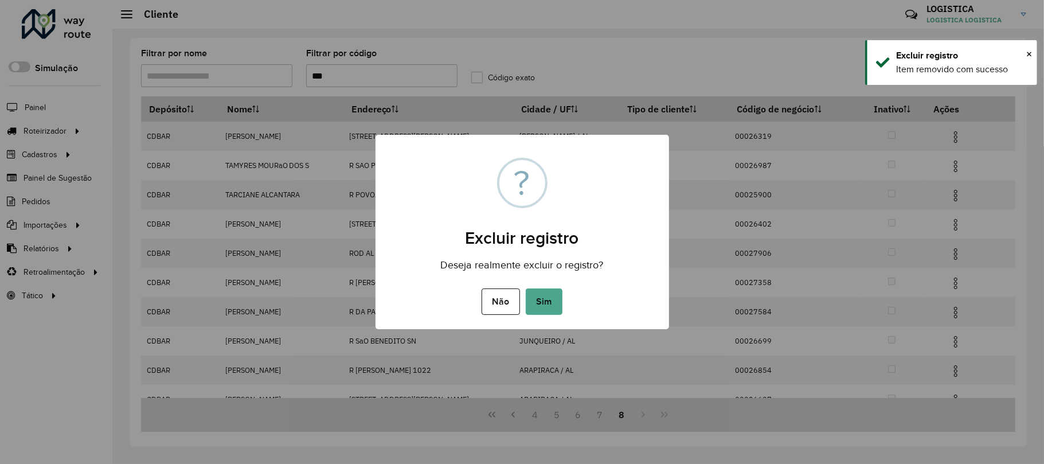
click at [526, 288] on button "Sim" at bounding box center [544, 301] width 37 height 26
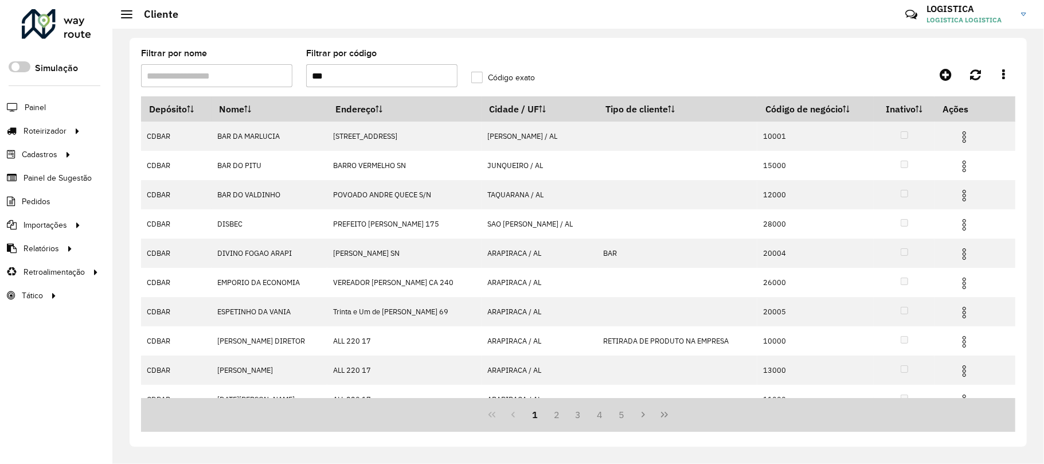
click at [666, 420] on button "Last Page" at bounding box center [665, 415] width 22 height 22
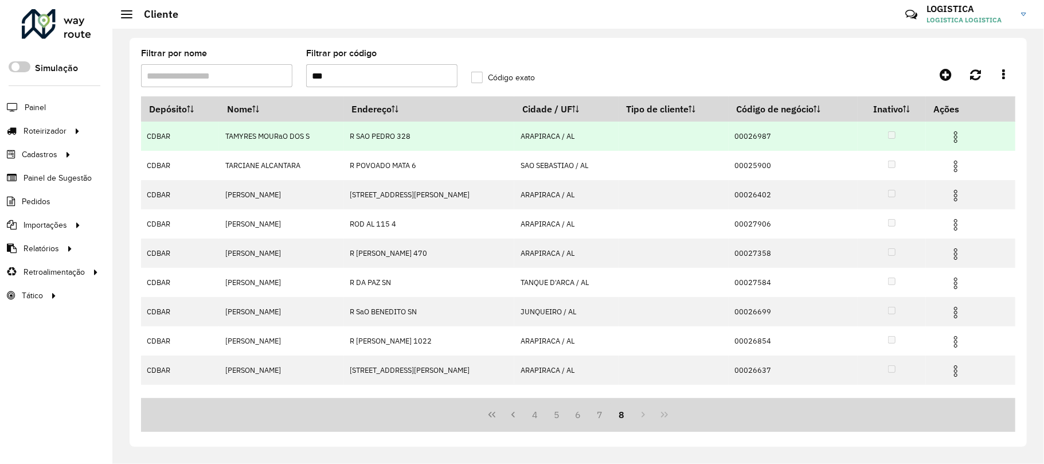
click at [961, 134] on img at bounding box center [956, 137] width 14 height 14
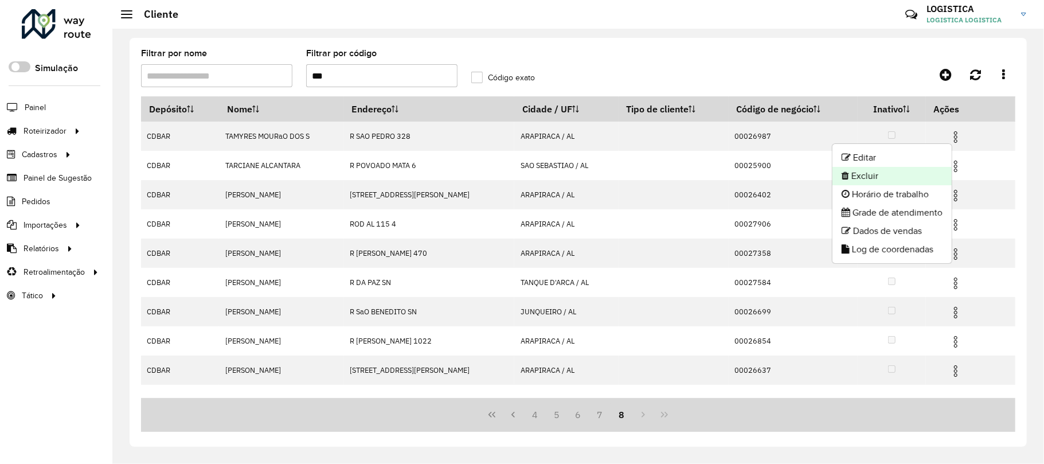
click at [917, 170] on li "Excluir" at bounding box center [892, 176] width 119 height 18
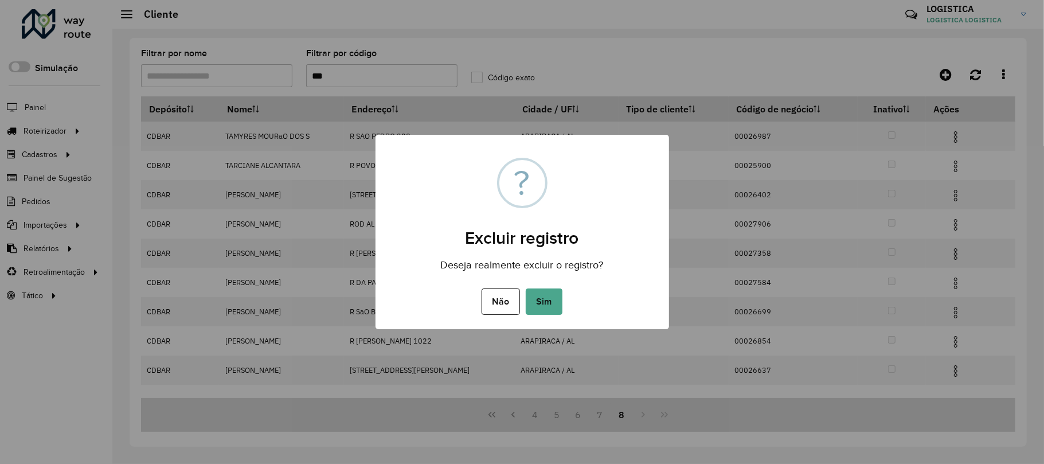
click at [526, 288] on button "Sim" at bounding box center [544, 301] width 37 height 26
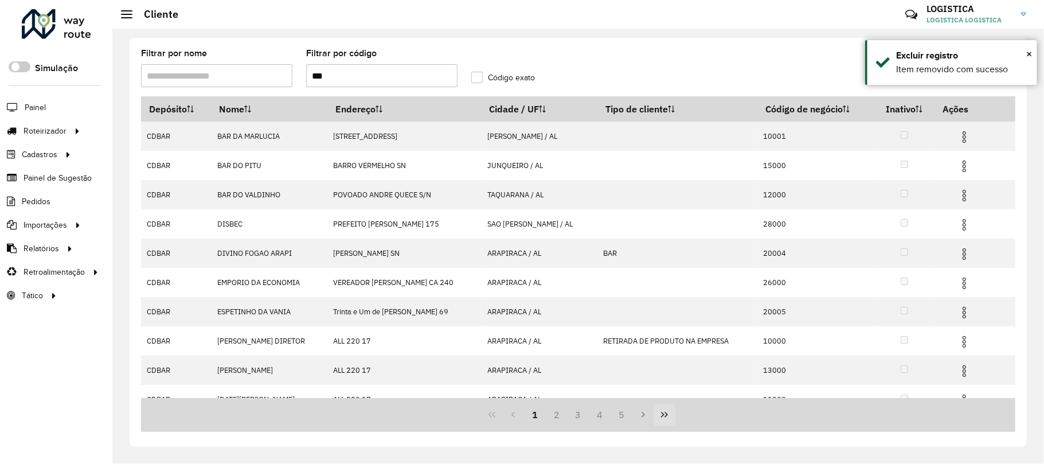
click at [670, 407] on button "Last Page" at bounding box center [665, 415] width 22 height 22
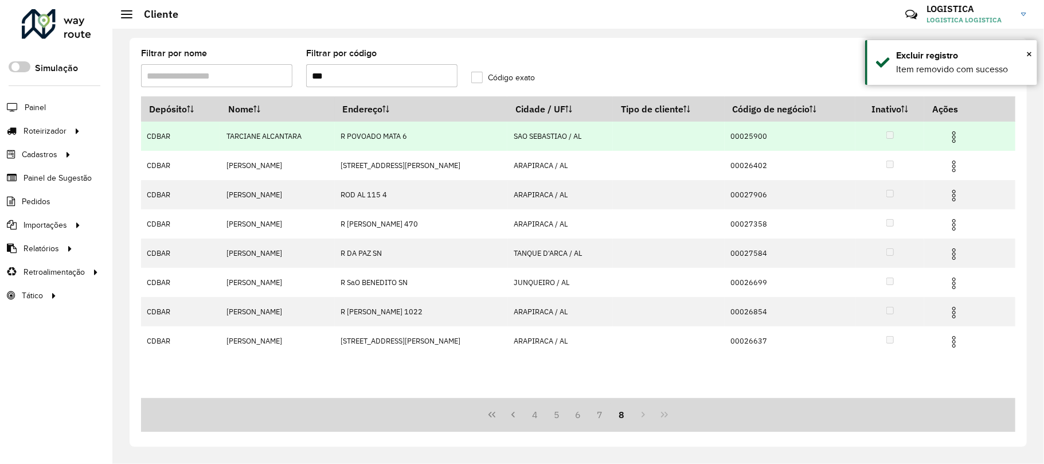
click at [961, 134] on img at bounding box center [954, 137] width 14 height 14
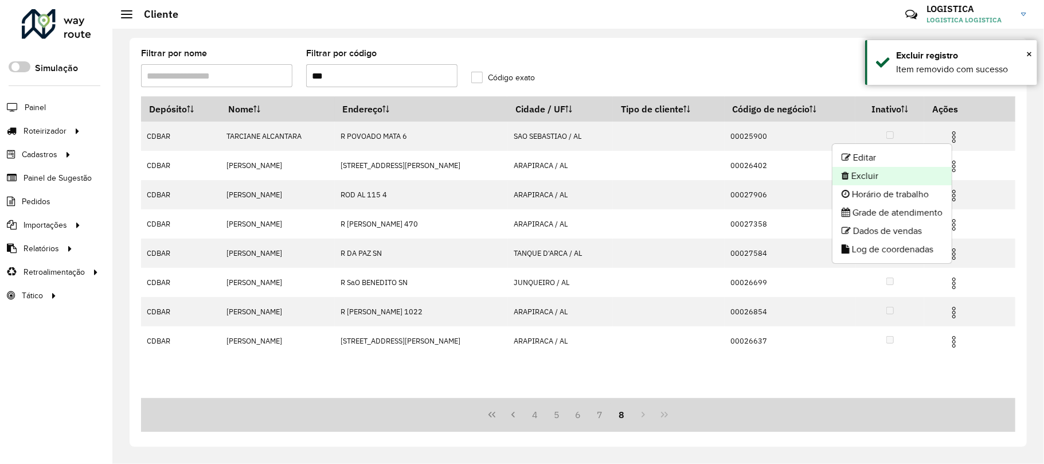
click at [914, 178] on li "Excluir" at bounding box center [892, 176] width 119 height 18
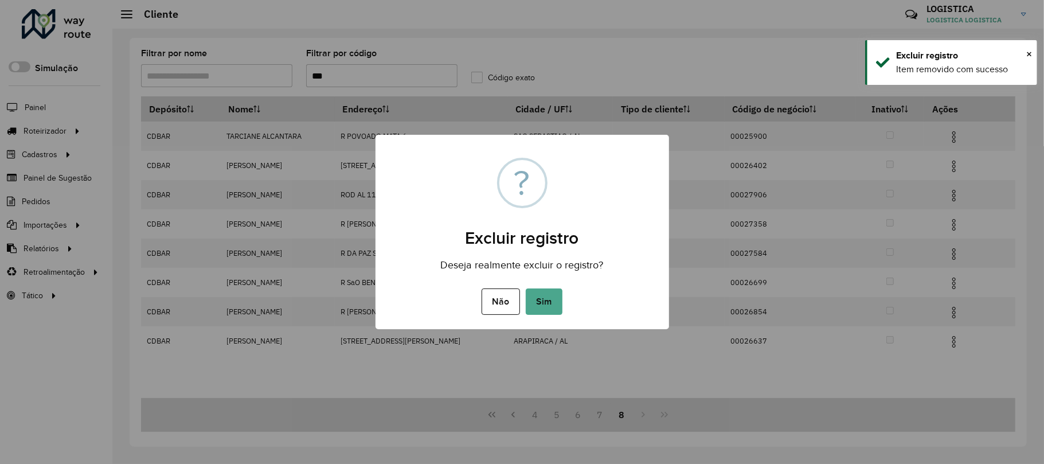
click at [526, 288] on button "Sim" at bounding box center [544, 301] width 37 height 26
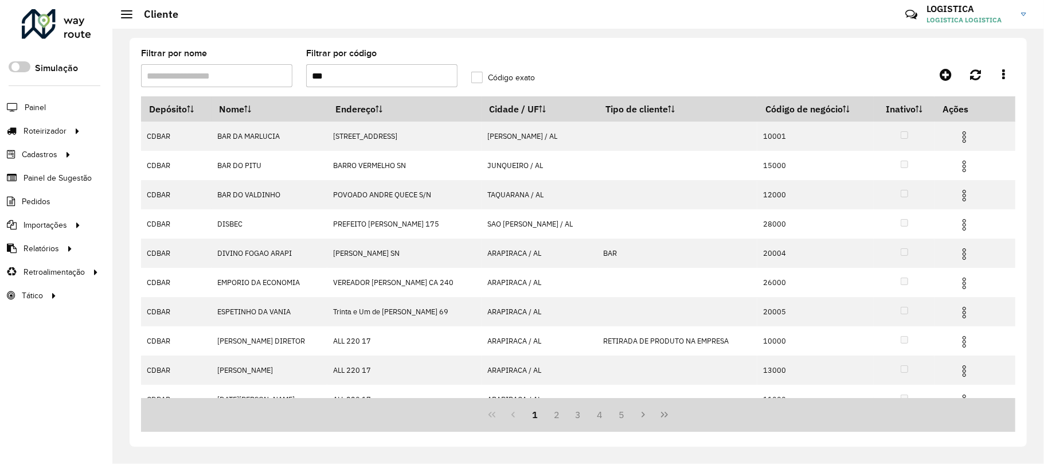
click at [664, 418] on icon "Last Page" at bounding box center [664, 414] width 9 height 9
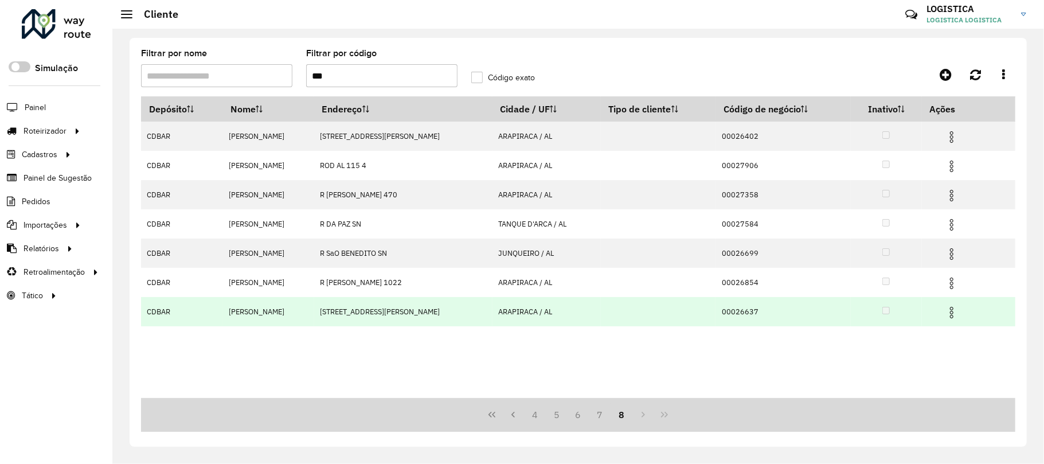
click at [959, 316] on img at bounding box center [952, 313] width 14 height 14
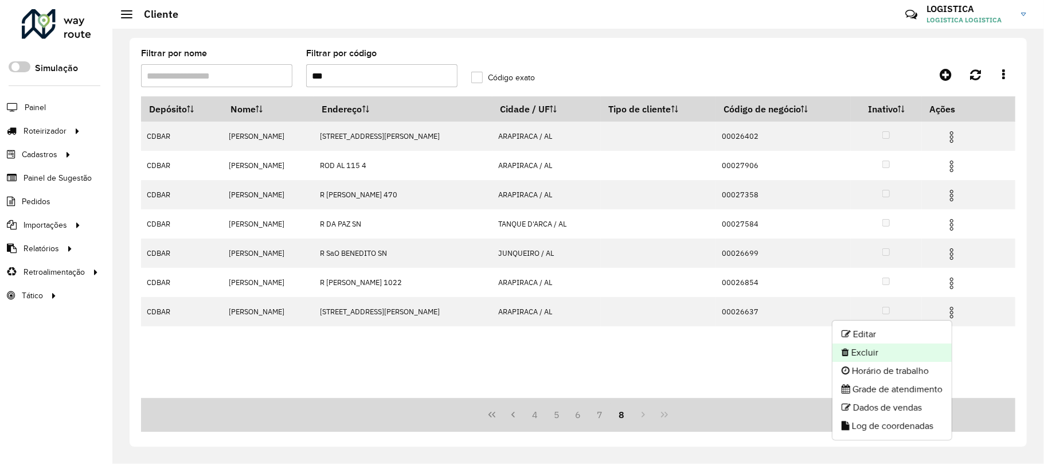
click at [888, 351] on li "Excluir" at bounding box center [892, 352] width 119 height 18
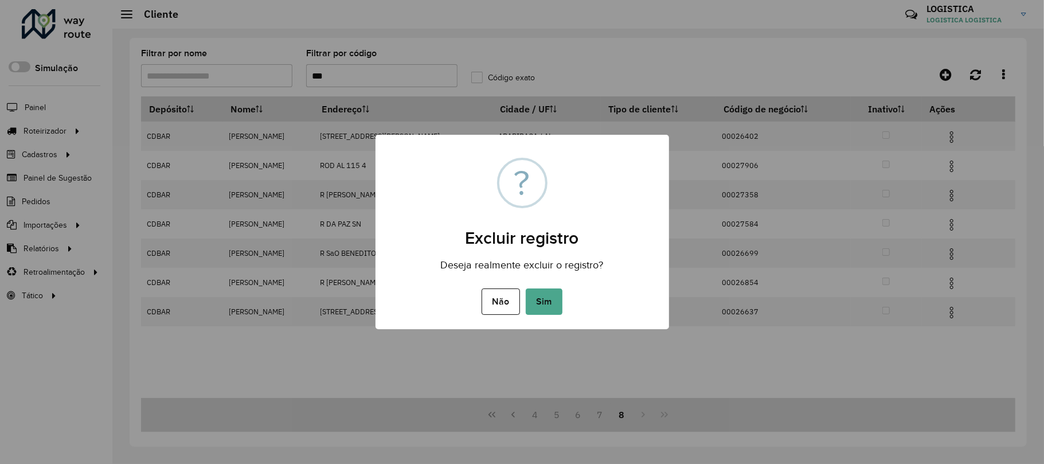
click at [526, 288] on button "Sim" at bounding box center [544, 301] width 37 height 26
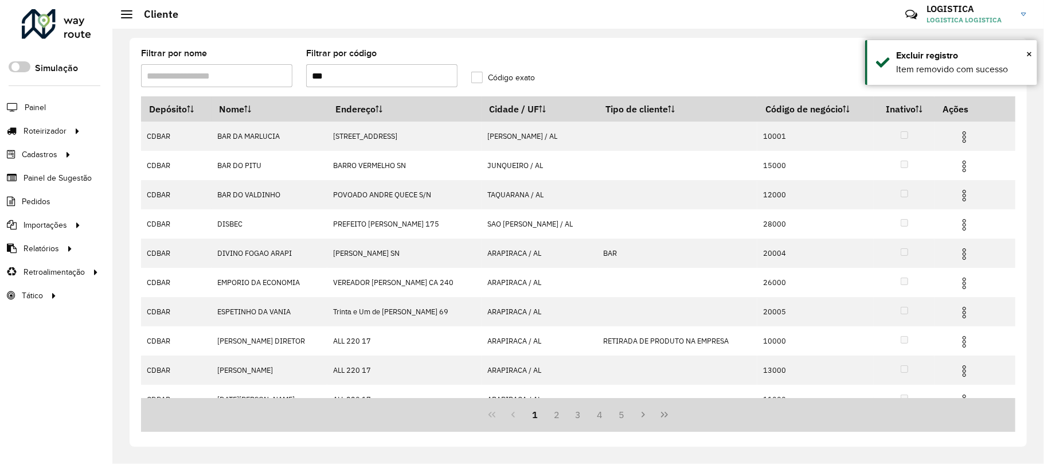
click at [663, 419] on icon "Last Page" at bounding box center [664, 414] width 9 height 9
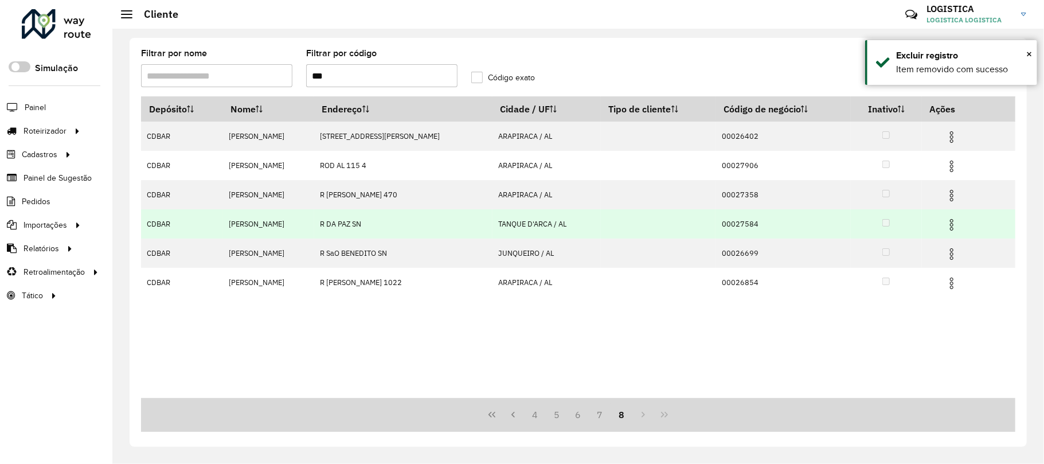
click at [959, 221] on img at bounding box center [952, 225] width 14 height 14
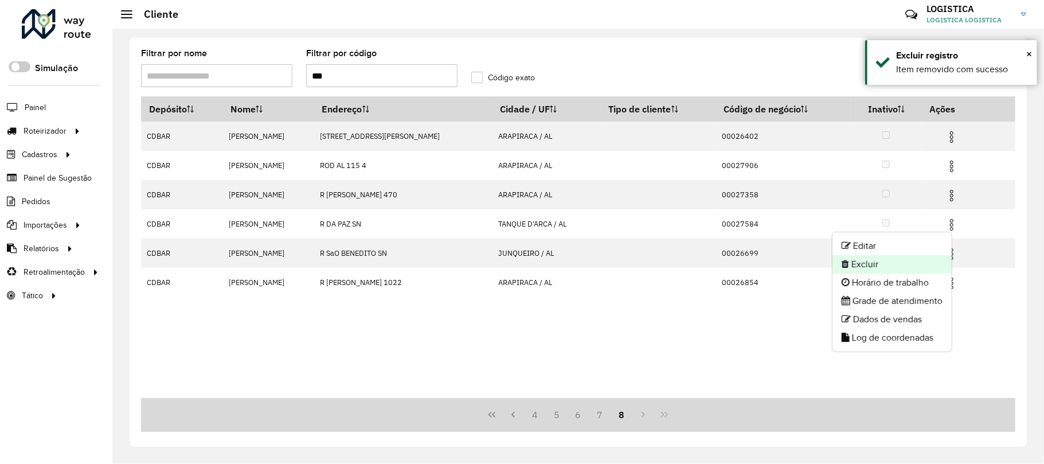
click at [897, 265] on li "Excluir" at bounding box center [892, 264] width 119 height 18
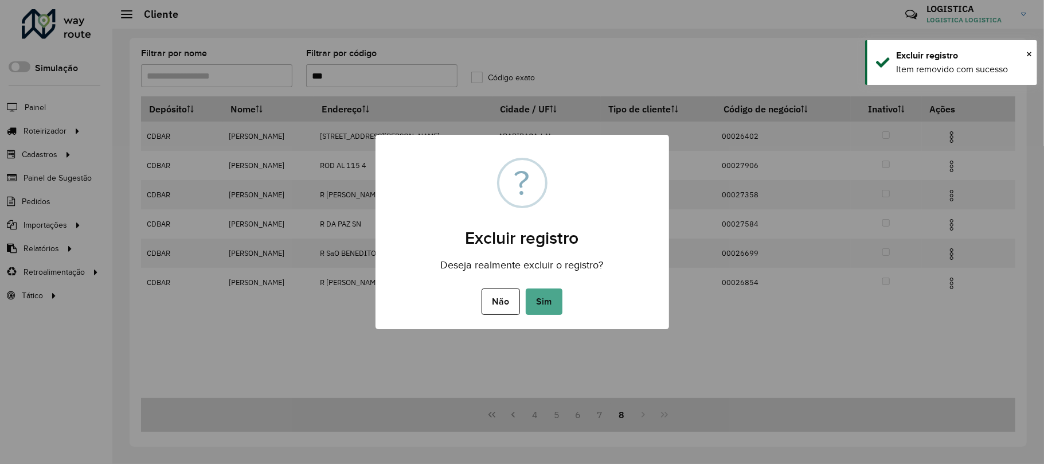
click at [526, 288] on button "Sim" at bounding box center [544, 301] width 37 height 26
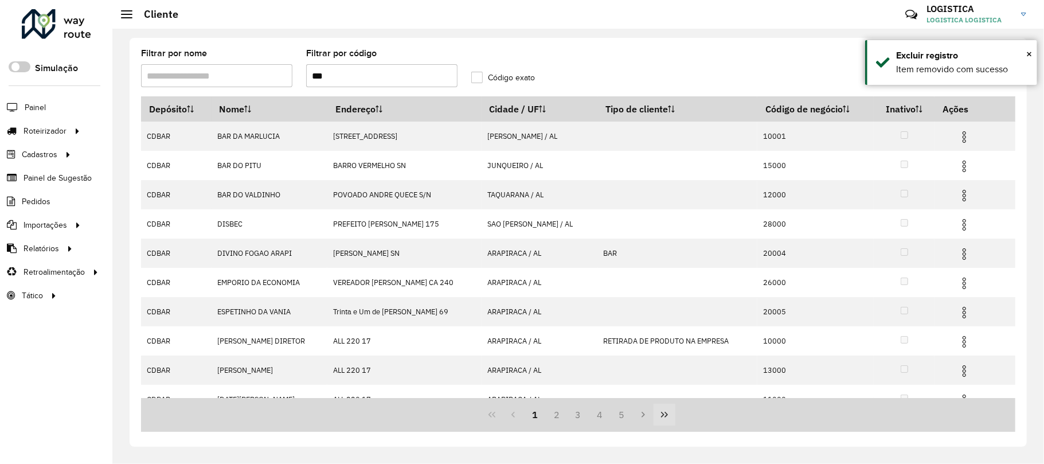
click at [656, 425] on button "Last Page" at bounding box center [665, 415] width 22 height 22
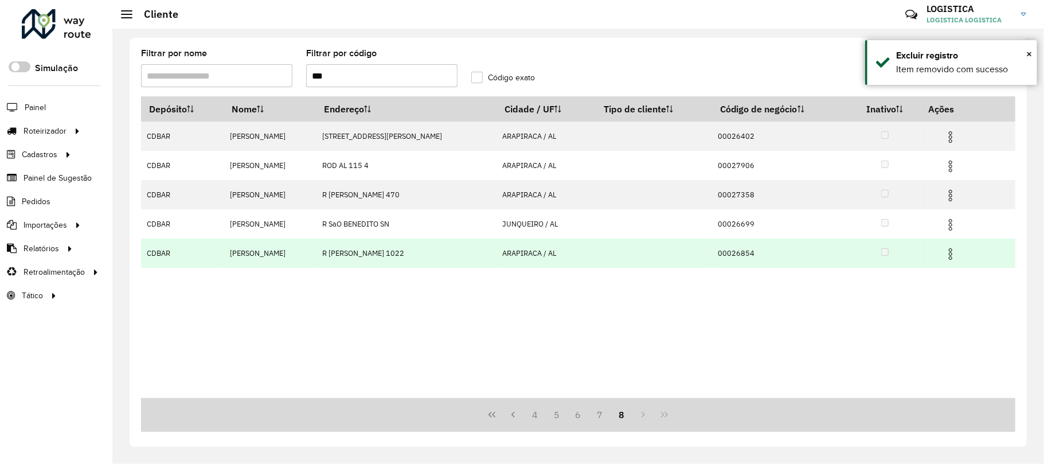
click at [958, 257] on img at bounding box center [951, 254] width 14 height 14
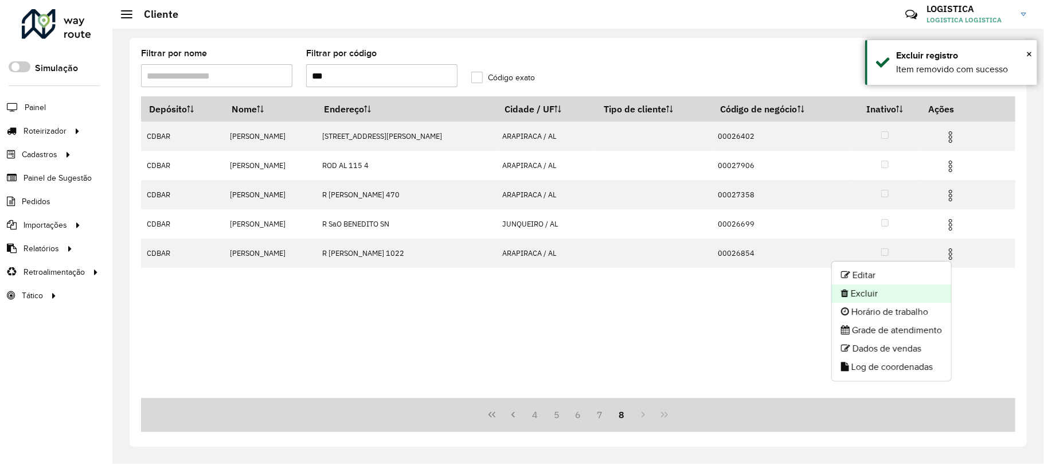
click at [916, 285] on li "Excluir" at bounding box center [891, 293] width 119 height 18
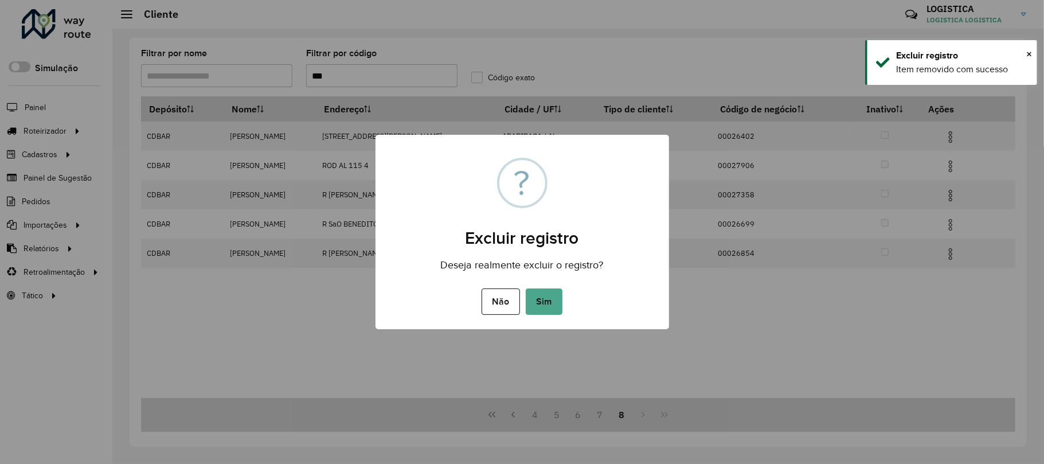
click at [526, 288] on button "Sim" at bounding box center [544, 301] width 37 height 26
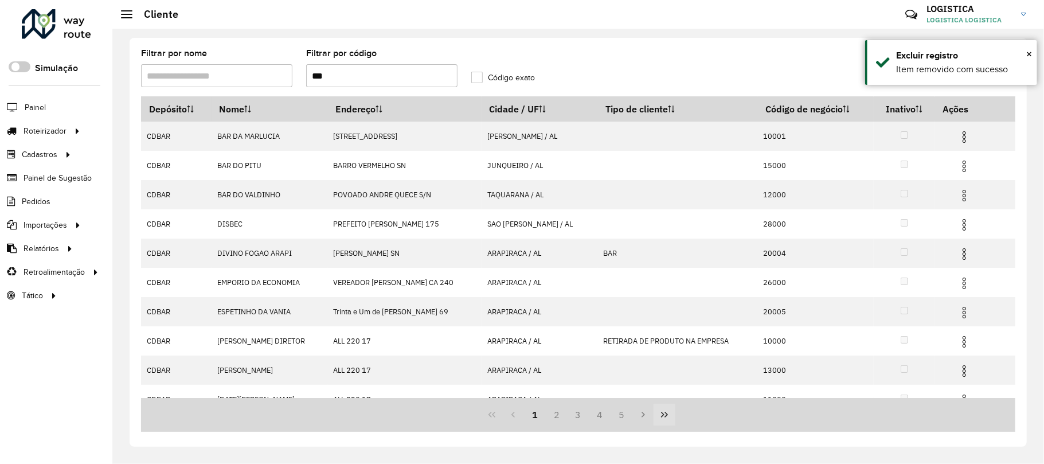
click at [664, 404] on button "Last Page" at bounding box center [665, 415] width 22 height 22
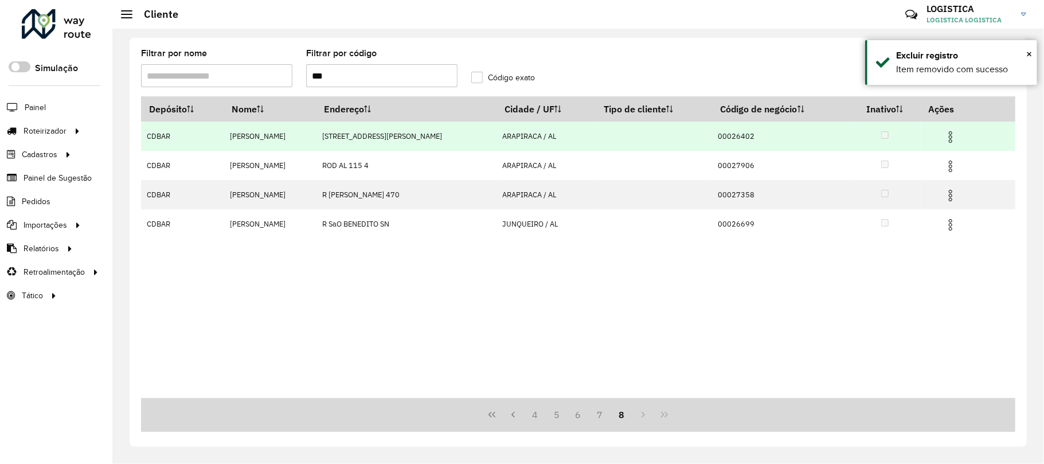
click at [958, 136] on img at bounding box center [951, 137] width 14 height 14
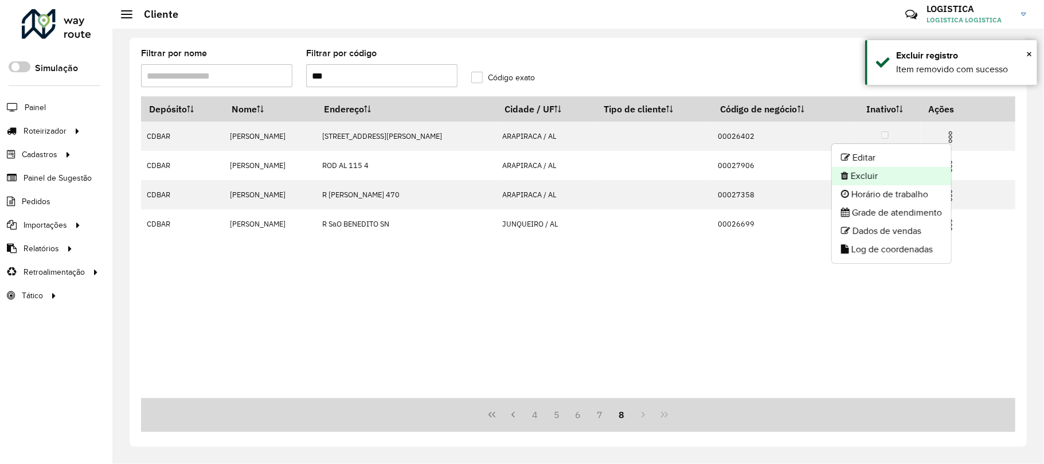
click at [911, 178] on li "Excluir" at bounding box center [891, 176] width 119 height 18
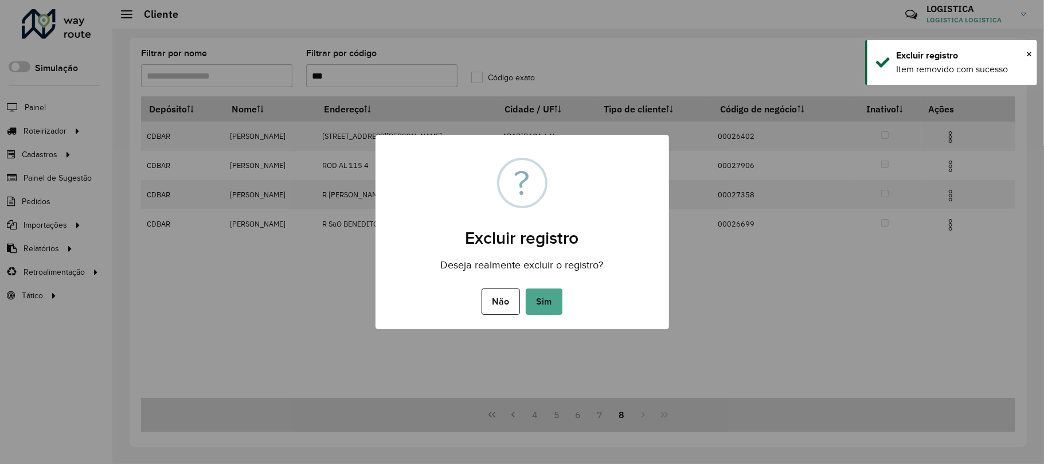
click at [526, 288] on button "Sim" at bounding box center [544, 301] width 37 height 26
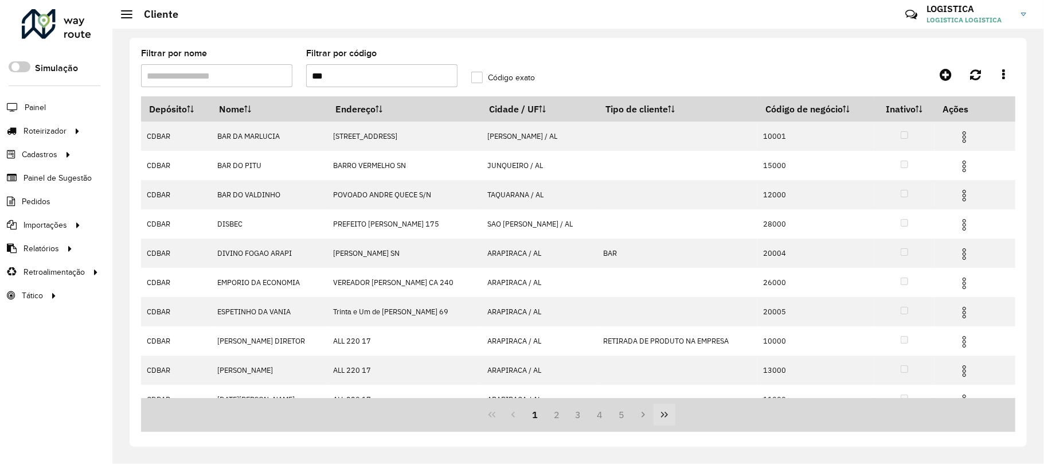
click at [664, 419] on icon "Last Page" at bounding box center [664, 414] width 9 height 9
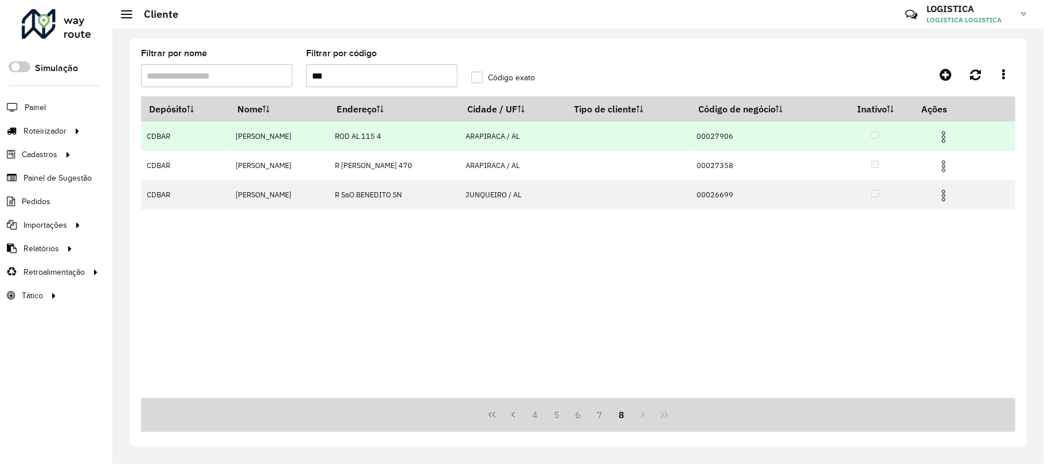
click at [951, 138] on img at bounding box center [944, 137] width 14 height 14
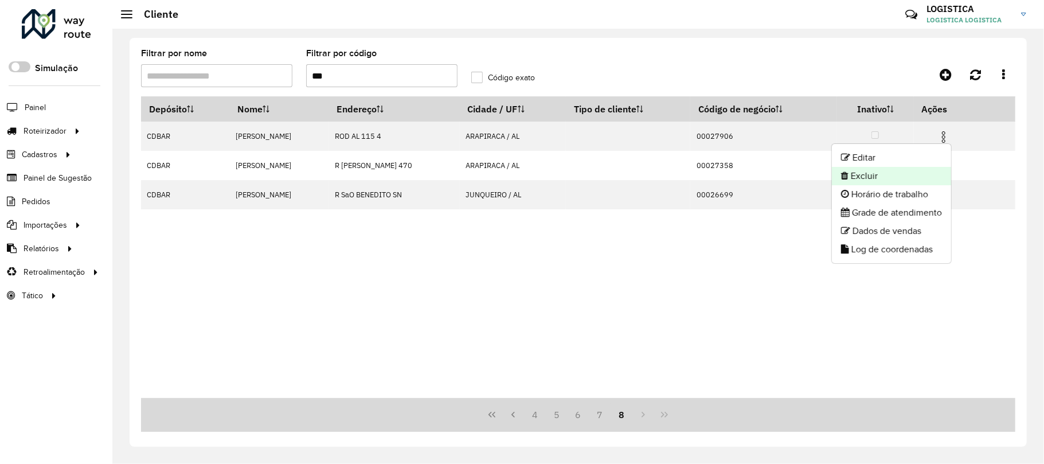
click at [937, 177] on li "Excluir" at bounding box center [891, 176] width 119 height 18
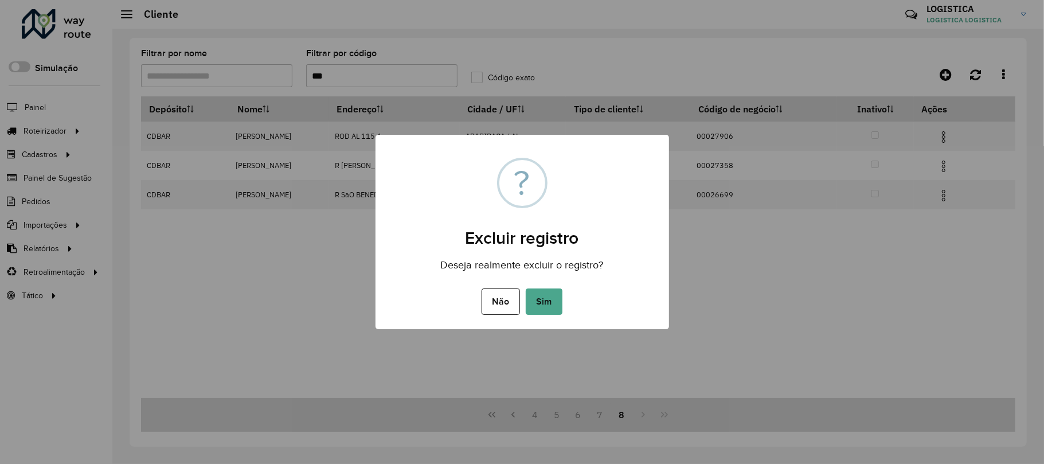
click at [526, 288] on button "Sim" at bounding box center [544, 301] width 37 height 26
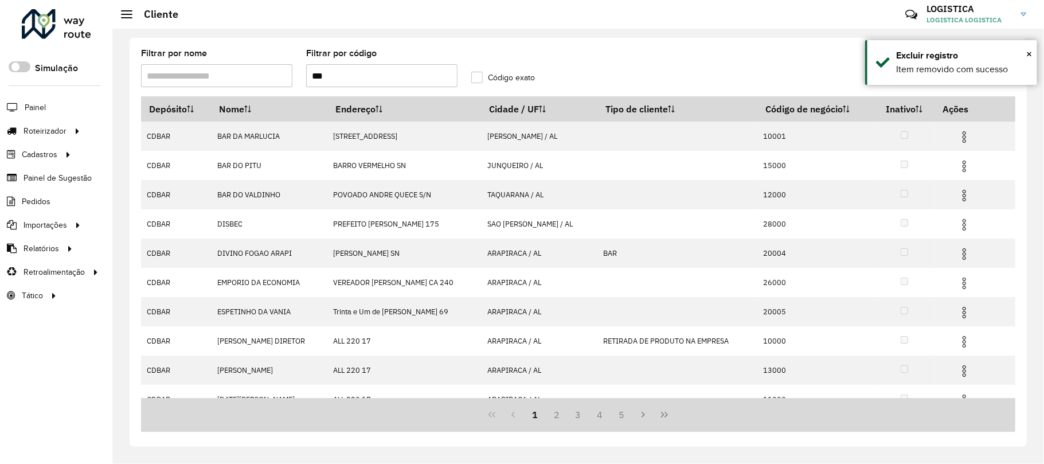
click at [675, 413] on div "1 2 3 4 5" at bounding box center [578, 415] width 874 height 34
click at [669, 411] on icon "Last Page" at bounding box center [664, 414] width 9 height 9
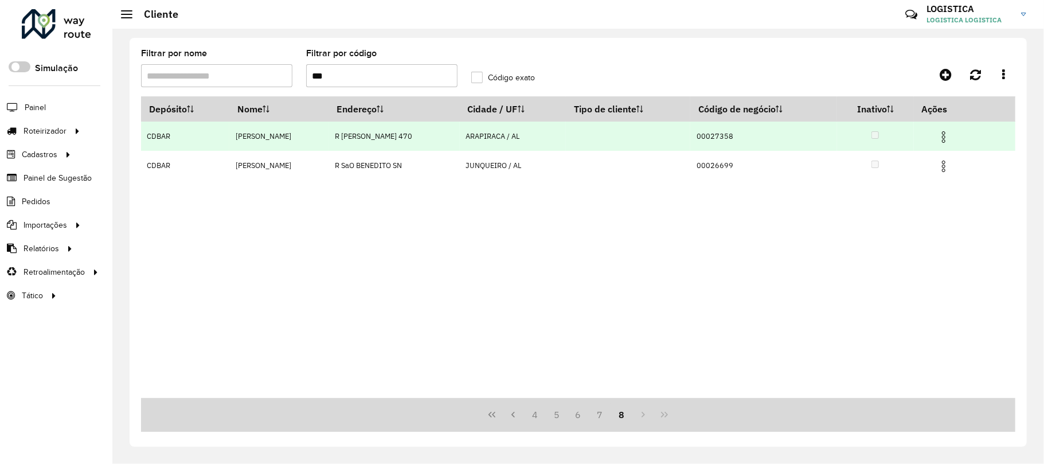
click at [951, 134] on img at bounding box center [944, 137] width 14 height 14
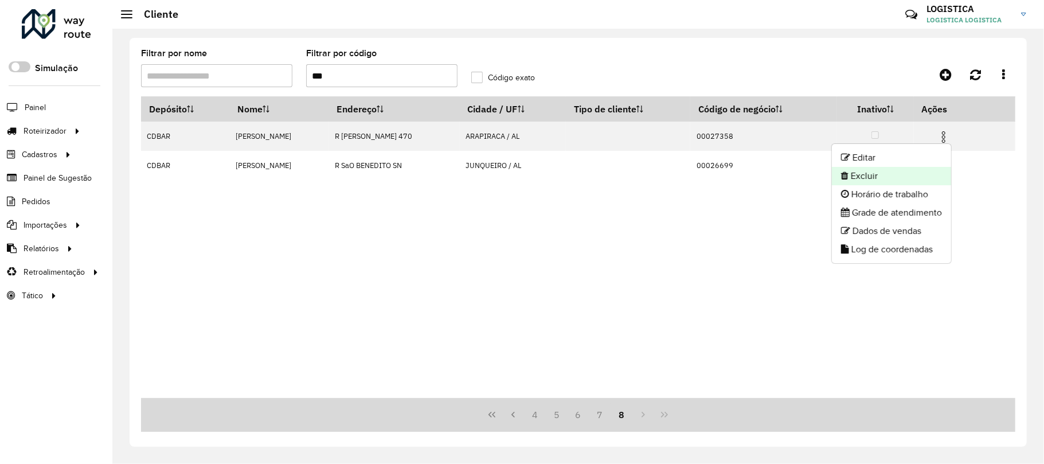
click at [886, 177] on li "Excluir" at bounding box center [891, 176] width 119 height 18
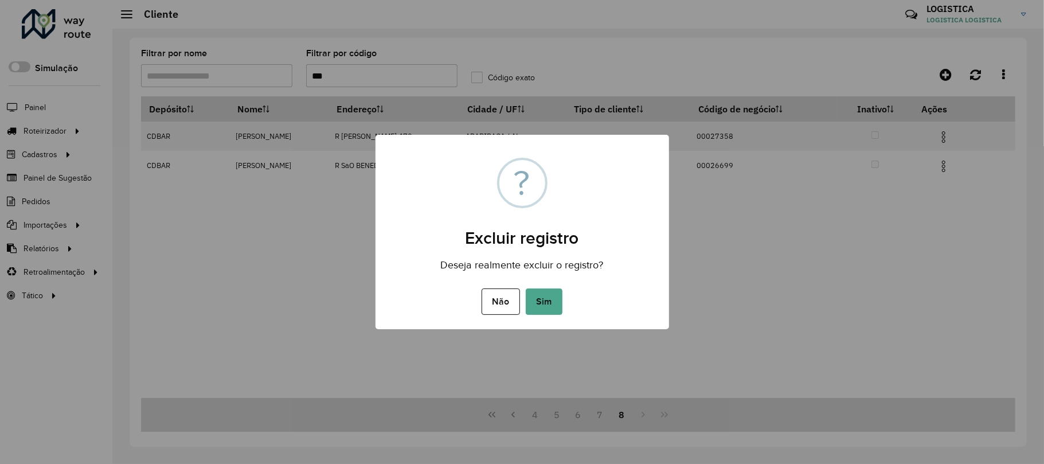
click at [526, 288] on button "Sim" at bounding box center [544, 301] width 37 height 26
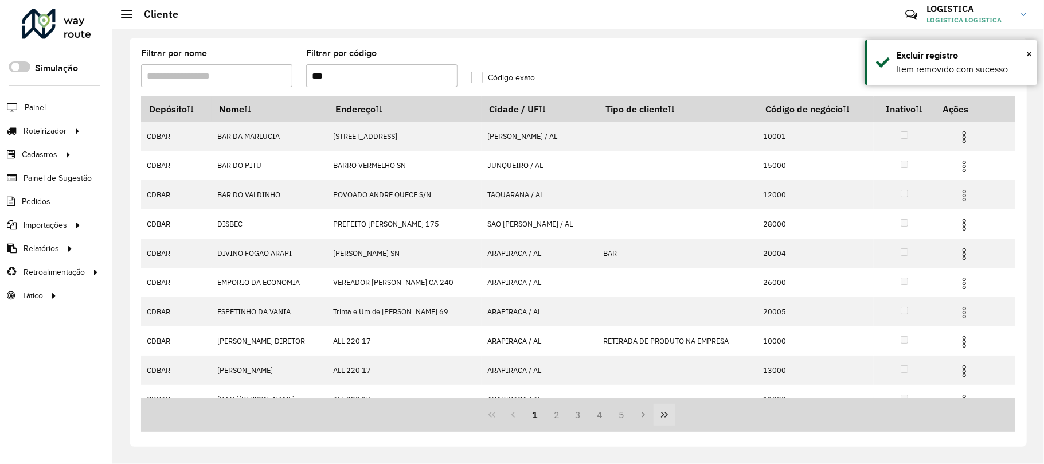
click at [670, 420] on button "Last Page" at bounding box center [665, 415] width 22 height 22
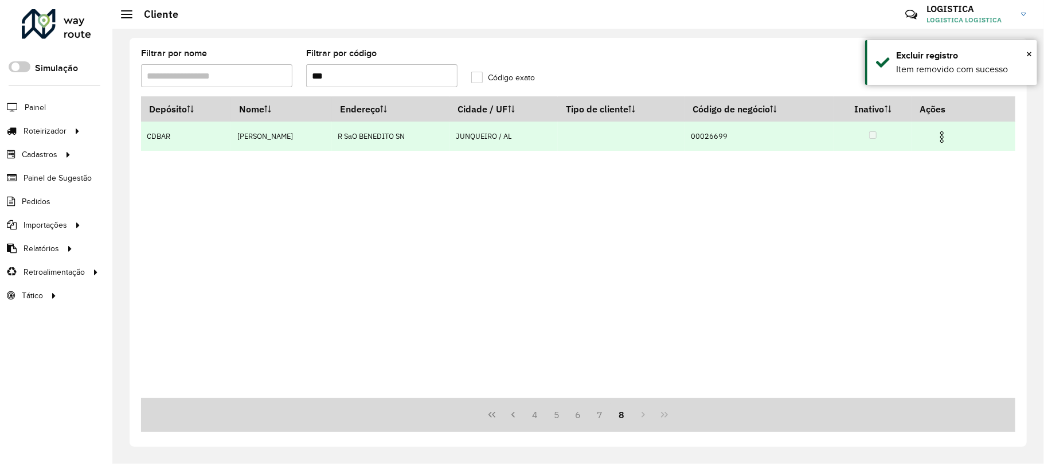
click at [949, 136] on img at bounding box center [942, 137] width 14 height 14
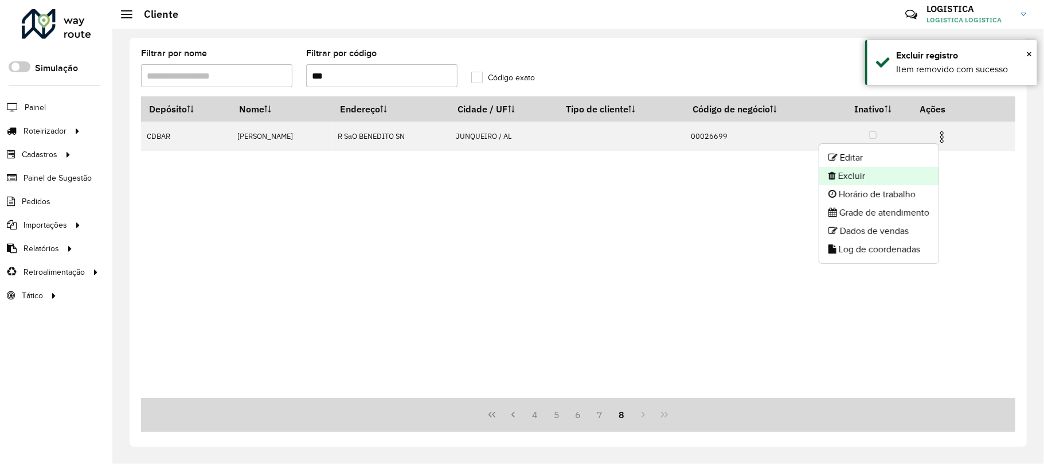
click at [888, 178] on li "Excluir" at bounding box center [878, 176] width 119 height 18
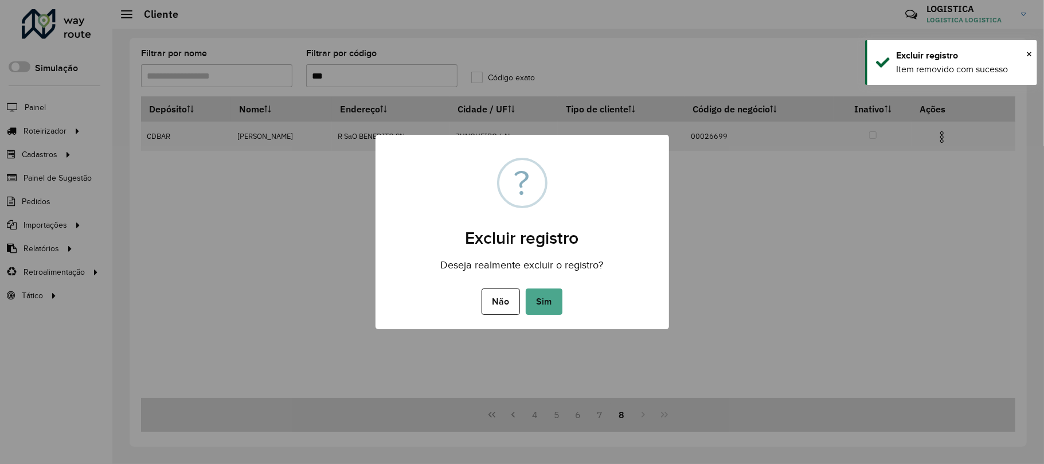
click at [526, 288] on button "Sim" at bounding box center [544, 301] width 37 height 26
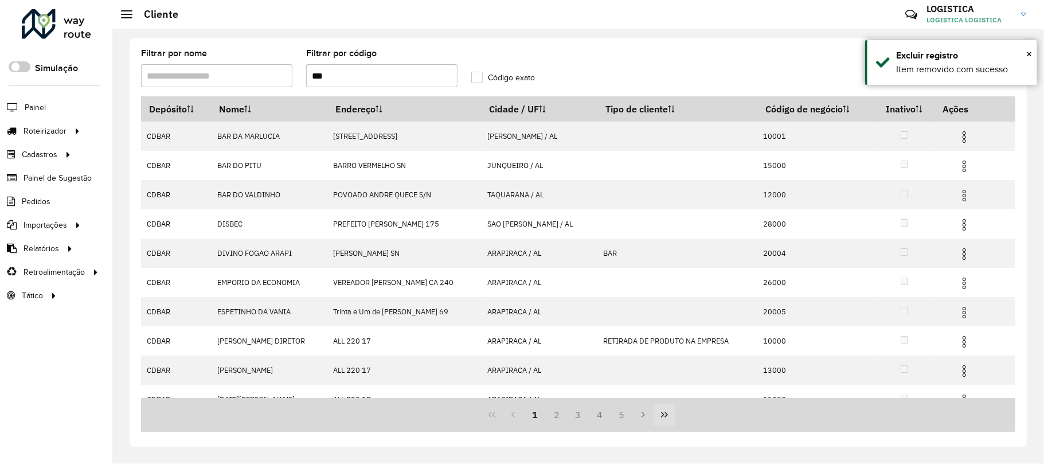
click at [668, 416] on icon "Last Page" at bounding box center [664, 414] width 9 height 9
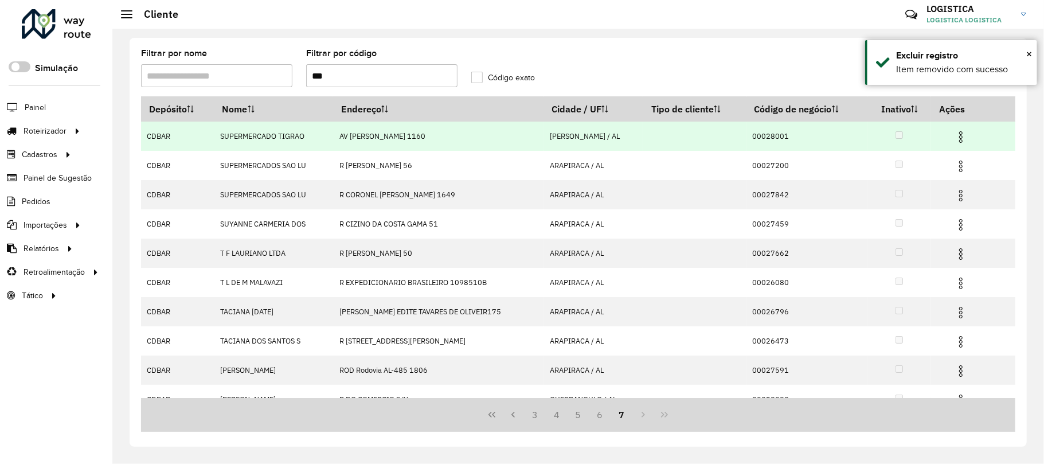
click at [964, 135] on img at bounding box center [961, 137] width 14 height 14
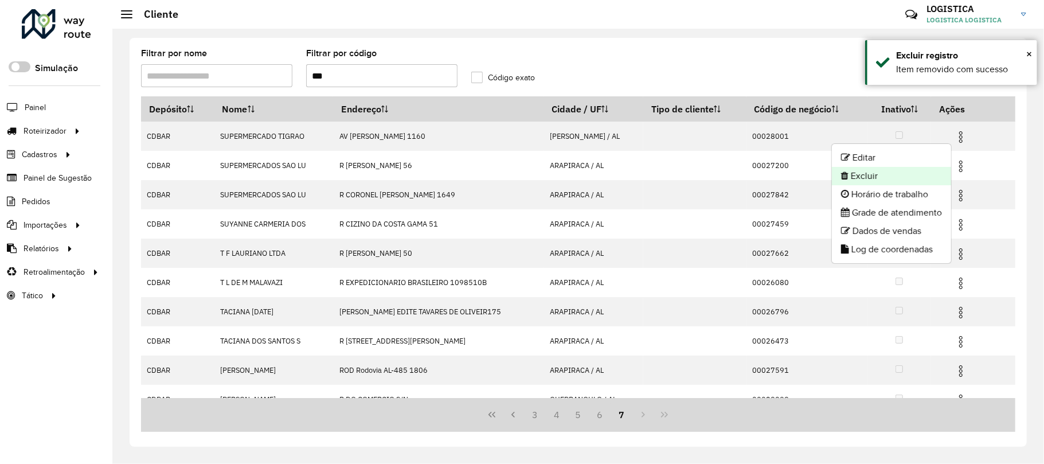
click at [908, 181] on li "Excluir" at bounding box center [891, 176] width 119 height 18
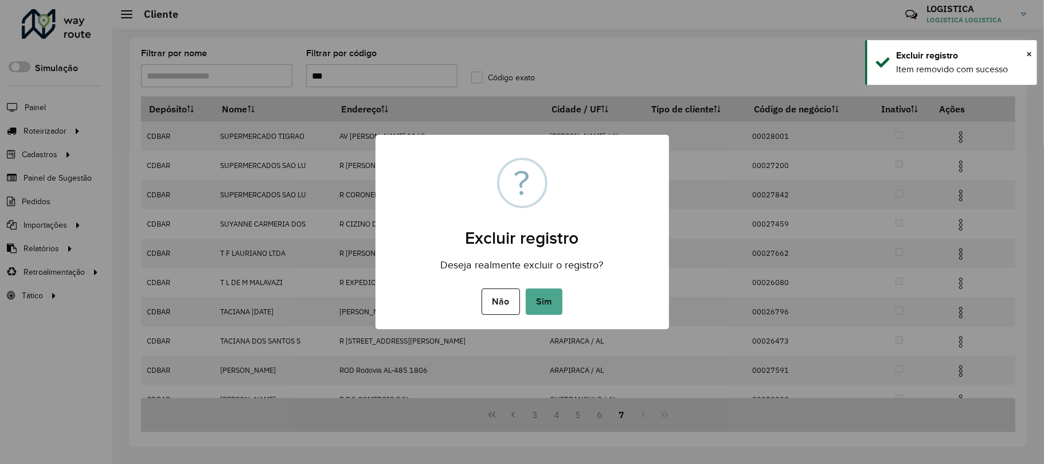
click at [526, 288] on button "Sim" at bounding box center [544, 301] width 37 height 26
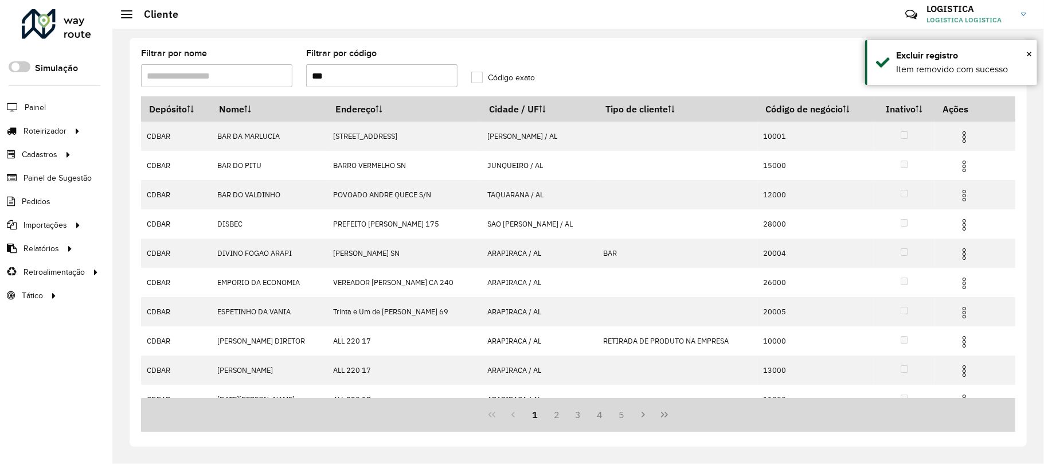
click at [666, 427] on div "1 2 3 4 5" at bounding box center [578, 415] width 874 height 34
click at [664, 424] on button "Last Page" at bounding box center [665, 415] width 22 height 22
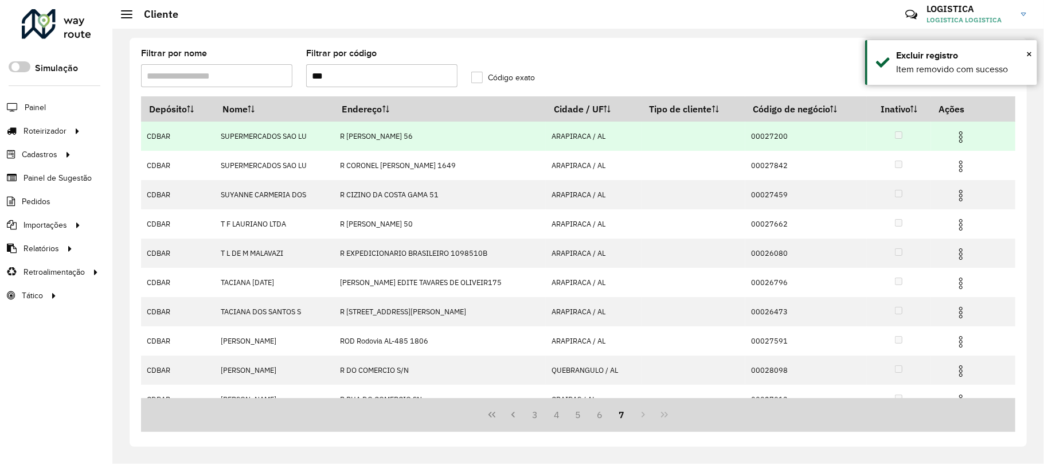
click at [956, 138] on img at bounding box center [961, 137] width 14 height 14
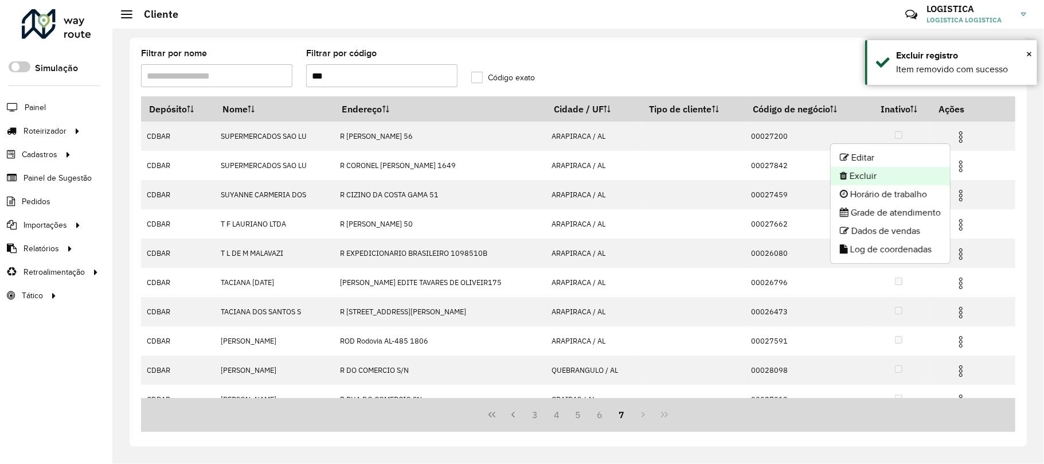
click at [900, 180] on li "Excluir" at bounding box center [890, 176] width 119 height 18
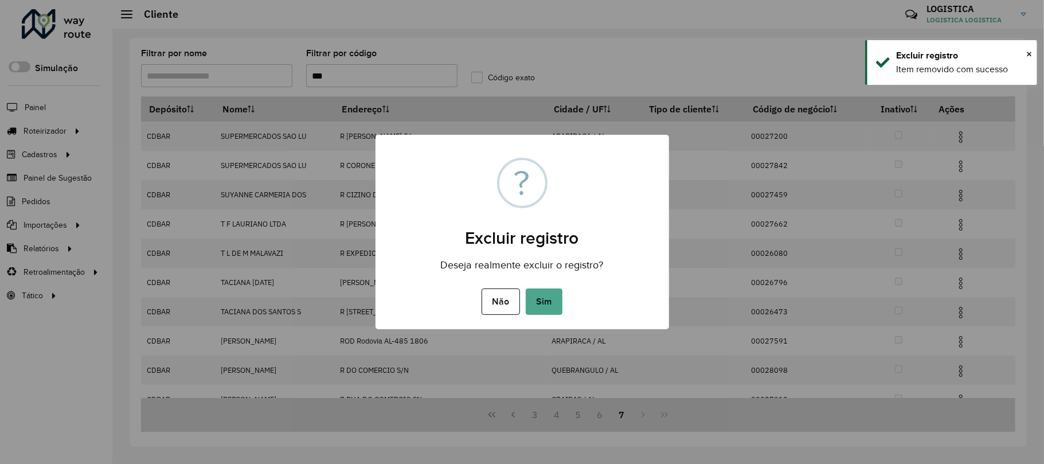
click at [526, 288] on button "Sim" at bounding box center [544, 301] width 37 height 26
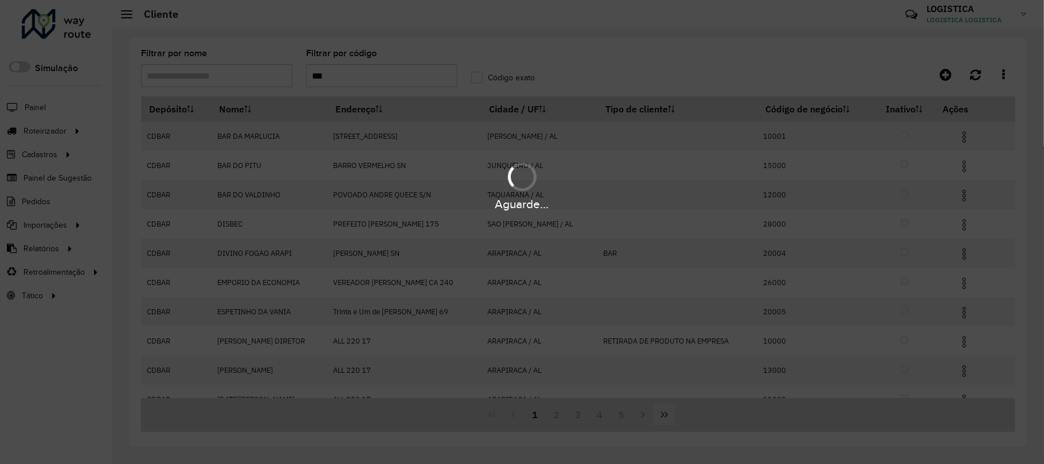
click at [667, 422] on div "Aguarde..." at bounding box center [522, 232] width 1044 height 464
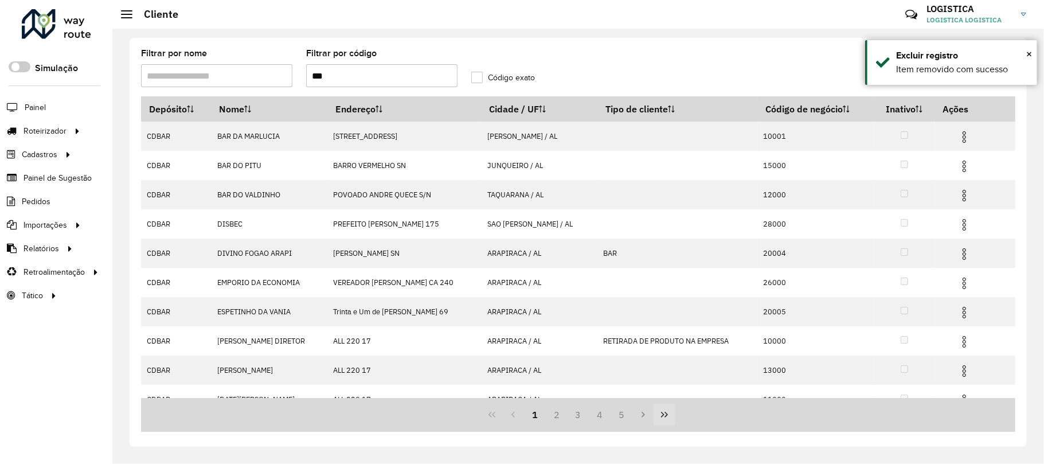
click at [667, 418] on icon "Last Page" at bounding box center [664, 414] width 9 height 9
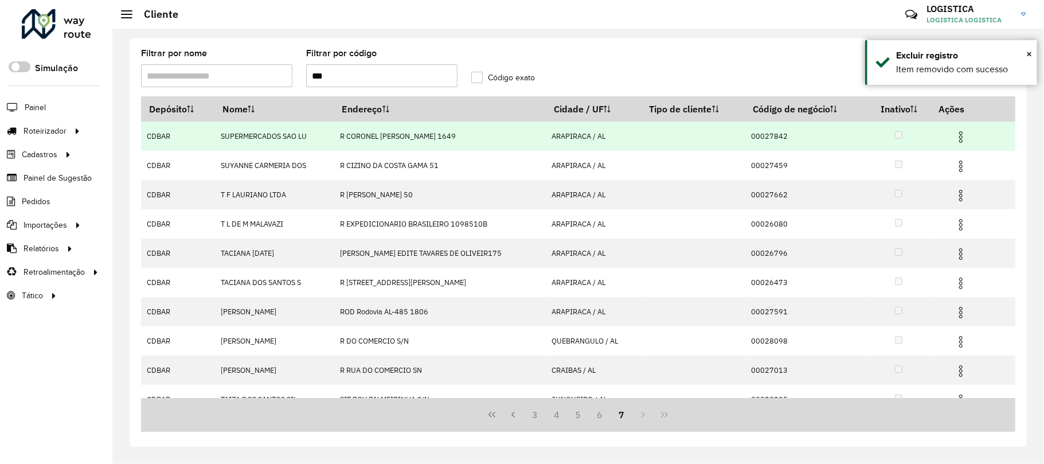
click at [948, 134] on td at bounding box center [965, 136] width 69 height 29
click at [959, 136] on img at bounding box center [961, 137] width 14 height 14
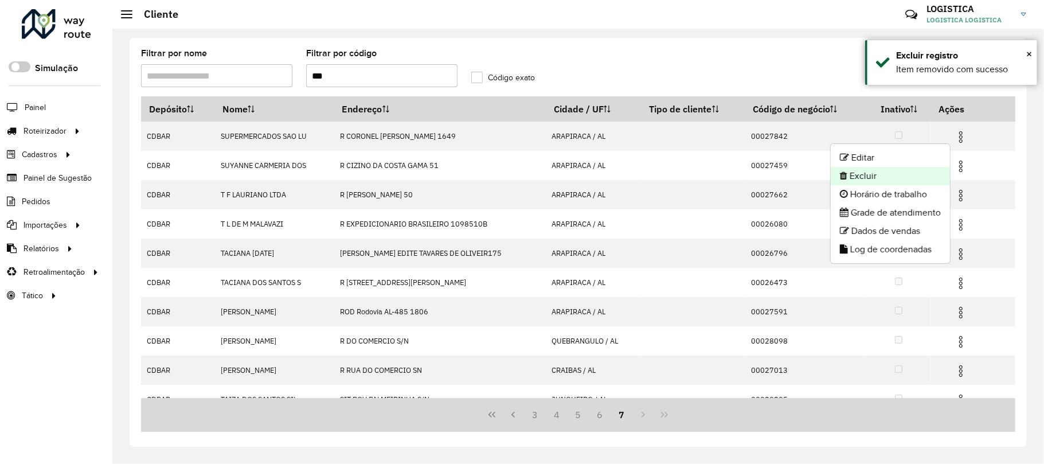
click at [927, 177] on li "Excluir" at bounding box center [890, 176] width 119 height 18
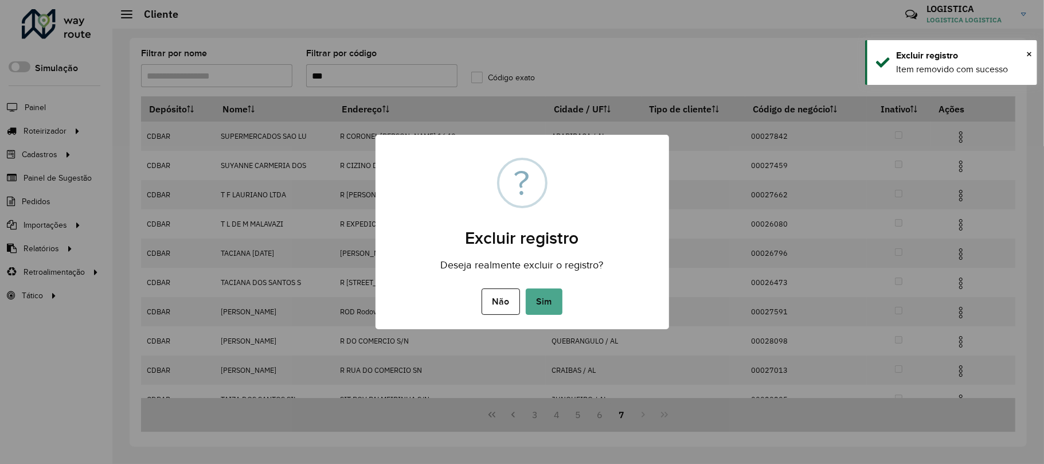
click at [526, 288] on button "Sim" at bounding box center [544, 301] width 37 height 26
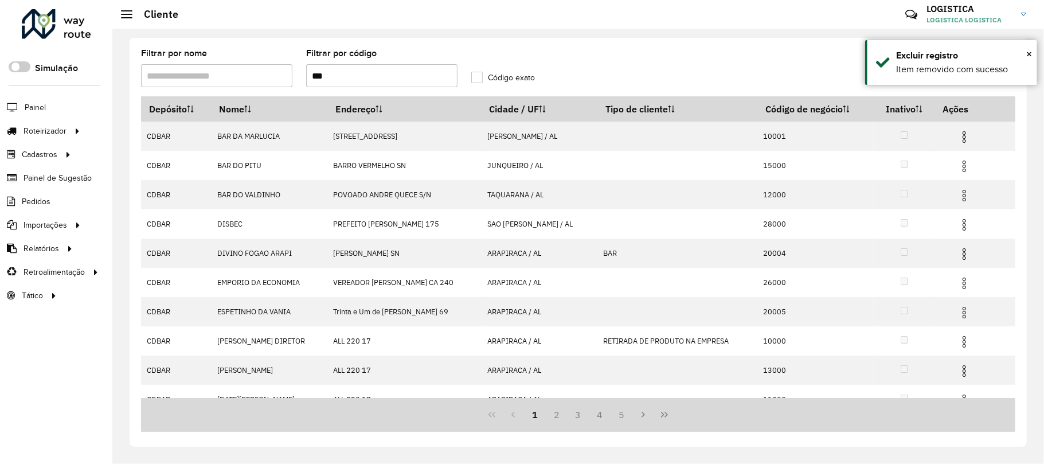
click at [663, 413] on icon "Last Page" at bounding box center [664, 415] width 7 height 6
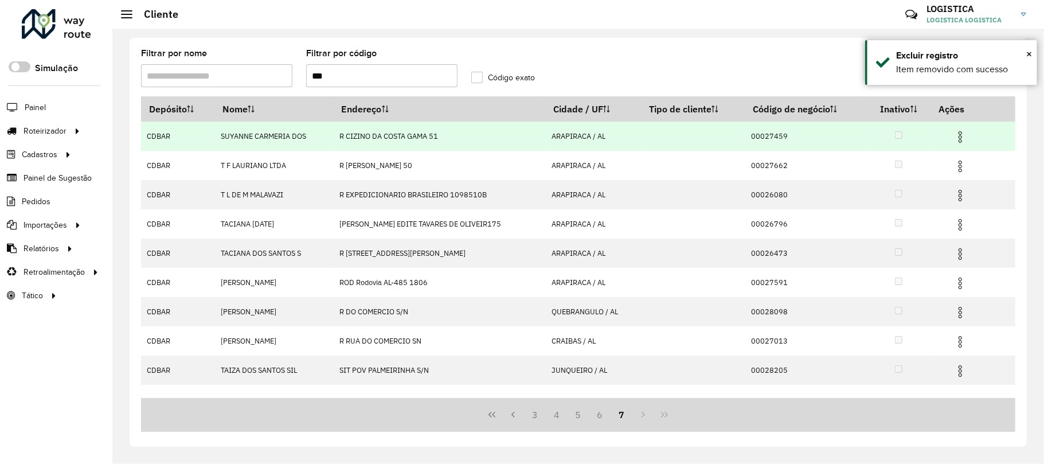
click at [961, 143] on img at bounding box center [960, 137] width 14 height 14
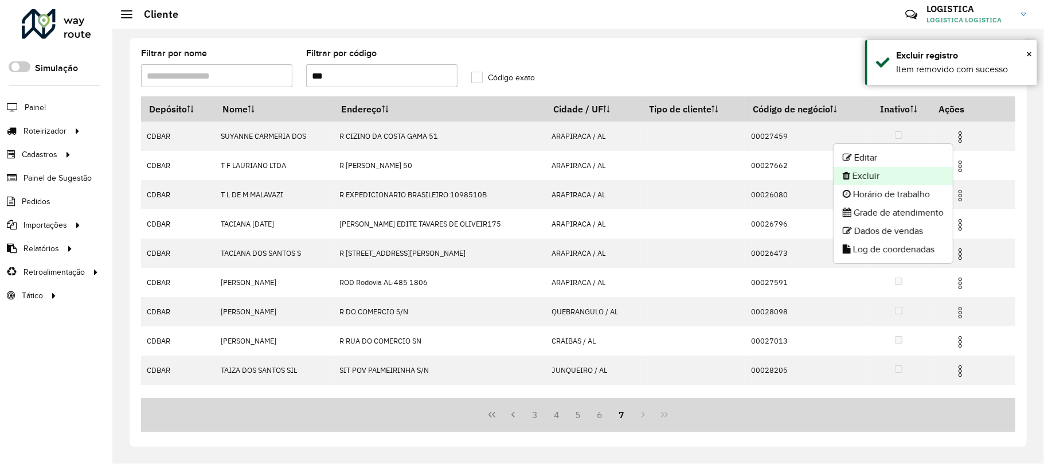
click at [929, 178] on li "Excluir" at bounding box center [893, 176] width 119 height 18
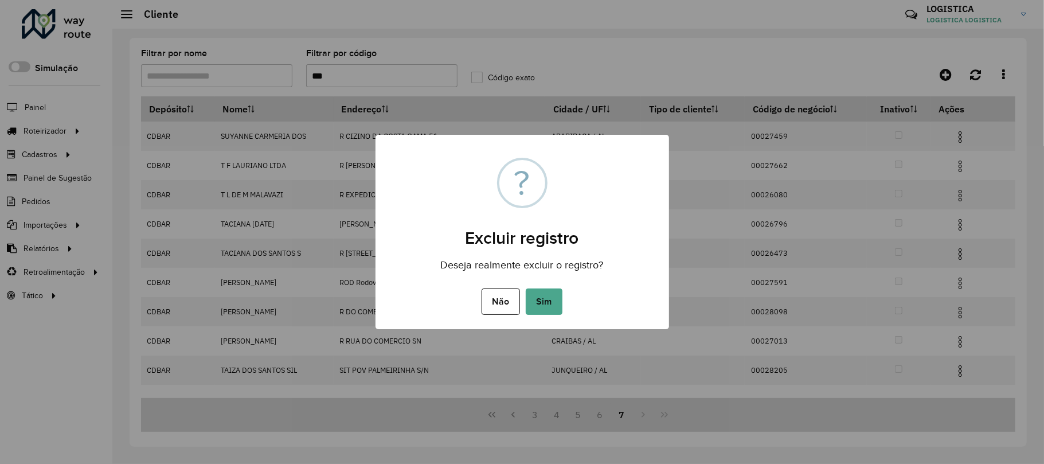
click at [526, 288] on button "Sim" at bounding box center [544, 301] width 37 height 26
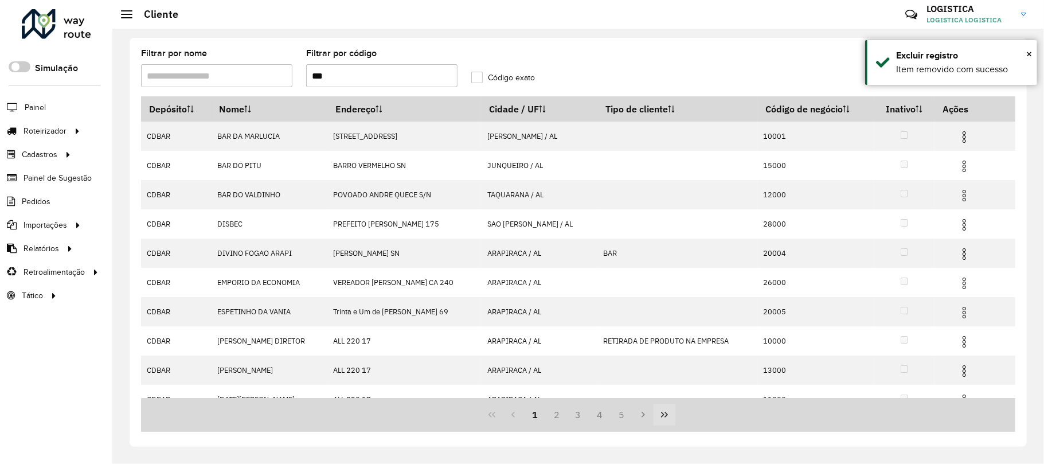
click at [666, 416] on icon "Last Page" at bounding box center [664, 415] width 7 height 6
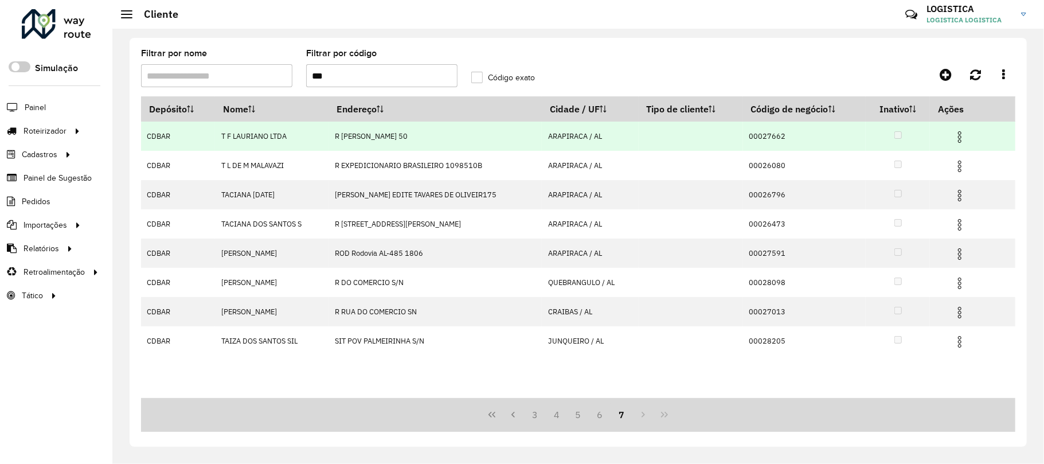
click at [960, 138] on img at bounding box center [960, 137] width 14 height 14
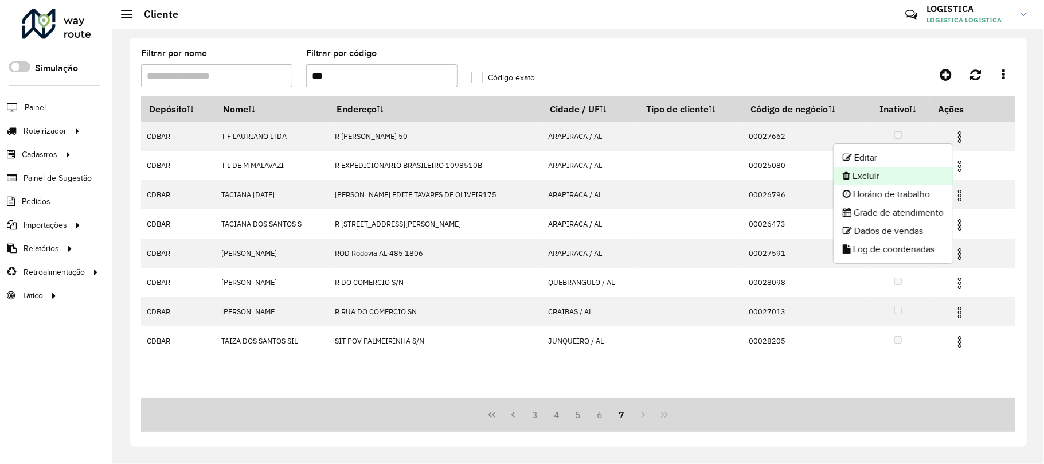
click at [909, 182] on li "Excluir" at bounding box center [893, 176] width 119 height 18
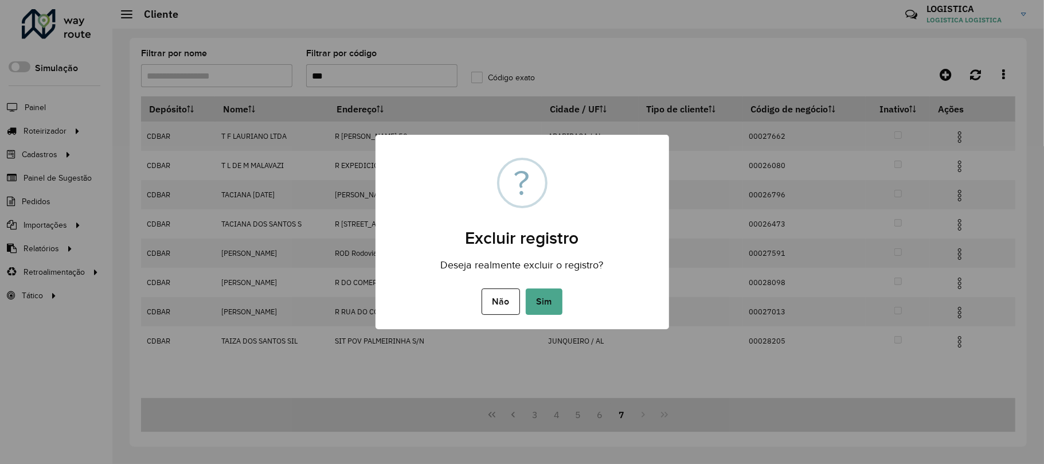
click at [526, 288] on button "Sim" at bounding box center [544, 301] width 37 height 26
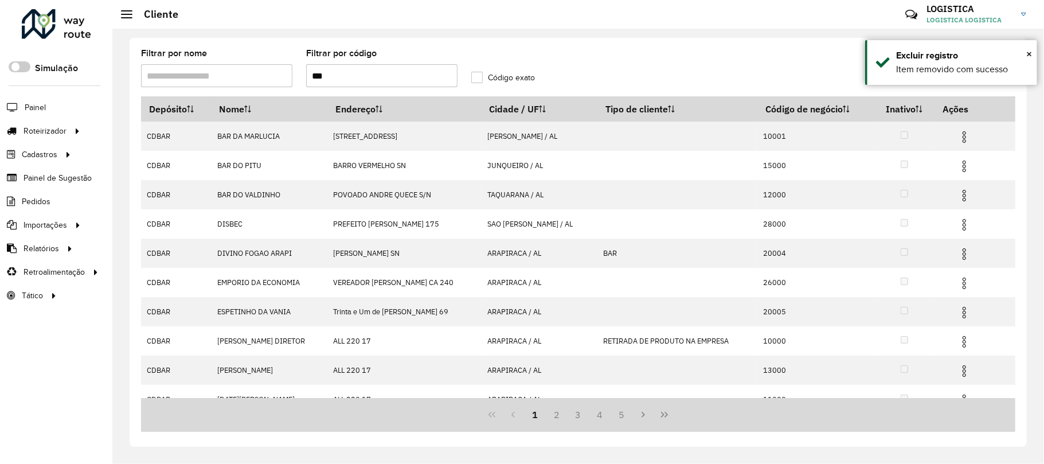
click at [667, 408] on button "Last Page" at bounding box center [665, 415] width 22 height 22
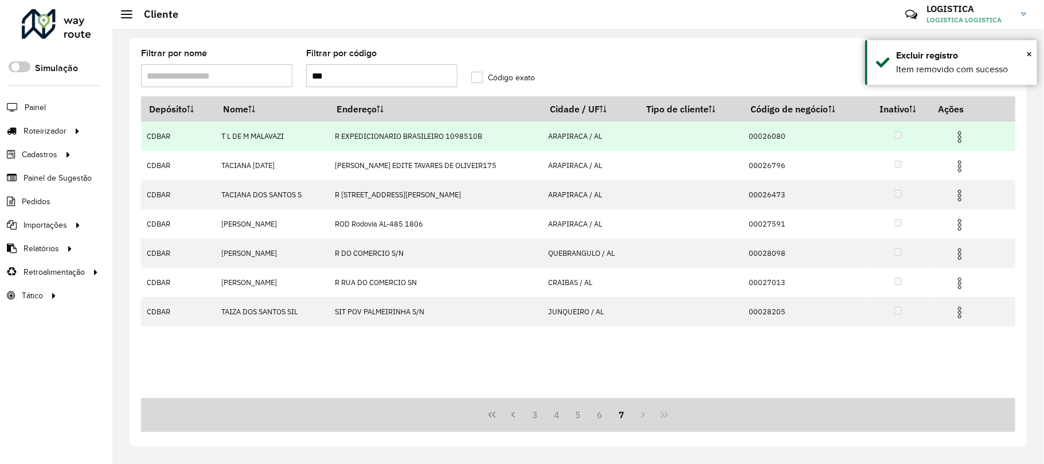
click at [957, 136] on img at bounding box center [960, 137] width 14 height 14
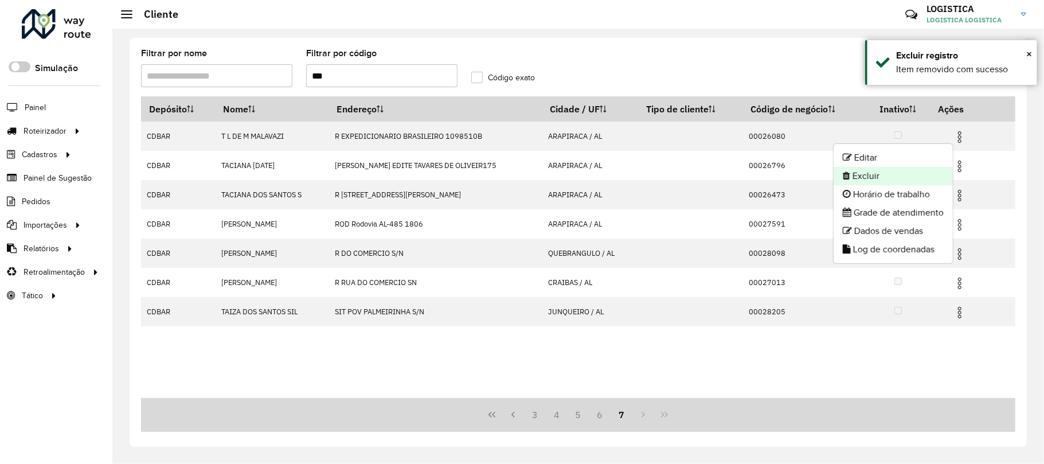
click at [884, 177] on li "Excluir" at bounding box center [893, 176] width 119 height 18
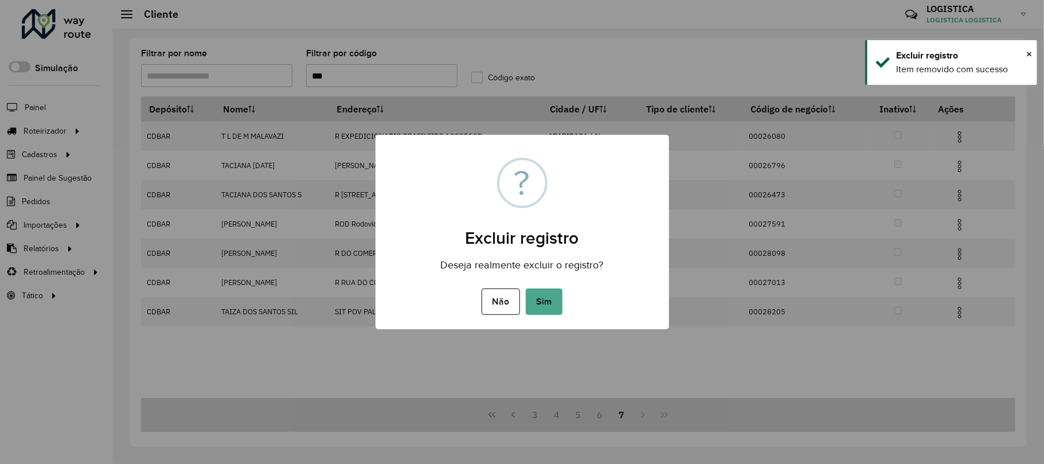
click at [526, 288] on button "Sim" at bounding box center [544, 301] width 37 height 26
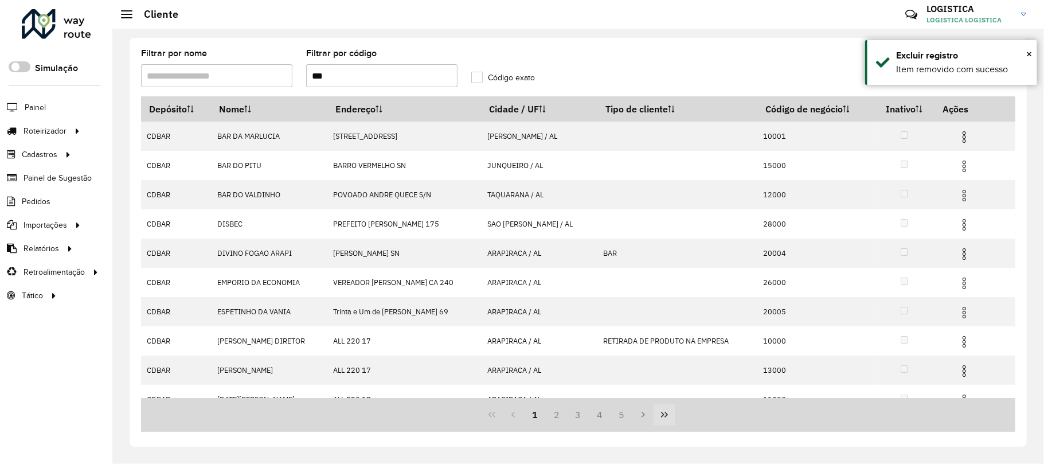
click at [663, 411] on icon "Last Page" at bounding box center [664, 414] width 9 height 9
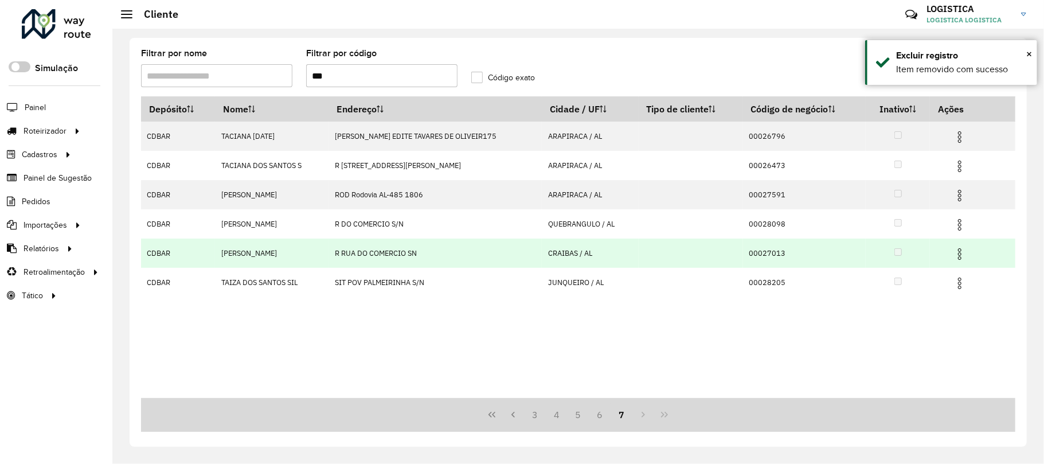
click at [960, 257] on img at bounding box center [960, 254] width 14 height 14
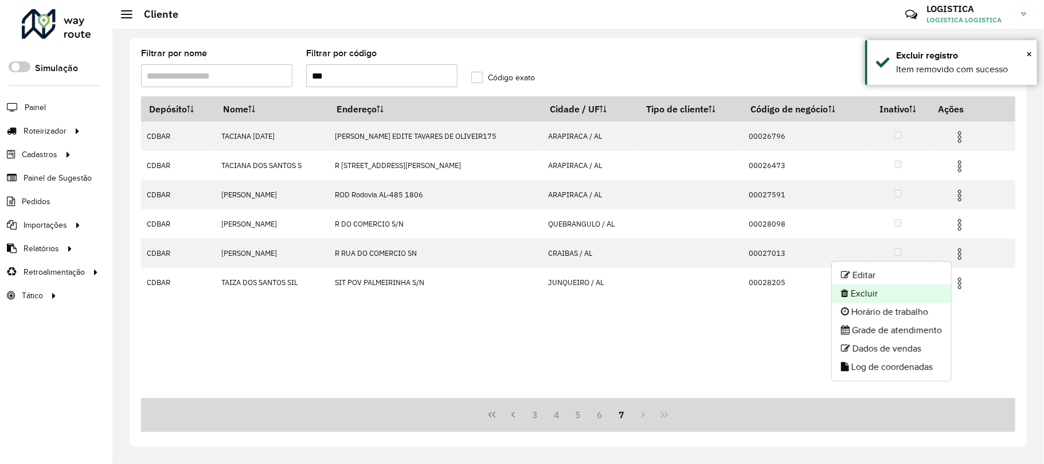
click at [907, 290] on li "Excluir" at bounding box center [891, 293] width 119 height 18
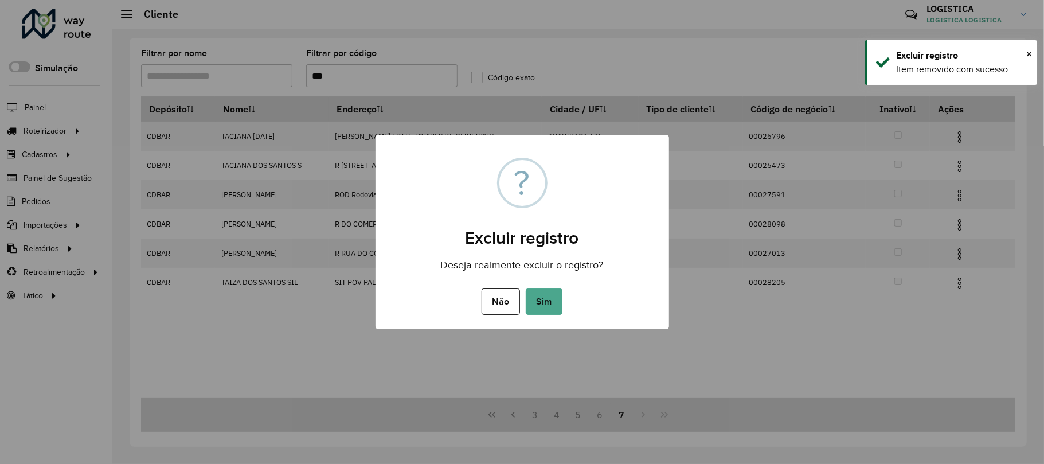
click at [526, 288] on button "Sim" at bounding box center [544, 301] width 37 height 26
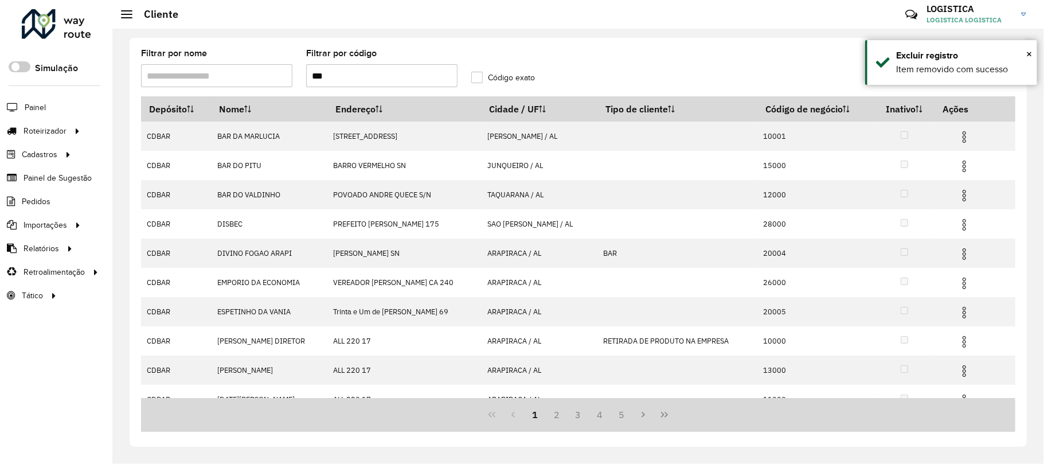
click at [661, 416] on icon "Last Page" at bounding box center [664, 414] width 9 height 9
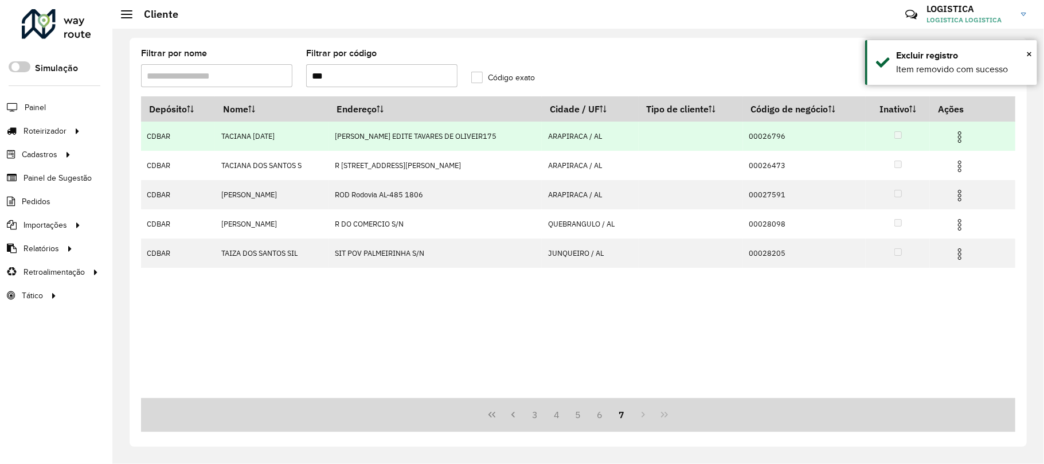
click at [959, 140] on img at bounding box center [960, 137] width 14 height 14
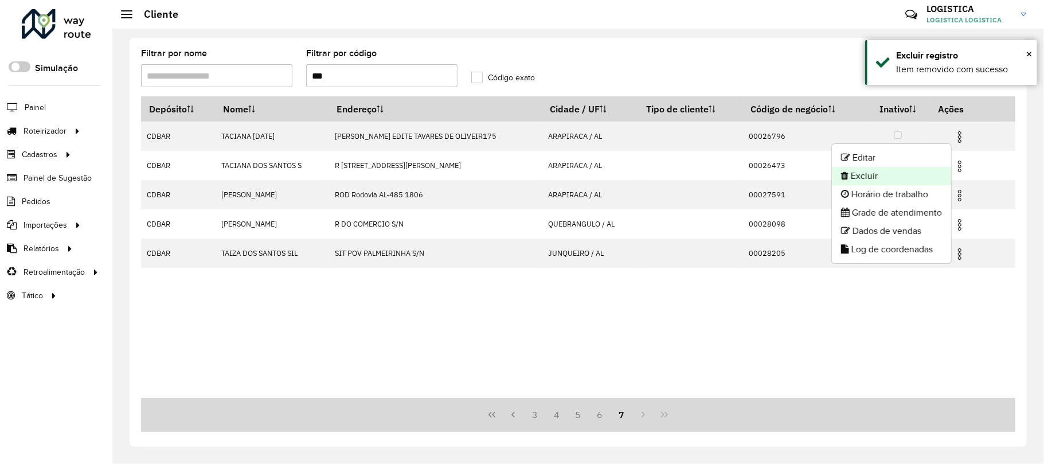
click at [933, 173] on li "Excluir" at bounding box center [891, 176] width 119 height 18
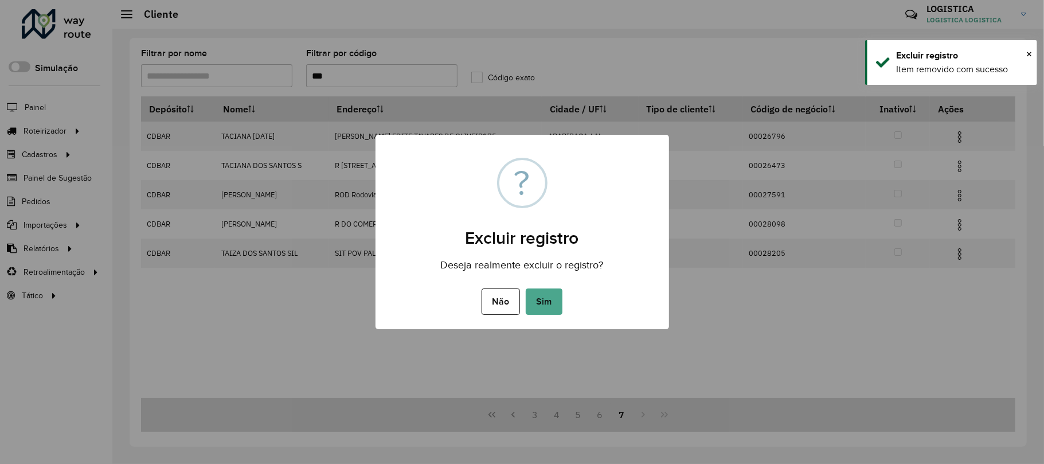
click at [526, 288] on button "Sim" at bounding box center [544, 301] width 37 height 26
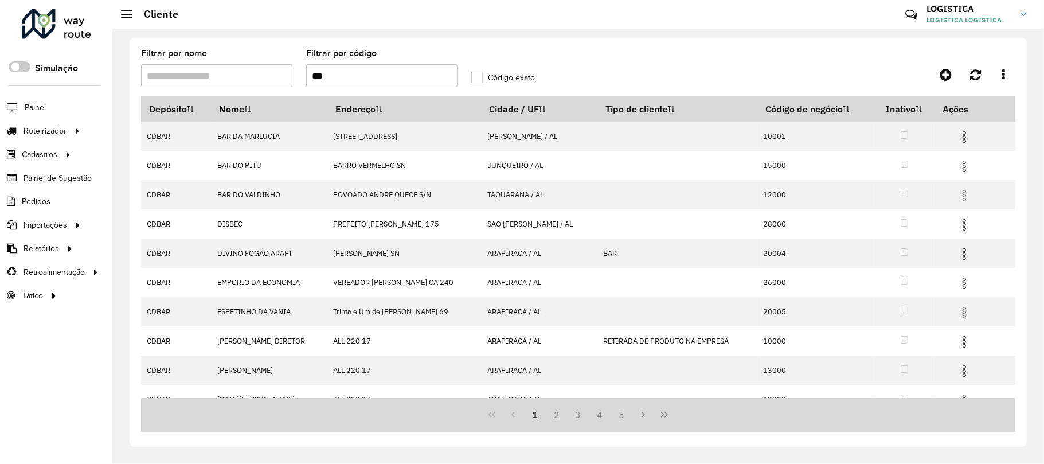
click at [665, 416] on icon "Last Page" at bounding box center [664, 414] width 9 height 9
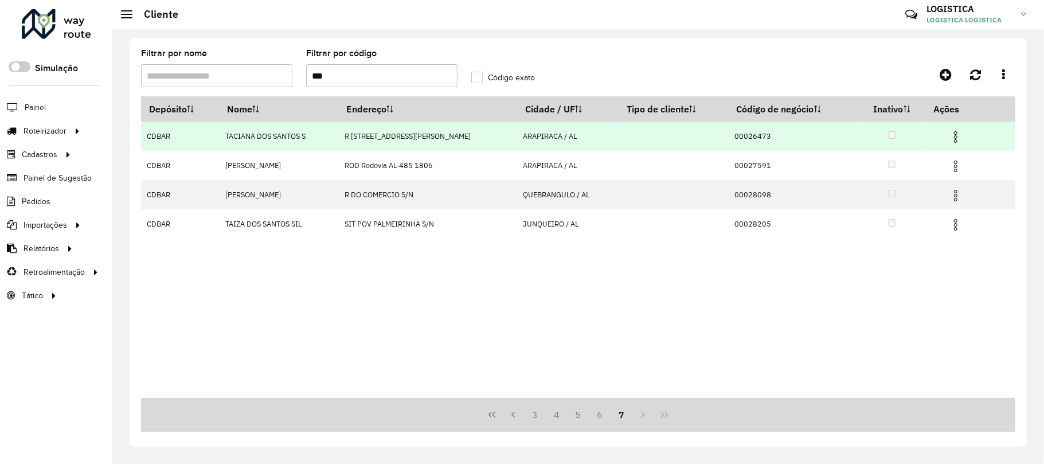
drag, startPoint x: 954, startPoint y: 134, endPoint x: 946, endPoint y: 140, distance: 10.2
click at [953, 134] on img at bounding box center [956, 137] width 14 height 14
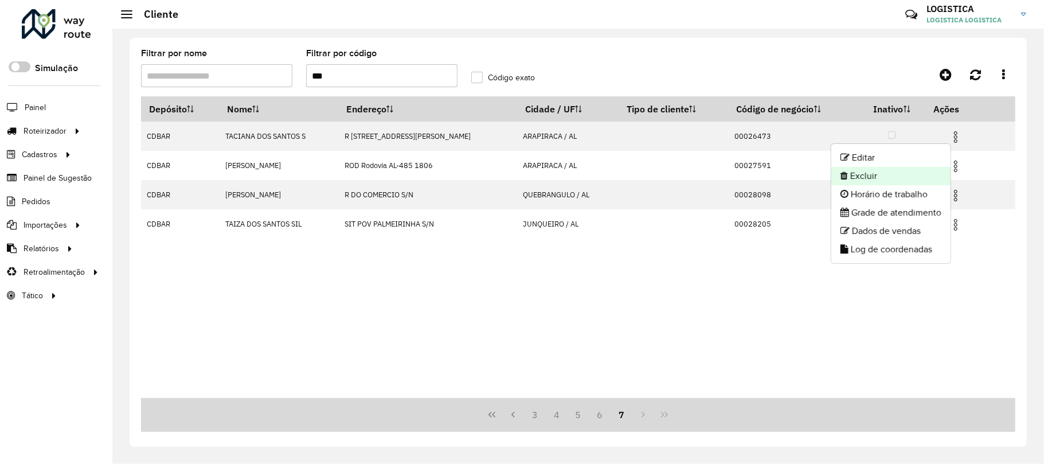
click at [909, 167] on li "Excluir" at bounding box center [890, 176] width 119 height 18
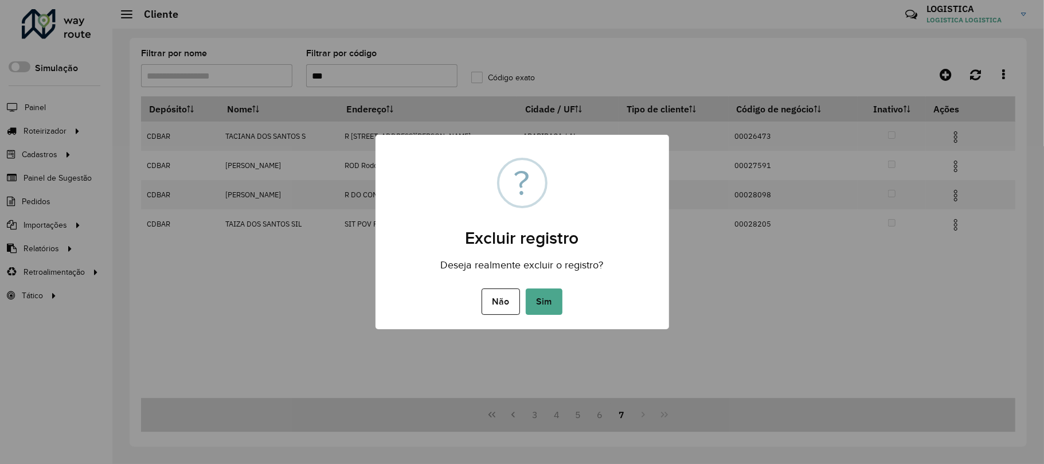
click at [526, 288] on button "Sim" at bounding box center [544, 301] width 37 height 26
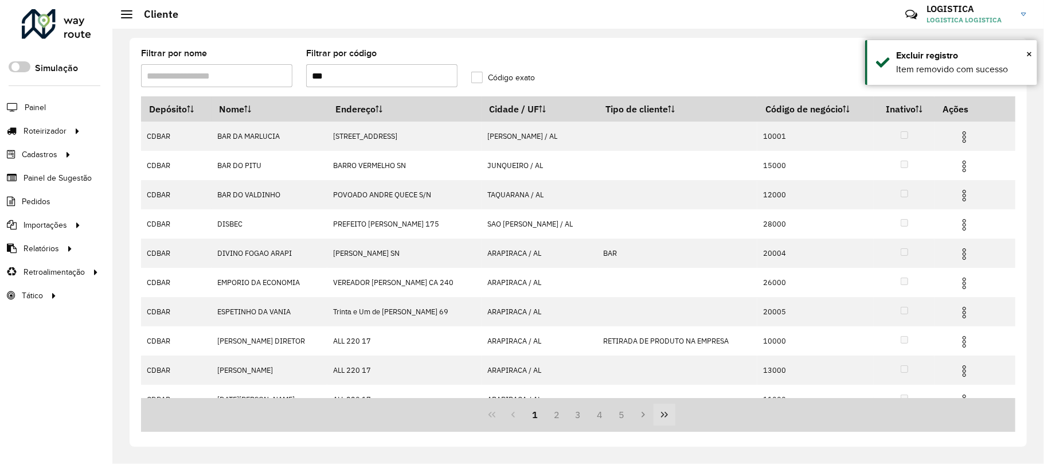
click at [668, 414] on icon "Last Page" at bounding box center [664, 415] width 7 height 6
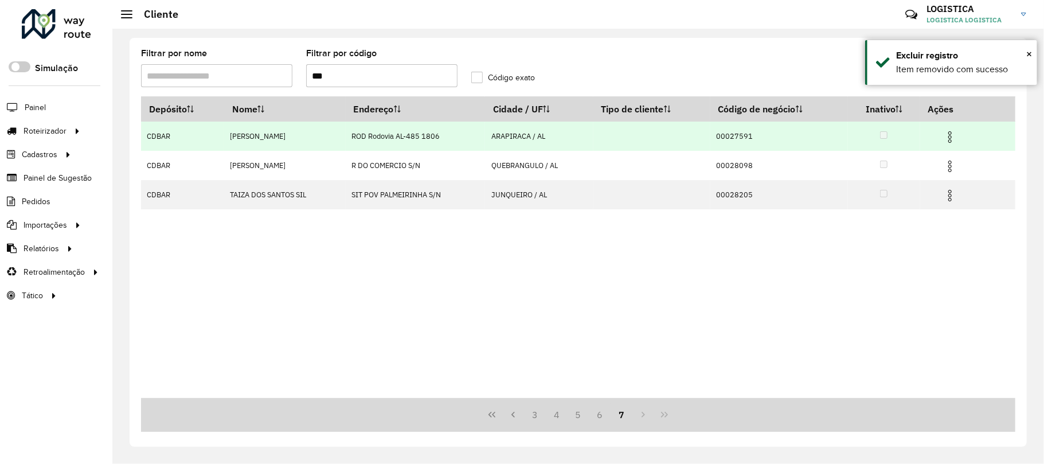
click at [950, 133] on img at bounding box center [950, 137] width 14 height 14
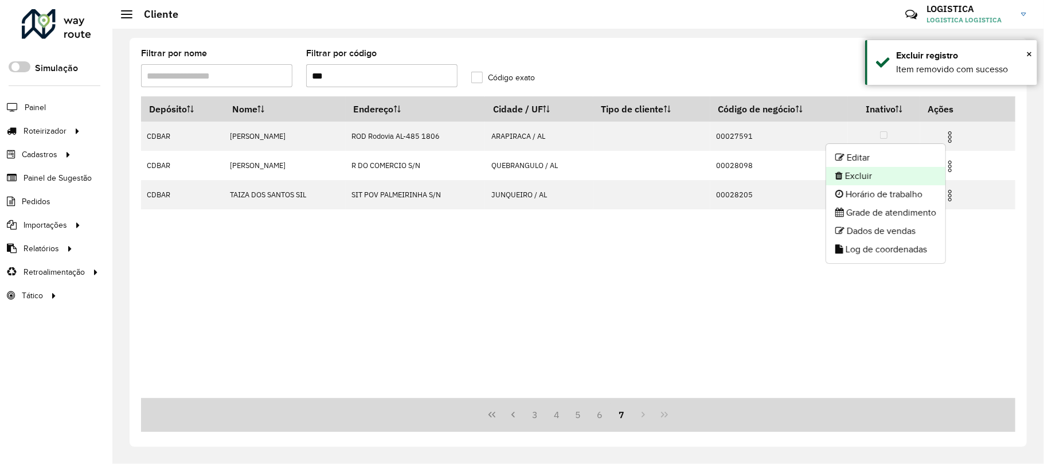
click at [890, 177] on li "Excluir" at bounding box center [885, 176] width 119 height 18
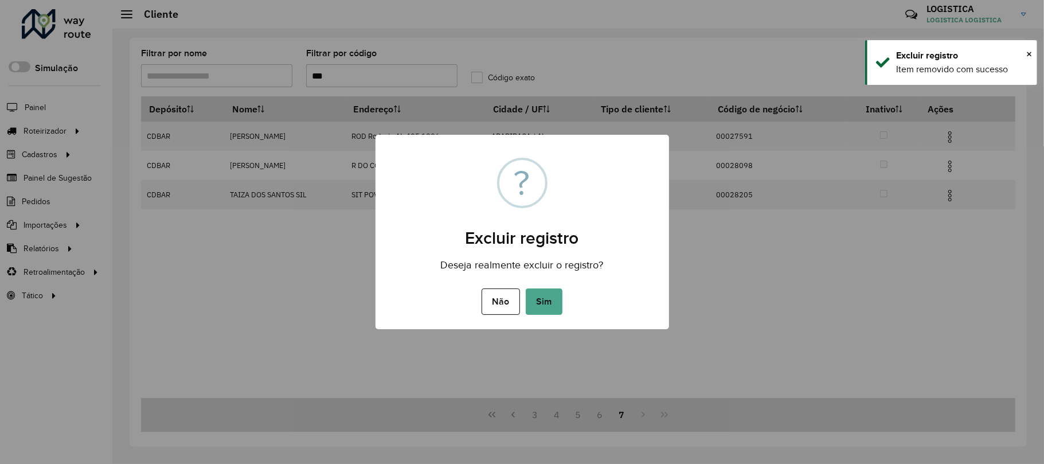
click at [526, 288] on button "Sim" at bounding box center [544, 301] width 37 height 26
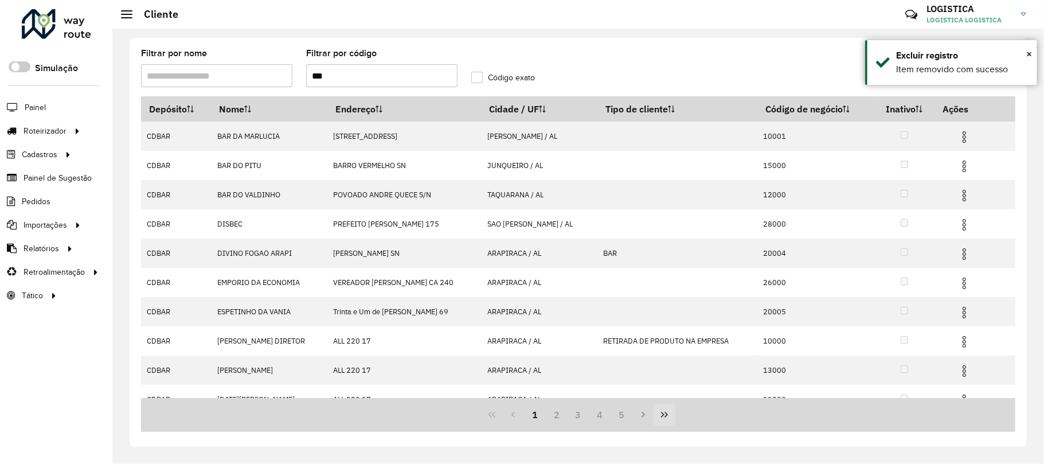
click at [667, 416] on icon "Last Page" at bounding box center [664, 414] width 9 height 9
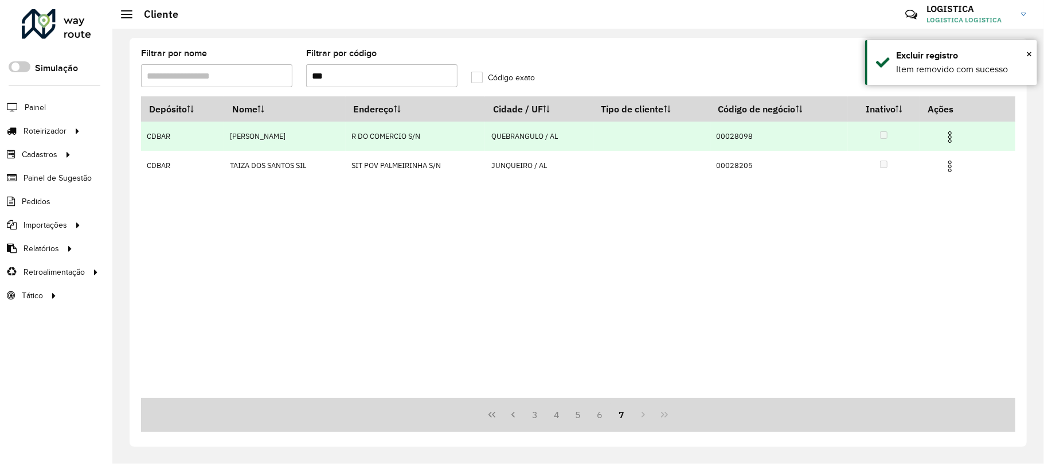
click at [961, 135] on td at bounding box center [954, 136] width 69 height 29
click at [951, 135] on img at bounding box center [950, 137] width 14 height 14
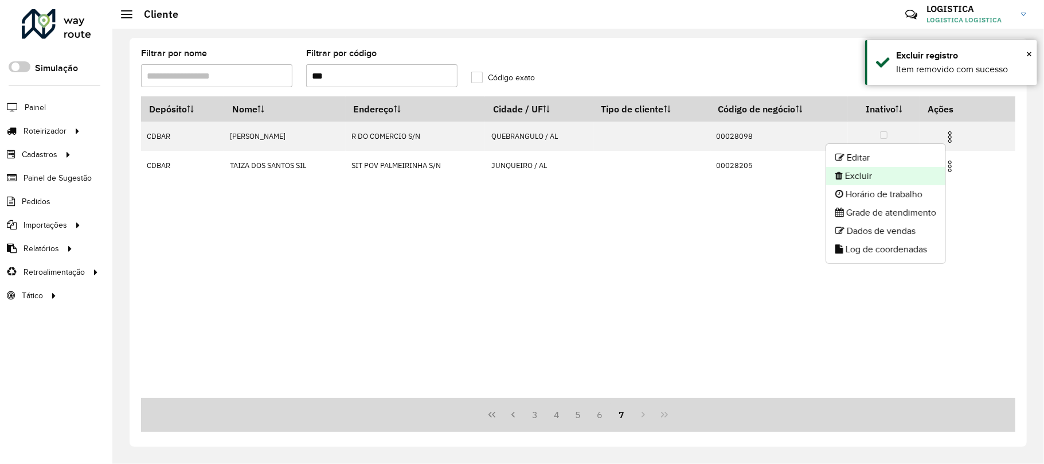
click at [901, 175] on li "Excluir" at bounding box center [885, 176] width 119 height 18
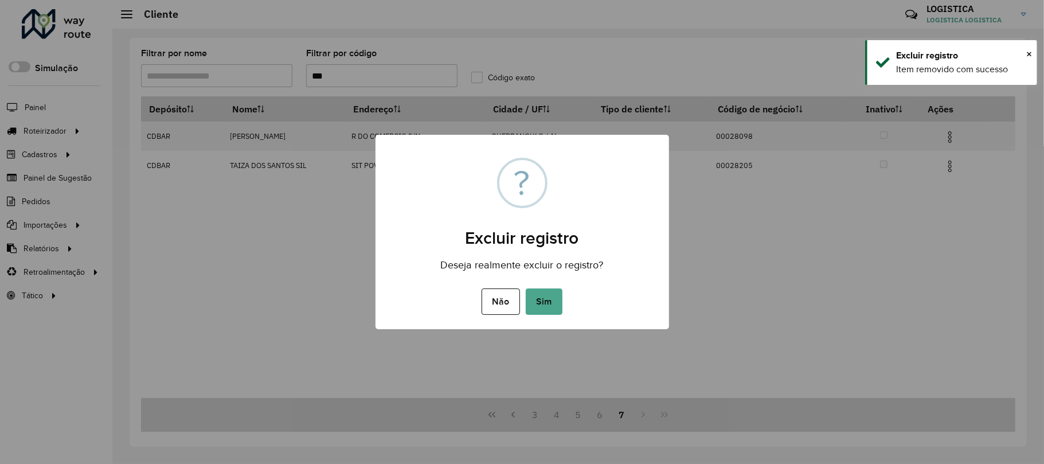
click at [526, 288] on button "Sim" at bounding box center [544, 301] width 37 height 26
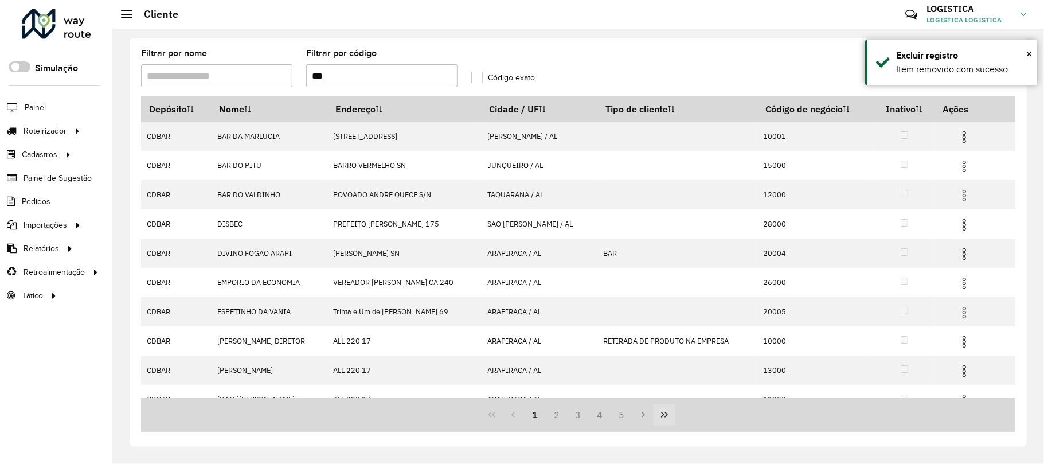
click at [662, 418] on icon "Last Page" at bounding box center [664, 414] width 9 height 9
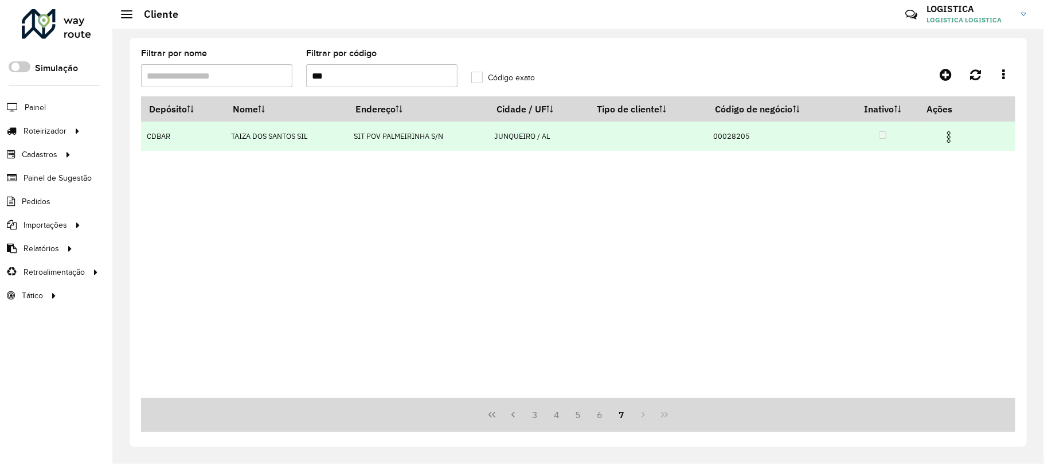
click at [955, 140] on img at bounding box center [949, 137] width 14 height 14
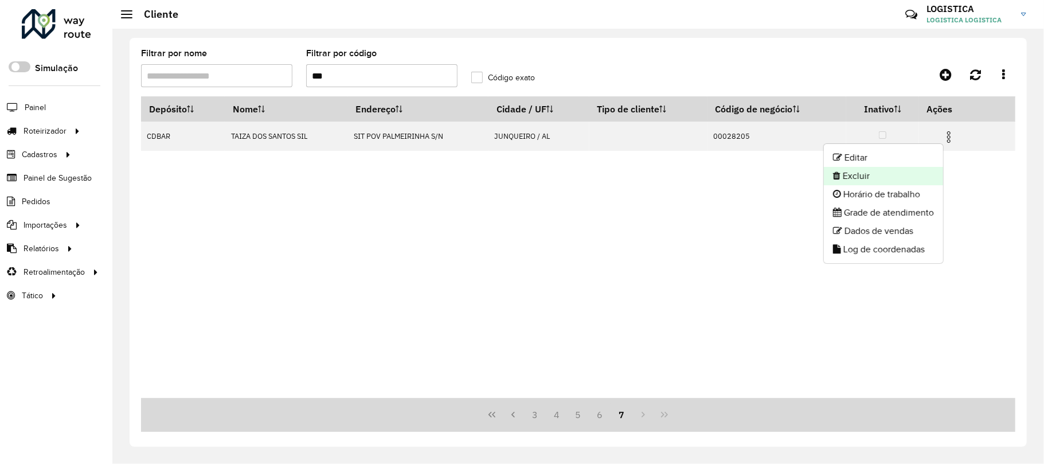
click at [908, 173] on li "Excluir" at bounding box center [883, 176] width 119 height 18
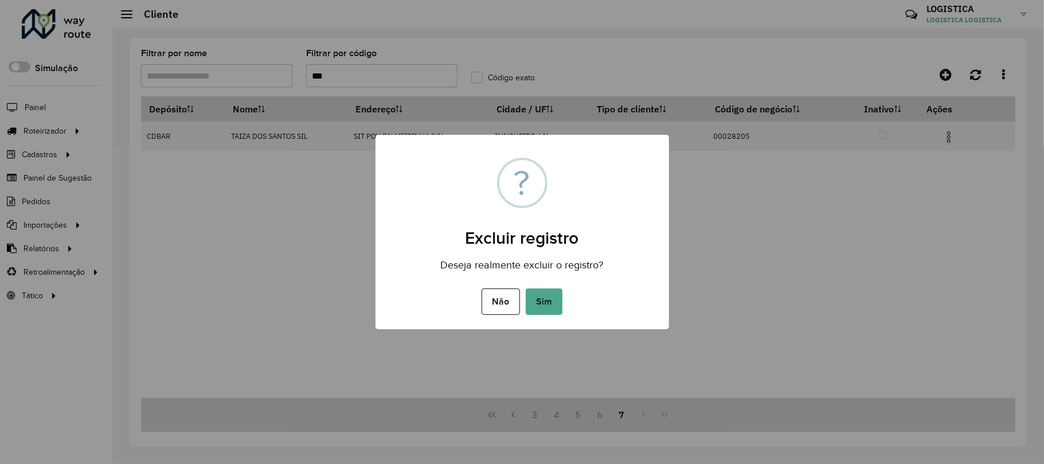
click at [526, 288] on button "Sim" at bounding box center [544, 301] width 37 height 26
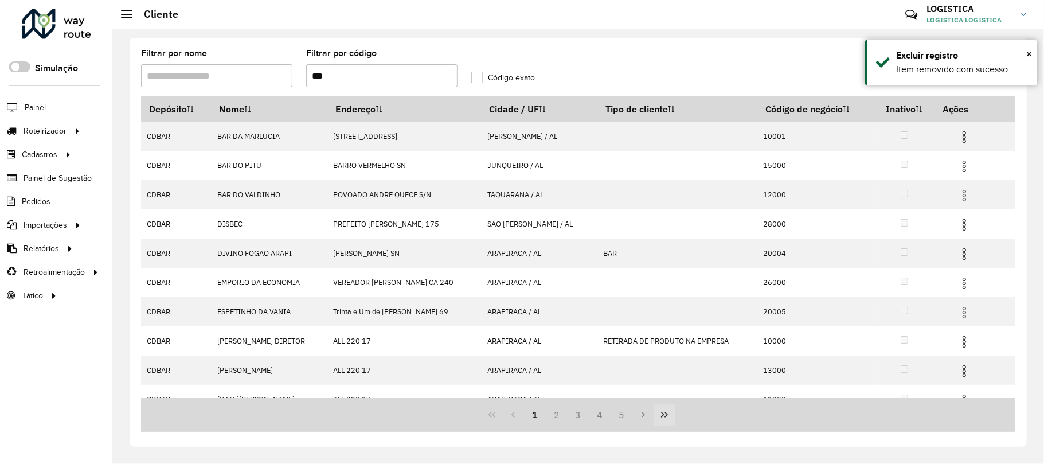
click at [665, 413] on icon "Last Page" at bounding box center [664, 414] width 9 height 9
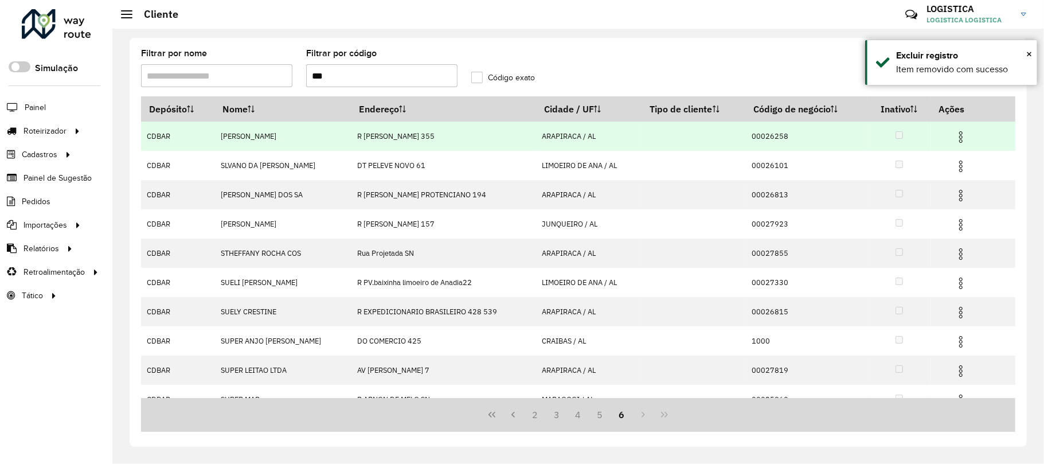
click at [960, 134] on img at bounding box center [961, 137] width 14 height 14
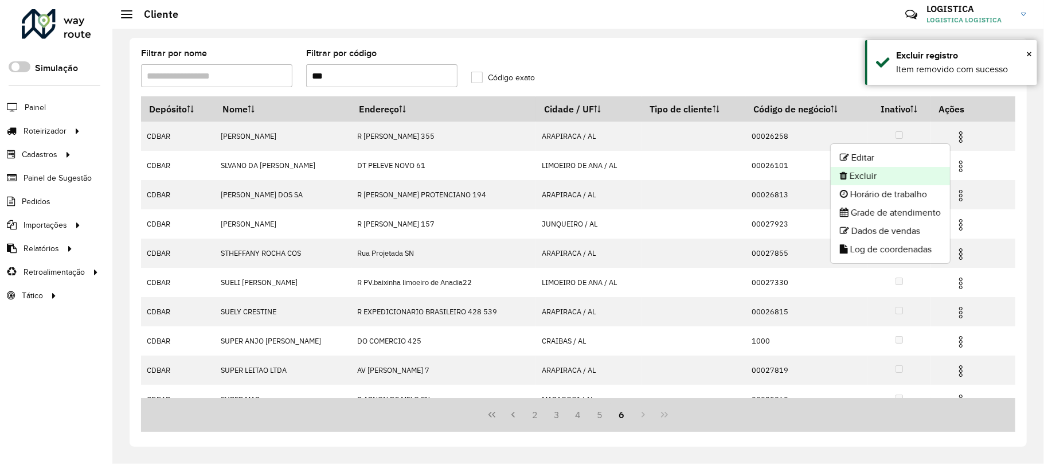
click at [891, 173] on li "Excluir" at bounding box center [890, 176] width 119 height 18
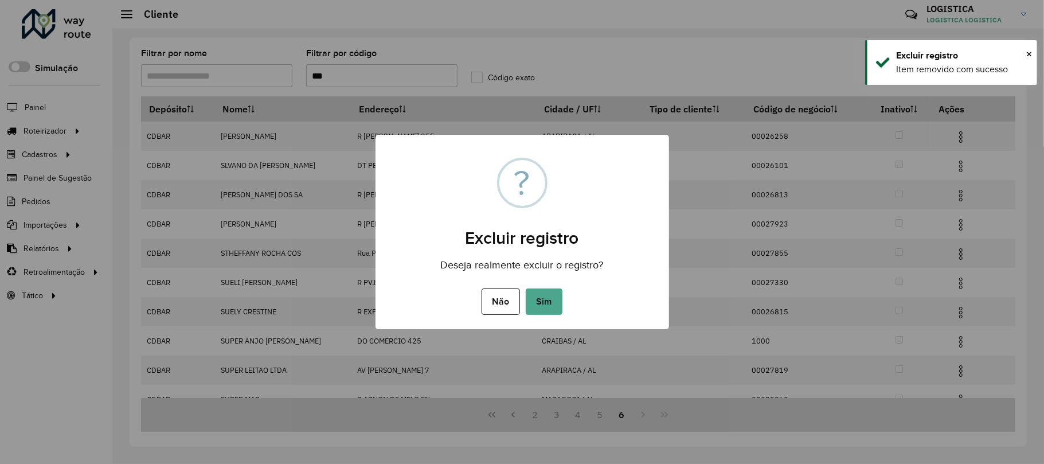
click at [526, 288] on button "Sim" at bounding box center [544, 301] width 37 height 26
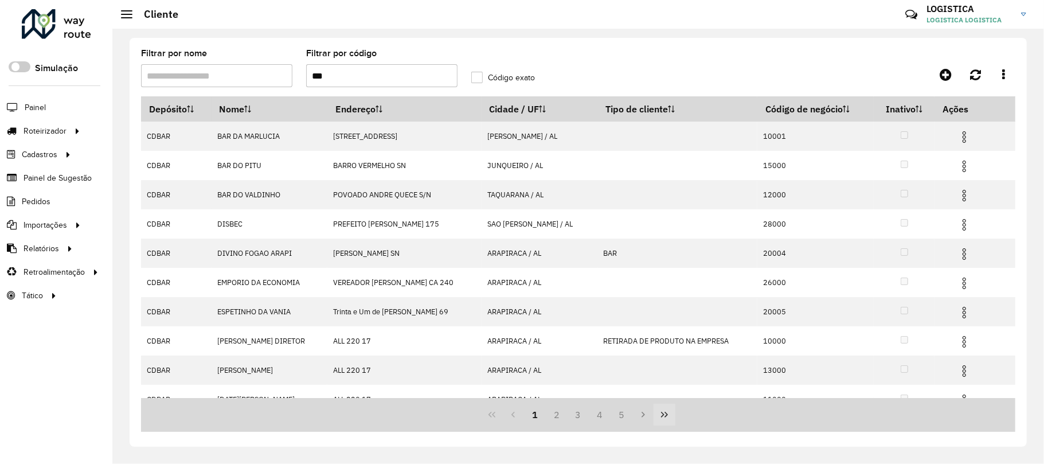
click at [665, 416] on icon "Last Page" at bounding box center [664, 414] width 9 height 9
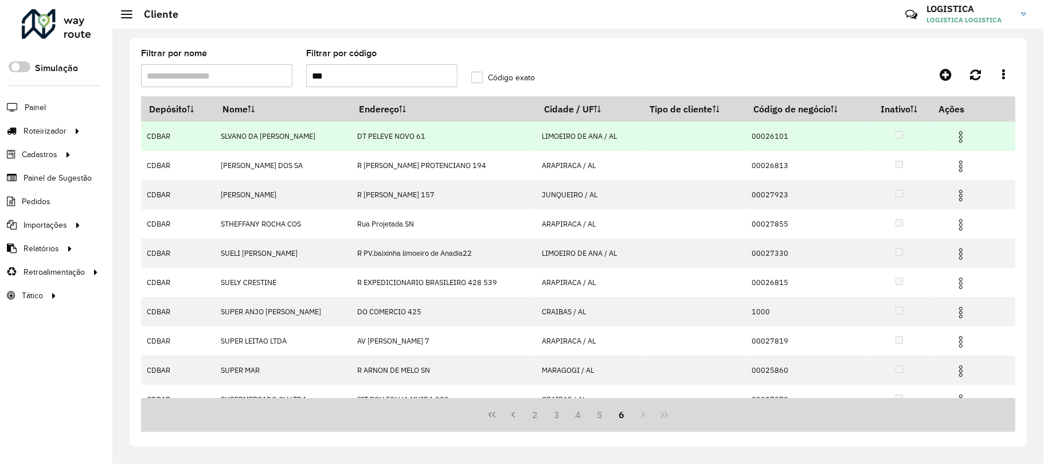
click at [960, 133] on img at bounding box center [961, 137] width 14 height 14
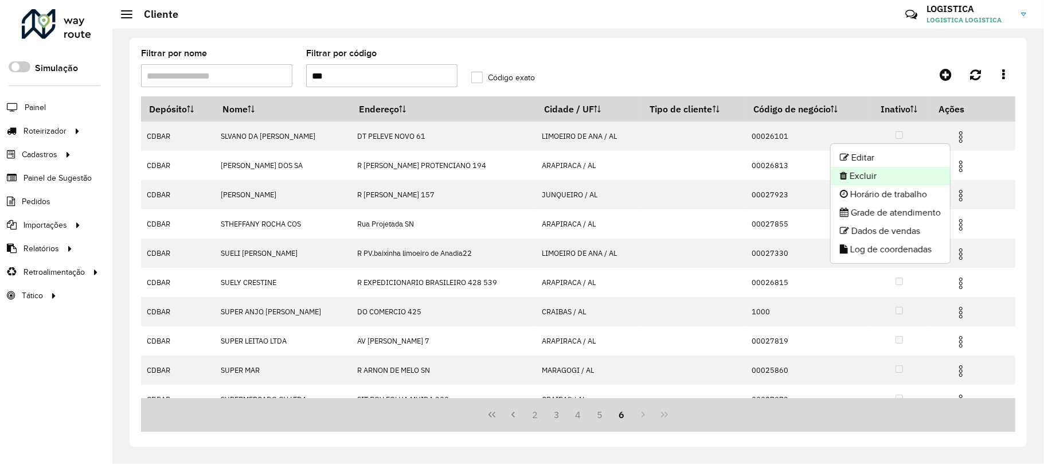
click at [902, 172] on li "Excluir" at bounding box center [890, 176] width 119 height 18
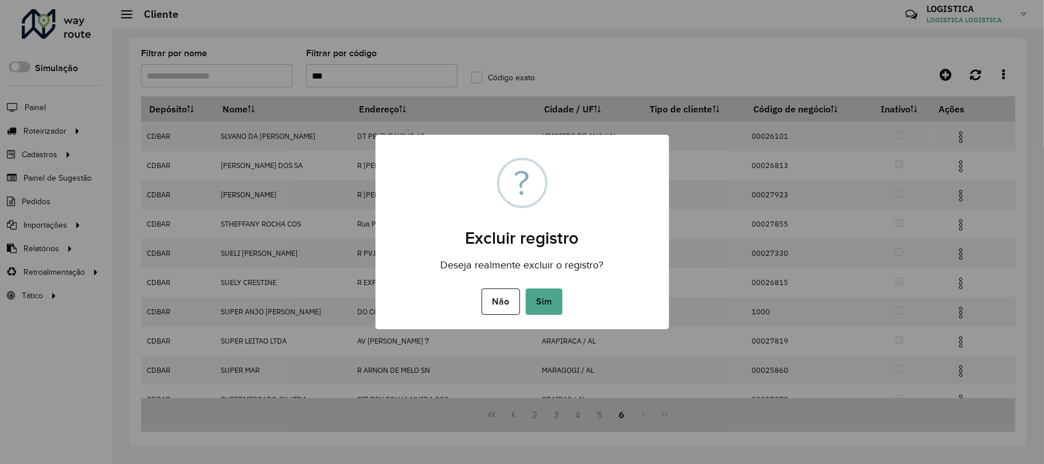
click at [526, 288] on button "Sim" at bounding box center [544, 301] width 37 height 26
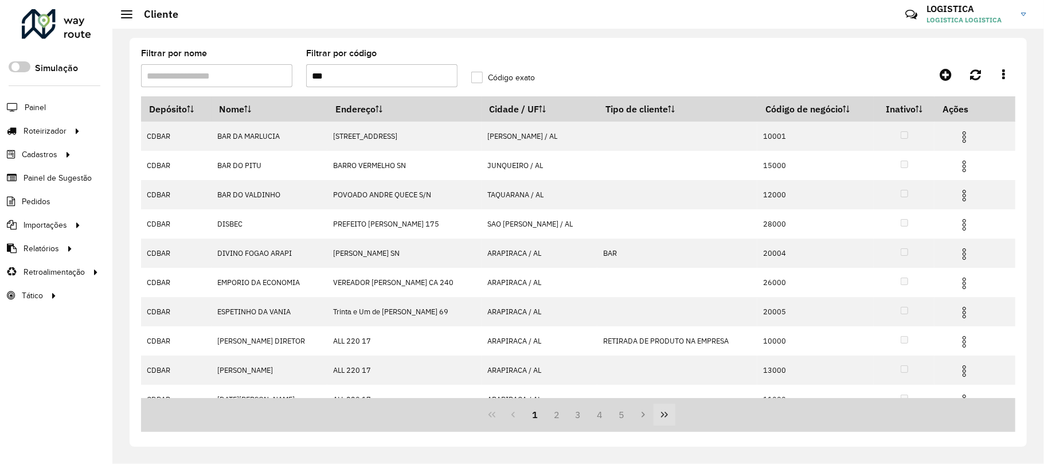
click at [663, 414] on icon "Last Page" at bounding box center [664, 414] width 9 height 9
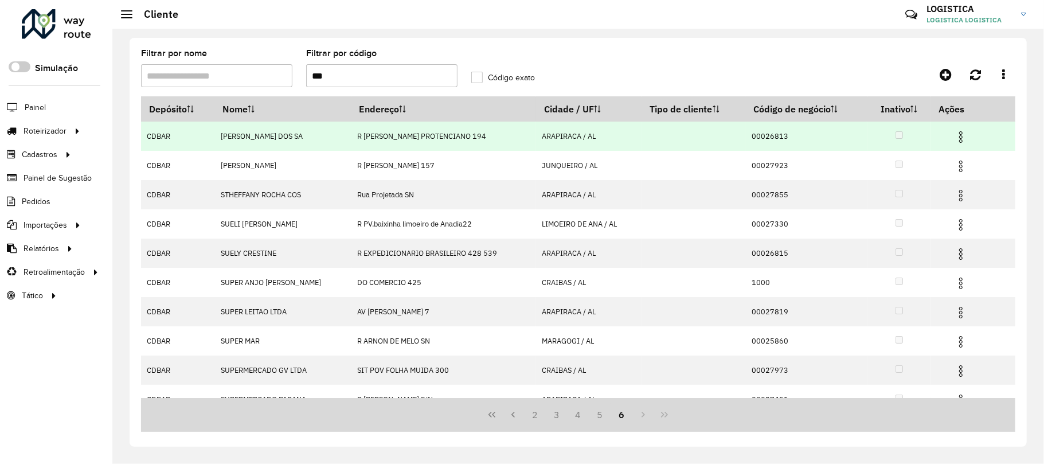
click at [954, 136] on img at bounding box center [961, 137] width 14 height 14
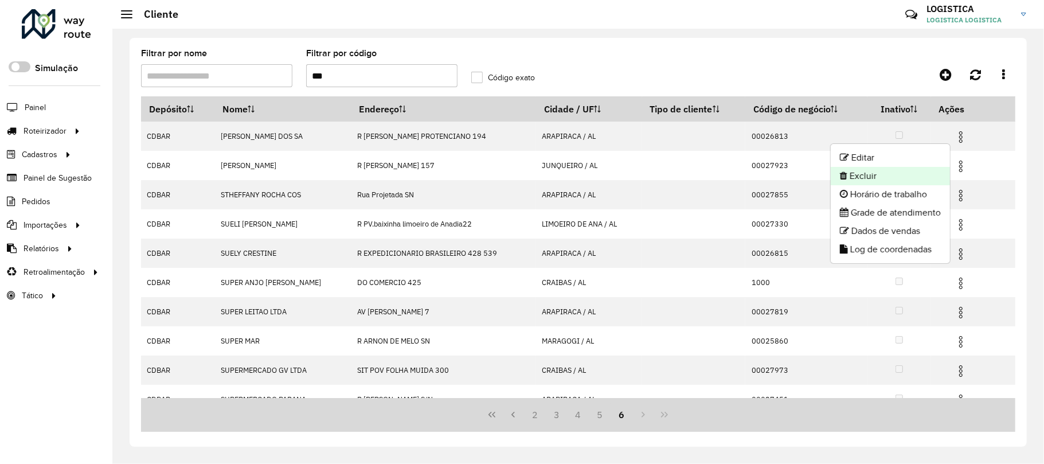
click at [881, 167] on li "Excluir" at bounding box center [890, 176] width 119 height 18
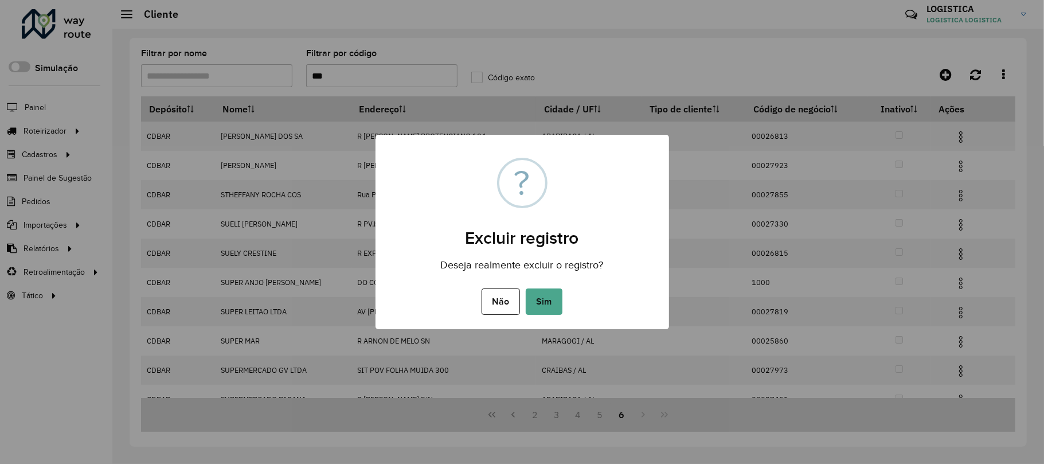
click at [526, 288] on button "Sim" at bounding box center [544, 301] width 37 height 26
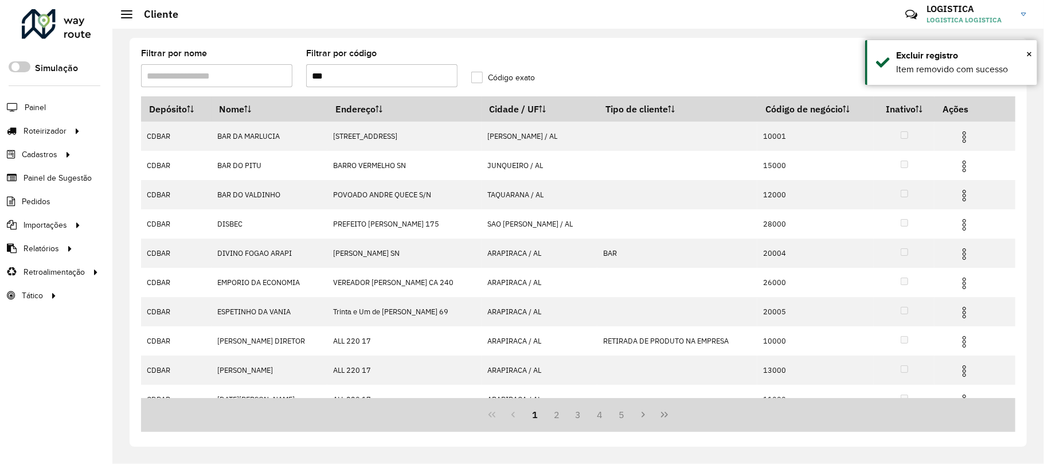
click at [668, 415] on icon "Last Page" at bounding box center [664, 414] width 9 height 9
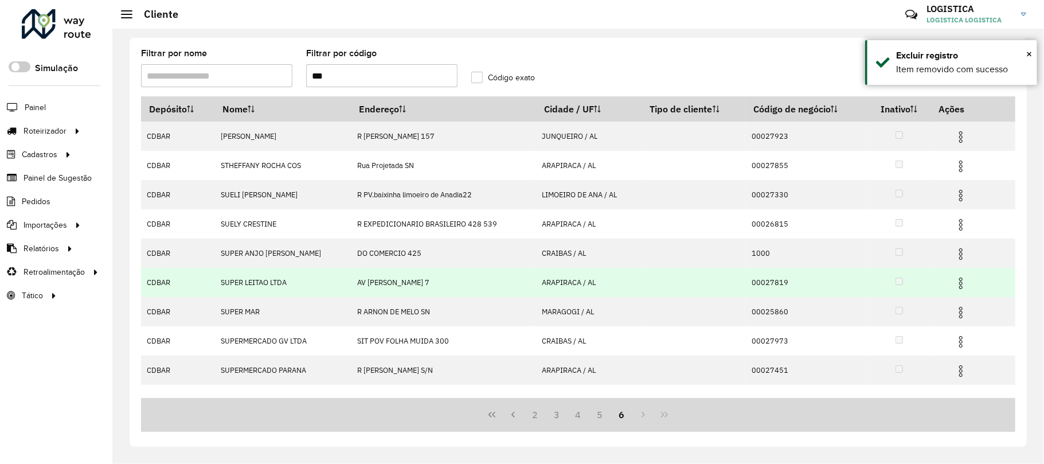
click at [962, 285] on img at bounding box center [961, 283] width 14 height 14
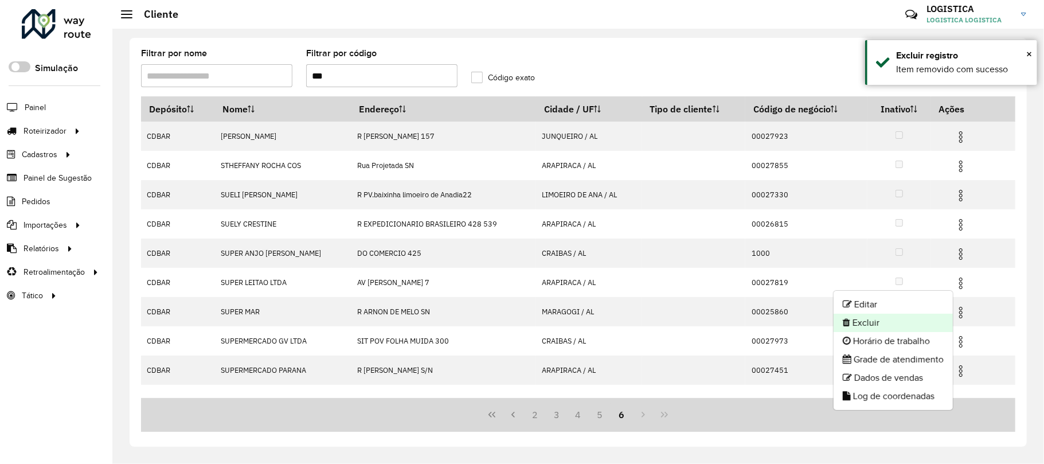
click at [893, 319] on li "Excluir" at bounding box center [893, 323] width 119 height 18
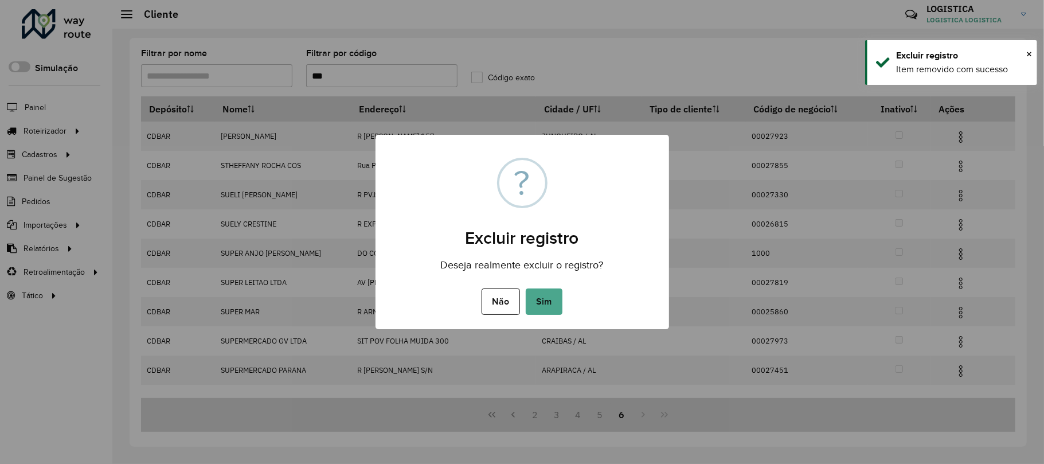
click at [526, 288] on button "Sim" at bounding box center [544, 301] width 37 height 26
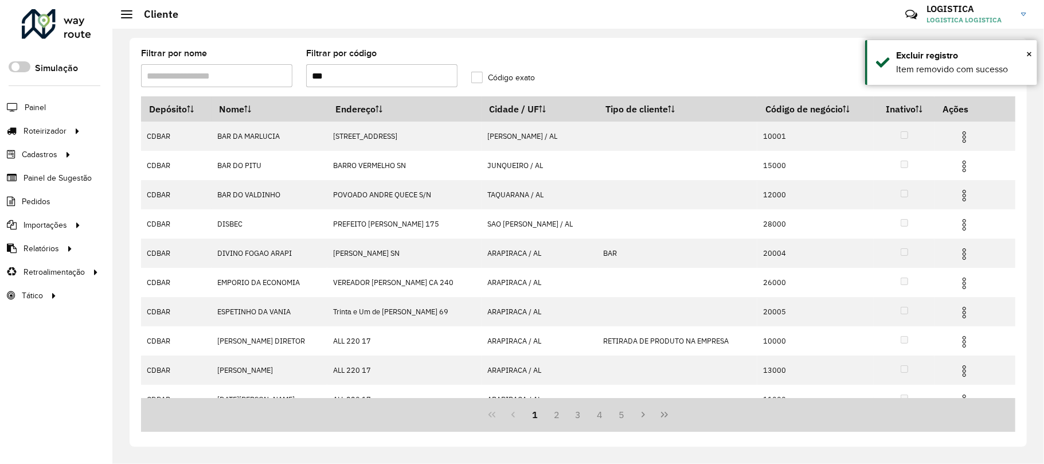
click at [665, 416] on icon "Last Page" at bounding box center [664, 415] width 7 height 6
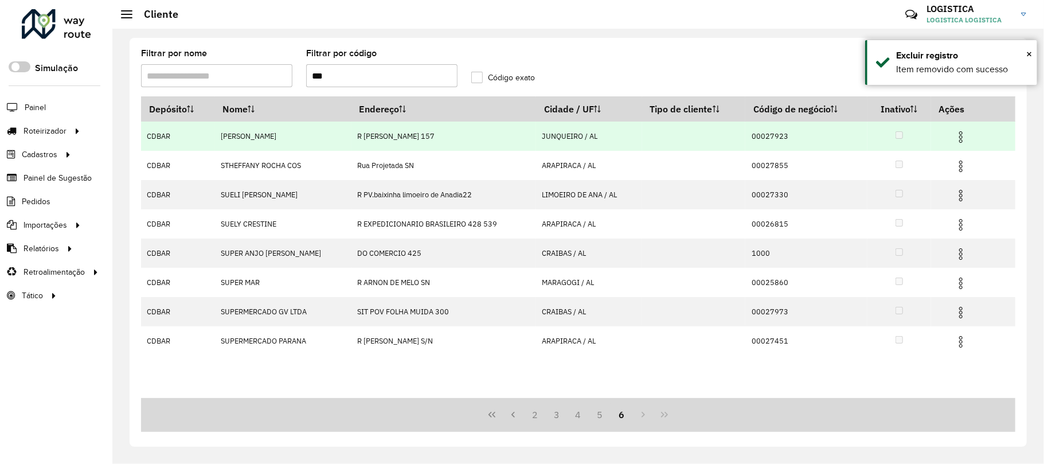
click at [966, 138] on img at bounding box center [961, 137] width 14 height 14
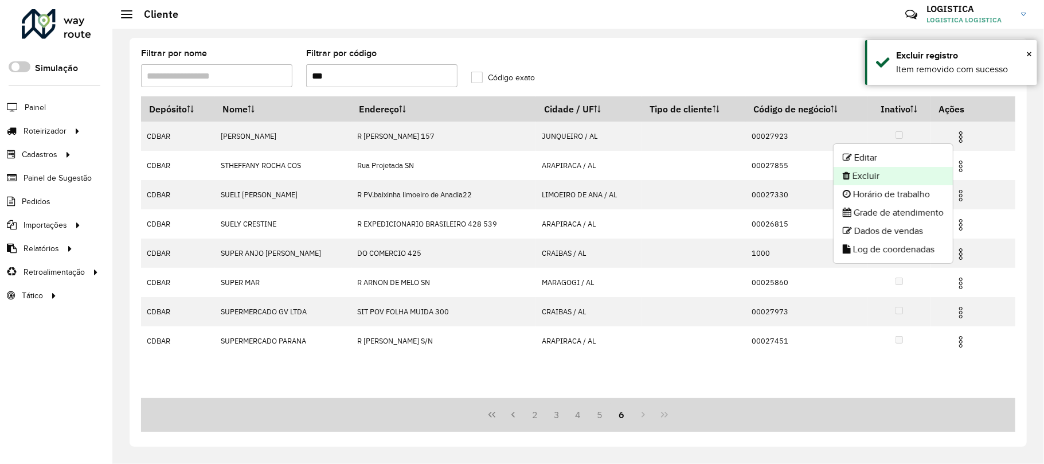
click at [914, 168] on li "Excluir" at bounding box center [893, 176] width 119 height 18
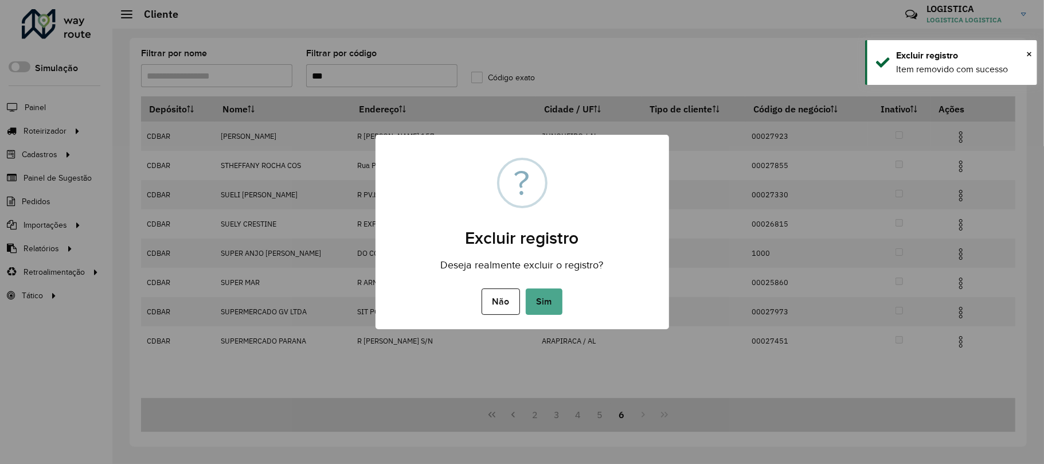
click at [526, 288] on button "Sim" at bounding box center [544, 301] width 37 height 26
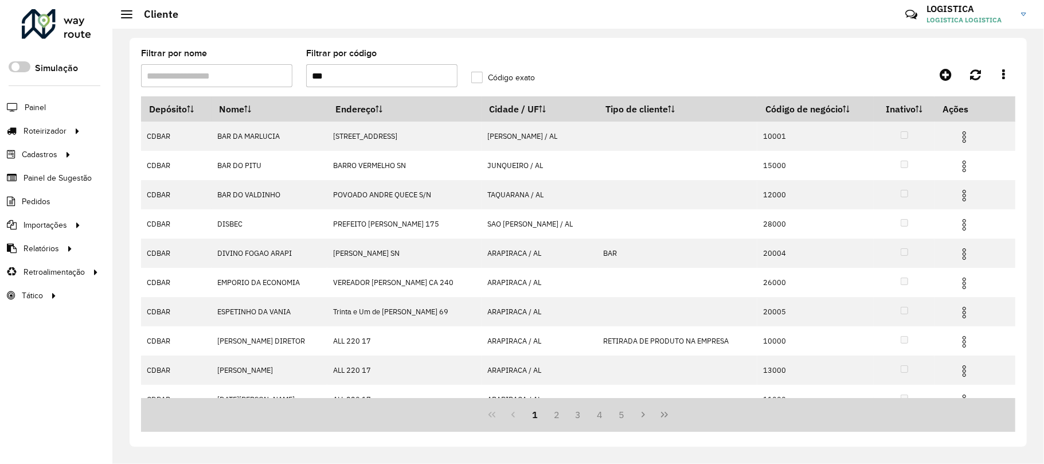
click at [666, 415] on icon "Last Page" at bounding box center [664, 414] width 9 height 9
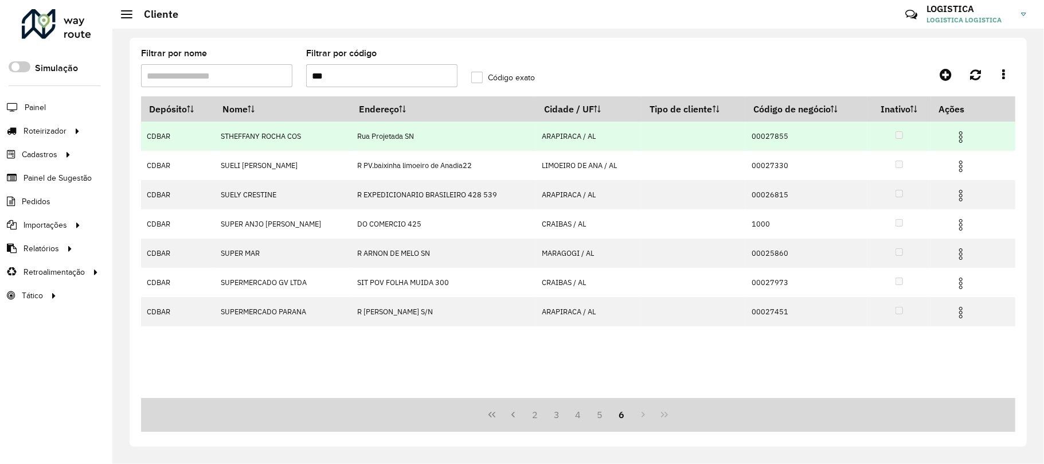
click at [959, 134] on img at bounding box center [961, 137] width 14 height 14
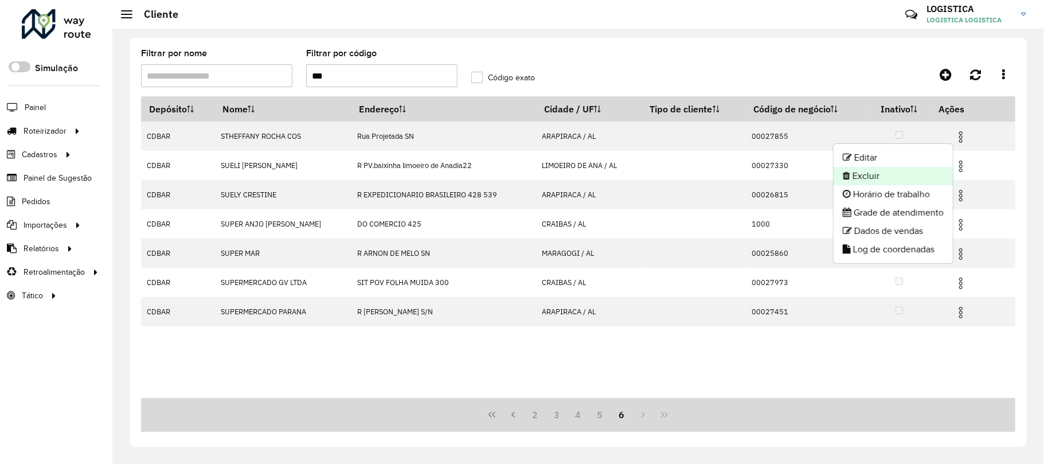
click at [911, 173] on li "Excluir" at bounding box center [893, 176] width 119 height 18
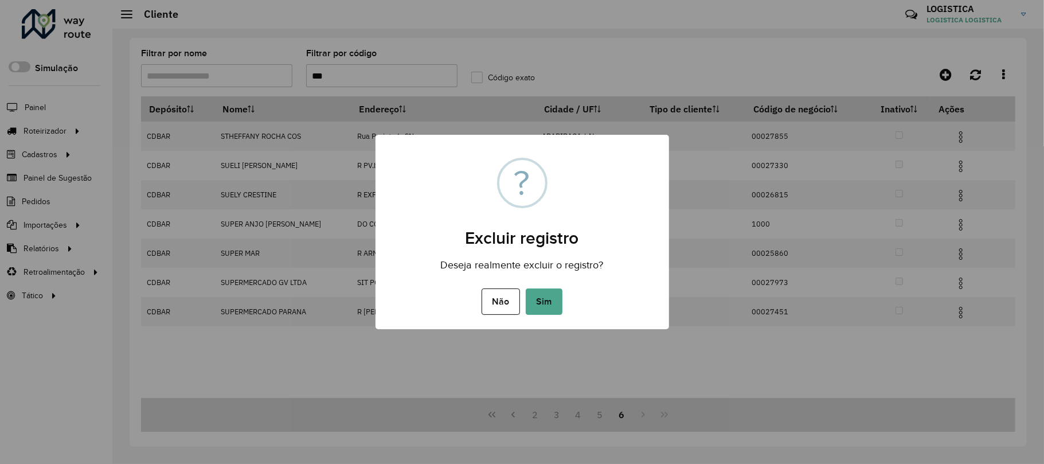
click at [526, 288] on button "Sim" at bounding box center [544, 301] width 37 height 26
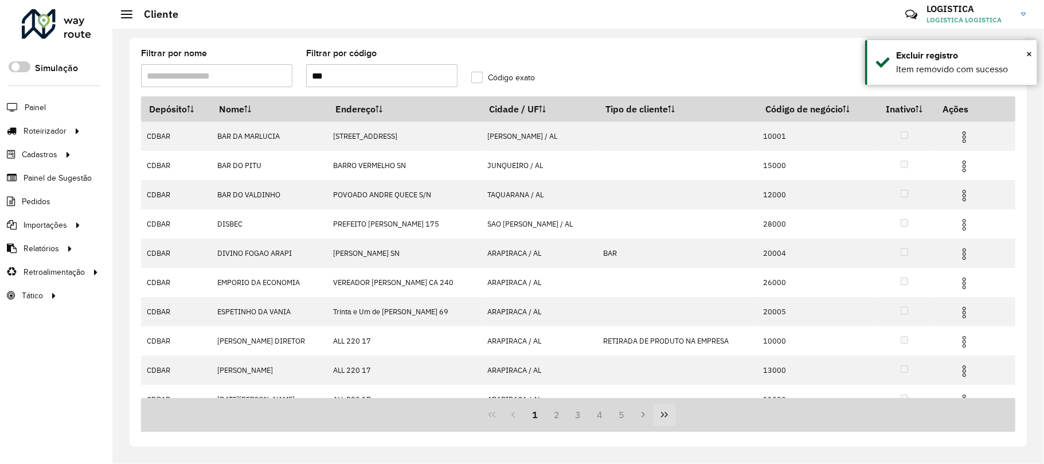
click at [669, 416] on icon "Last Page" at bounding box center [664, 414] width 9 height 9
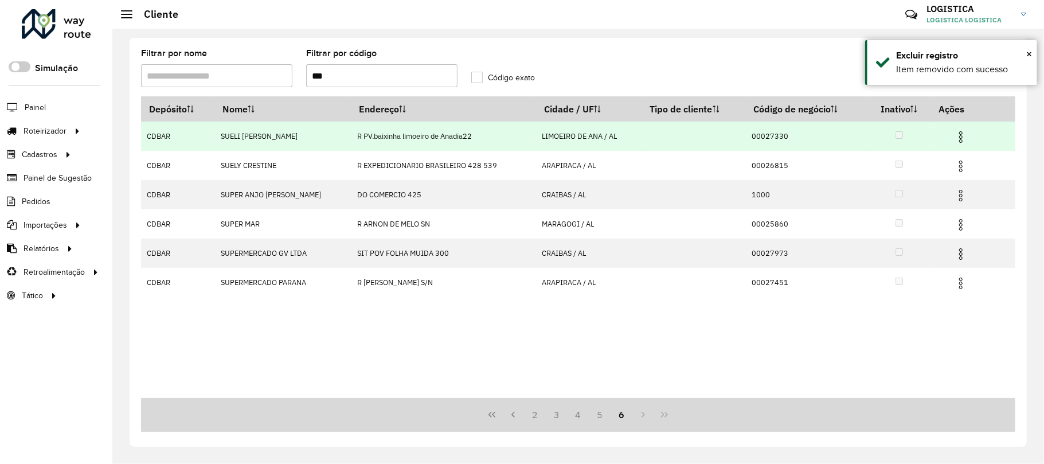
click at [955, 138] on img at bounding box center [961, 137] width 14 height 14
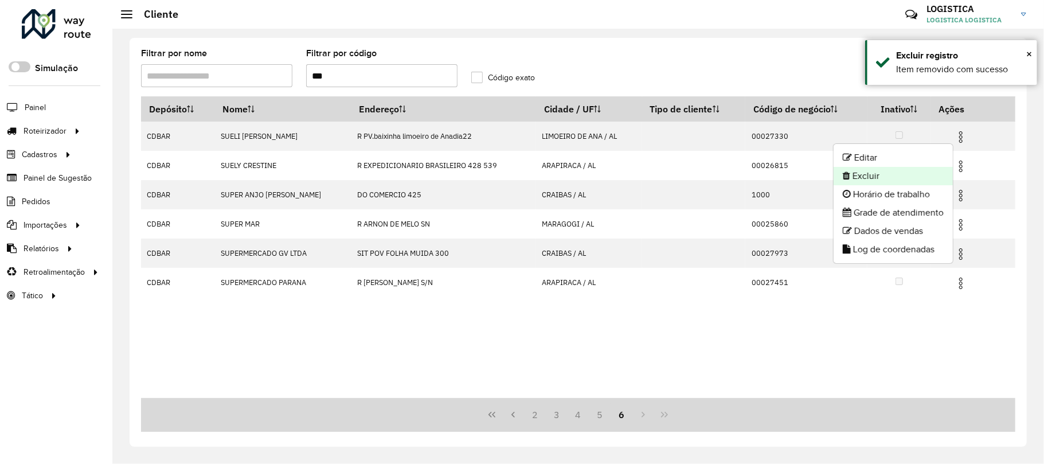
click at [897, 175] on li "Excluir" at bounding box center [893, 176] width 119 height 18
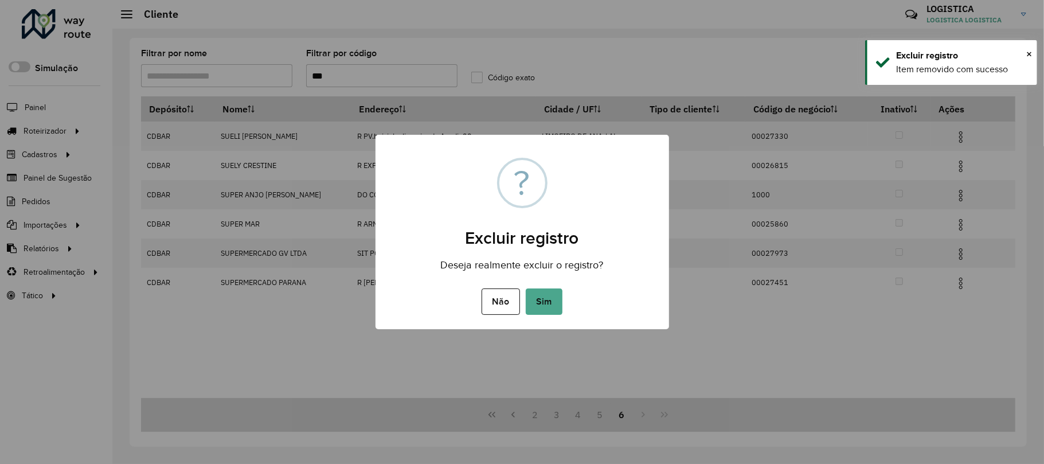
click at [526, 288] on button "Sim" at bounding box center [544, 301] width 37 height 26
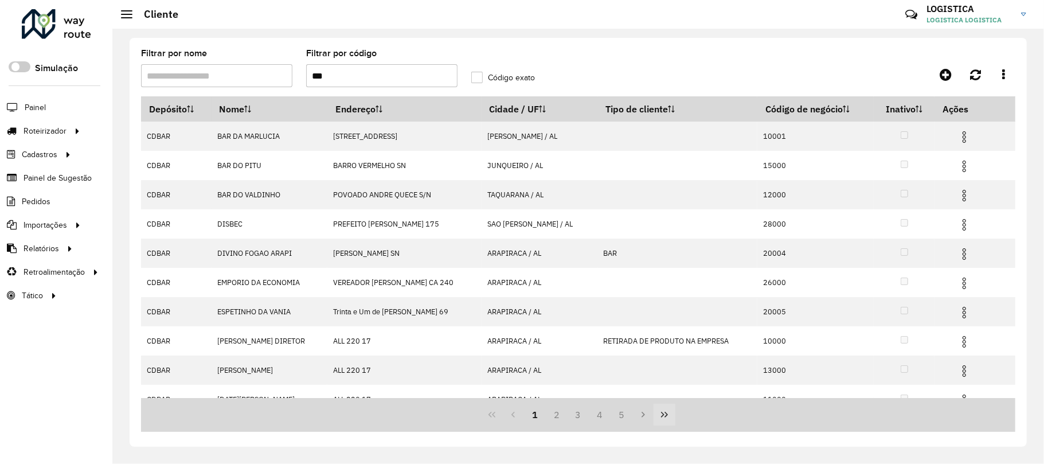
click at [668, 415] on icon "Last Page" at bounding box center [664, 414] width 9 height 9
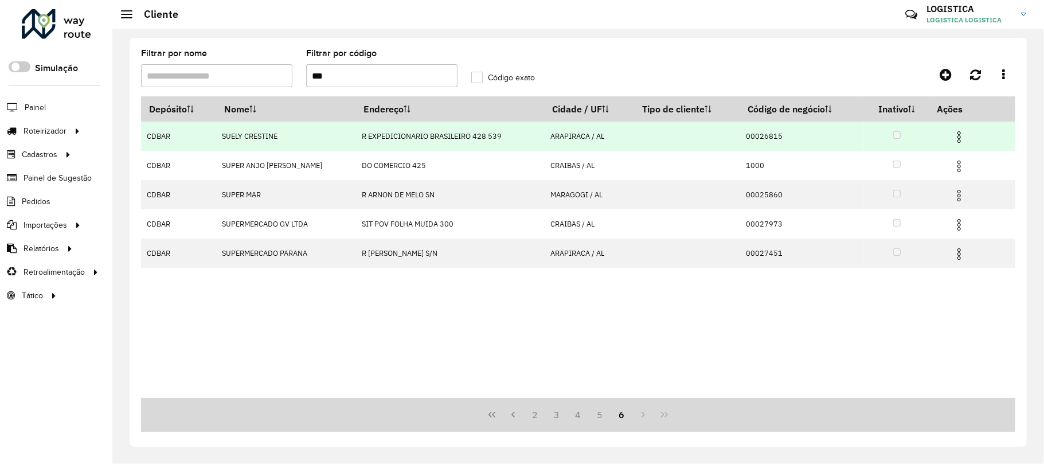
click at [958, 132] on img at bounding box center [959, 137] width 14 height 14
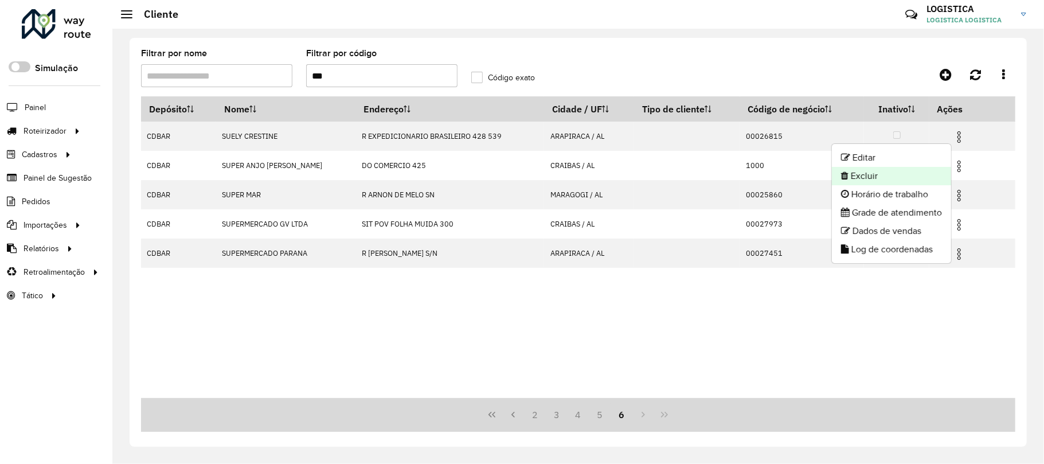
click at [900, 175] on li "Excluir" at bounding box center [891, 176] width 119 height 18
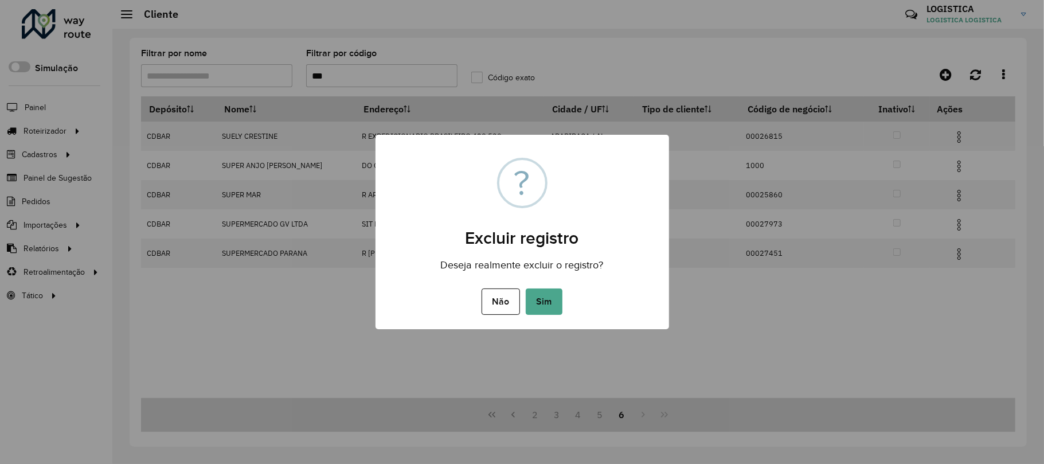
click at [526, 288] on button "Sim" at bounding box center [544, 301] width 37 height 26
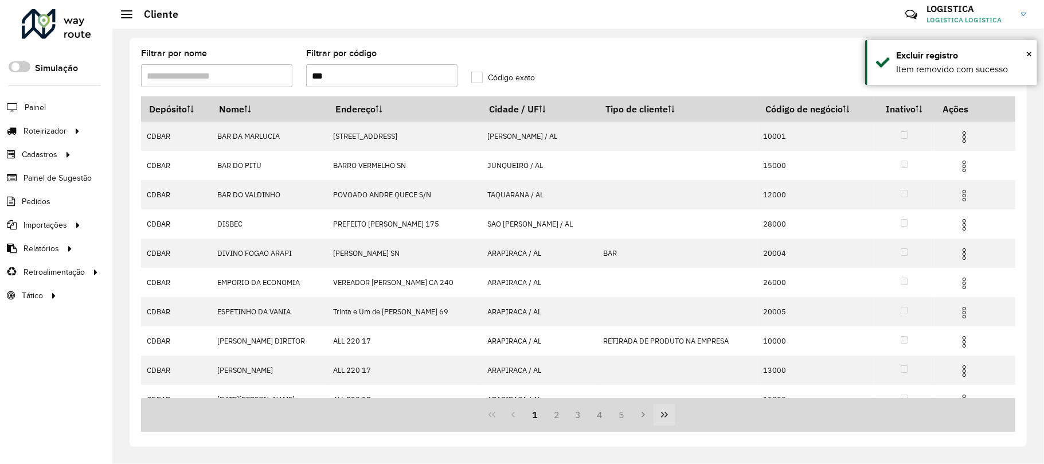
click at [665, 423] on button "Last Page" at bounding box center [665, 415] width 22 height 22
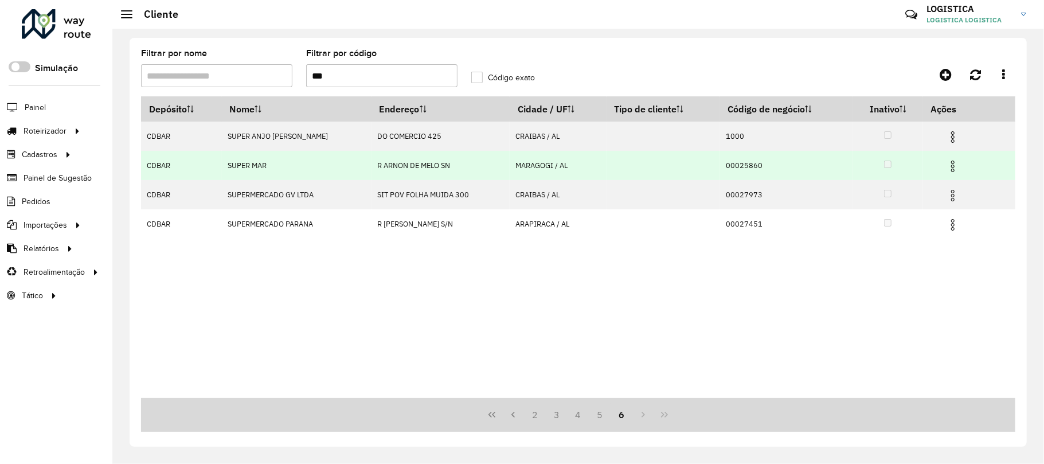
click at [954, 162] on img at bounding box center [953, 166] width 14 height 14
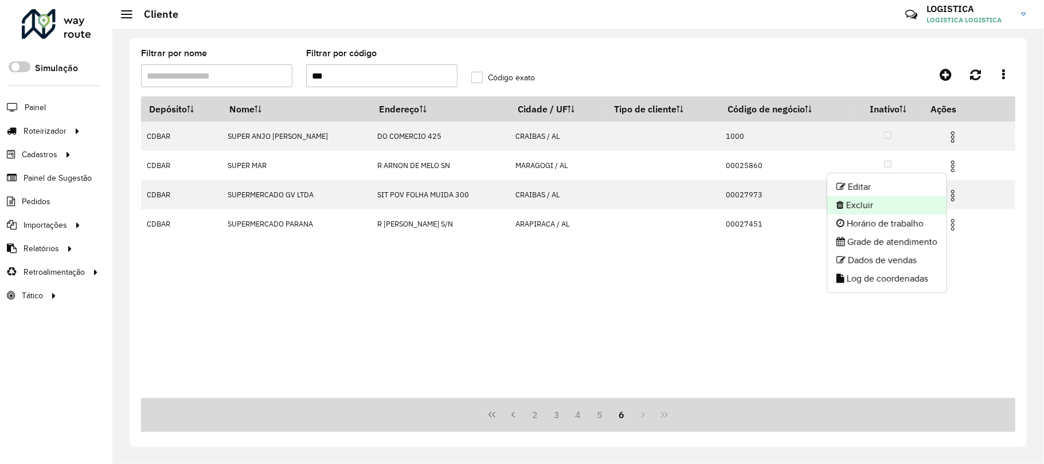
click at [906, 209] on li "Excluir" at bounding box center [886, 205] width 119 height 18
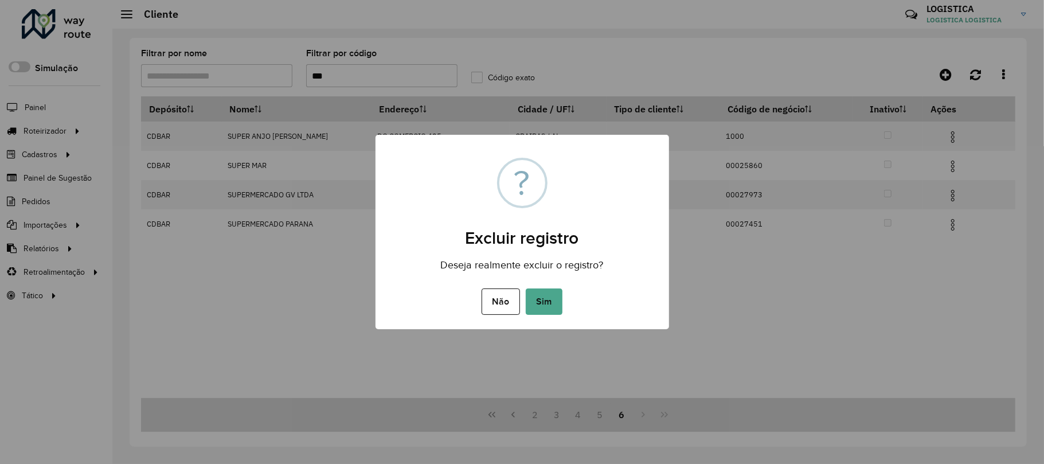
click at [526, 288] on button "Sim" at bounding box center [544, 301] width 37 height 26
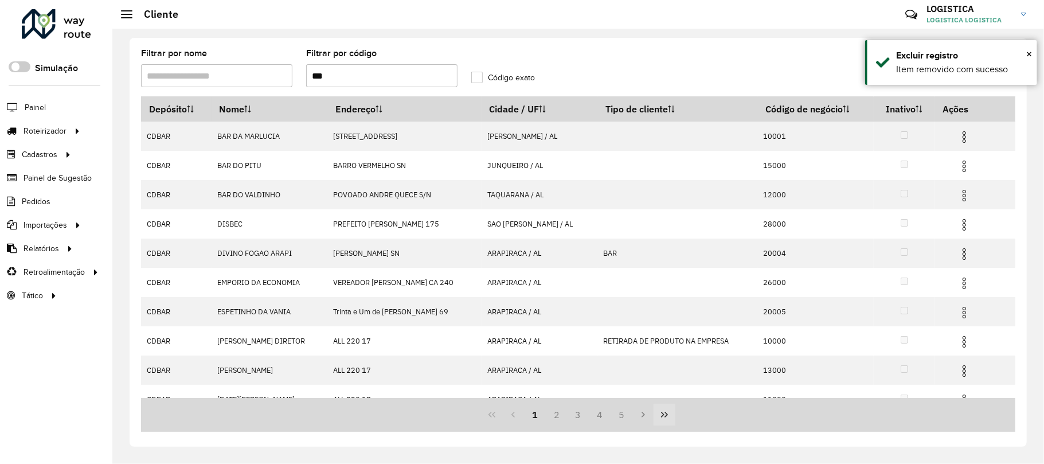
click at [662, 417] on icon "Last Page" at bounding box center [664, 414] width 9 height 9
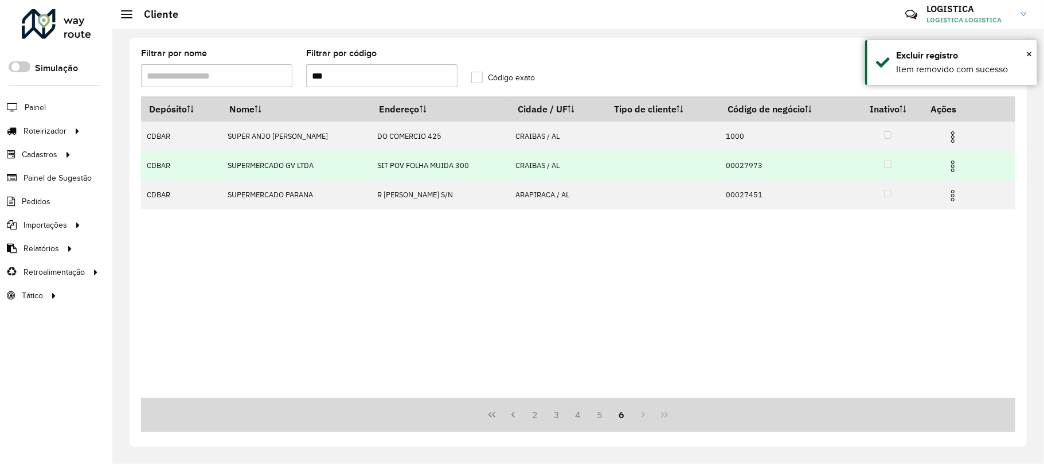
click at [959, 157] on span at bounding box center [953, 164] width 14 height 15
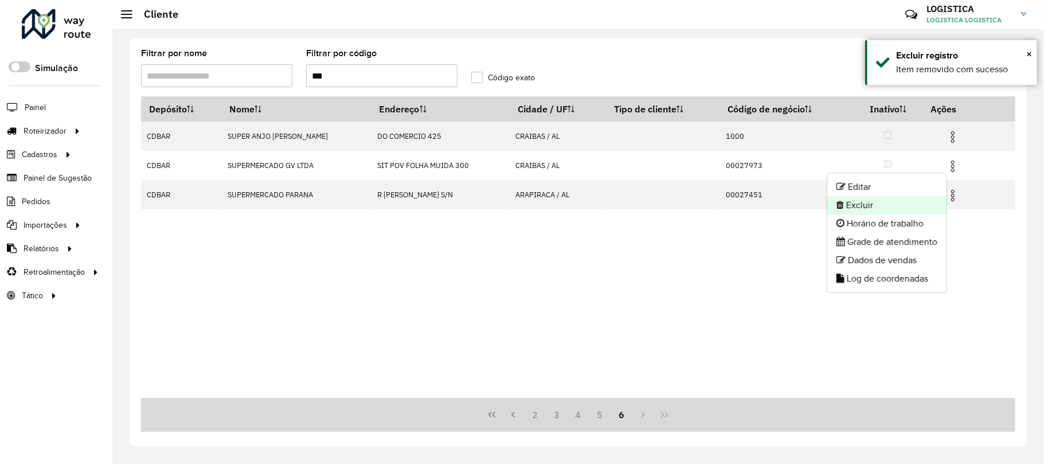
click at [906, 205] on li "Excluir" at bounding box center [886, 205] width 119 height 18
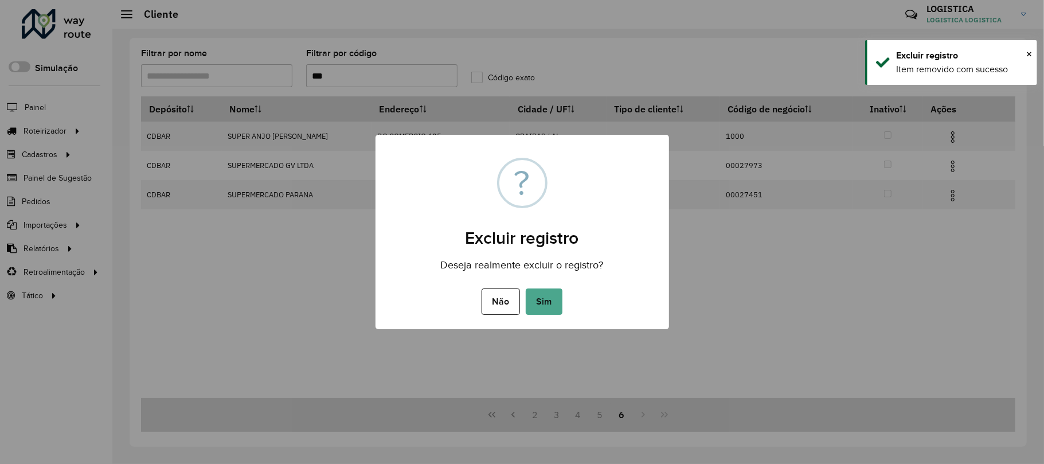
click at [526, 288] on button "Sim" at bounding box center [544, 301] width 37 height 26
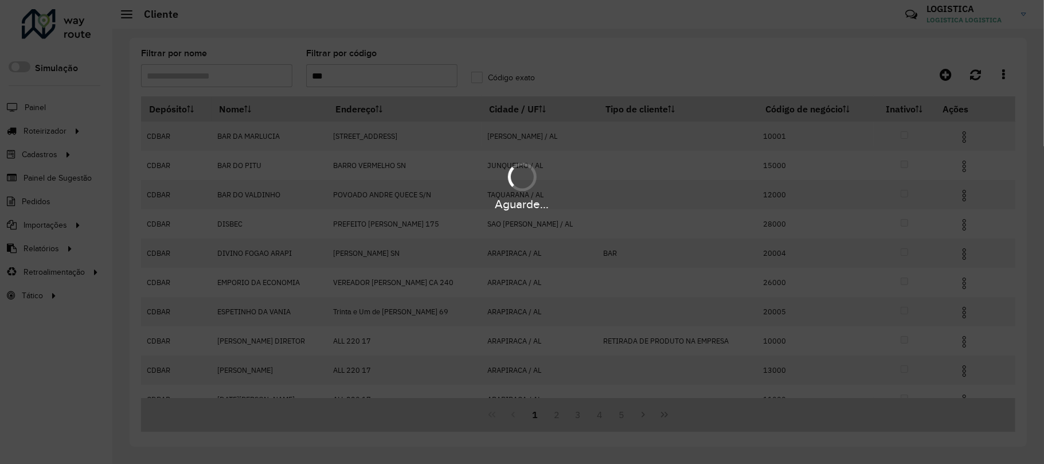
click at [664, 416] on icon "Last Page" at bounding box center [664, 414] width 9 height 9
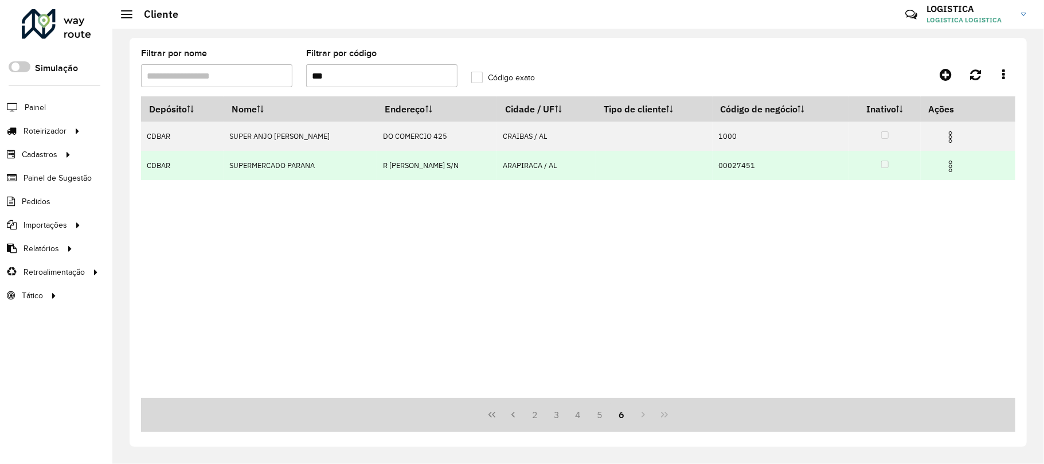
click at [952, 165] on img at bounding box center [951, 166] width 14 height 14
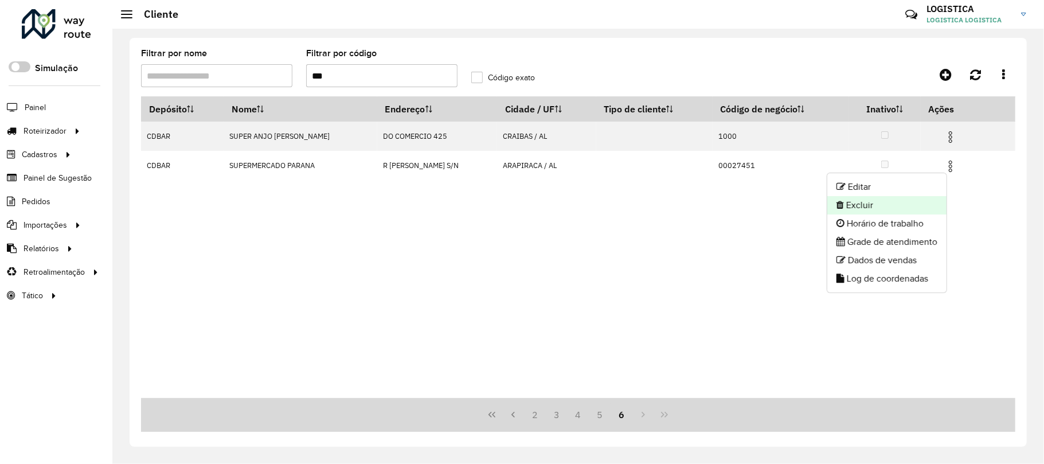
click at [922, 202] on li "Excluir" at bounding box center [886, 205] width 119 height 18
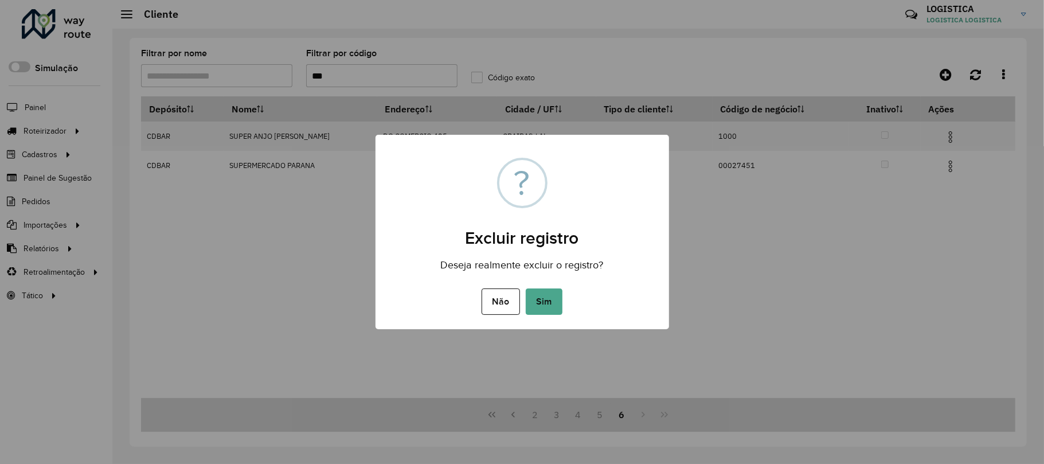
click at [526, 288] on button "Sim" at bounding box center [544, 301] width 37 height 26
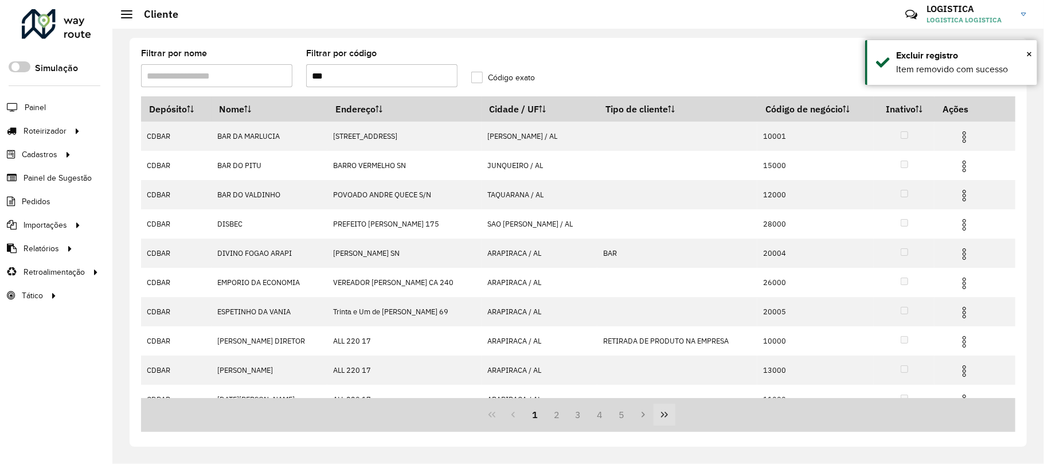
click at [663, 420] on button "Last Page" at bounding box center [665, 415] width 22 height 22
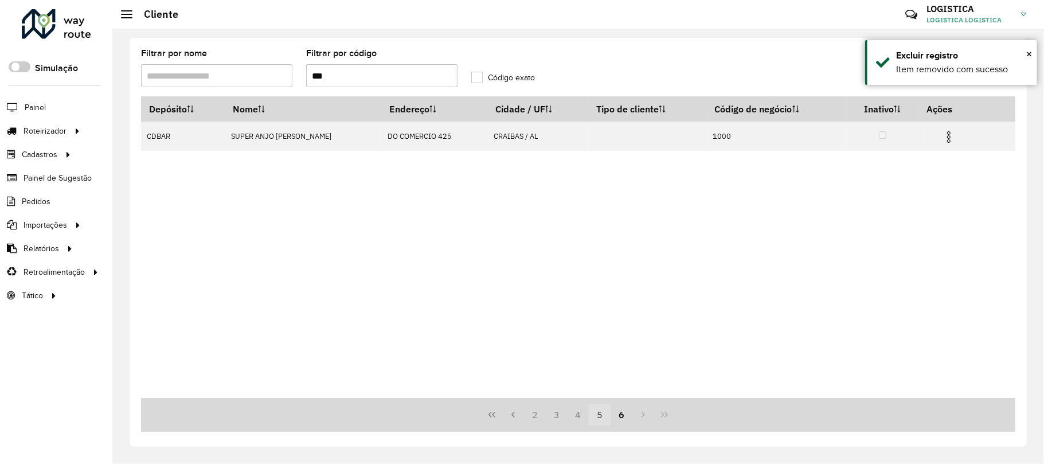
click at [604, 416] on button "5" at bounding box center [600, 415] width 22 height 22
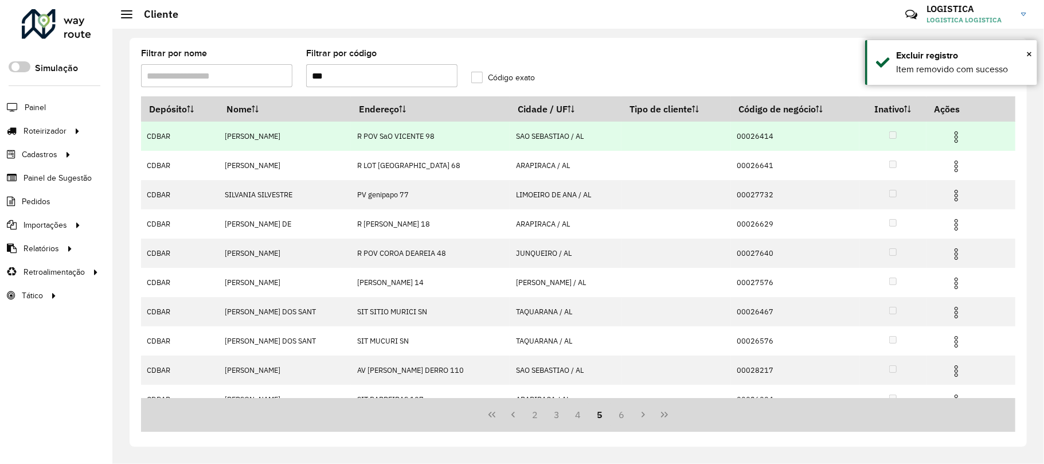
click at [949, 138] on img at bounding box center [956, 137] width 14 height 14
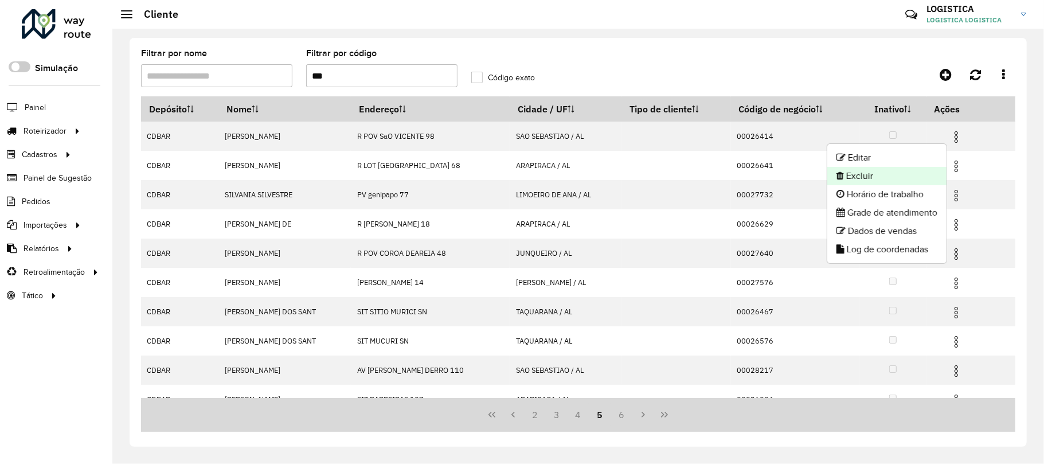
click at [889, 179] on li "Excluir" at bounding box center [886, 176] width 119 height 18
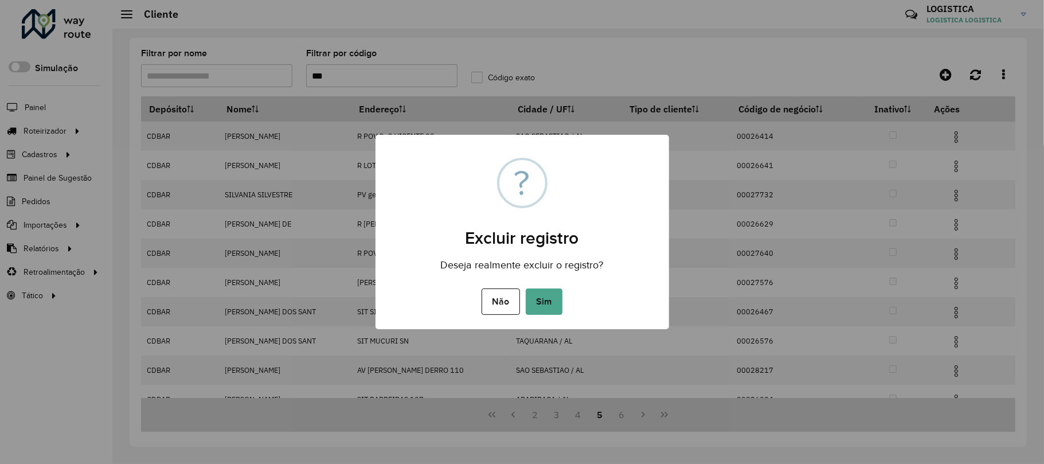
click at [526, 288] on button "Sim" at bounding box center [544, 301] width 37 height 26
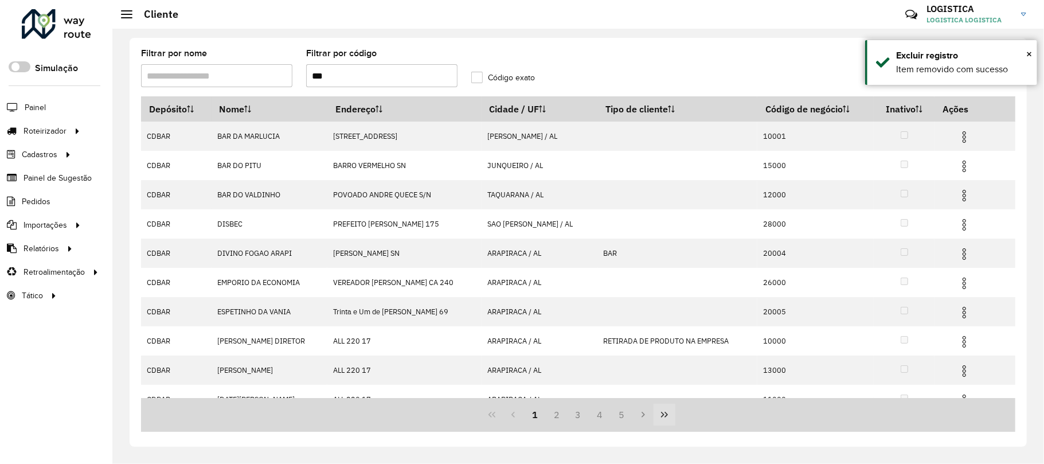
click at [675, 420] on button "Last Page" at bounding box center [665, 415] width 22 height 22
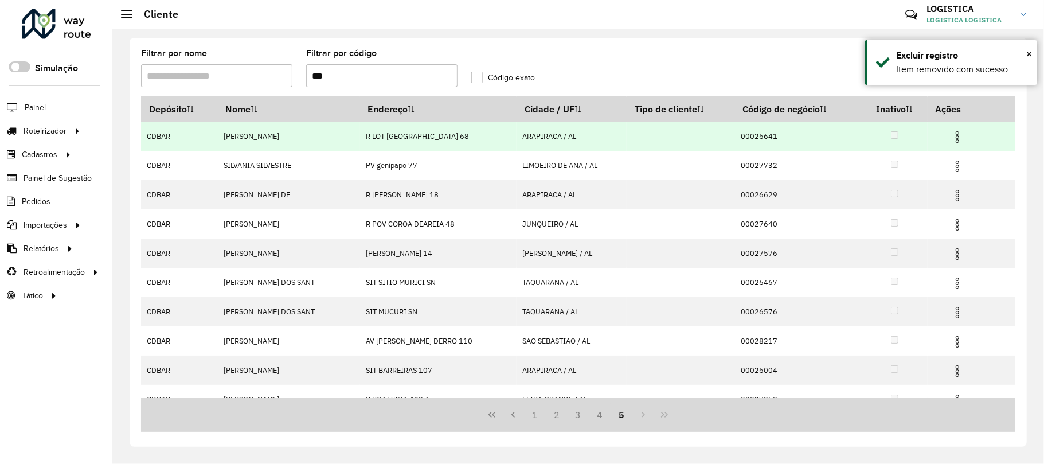
click at [952, 134] on img at bounding box center [958, 137] width 14 height 14
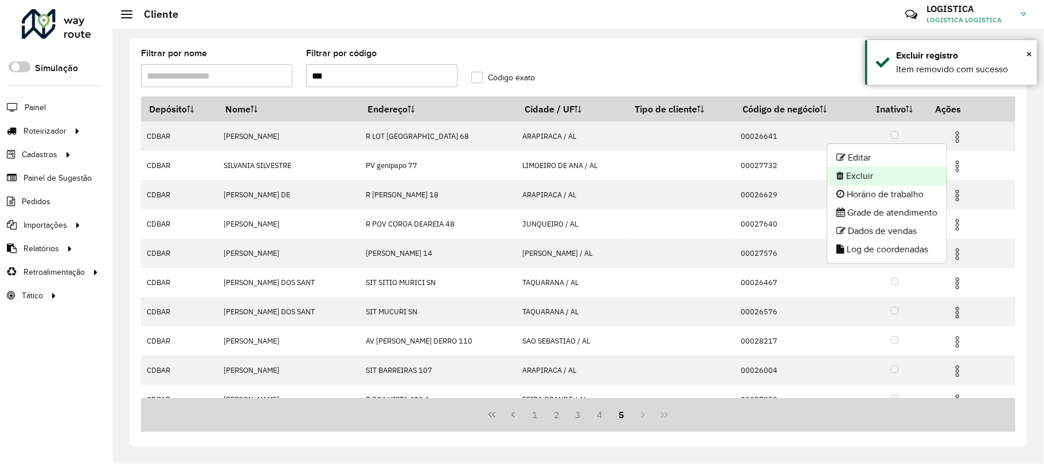
click at [907, 175] on li "Excluir" at bounding box center [886, 176] width 119 height 18
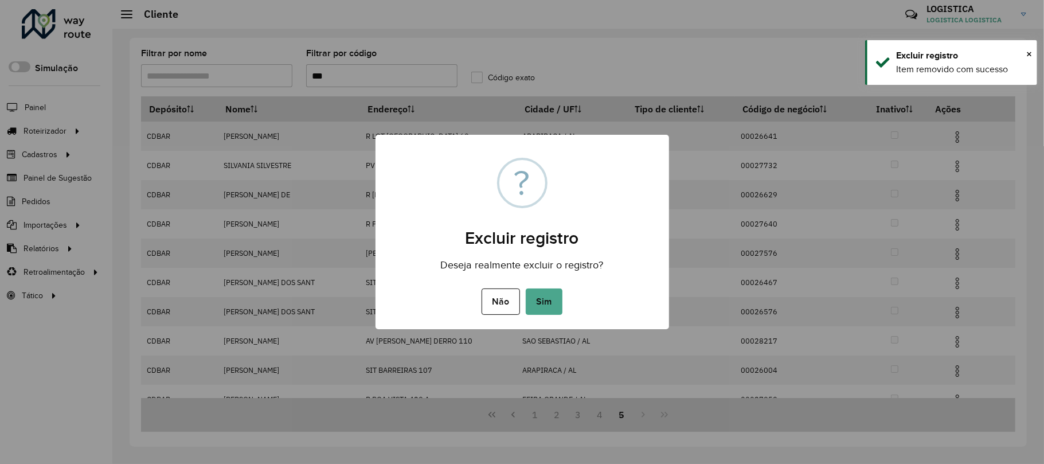
click at [526, 288] on button "Sim" at bounding box center [544, 301] width 37 height 26
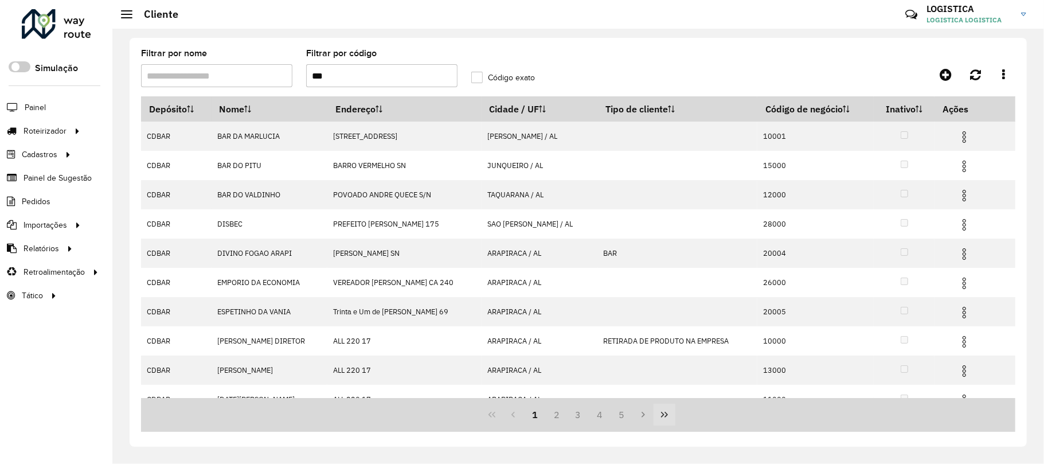
click at [663, 414] on icon "Last Page" at bounding box center [664, 414] width 9 height 9
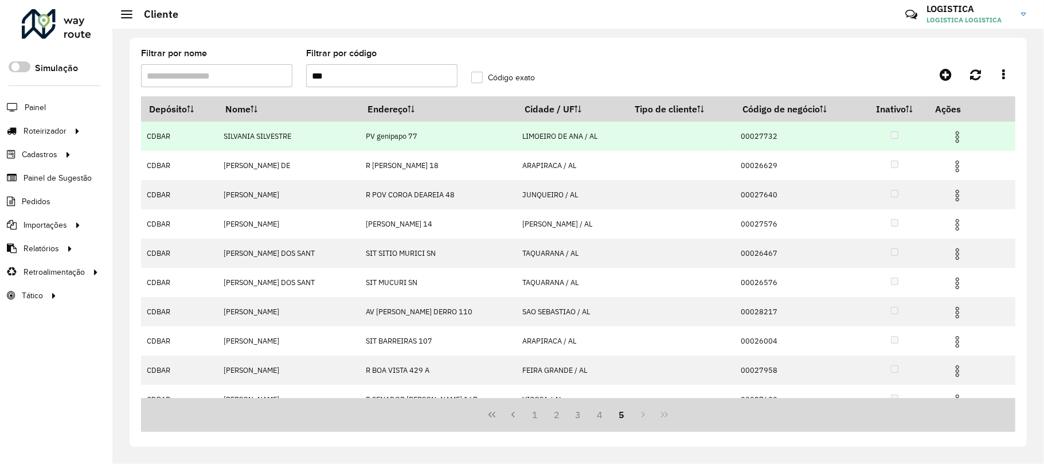
drag, startPoint x: 959, startPoint y: 131, endPoint x: 953, endPoint y: 133, distance: 6.5
click at [959, 131] on img at bounding box center [958, 137] width 14 height 14
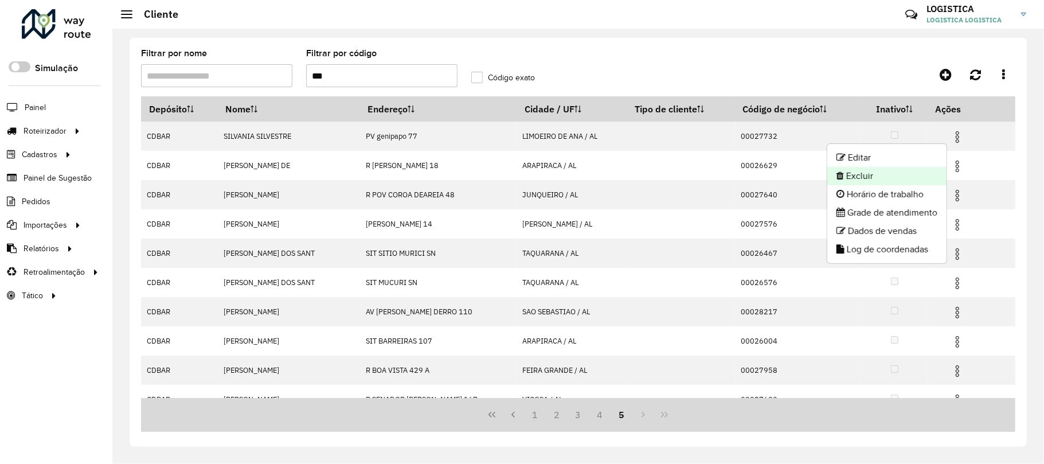
click at [884, 177] on li "Excluir" at bounding box center [886, 176] width 119 height 18
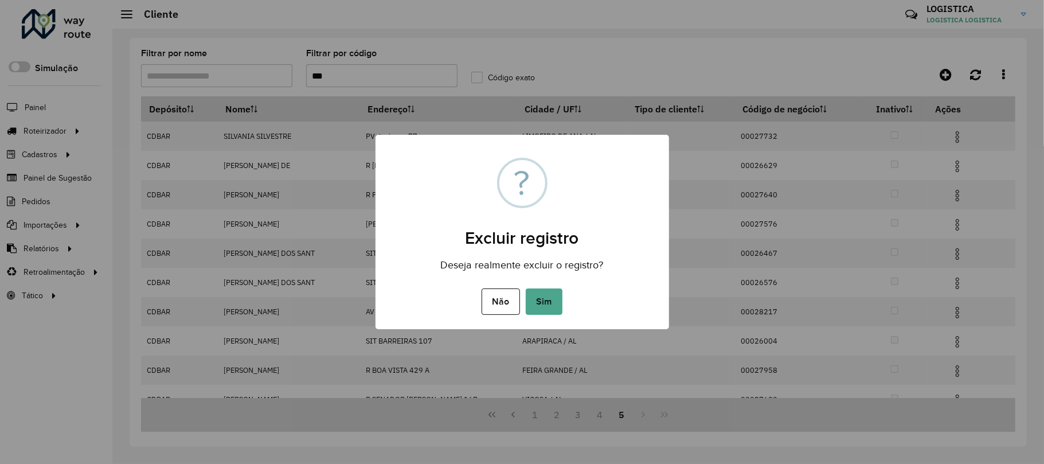
click at [526, 288] on button "Sim" at bounding box center [544, 301] width 37 height 26
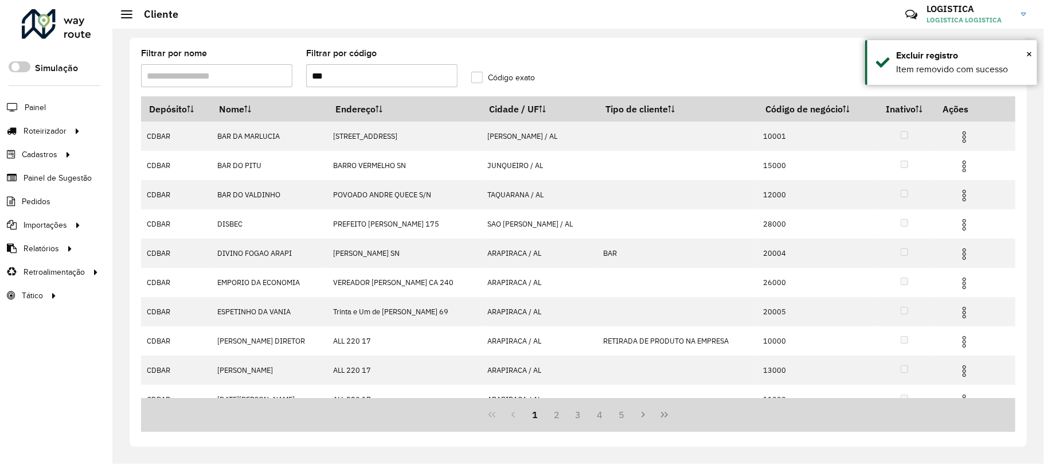
click at [679, 412] on div "1 2 3 4 5" at bounding box center [578, 415] width 874 height 34
click at [661, 429] on div "1 2 3 4 5" at bounding box center [578, 415] width 874 height 34
click at [669, 414] on icon "Last Page" at bounding box center [664, 414] width 9 height 9
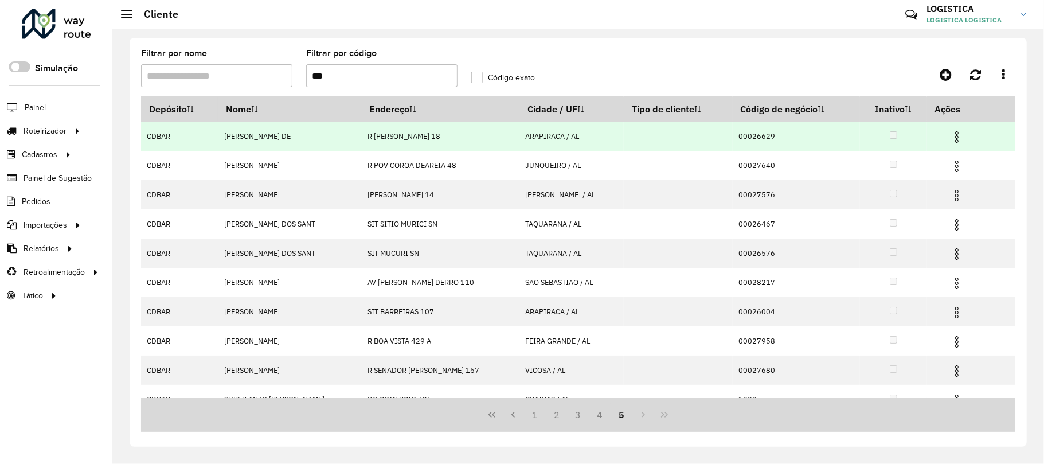
click at [956, 134] on img at bounding box center [957, 137] width 14 height 14
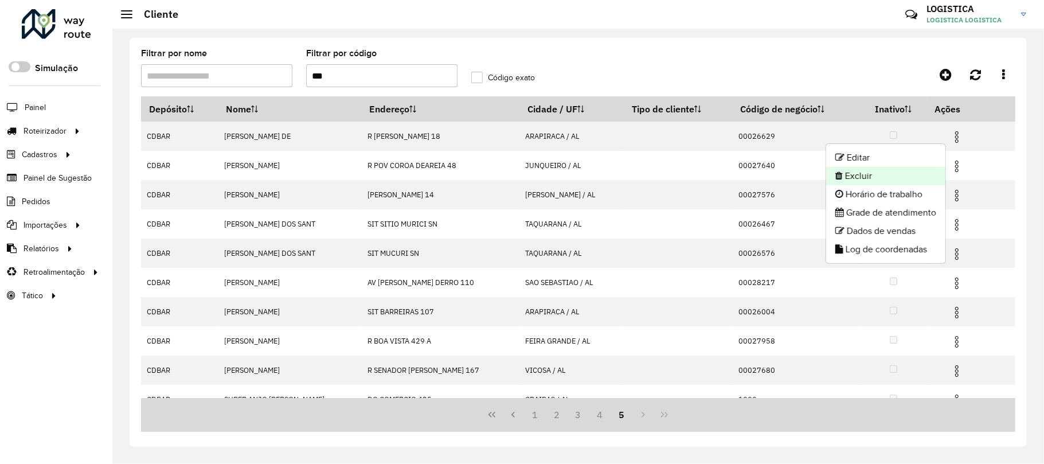
click at [893, 177] on li "Excluir" at bounding box center [885, 176] width 119 height 18
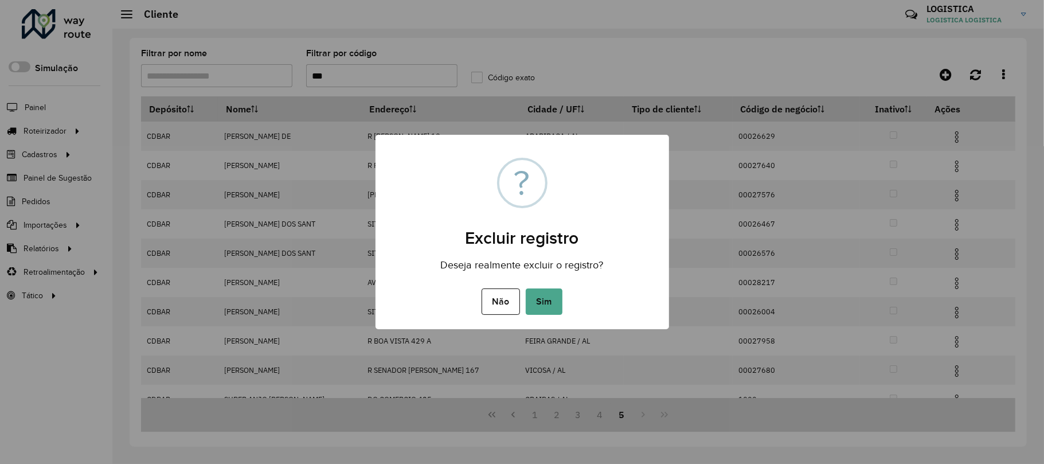
click at [526, 288] on button "Sim" at bounding box center [544, 301] width 37 height 26
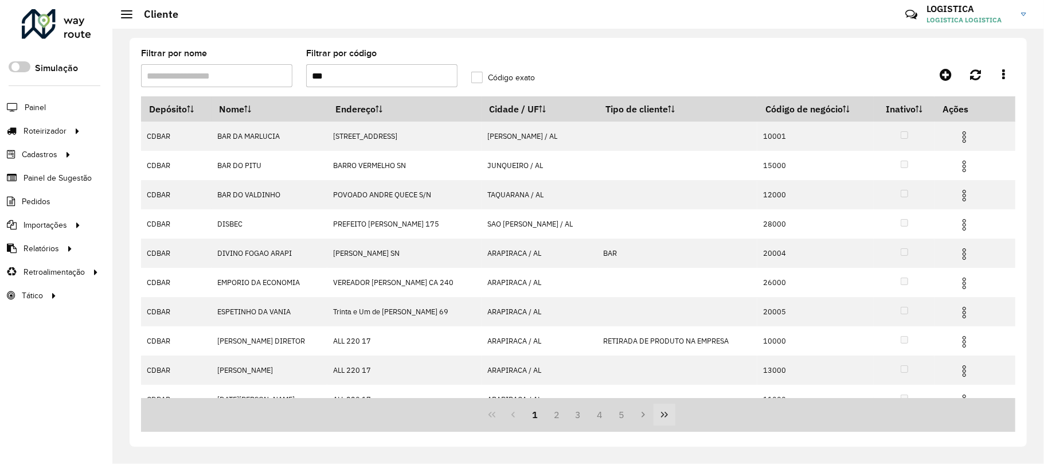
click at [666, 420] on button "Last Page" at bounding box center [665, 415] width 22 height 22
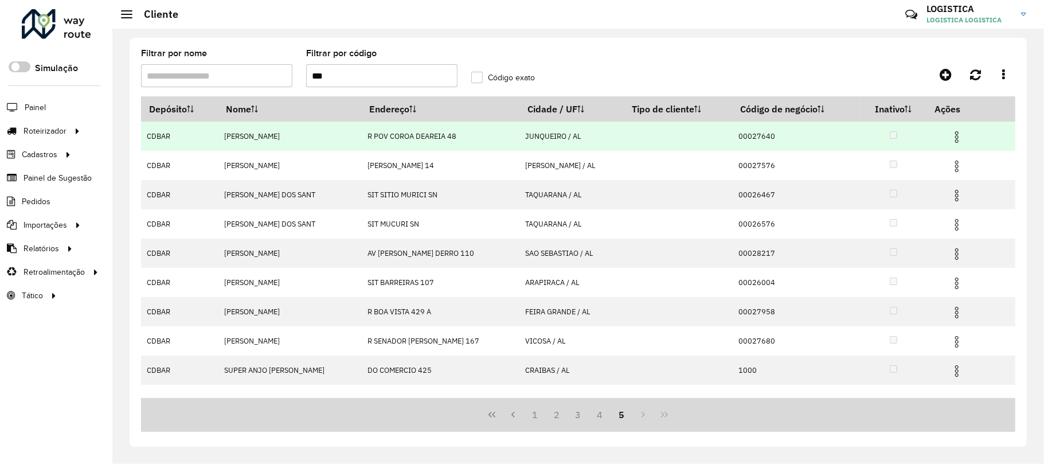
click at [956, 136] on img at bounding box center [957, 137] width 14 height 14
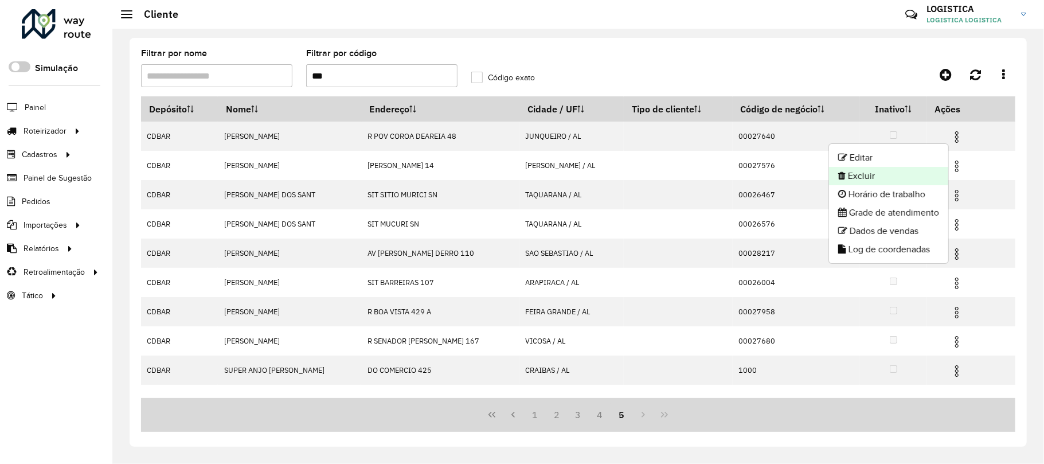
click at [900, 170] on li "Excluir" at bounding box center [888, 176] width 119 height 18
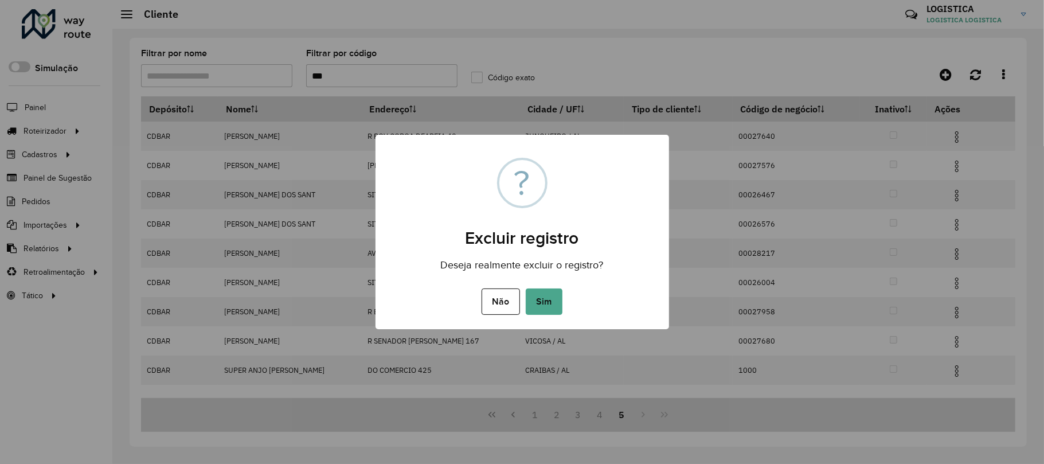
click at [526, 288] on button "Sim" at bounding box center [544, 301] width 37 height 26
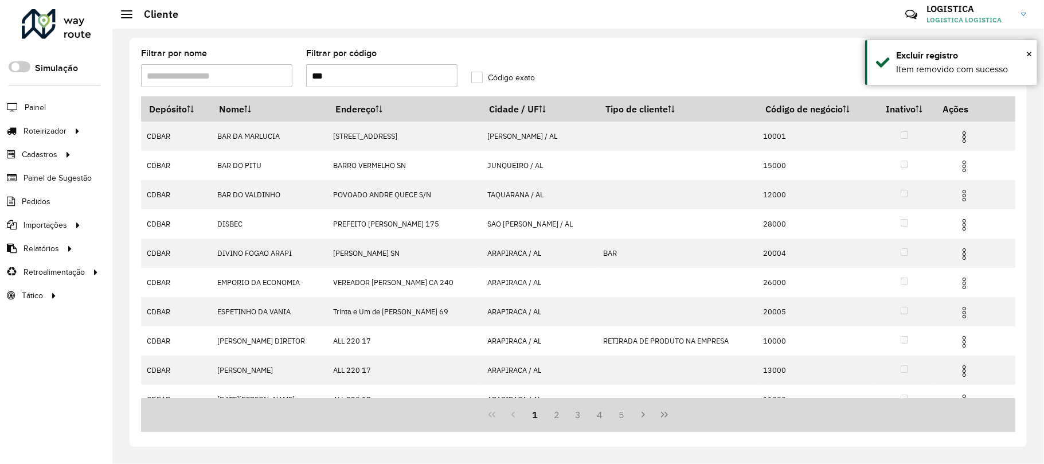
click at [666, 414] on icon "Last Page" at bounding box center [664, 414] width 9 height 9
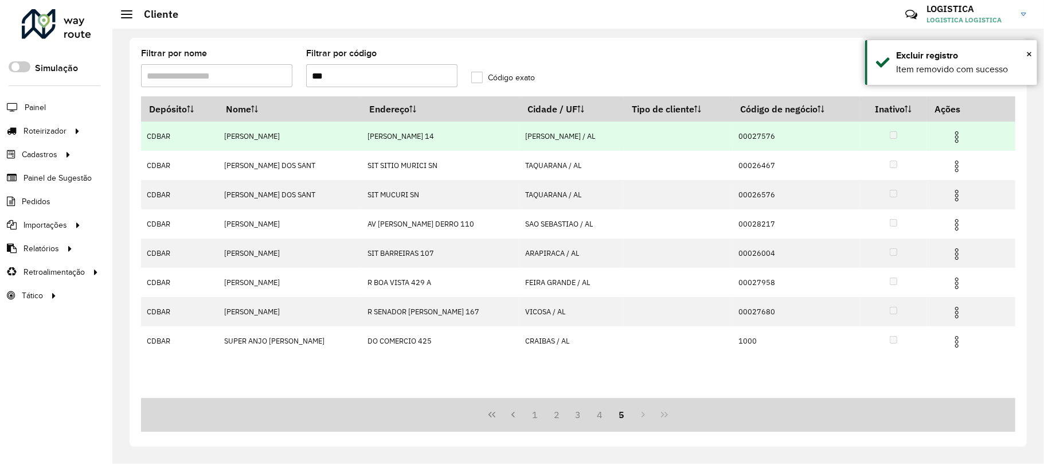
click at [955, 136] on img at bounding box center [957, 137] width 14 height 14
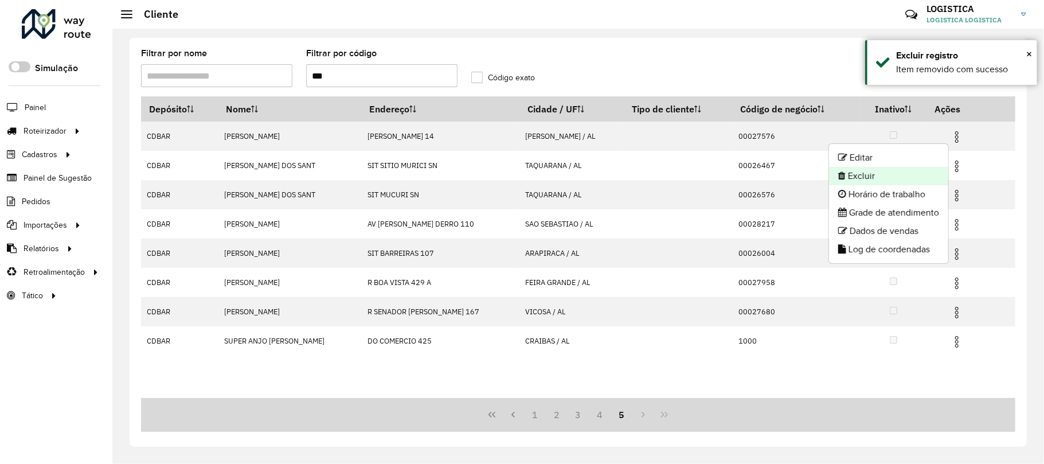
click at [929, 173] on li "Excluir" at bounding box center [888, 176] width 119 height 18
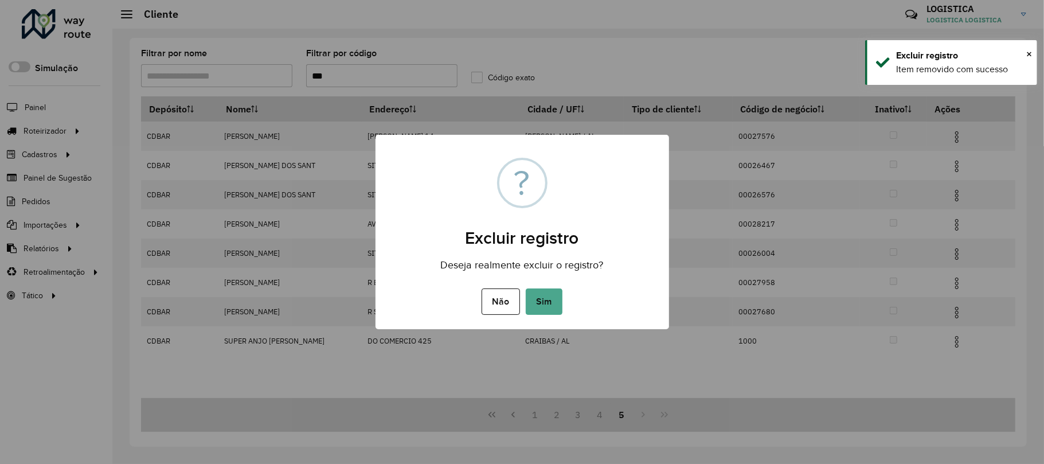
click at [526, 288] on button "Sim" at bounding box center [544, 301] width 37 height 26
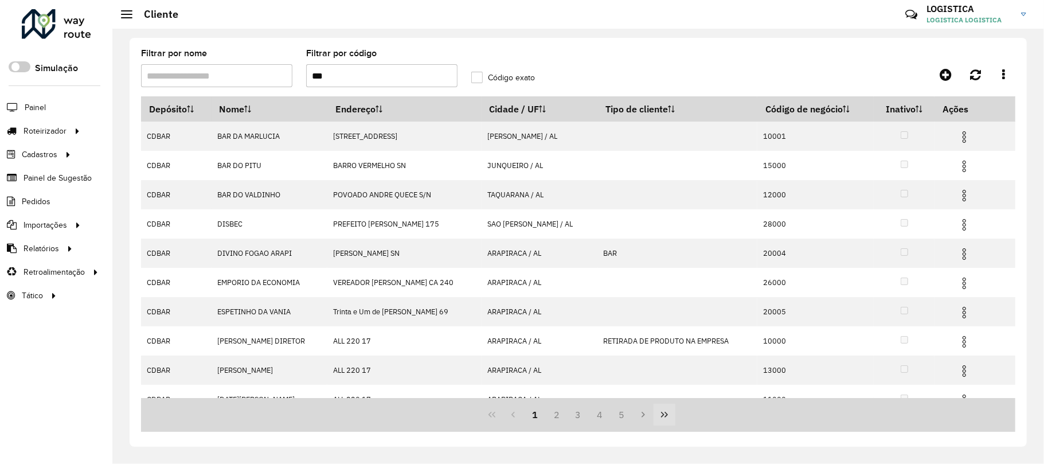
click at [659, 414] on button "Last Page" at bounding box center [665, 415] width 22 height 22
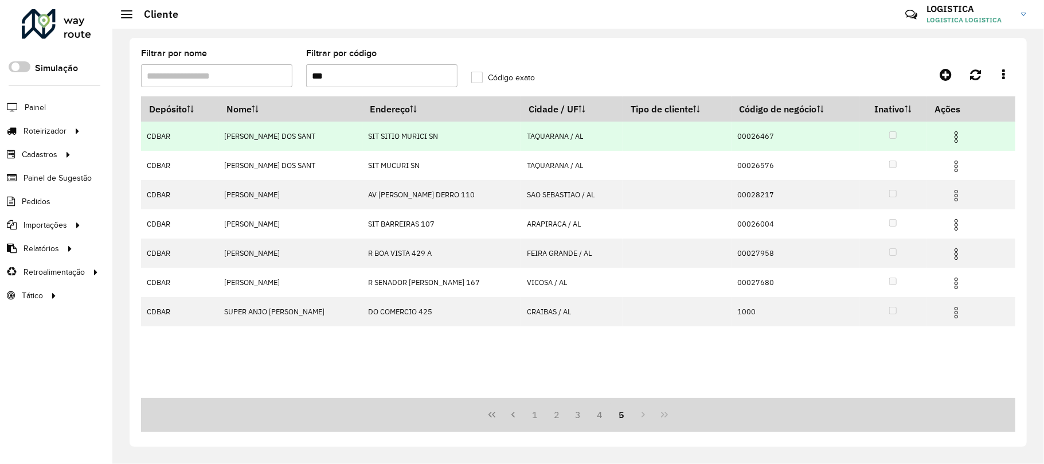
click at [952, 138] on img at bounding box center [956, 137] width 14 height 14
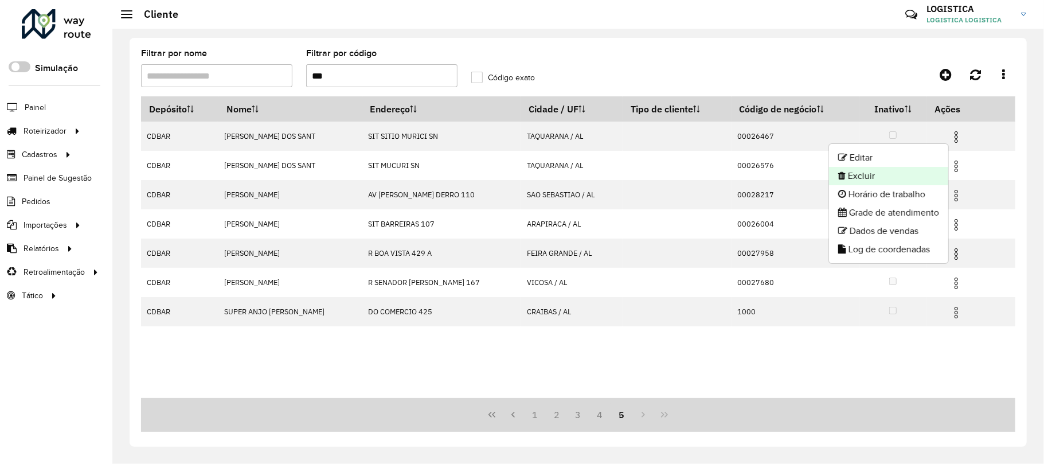
click at [919, 172] on li "Excluir" at bounding box center [888, 176] width 119 height 18
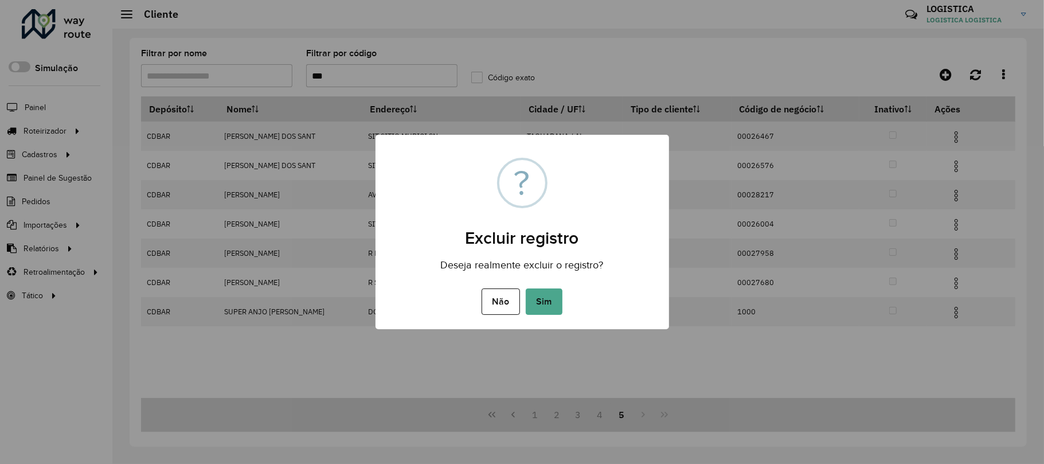
click at [526, 288] on button "Sim" at bounding box center [544, 301] width 37 height 26
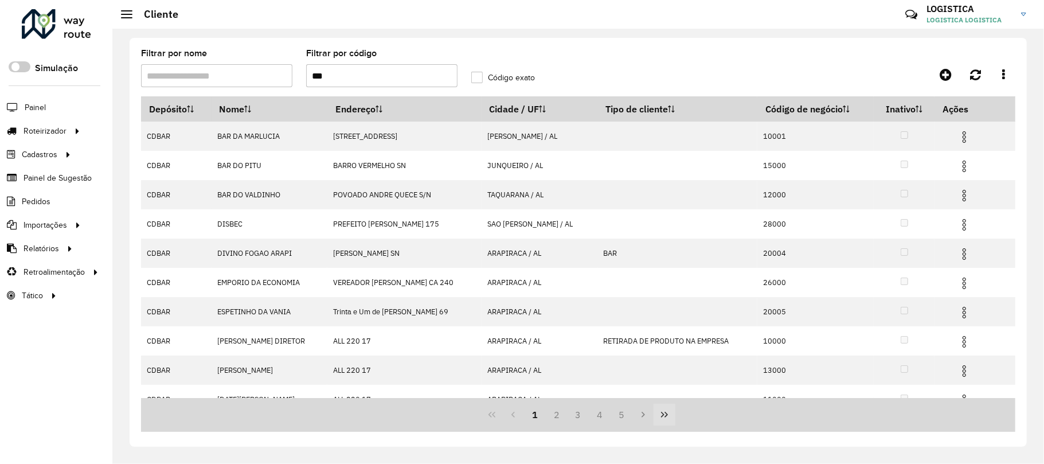
click at [660, 417] on icon "Last Page" at bounding box center [664, 414] width 9 height 9
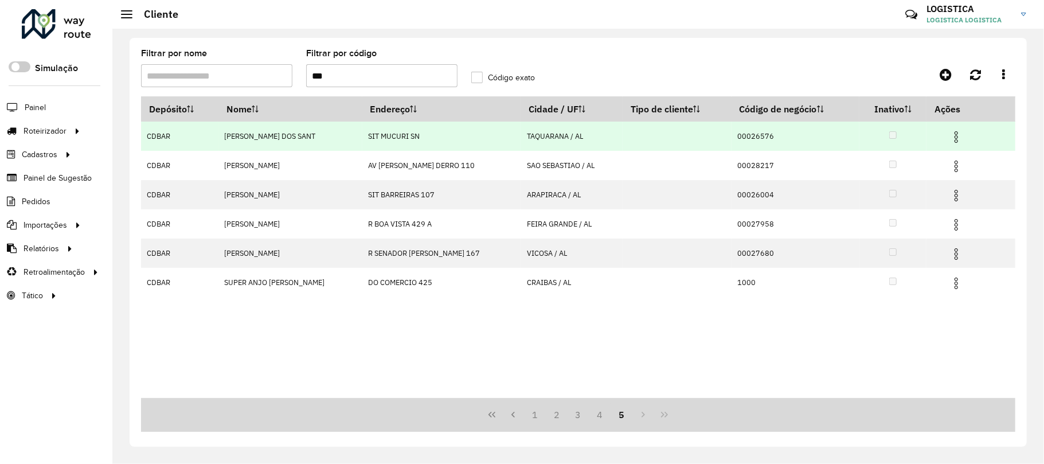
click at [961, 129] on span at bounding box center [956, 135] width 14 height 15
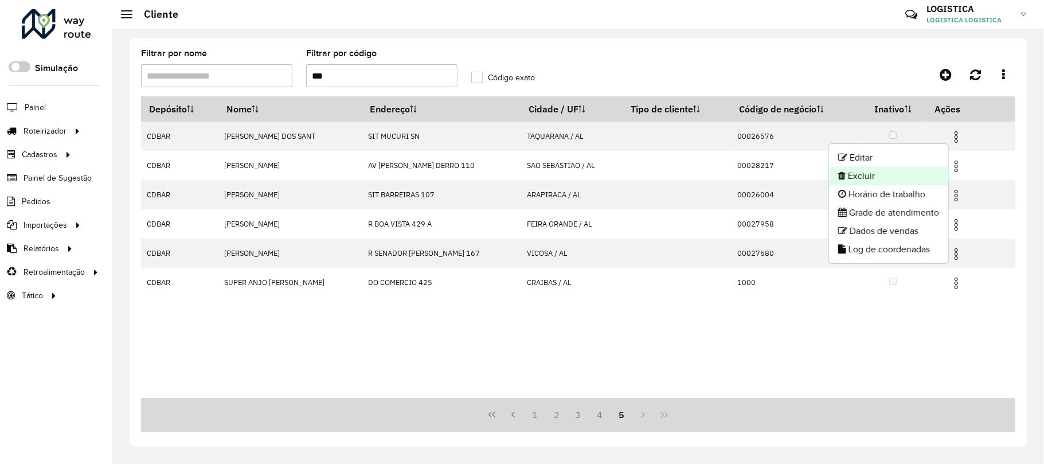
click at [879, 178] on li "Excluir" at bounding box center [888, 176] width 119 height 18
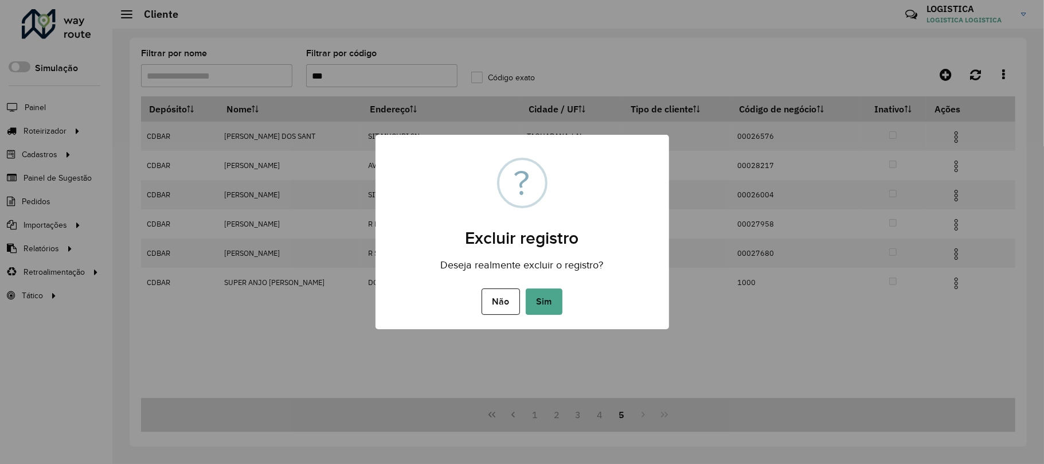
click at [526, 288] on button "Sim" at bounding box center [544, 301] width 37 height 26
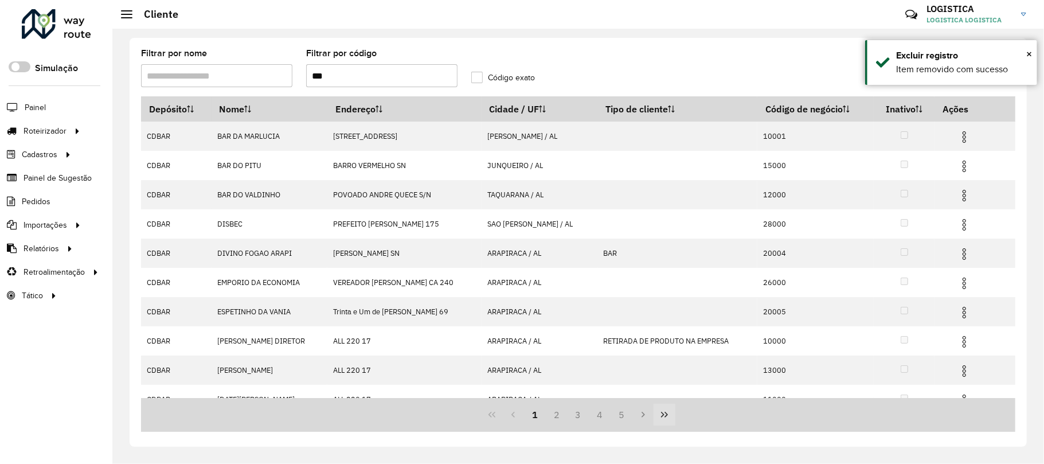
click at [665, 417] on icon "Last Page" at bounding box center [664, 414] width 9 height 9
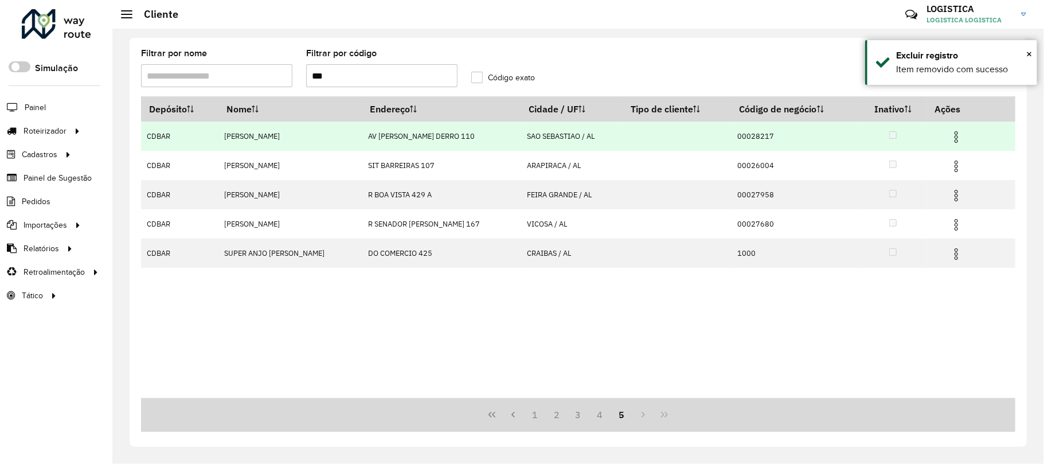
click at [956, 125] on td at bounding box center [961, 136] width 69 height 29
click at [955, 138] on img at bounding box center [956, 137] width 14 height 14
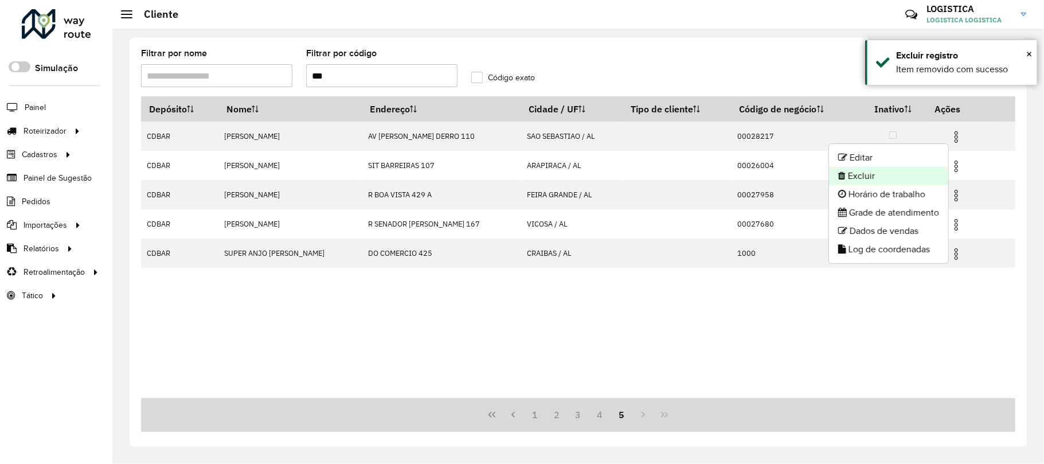
click at [906, 173] on li "Excluir" at bounding box center [888, 176] width 119 height 18
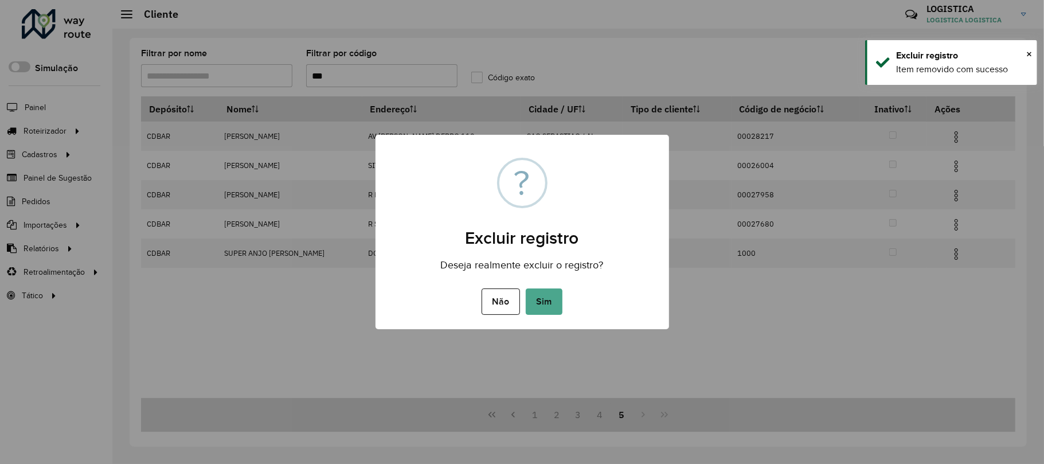
click at [526, 288] on button "Sim" at bounding box center [544, 301] width 37 height 26
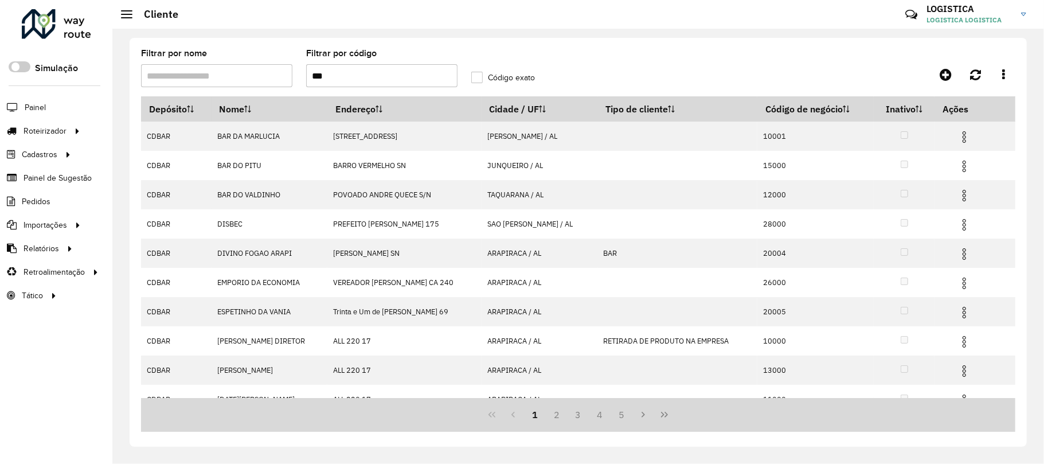
click at [666, 416] on icon "Last Page" at bounding box center [664, 415] width 7 height 6
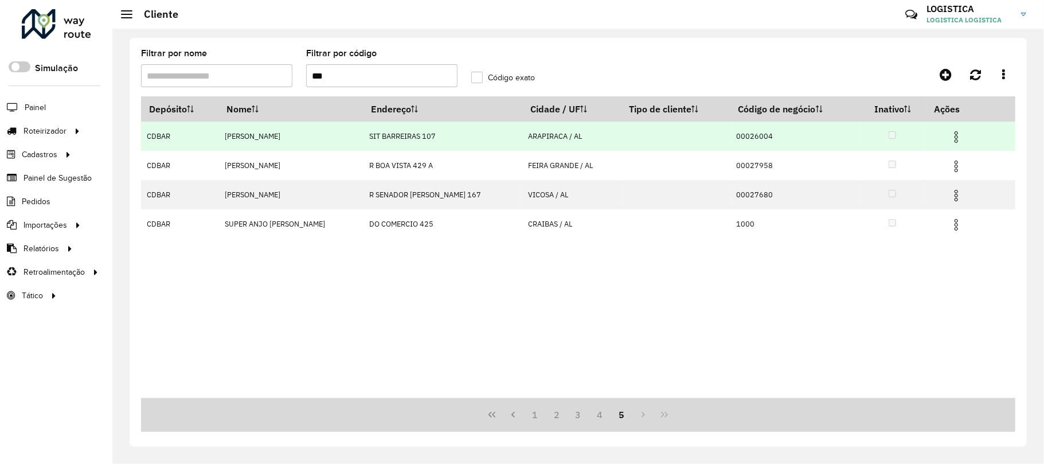
click at [950, 136] on img at bounding box center [956, 137] width 14 height 14
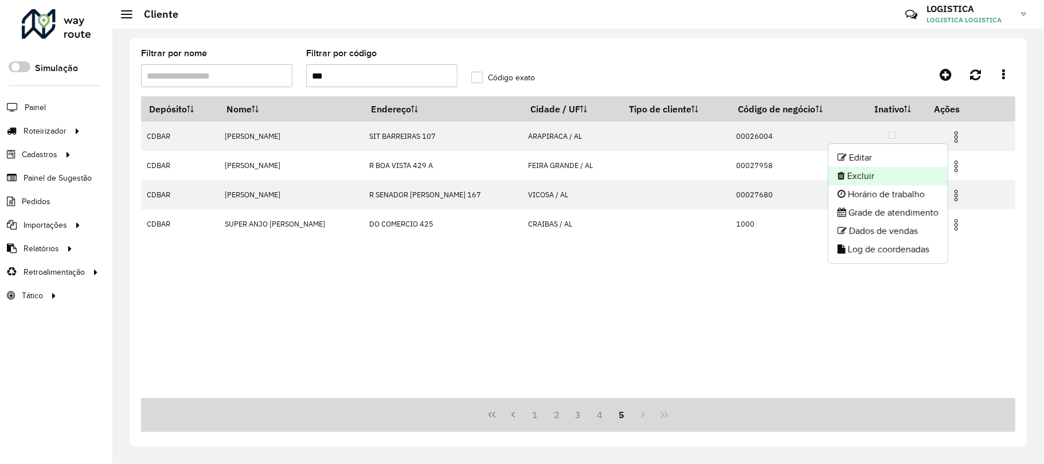
click at [904, 179] on li "Excluir" at bounding box center [888, 176] width 119 height 18
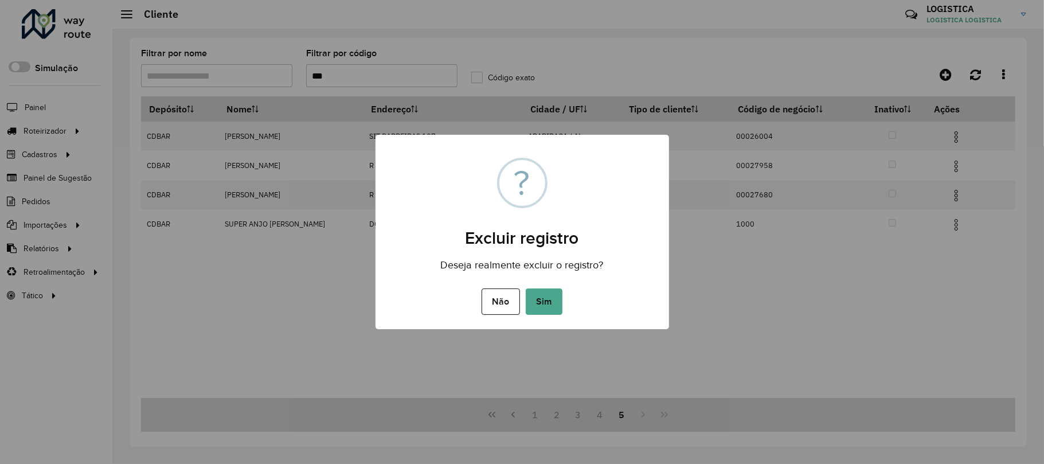
click at [526, 288] on button "Sim" at bounding box center [544, 301] width 37 height 26
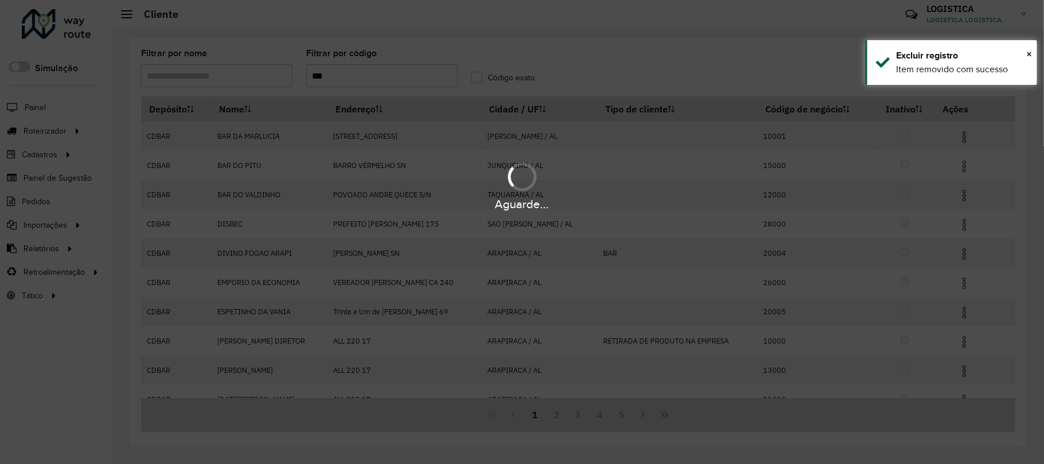
click at [665, 413] on icon "Last Page" at bounding box center [664, 414] width 9 height 9
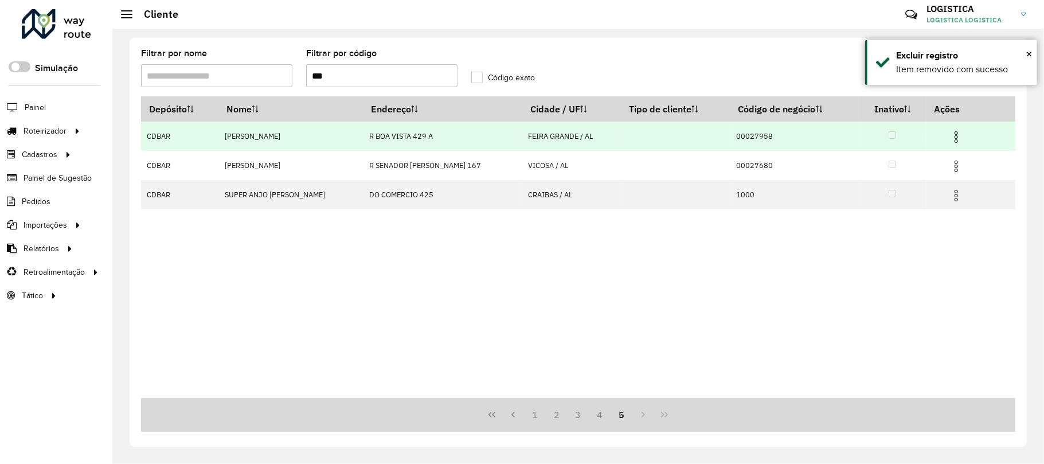
click at [957, 132] on img at bounding box center [956, 137] width 14 height 14
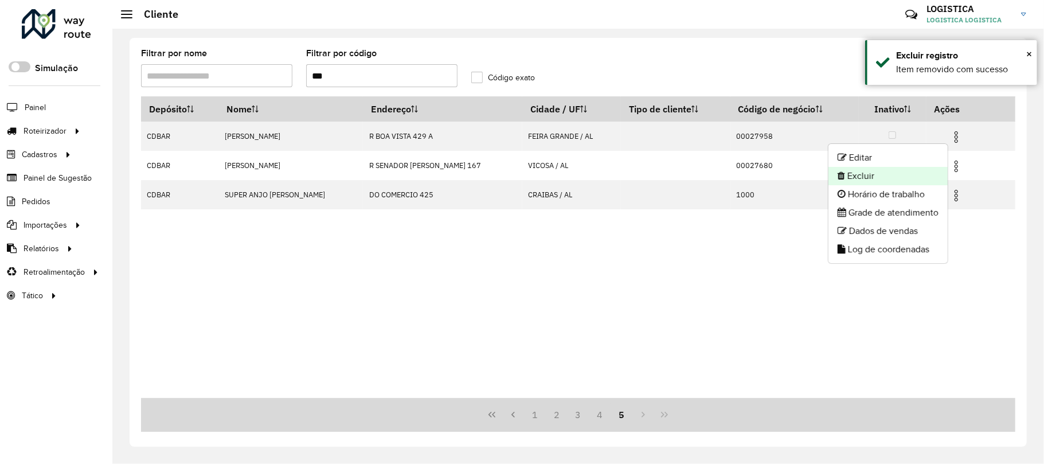
click at [908, 179] on li "Excluir" at bounding box center [888, 176] width 119 height 18
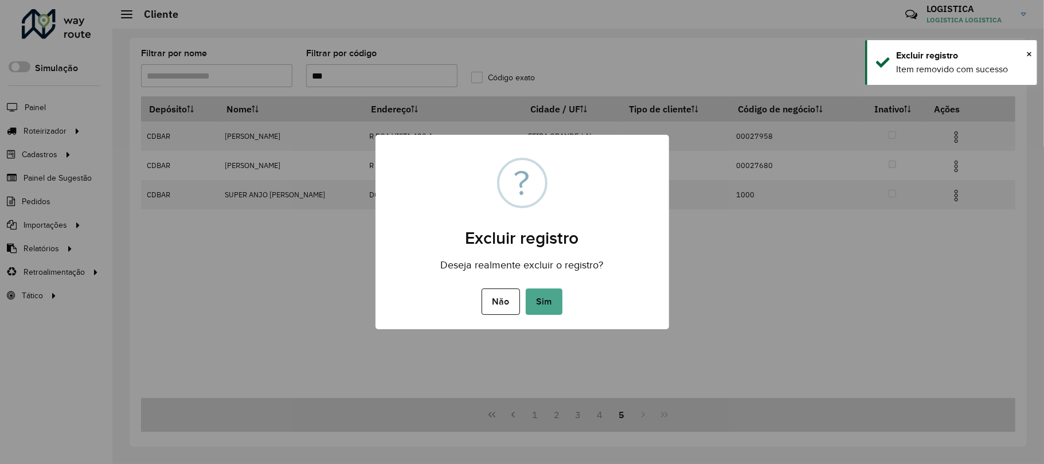
click at [526, 288] on button "Sim" at bounding box center [544, 301] width 37 height 26
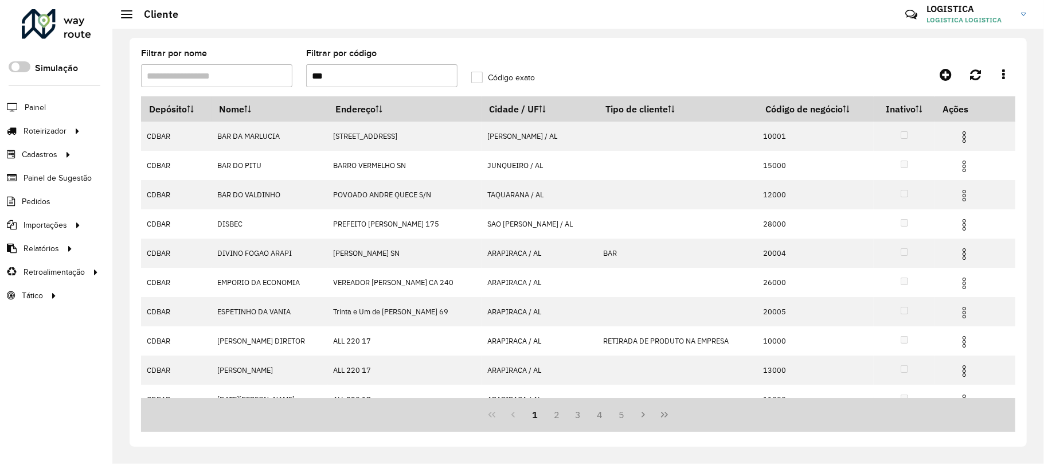
click at [666, 416] on icon "Last Page" at bounding box center [664, 415] width 7 height 6
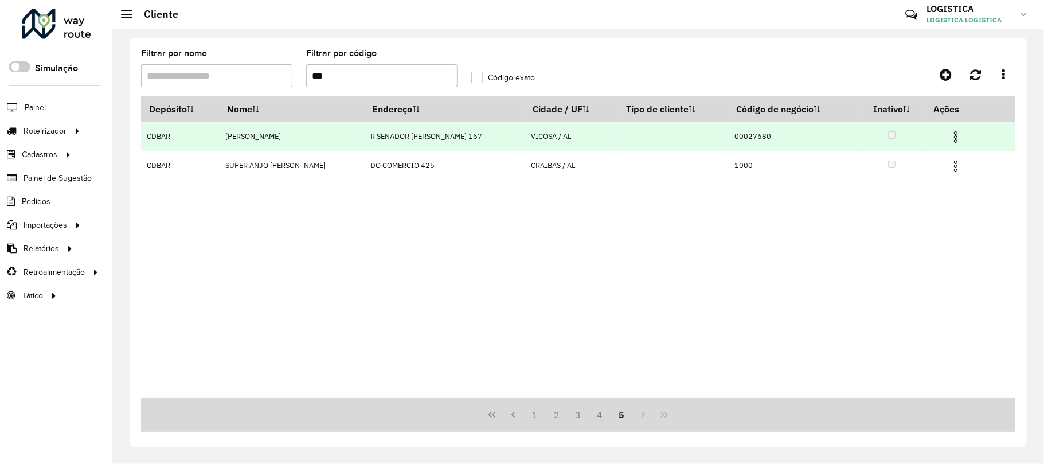
click at [955, 134] on img at bounding box center [956, 137] width 14 height 14
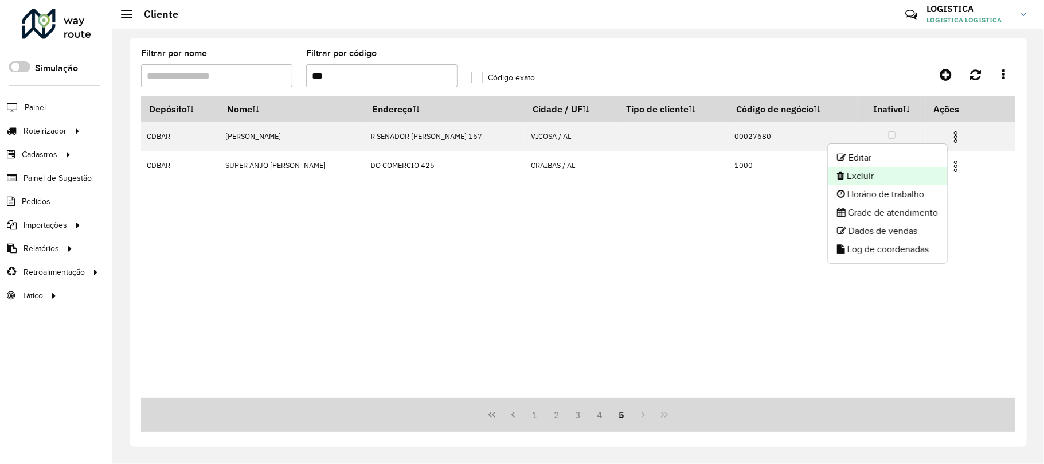
click at [879, 181] on li "Excluir" at bounding box center [887, 176] width 119 height 18
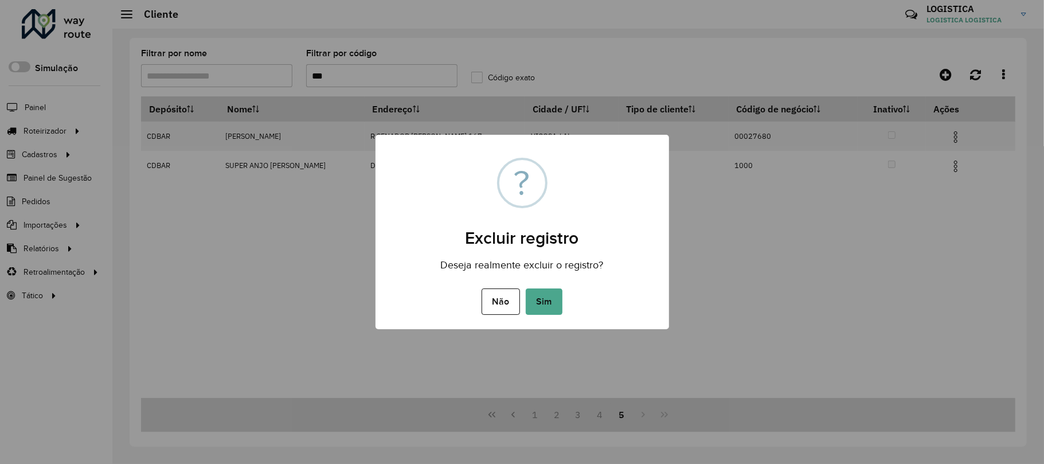
click at [526, 288] on button "Sim" at bounding box center [544, 301] width 37 height 26
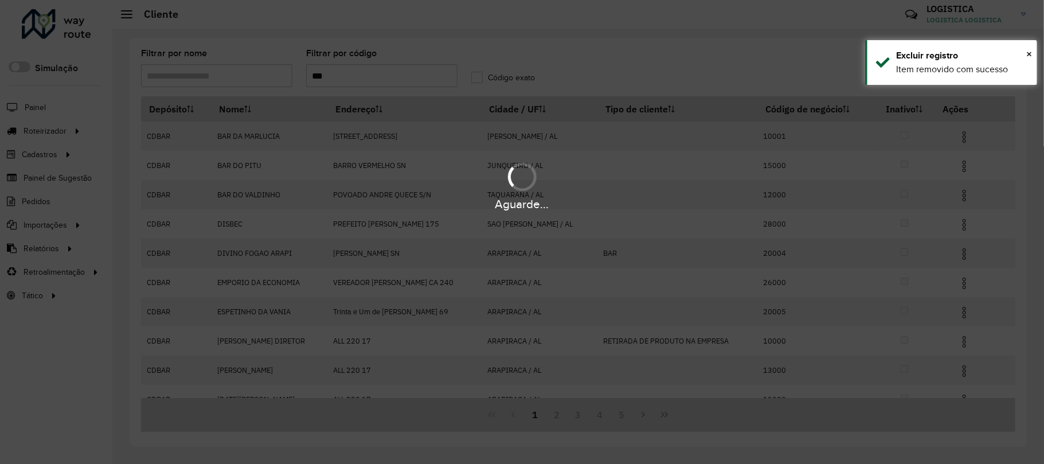
click at [596, 418] on div "Aguarde..." at bounding box center [522, 232] width 1044 height 464
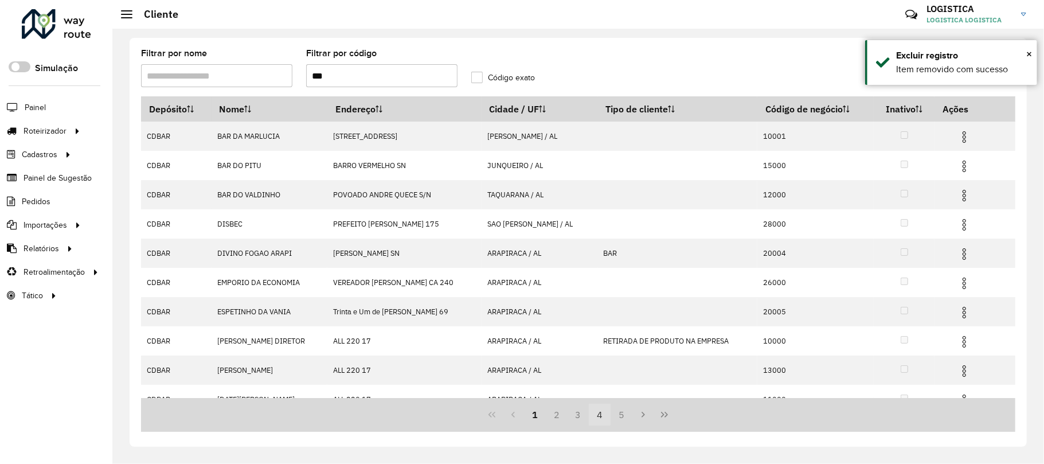
click at [601, 415] on button "4" at bounding box center [600, 415] width 22 height 22
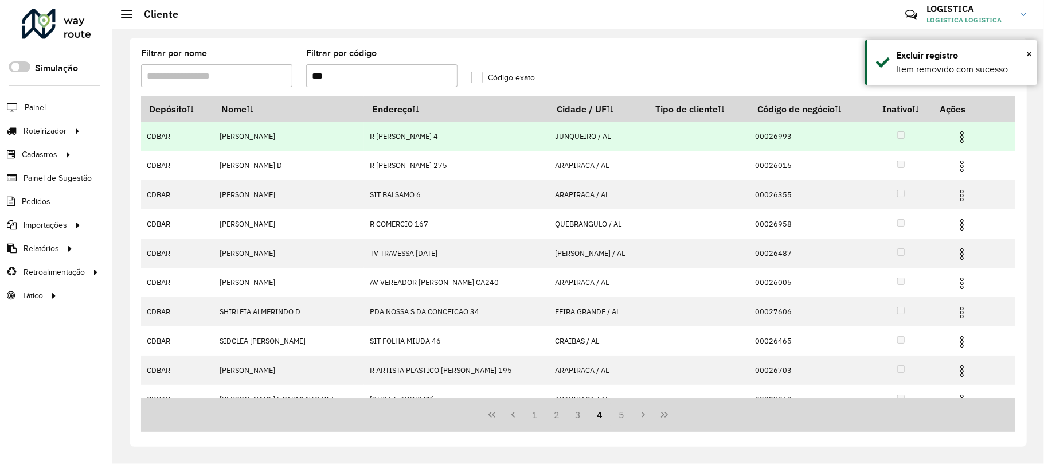
click at [958, 131] on img at bounding box center [962, 137] width 14 height 14
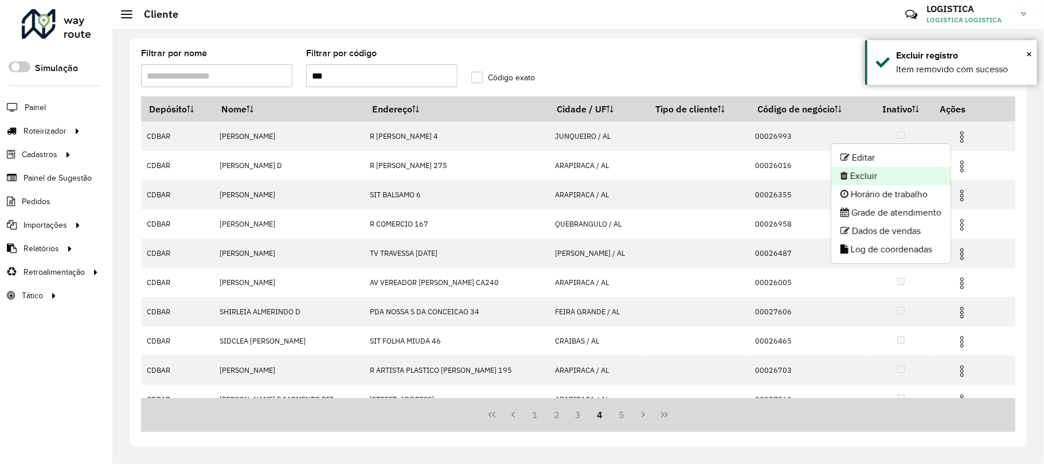
click at [884, 174] on li "Excluir" at bounding box center [890, 176] width 119 height 18
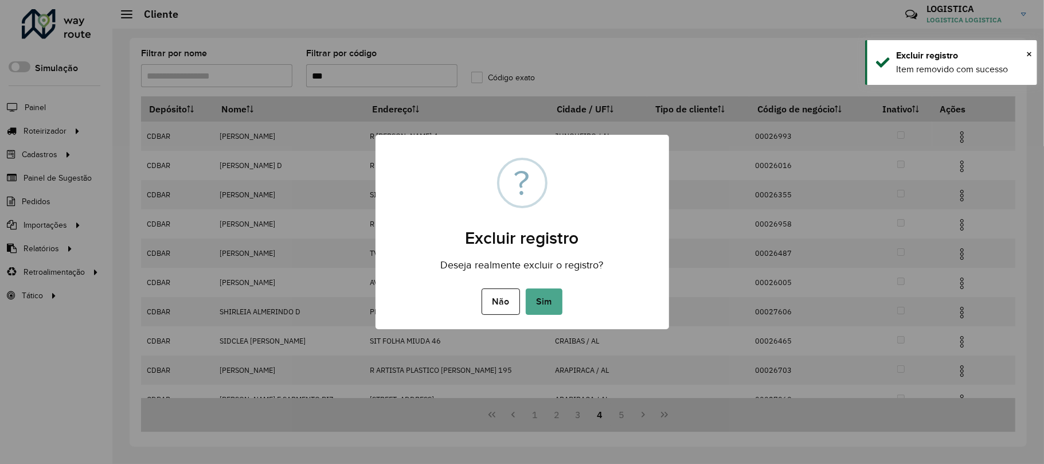
click at [526, 288] on button "Sim" at bounding box center [544, 301] width 37 height 26
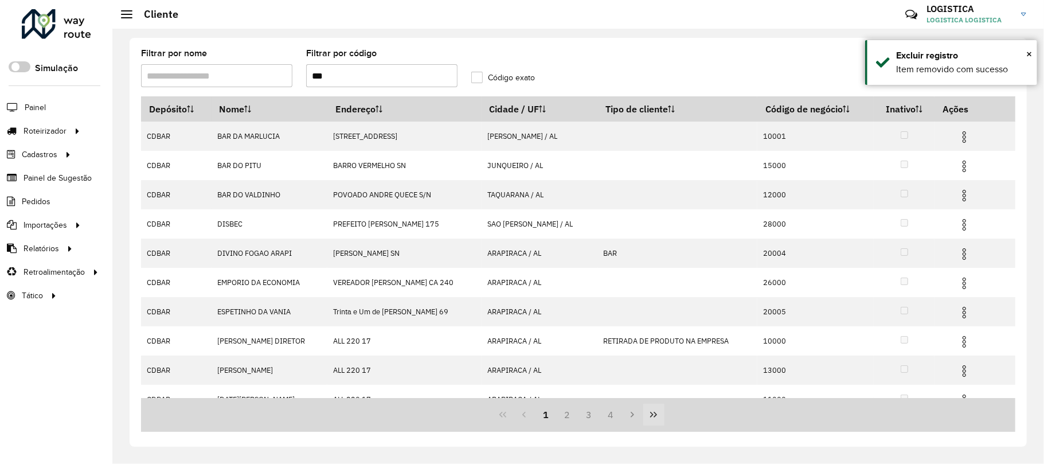
click at [659, 416] on button "Last Page" at bounding box center [654, 415] width 22 height 22
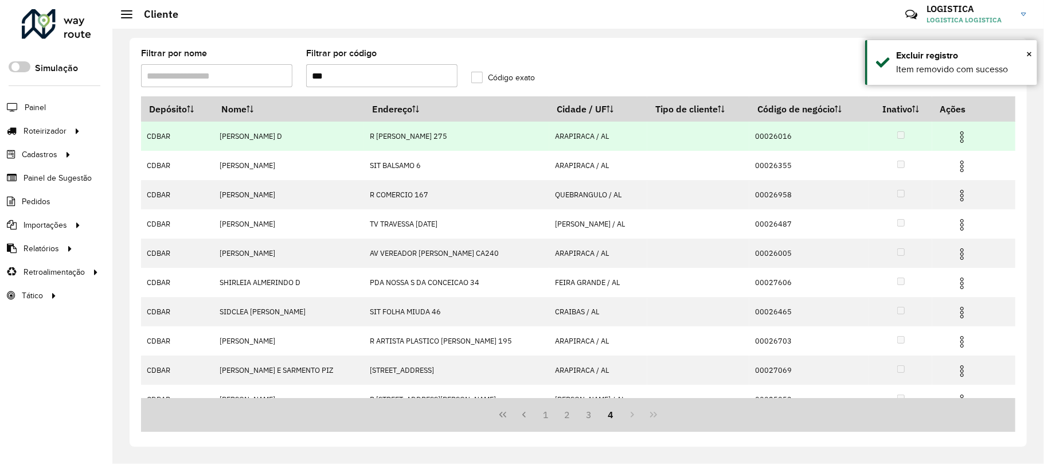
click at [959, 136] on img at bounding box center [962, 137] width 14 height 14
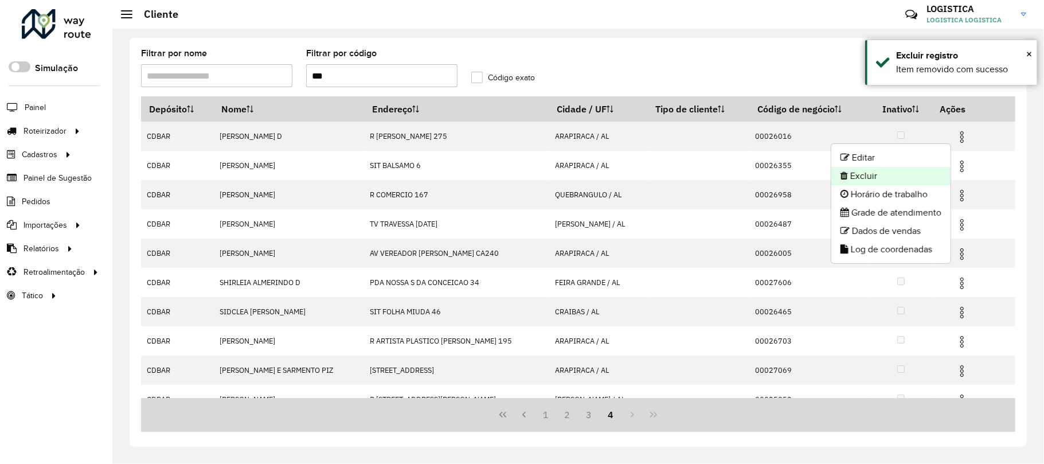
click at [891, 177] on li "Excluir" at bounding box center [890, 176] width 119 height 18
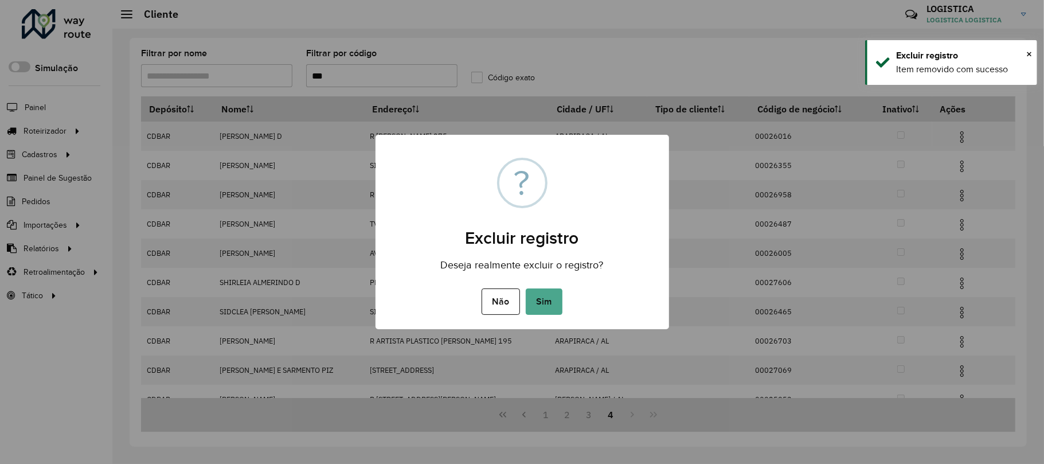
click at [526, 288] on button "Sim" at bounding box center [544, 301] width 37 height 26
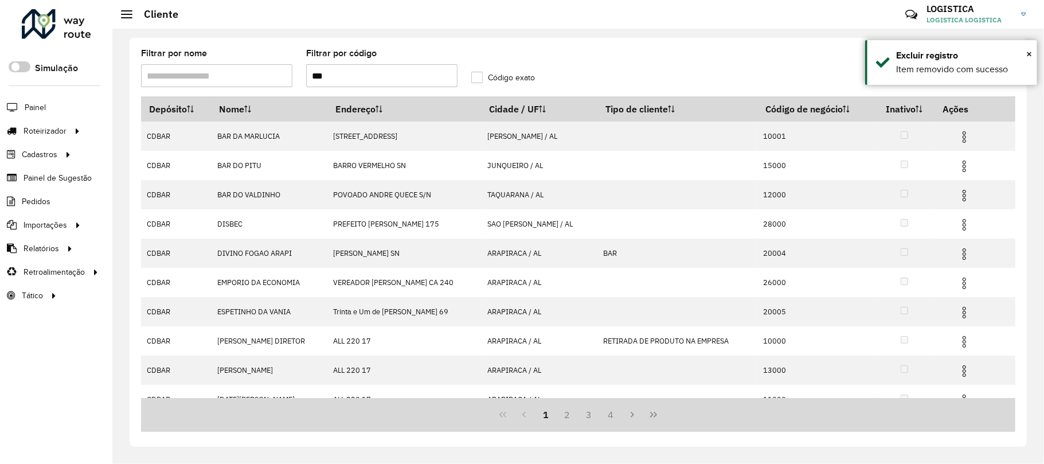
click at [652, 417] on icon "Last Page" at bounding box center [653, 414] width 9 height 9
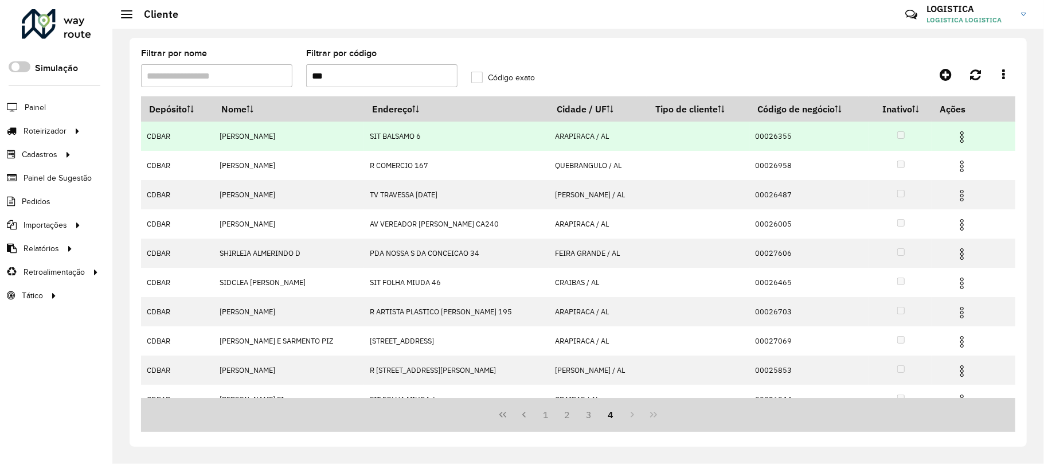
click at [959, 136] on img at bounding box center [962, 137] width 14 height 14
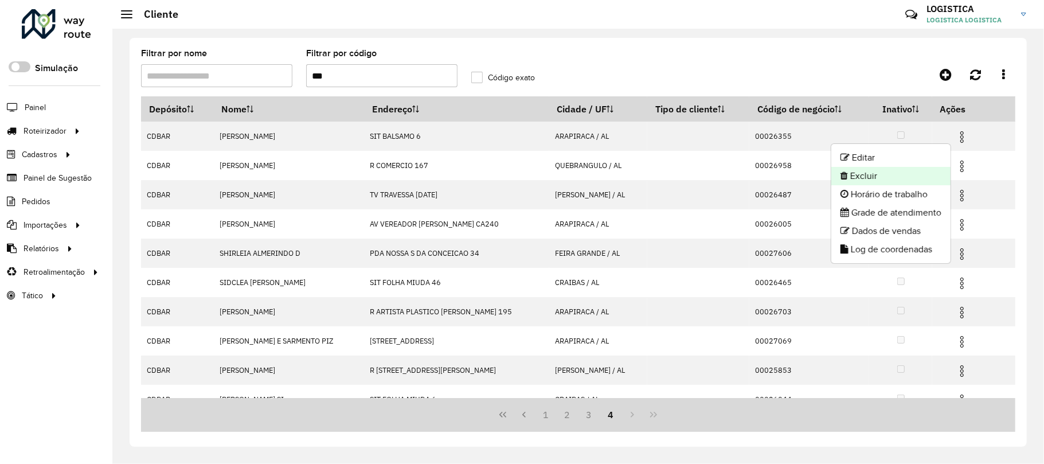
click at [913, 180] on li "Excluir" at bounding box center [890, 176] width 119 height 18
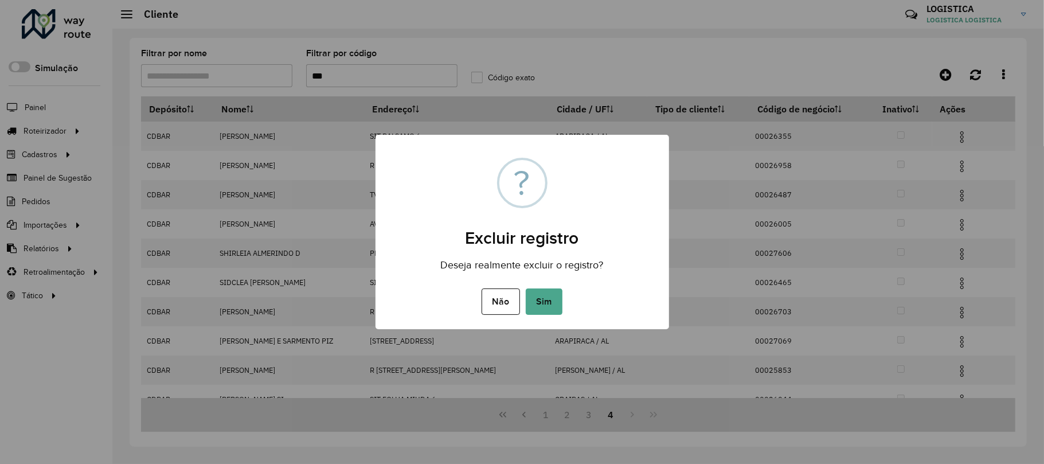
click at [526, 288] on button "Sim" at bounding box center [544, 301] width 37 height 26
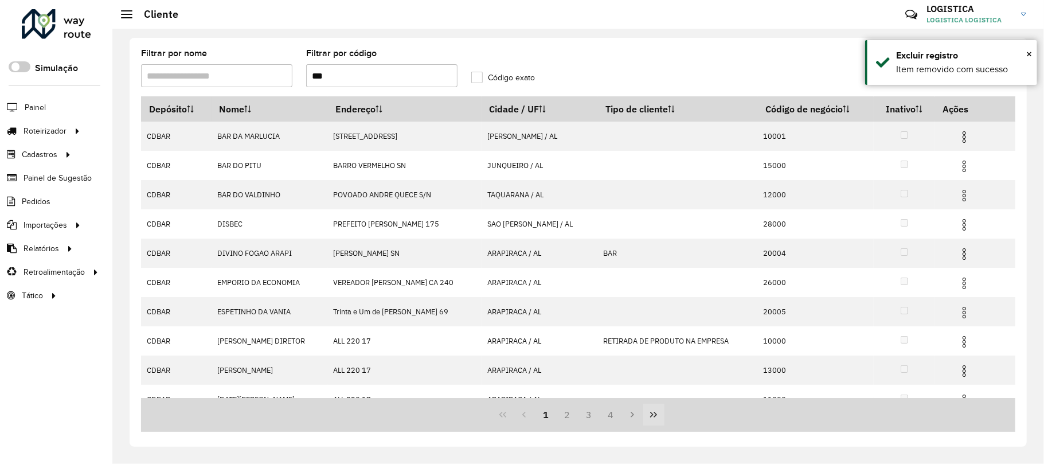
click at [644, 414] on button "Last Page" at bounding box center [654, 415] width 22 height 22
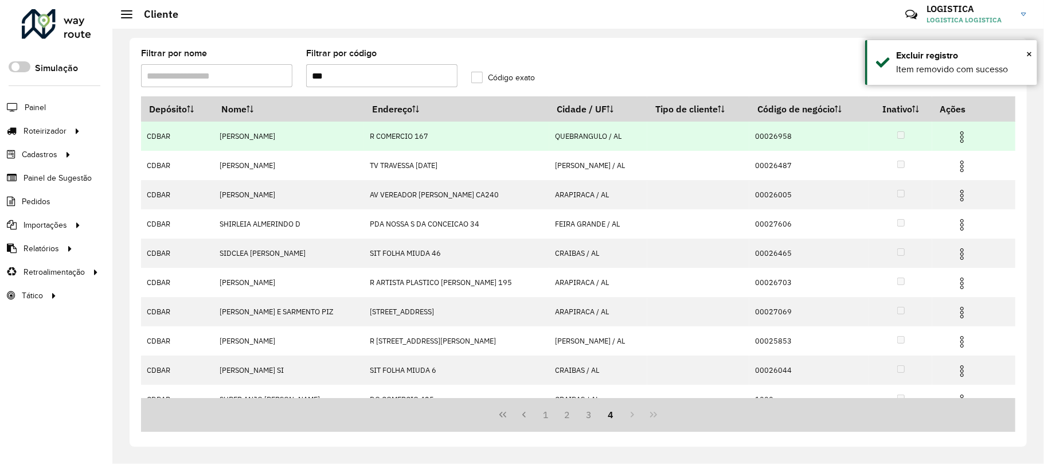
click at [956, 144] on td at bounding box center [966, 136] width 69 height 29
drag, startPoint x: 956, startPoint y: 135, endPoint x: 950, endPoint y: 140, distance: 7.8
click at [955, 136] on img at bounding box center [962, 137] width 14 height 14
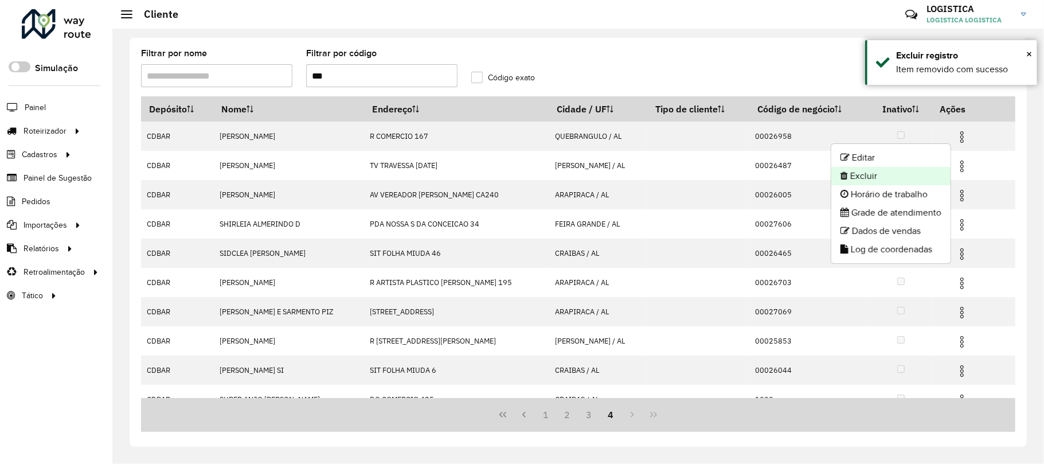
click at [910, 173] on li "Excluir" at bounding box center [890, 176] width 119 height 18
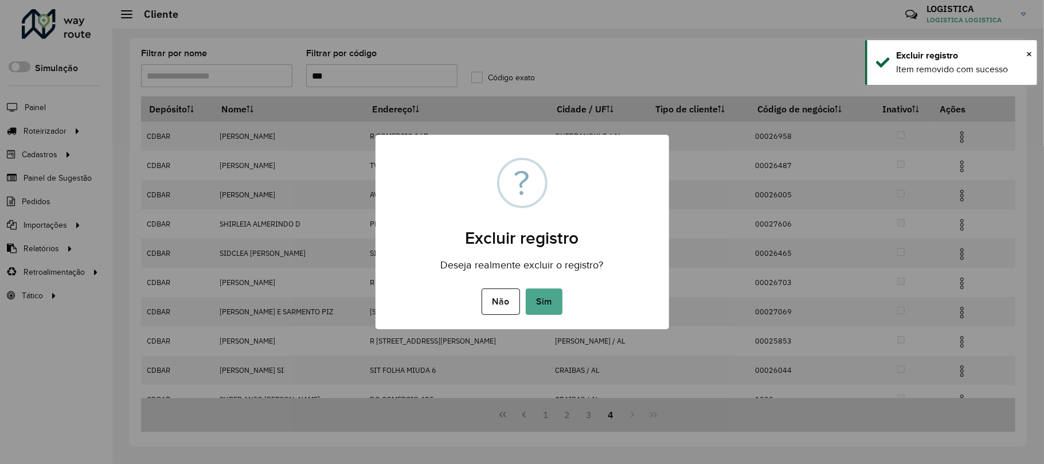
click at [526, 288] on button "Sim" at bounding box center [544, 301] width 37 height 26
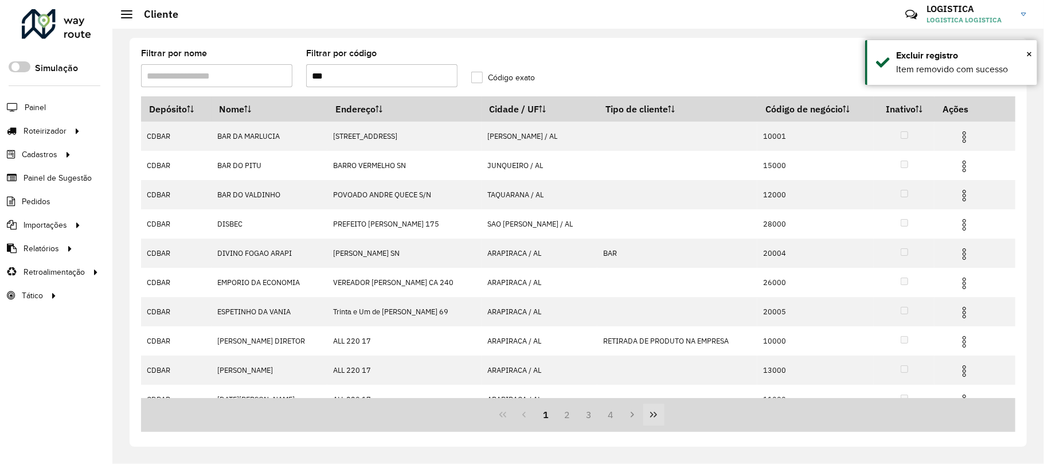
click at [655, 416] on icon "Last Page" at bounding box center [653, 414] width 9 height 9
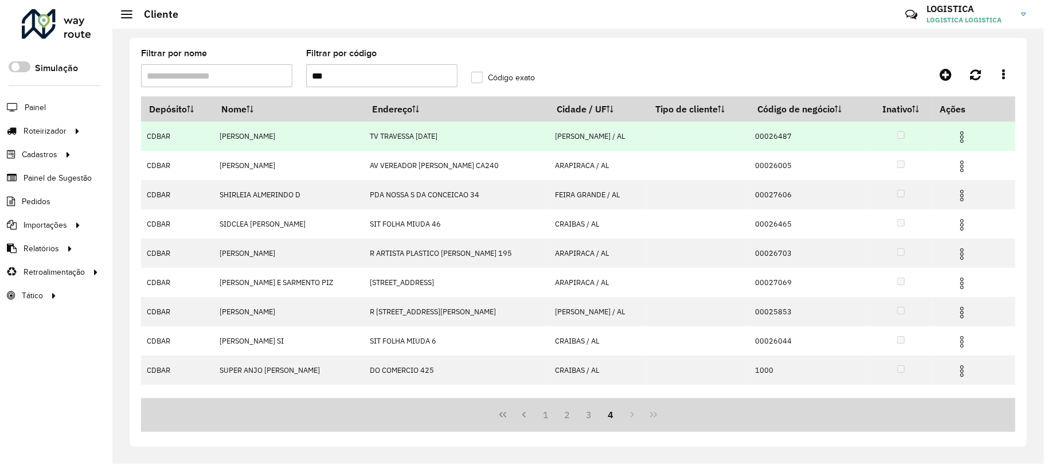
click at [962, 132] on img at bounding box center [962, 137] width 14 height 14
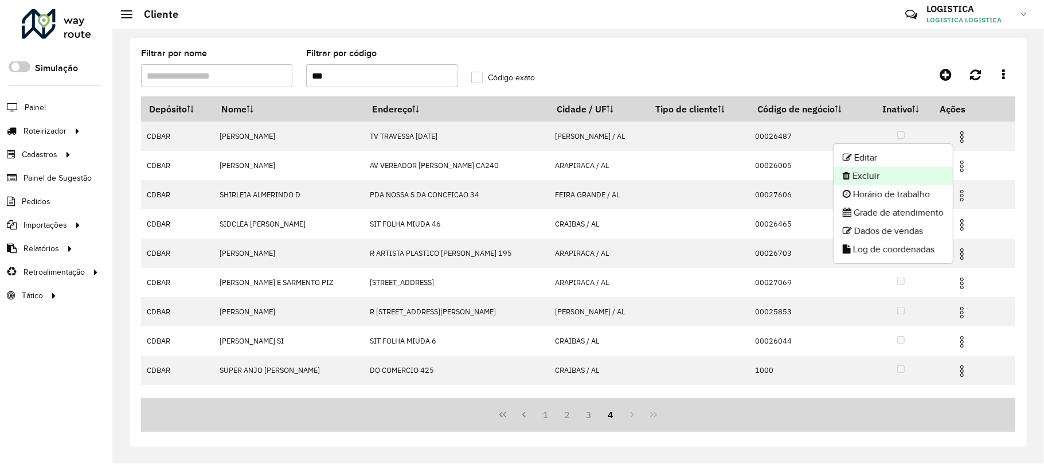
click at [917, 182] on li "Excluir" at bounding box center [893, 176] width 119 height 18
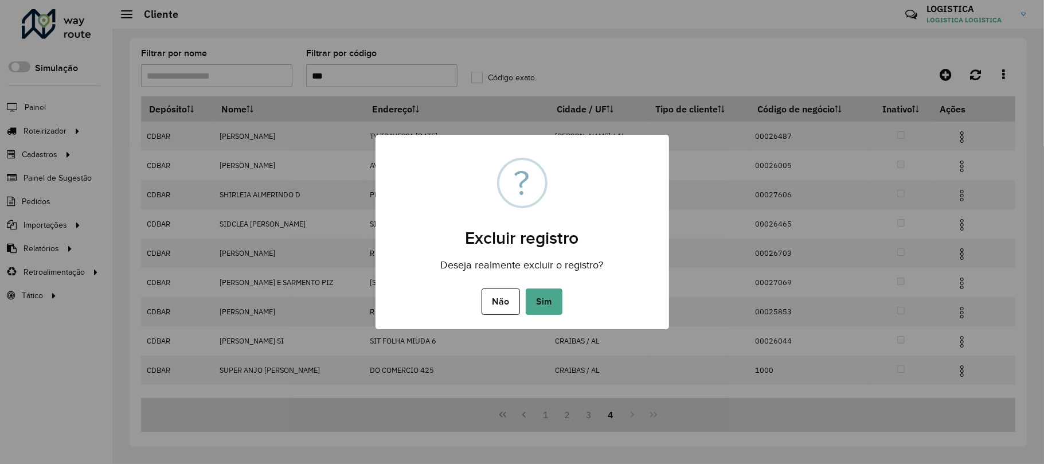
click at [526, 288] on button "Sim" at bounding box center [544, 301] width 37 height 26
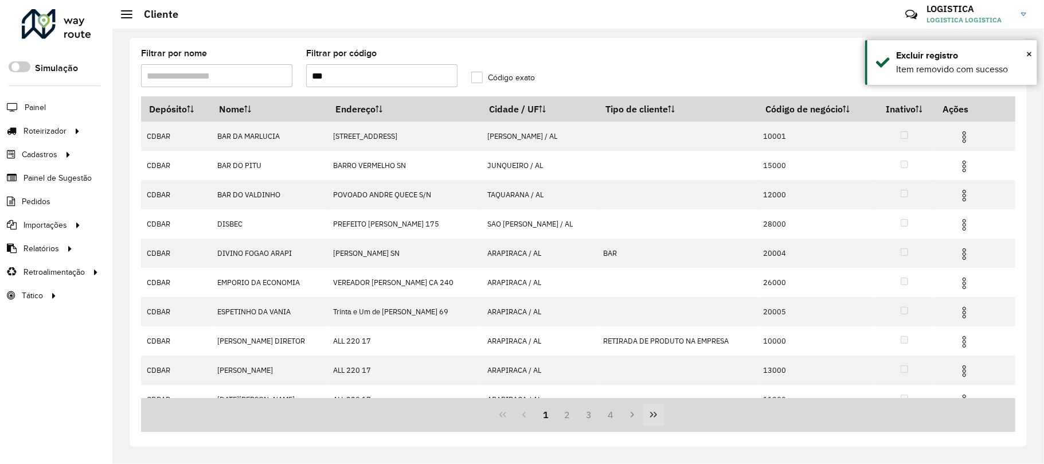
click at [654, 411] on icon "Last Page" at bounding box center [653, 414] width 9 height 9
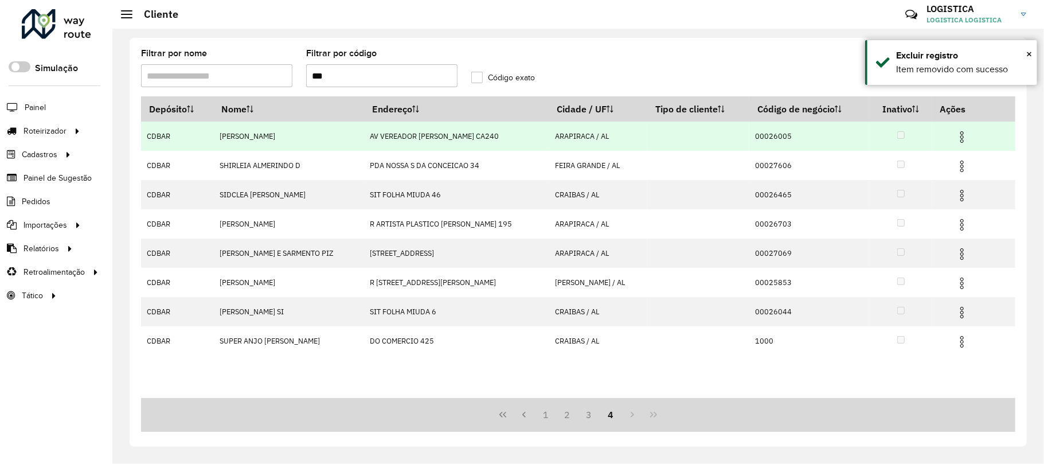
click at [957, 136] on img at bounding box center [962, 137] width 14 height 14
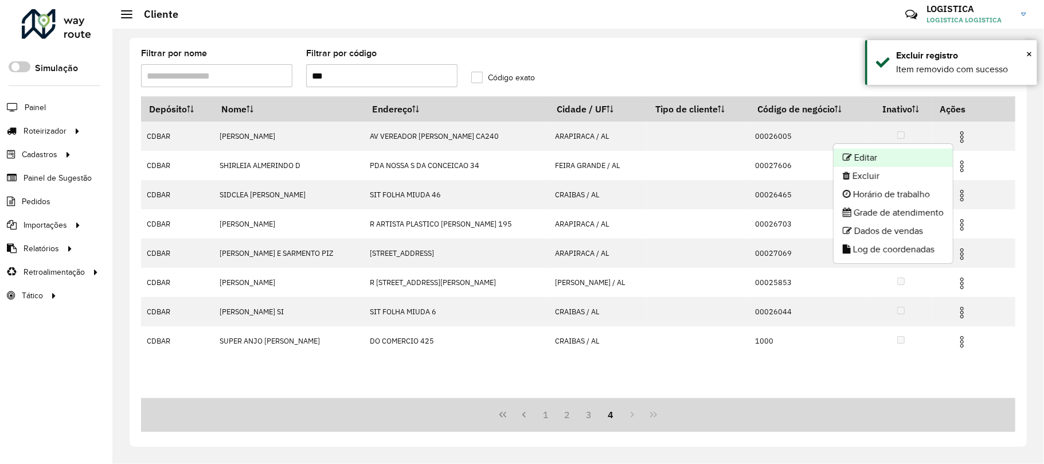
click at [918, 165] on li "Editar" at bounding box center [893, 157] width 119 height 18
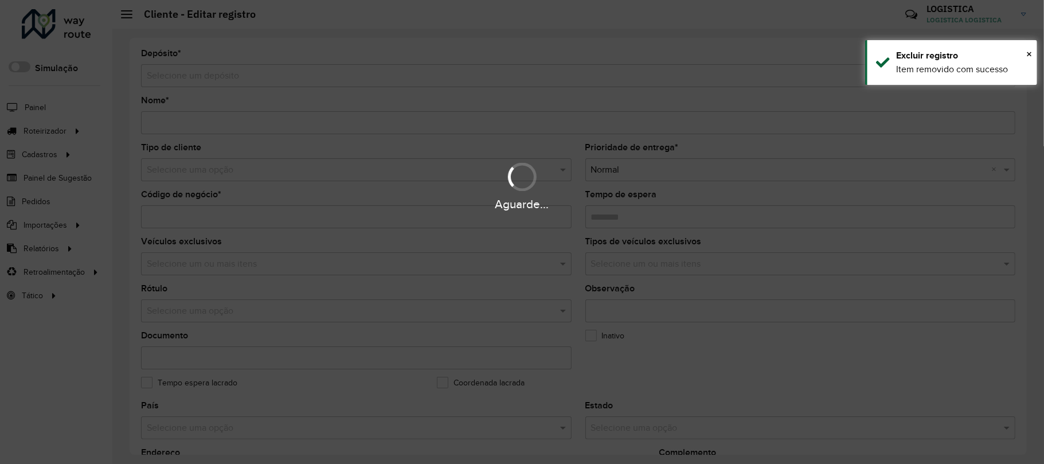
type input "**********"
type input "********"
type input "**********"
type input "*********"
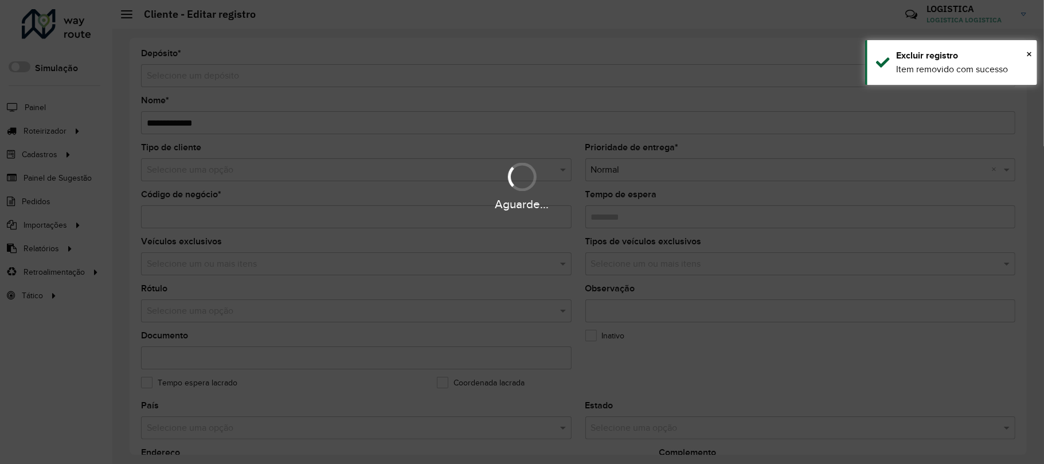
type input "********"
type input "**********"
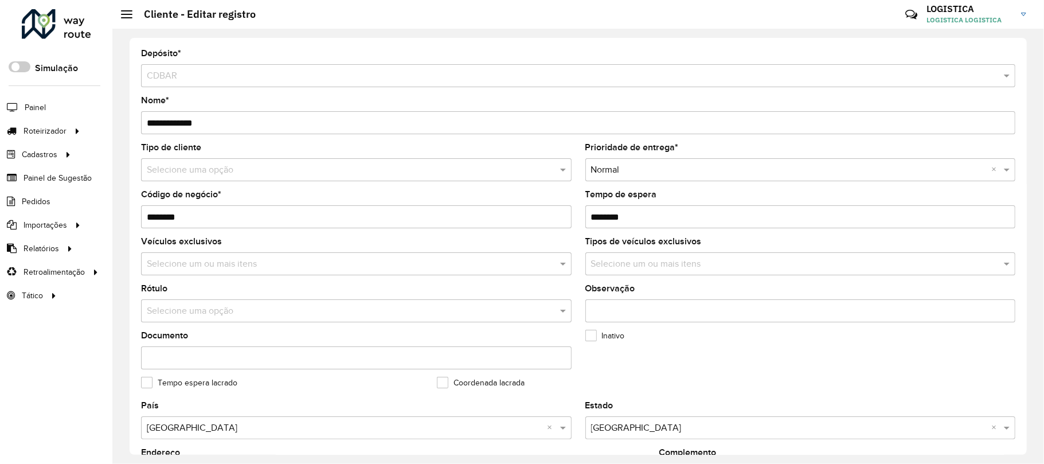
scroll to position [388, 0]
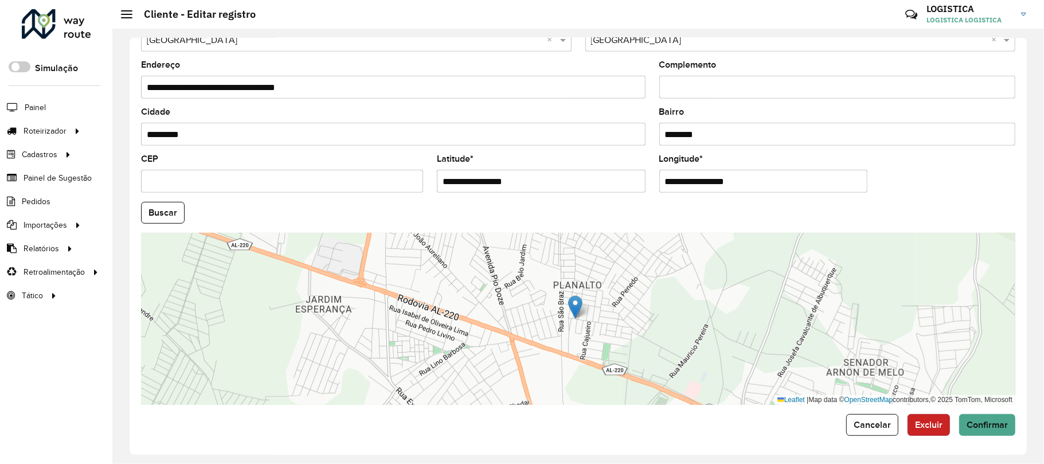
click at [930, 416] on button "Excluir" at bounding box center [929, 425] width 42 height 22
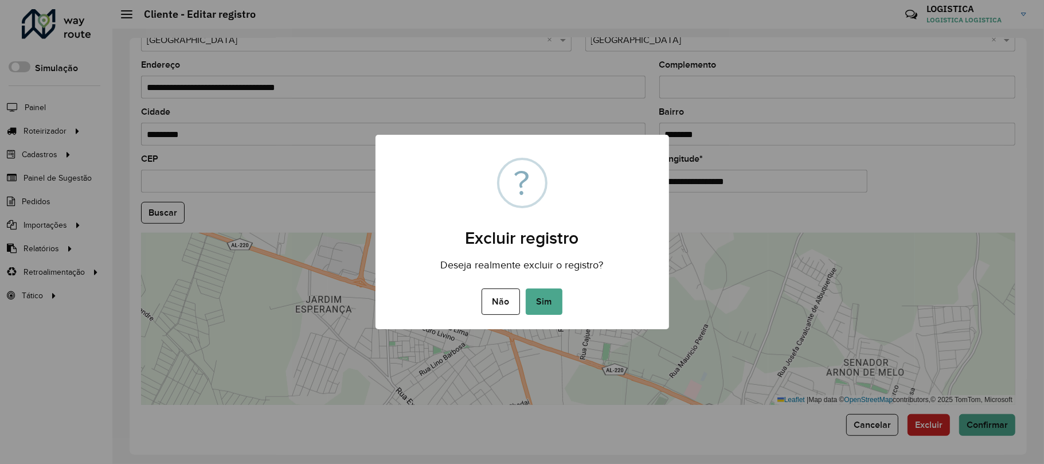
click at [526, 288] on button "Sim" at bounding box center [544, 301] width 37 height 26
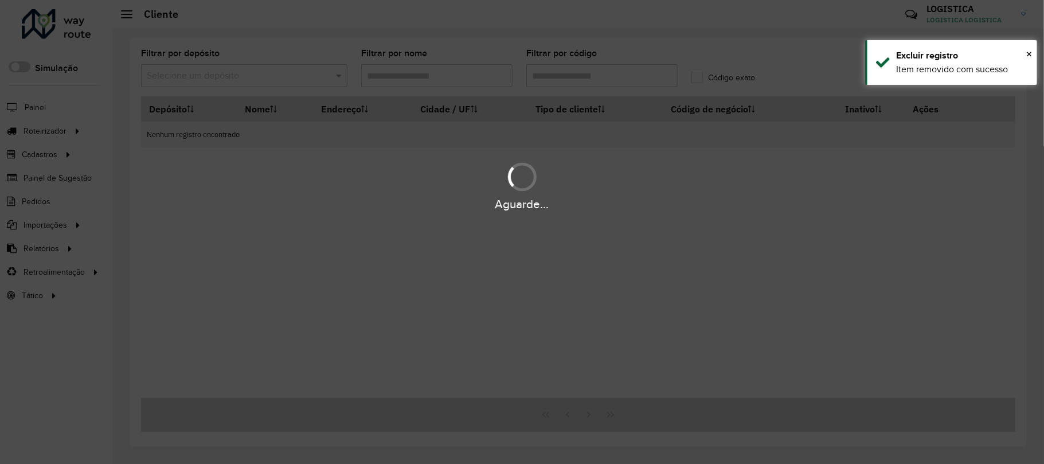
type input "***"
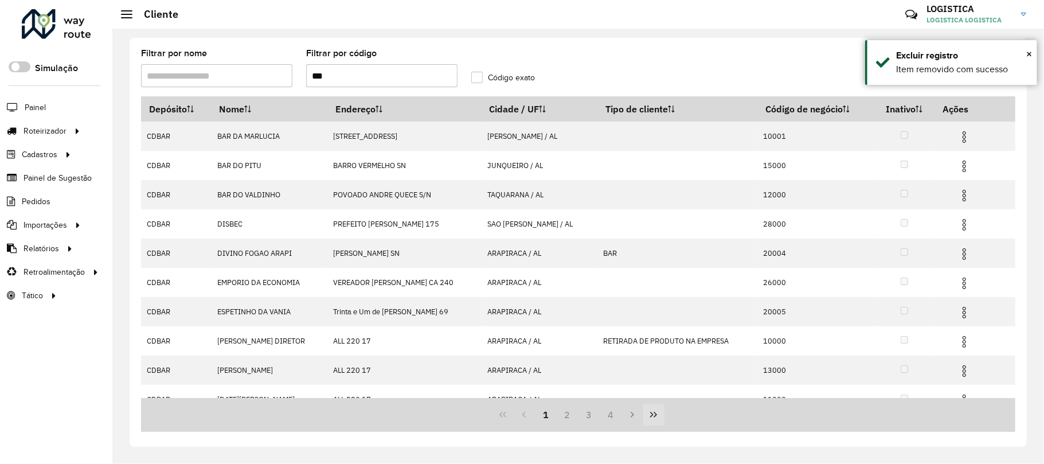
click at [654, 413] on icon "Last Page" at bounding box center [653, 414] width 9 height 9
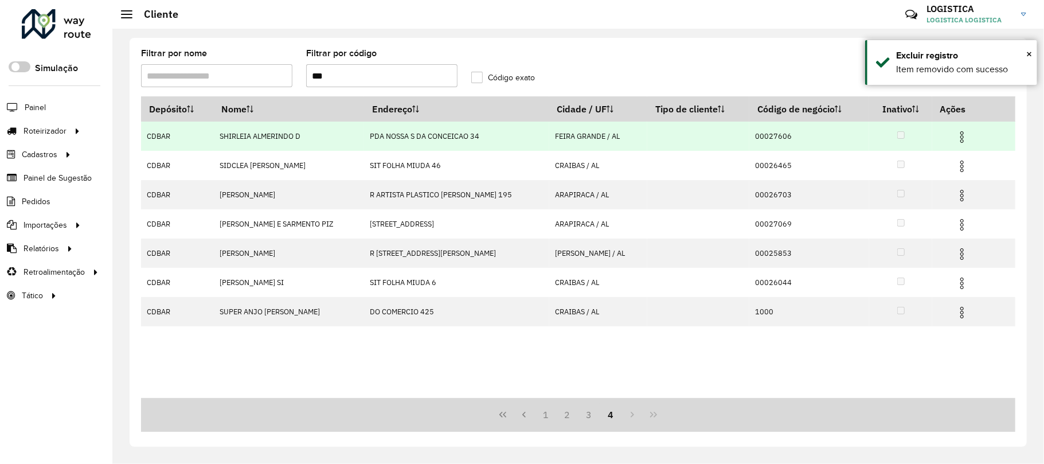
click at [962, 134] on img at bounding box center [962, 137] width 14 height 14
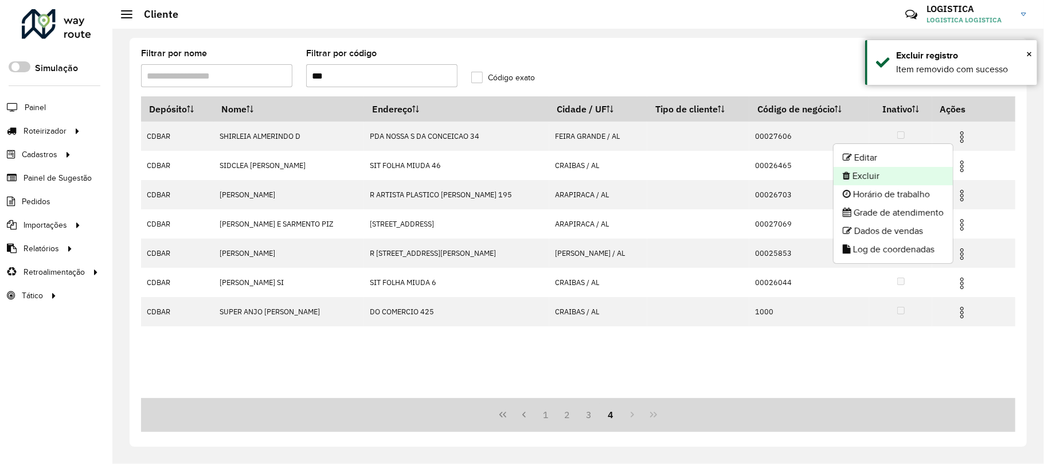
click at [907, 177] on li "Excluir" at bounding box center [893, 176] width 119 height 18
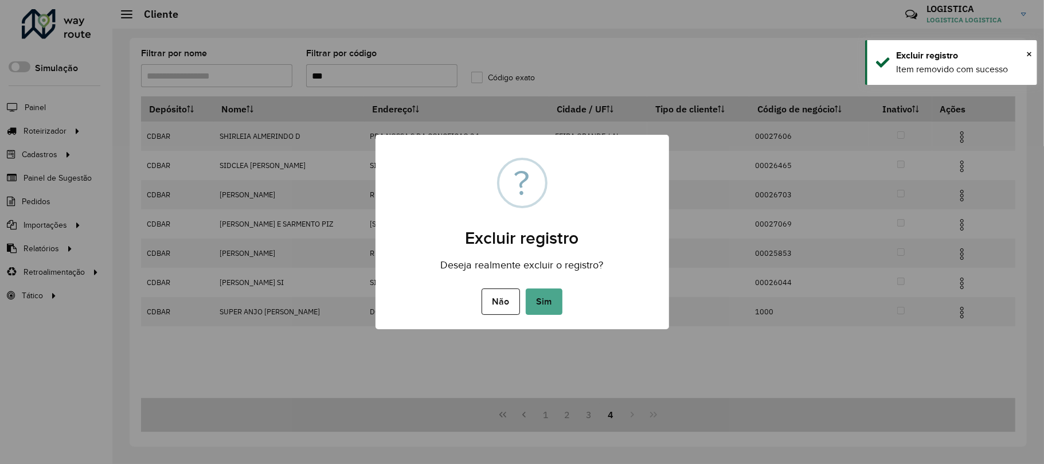
click at [526, 288] on button "Sim" at bounding box center [544, 301] width 37 height 26
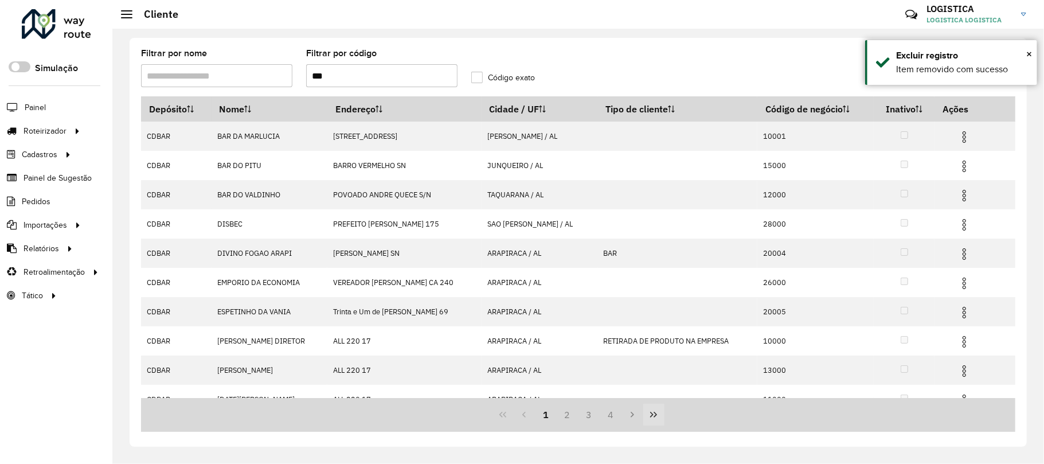
click at [656, 416] on icon "Last Page" at bounding box center [653, 415] width 7 height 6
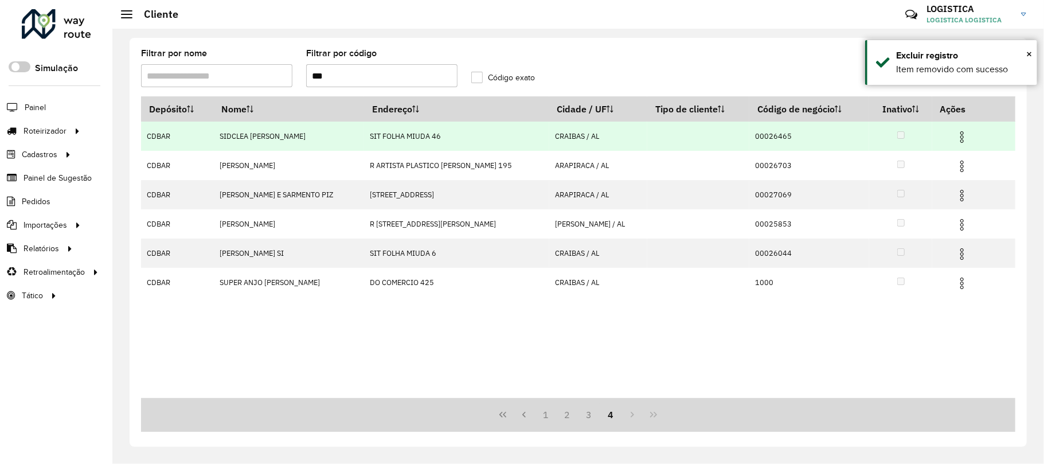
click at [961, 138] on img at bounding box center [962, 137] width 14 height 14
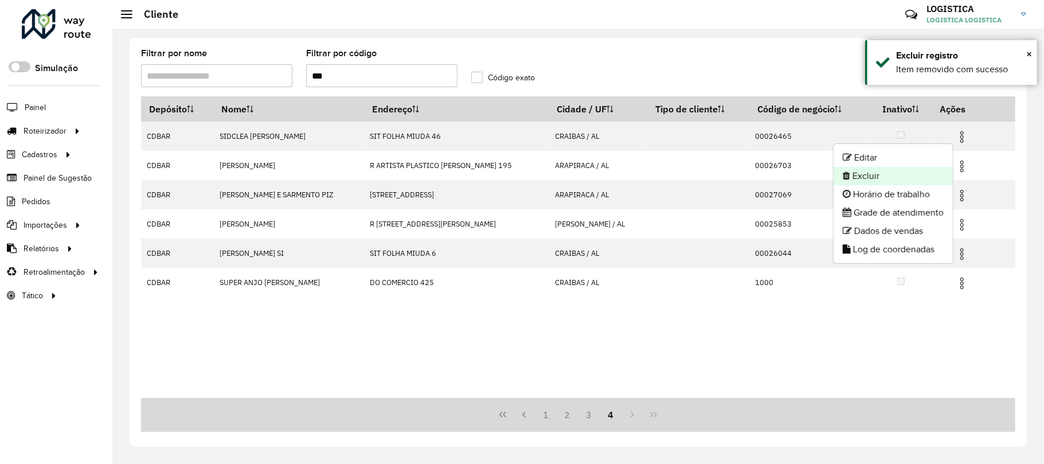
click at [908, 178] on li "Excluir" at bounding box center [893, 176] width 119 height 18
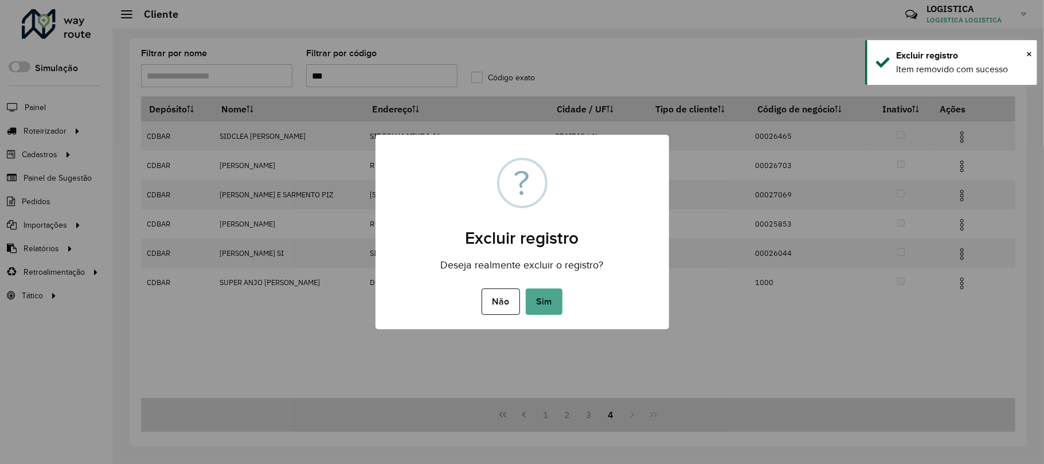
click at [526, 288] on button "Sim" at bounding box center [544, 301] width 37 height 26
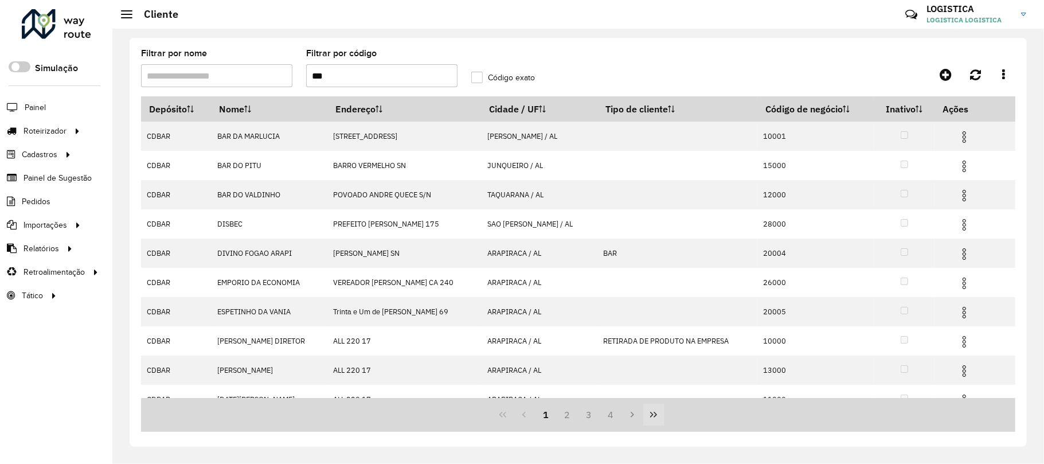
click at [656, 412] on icon "Last Page" at bounding box center [653, 414] width 9 height 9
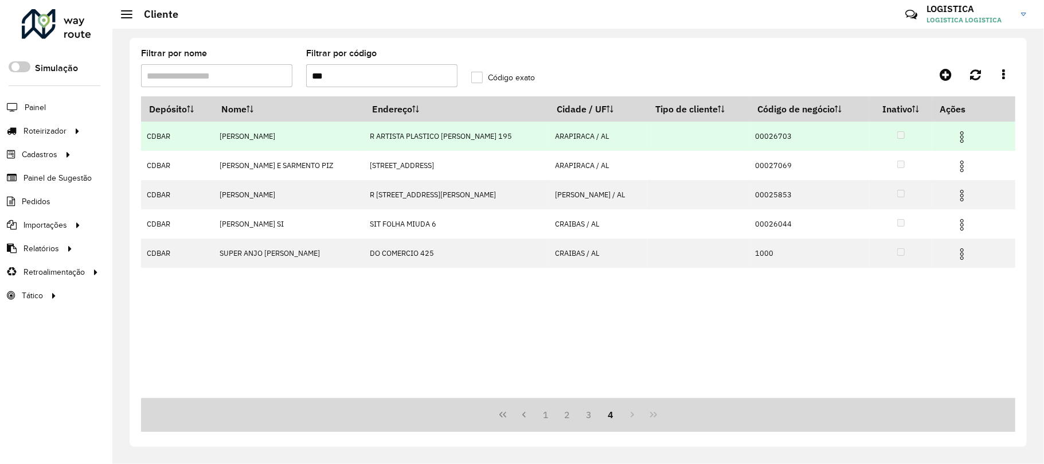
click at [959, 140] on img at bounding box center [962, 137] width 14 height 14
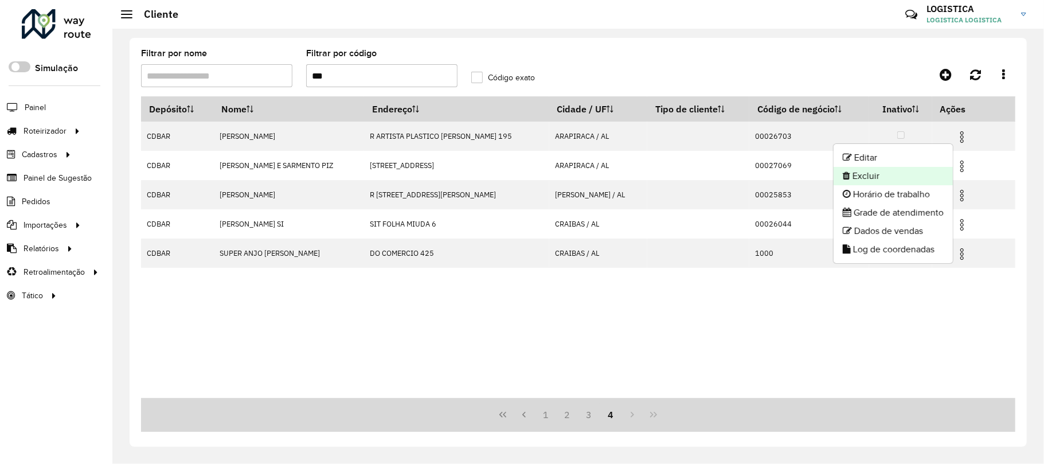
click at [906, 182] on li "Excluir" at bounding box center [893, 176] width 119 height 18
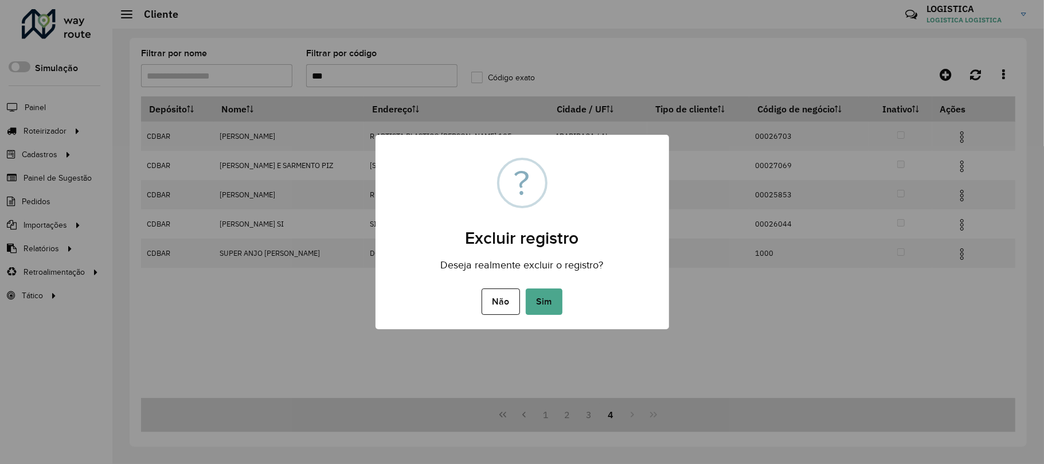
click at [526, 288] on button "Sim" at bounding box center [544, 301] width 37 height 26
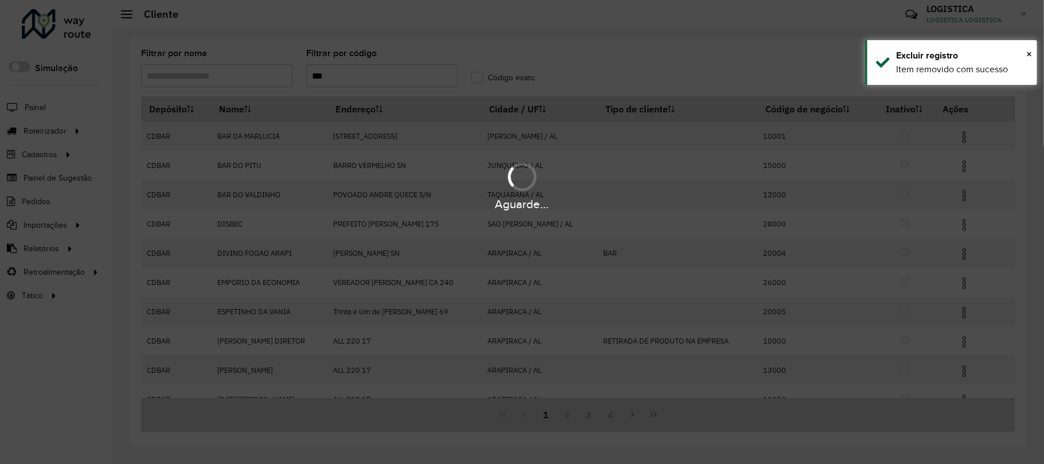
click at [649, 413] on icon "Last Page" at bounding box center [653, 414] width 9 height 9
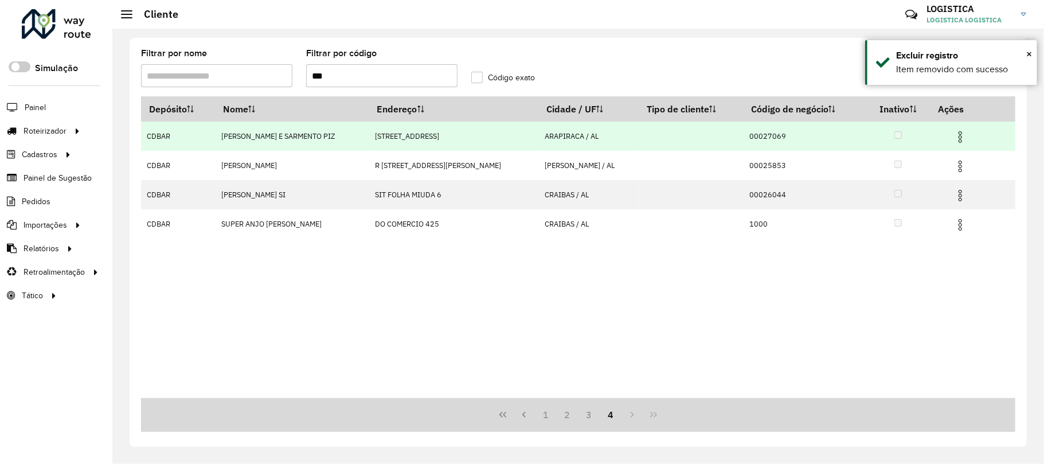
click at [959, 135] on img at bounding box center [960, 137] width 14 height 14
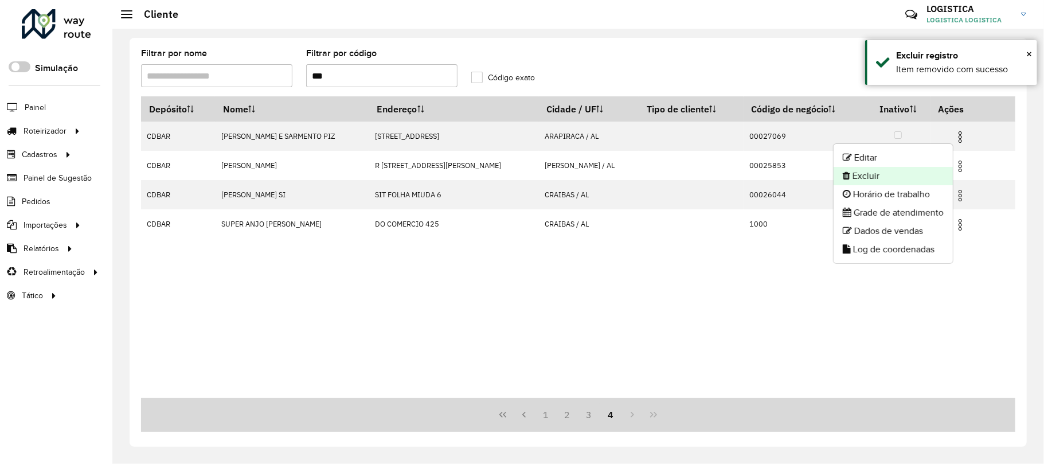
click at [925, 182] on li "Excluir" at bounding box center [893, 176] width 119 height 18
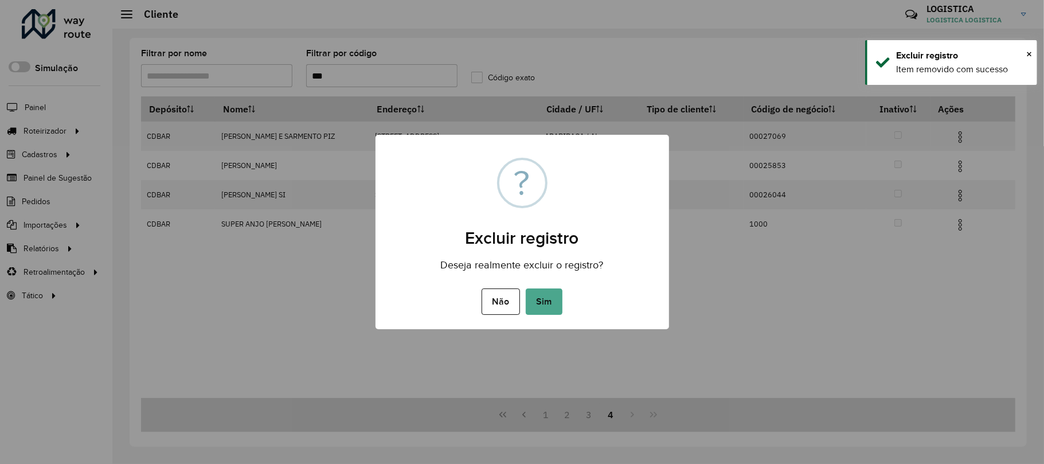
click at [526, 288] on button "Sim" at bounding box center [544, 301] width 37 height 26
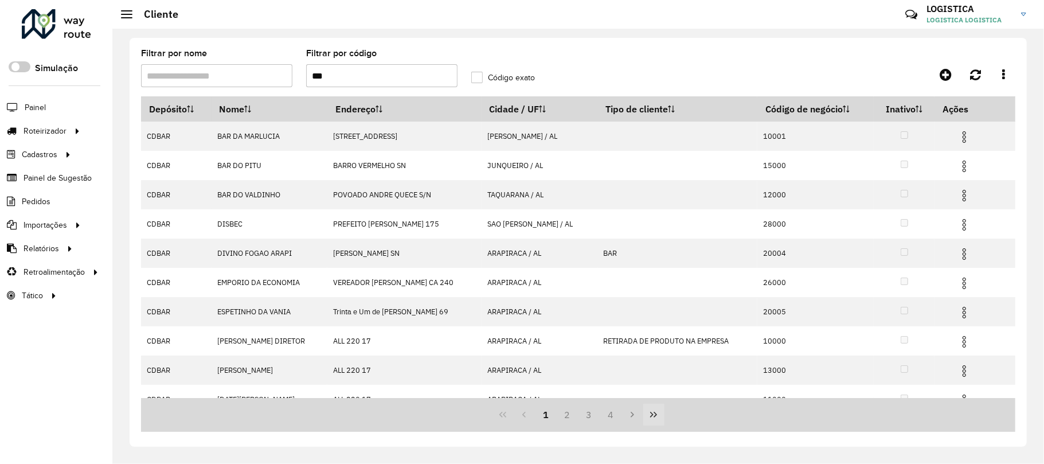
click at [654, 411] on icon "Last Page" at bounding box center [653, 414] width 9 height 9
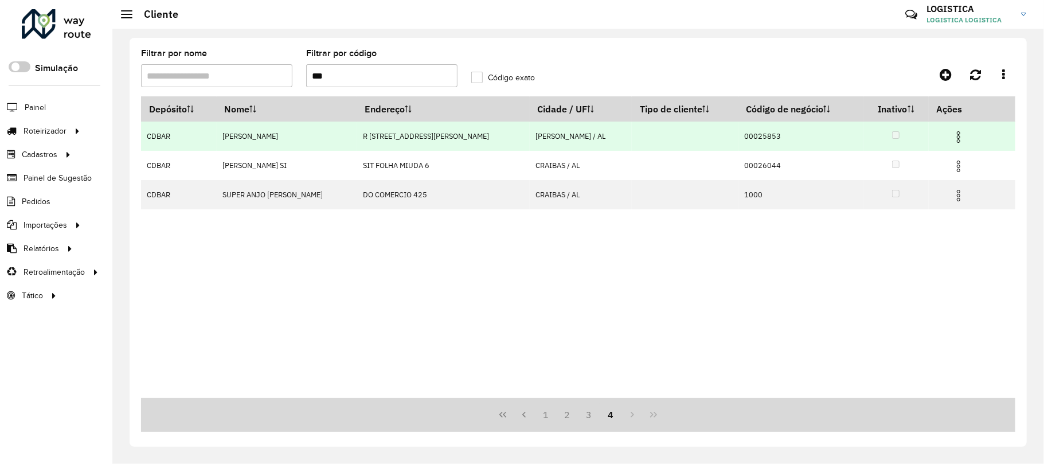
click at [966, 143] on img at bounding box center [959, 137] width 14 height 14
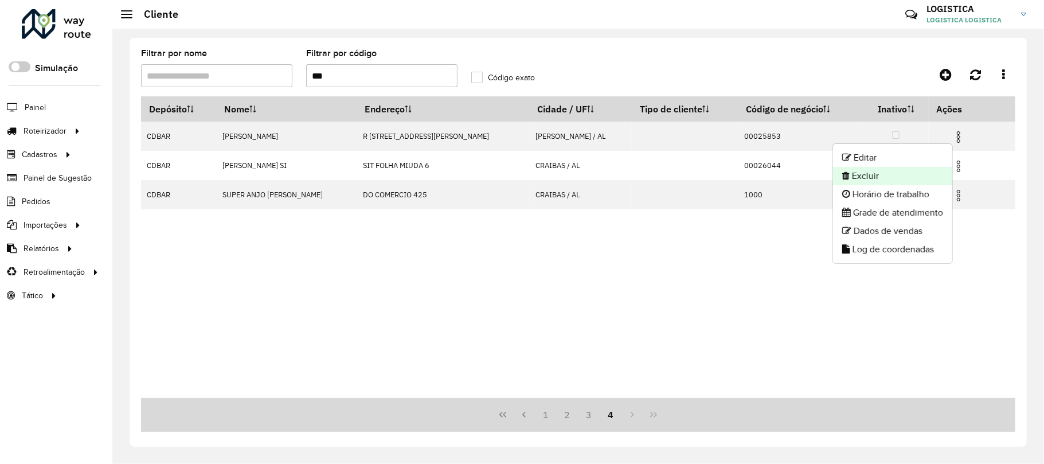
click at [907, 179] on li "Excluir" at bounding box center [892, 176] width 119 height 18
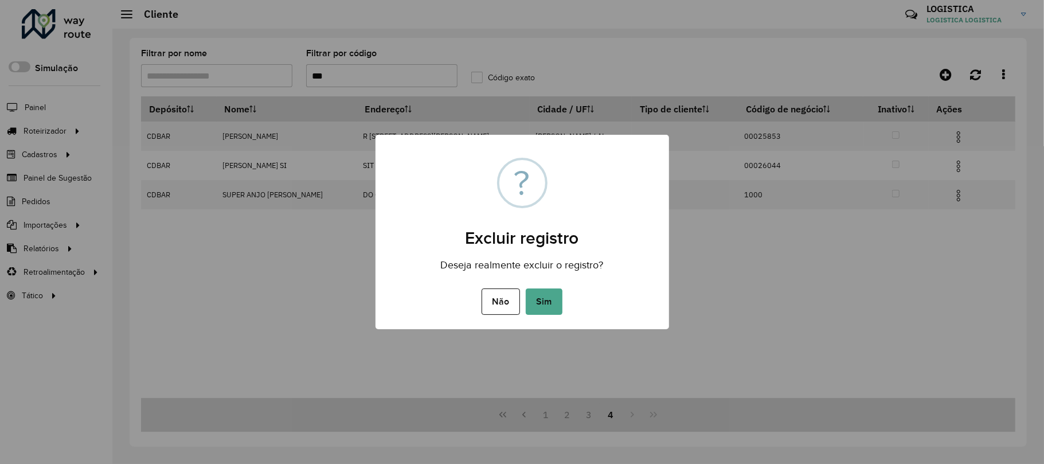
click at [526, 288] on button "Sim" at bounding box center [544, 301] width 37 height 26
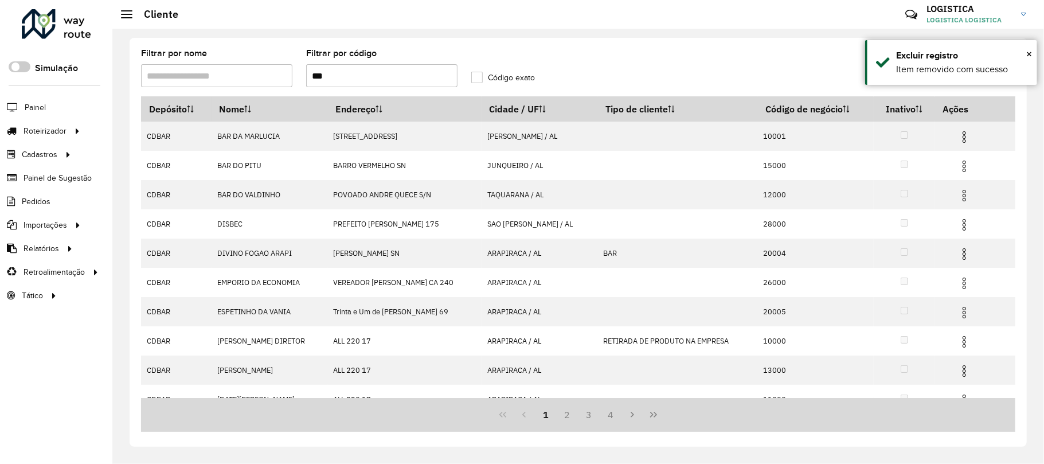
click at [654, 411] on icon "Last Page" at bounding box center [653, 414] width 9 height 9
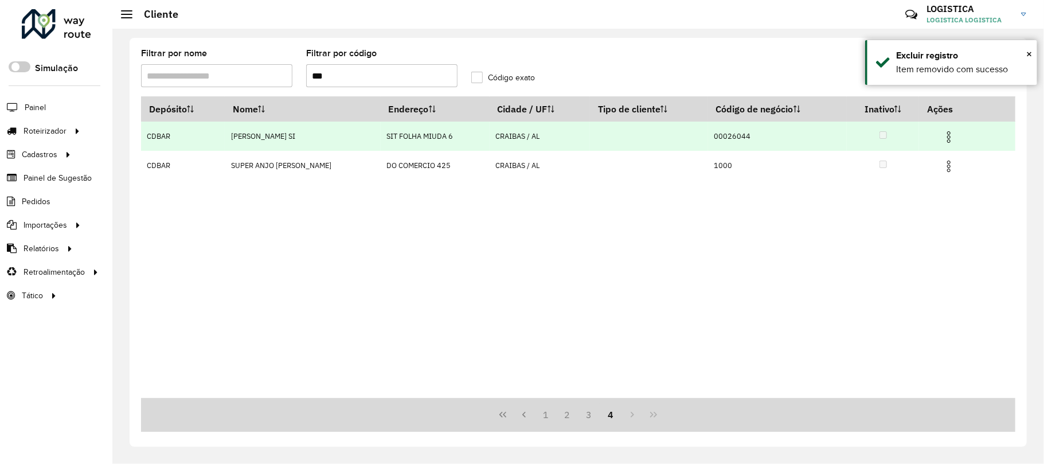
click at [947, 134] on img at bounding box center [949, 137] width 14 height 14
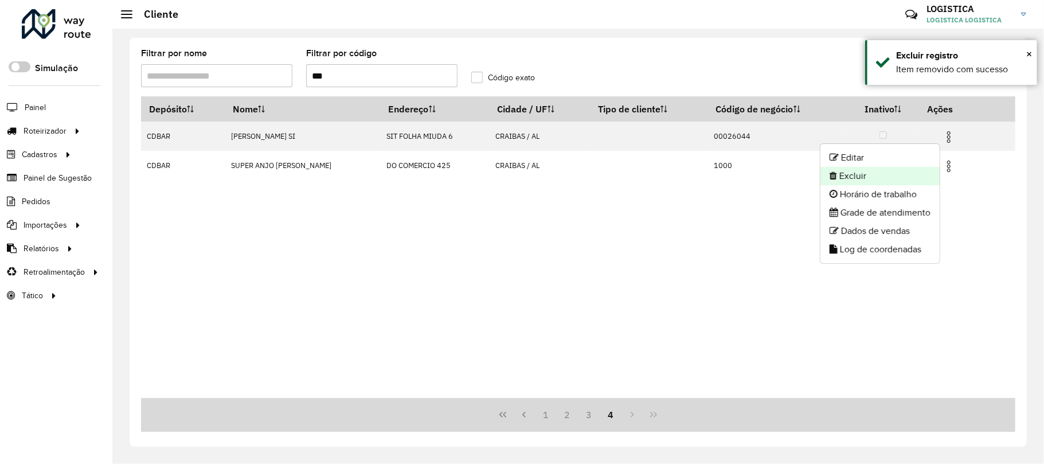
click at [890, 169] on li "Excluir" at bounding box center [879, 176] width 119 height 18
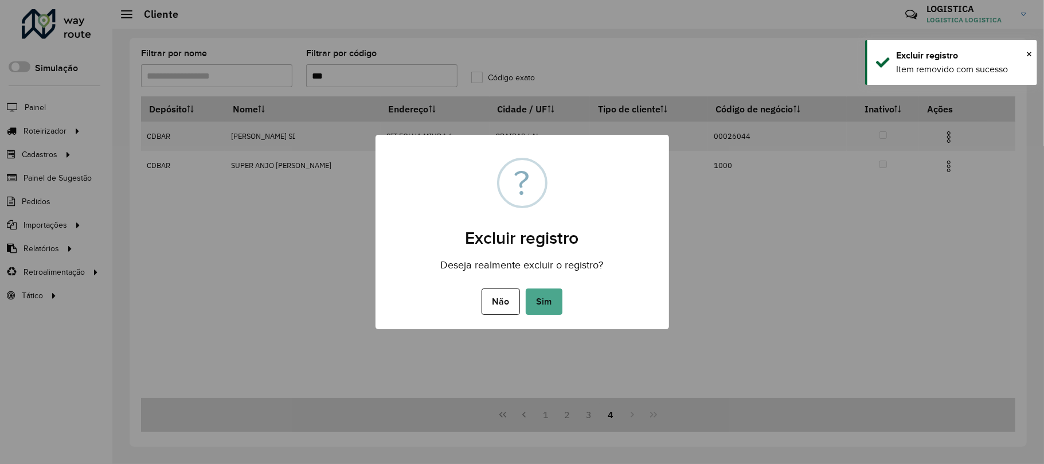
click at [526, 288] on button "Sim" at bounding box center [544, 301] width 37 height 26
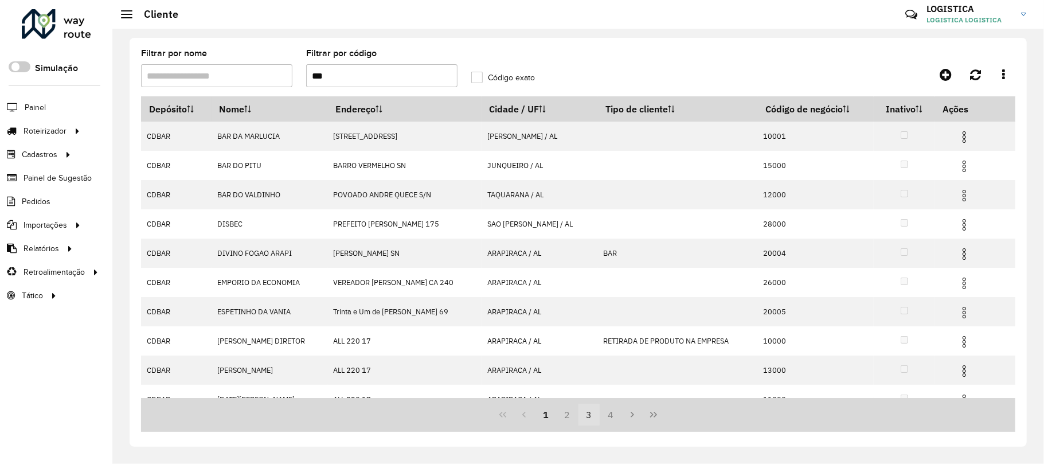
click at [594, 413] on button "3" at bounding box center [590, 415] width 22 height 22
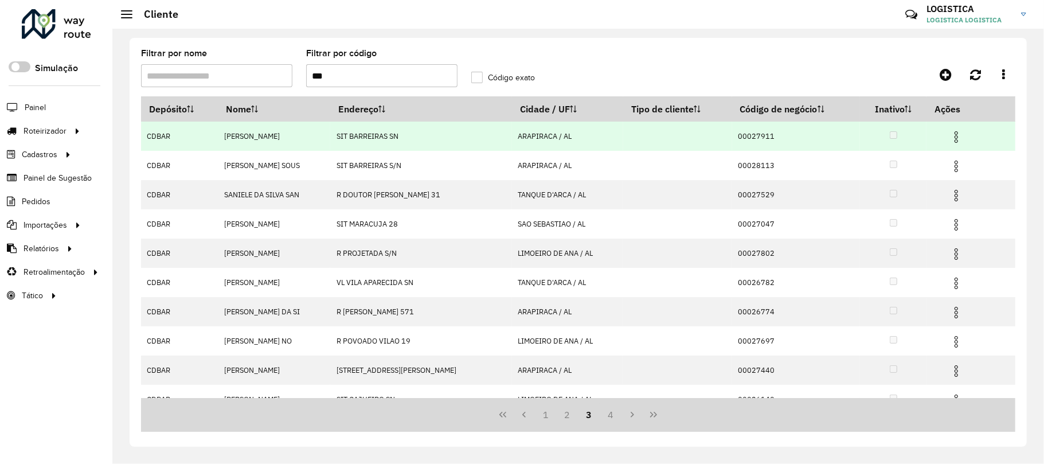
click at [955, 143] on img at bounding box center [956, 137] width 14 height 14
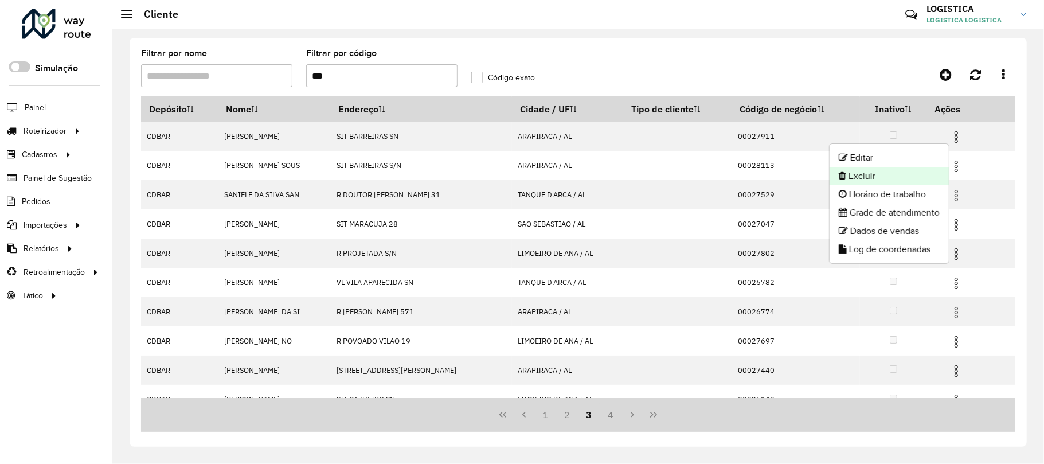
click at [909, 175] on li "Excluir" at bounding box center [889, 176] width 119 height 18
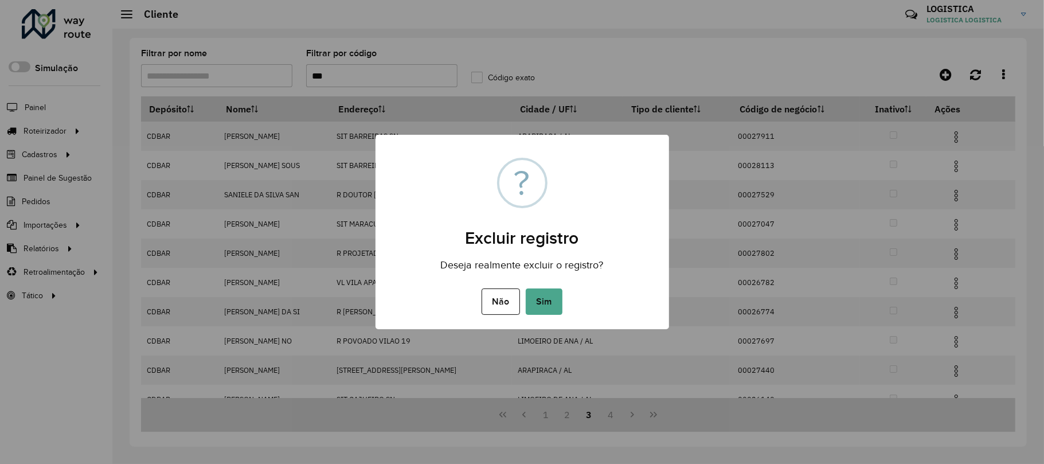
click at [526, 288] on button "Sim" at bounding box center [544, 301] width 37 height 26
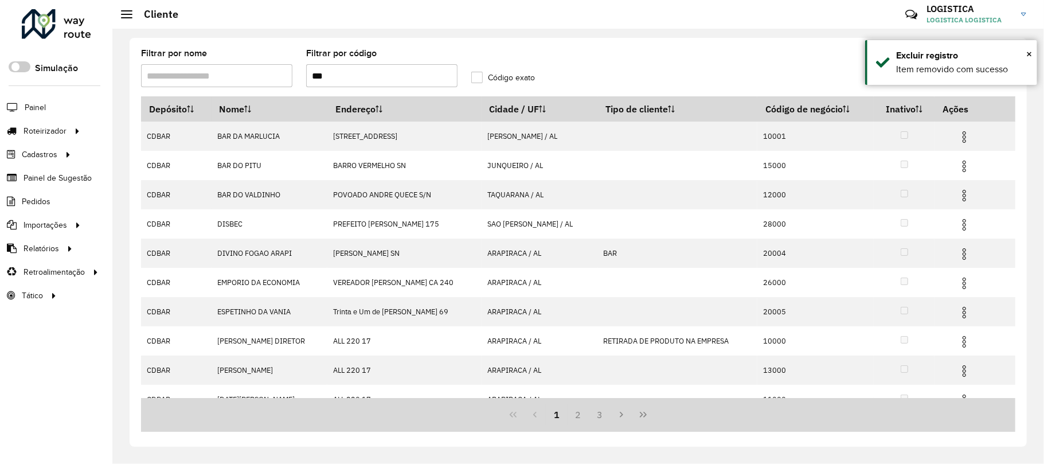
click at [644, 414] on icon "Last Page" at bounding box center [643, 414] width 9 height 9
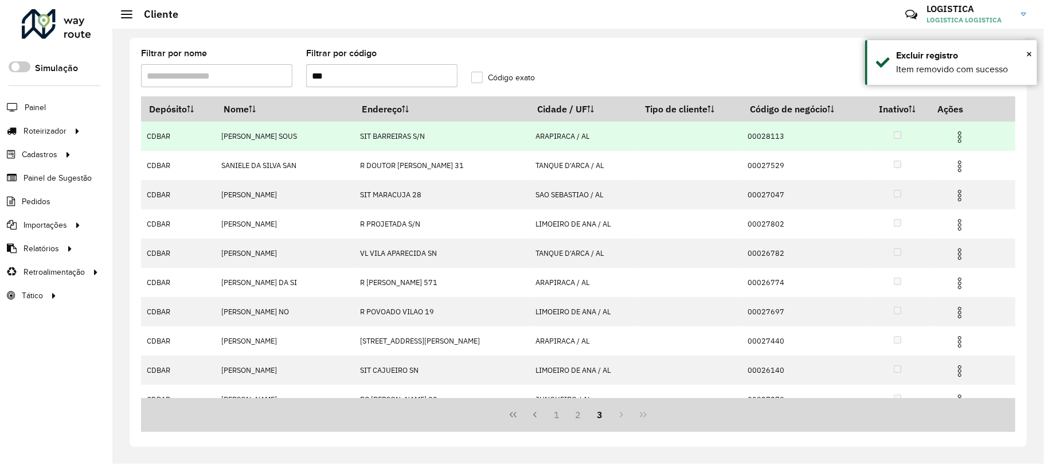
click at [954, 131] on img at bounding box center [960, 137] width 14 height 14
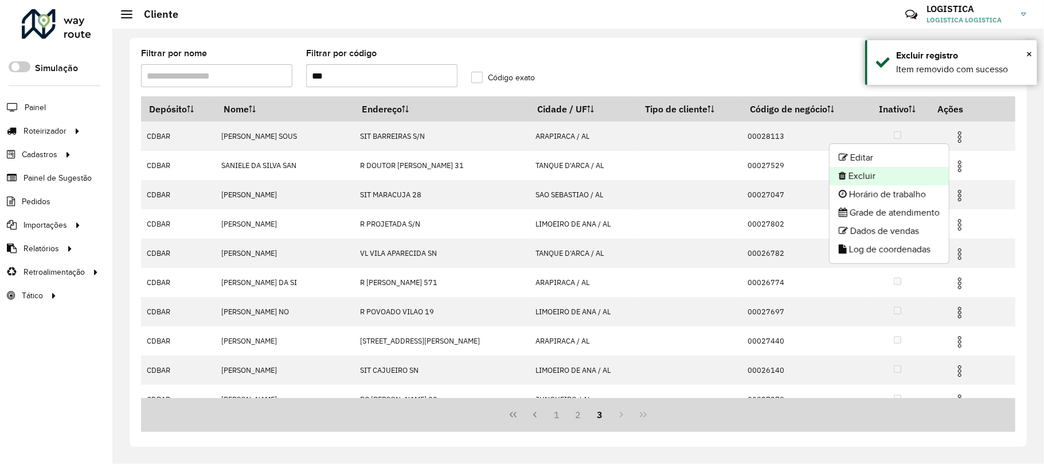
click at [902, 175] on li "Excluir" at bounding box center [889, 176] width 119 height 18
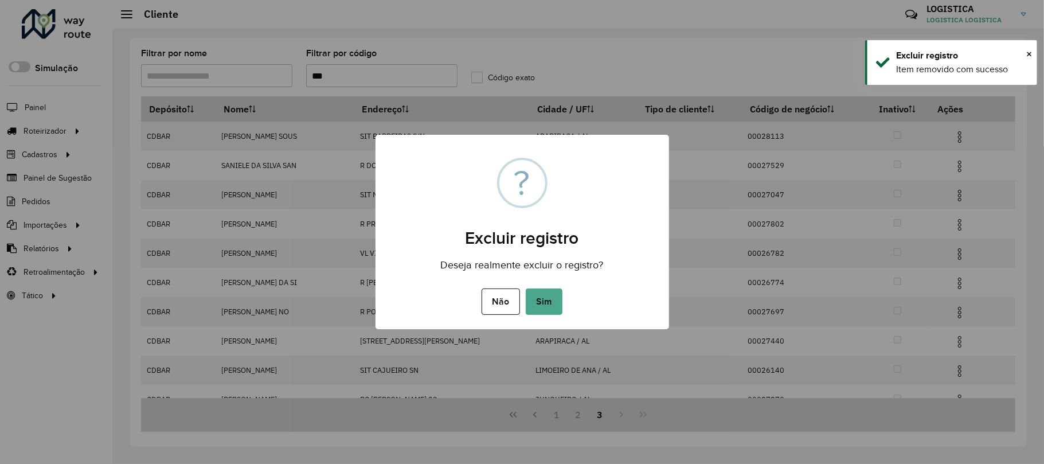
click at [526, 288] on button "Sim" at bounding box center [544, 301] width 37 height 26
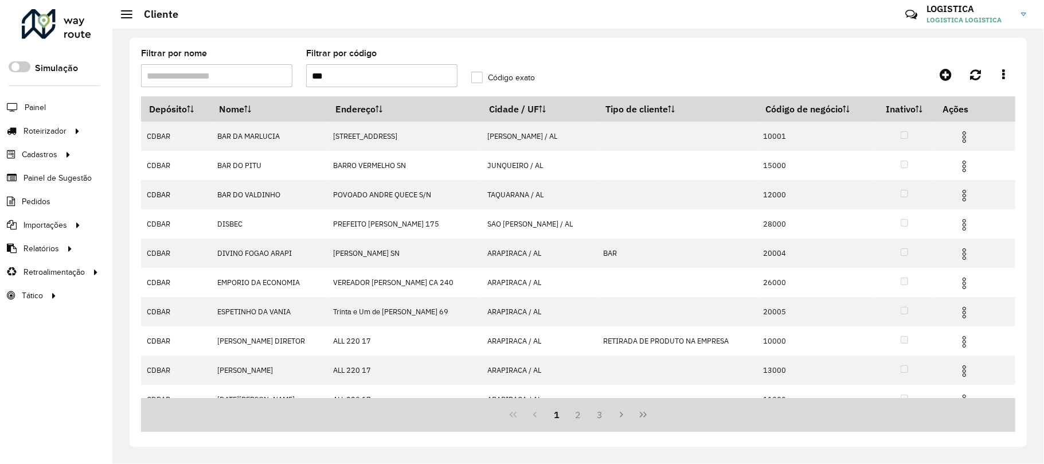
click at [643, 415] on icon "Last Page" at bounding box center [643, 414] width 9 height 9
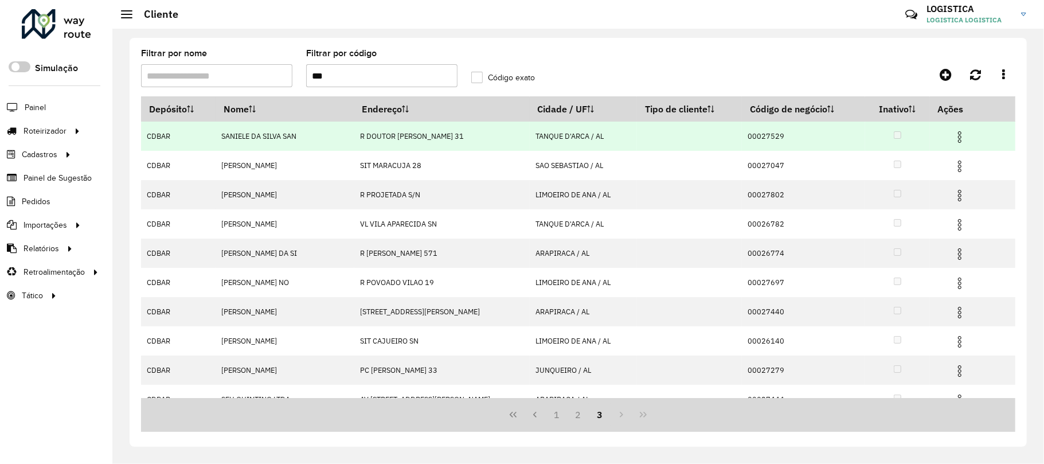
click at [953, 135] on img at bounding box center [960, 137] width 14 height 14
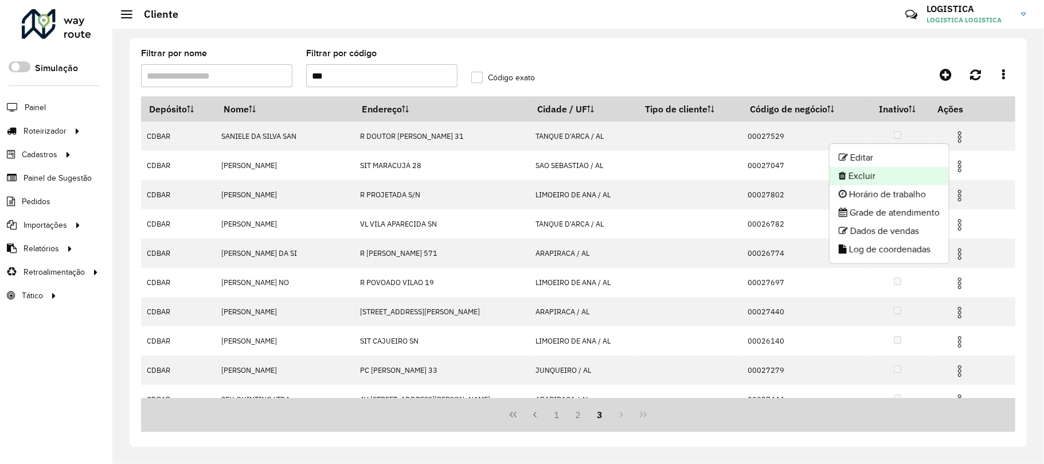
click at [923, 179] on li "Excluir" at bounding box center [889, 176] width 119 height 18
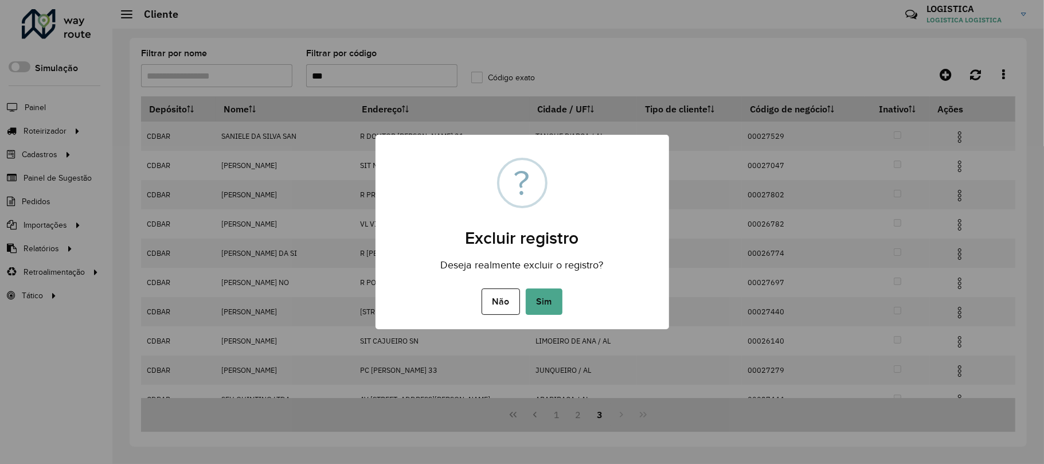
click at [526, 288] on button "Sim" at bounding box center [544, 301] width 37 height 26
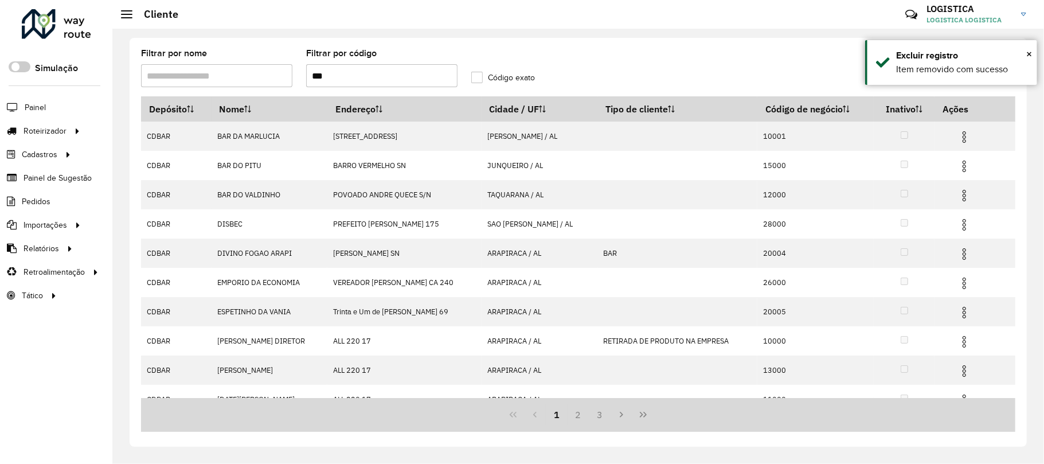
click at [643, 416] on icon "Last Page" at bounding box center [643, 414] width 9 height 9
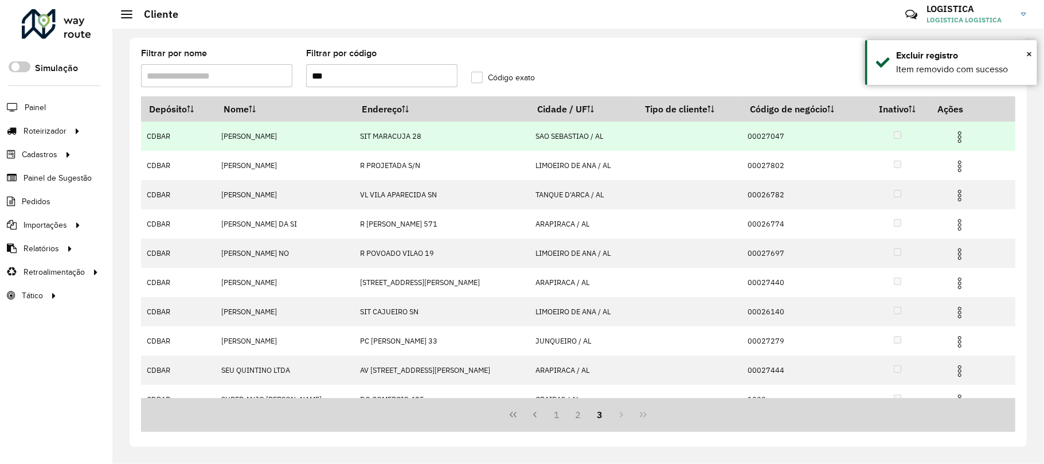
click at [958, 138] on img at bounding box center [960, 137] width 14 height 14
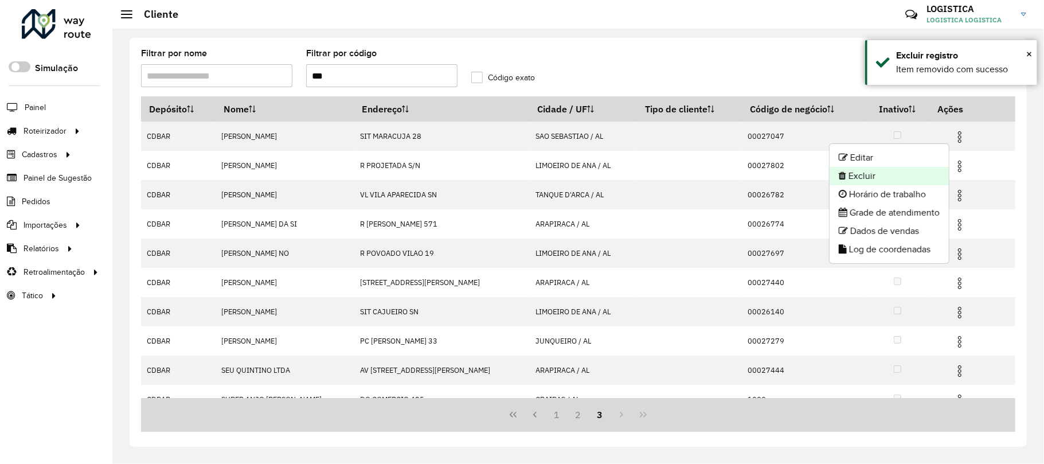
click at [928, 177] on li "Excluir" at bounding box center [889, 176] width 119 height 18
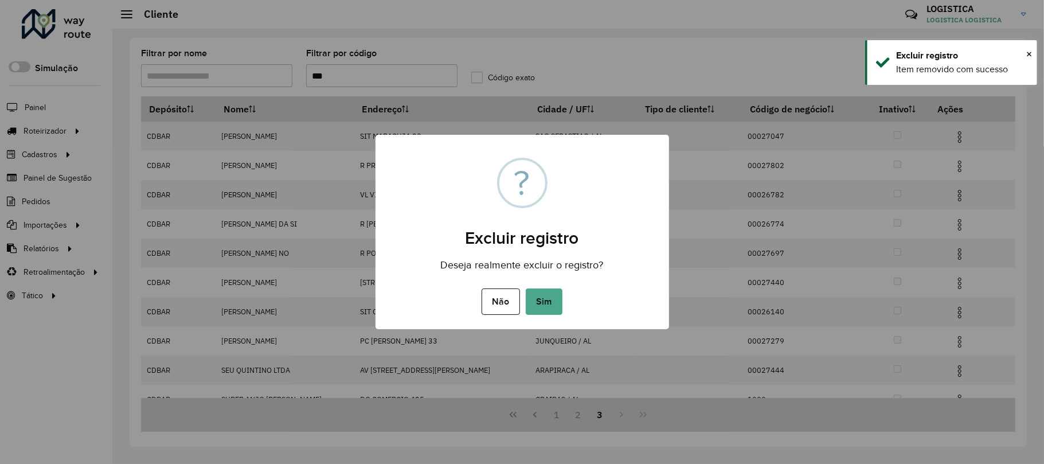
click at [526, 288] on button "Sim" at bounding box center [544, 301] width 37 height 26
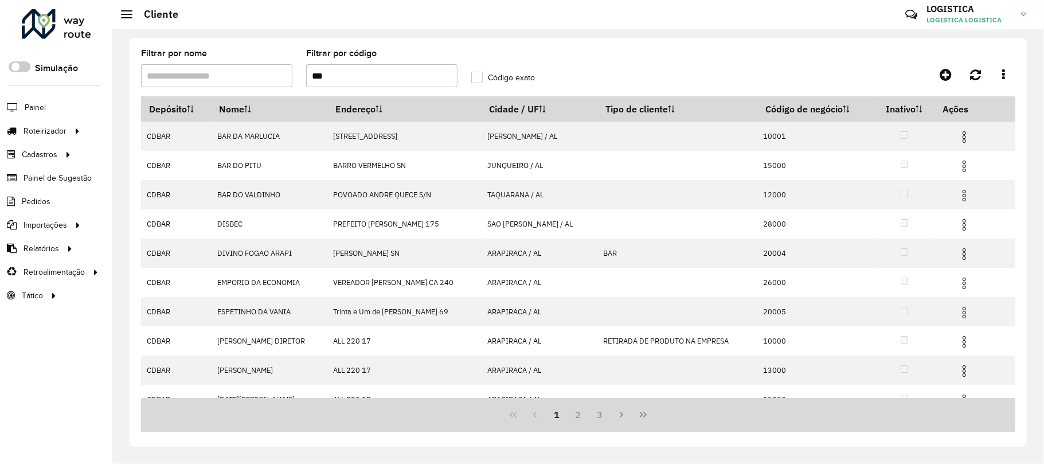
drag, startPoint x: 643, startPoint y: 412, endPoint x: 661, endPoint y: 393, distance: 25.6
click
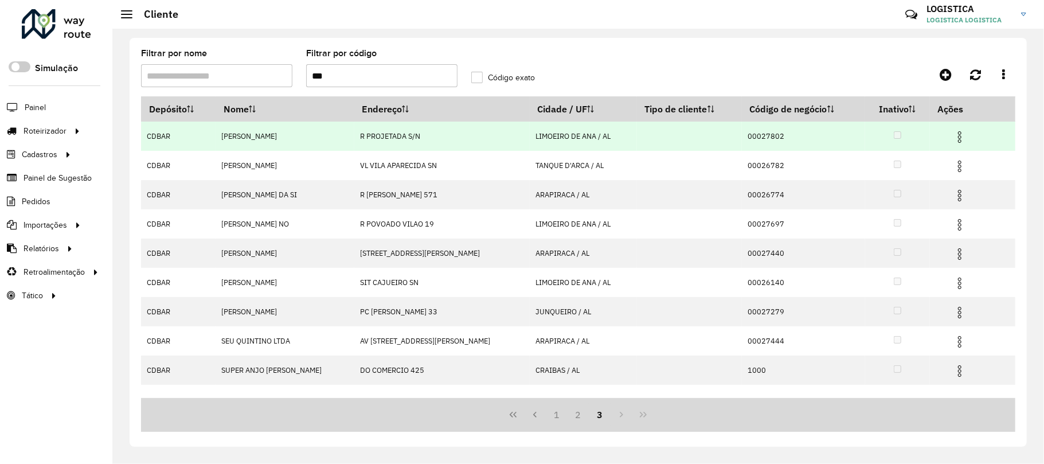
drag, startPoint x: 956, startPoint y: 136, endPoint x: 948, endPoint y: 140, distance: 9.0
